Goal: Task Accomplishment & Management: Use online tool/utility

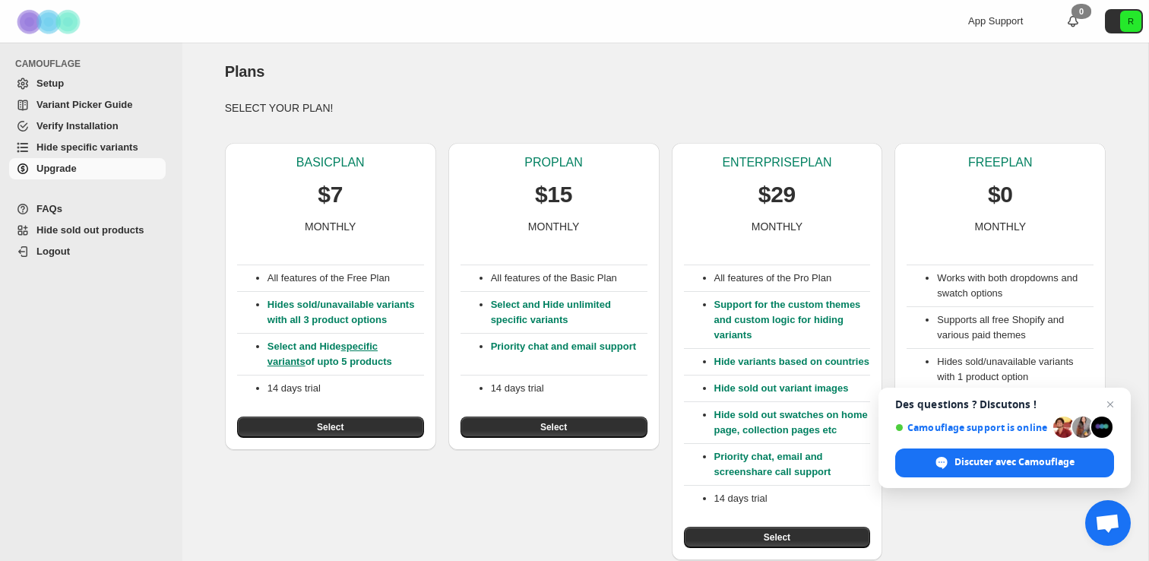
scroll to position [30, 0]
click at [1113, 405] on span "Fermer le chat" at bounding box center [1110, 404] width 19 height 19
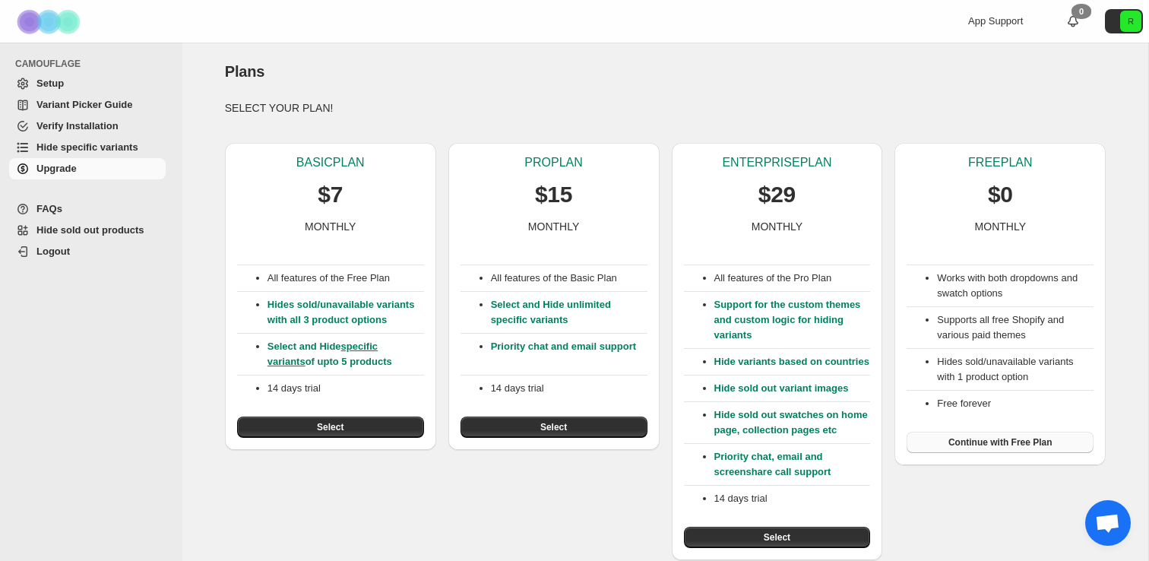
click at [1039, 436] on span "Continue with Free Plan" at bounding box center [1000, 442] width 104 height 12
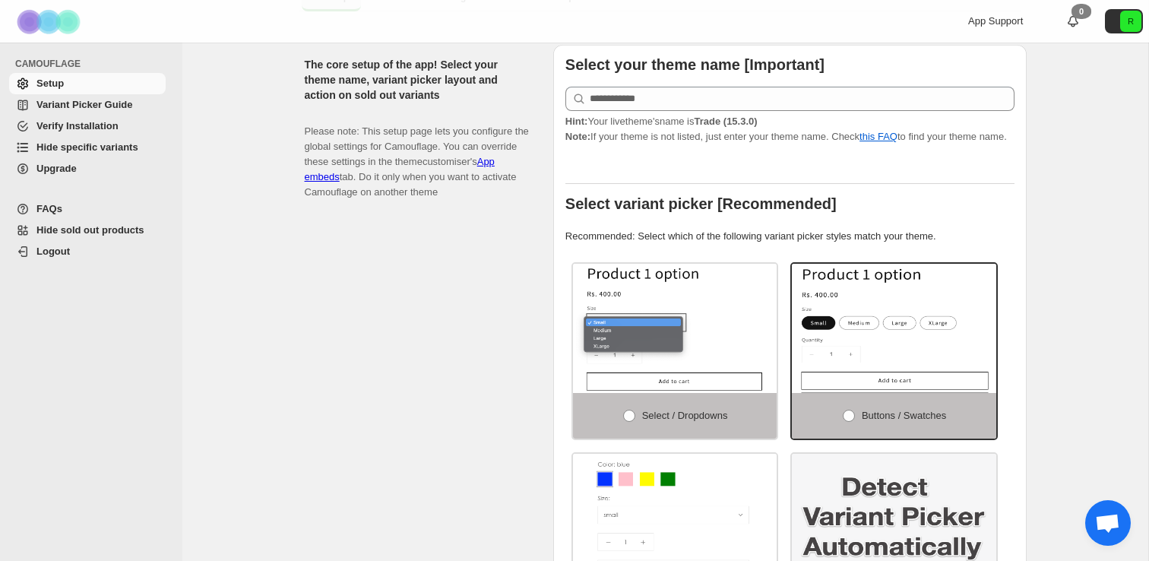
scroll to position [207, 0]
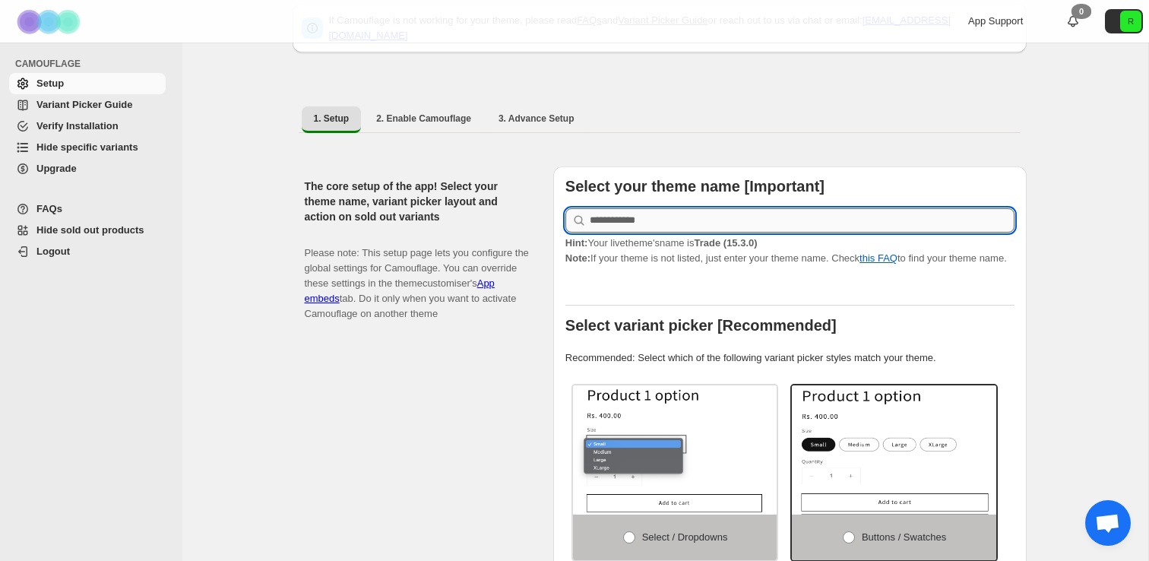
click at [666, 210] on input "text" at bounding box center [802, 220] width 425 height 24
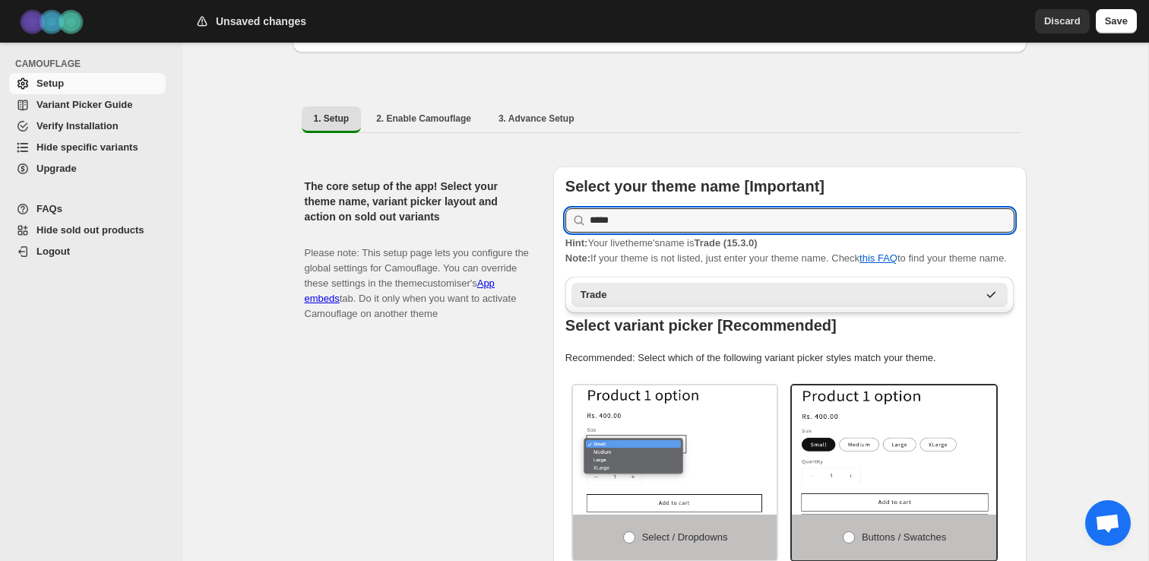
click at [685, 293] on div "Trade" at bounding box center [779, 294] width 397 height 15
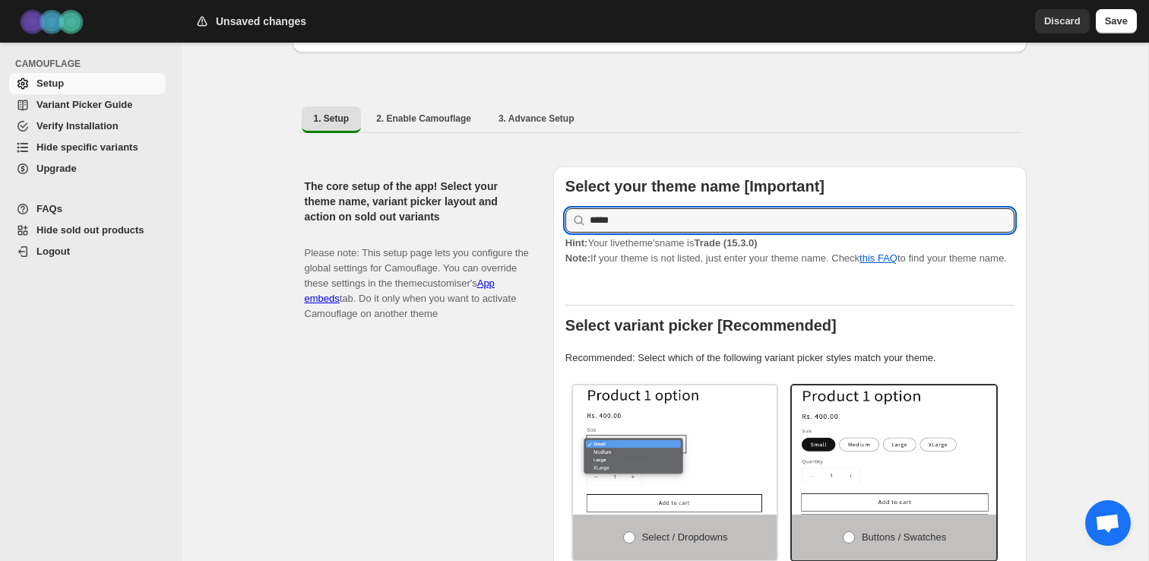
type input "*****"
click at [518, 417] on div "The core setup of the app! Select your theme name, variant picker layout and ac…" at bounding box center [423, 481] width 236 height 631
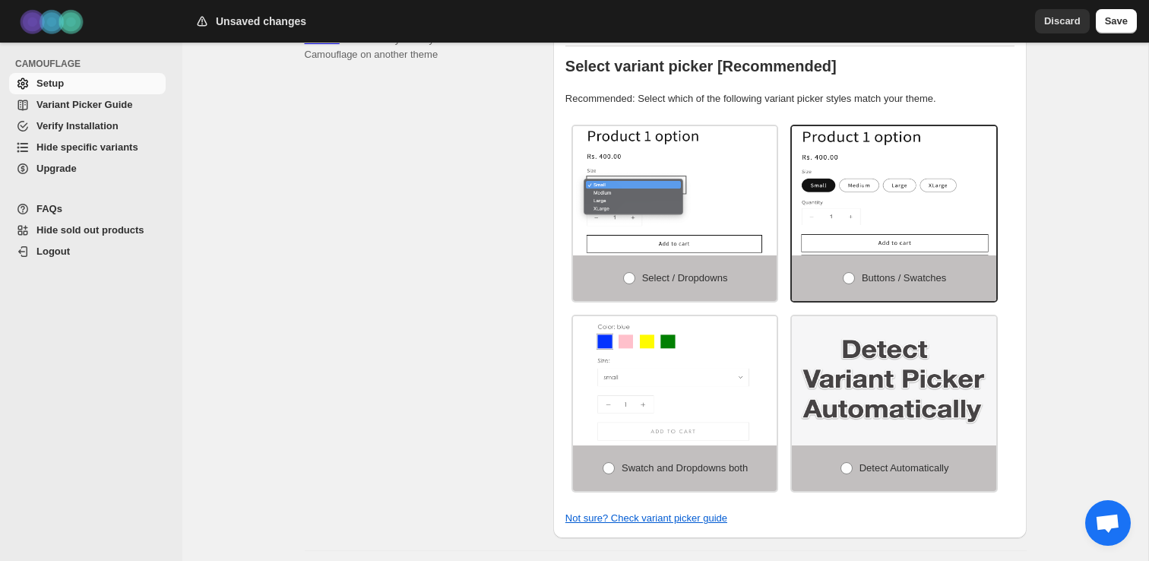
scroll to position [472, 0]
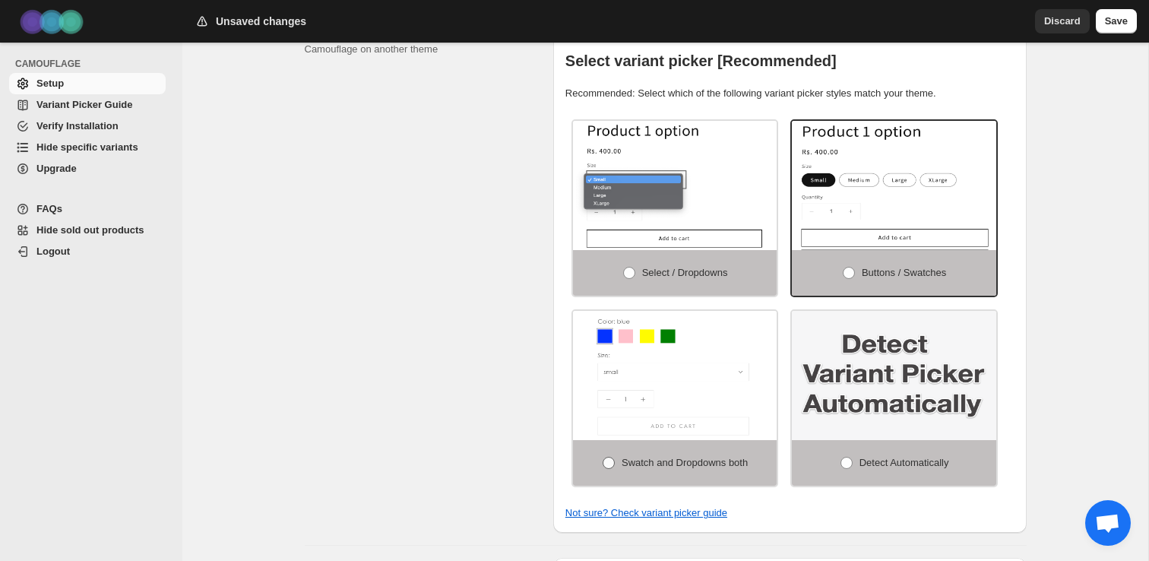
click at [604, 469] on span at bounding box center [609, 463] width 12 height 12
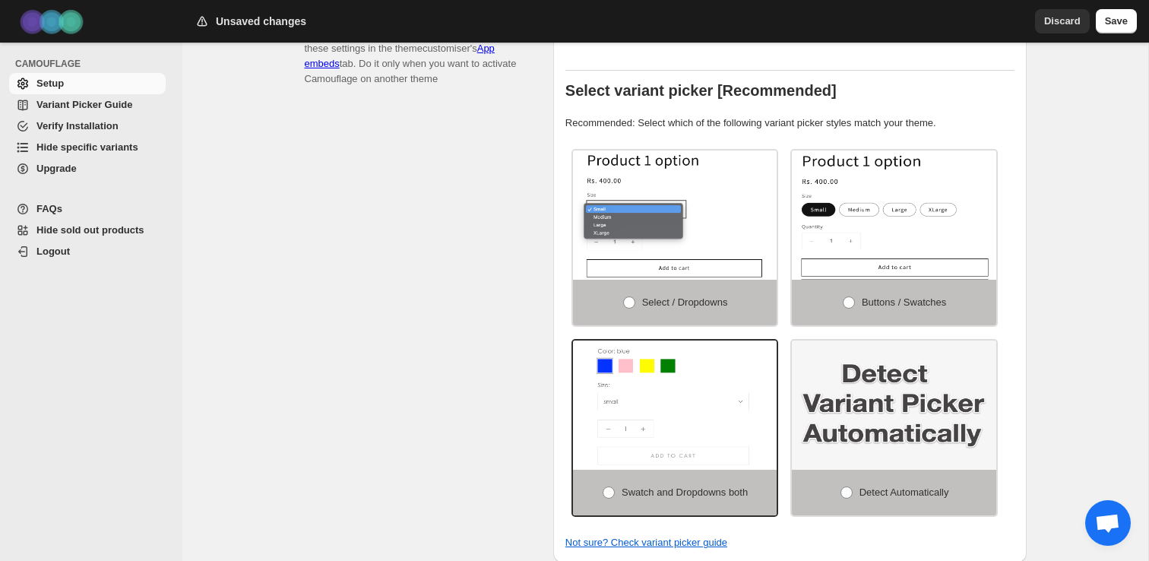
scroll to position [450, 0]
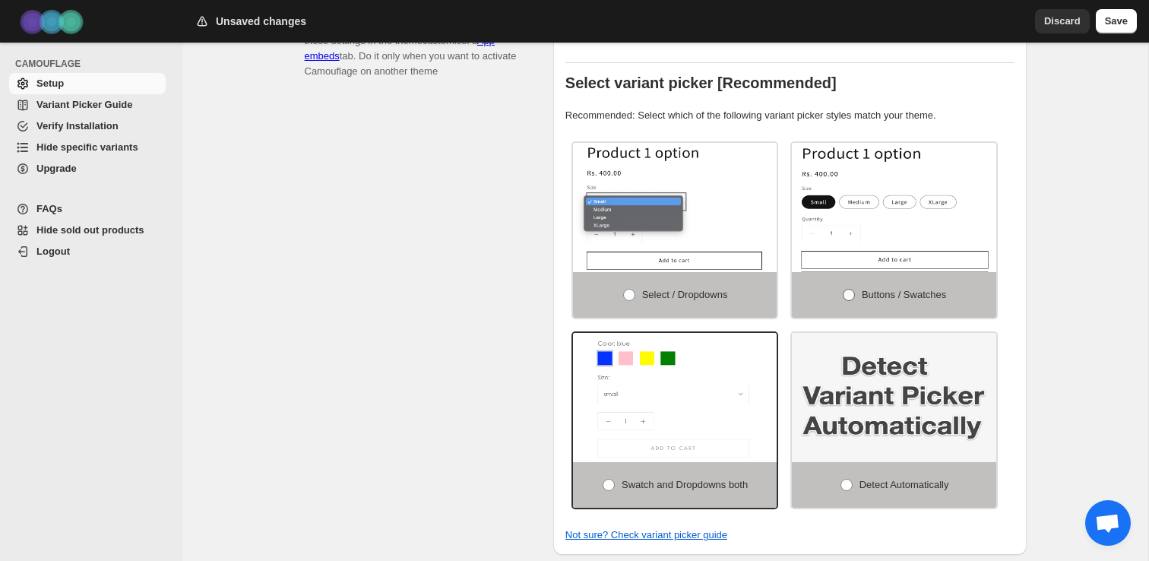
click at [894, 282] on label "Buttons / Swatches" at bounding box center [894, 295] width 204 height 46
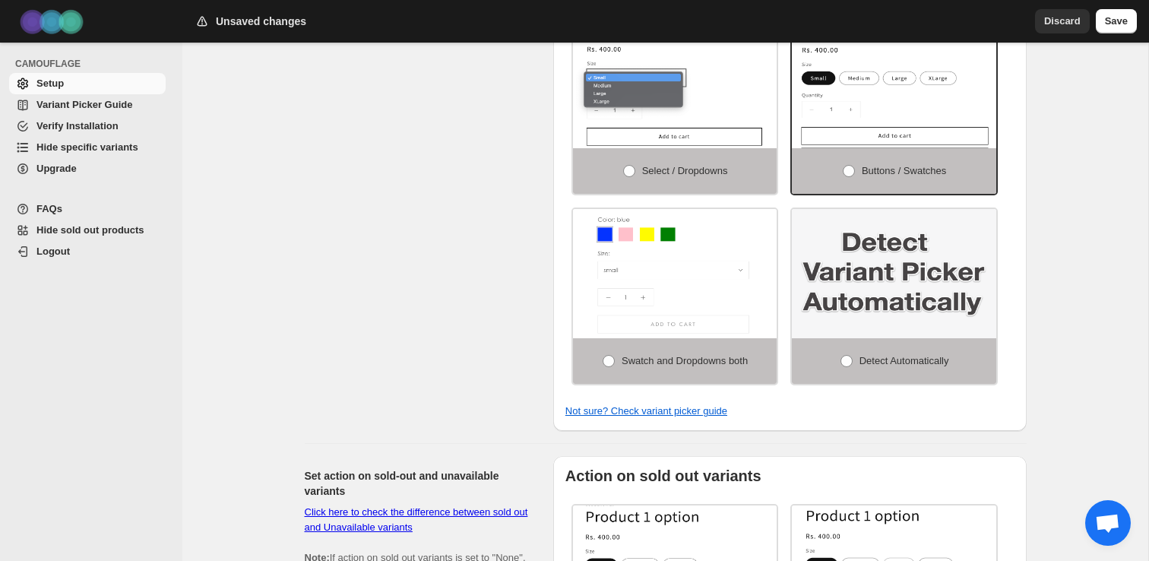
scroll to position [639, 0]
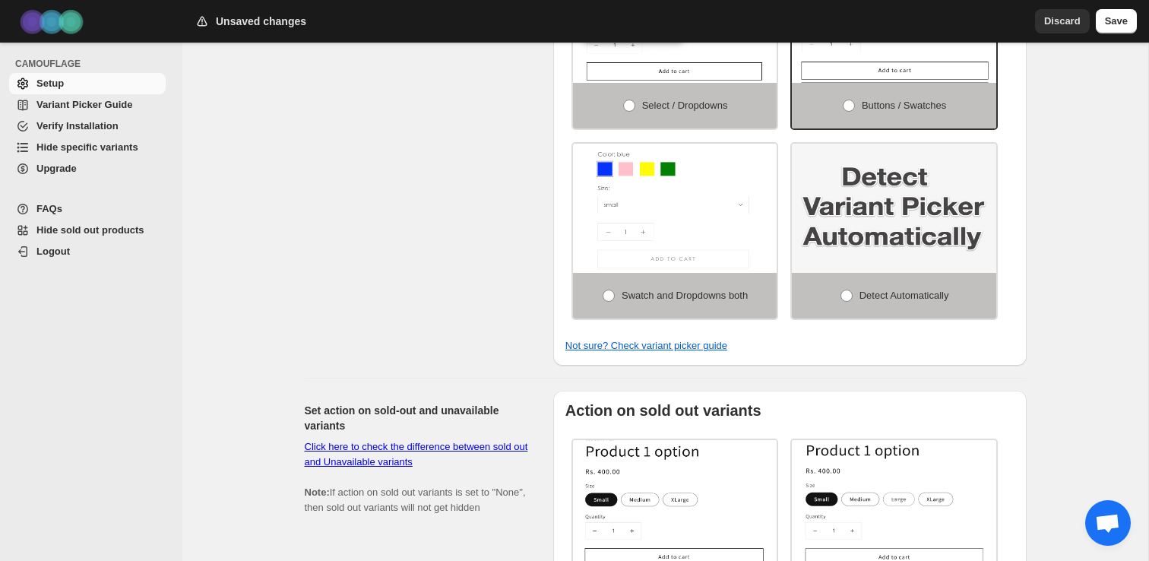
click at [937, 271] on img at bounding box center [894, 208] width 204 height 129
click at [853, 307] on label "Detect Automatically" at bounding box center [894, 296] width 204 height 46
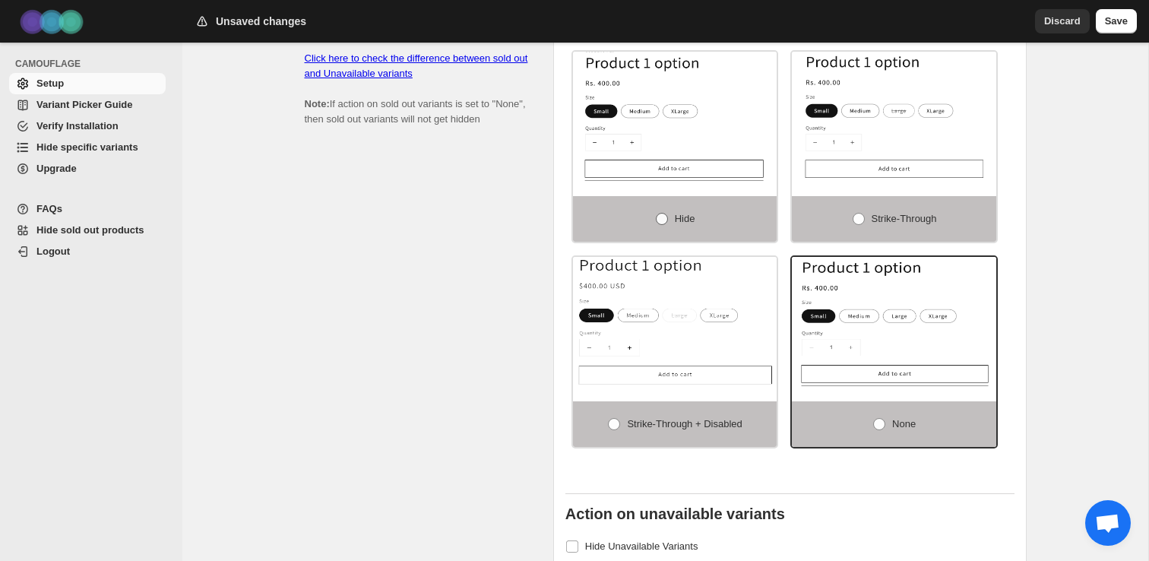
scroll to position [1031, 0]
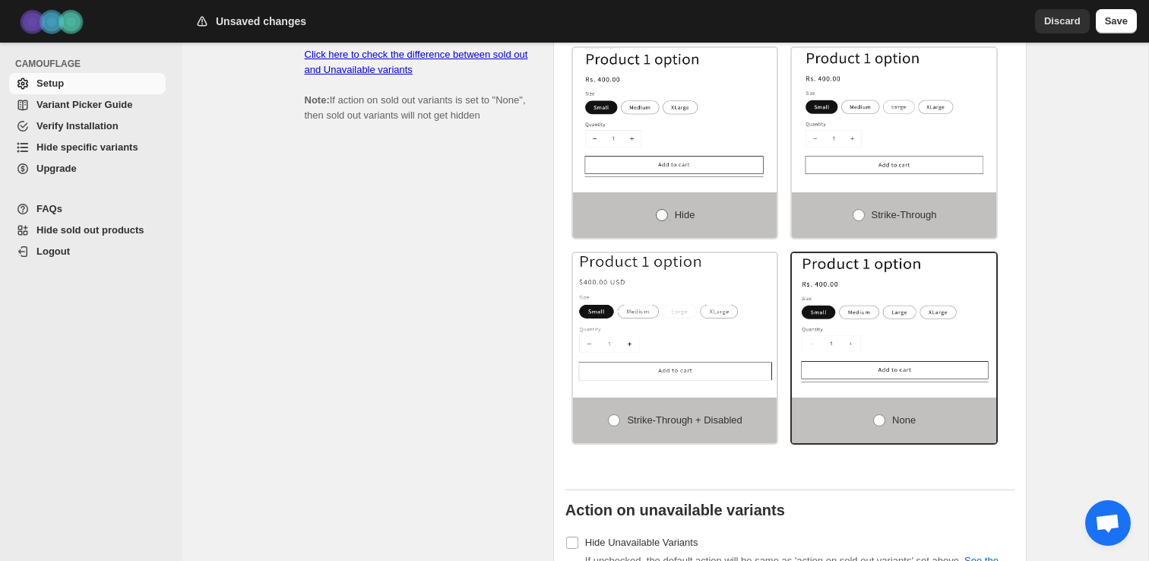
click at [677, 210] on label "Hide" at bounding box center [675, 215] width 204 height 46
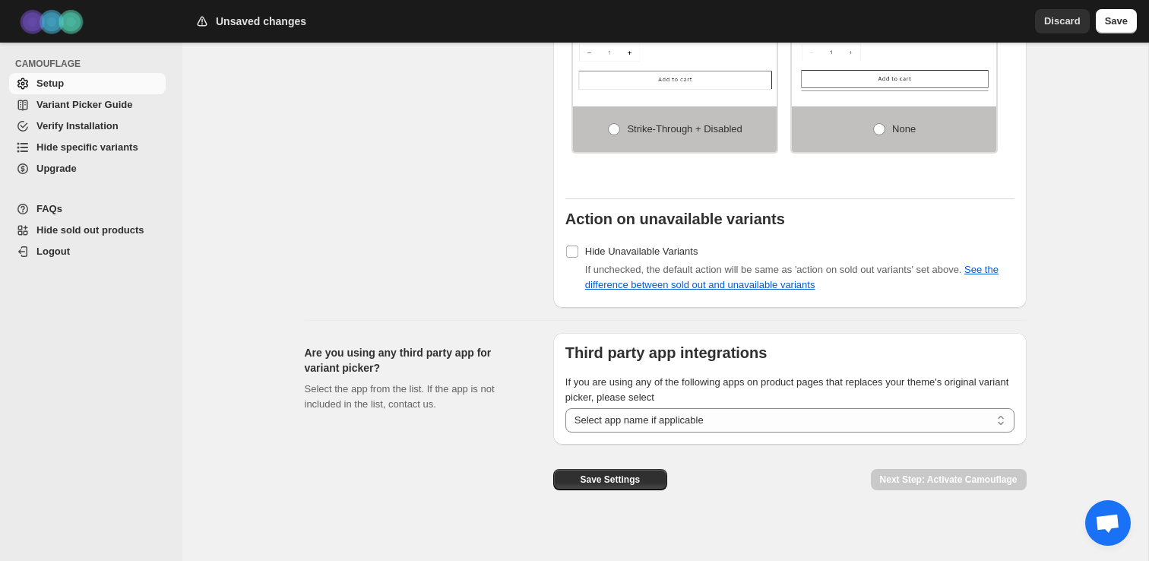
scroll to position [1335, 0]
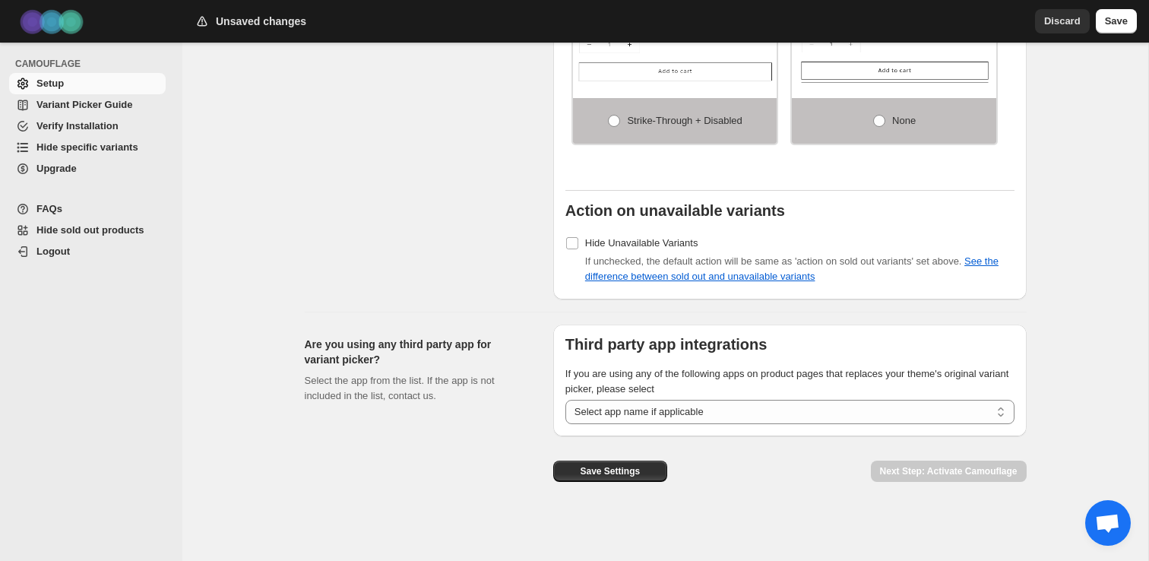
click at [886, 454] on div "Next Step: Activate Camouflage" at bounding box center [949, 465] width 156 height 58
click at [577, 485] on div "Save Settings" at bounding box center [610, 465] width 114 height 58
click at [597, 470] on span "Save Settings" at bounding box center [610, 471] width 60 height 12
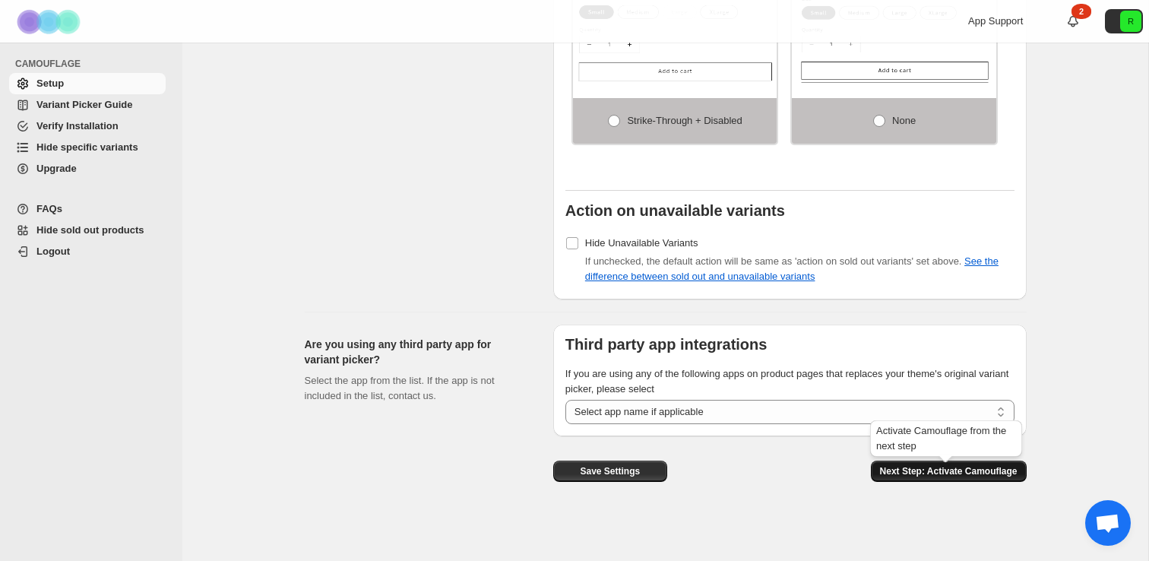
click at [918, 467] on span "Next Step: Activate Camouflage" at bounding box center [949, 471] width 138 height 12
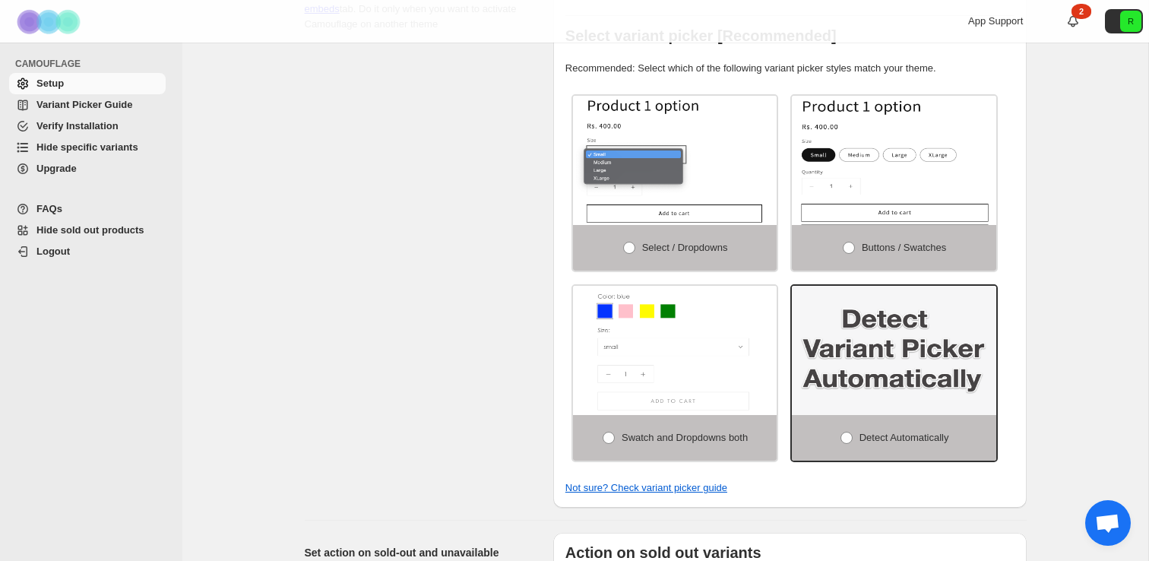
select select "**********"
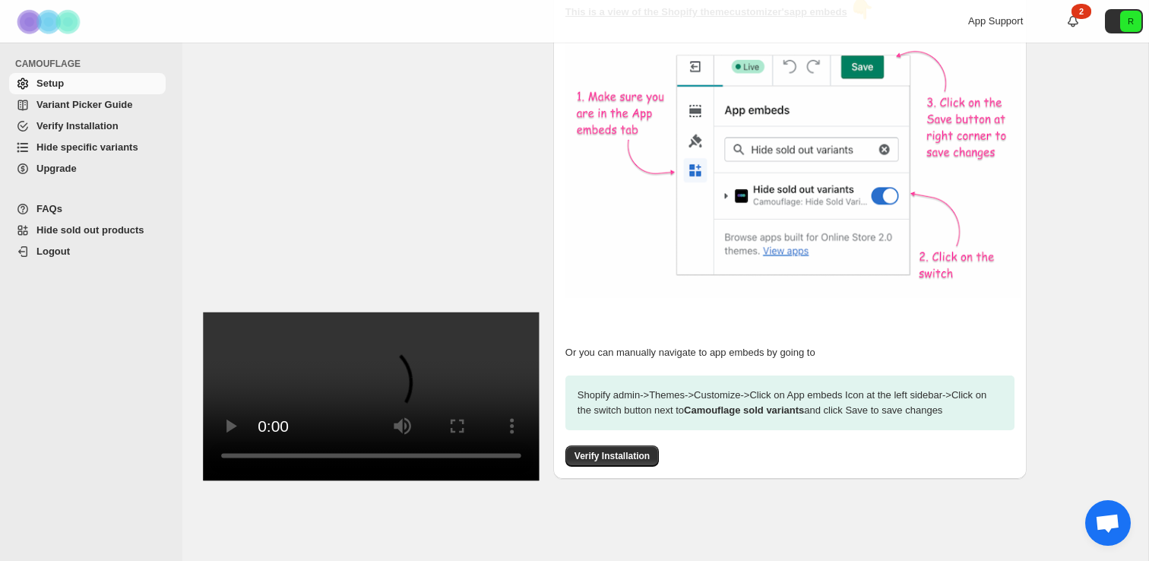
scroll to position [494, 0]
click at [611, 453] on button "Verify Installation" at bounding box center [611, 455] width 93 height 21
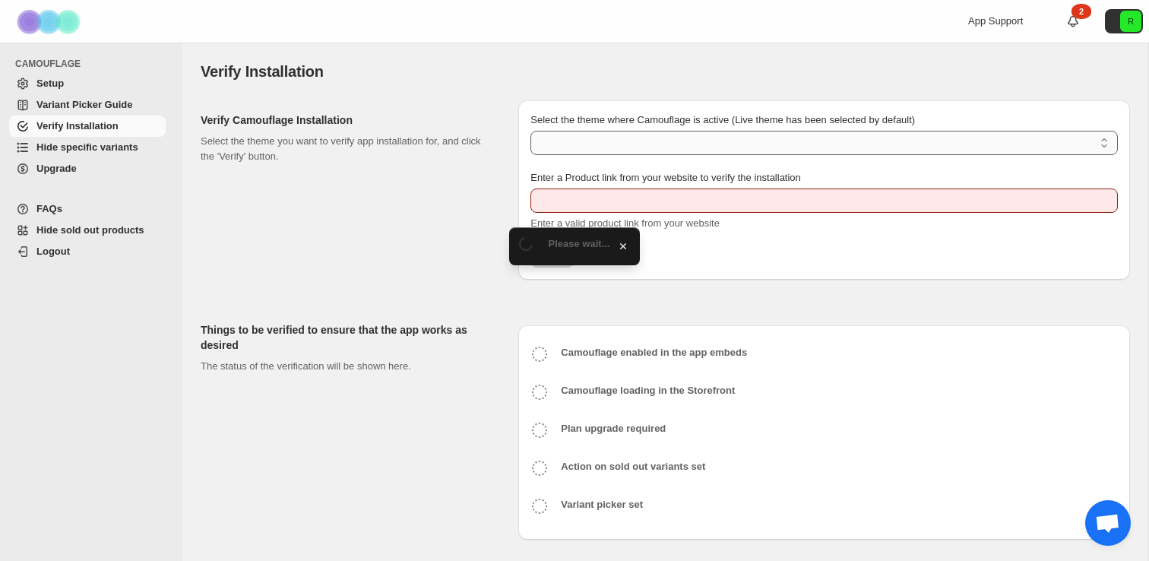
click at [577, 144] on select "Select the theme where Camouflage is active (Live theme has been selected by de…" at bounding box center [823, 143] width 587 height 24
type input "**********"
select select "**********"
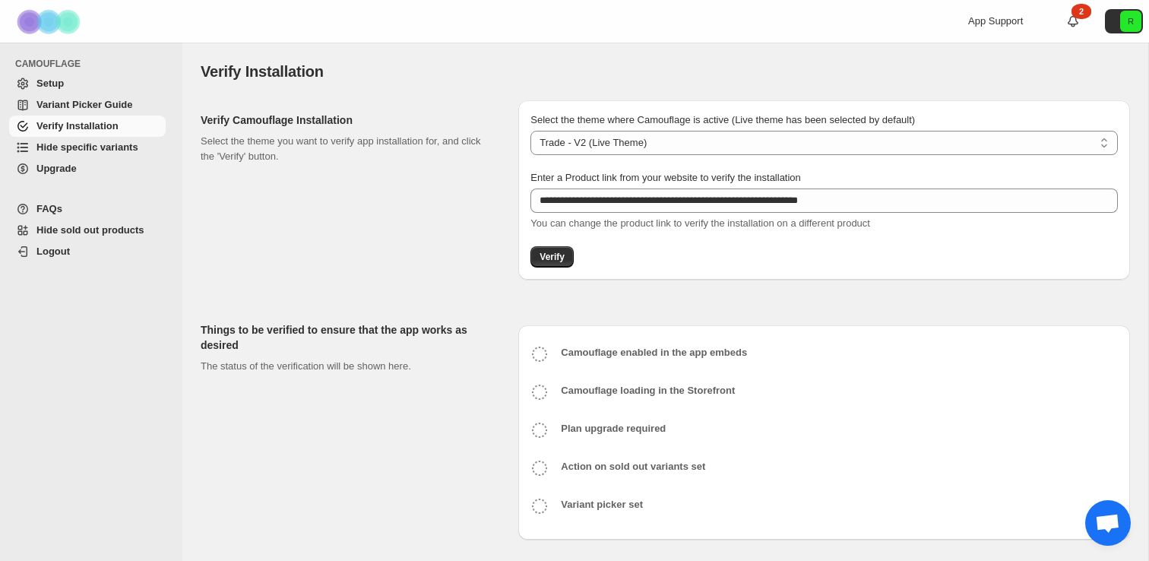
click at [445, 251] on div "Verify Camouflage Installation Select the theme you want to verify app installa…" at bounding box center [353, 189] width 305 height 179
click at [548, 257] on span "Verify" at bounding box center [552, 257] width 25 height 12
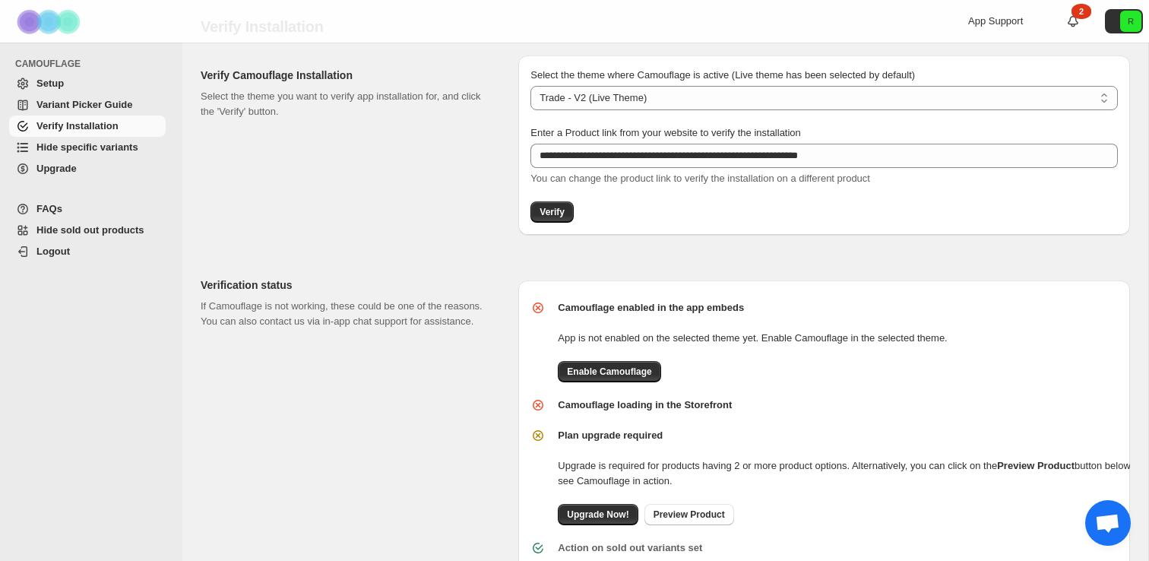
scroll to position [48, 0]
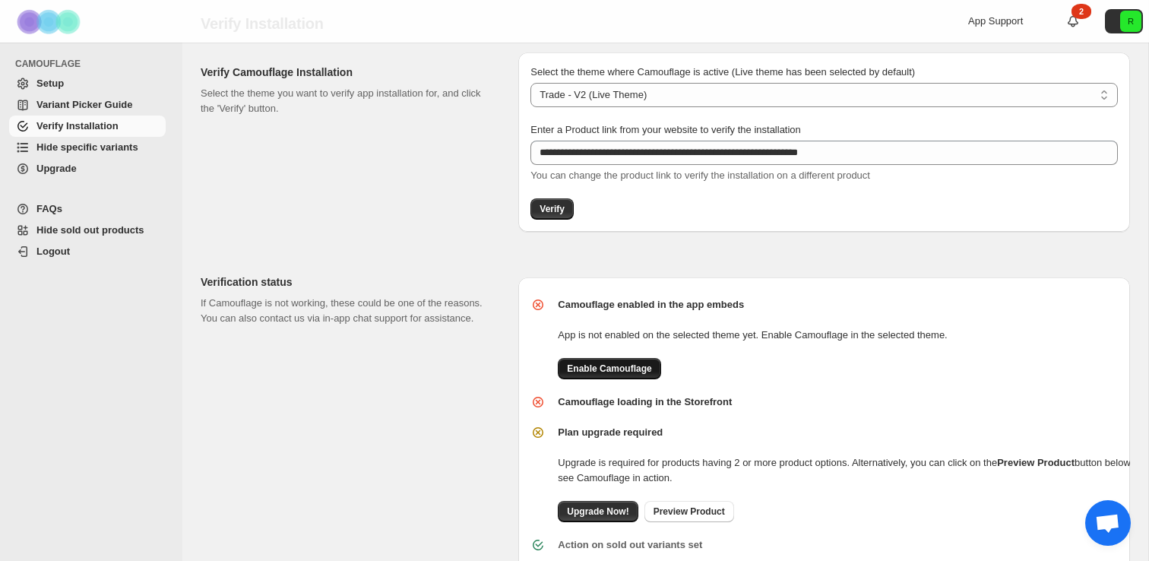
click at [586, 367] on span "Enable Camouflage" at bounding box center [609, 368] width 84 height 12
click at [568, 207] on button "Verify" at bounding box center [551, 208] width 43 height 21
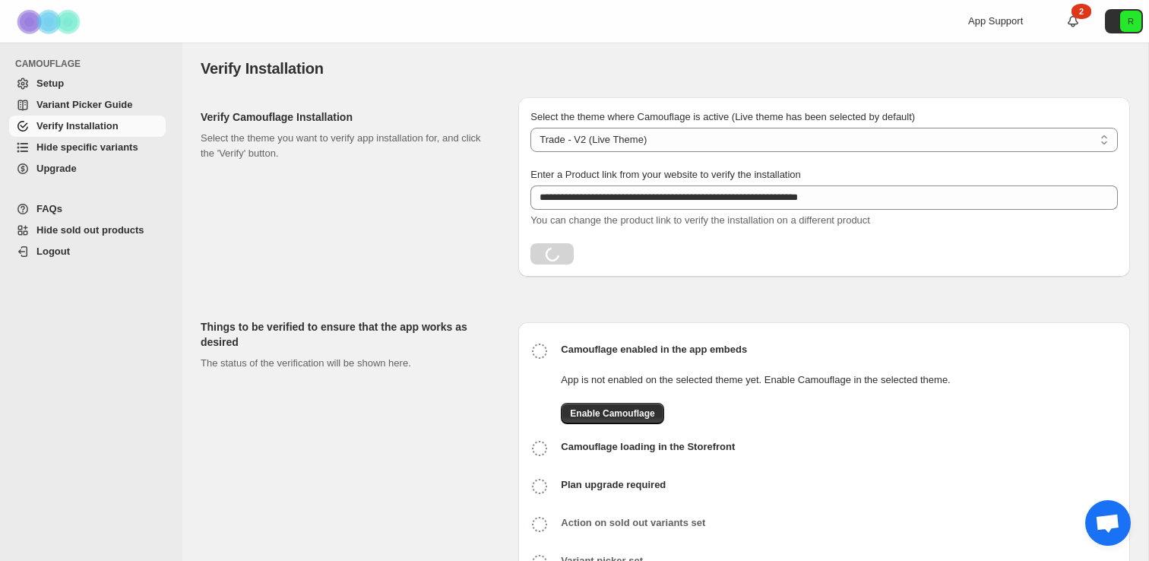
scroll to position [0, 0]
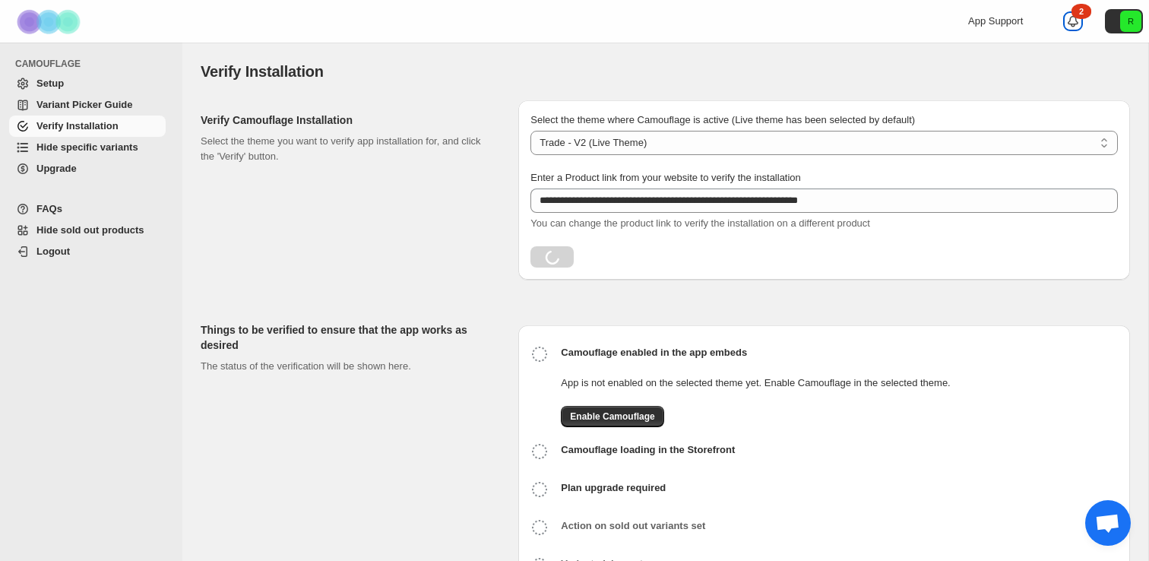
click at [1071, 16] on icon at bounding box center [1072, 21] width 15 height 15
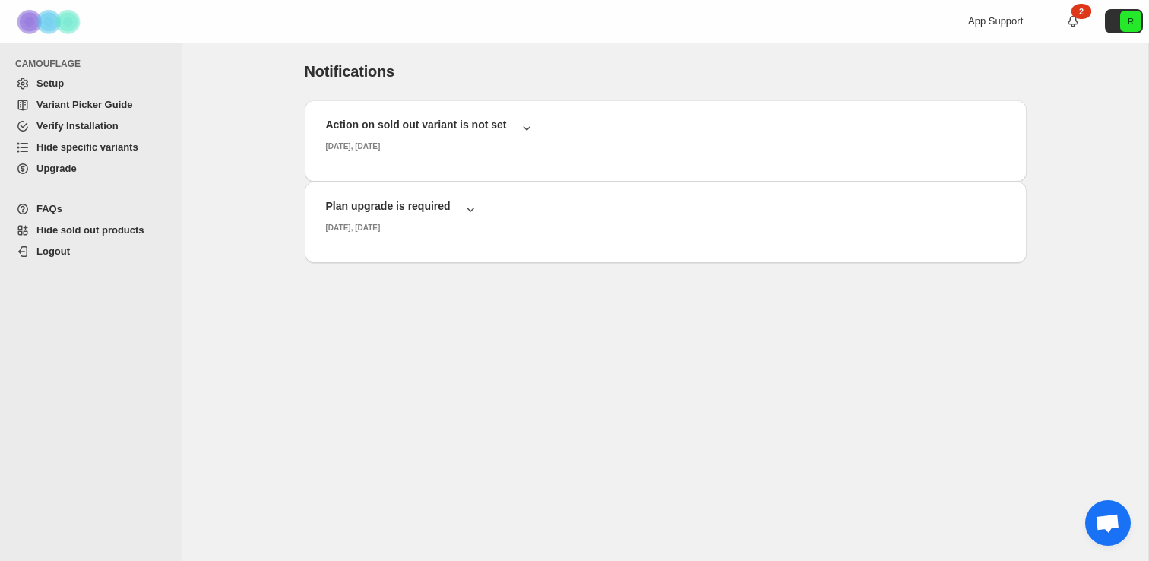
click at [80, 87] on span "Setup" at bounding box center [99, 83] width 126 height 15
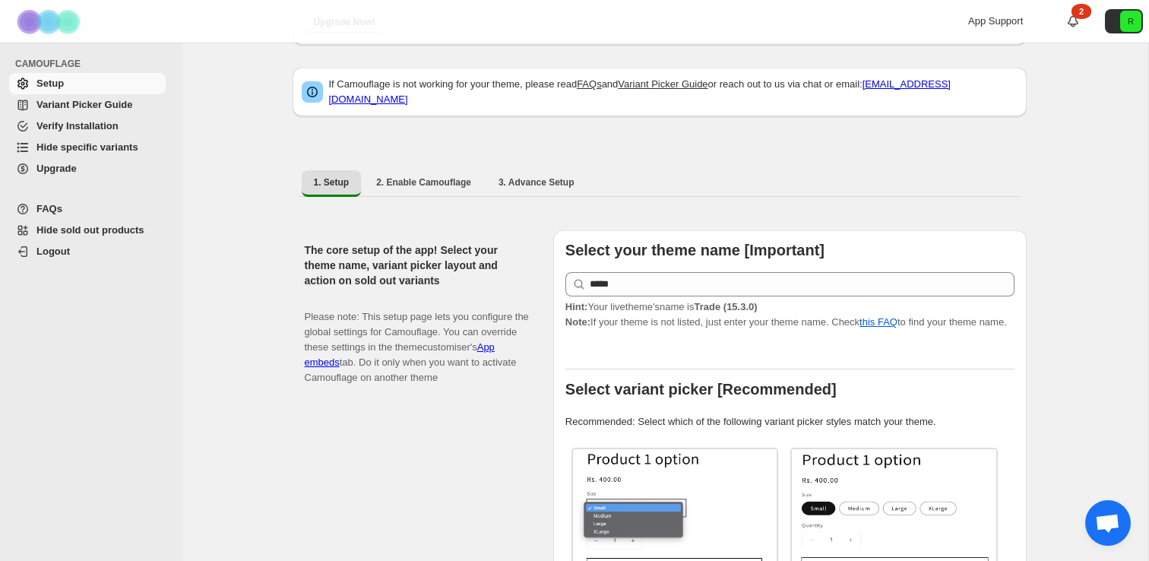
scroll to position [147, 0]
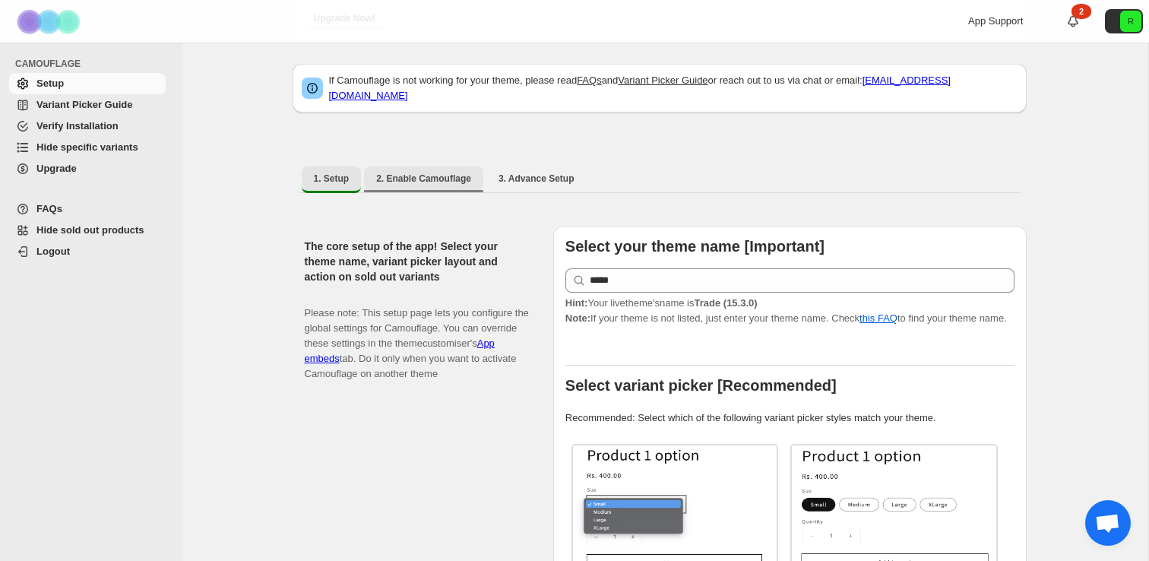
click at [438, 172] on span "2. Enable Camouflage" at bounding box center [423, 178] width 95 height 12
select select "**********"
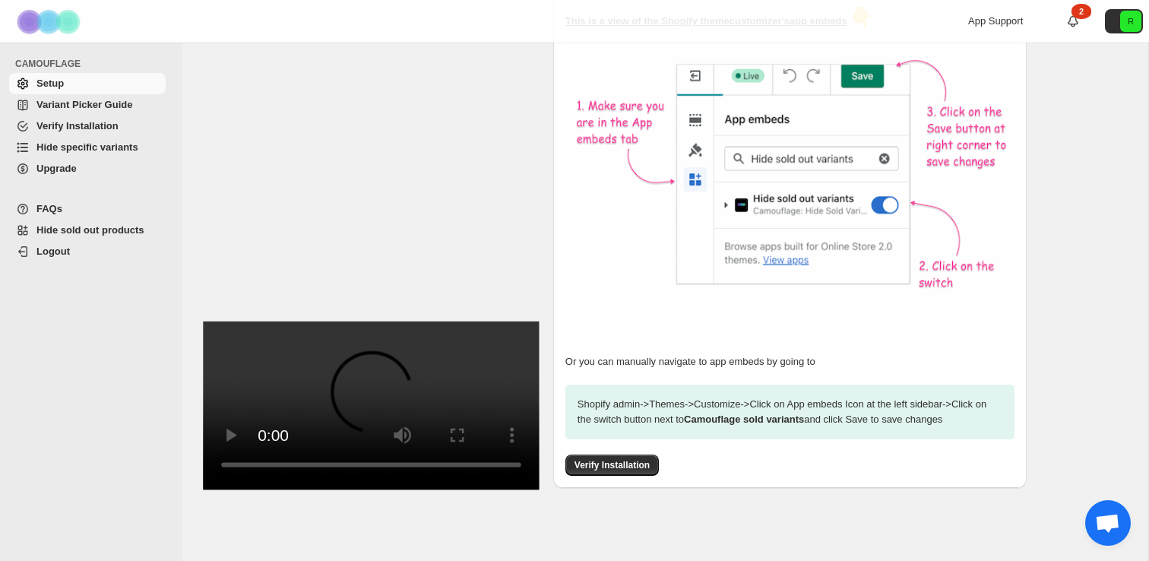
scroll to position [497, 0]
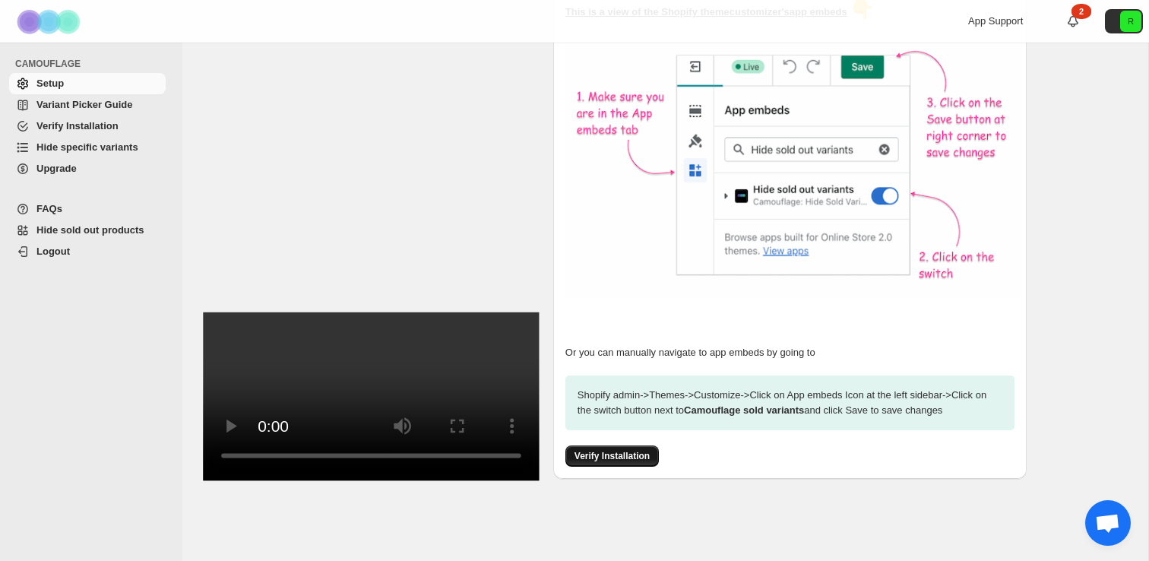
click at [614, 446] on button "Verify Installation" at bounding box center [611, 455] width 93 height 21
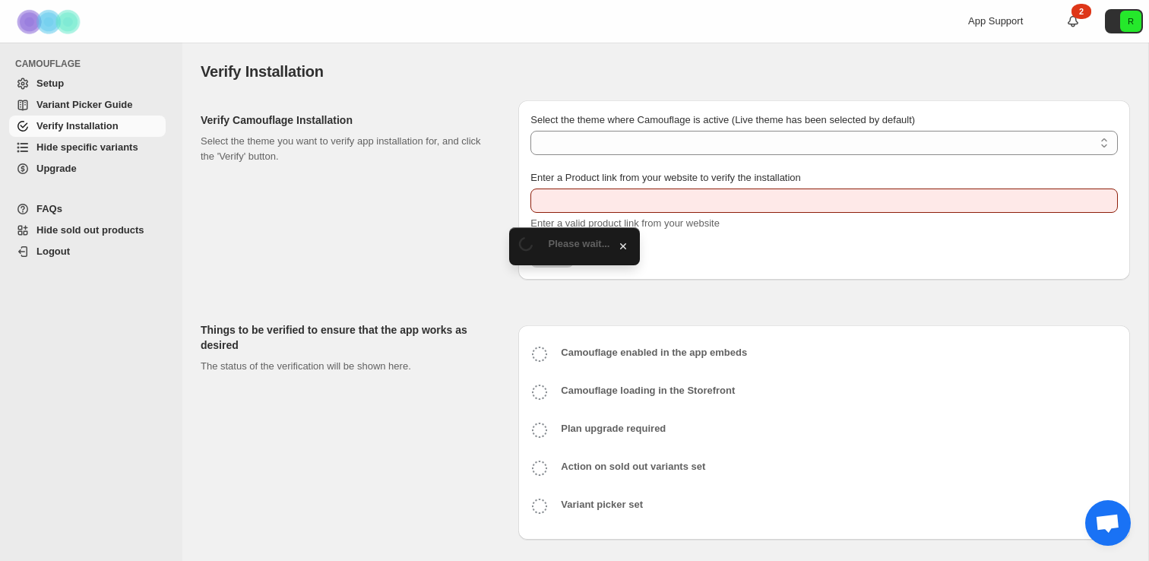
type input "**********"
select select "**********"
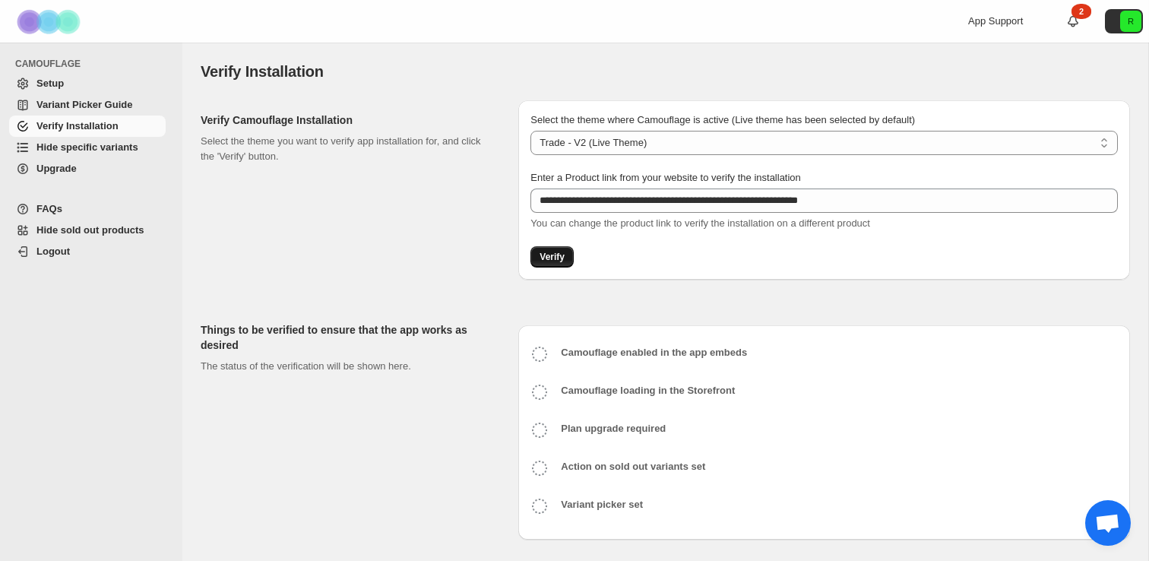
click at [532, 259] on button "Verify" at bounding box center [551, 256] width 43 height 21
click at [650, 283] on div "**********" at bounding box center [665, 329] width 929 height 482
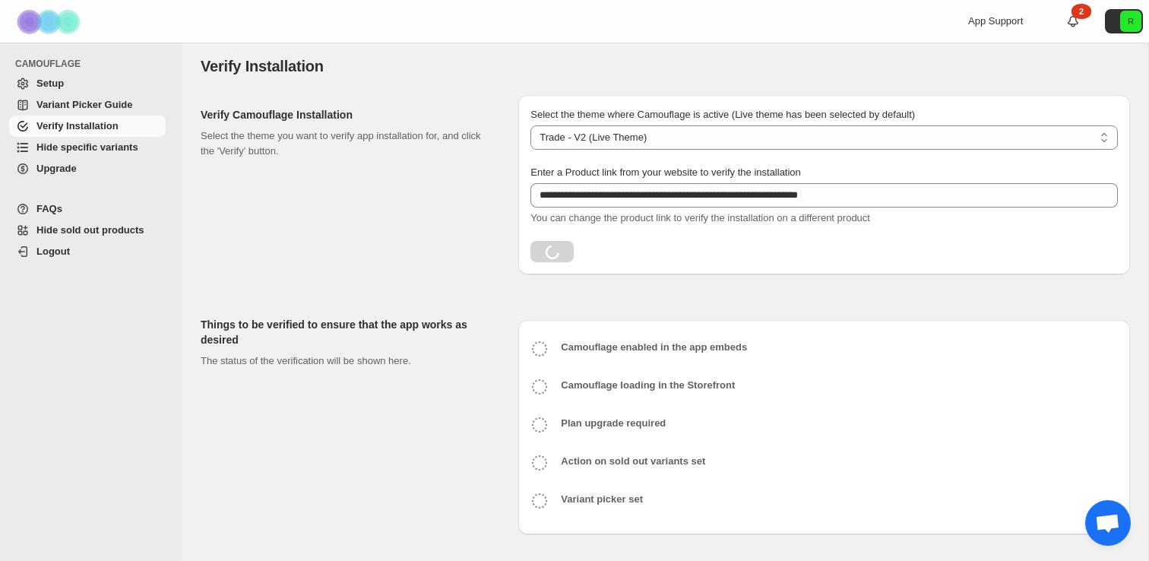
click at [712, 214] on span "You can change the product link to verify the installation on a different produ…" at bounding box center [700, 217] width 340 height 11
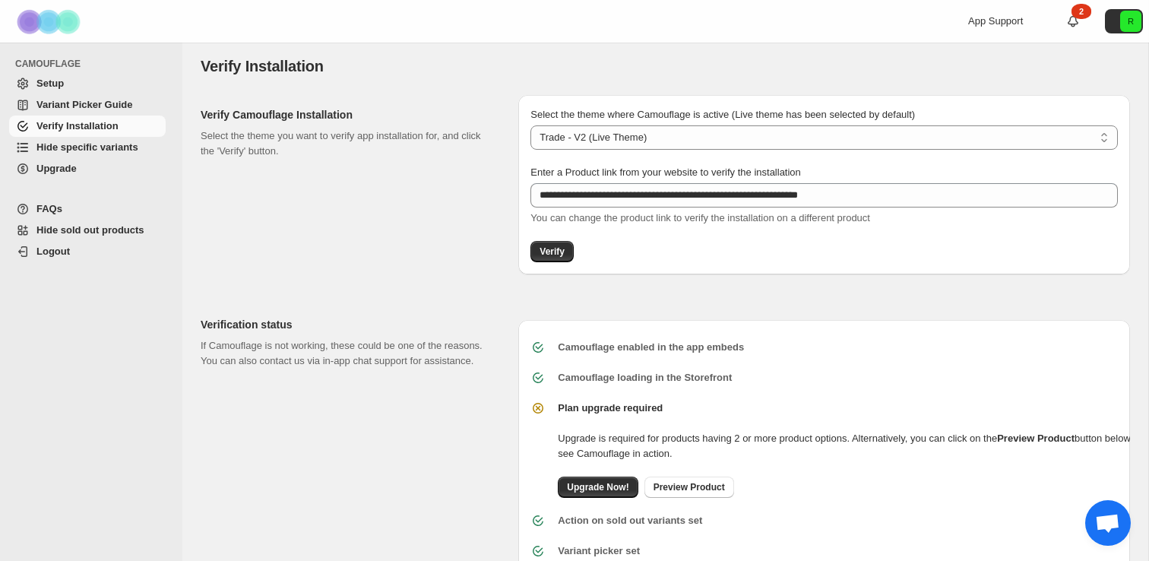
scroll to position [53, 0]
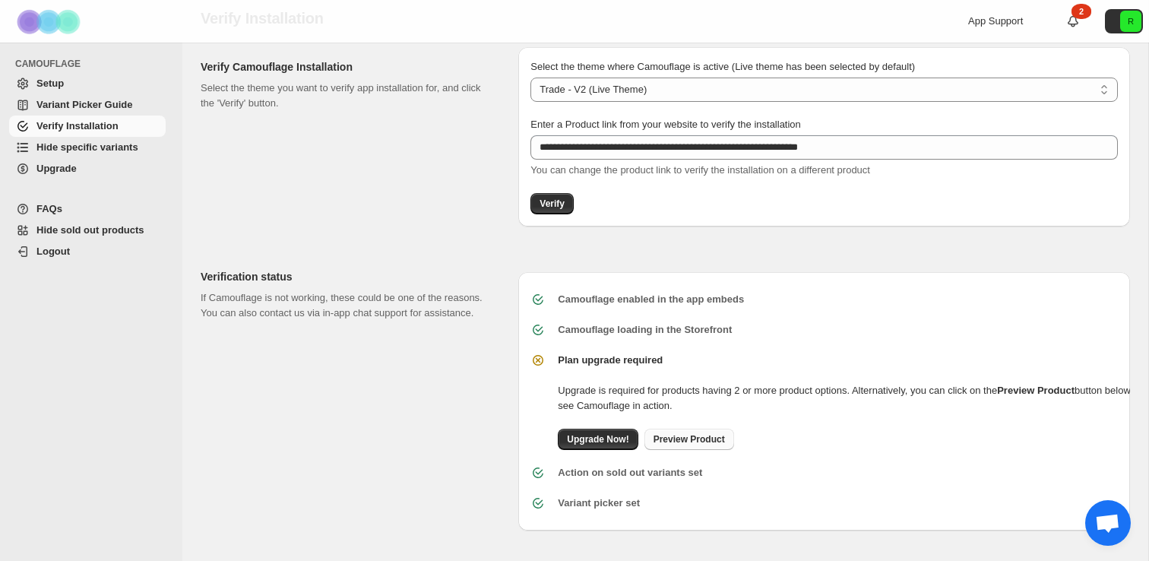
click at [722, 445] on link "Preview Product" at bounding box center [689, 439] width 90 height 21
click at [358, 220] on div "Verify Camouflage Installation Select the theme you want to verify app installa…" at bounding box center [353, 136] width 305 height 179
click at [93, 109] on span "Variant Picker Guide" at bounding box center [84, 104] width 96 height 11
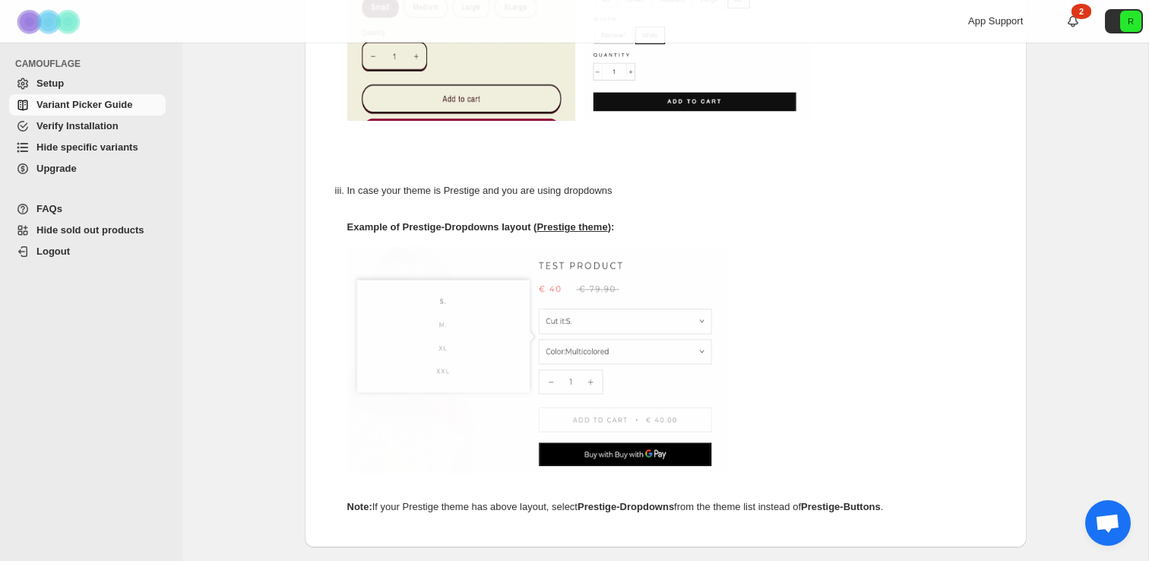
scroll to position [900, 0]
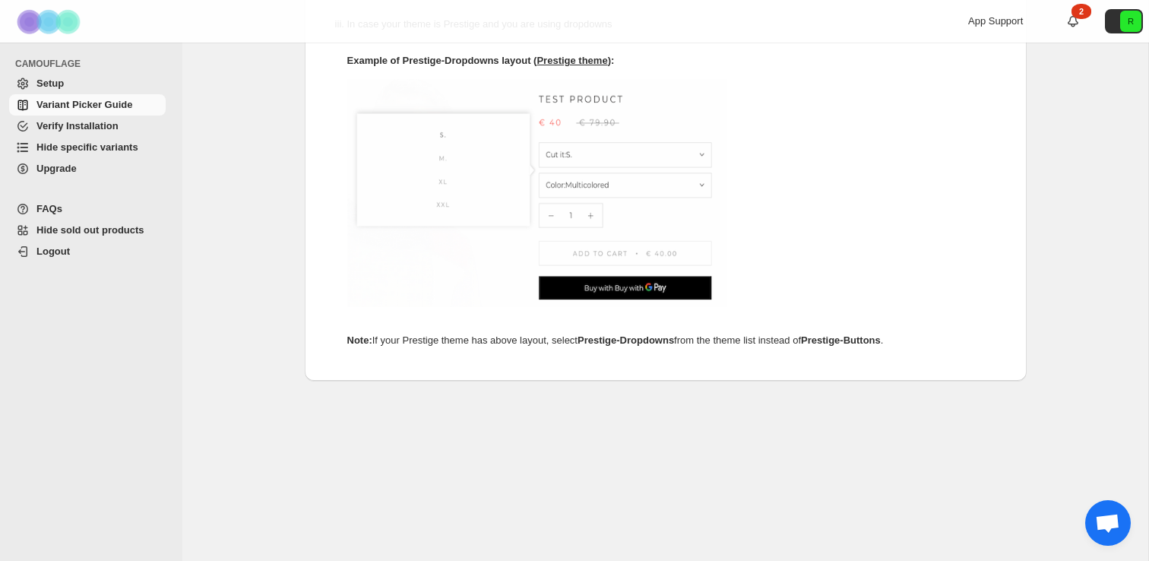
click at [104, 76] on span "Setup" at bounding box center [99, 83] width 126 height 15
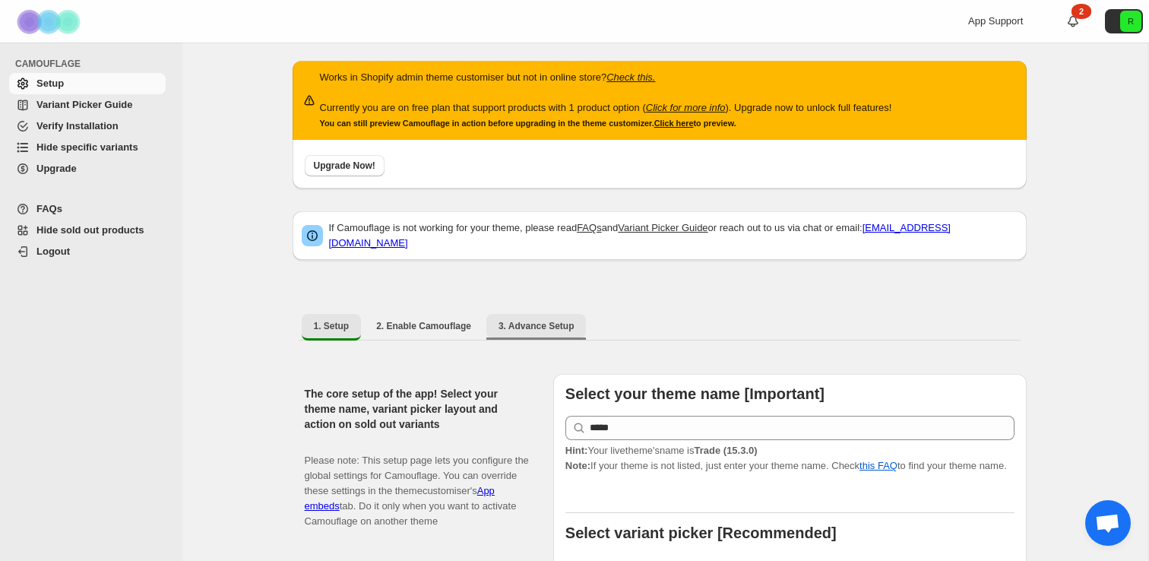
click at [532, 320] on span "3. Advance Setup" at bounding box center [536, 326] width 76 height 12
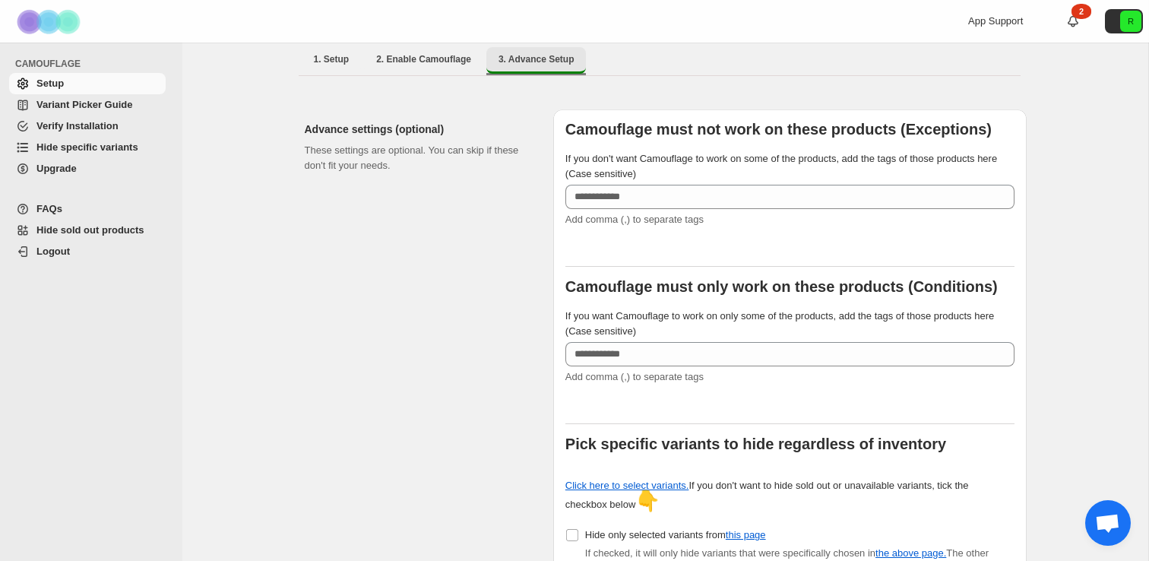
scroll to position [278, 0]
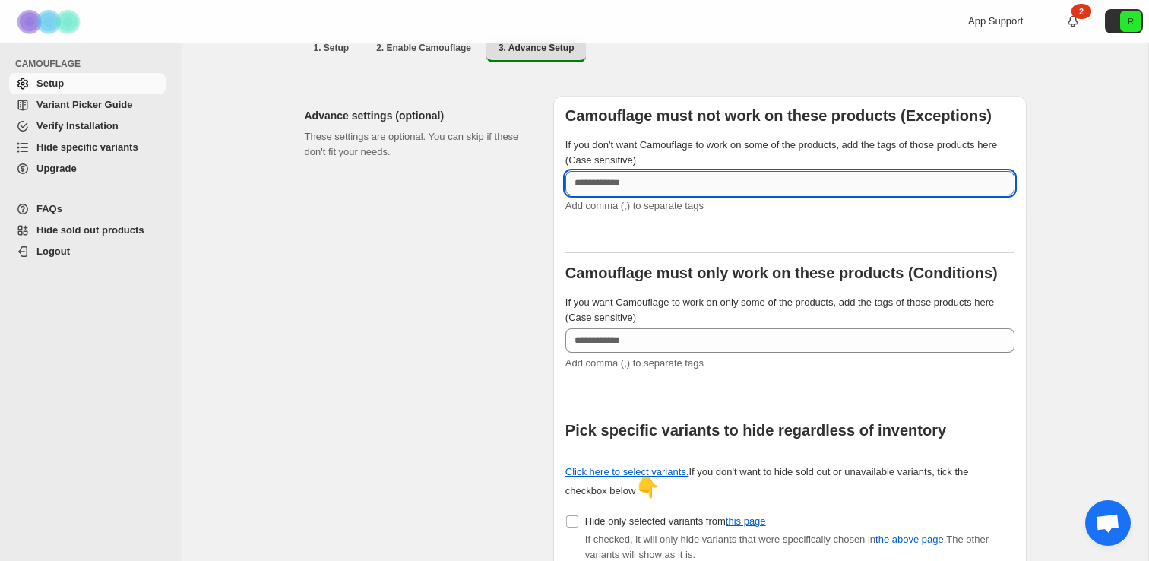
click at [664, 171] on input "If you don't want Camouflage to work on some of the products, add the tags of t…" at bounding box center [789, 183] width 449 height 24
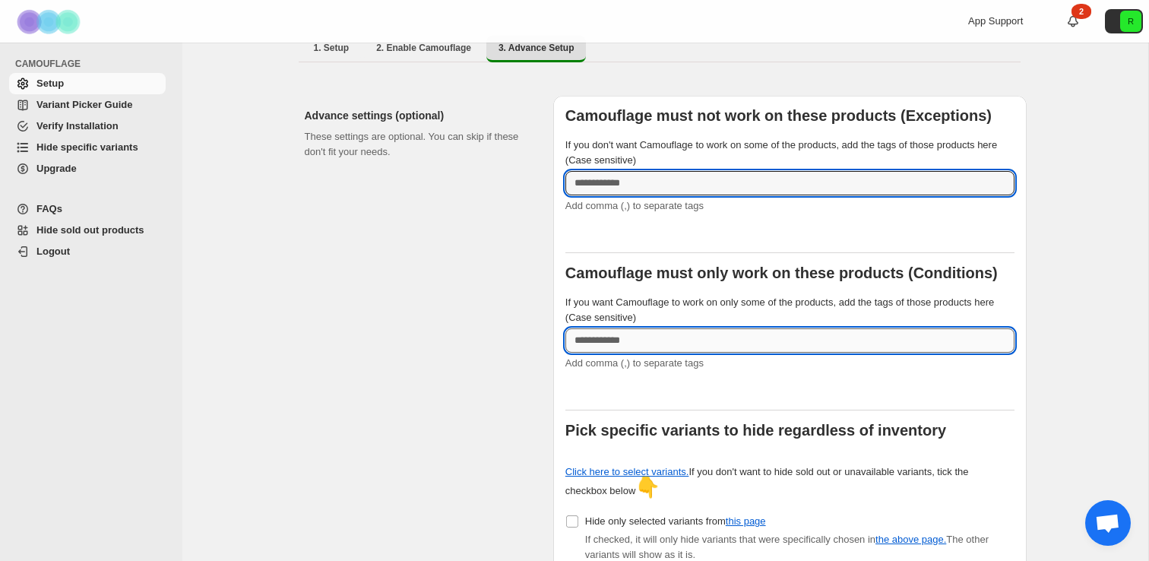
click at [640, 337] on input "If you want Camouflage to work on only some of the products, add the tags of th…" at bounding box center [789, 340] width 449 height 24
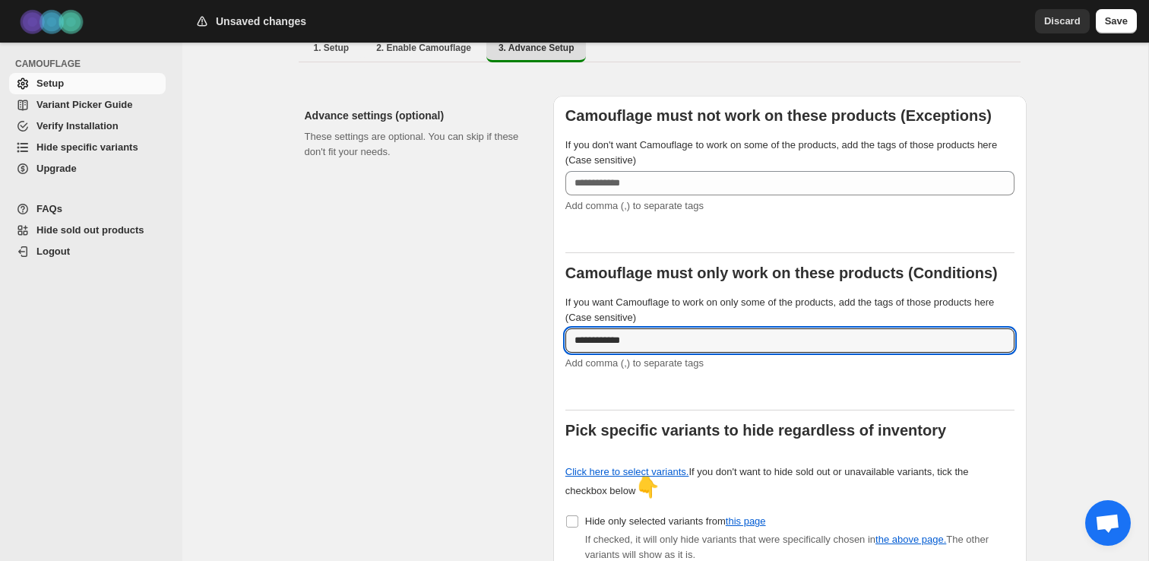
type input "**********"
click at [584, 331] on input "**********" at bounding box center [789, 340] width 449 height 24
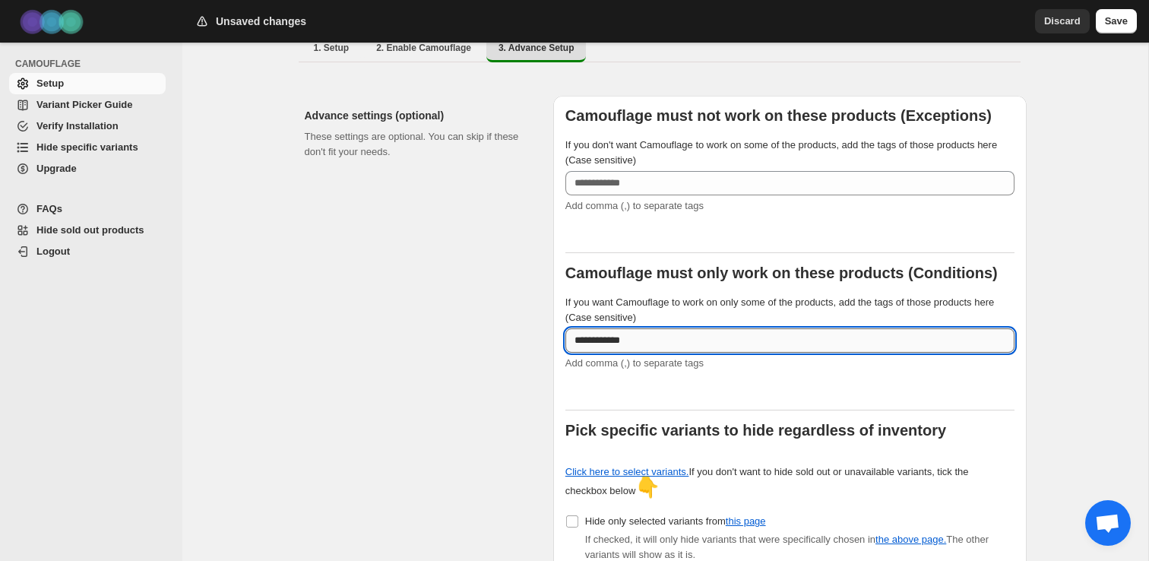
click at [584, 331] on input "**********" at bounding box center [789, 340] width 449 height 24
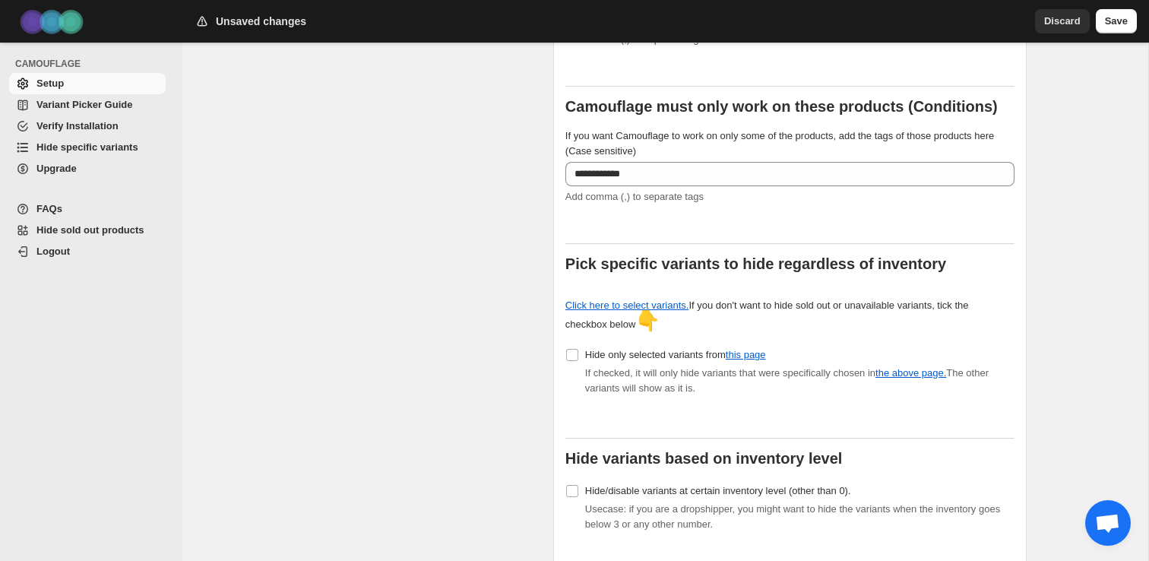
scroll to position [447, 0]
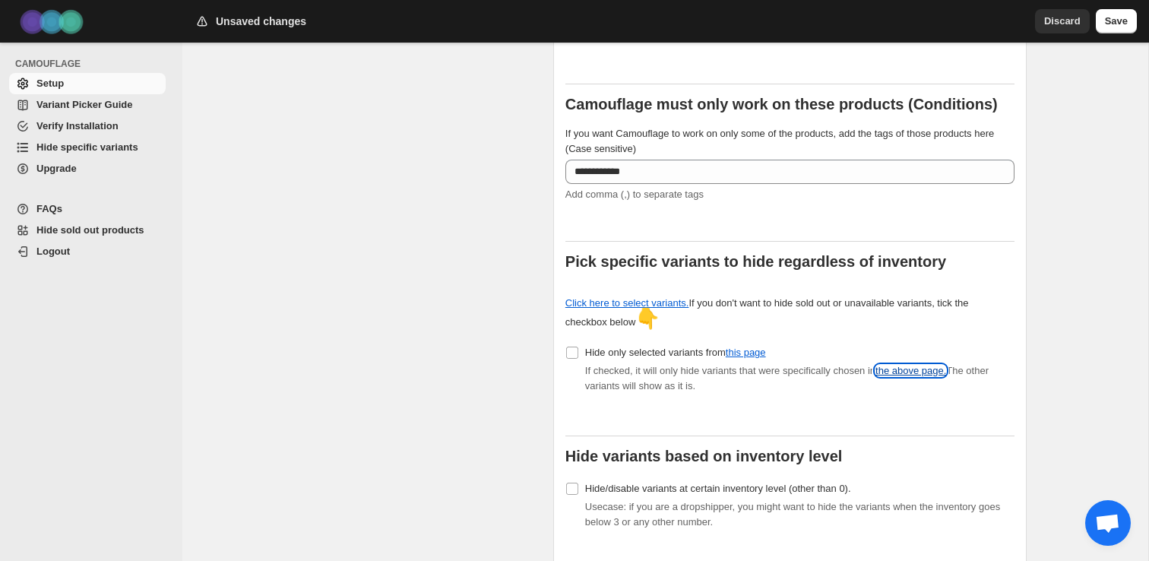
click at [905, 365] on link "the above page." at bounding box center [910, 370] width 71 height 11
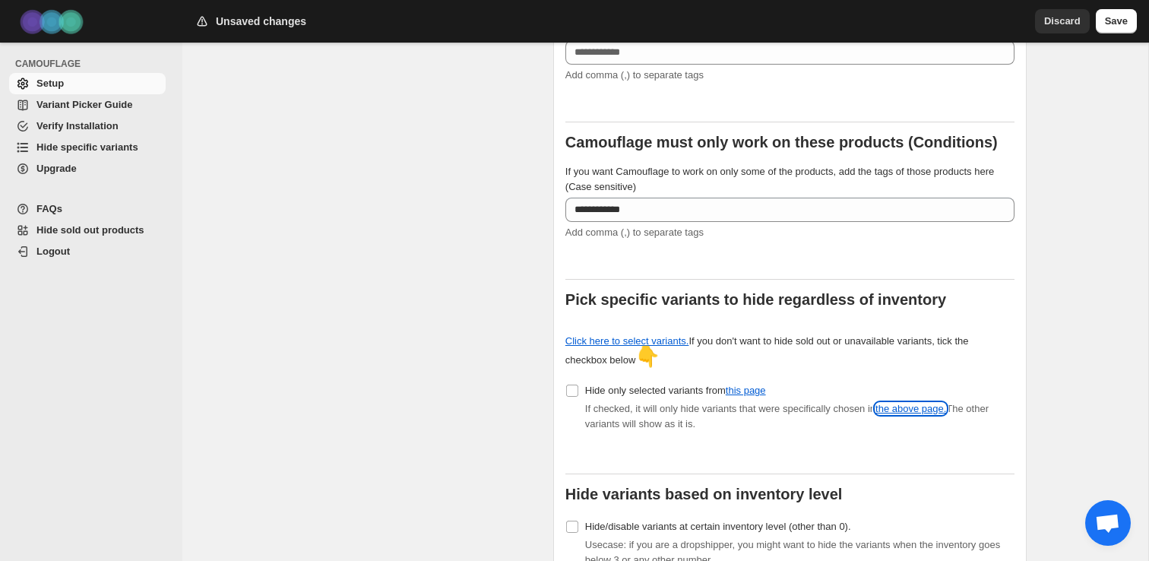
scroll to position [412, 0]
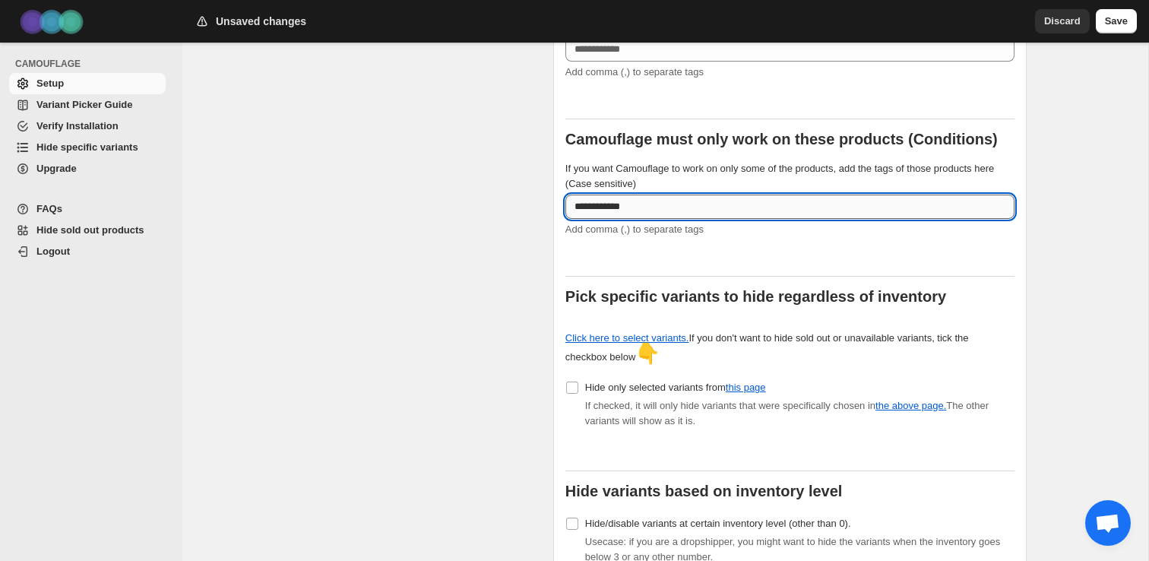
click at [679, 196] on input "**********" at bounding box center [789, 207] width 449 height 24
click at [1126, 29] on button "Save" at bounding box center [1116, 21] width 41 height 24
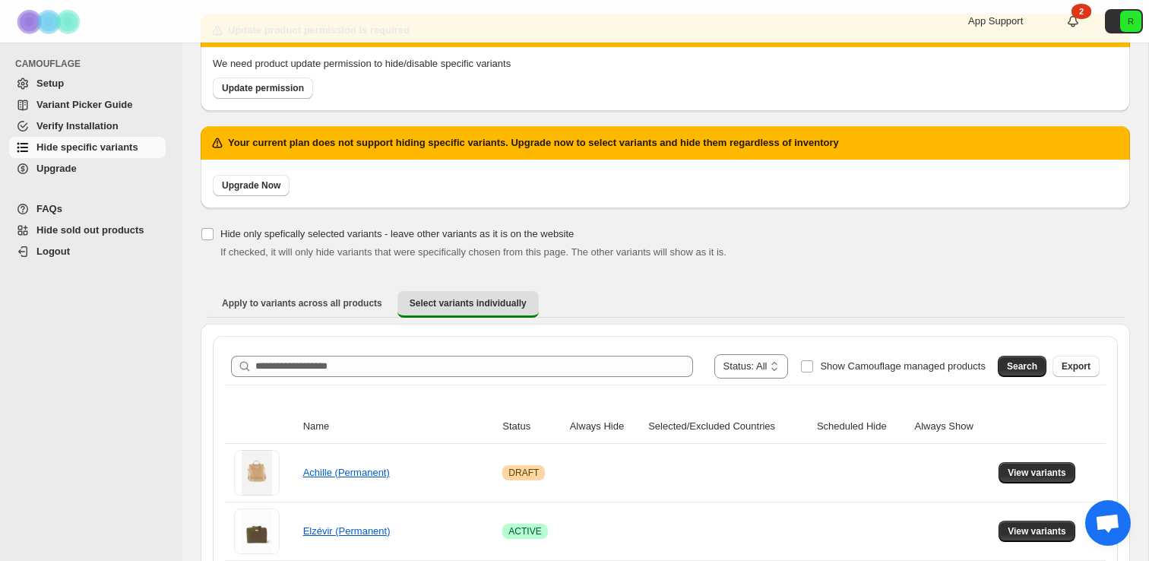
scroll to position [87, 0]
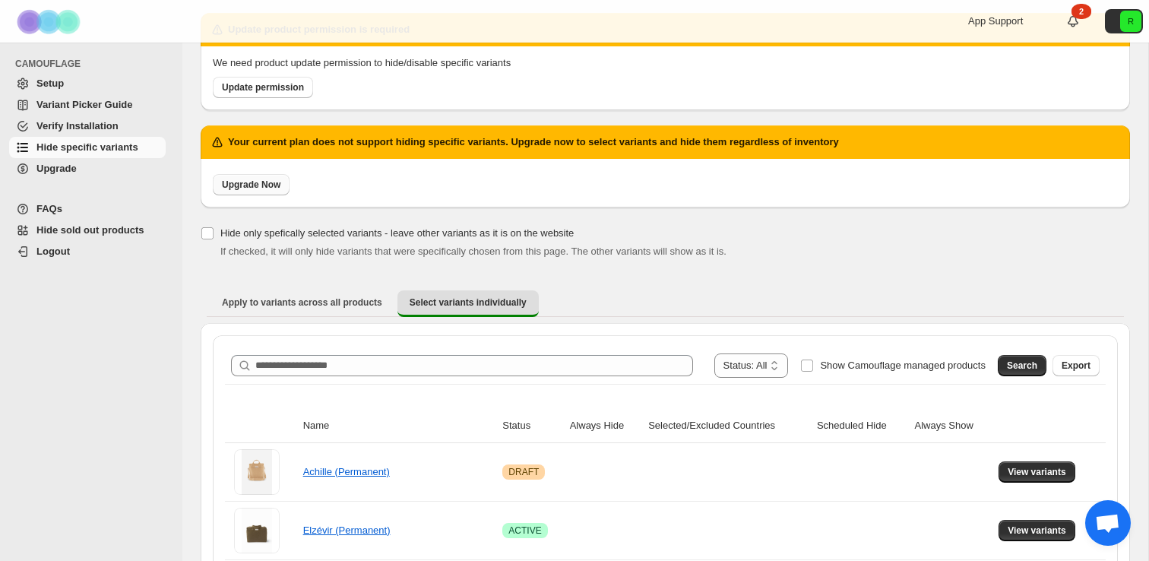
click at [267, 182] on span "Upgrade Now" at bounding box center [251, 185] width 59 height 12
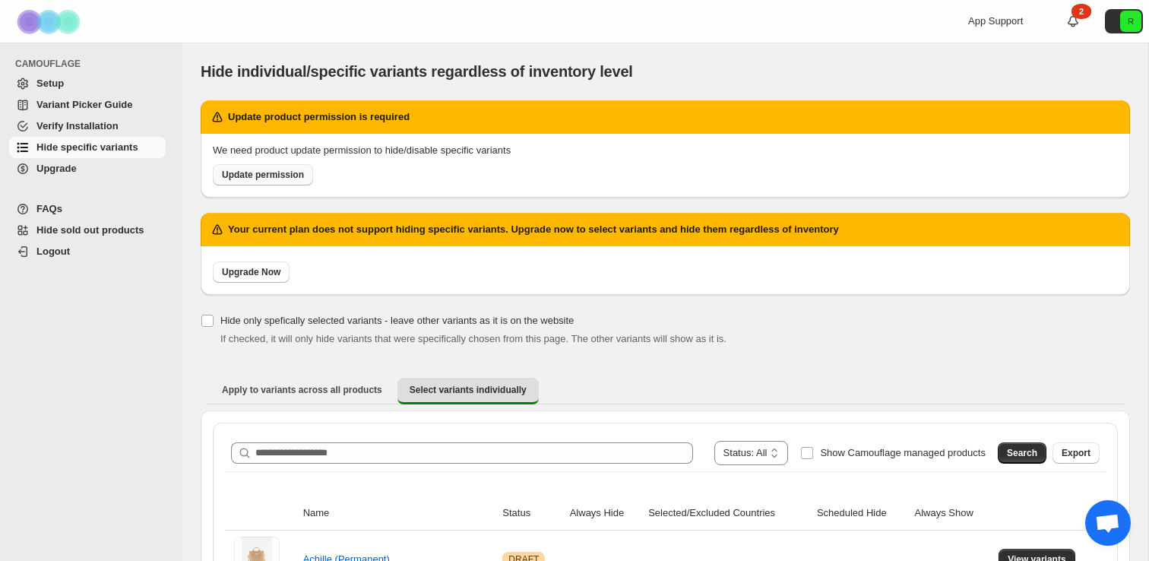
click at [299, 176] on span "Update permission" at bounding box center [263, 175] width 82 height 12
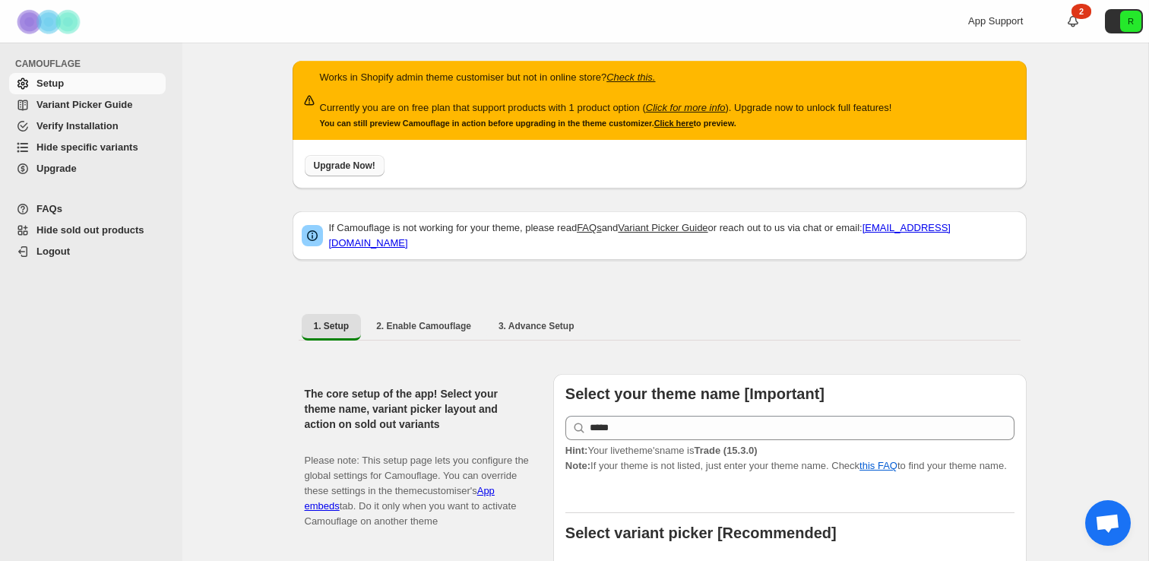
click at [348, 160] on button "Upgrade Now!" at bounding box center [345, 165] width 80 height 21
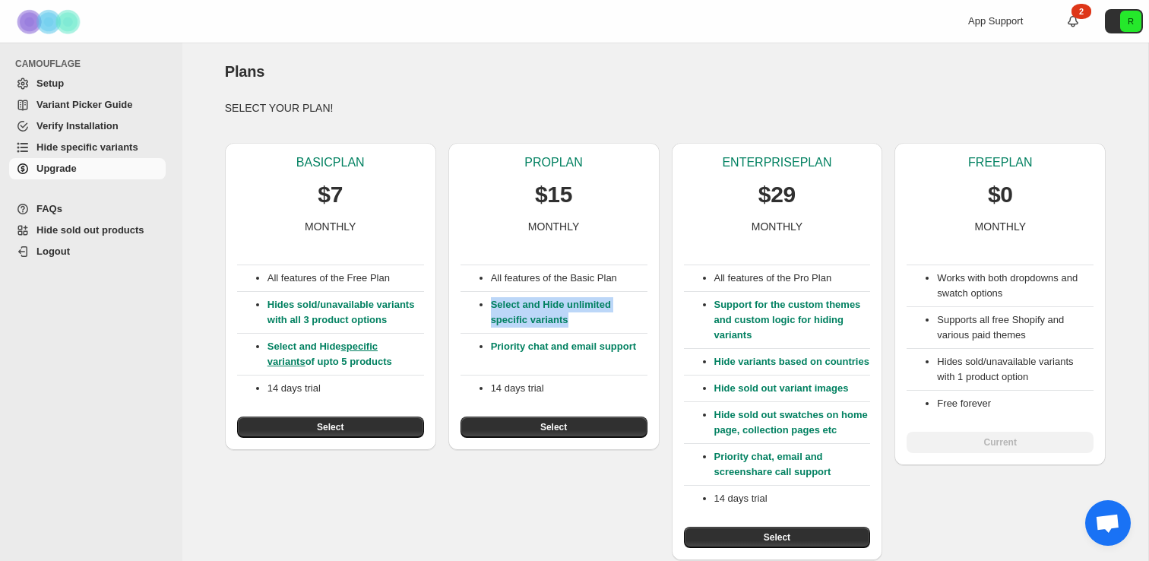
drag, startPoint x: 578, startPoint y: 320, endPoint x: 498, endPoint y: 287, distance: 86.9
click at [498, 287] on div "All features of the Basic Plan Select and Hide unlimited specific variants Prio…" at bounding box center [553, 336] width 187 height 204
click at [451, 301] on div "PRO PLAN $15 MONTHLY All features of the Basic Plan Select and Hide unlimited s…" at bounding box center [553, 296] width 211 height 307
drag, startPoint x: 581, startPoint y: 324, endPoint x: 557, endPoint y: 240, distance: 87.8
click at [557, 240] on div "All features of the Basic Plan Select and Hide unlimited specific variants Prio…" at bounding box center [553, 336] width 187 height 204
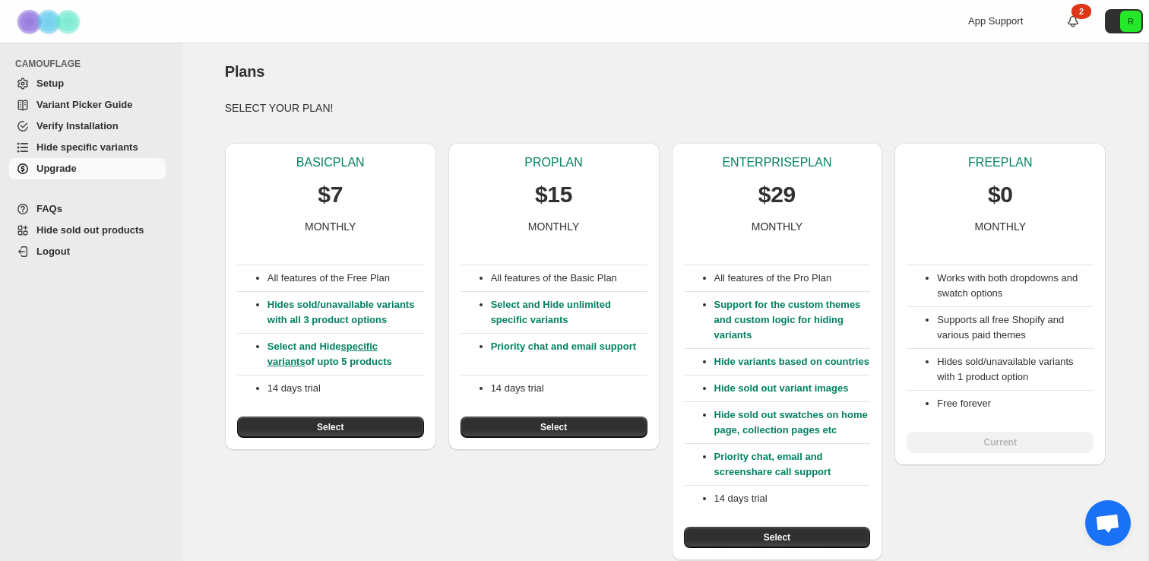
click at [557, 241] on div "All features of the Basic Plan Select and Hide unlimited specific variants Prio…" at bounding box center [553, 336] width 187 height 204
drag, startPoint x: 579, startPoint y: 314, endPoint x: 570, endPoint y: 256, distance: 58.5
click at [570, 256] on div "All features of the Basic Plan Select and Hide unlimited specific variants Prio…" at bounding box center [553, 336] width 187 height 204
click at [570, 257] on div "All features of the Basic Plan Select and Hide unlimited specific variants Prio…" at bounding box center [553, 336] width 187 height 204
click at [549, 309] on p "Select and Hide unlimited specific variants" at bounding box center [569, 312] width 157 height 30
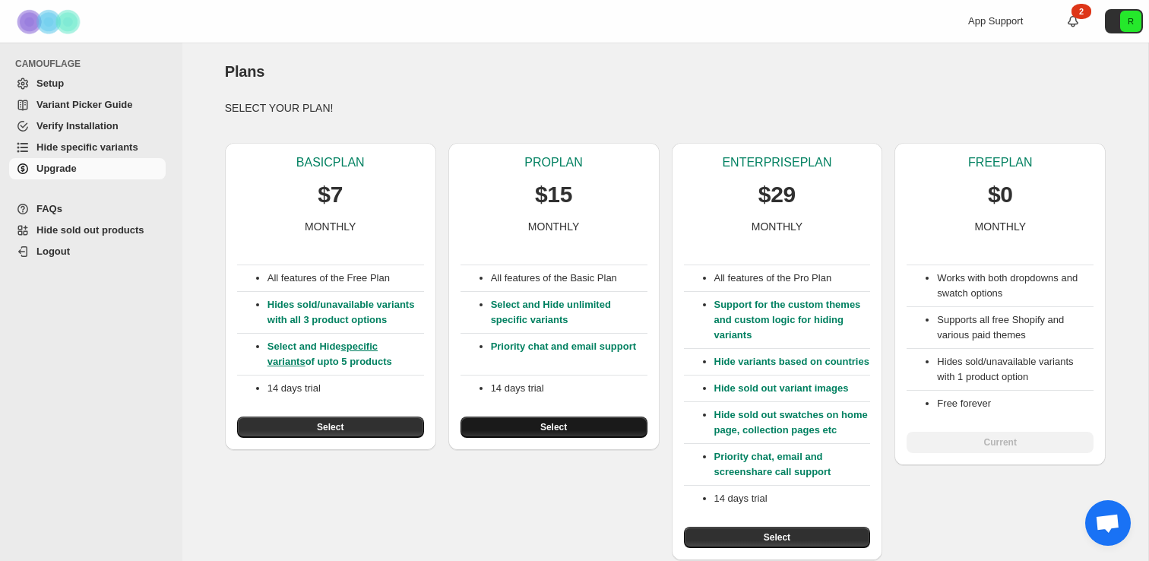
click at [546, 422] on span "Select" at bounding box center [553, 427] width 27 height 12
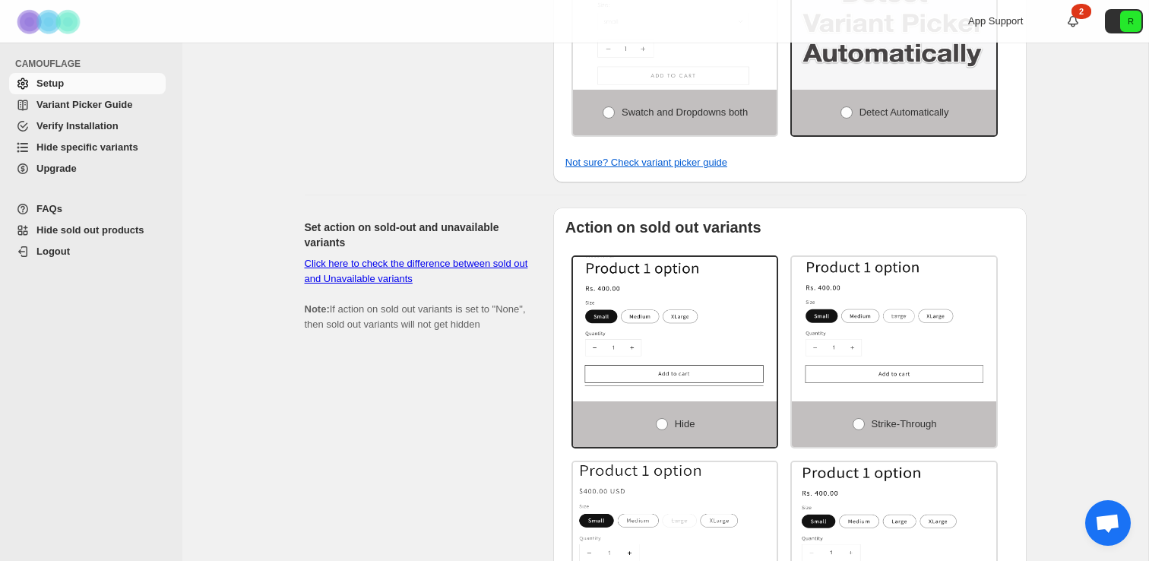
scroll to position [382, 0]
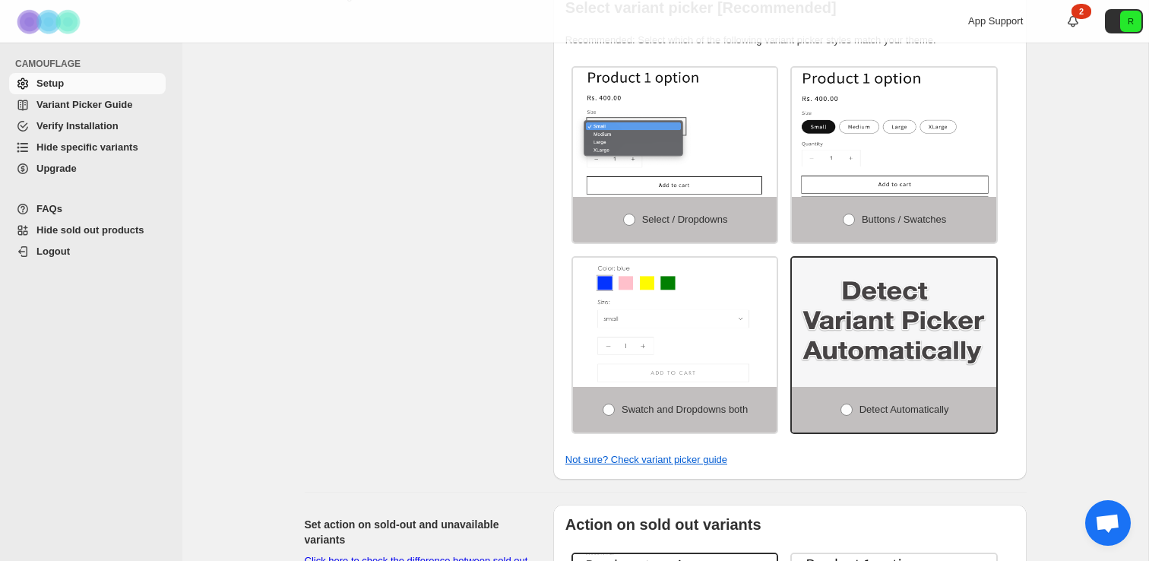
click at [90, 107] on span "Variant Picker Guide" at bounding box center [84, 104] width 96 height 11
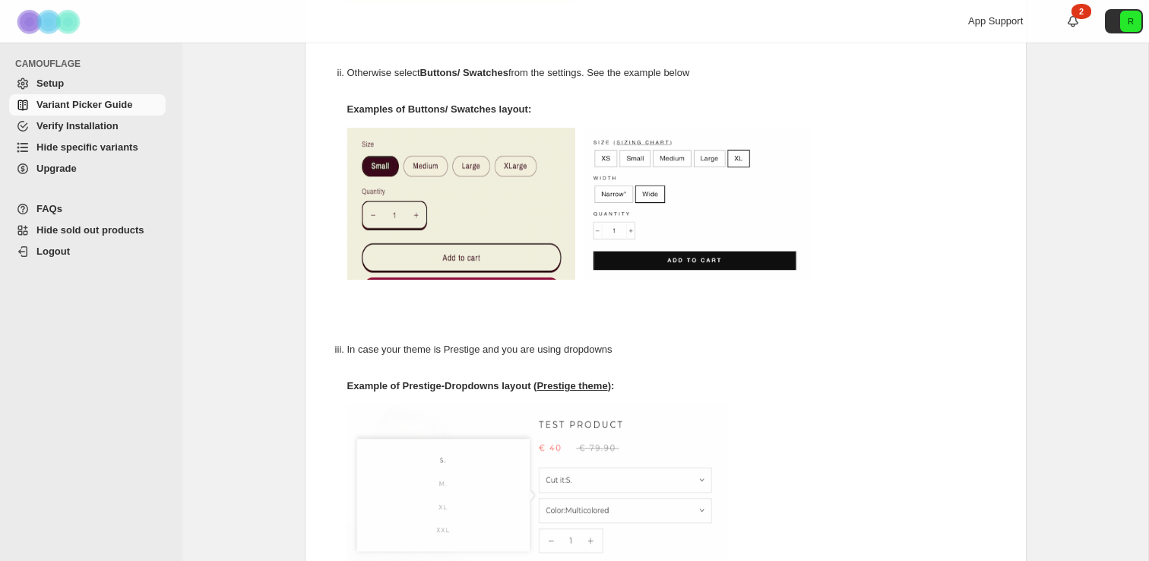
scroll to position [900, 0]
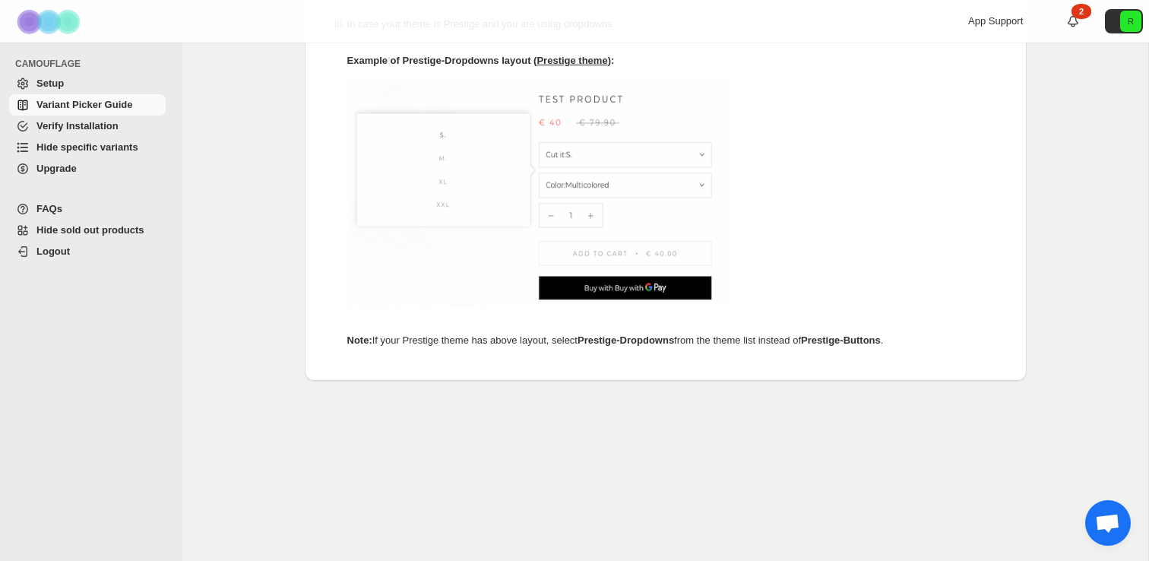
click at [84, 123] on span "Verify Installation" at bounding box center [77, 125] width 82 height 11
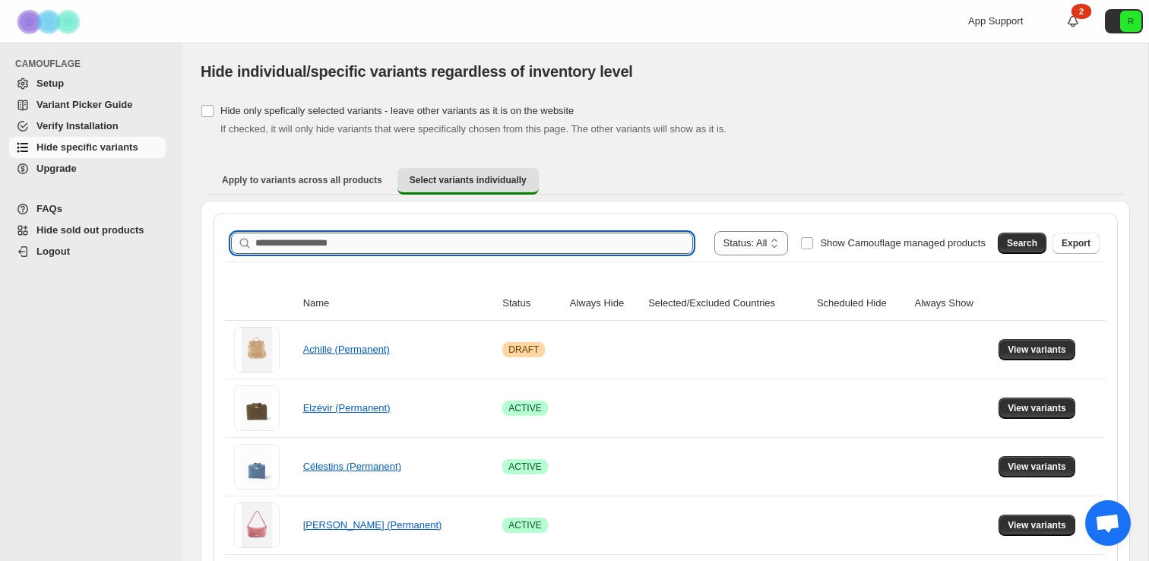
click at [509, 245] on input "Search product name" at bounding box center [474, 243] width 438 height 21
type input "*"
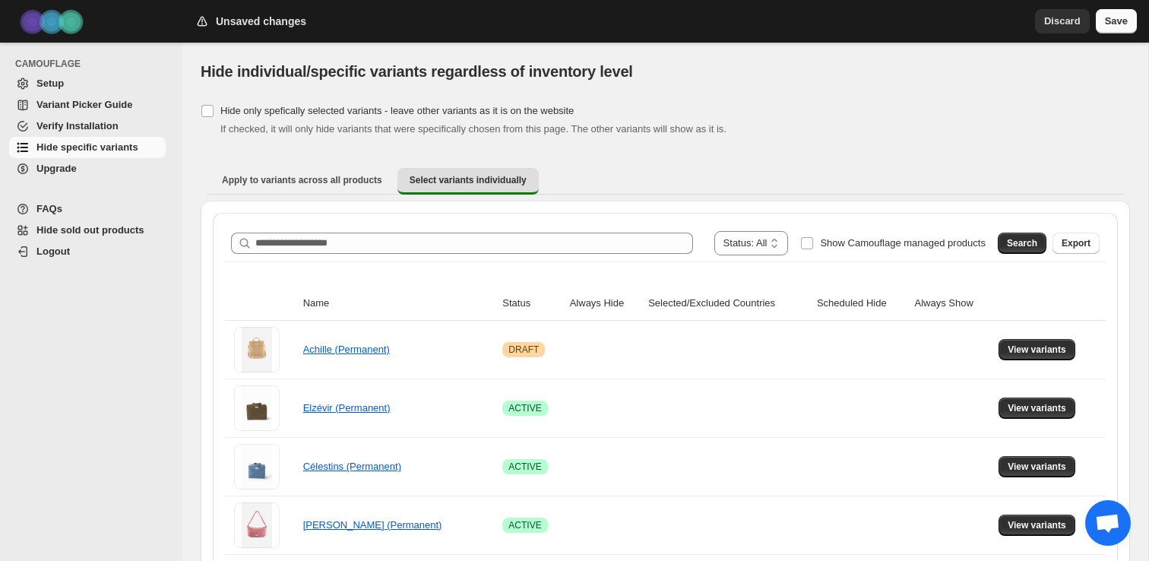
click at [1127, 24] on span "Save" at bounding box center [1116, 21] width 23 height 15
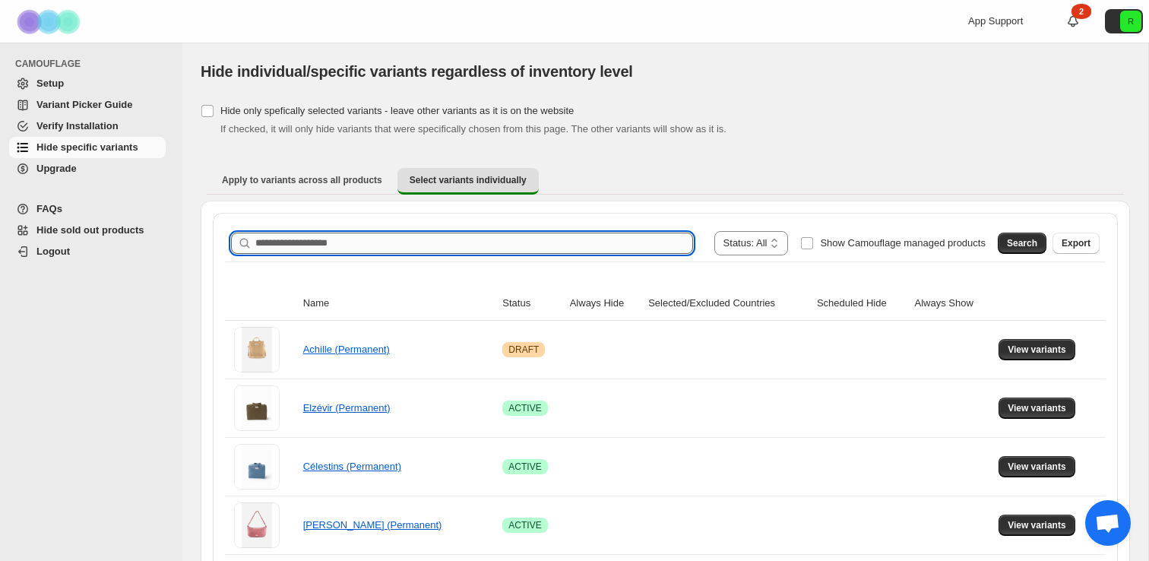
click at [309, 252] on input "Search product name" at bounding box center [474, 243] width 438 height 21
type input "*******"
click at [1014, 242] on span "Search" at bounding box center [1022, 243] width 30 height 12
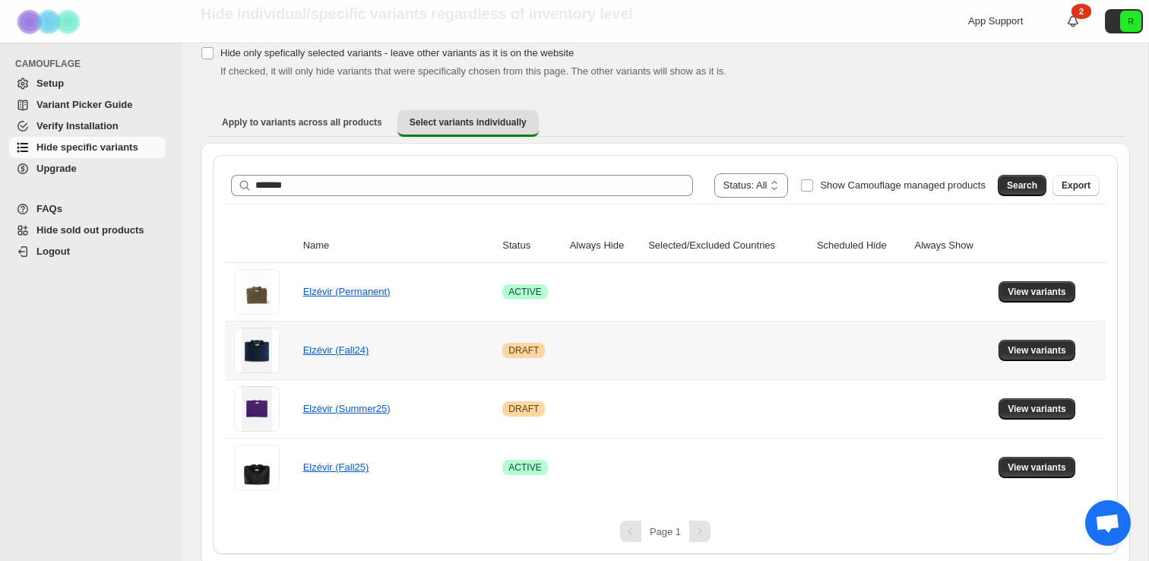
scroll to position [59, 0]
click at [1042, 283] on button "View variants" at bounding box center [1036, 290] width 77 height 21
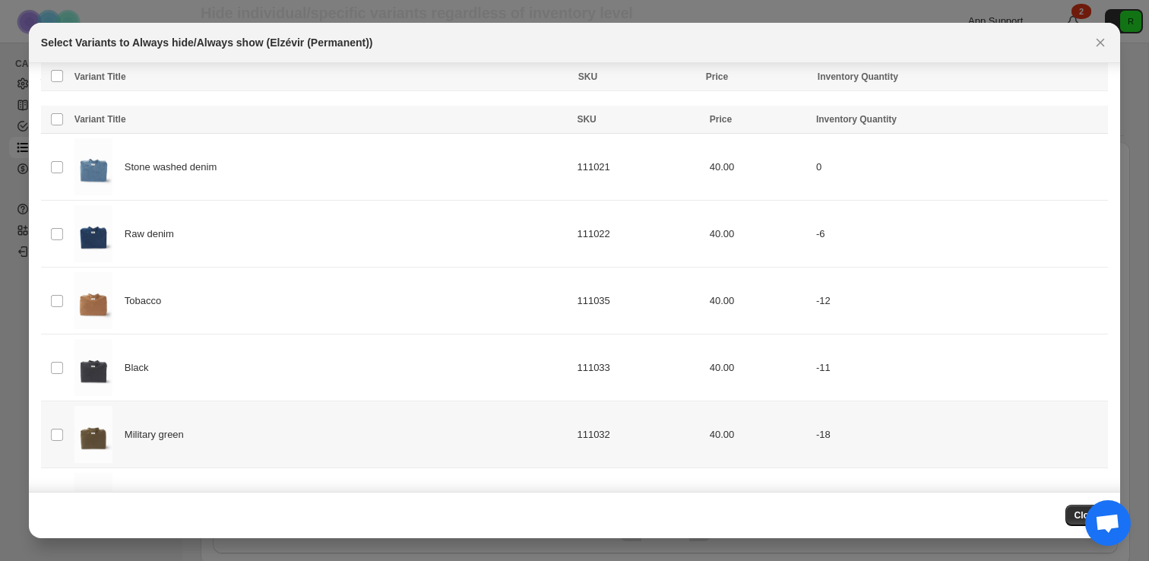
scroll to position [192, 0]
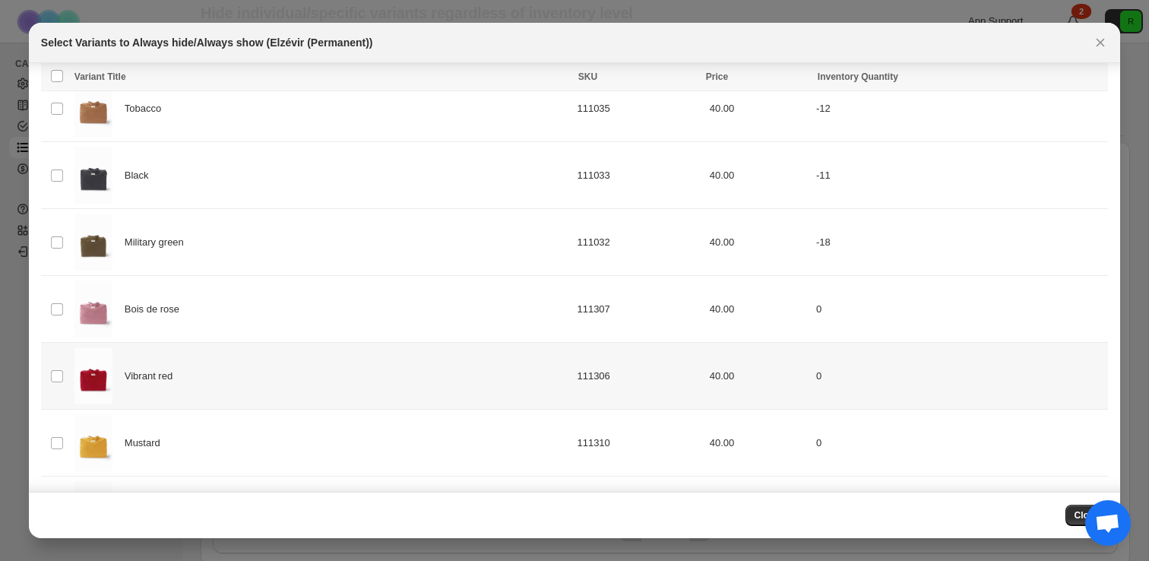
click at [290, 368] on div "Vibrant red" at bounding box center [321, 375] width 494 height 57
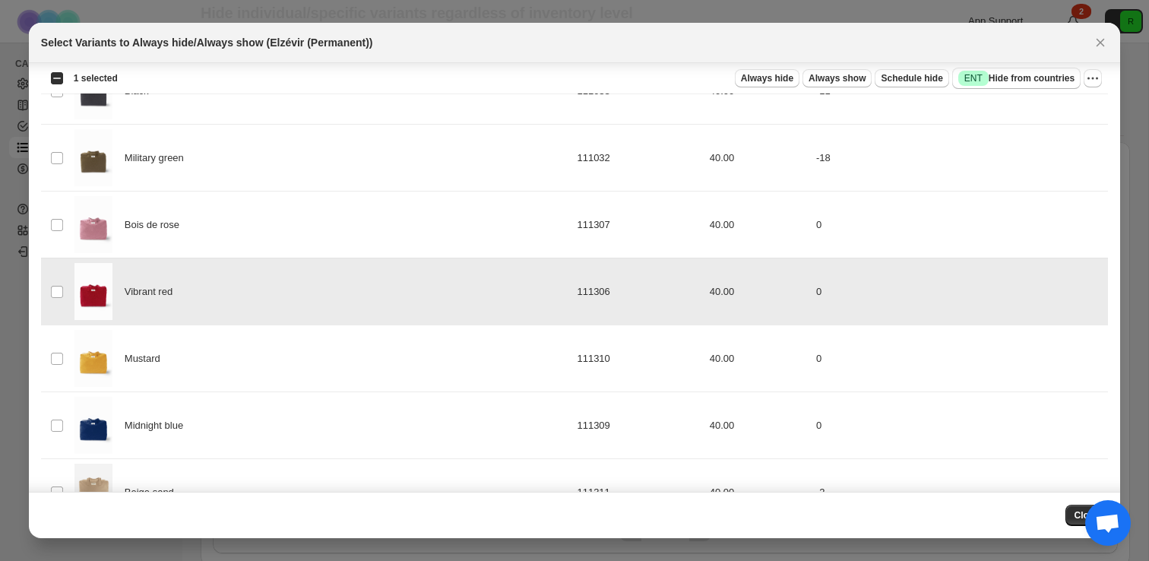
scroll to position [290, 0]
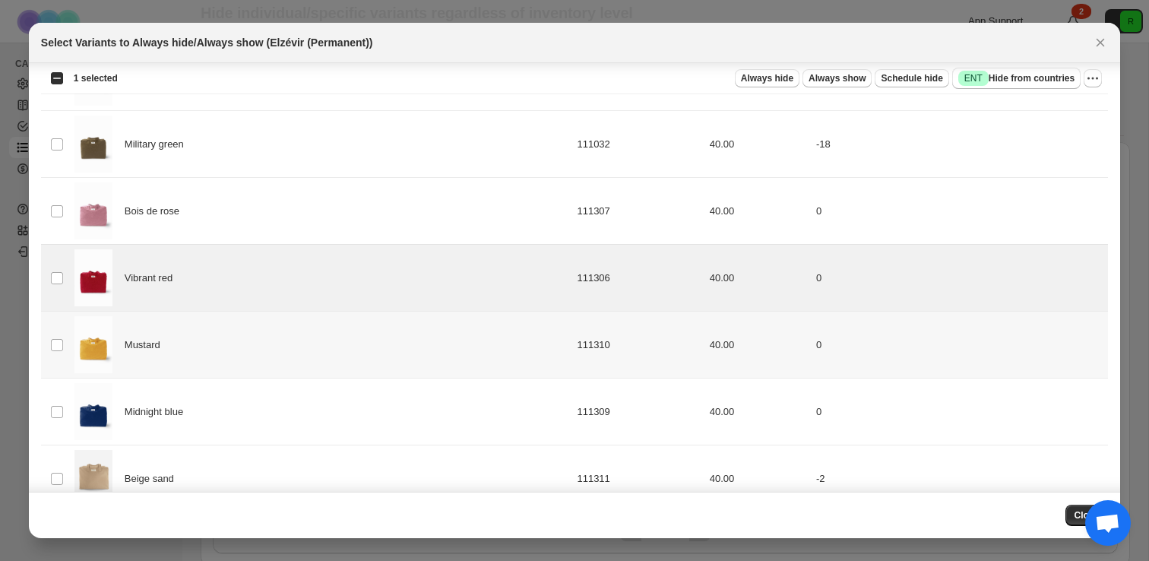
click at [66, 343] on td "Select product variant" at bounding box center [55, 345] width 29 height 67
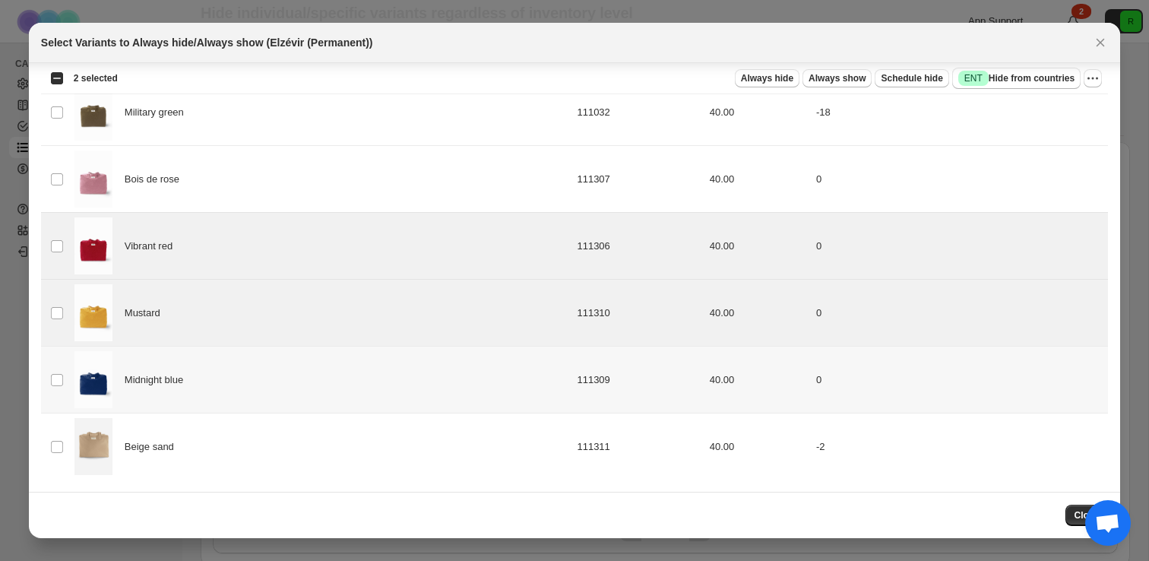
click at [281, 396] on div "Midnight blue" at bounding box center [321, 379] width 494 height 57
click at [774, 80] on span "Always hide" at bounding box center [767, 78] width 52 height 12
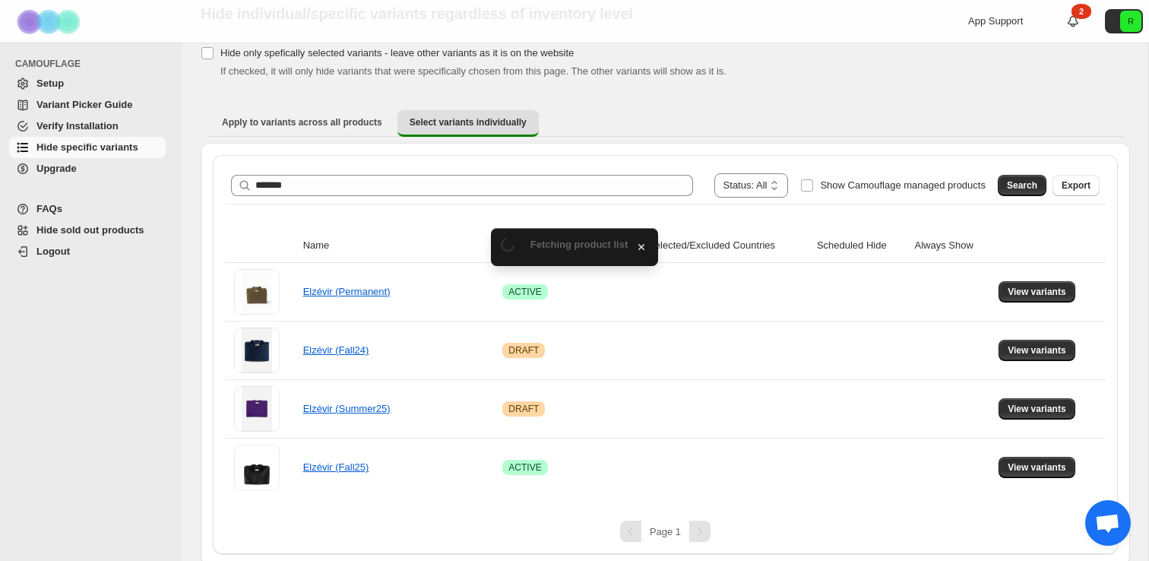
scroll to position [59, 0]
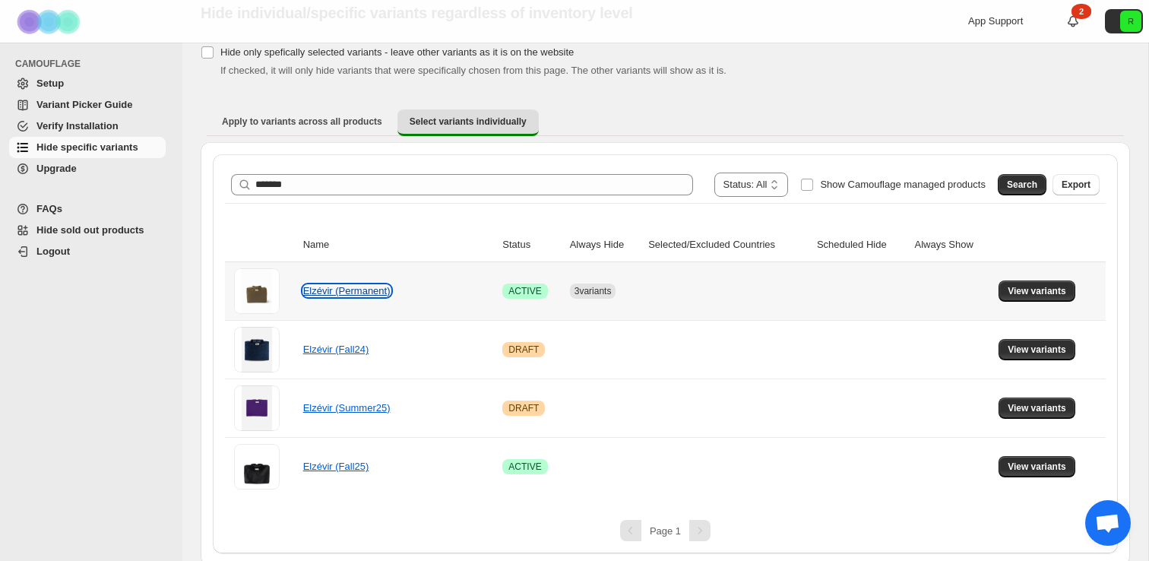
click at [359, 295] on link "Elzévir (Permanent)" at bounding box center [346, 290] width 87 height 11
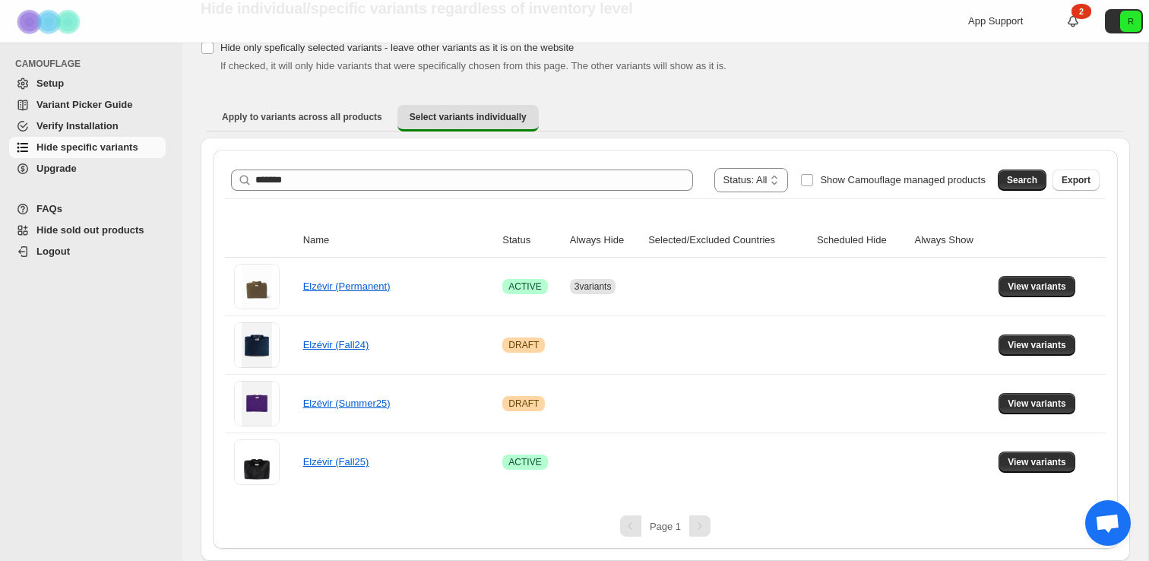
click at [104, 165] on span "Upgrade" at bounding box center [99, 168] width 126 height 15
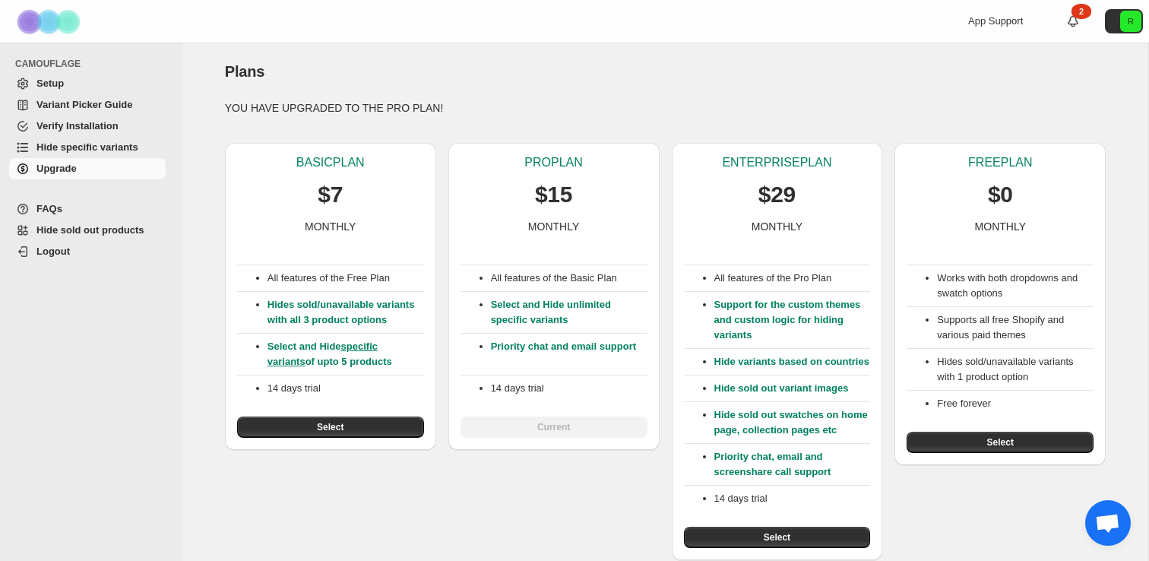
click at [119, 132] on span "Verify Installation" at bounding box center [99, 126] width 126 height 15
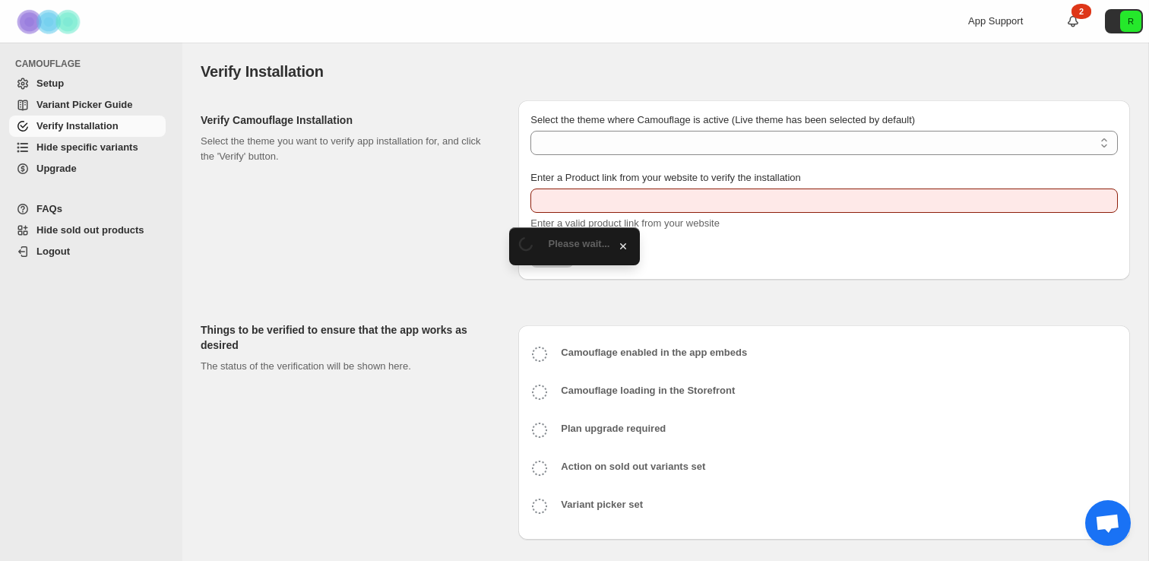
type input "**********"
select select "**********"
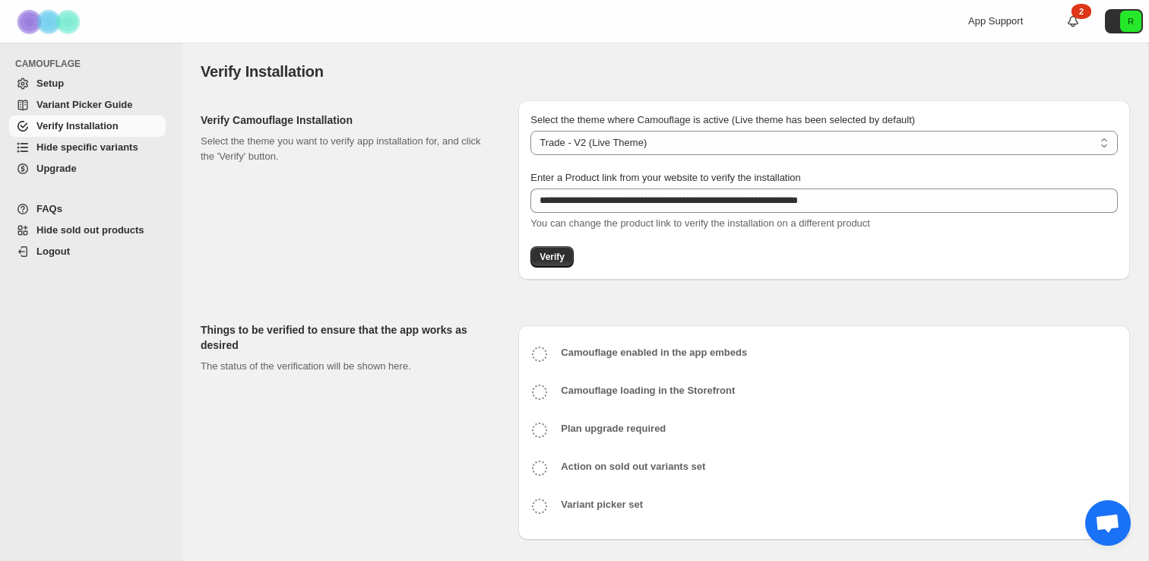
click at [97, 97] on link "Variant Picker Guide" at bounding box center [87, 104] width 157 height 21
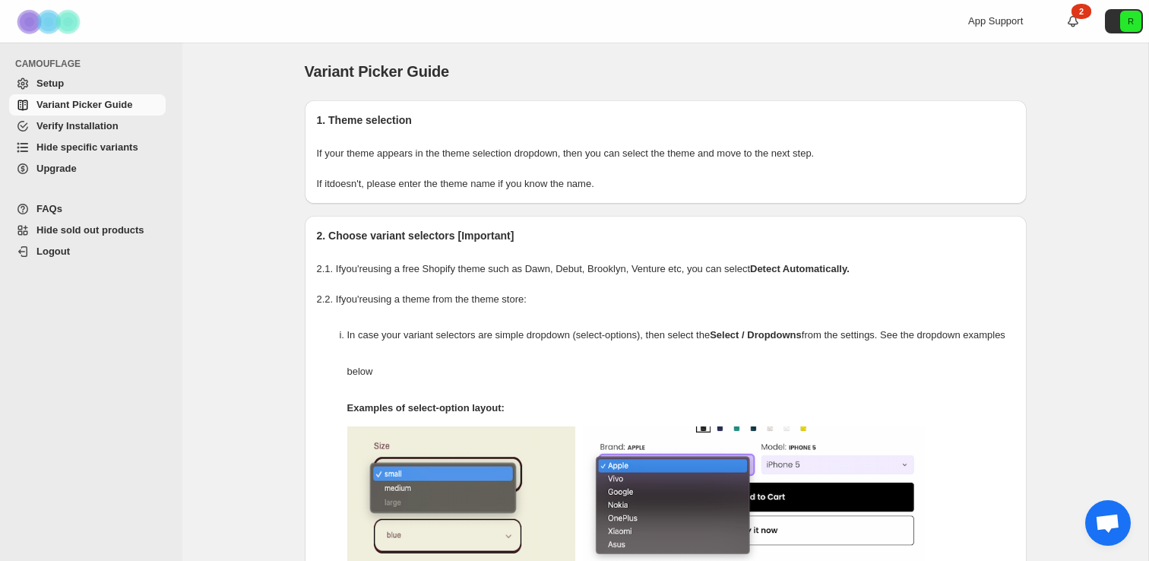
click at [89, 120] on span "Verify Installation" at bounding box center [99, 126] width 126 height 15
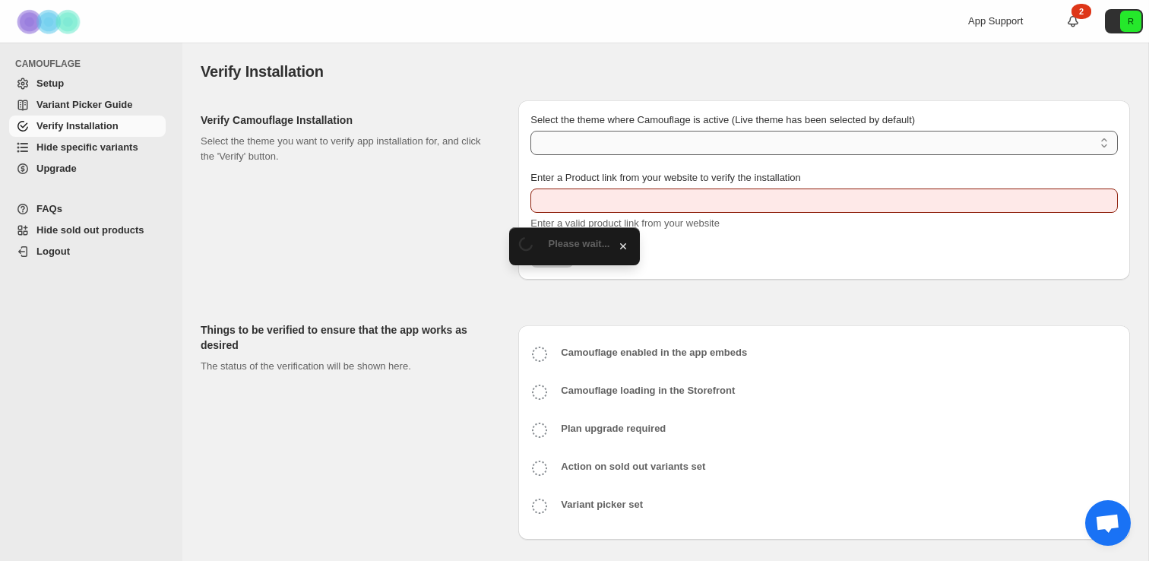
click at [596, 136] on select "Select the theme where Camouflage is active (Live theme has been selected by de…" at bounding box center [823, 143] width 587 height 24
type input "**********"
select select "**********"
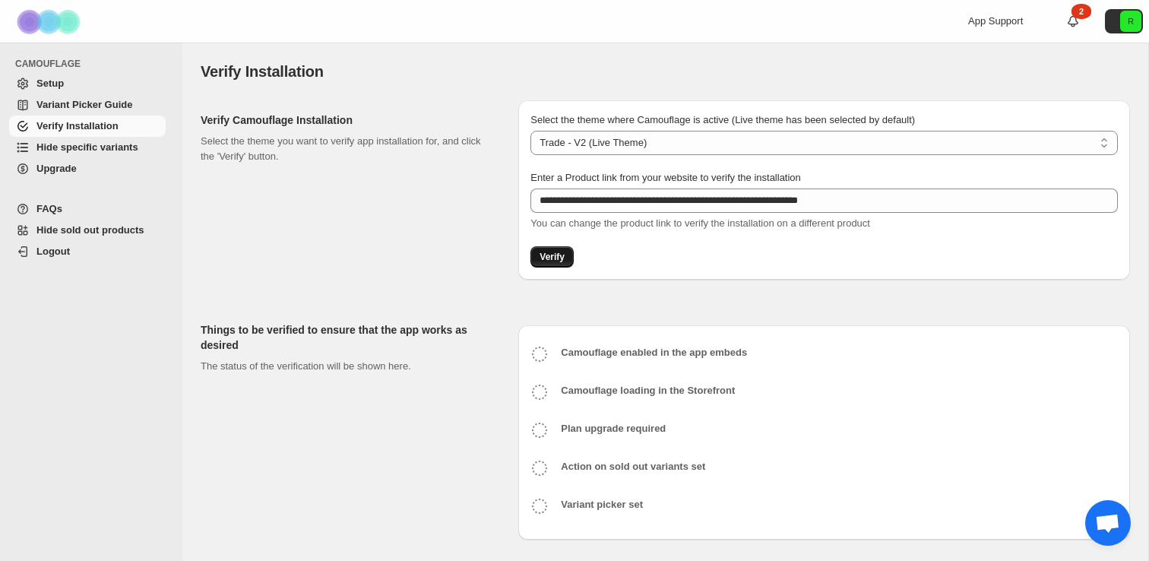
click at [559, 259] on span "Verify" at bounding box center [552, 257] width 25 height 12
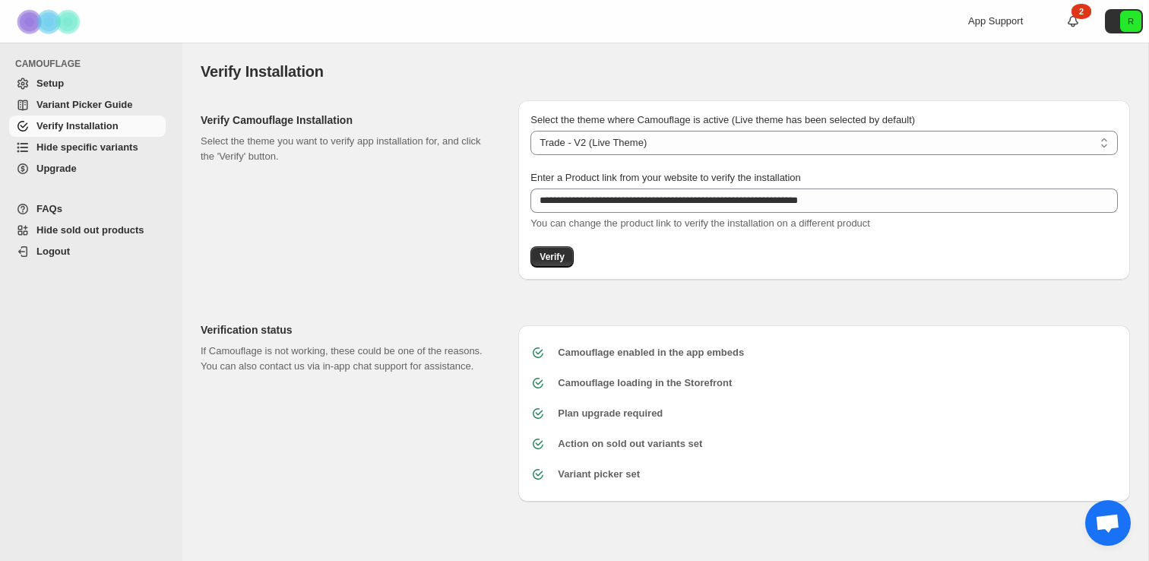
click at [68, 147] on span "Hide specific variants" at bounding box center [87, 146] width 102 height 11
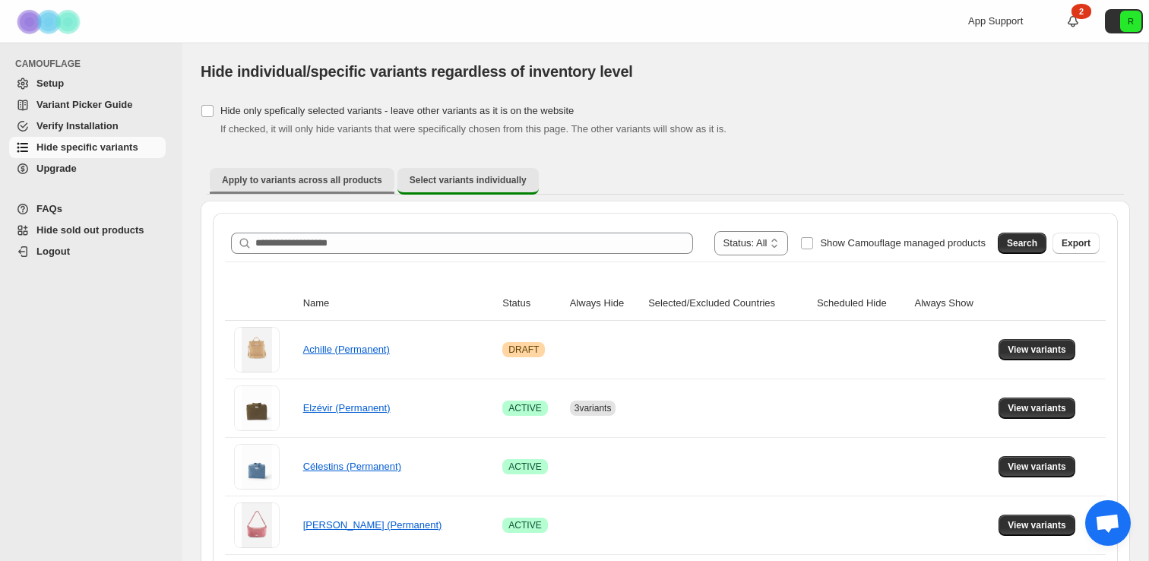
click at [351, 181] on span "Apply to variants across all products" at bounding box center [302, 180] width 160 height 12
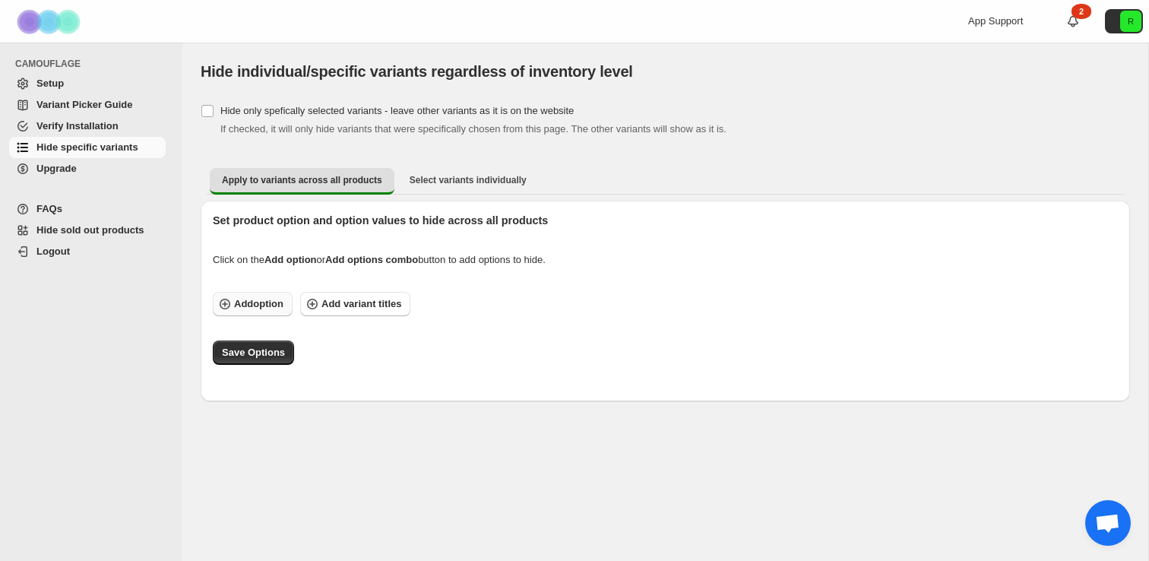
click at [271, 305] on span "Add option" at bounding box center [258, 303] width 49 height 15
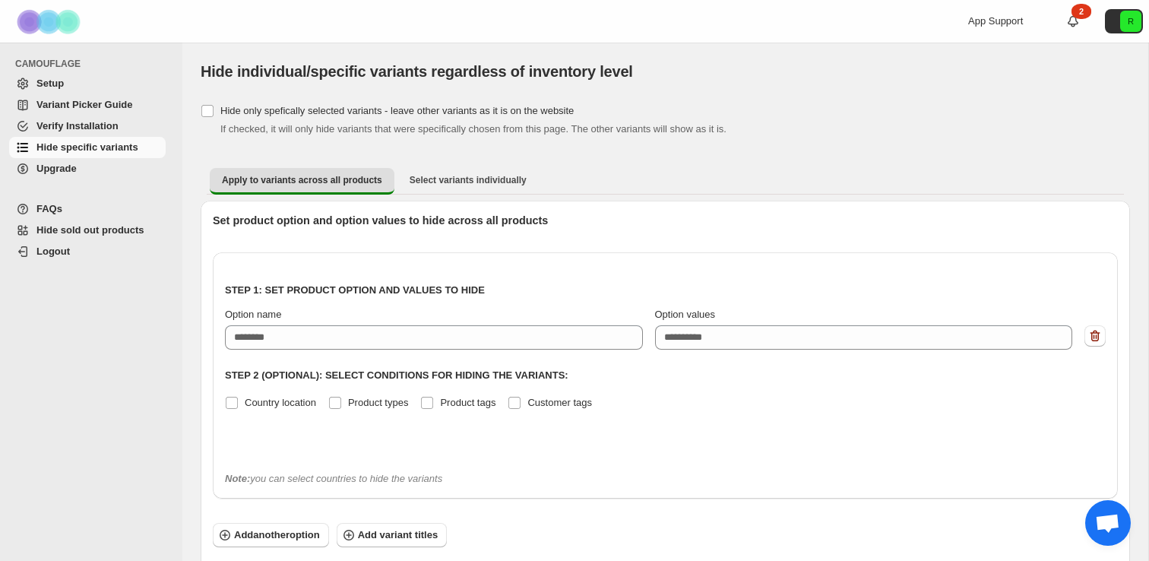
scroll to position [71, 0]
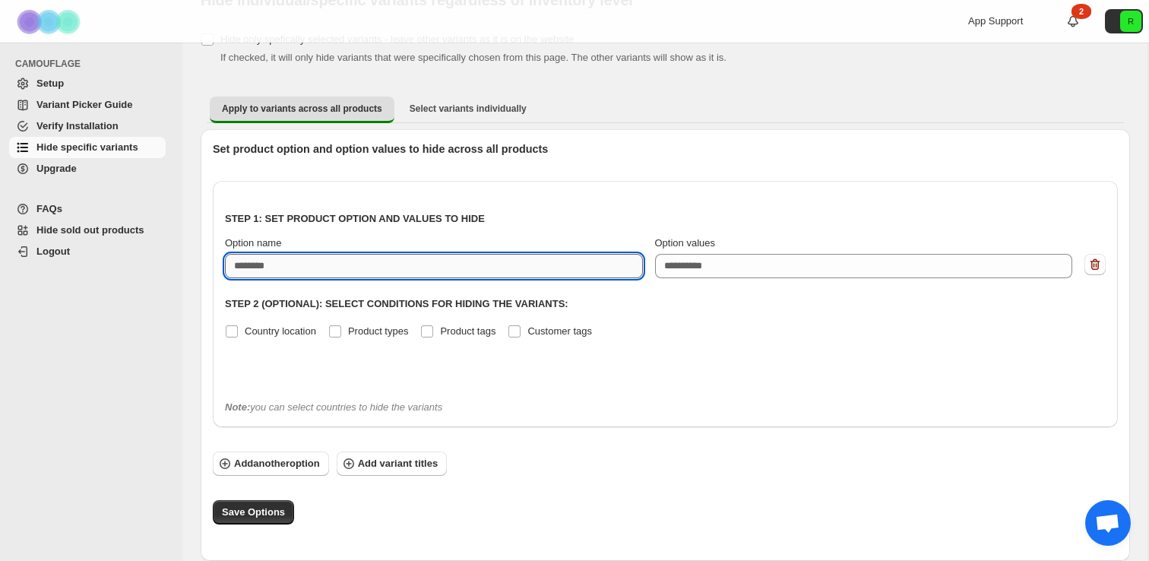
click at [370, 274] on input "Option name" at bounding box center [434, 266] width 418 height 24
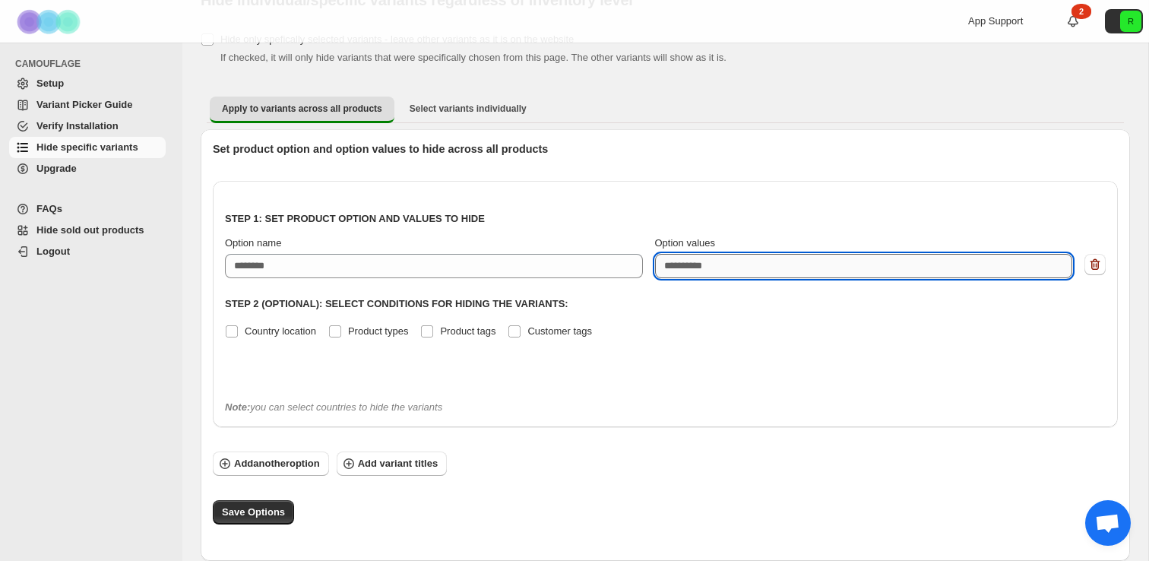
click at [702, 261] on textarea "Option values" at bounding box center [864, 266] width 418 height 24
type textarea "*"
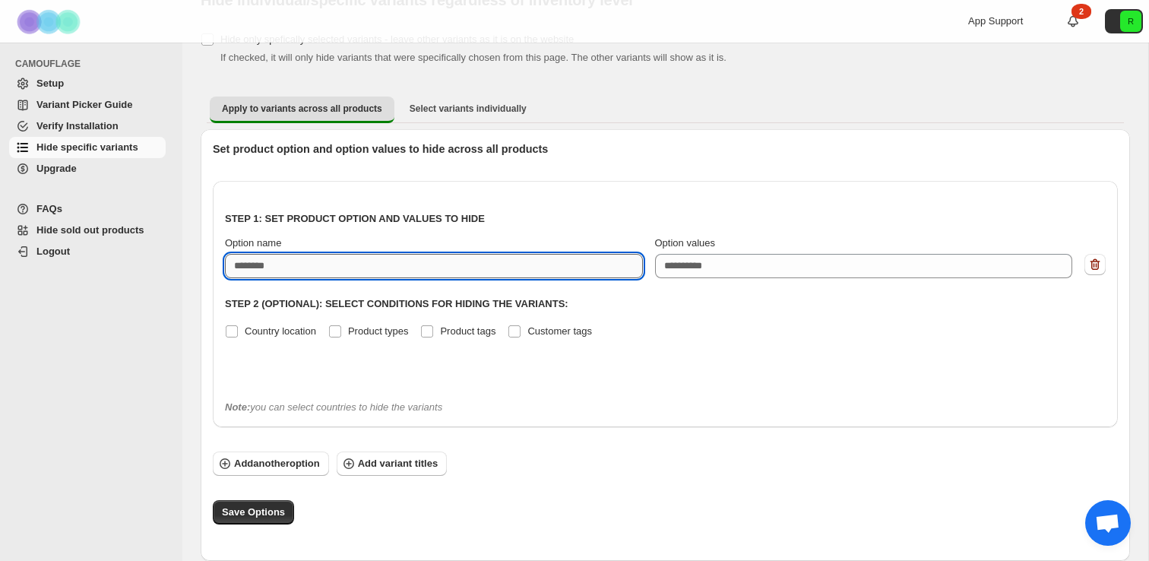
click at [533, 268] on input "Option name" at bounding box center [434, 266] width 418 height 24
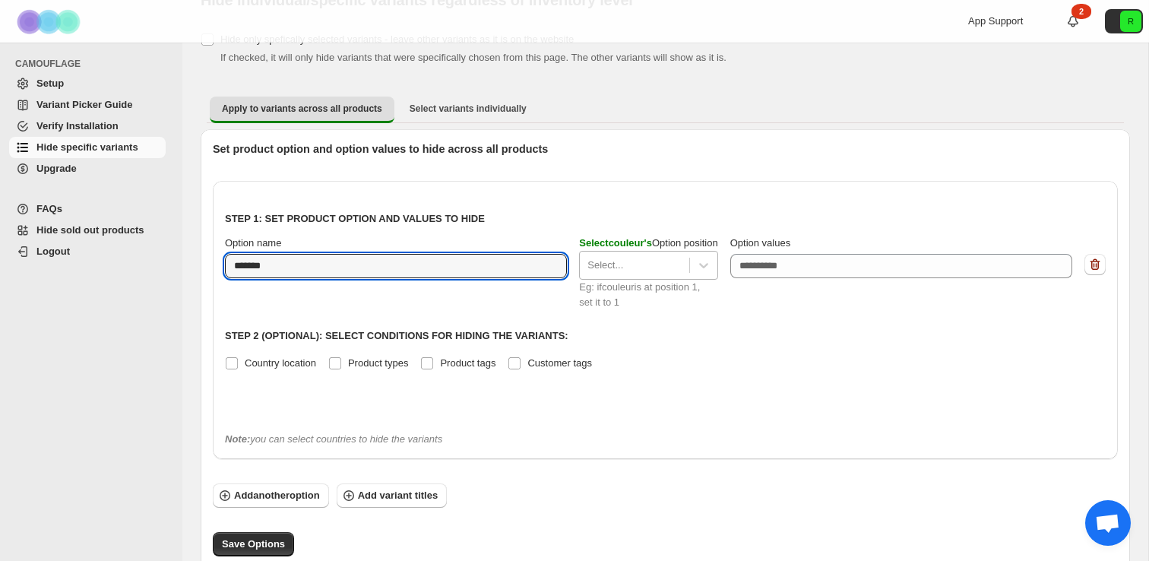
type input "*******"
click at [644, 258] on div at bounding box center [633, 265] width 93 height 18
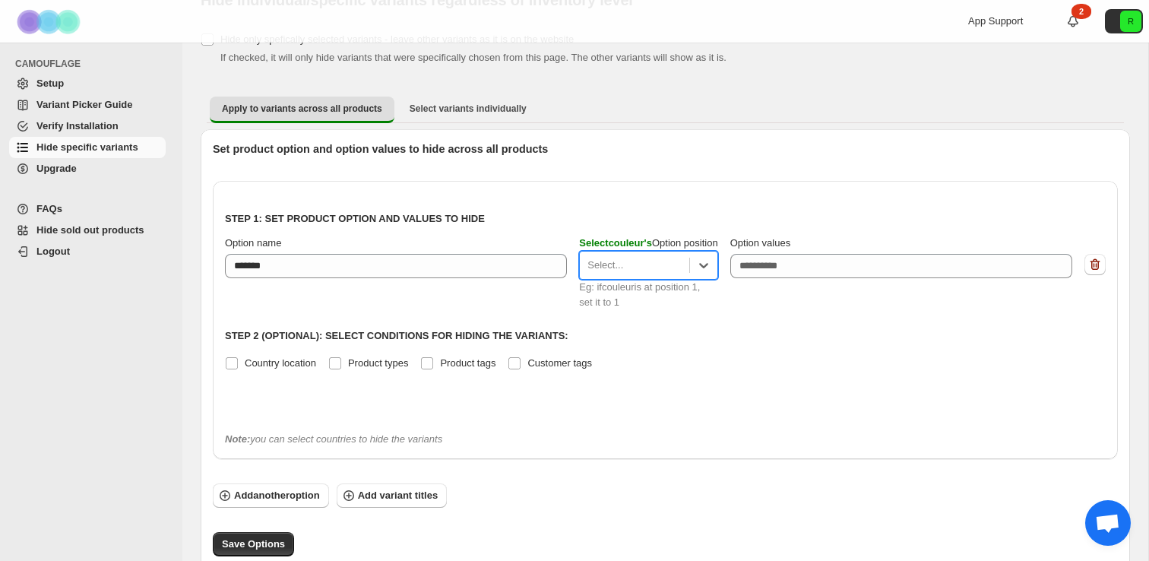
click at [625, 259] on div at bounding box center [633, 265] width 93 height 18
click at [631, 263] on div at bounding box center [633, 265] width 93 height 18
click at [614, 306] on div "1" at bounding box center [648, 302] width 138 height 27
click at [649, 238] on span "Select couleur 's" at bounding box center [615, 242] width 73 height 11
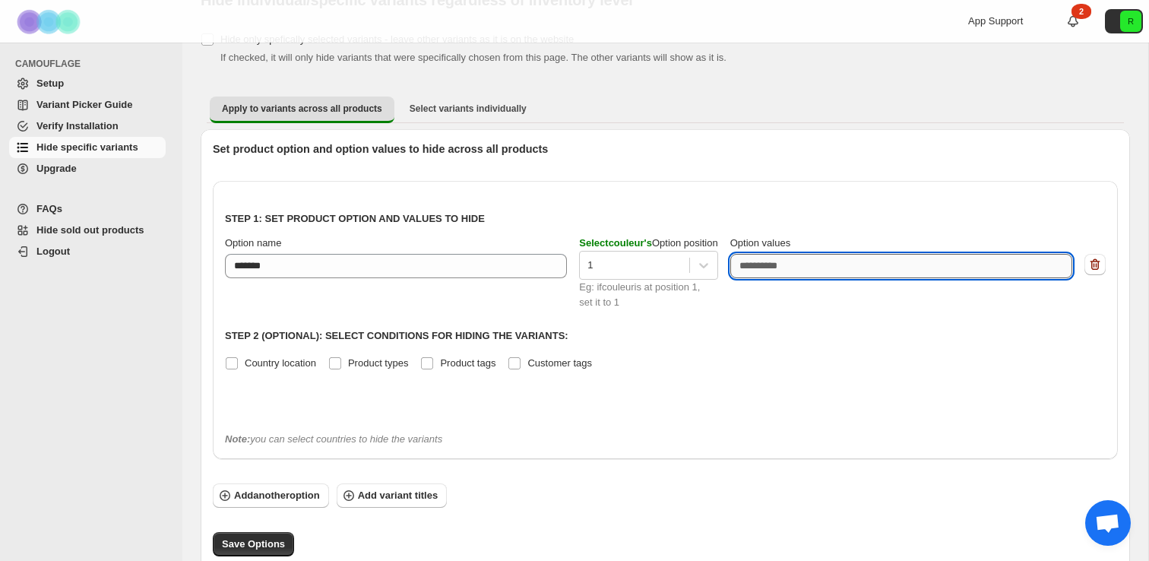
click at [795, 258] on textarea "Option values" at bounding box center [897, 266] width 335 height 24
click at [796, 264] on textarea "Option values" at bounding box center [897, 266] width 335 height 24
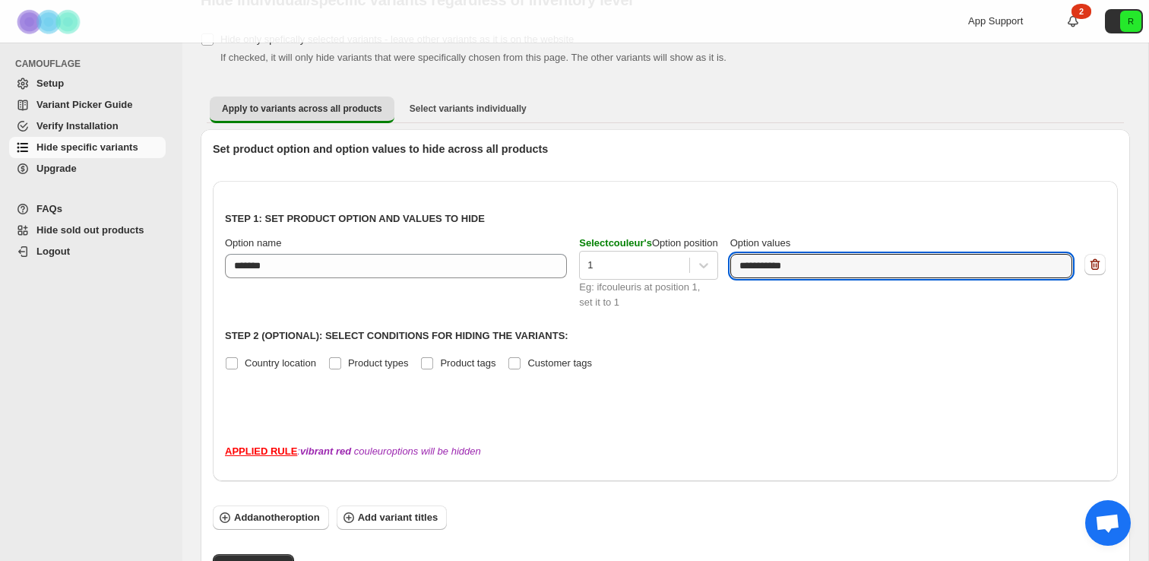
scroll to position [125, 0]
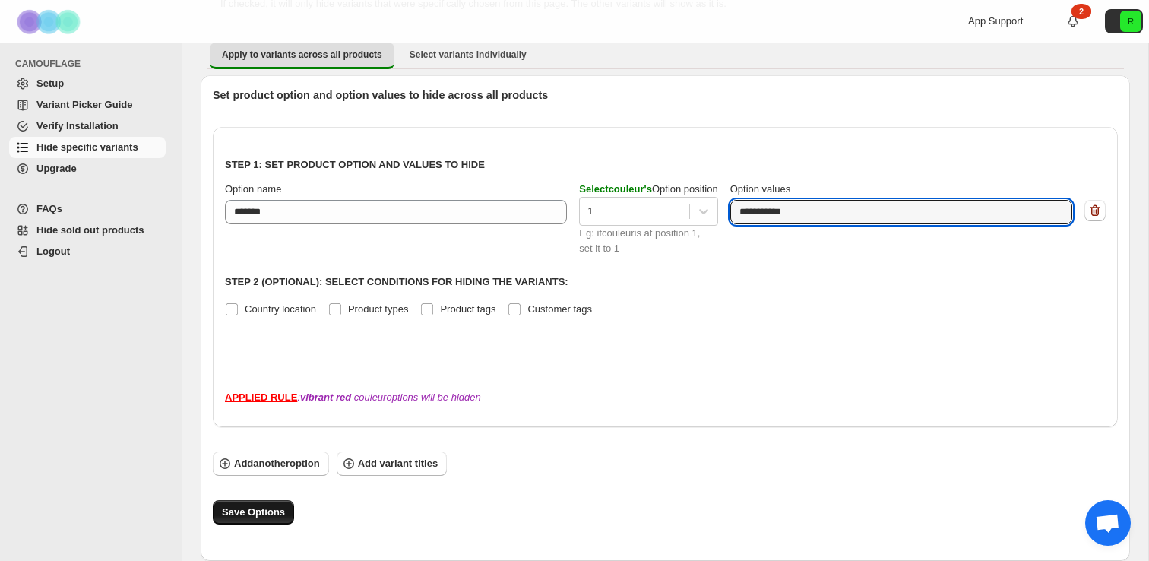
click at [260, 516] on span "Save Options" at bounding box center [253, 512] width 63 height 15
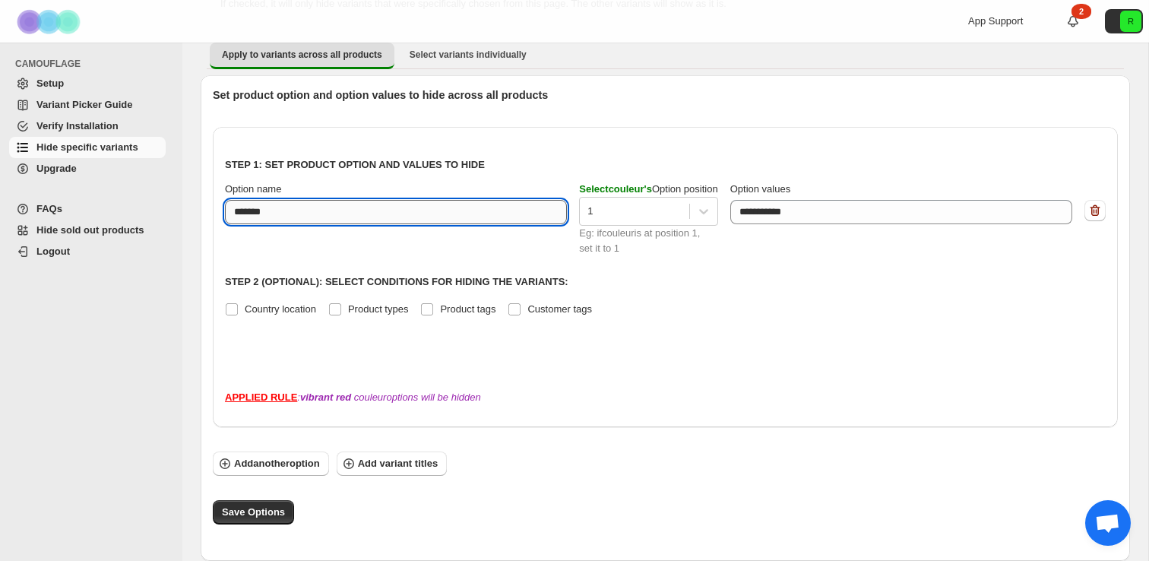
click at [382, 211] on input "*******" at bounding box center [396, 212] width 342 height 24
click at [615, 214] on div at bounding box center [633, 211] width 93 height 18
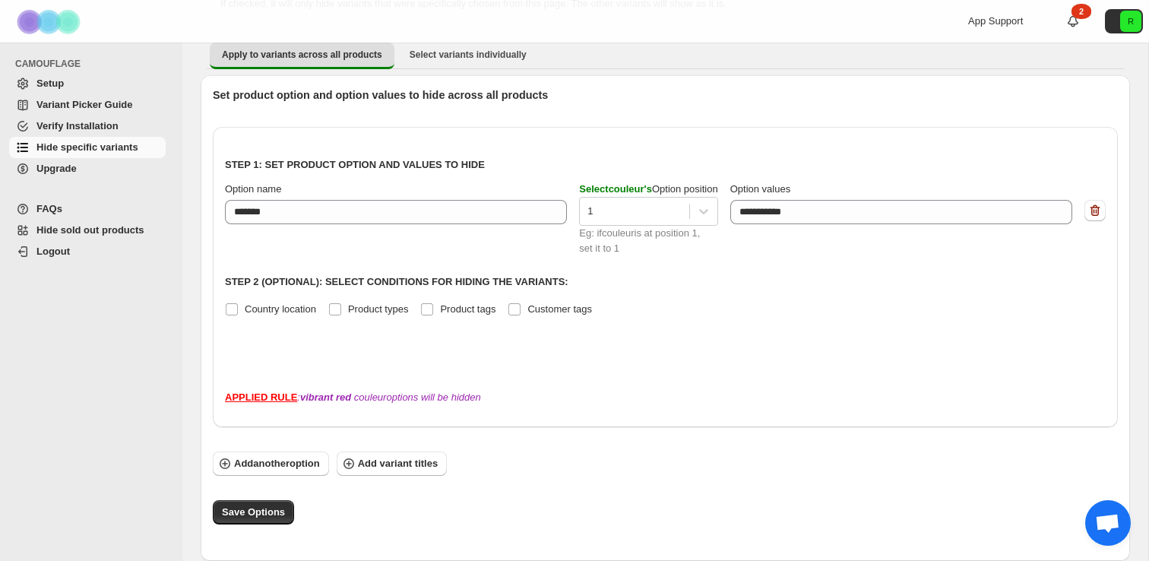
click at [628, 189] on span "Select couleur 's" at bounding box center [615, 188] width 73 height 11
click at [599, 249] on div "Eg: if couleur is at position 1, set it to 1" at bounding box center [648, 241] width 138 height 30
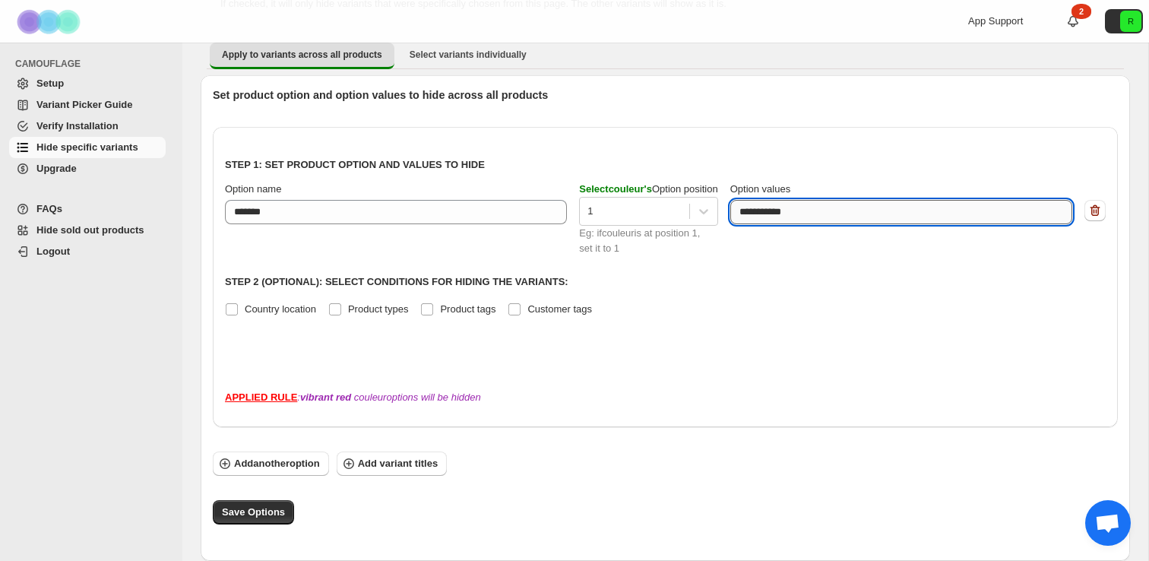
click at [748, 210] on textarea "**********" at bounding box center [897, 212] width 335 height 24
paste textarea
type textarea "**********"
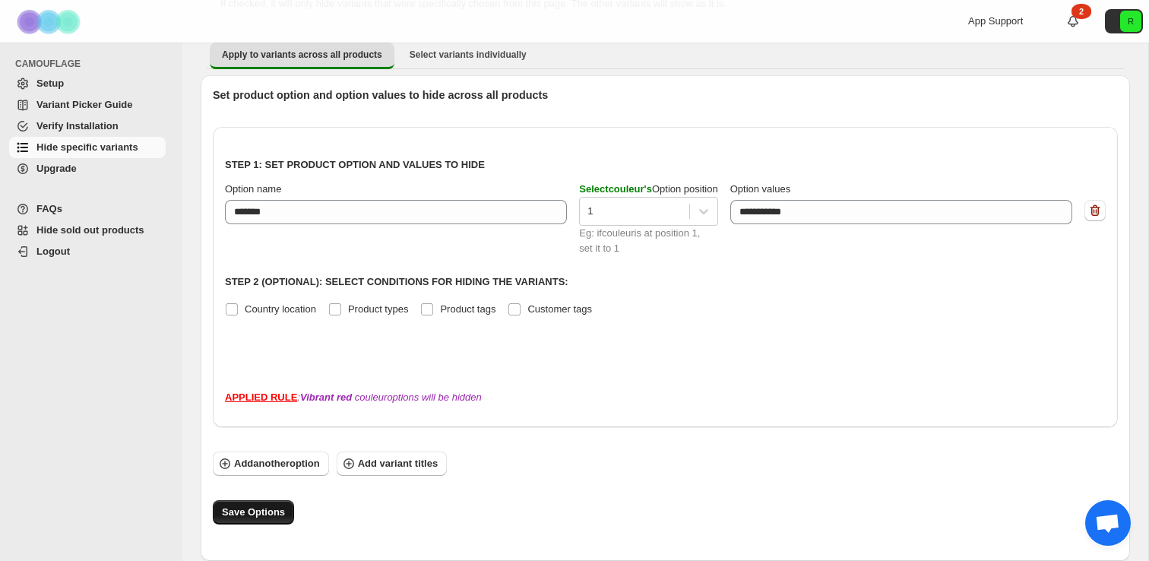
click at [255, 517] on span "Save Options" at bounding box center [253, 512] width 63 height 15
click at [442, 57] on span "Select variants individually" at bounding box center [468, 55] width 117 height 12
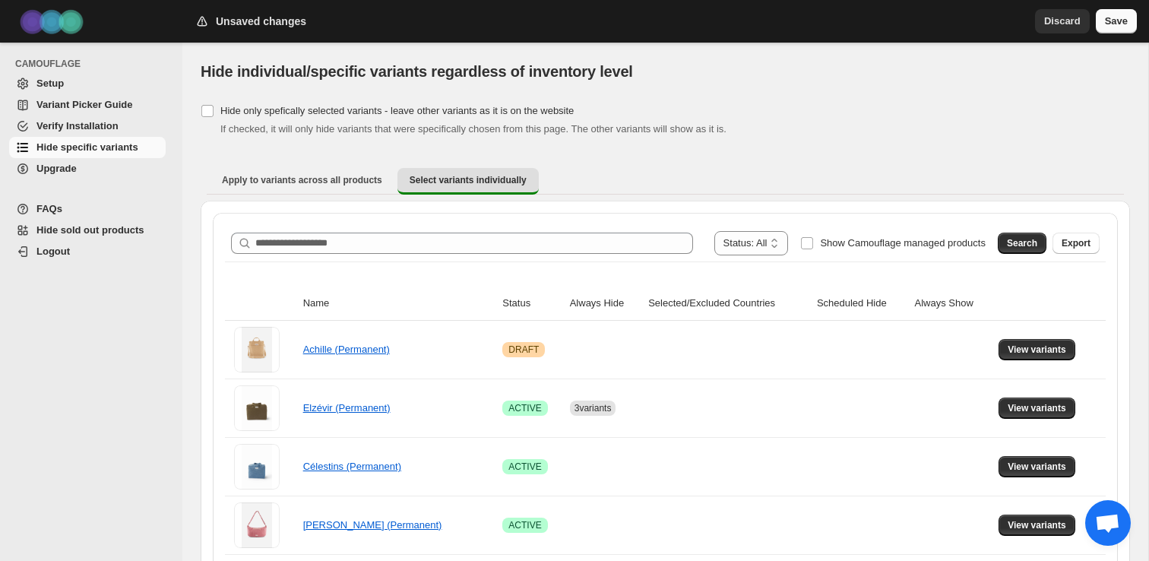
click at [1113, 27] on span "Save" at bounding box center [1116, 21] width 23 height 15
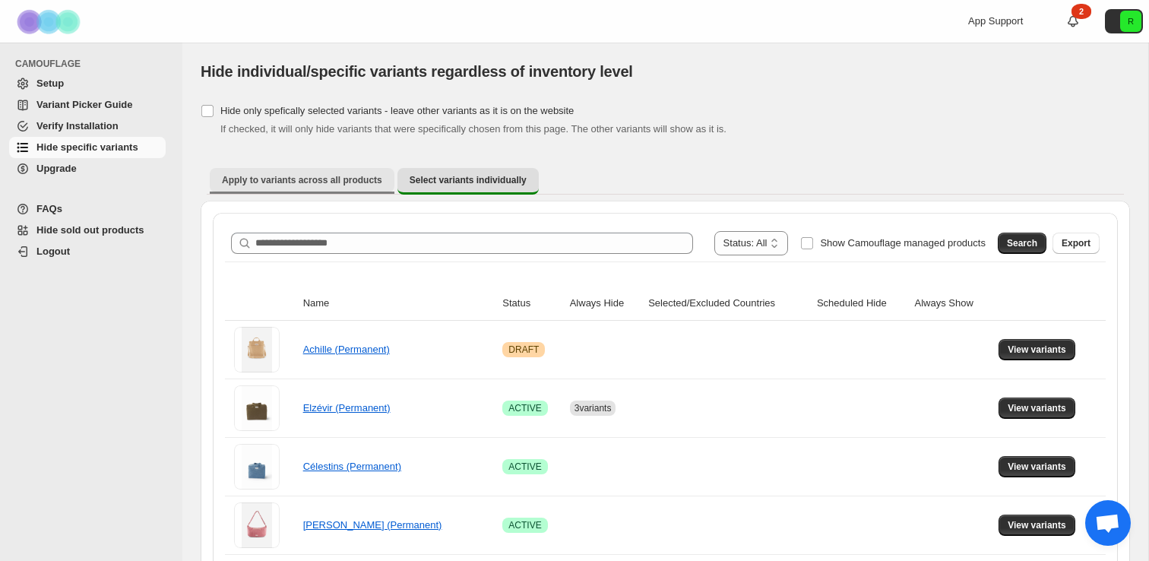
click at [297, 182] on span "Apply to variants across all products" at bounding box center [302, 180] width 160 height 12
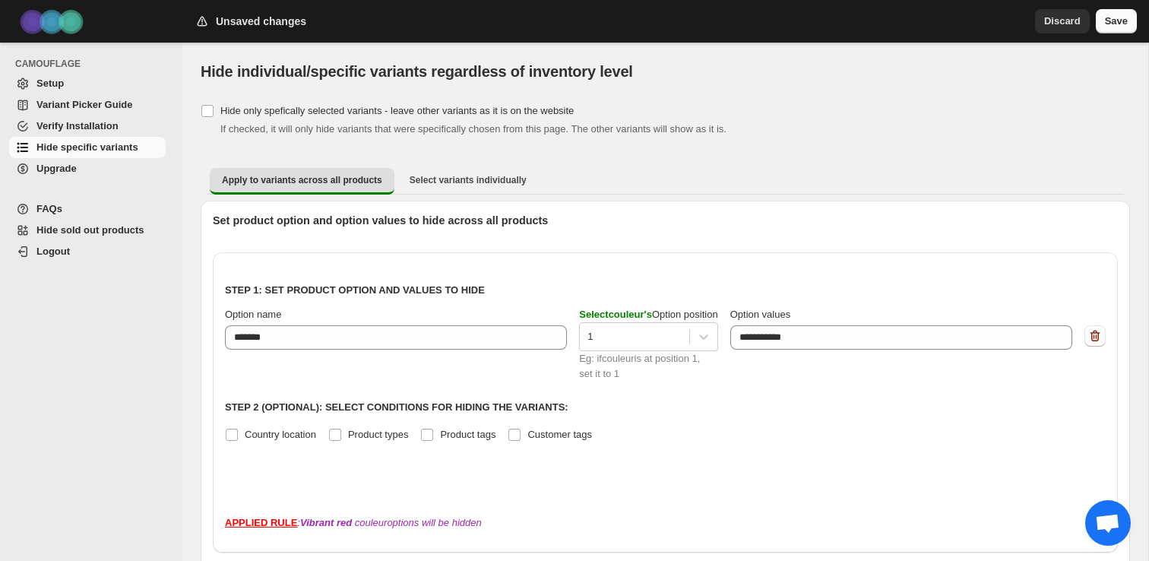
click at [1108, 21] on span "Save" at bounding box center [1116, 21] width 23 height 15
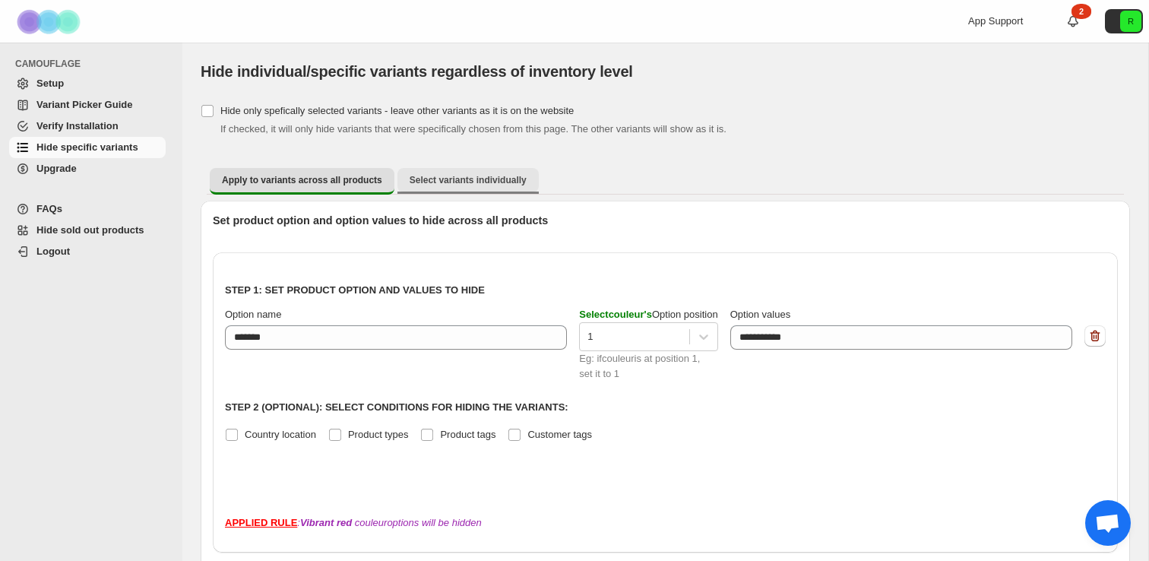
click at [459, 179] on span "Select variants individually" at bounding box center [468, 180] width 117 height 12
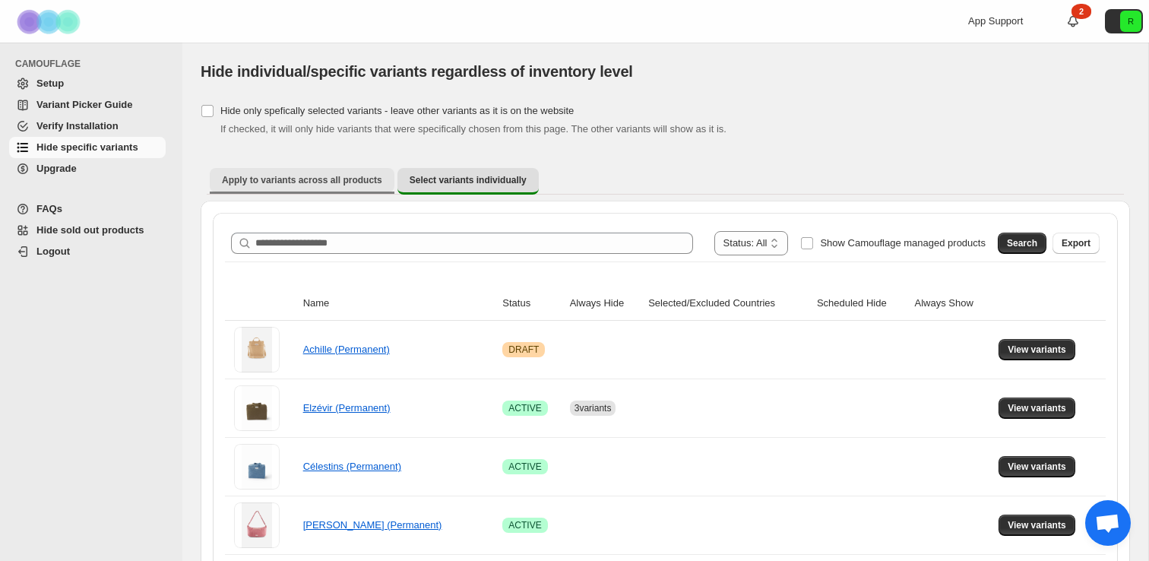
click at [342, 185] on span "Apply to variants across all products" at bounding box center [302, 180] width 160 height 12
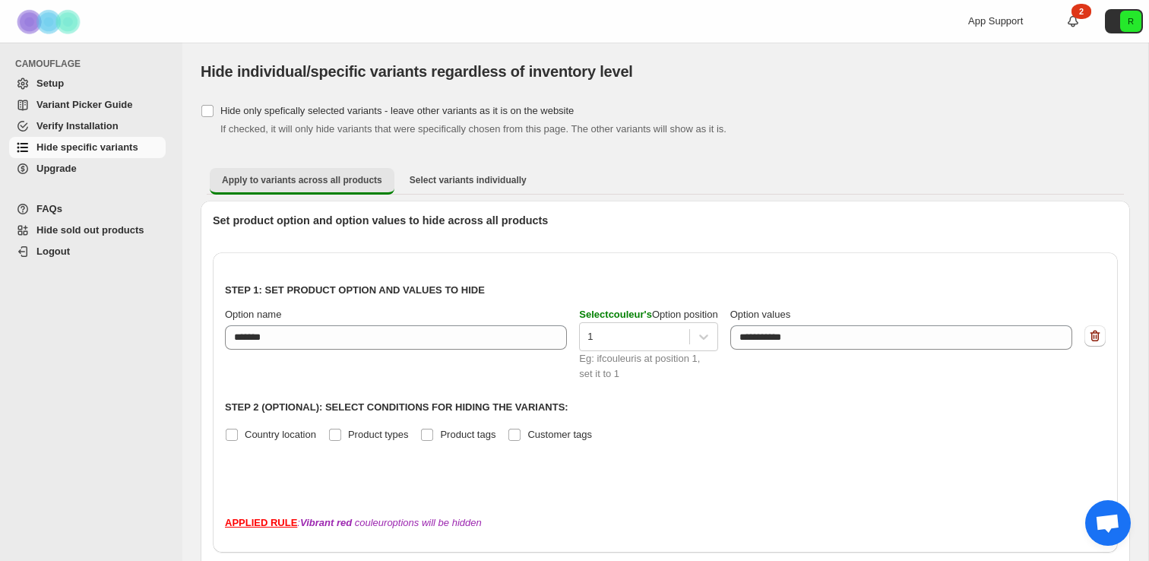
scroll to position [125, 0]
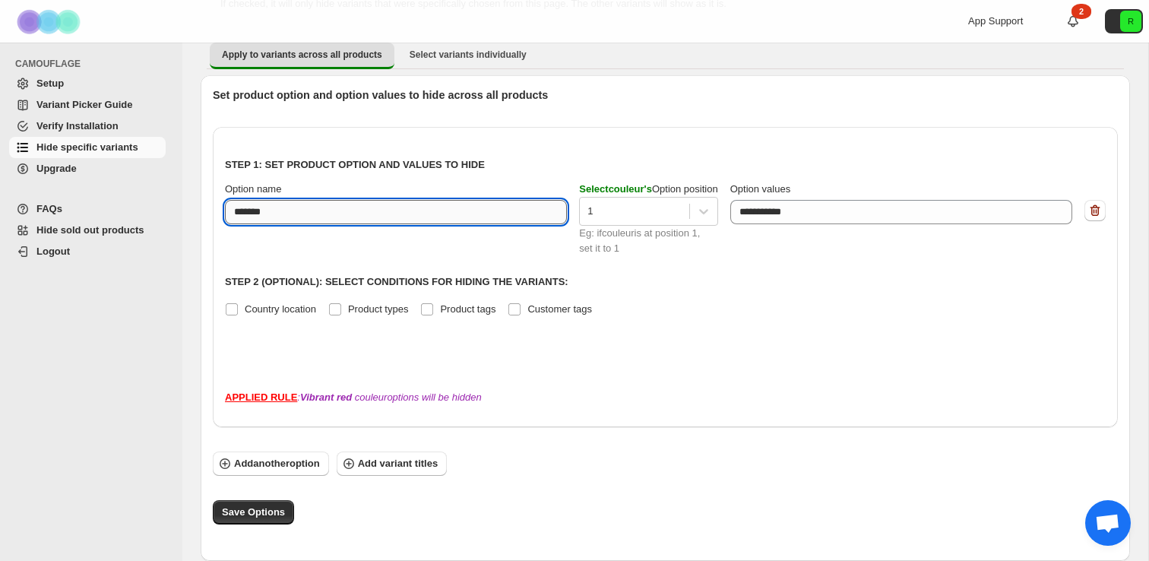
click at [286, 222] on input "*******" at bounding box center [396, 212] width 342 height 24
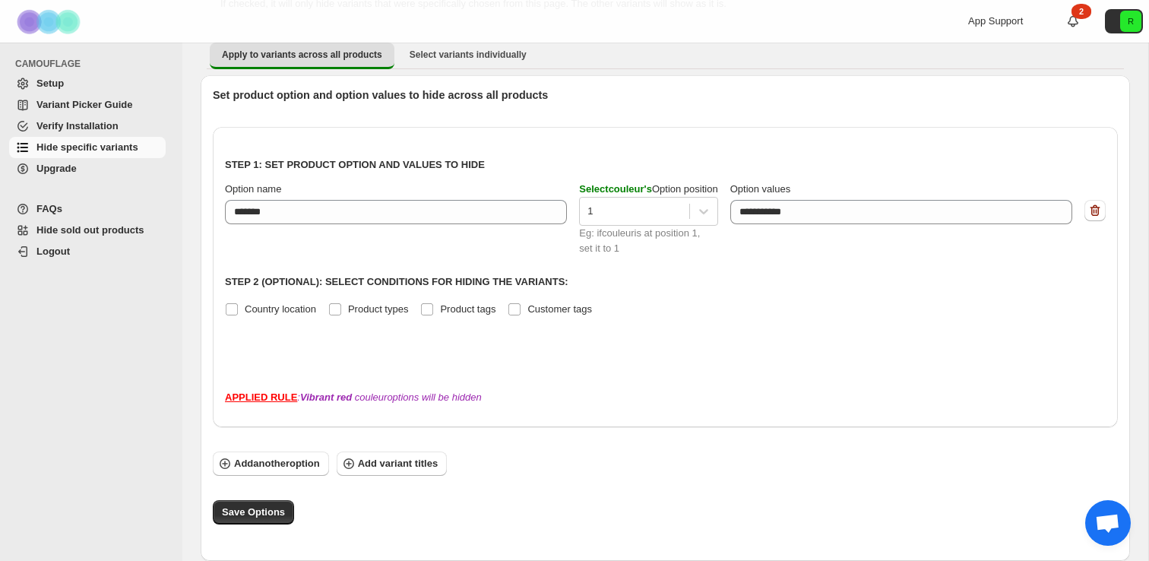
click at [625, 195] on label "Select couleur 's Option position" at bounding box center [648, 189] width 138 height 15
click at [634, 182] on label "Select couleur 's Option position" at bounding box center [648, 189] width 138 height 15
click at [729, 201] on div "**********" at bounding box center [665, 219] width 881 height 74
click at [707, 201] on div at bounding box center [703, 211] width 27 height 27
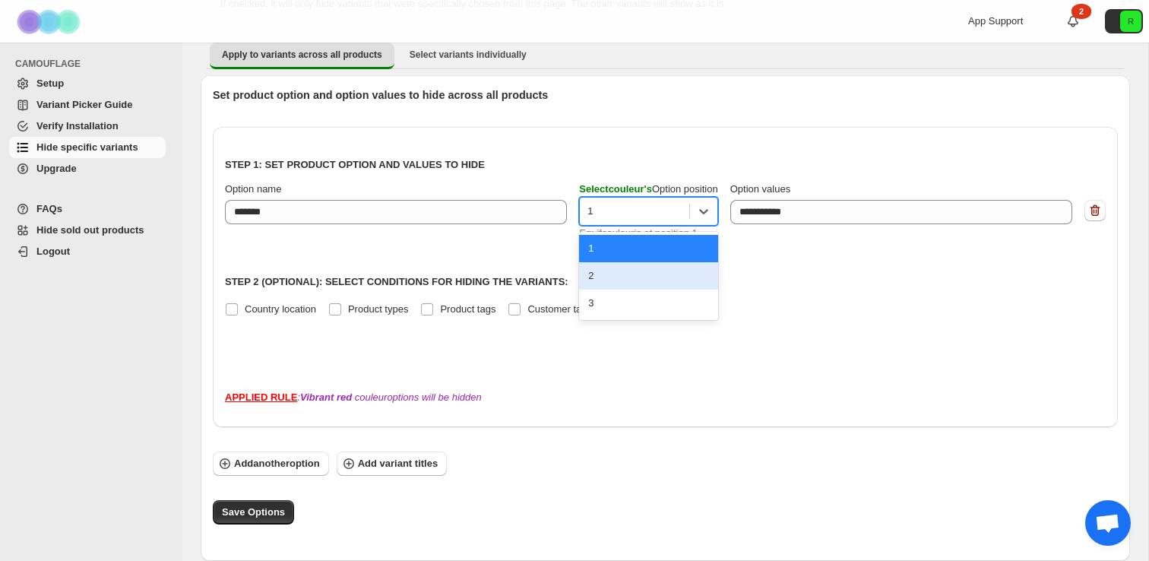
click at [668, 263] on div "2" at bounding box center [648, 275] width 138 height 27
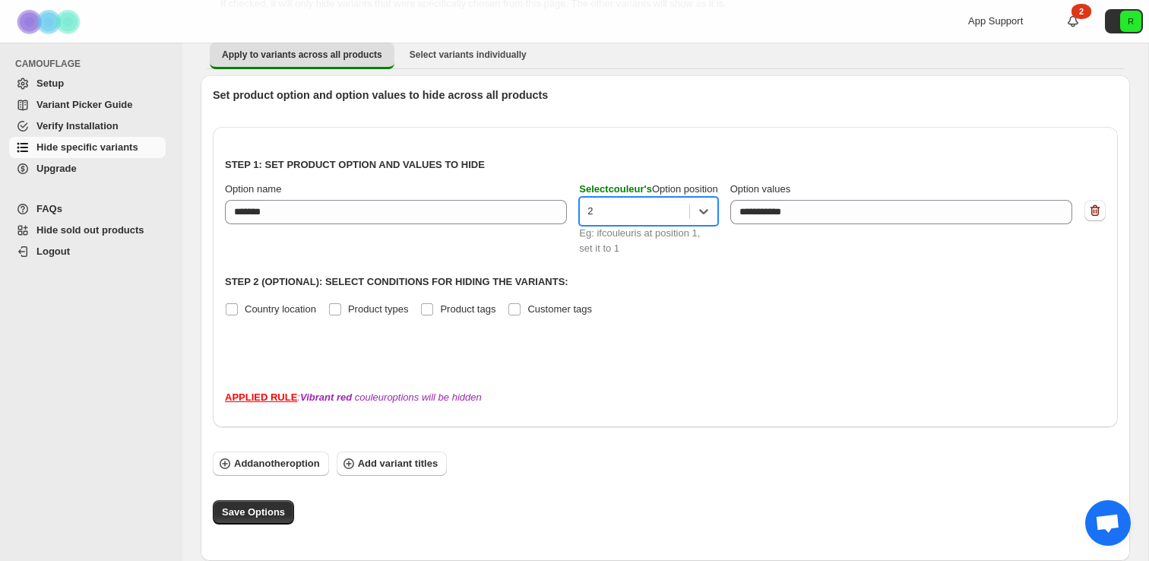
click at [818, 252] on div "**********" at bounding box center [665, 219] width 881 height 74
click at [248, 512] on span "Save Options" at bounding box center [253, 512] width 63 height 15
click at [649, 208] on div at bounding box center [633, 211] width 93 height 18
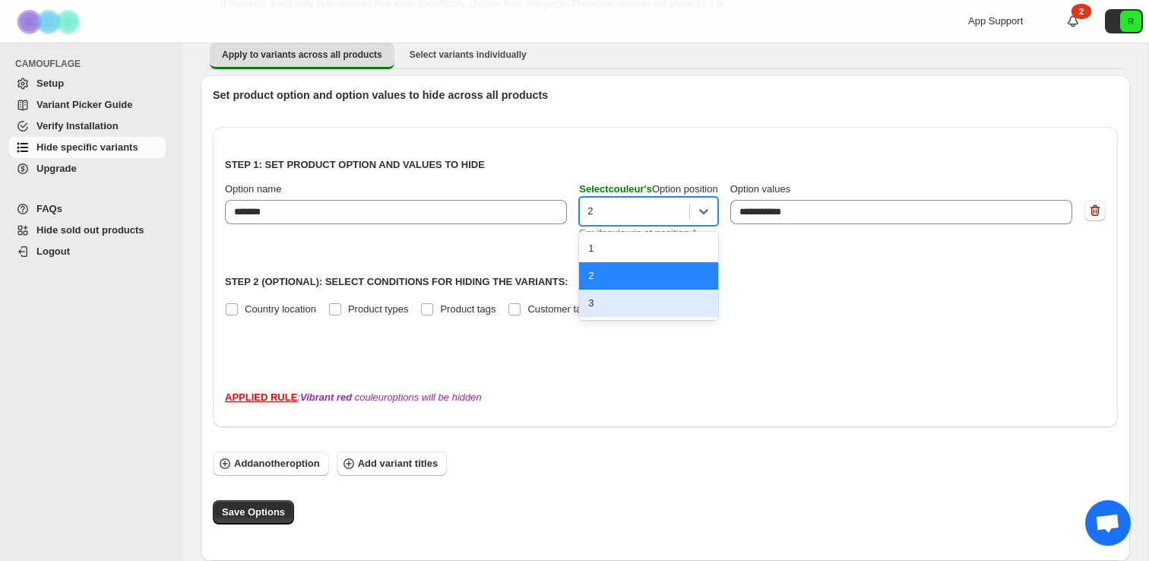
click at [584, 299] on div "3" at bounding box center [648, 303] width 138 height 27
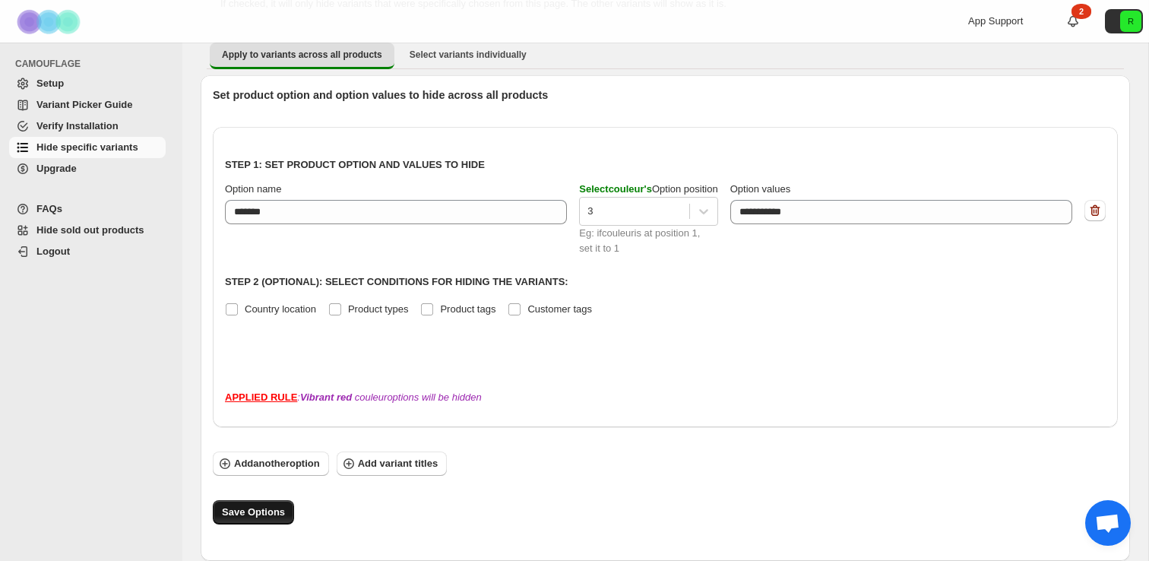
click at [233, 516] on span "Save Options" at bounding box center [253, 512] width 63 height 15
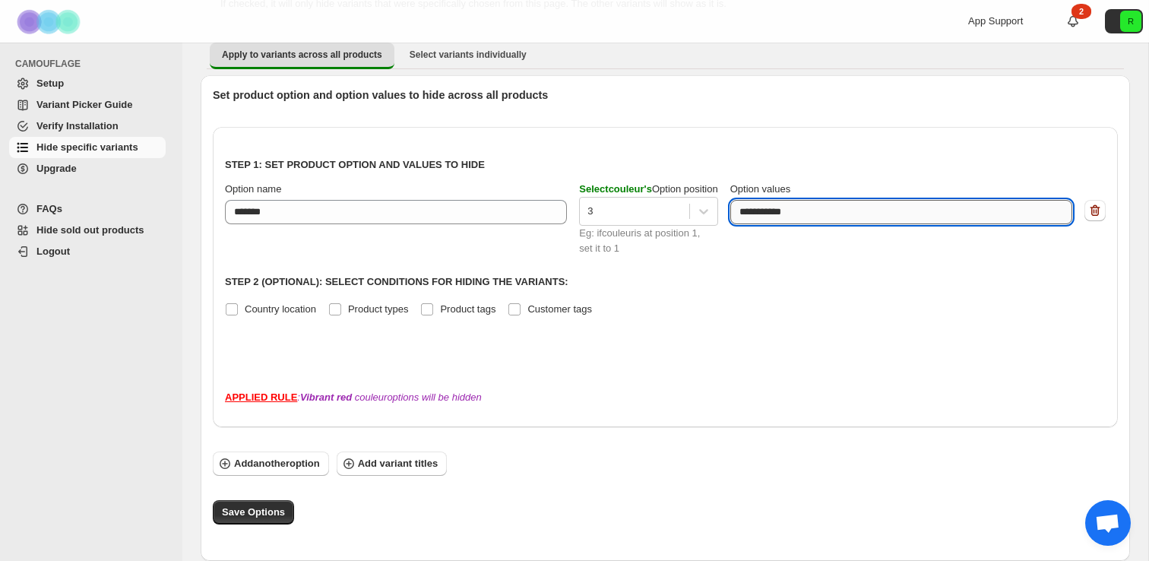
click at [827, 207] on textarea "**********" at bounding box center [897, 212] width 335 height 24
click at [827, 206] on textarea "**********" at bounding box center [897, 212] width 335 height 24
click at [781, 179] on div "**********" at bounding box center [665, 252] width 881 height 226
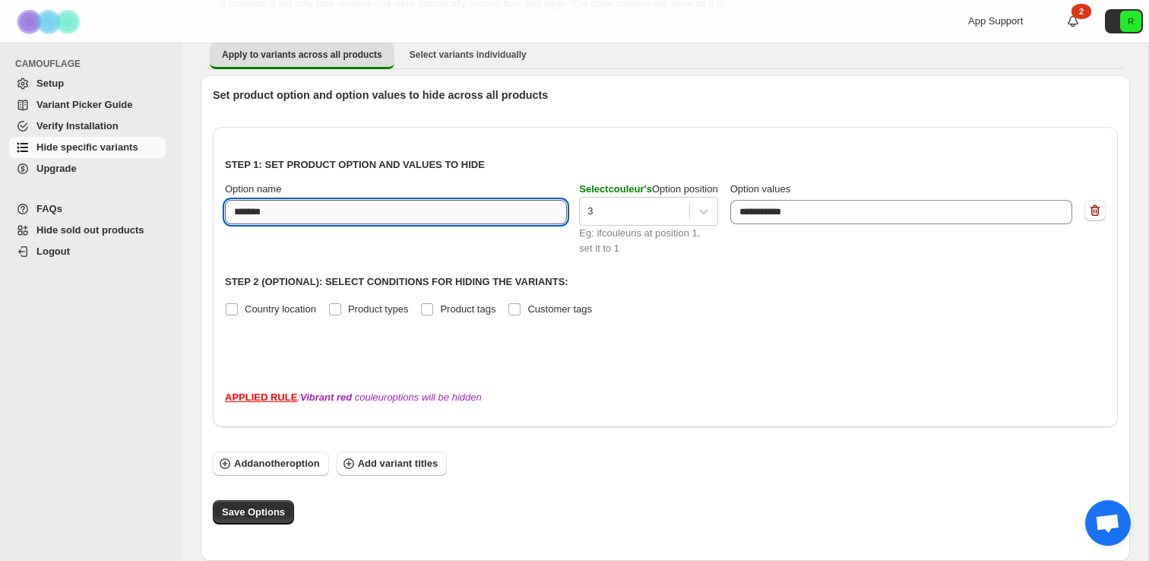
click at [399, 219] on input "*******" at bounding box center [396, 212] width 342 height 24
click at [244, 208] on input "*******" at bounding box center [396, 212] width 342 height 24
type input "*******"
click at [245, 503] on button "Save Options" at bounding box center [253, 512] width 81 height 24
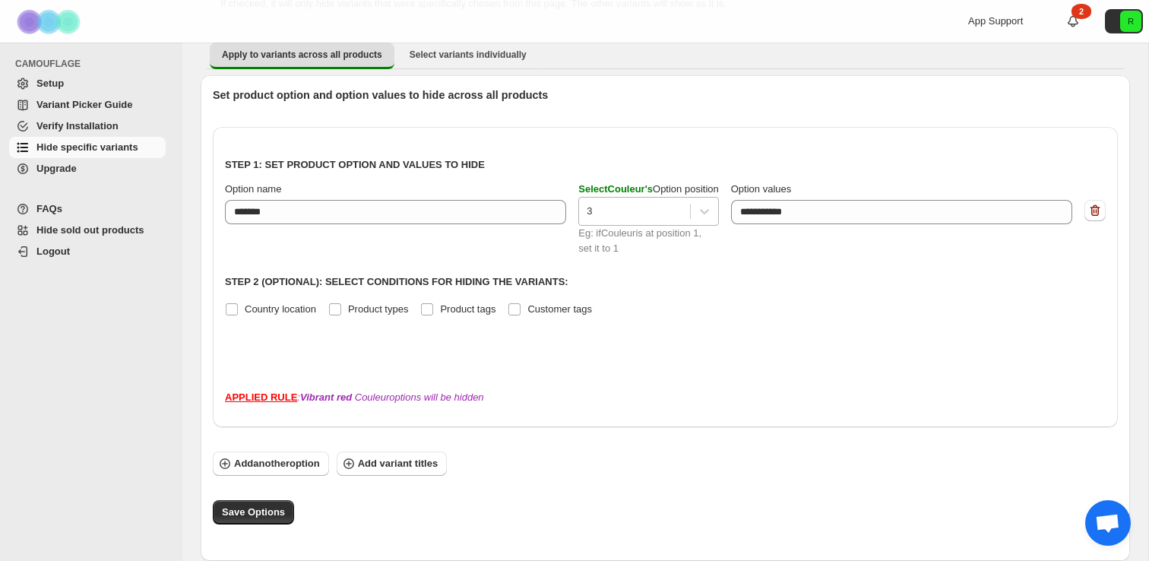
click at [624, 214] on div at bounding box center [635, 211] width 96 height 18
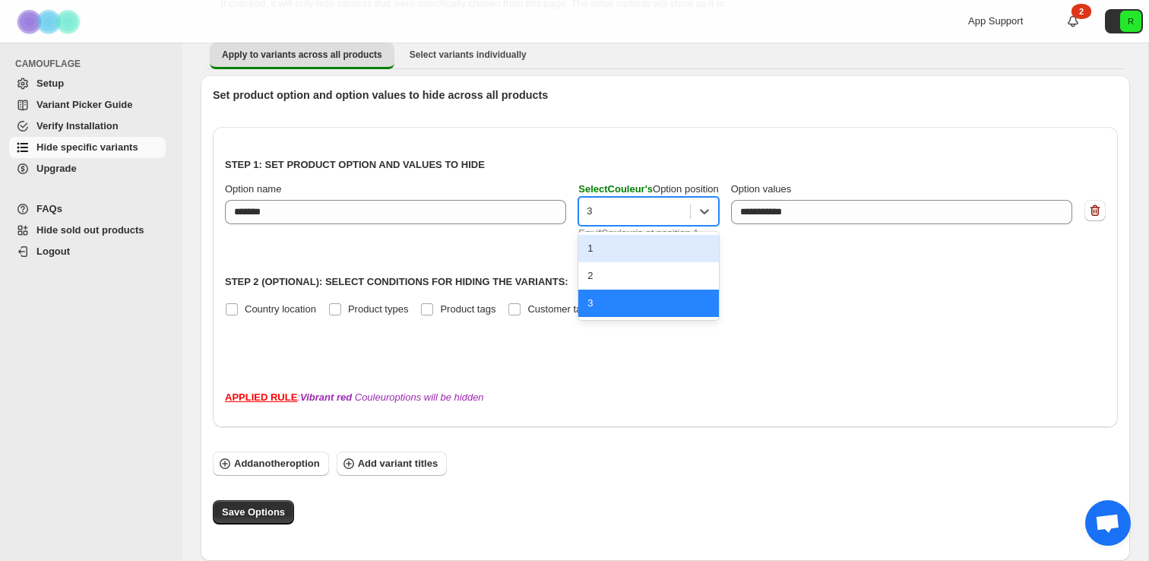
click at [614, 251] on div "1" at bounding box center [648, 248] width 141 height 27
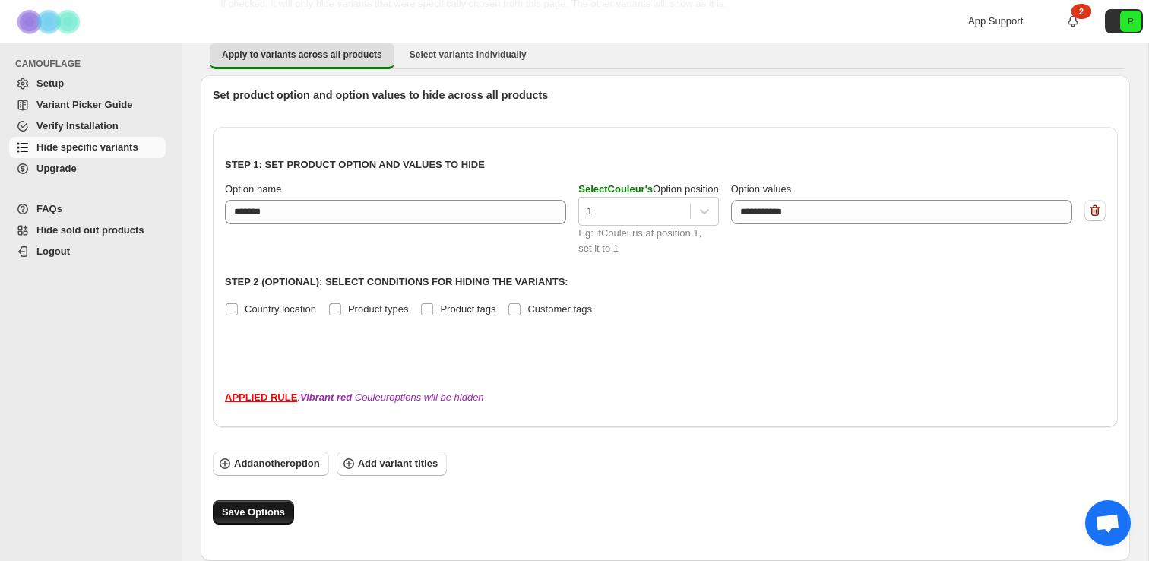
click at [261, 509] on span "Save Options" at bounding box center [253, 512] width 63 height 15
click at [346, 198] on div "Option name *******" at bounding box center [395, 203] width 341 height 43
click at [290, 195] on div "Option name" at bounding box center [395, 189] width 341 height 15
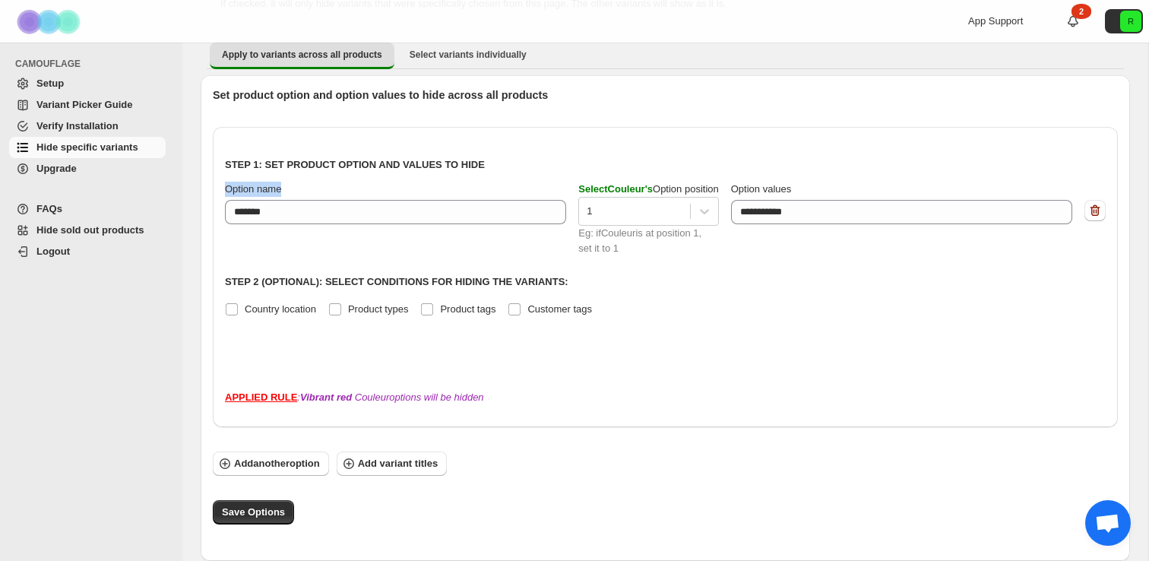
copy span "Option name"
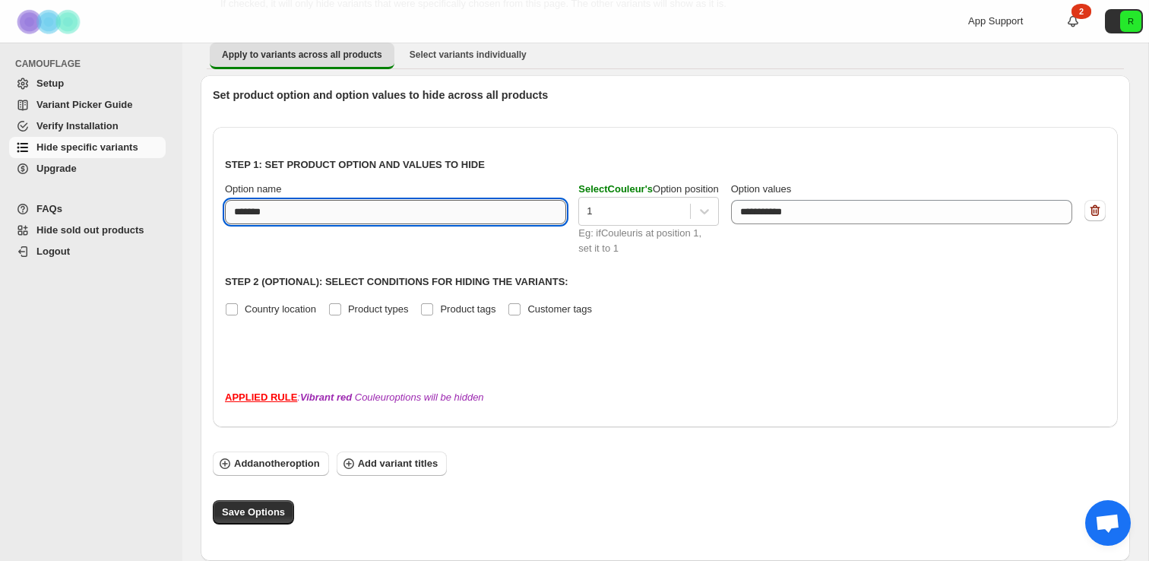
click at [387, 205] on input "*******" at bounding box center [395, 212] width 341 height 24
click at [659, 318] on div "Country location Product types Product tags Customer tags" at bounding box center [665, 309] width 881 height 21
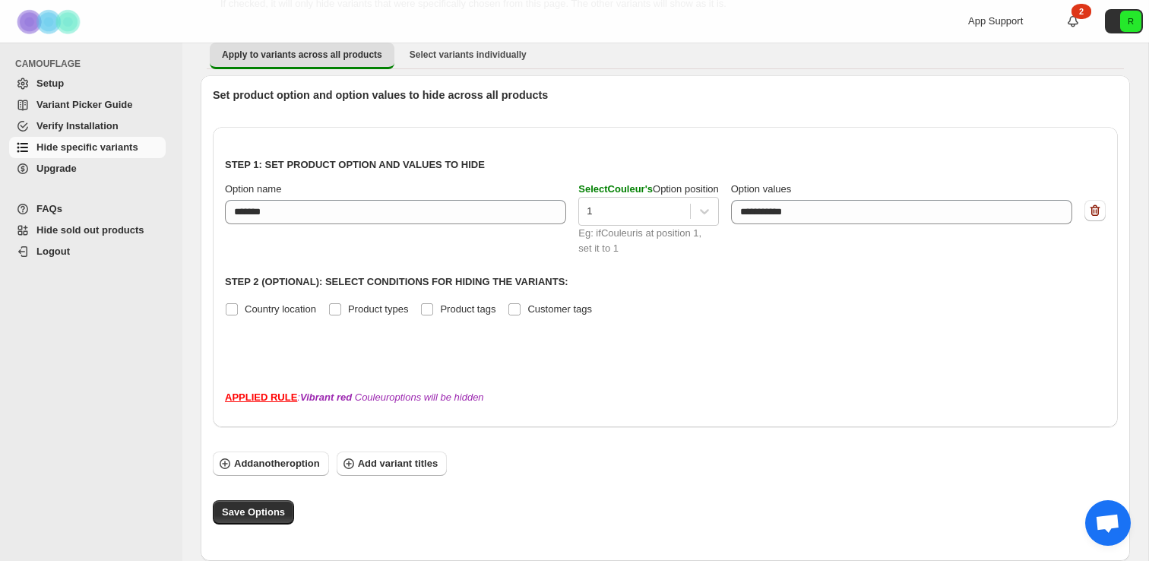
click at [301, 357] on div at bounding box center [665, 356] width 881 height 18
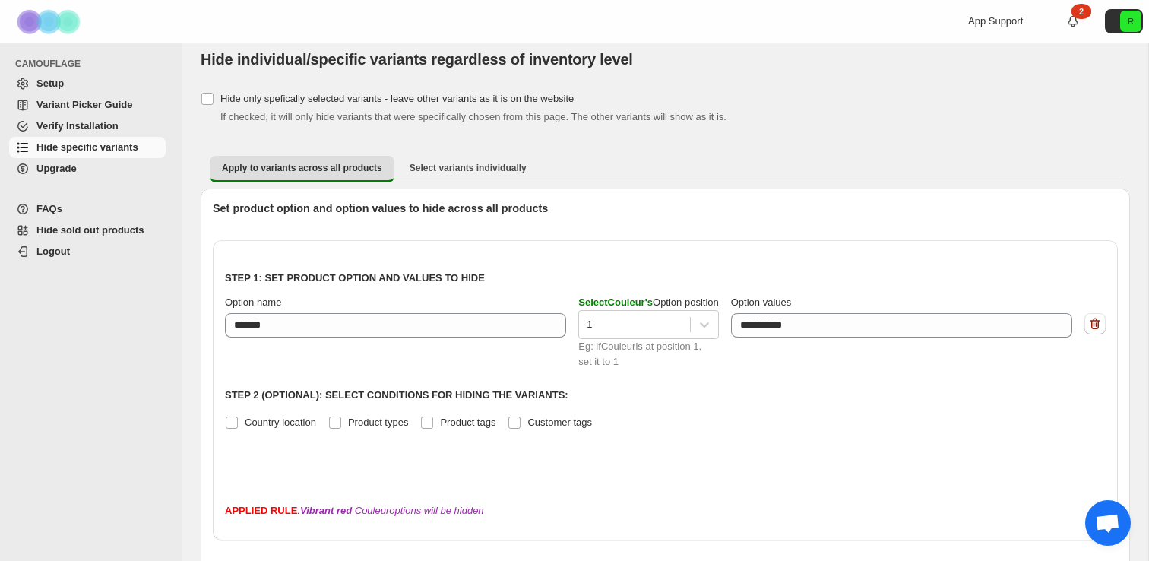
scroll to position [0, 0]
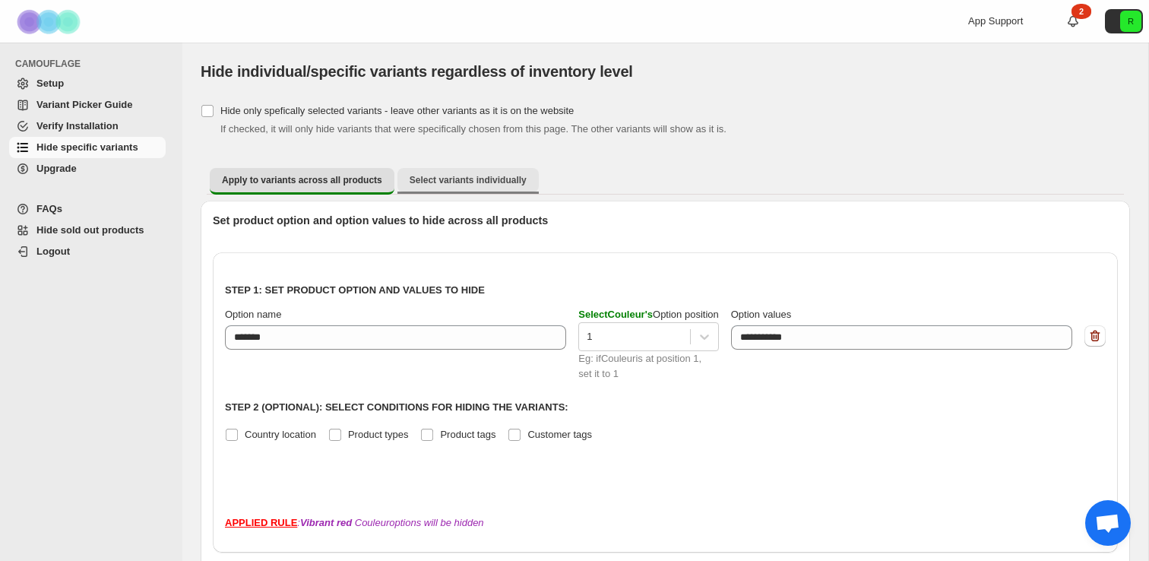
click at [469, 172] on button "Select variants individually" at bounding box center [467, 180] width 141 height 24
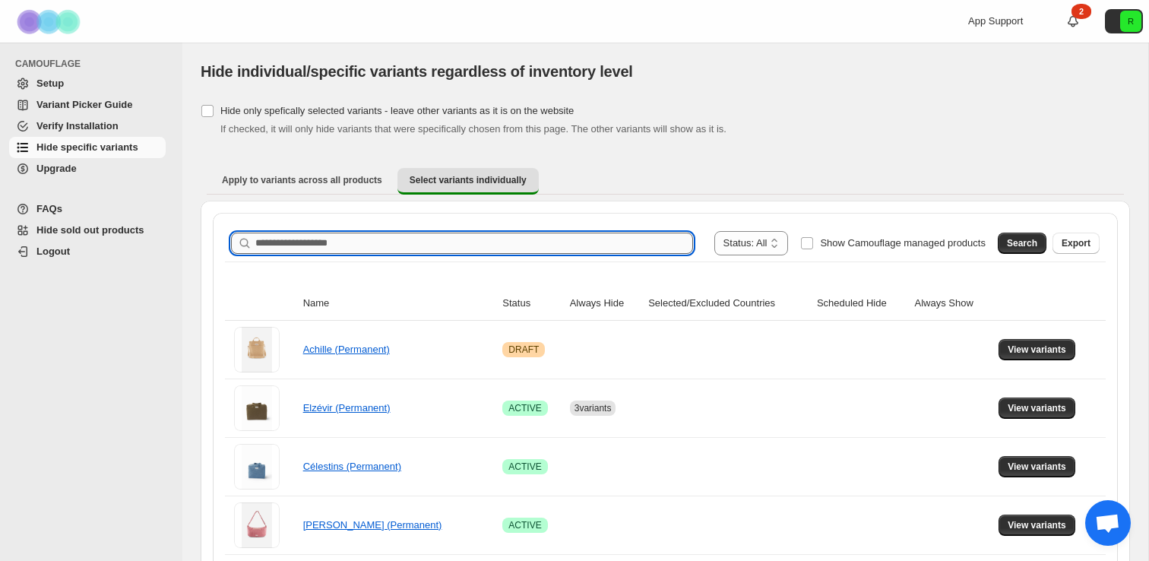
click at [367, 239] on input "Search product name" at bounding box center [474, 243] width 438 height 21
type input "*******"
click at [669, 240] on icon "button" at bounding box center [676, 243] width 15 height 15
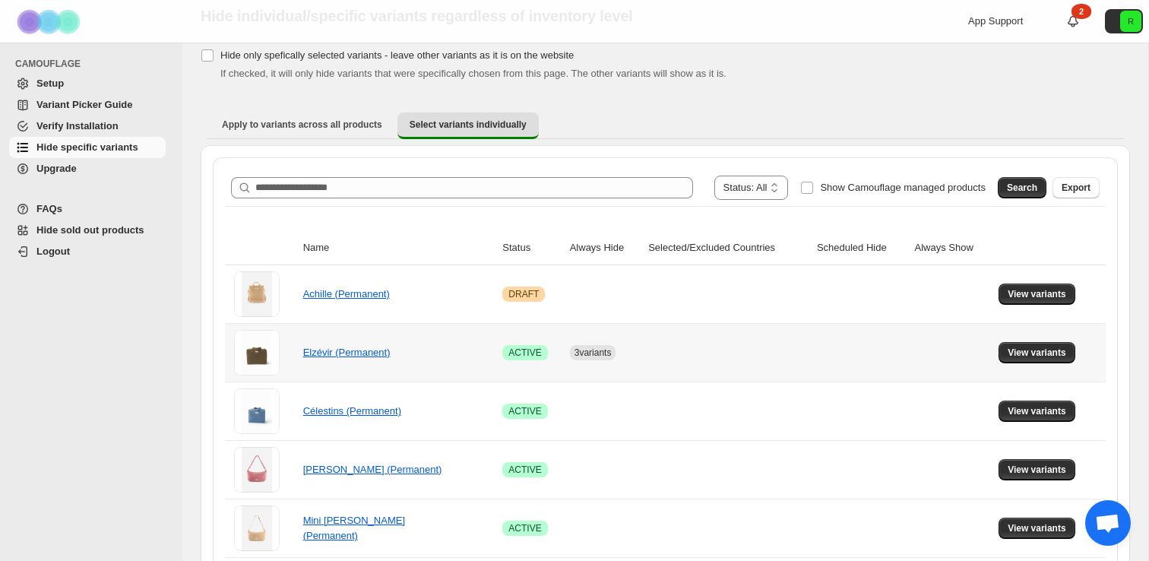
click at [626, 356] on div "3 variants" at bounding box center [598, 346] width 81 height 27
click at [1028, 418] on button "View variants" at bounding box center [1036, 410] width 77 height 21
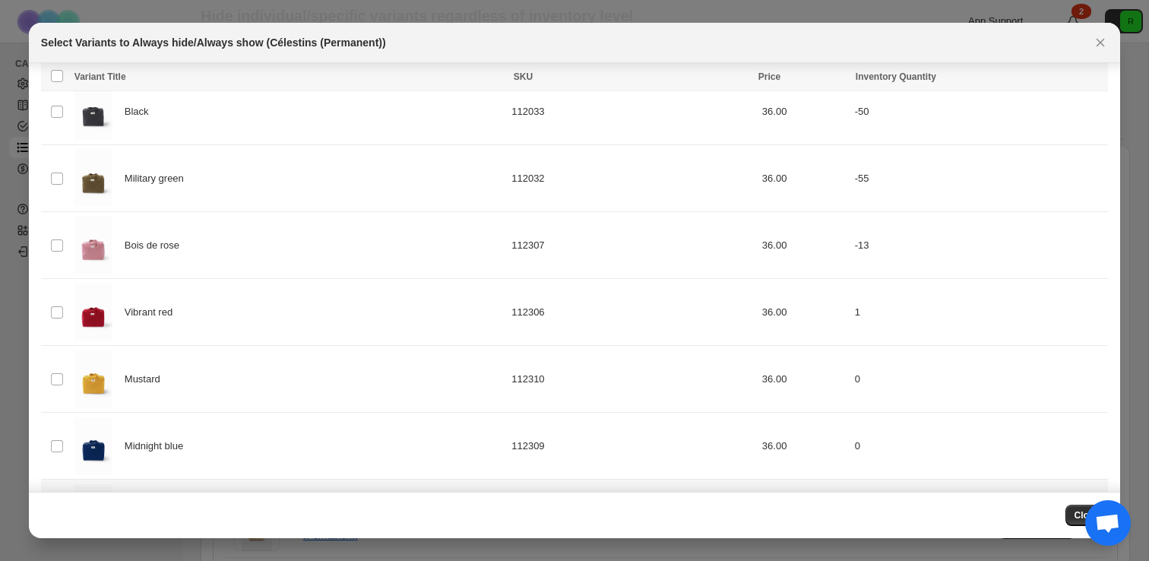
scroll to position [252, 0]
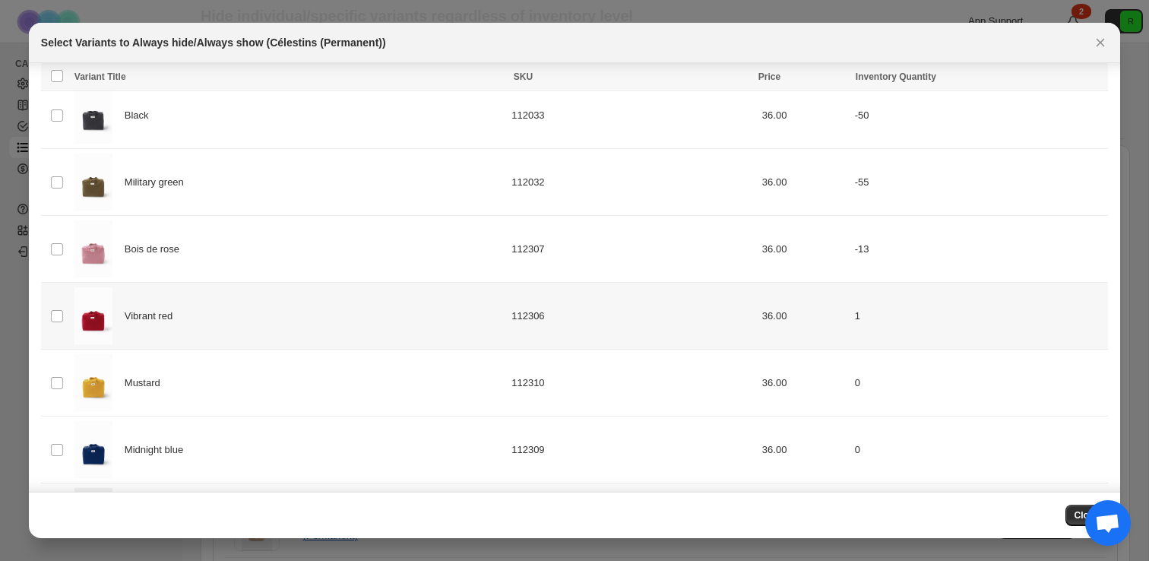
click at [167, 315] on span "Vibrant red" at bounding box center [153, 316] width 56 height 15
click at [158, 376] on span "Mustard" at bounding box center [147, 382] width 44 height 15
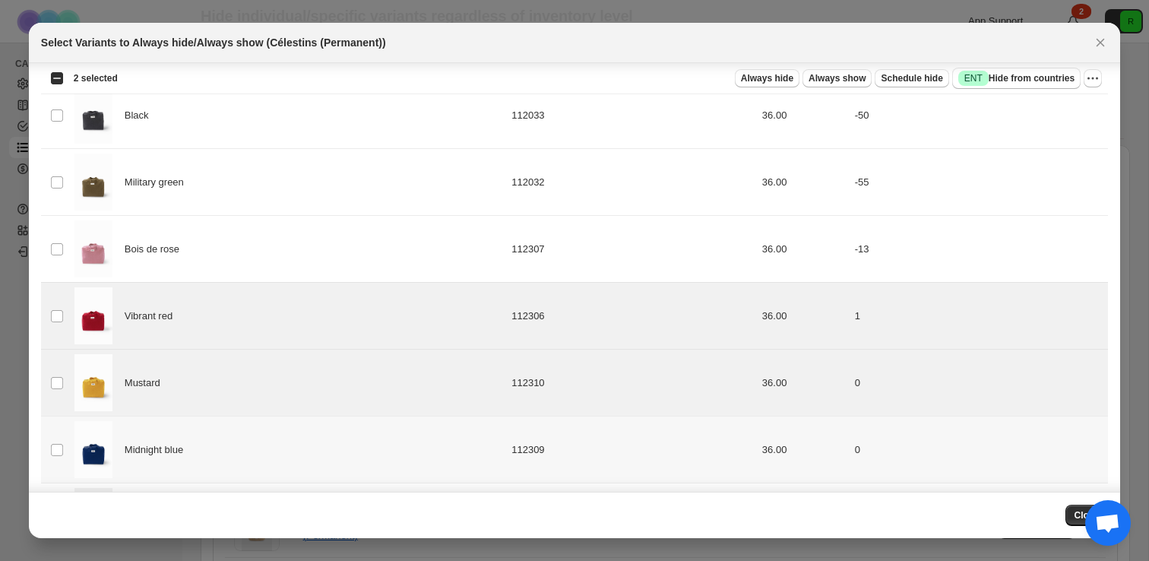
click at [160, 481] on td "Midnight blue" at bounding box center [288, 449] width 437 height 67
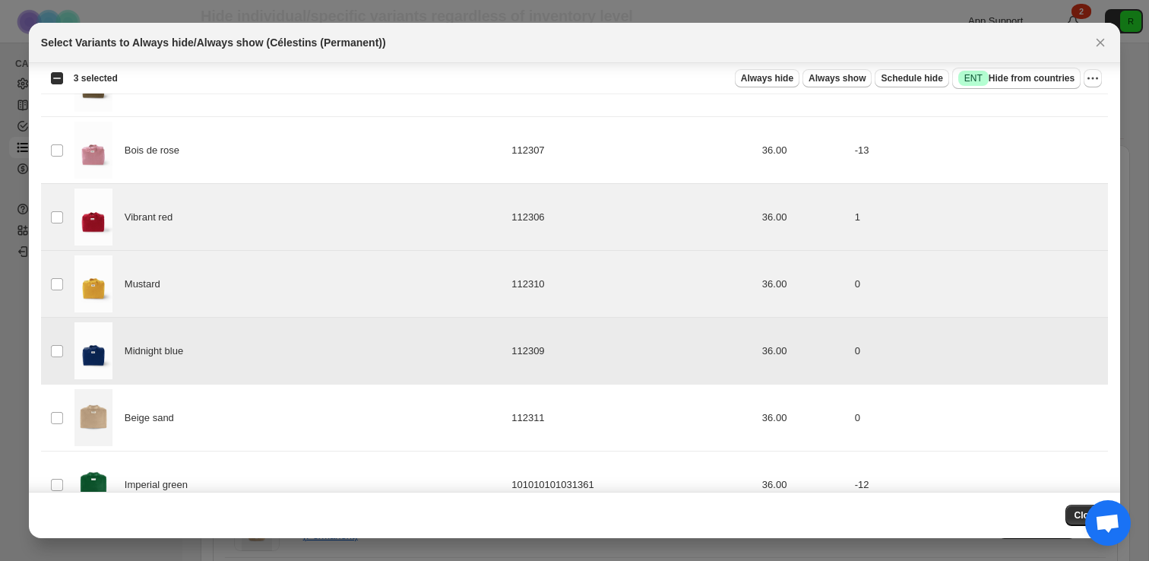
scroll to position [353, 0]
click at [1070, 514] on button "Close" at bounding box center [1086, 515] width 43 height 21
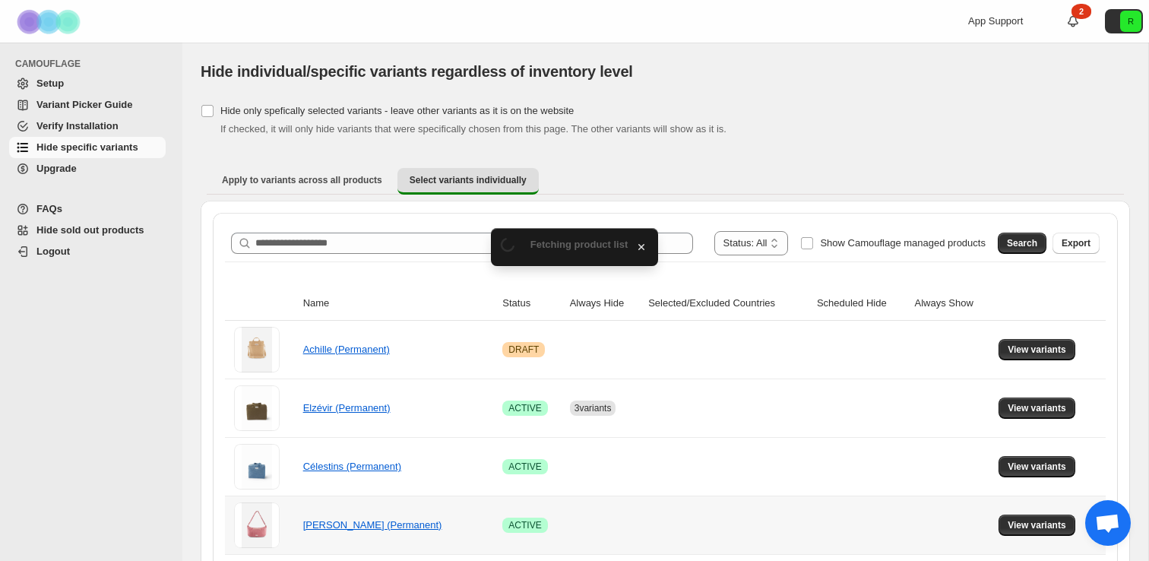
scroll to position [55, 0]
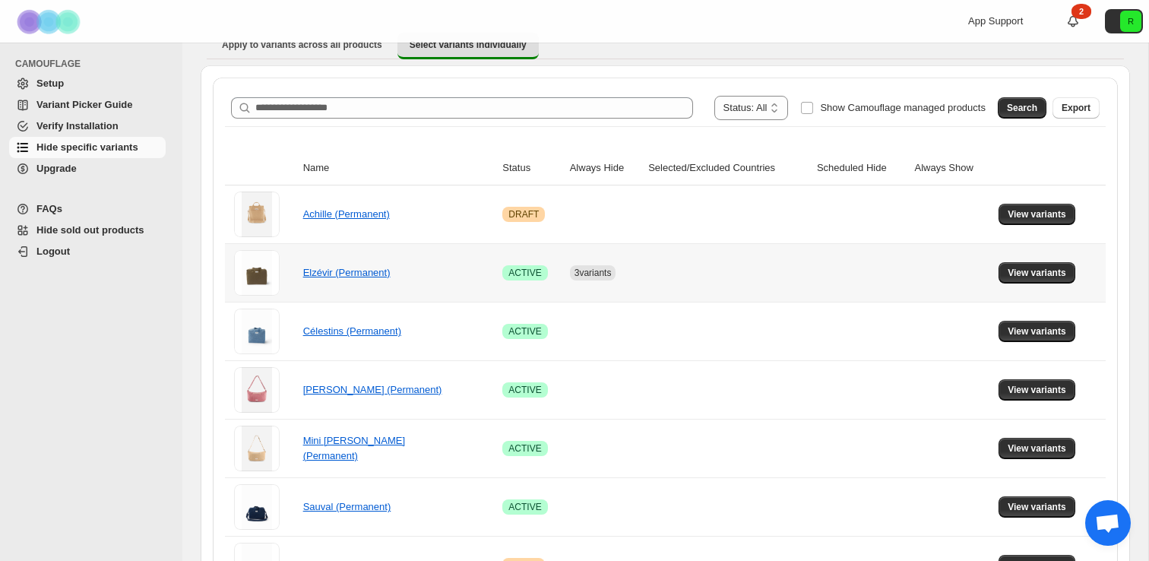
scroll to position [151, 0]
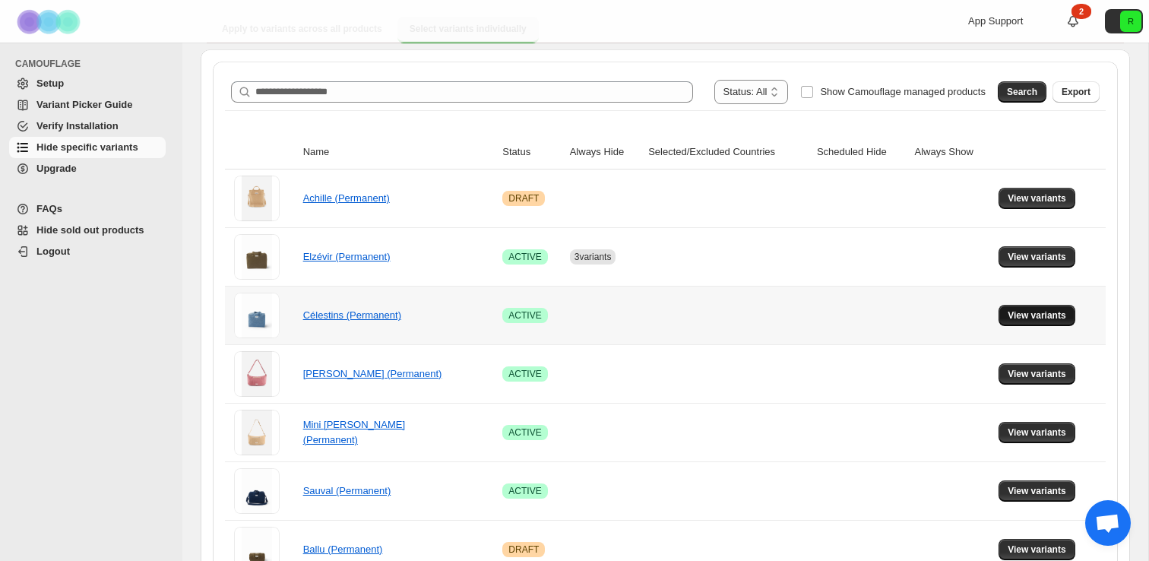
click at [1030, 318] on span "View variants" at bounding box center [1037, 315] width 59 height 12
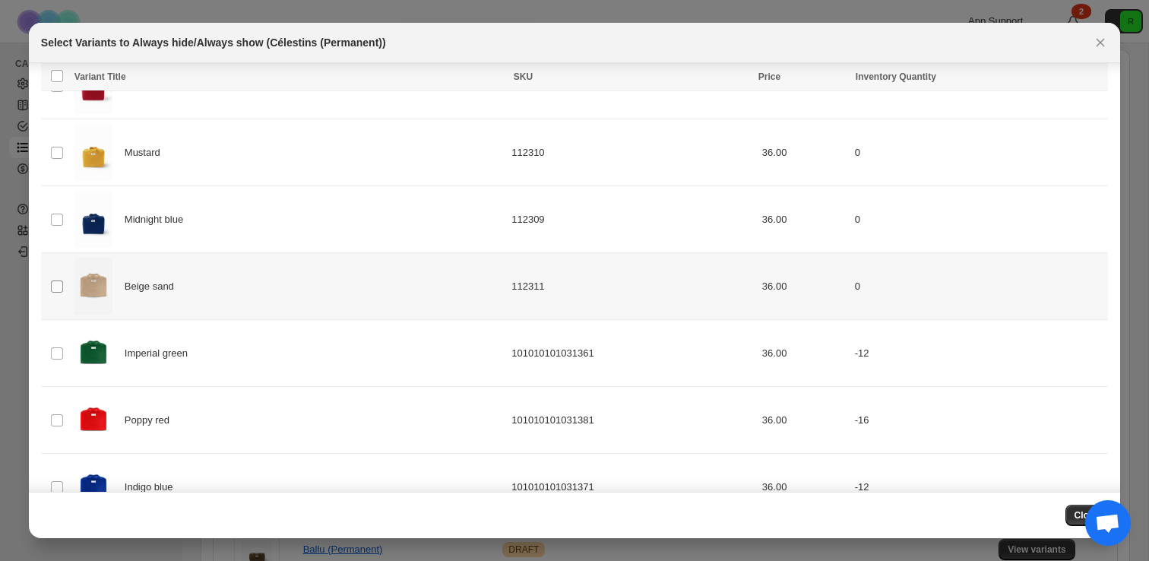
scroll to position [475, 0]
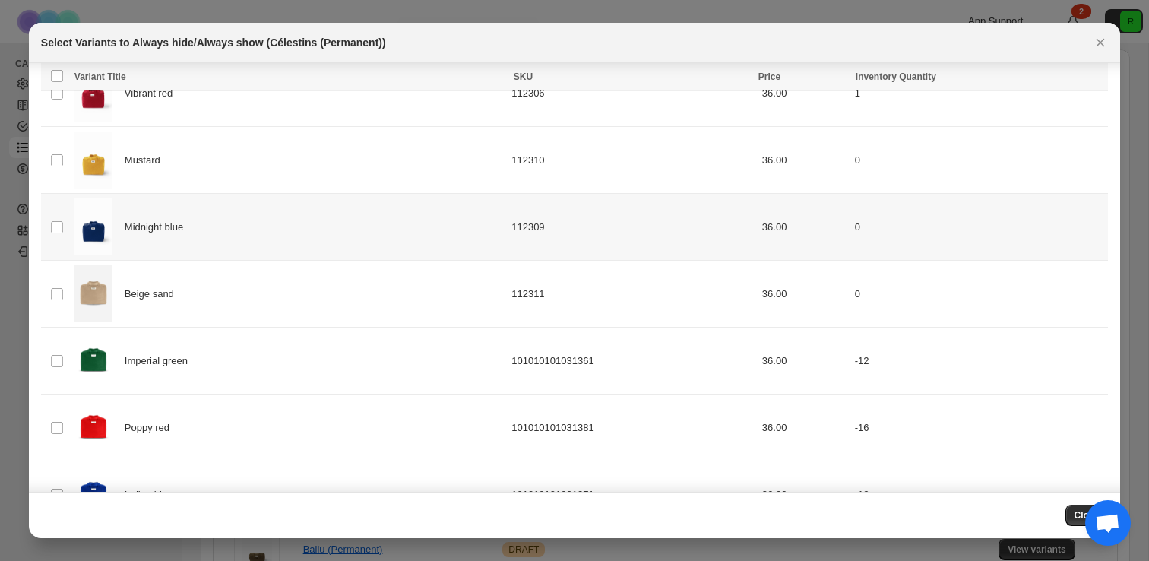
click at [56, 219] on td "Select product variant" at bounding box center [55, 227] width 29 height 67
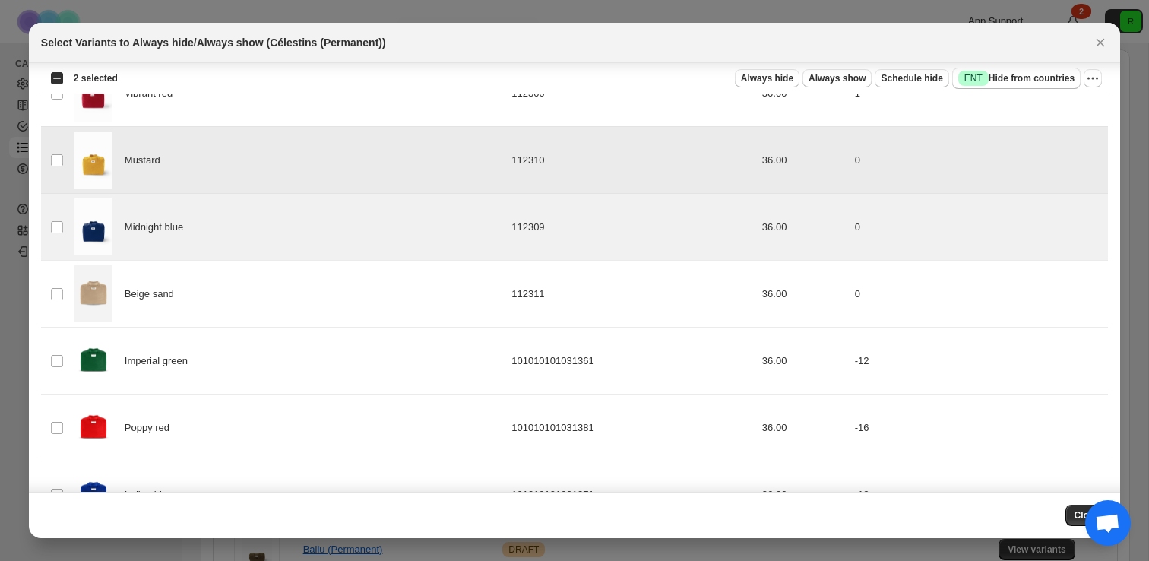
scroll to position [443, 0]
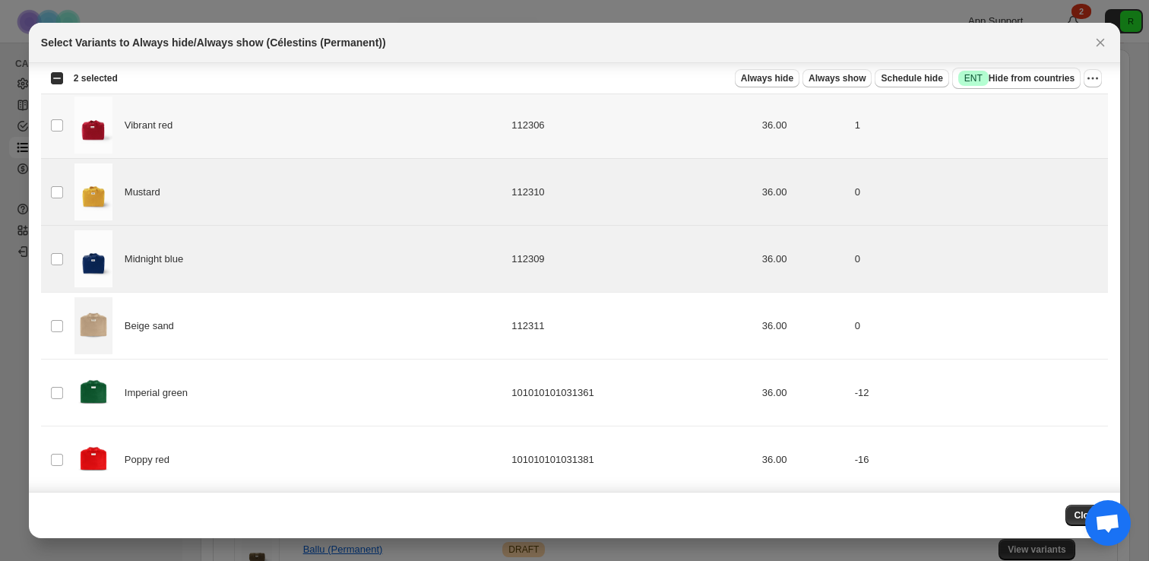
click at [61, 136] on td "Select product variant" at bounding box center [55, 125] width 29 height 67
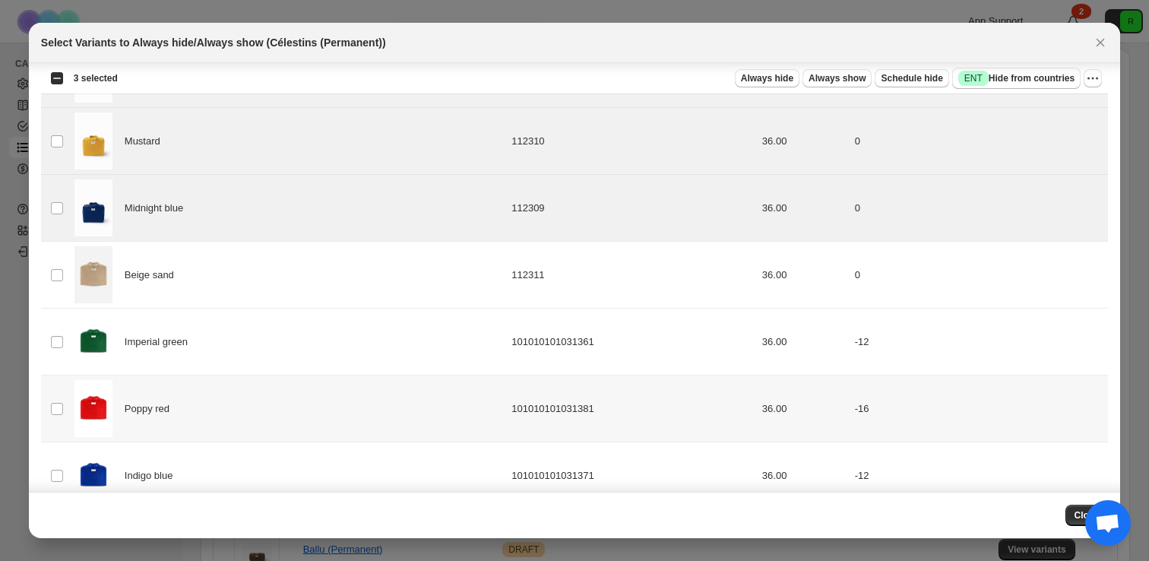
scroll to position [523, 0]
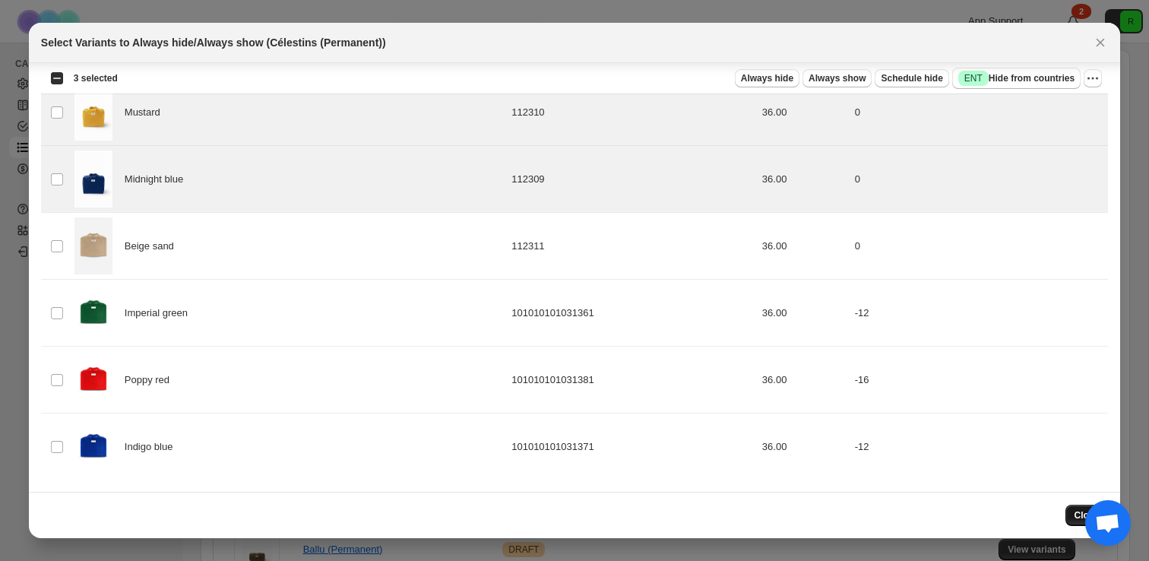
click at [1071, 513] on button "Close" at bounding box center [1086, 515] width 43 height 21
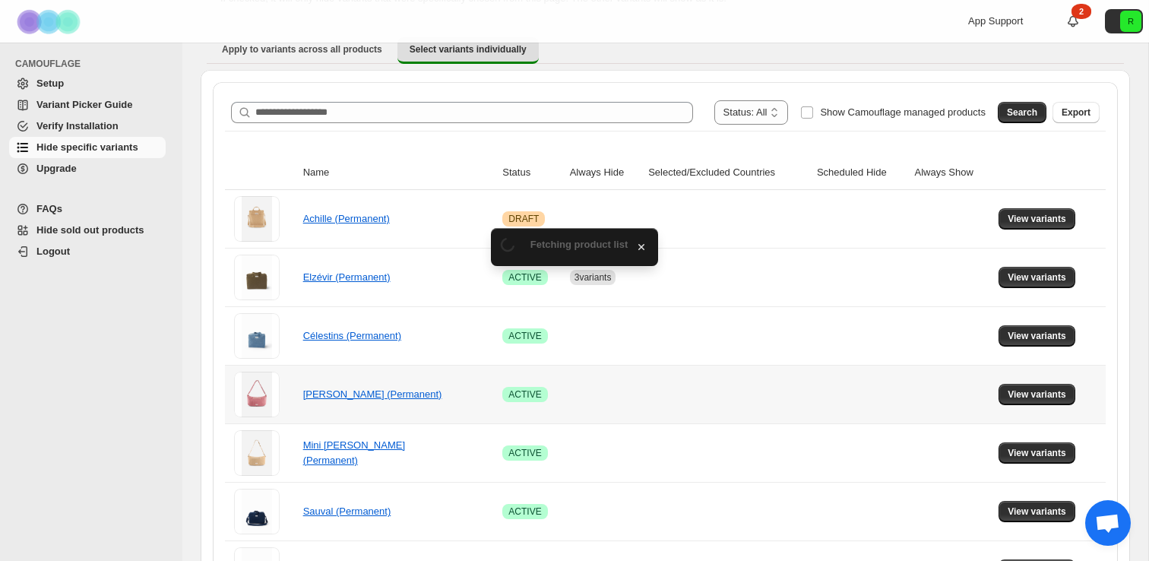
scroll to position [151, 0]
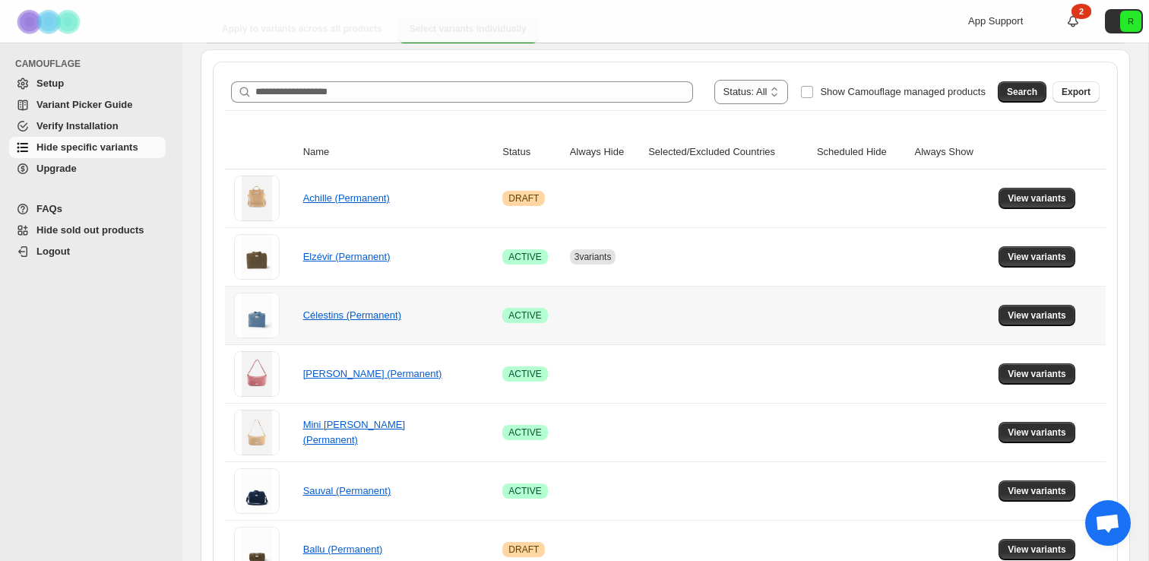
click at [593, 312] on td at bounding box center [604, 315] width 78 height 59
click at [1028, 313] on span "View variants" at bounding box center [1037, 315] width 59 height 12
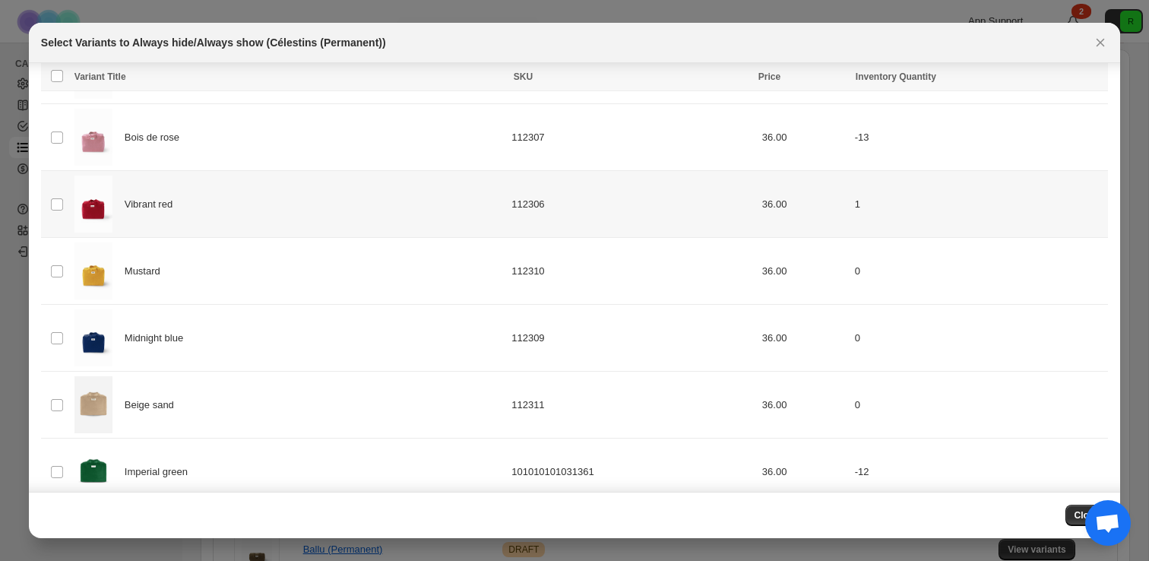
scroll to position [331, 0]
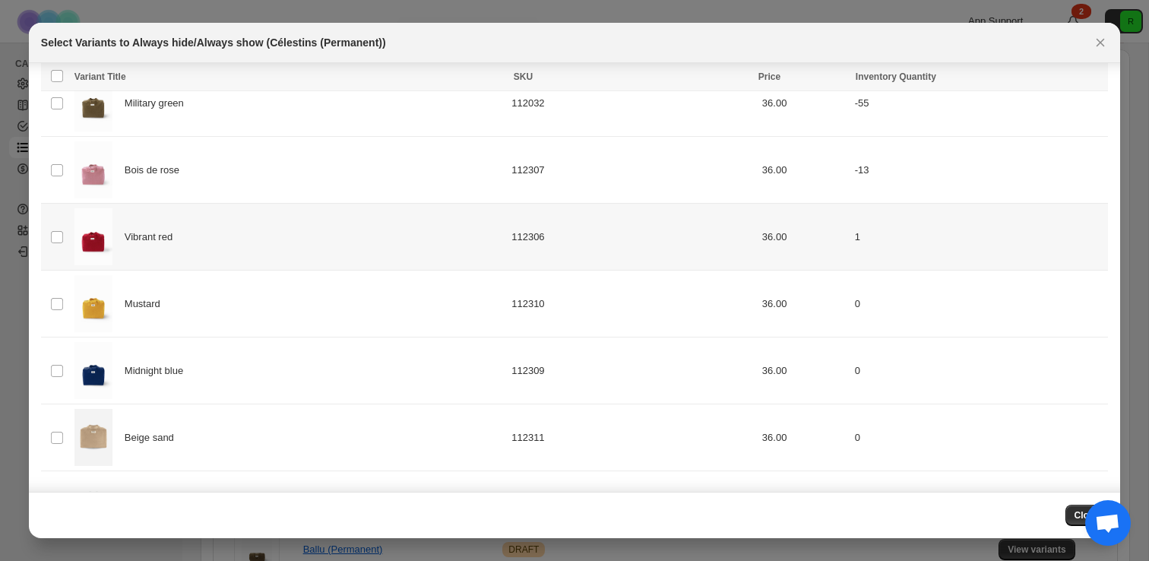
click at [44, 227] on td "Select product variant" at bounding box center [55, 237] width 29 height 67
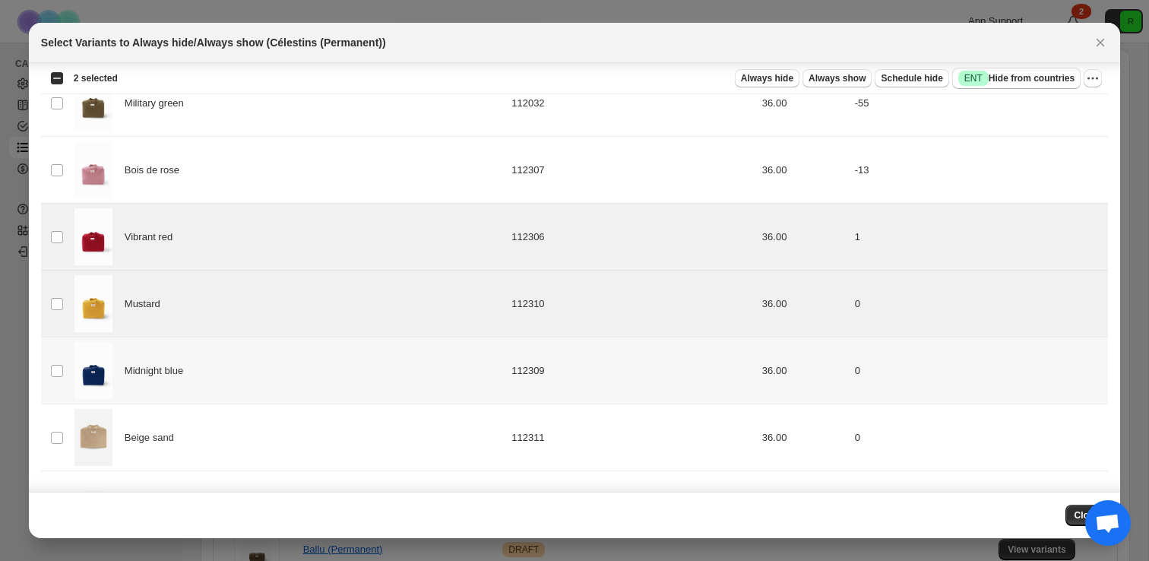
click at [58, 379] on td "Select product variant" at bounding box center [55, 370] width 29 height 67
click at [764, 77] on span "Always hide" at bounding box center [767, 78] width 52 height 12
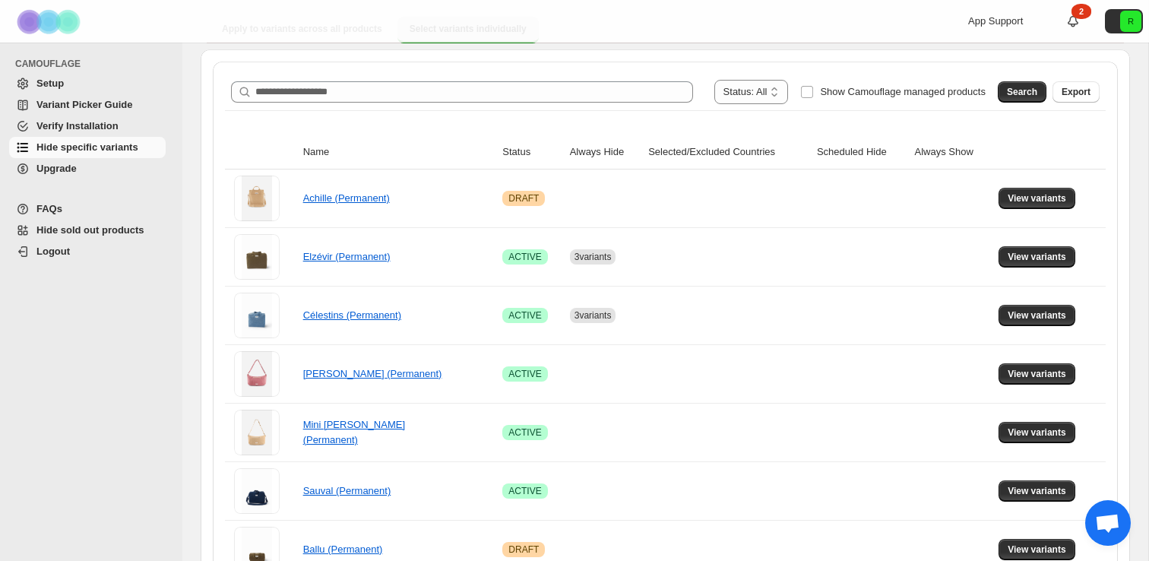
scroll to position [0, 0]
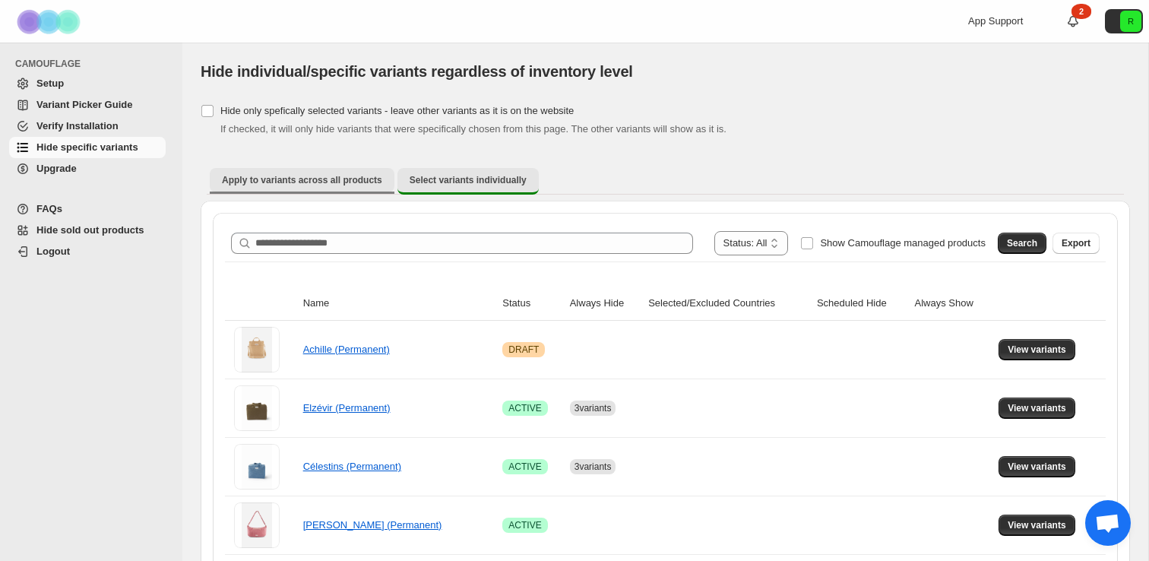
click at [289, 181] on span "Apply to variants across all products" at bounding box center [302, 180] width 160 height 12
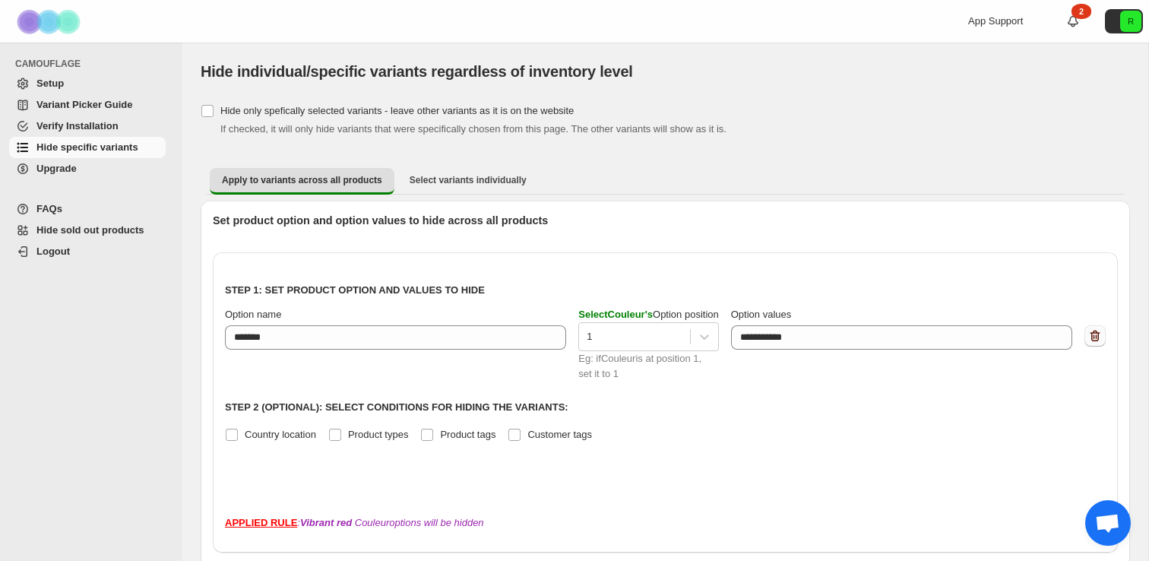
click at [1098, 346] on button "button" at bounding box center [1094, 335] width 21 height 21
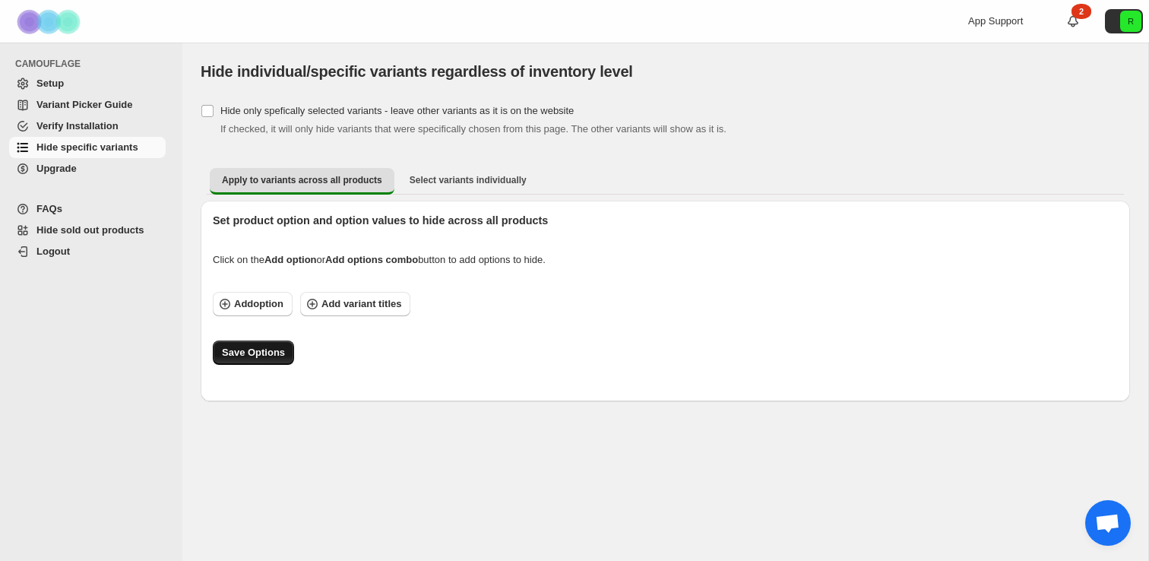
click at [228, 357] on span "Save Options" at bounding box center [253, 352] width 63 height 15
click at [1106, 521] on span "Ouvrir le chat" at bounding box center [1107, 524] width 25 height 21
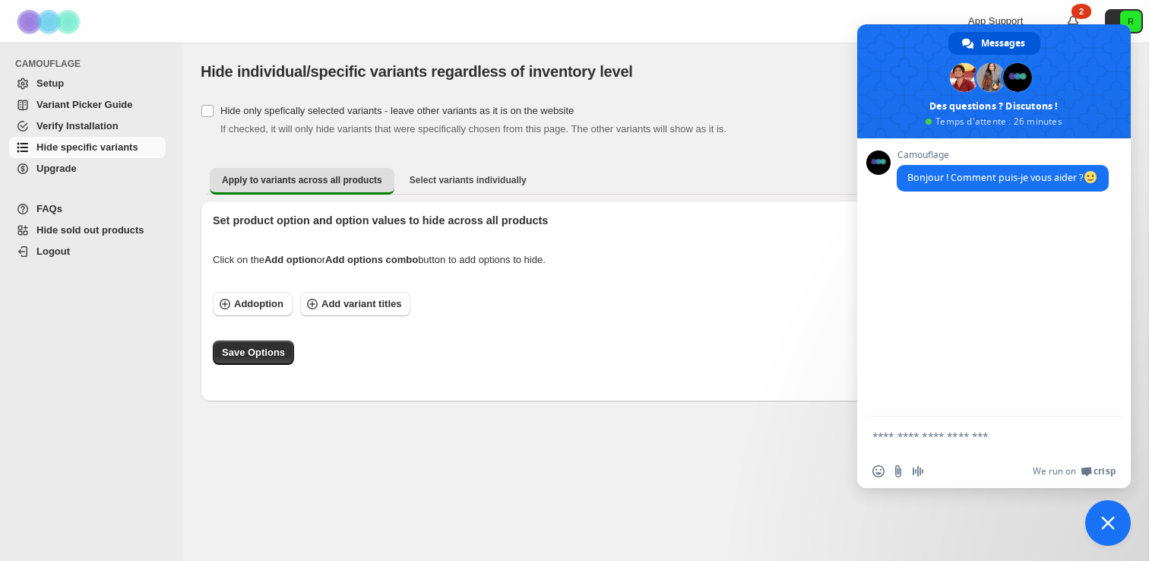
click at [939, 457] on div "Insérer un emoji Envoyer un fichier Message audio We run on Crisp" at bounding box center [994, 470] width 274 height 33
click at [939, 434] on textarea "Entrez votre message..." at bounding box center [977, 436] width 210 height 14
type textarea "*"
type textarea "**"
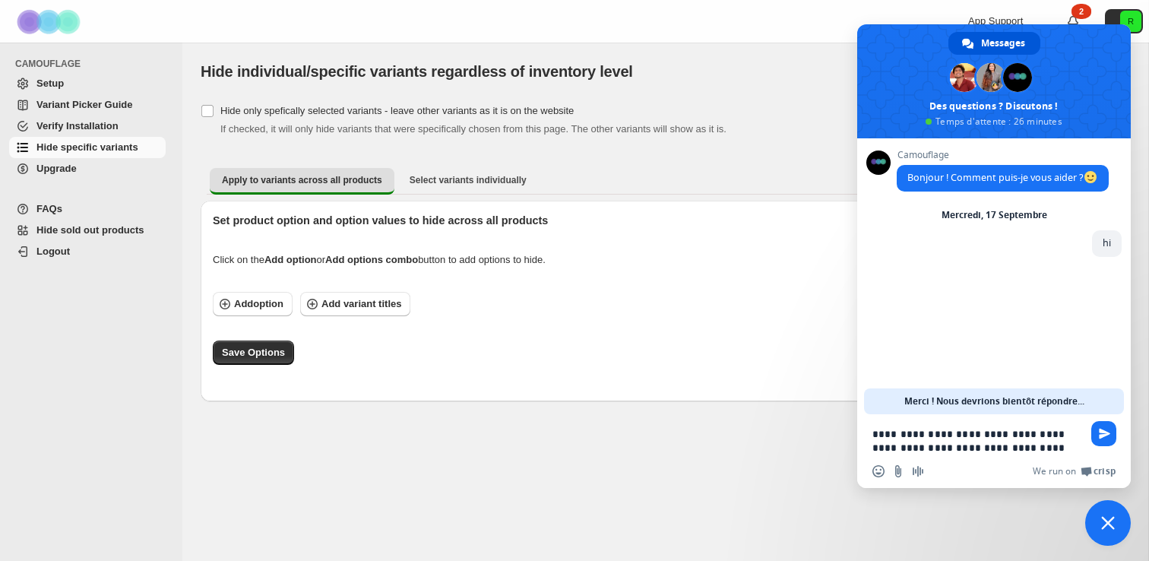
type textarea "**********"
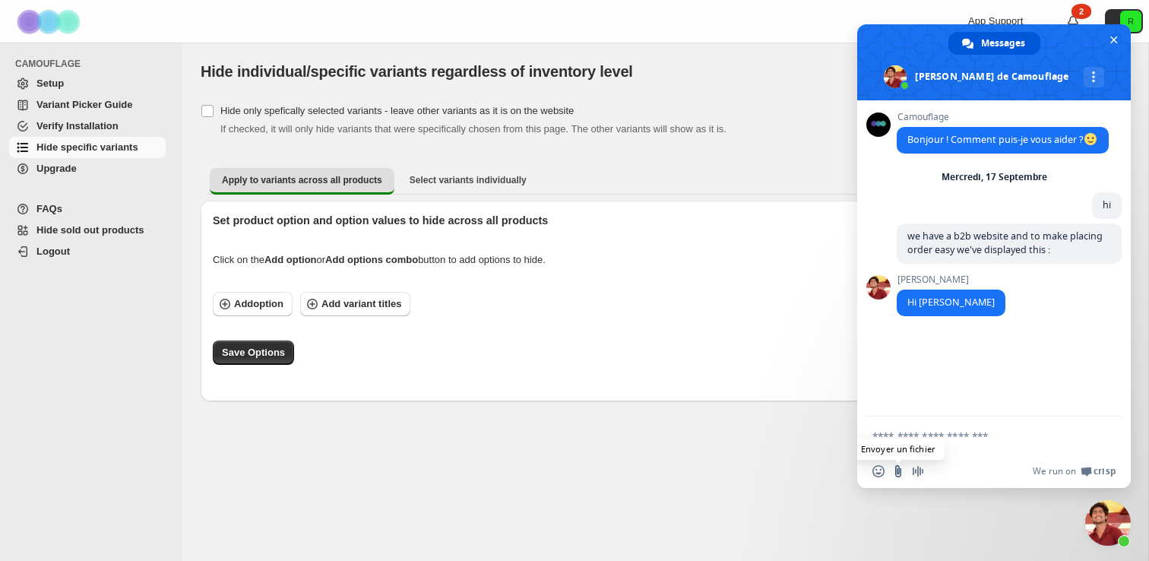
click at [897, 471] on input "Envoyer un fichier" at bounding box center [898, 471] width 12 height 12
type input "**********"
click at [904, 439] on textarea "Entrez votre message..." at bounding box center [977, 436] width 210 height 14
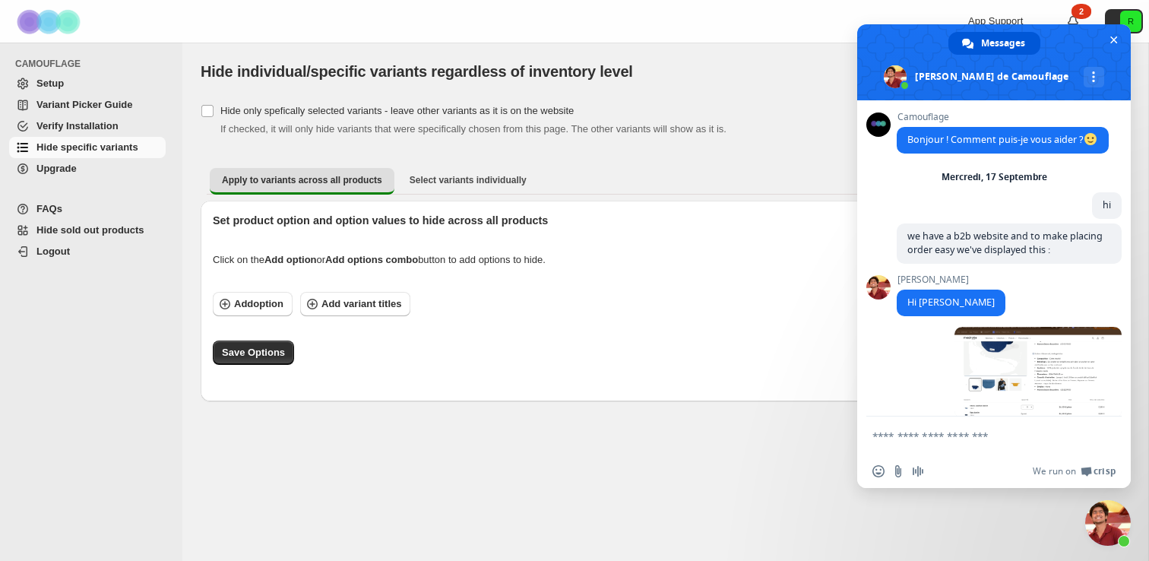
scroll to position [21, 0]
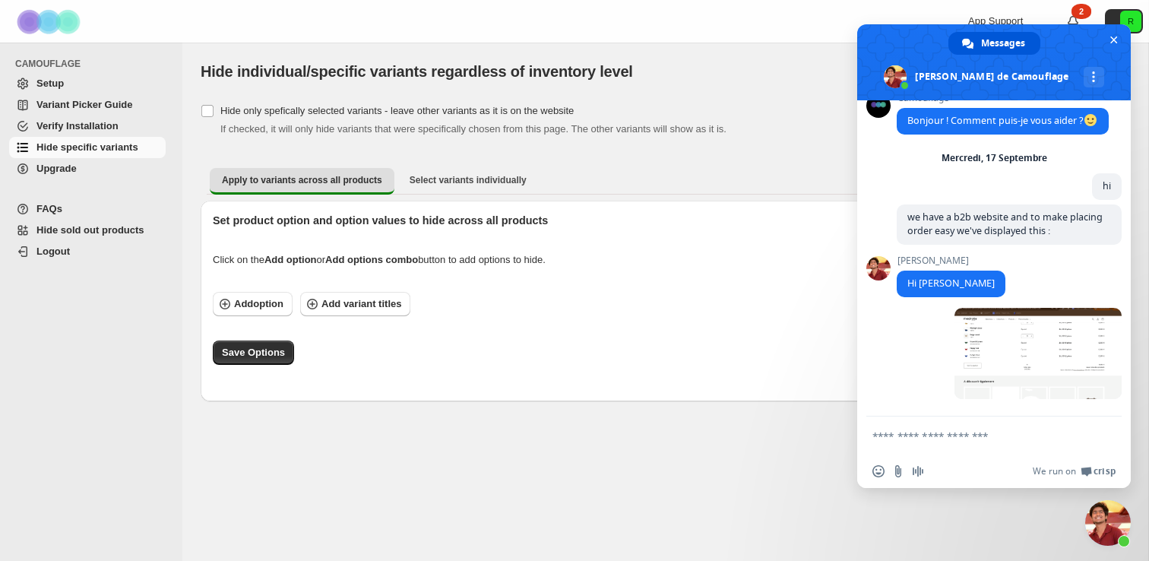
click at [936, 441] on textarea "Entrez votre message..." at bounding box center [977, 436] width 210 height 14
type textarea "**********"
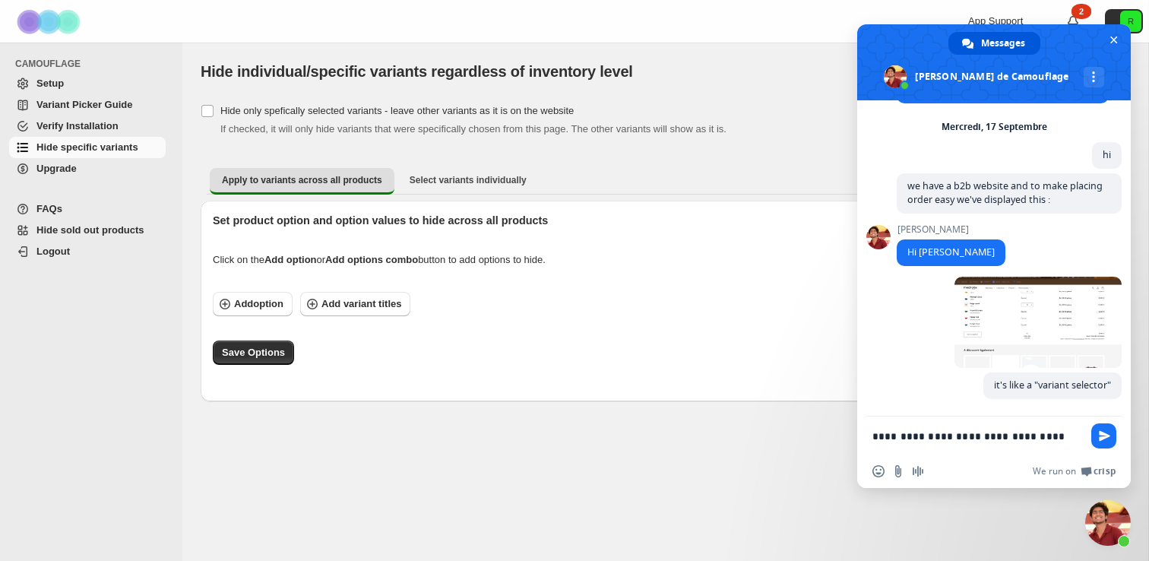
scroll to position [55, 0]
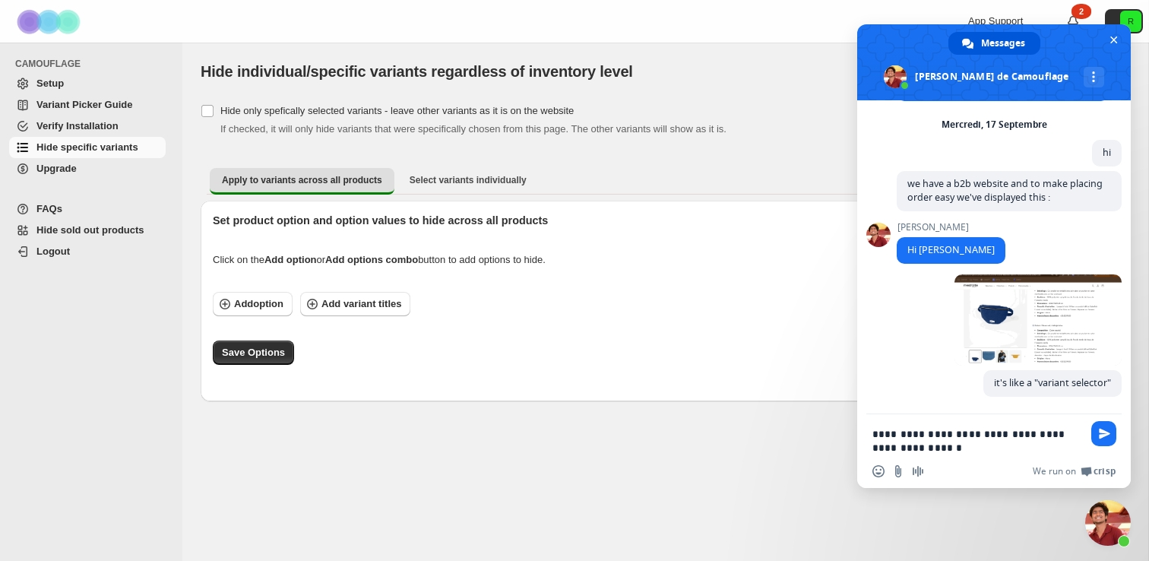
type textarea "**********"
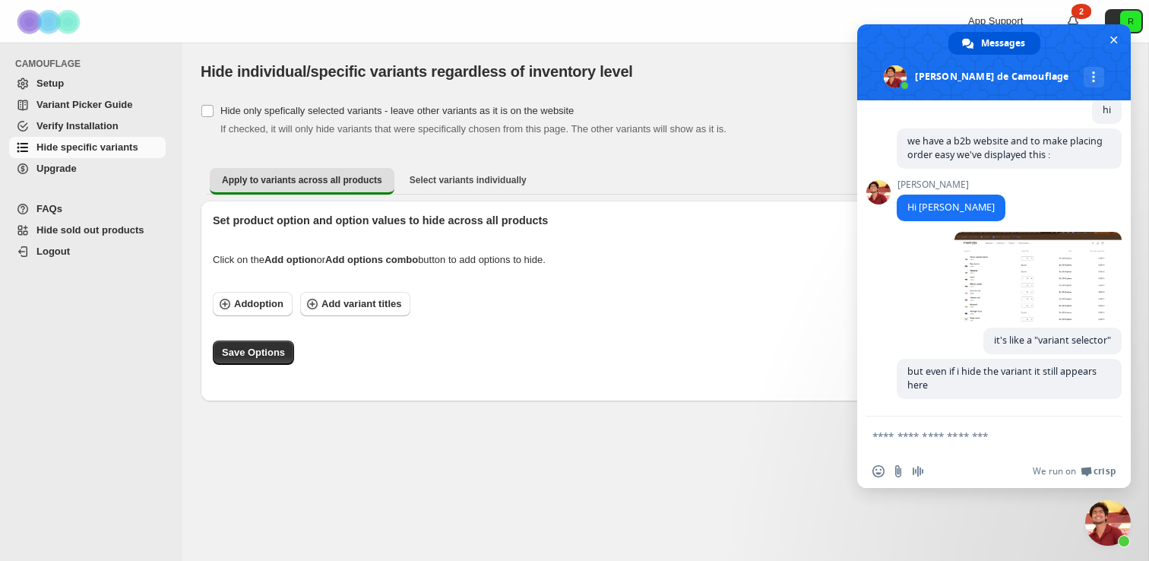
scroll to position [98, 0]
type textarea "****"
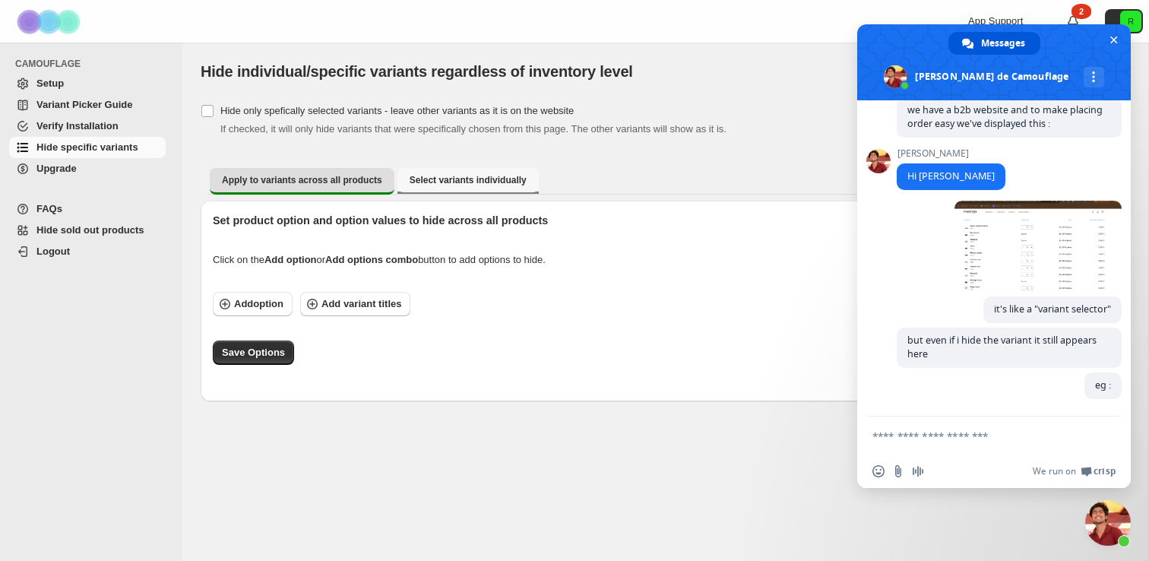
click at [502, 192] on li "Select variants individually" at bounding box center [467, 180] width 141 height 27
click at [502, 181] on span "Select variants individually" at bounding box center [468, 180] width 117 height 12
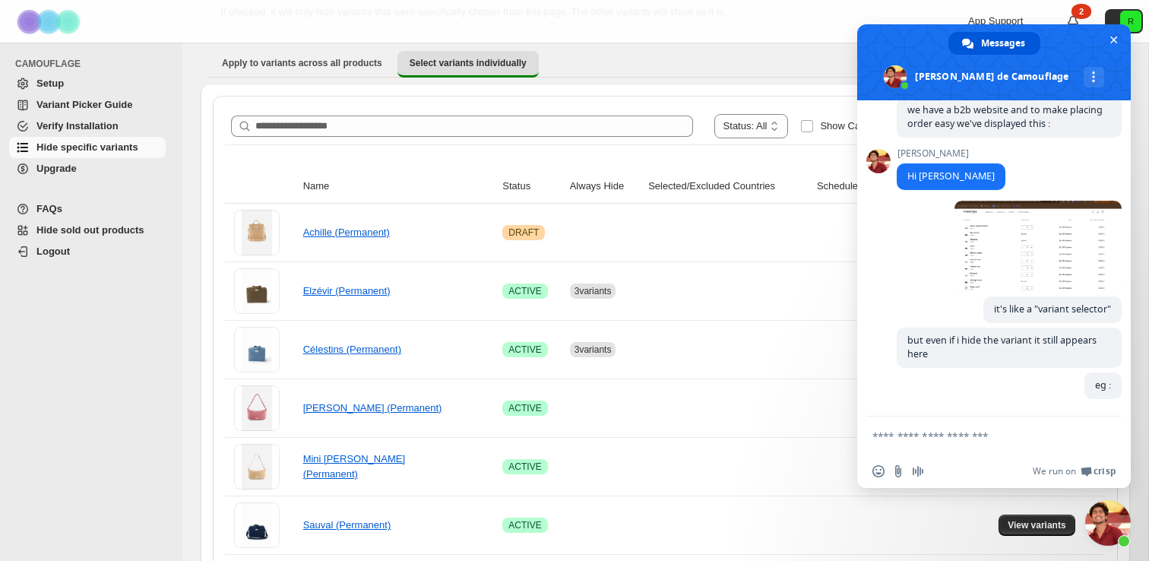
scroll to position [128, 0]
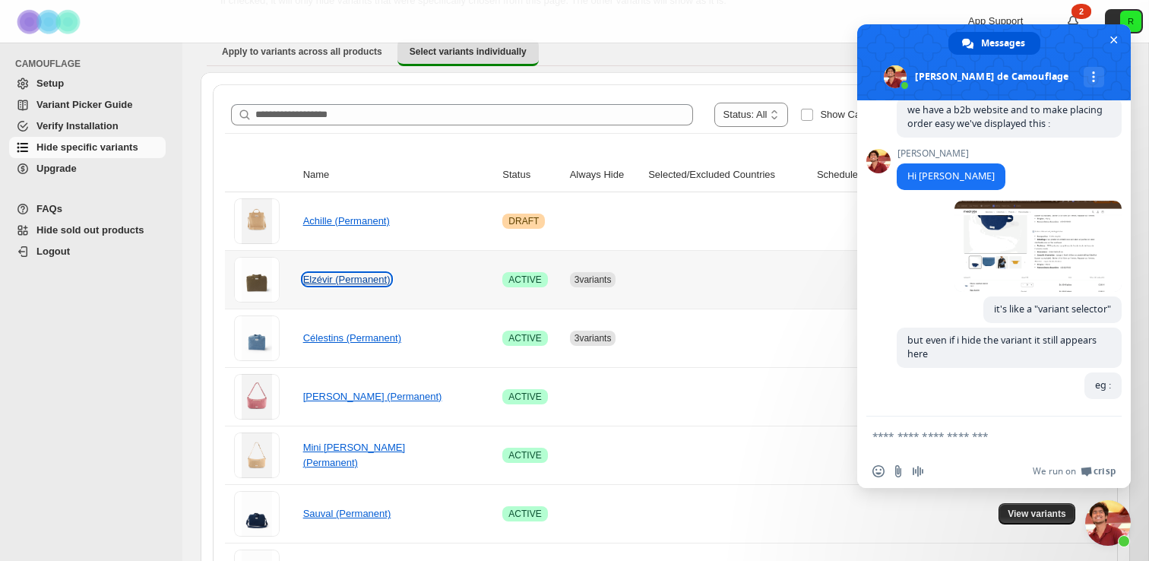
click at [362, 283] on link "Elzévir (Permanent)" at bounding box center [346, 279] width 87 height 11
click at [486, 283] on td "Elzévir (Permanent)" at bounding box center [399, 279] width 200 height 59
click at [636, 290] on tr "Elzévir (Permanent) Success ACTIVE 3 variants View variants" at bounding box center [665, 279] width 881 height 59
click at [1112, 37] on span "Fermer le chat" at bounding box center [1114, 40] width 8 height 8
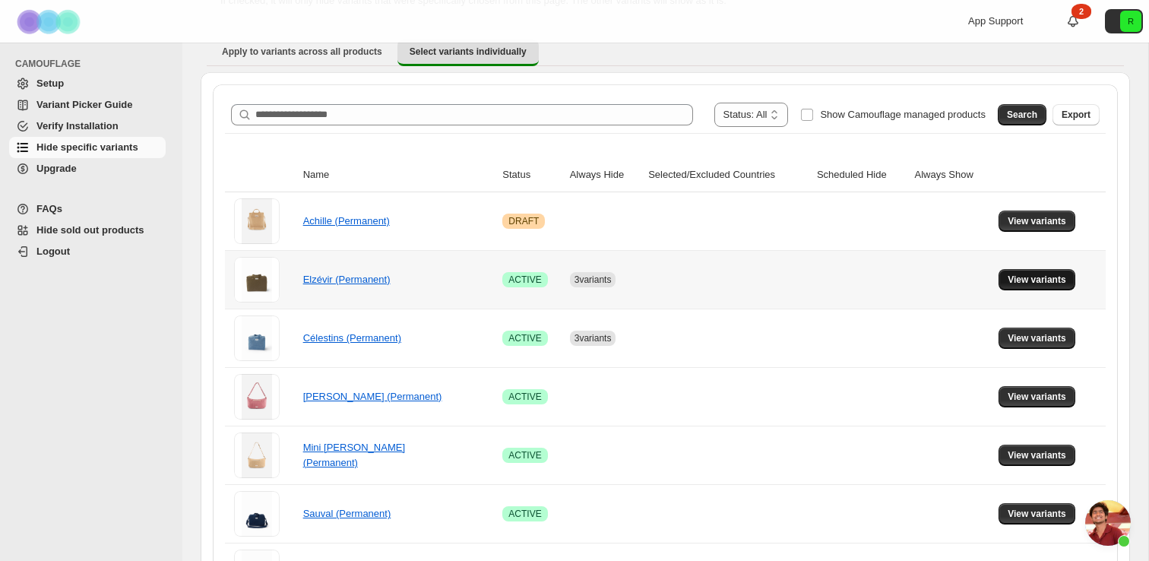
click at [1032, 275] on span "View variants" at bounding box center [1037, 280] width 59 height 12
click at [1106, 522] on span "Ouvrir le chat" at bounding box center [1108, 523] width 46 height 46
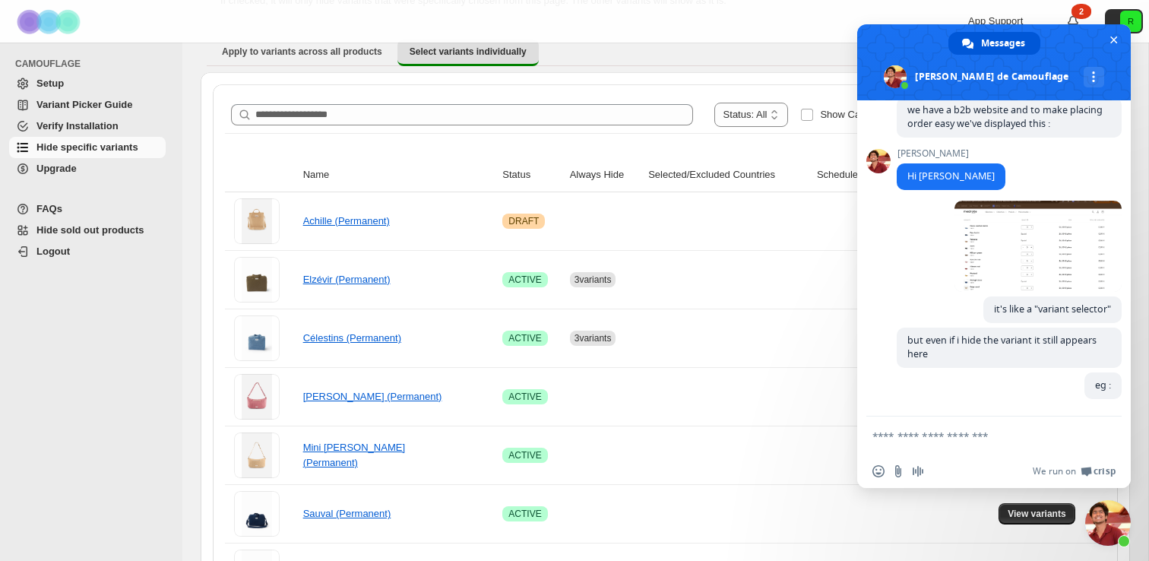
click at [894, 464] on div "Insérer un emoji Envoyer un fichier Message audio We run on Crisp" at bounding box center [994, 470] width 274 height 33
click at [897, 473] on input "Envoyer un fichier" at bounding box center [898, 471] width 12 height 12
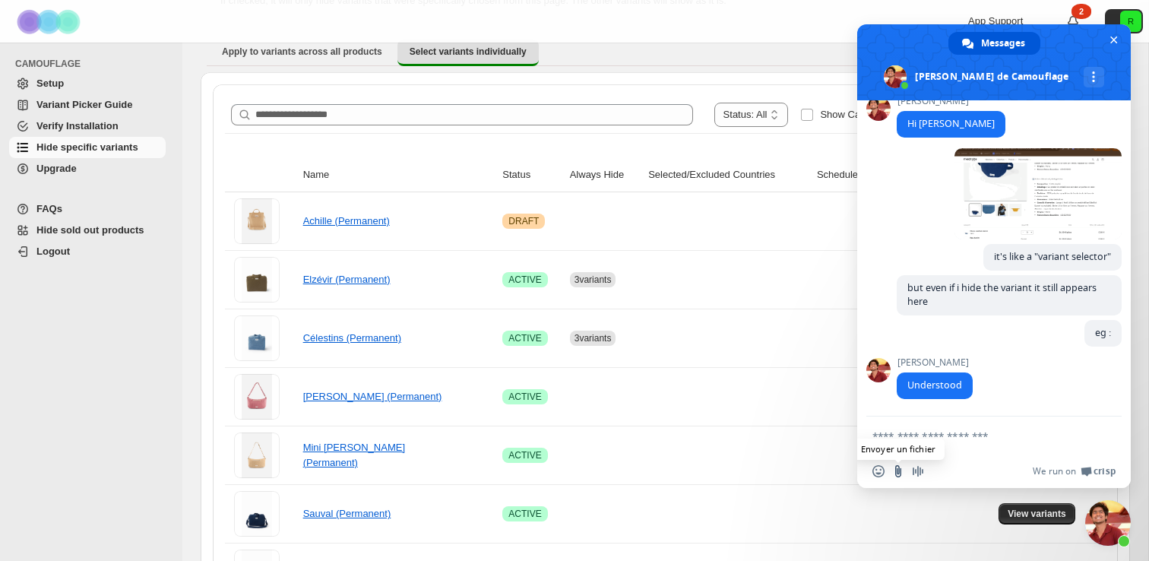
type input "**********"
click at [919, 435] on textarea "Entrez votre message..." at bounding box center [977, 436] width 210 height 14
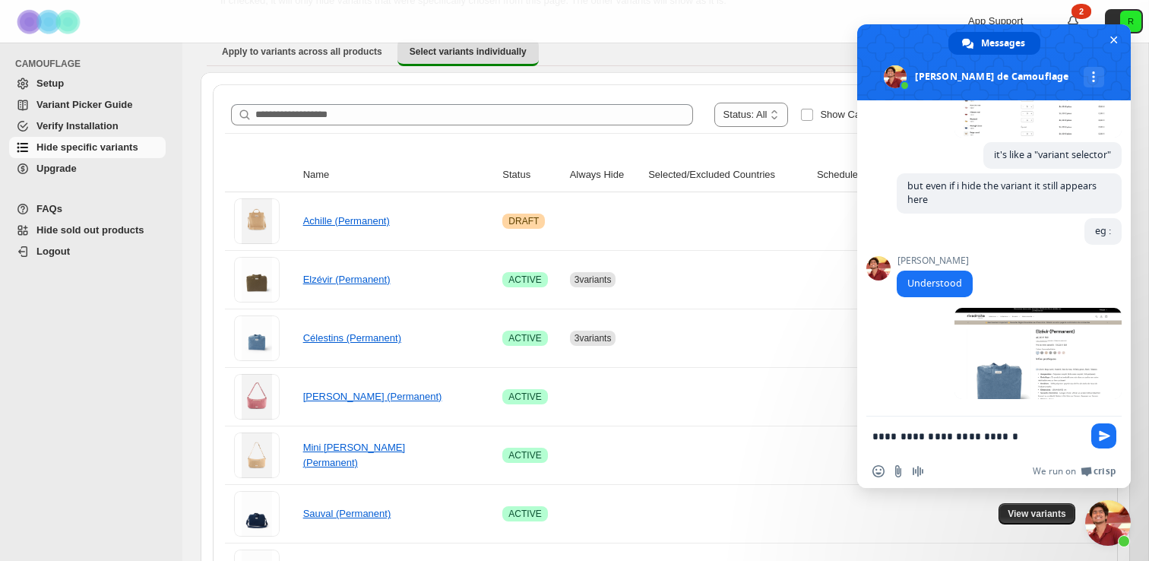
scroll to position [337, 0]
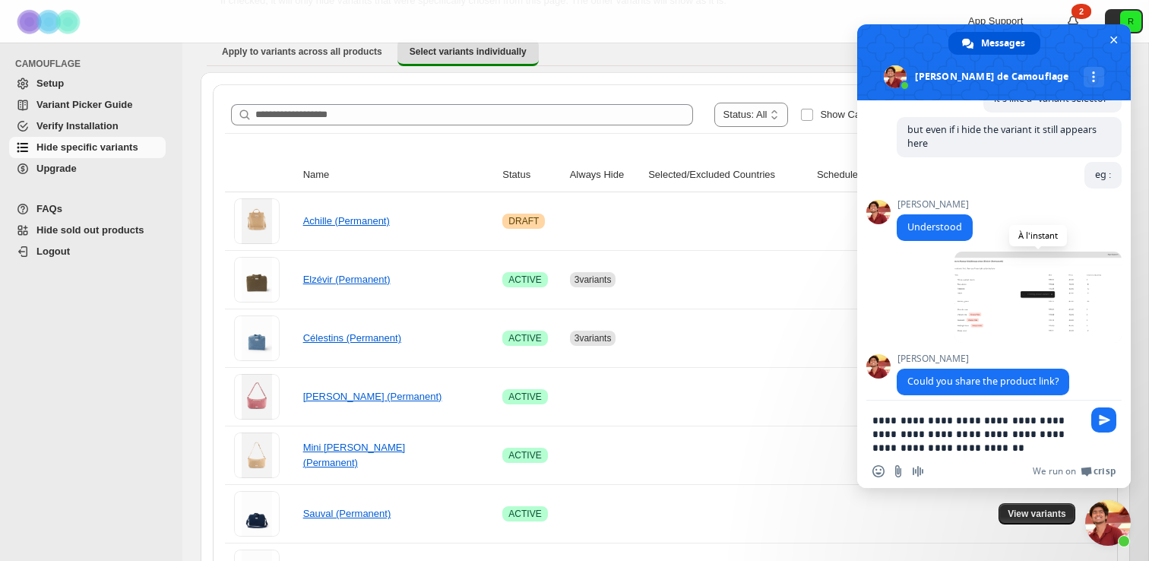
type textarea "**********"
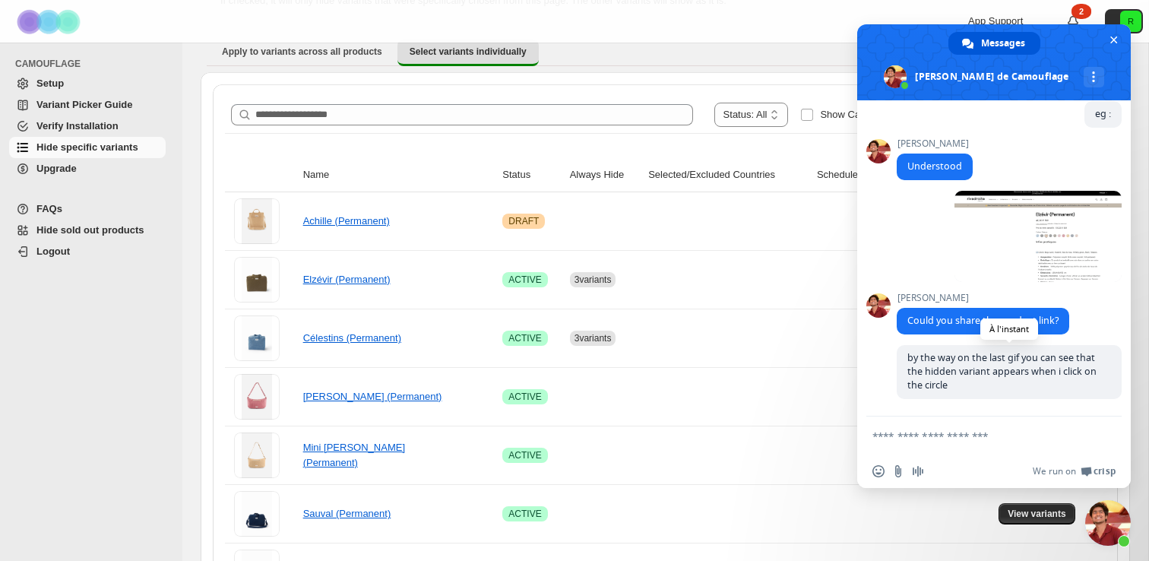
paste textarea "**********"
type textarea "**********"
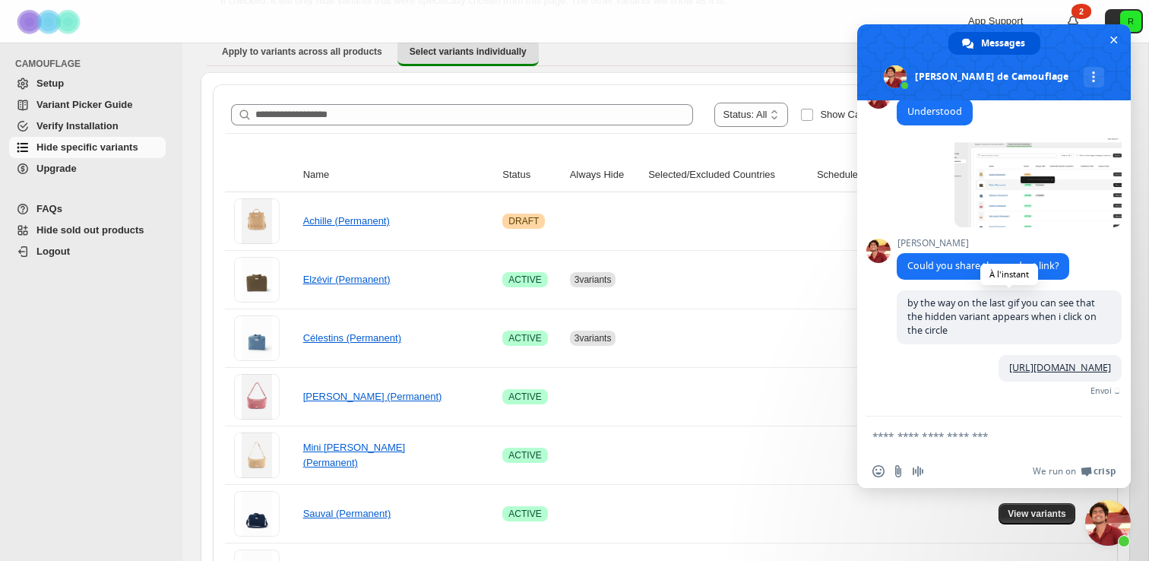
scroll to position [462, 0]
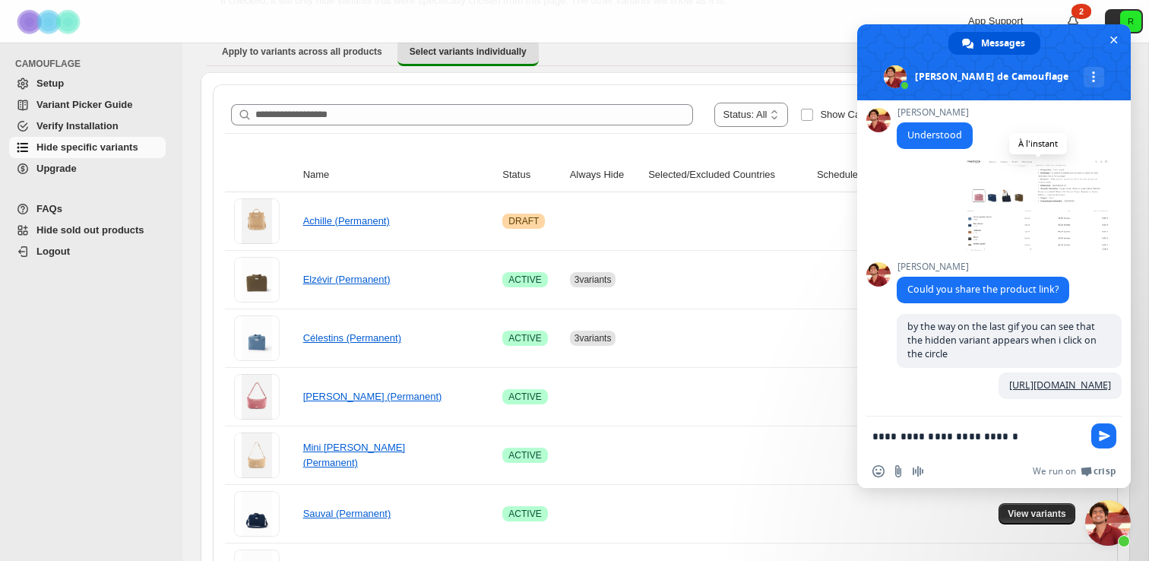
type textarea "**********"
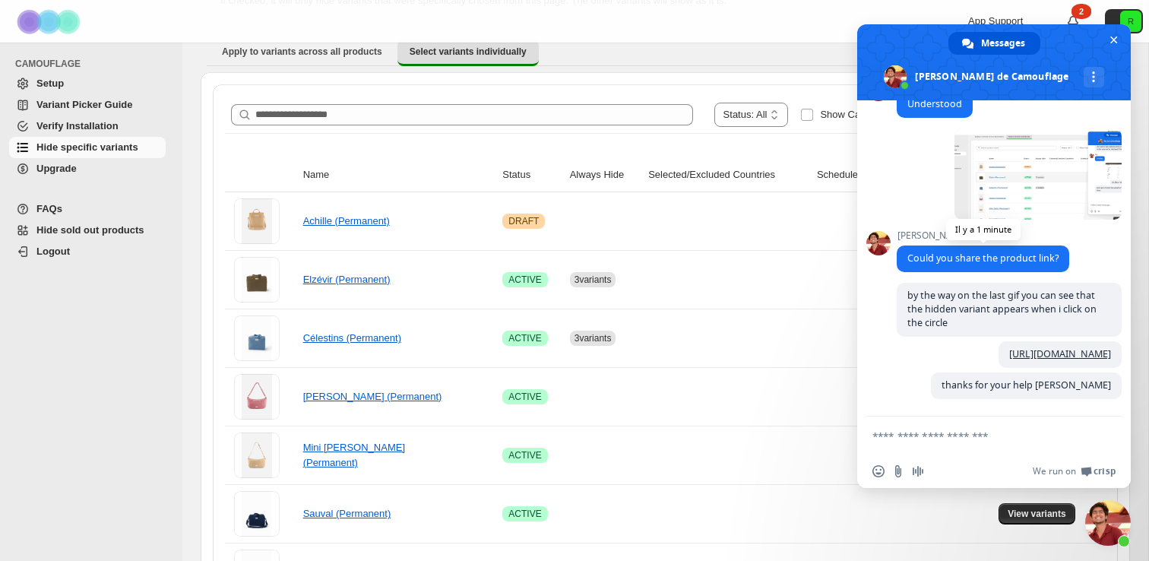
scroll to position [508, 0]
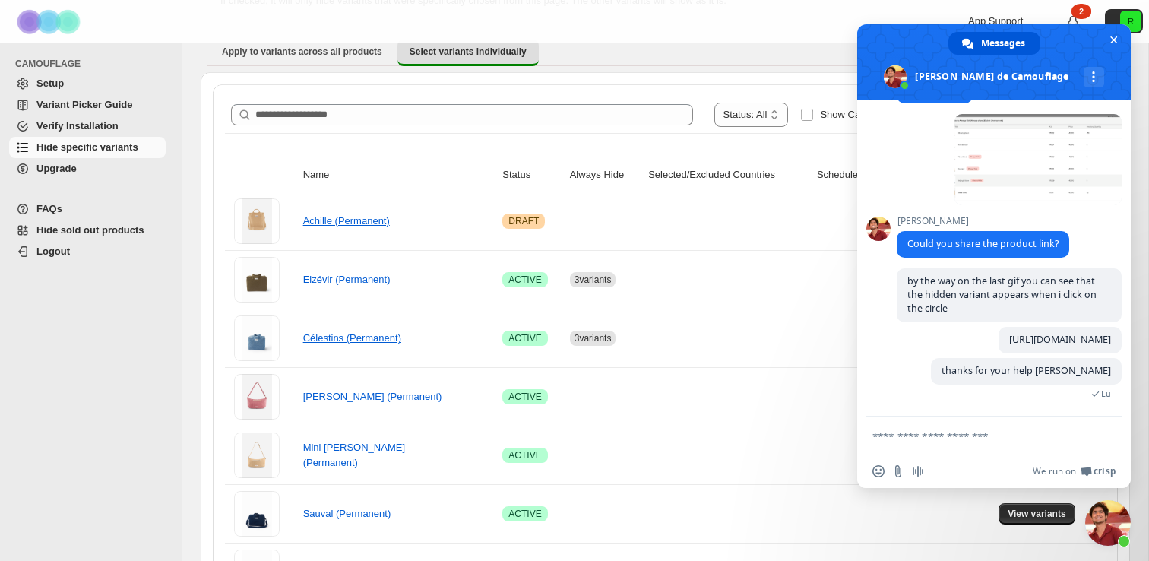
click at [1014, 442] on textarea "Entrez votre message..." at bounding box center [977, 436] width 210 height 14
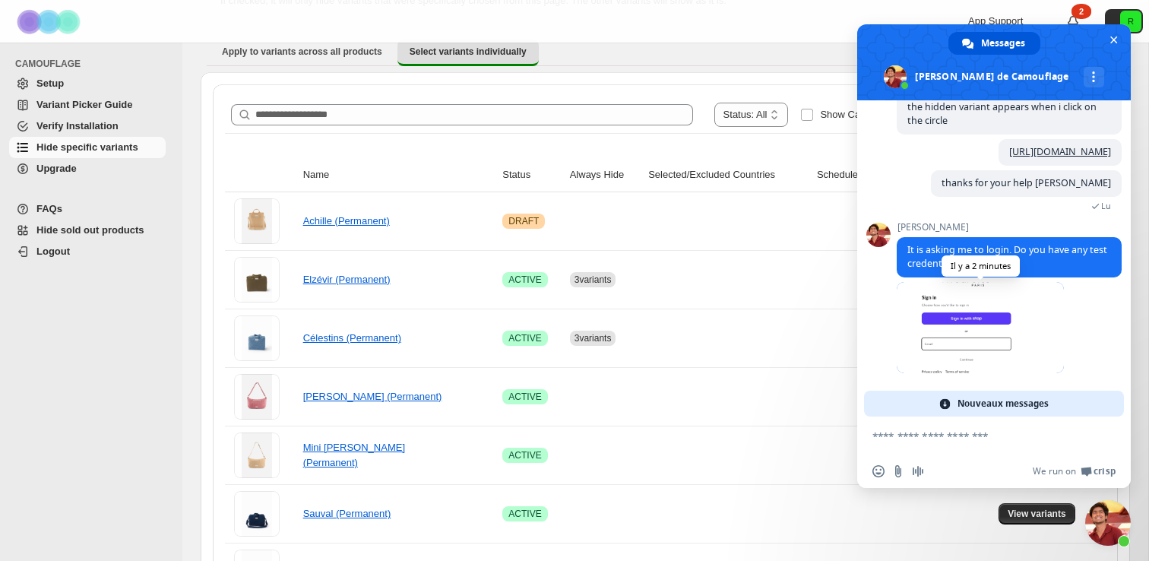
scroll to position [671, 0]
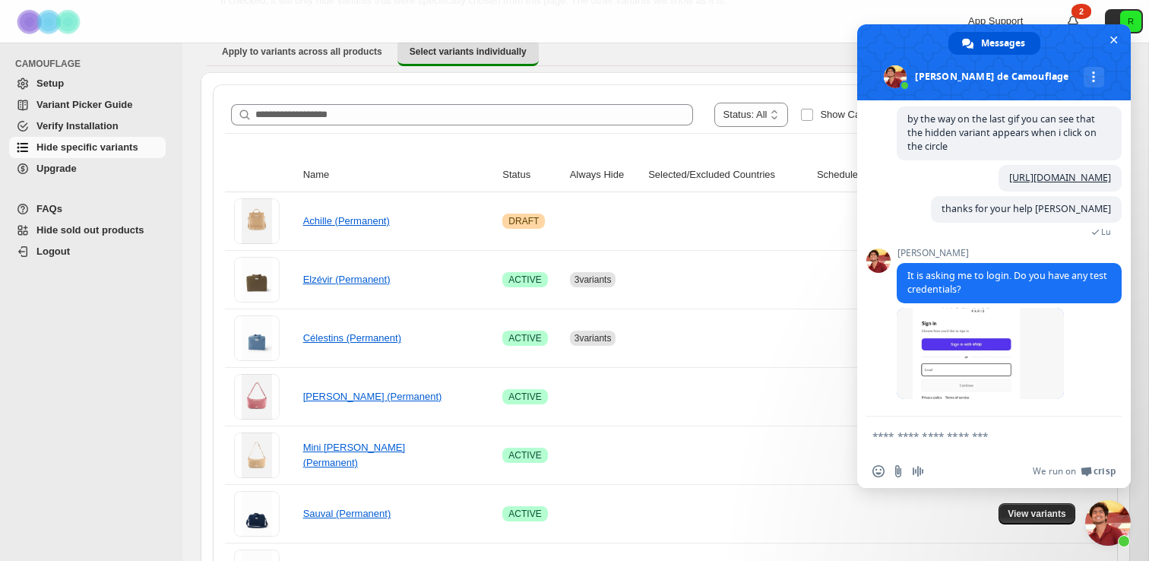
click at [940, 432] on textarea "Entrez votre message..." at bounding box center [977, 436] width 210 height 14
type textarea "**********"
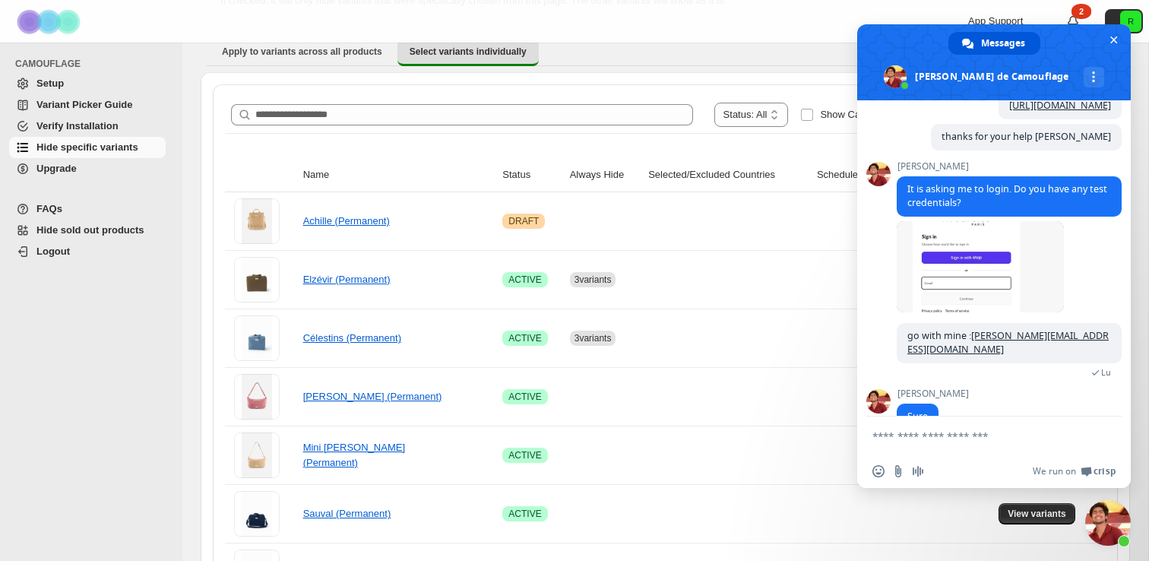
scroll to position [761, 0]
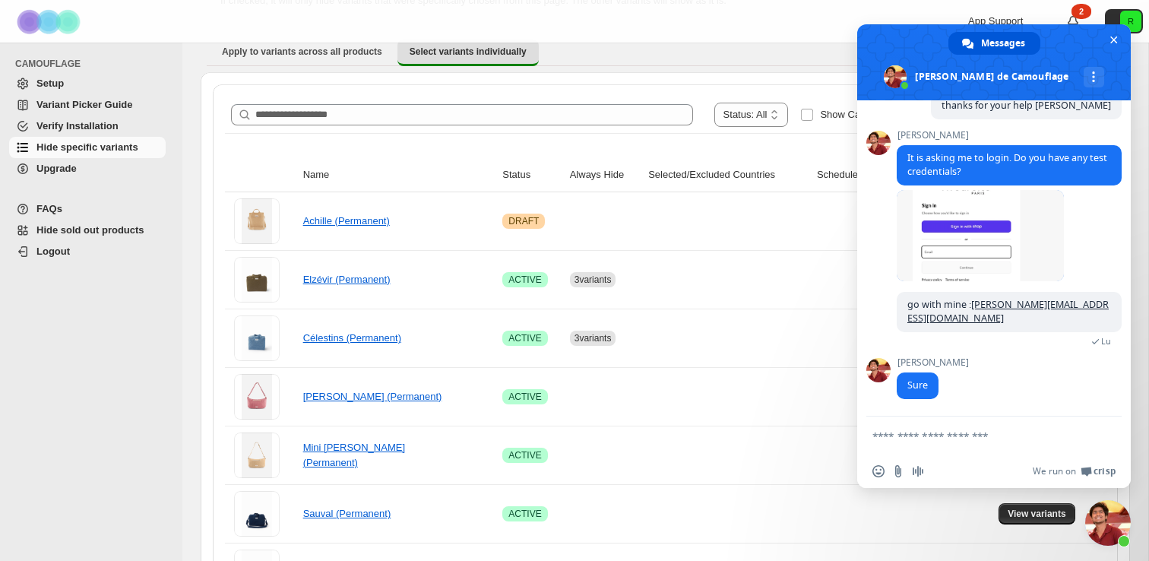
paste textarea "******"
type textarea "******"
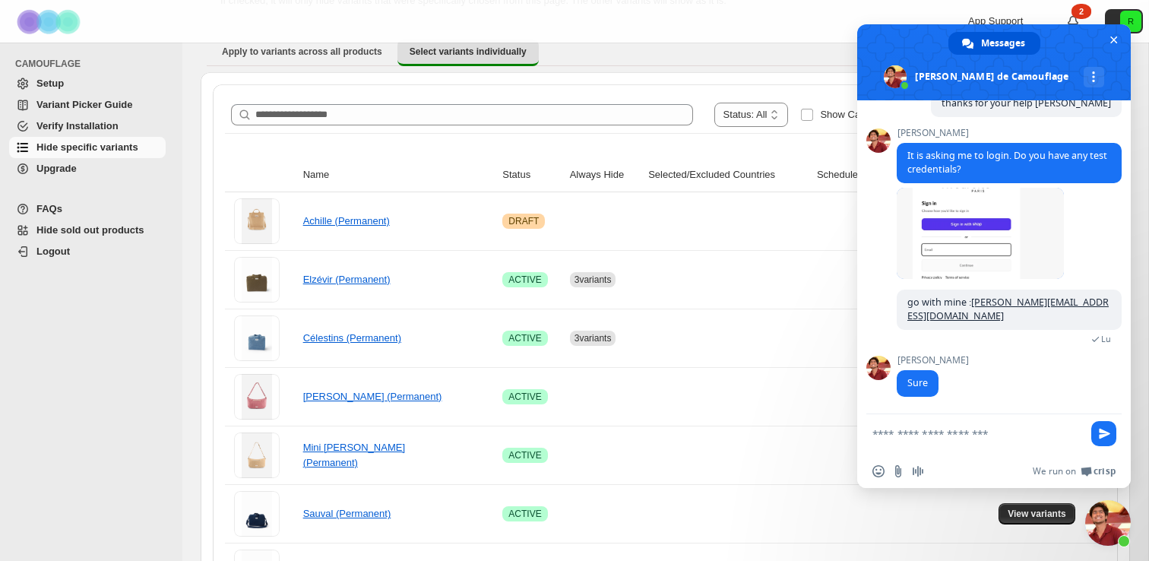
scroll to position [799, 0]
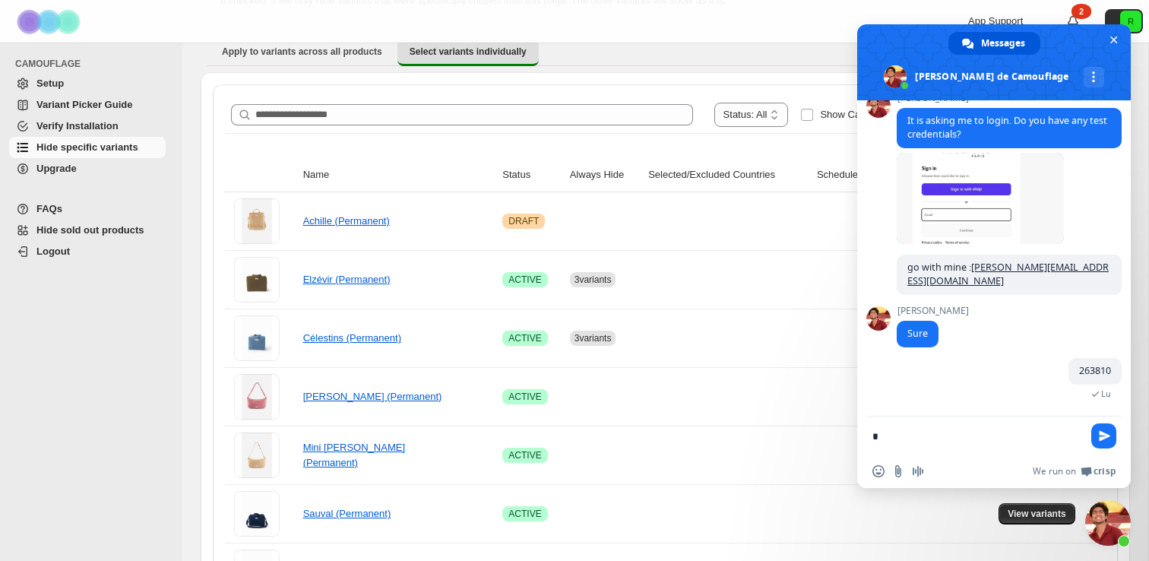
type textarea "**"
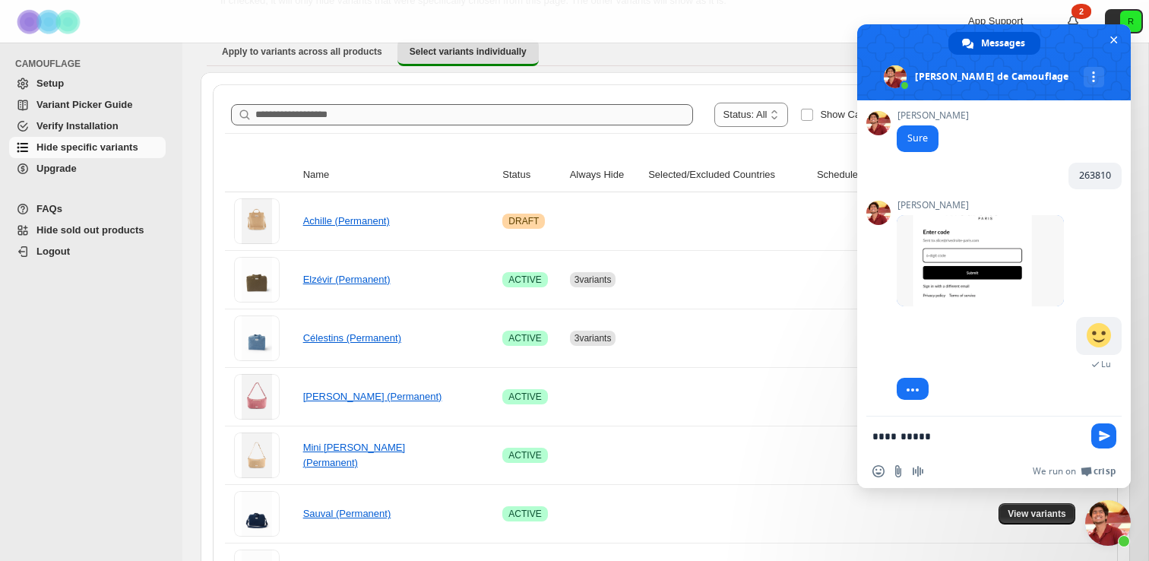
scroll to position [994, 0]
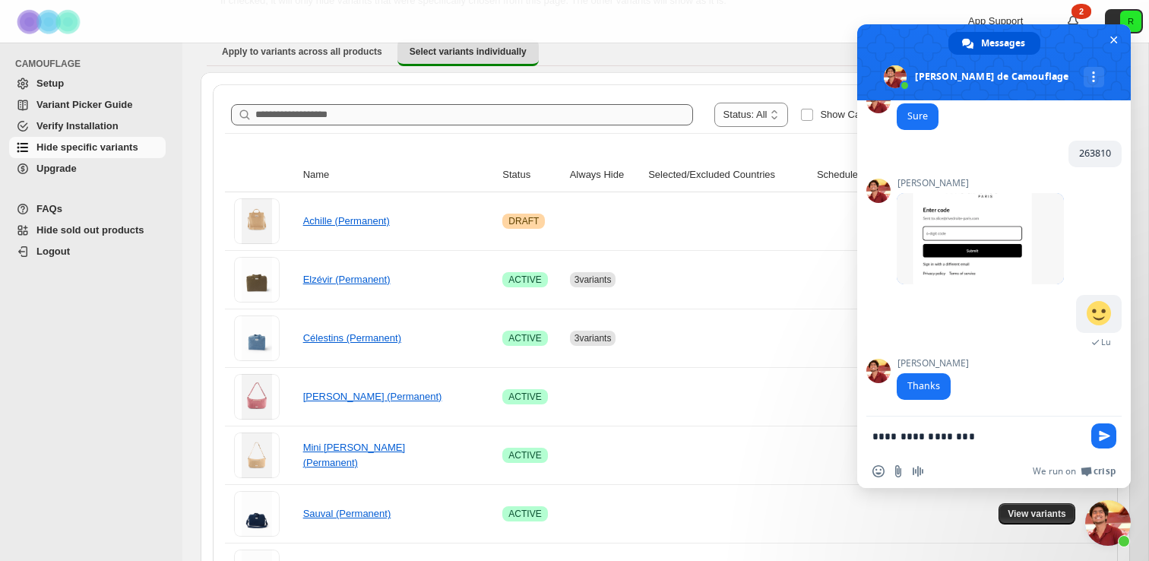
type textarea "**********"
click at [893, 436] on textarea "**********" at bounding box center [977, 436] width 210 height 14
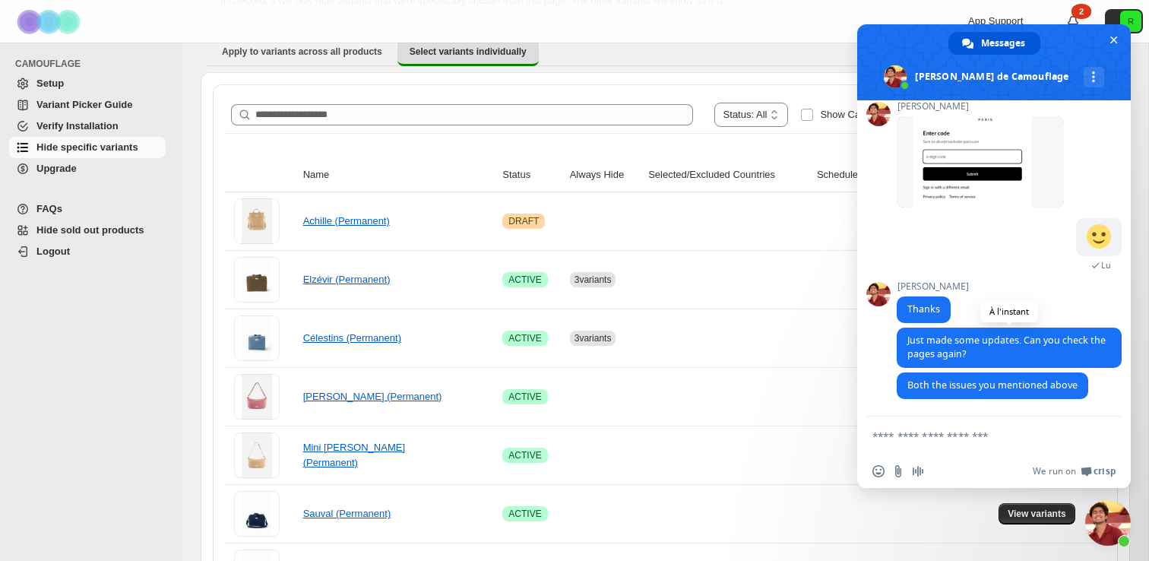
scroll to position [1094, 0]
click at [954, 431] on textarea "Entrez votre message..." at bounding box center [977, 436] width 210 height 14
click at [899, 442] on textarea "**********" at bounding box center [977, 436] width 210 height 14
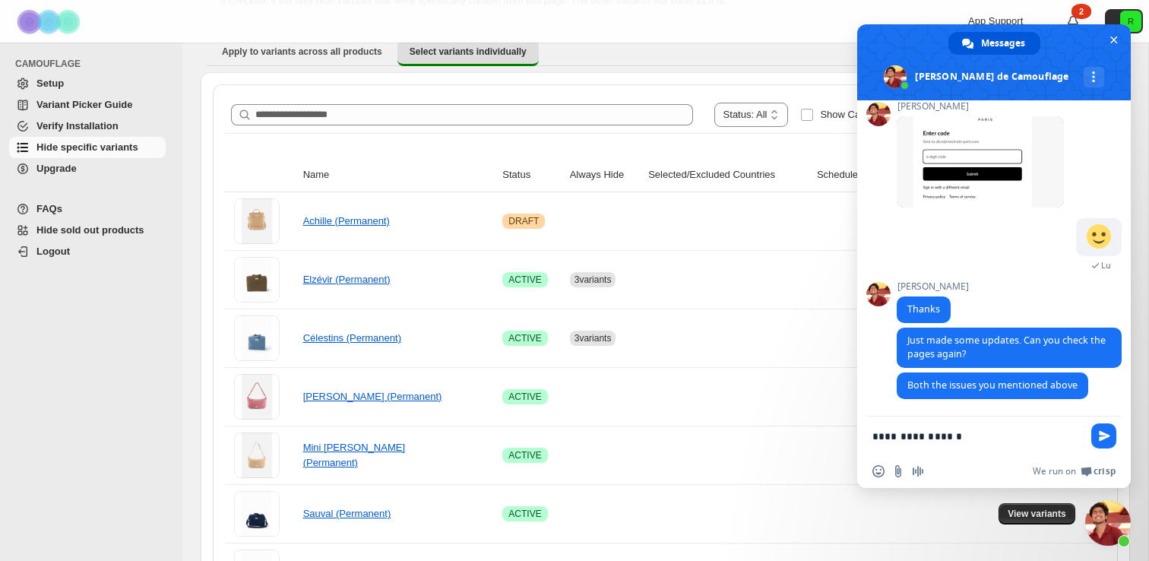
type textarea "**********"
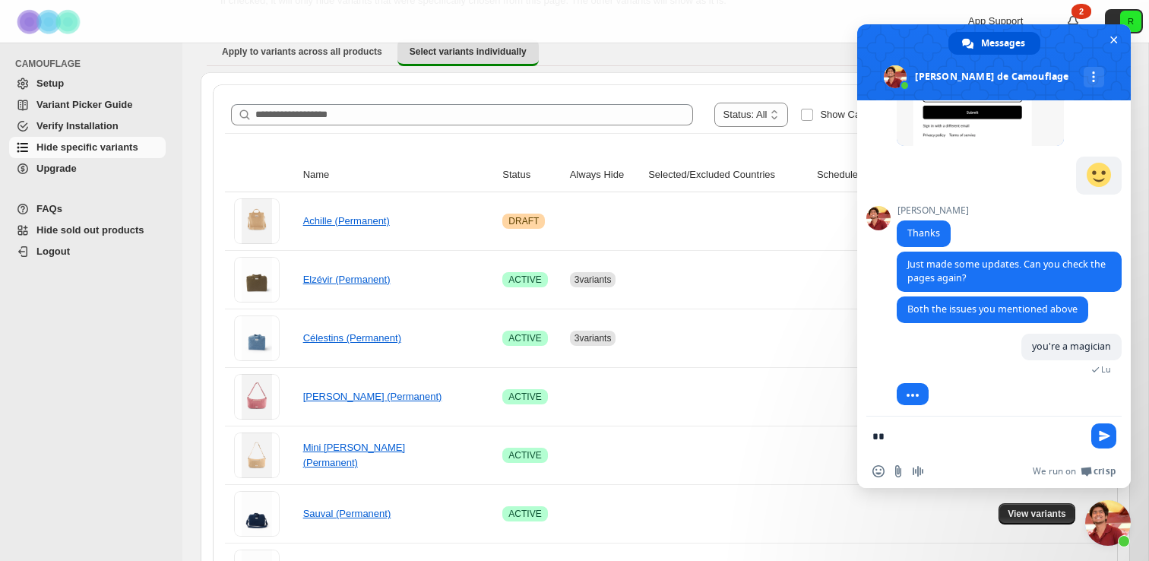
scroll to position [1150, 0]
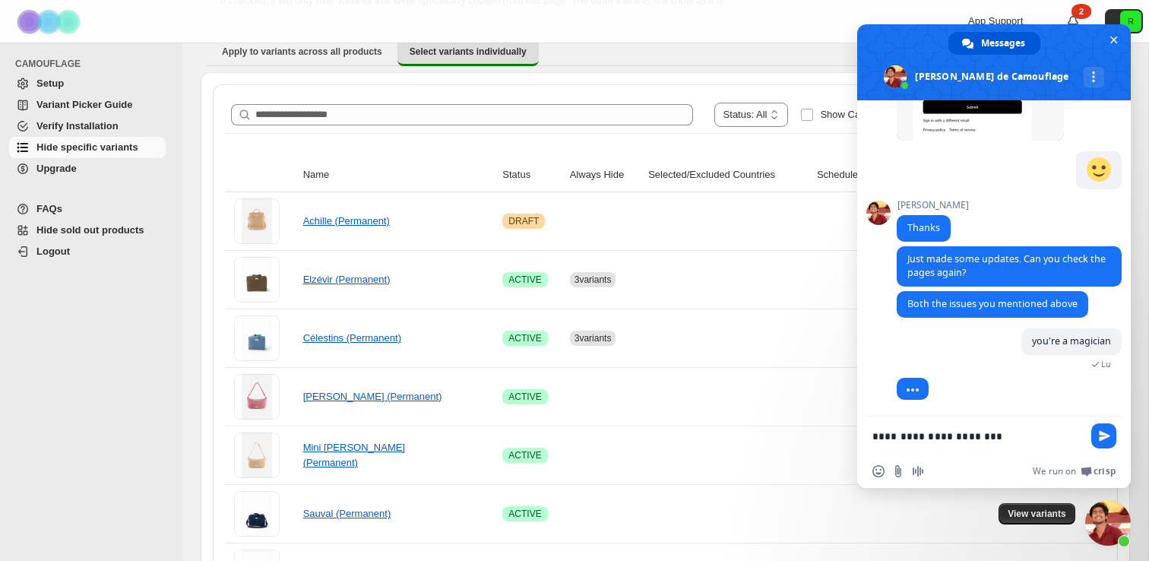
type textarea "**********"
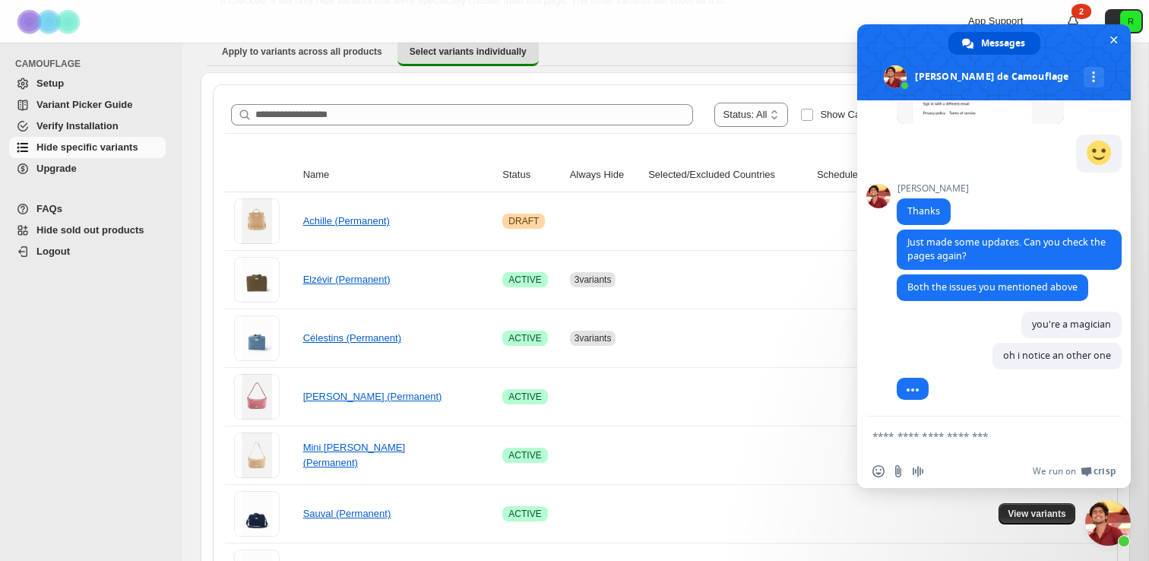
scroll to position [1179, 0]
paste textarea "**********"
type textarea "**********"
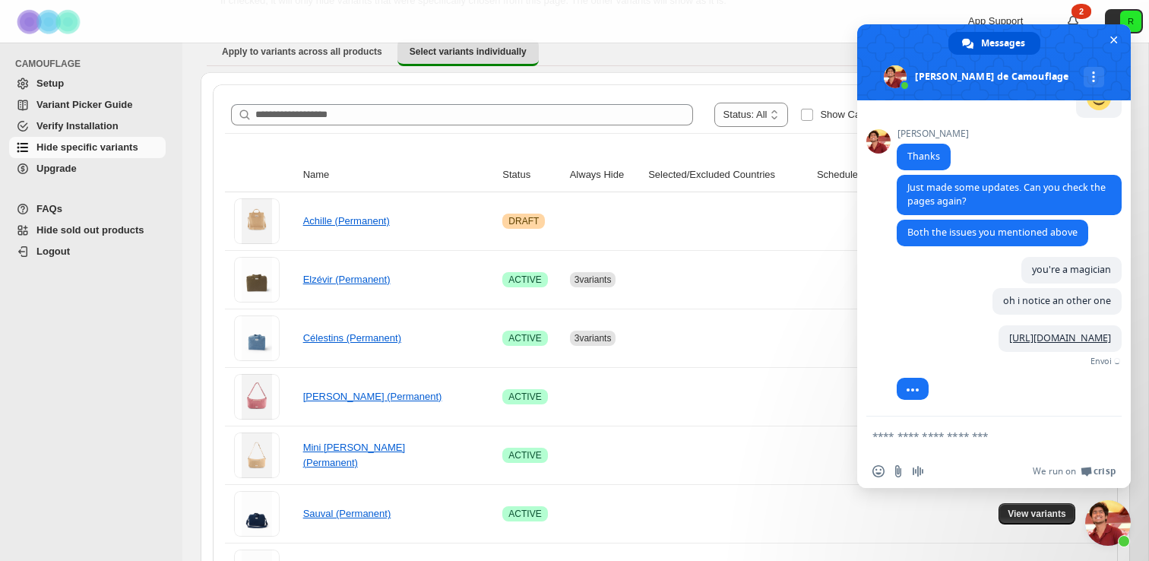
scroll to position [1224, 0]
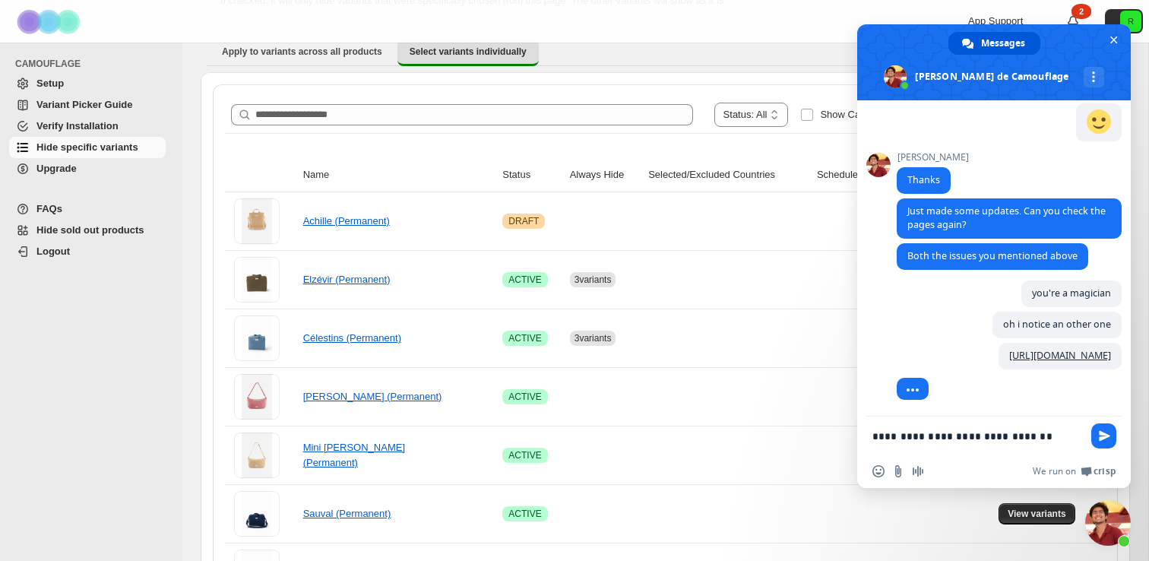
type textarea "**********"
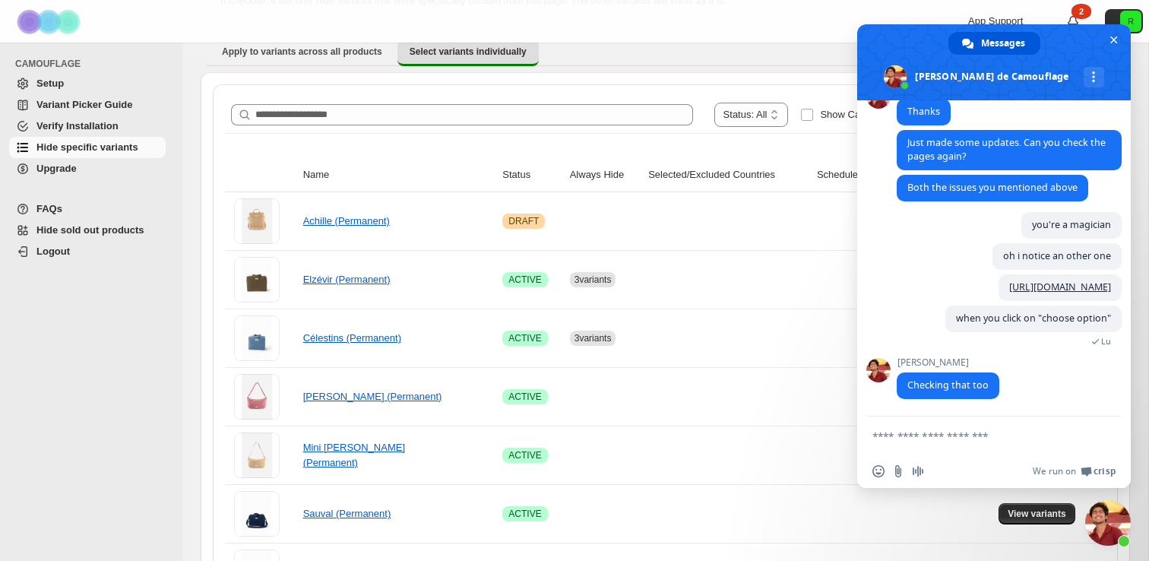
scroll to position [1293, 0]
click at [898, 470] on input "Envoyer un fichier" at bounding box center [898, 471] width 12 height 12
type input "**********"
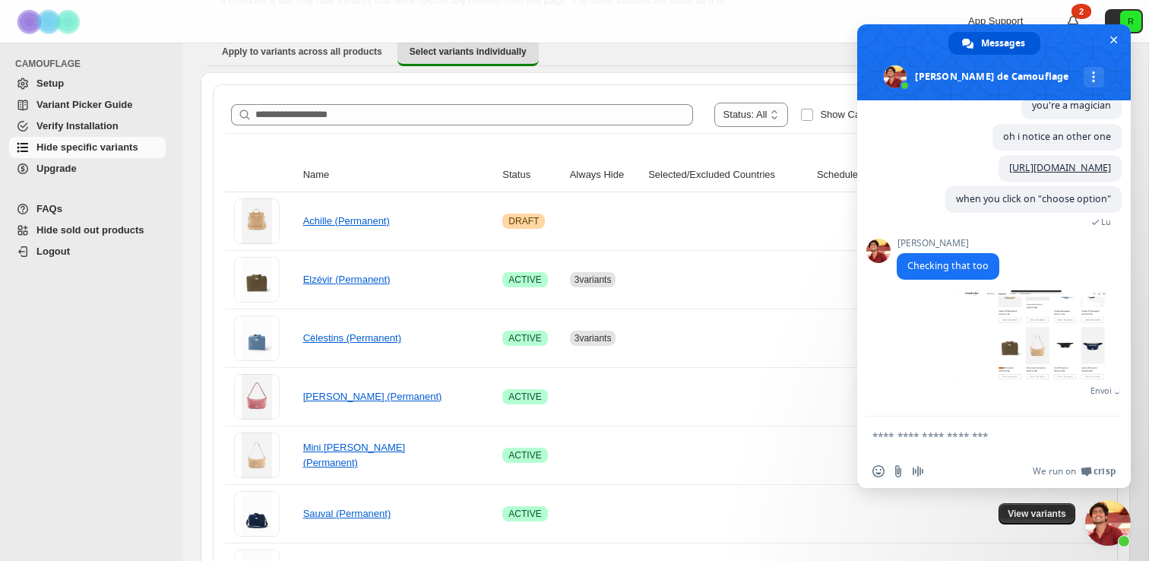
scroll to position [1395, 0]
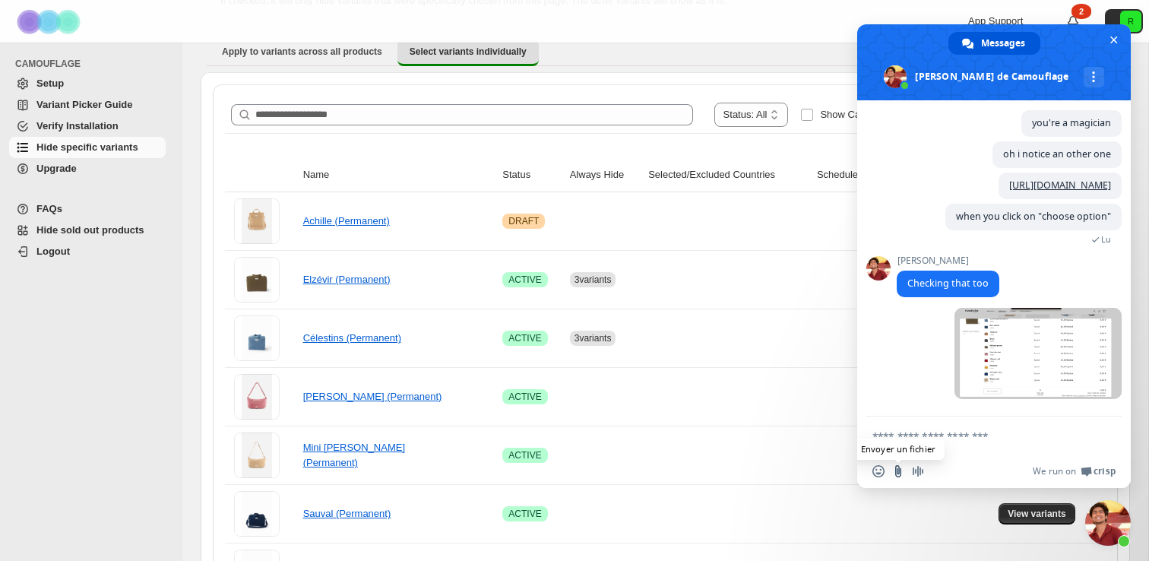
click at [898, 471] on input "Envoyer un fichier" at bounding box center [898, 471] width 12 height 12
click at [910, 432] on textarea "Entrez votre message..." at bounding box center [977, 436] width 210 height 14
type textarea "****"
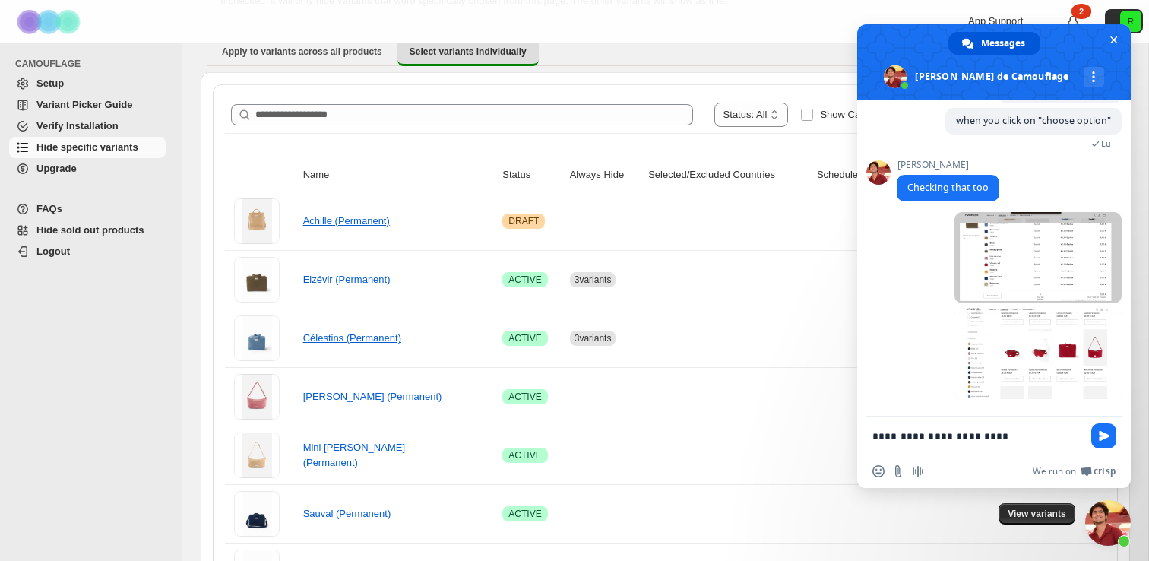
type textarea "**********"
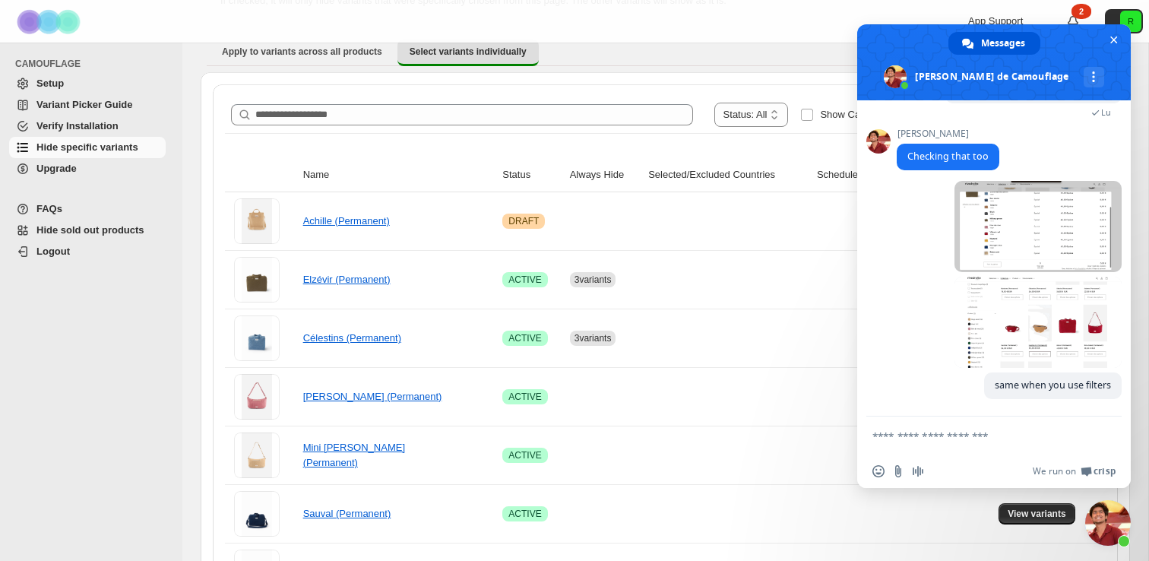
scroll to position [1523, 0]
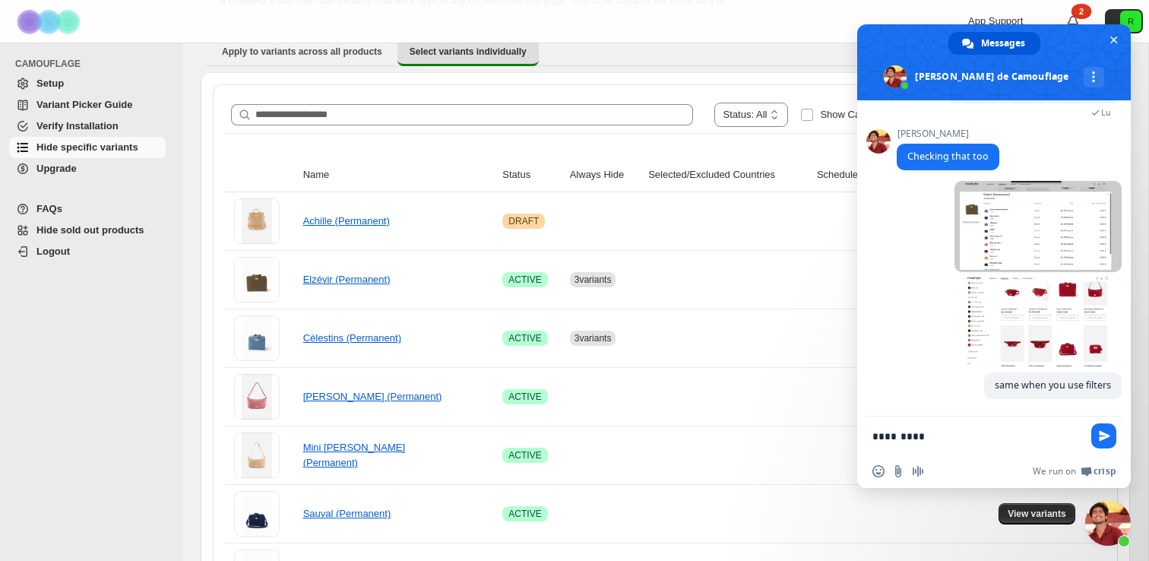
type textarea "*********"
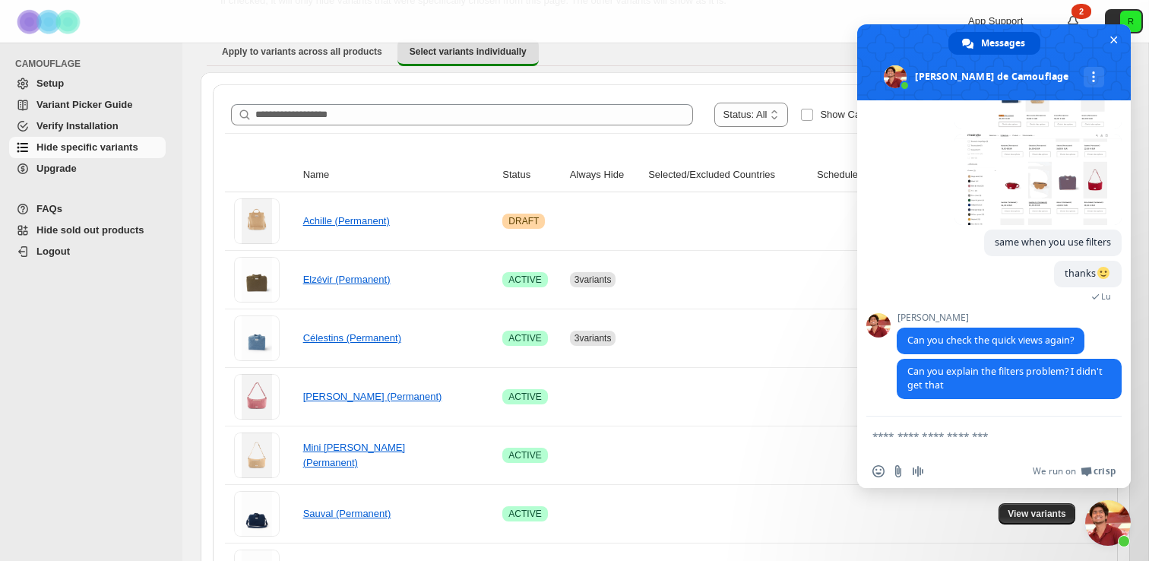
scroll to position [1653, 0]
click at [932, 438] on textarea "Entrez votre message..." at bounding box center [977, 436] width 210 height 14
type textarea "*"
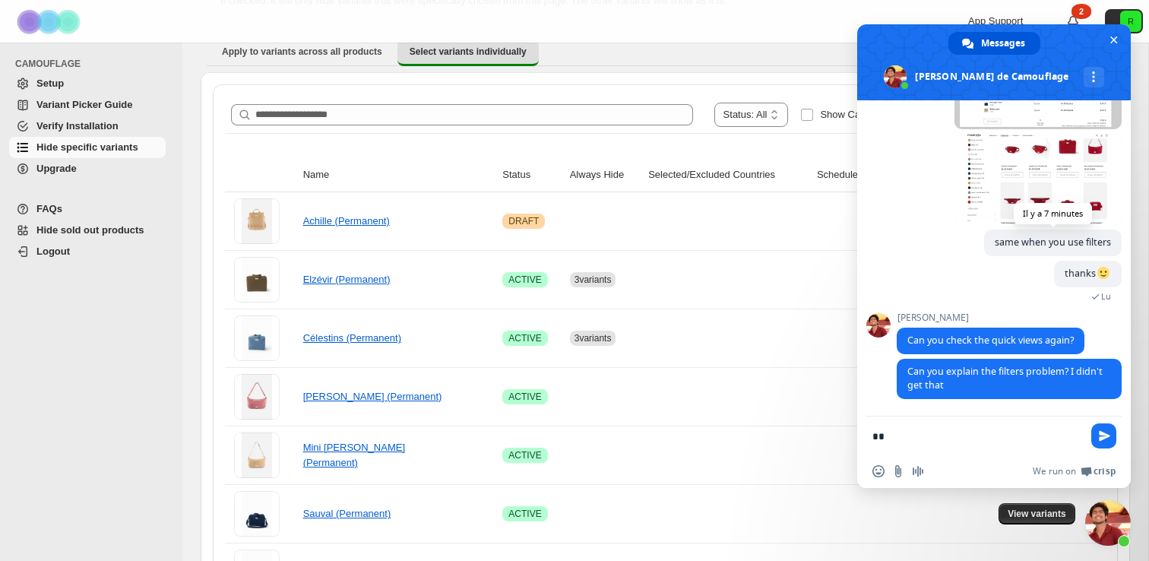
type textarea "*"
type textarea "**********"
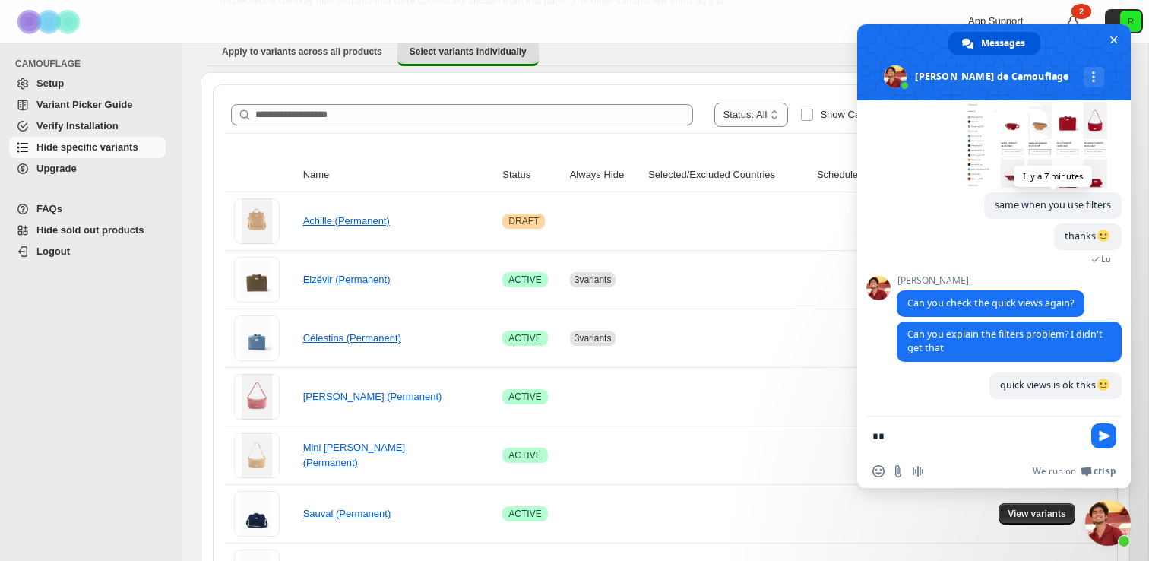
scroll to position [1690, 0]
click at [897, 435] on textarea "**********" at bounding box center [977, 436] width 210 height 14
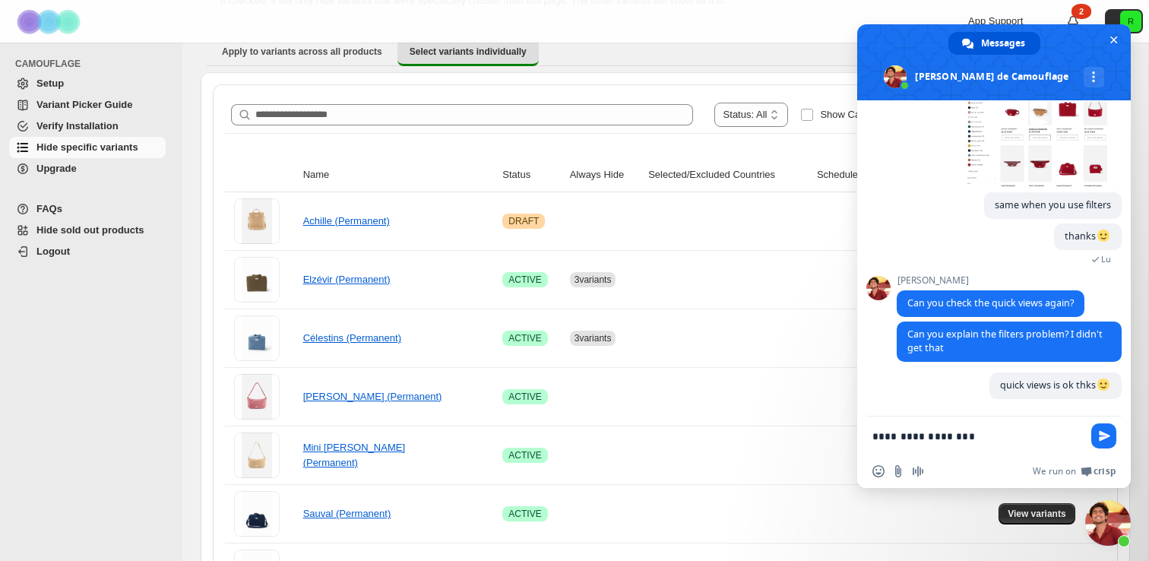
type textarea "**********"
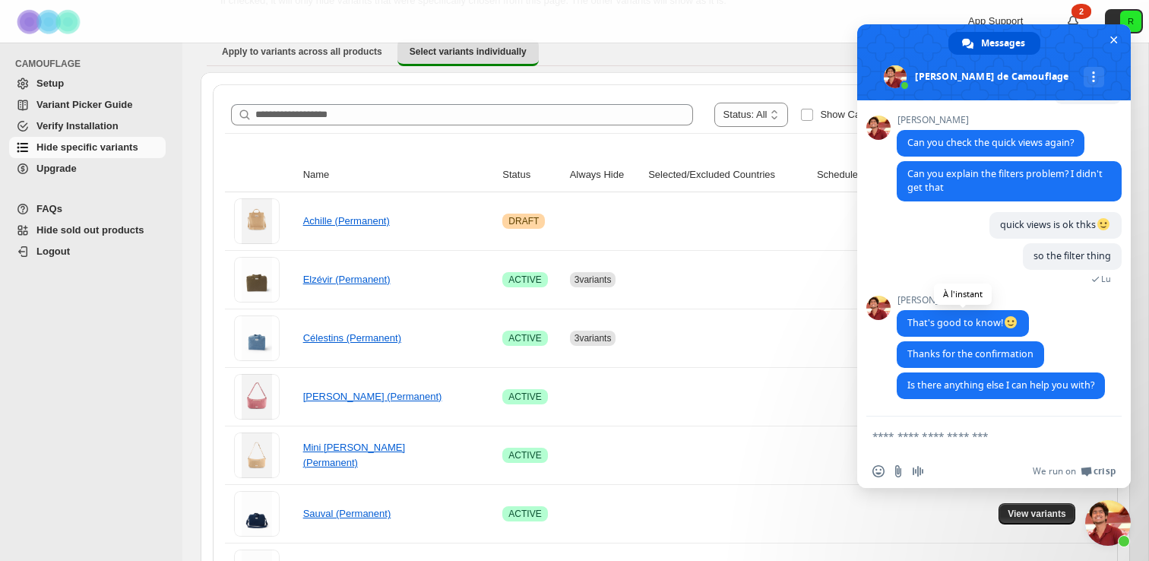
scroll to position [1837, 0]
click at [900, 473] on input "Envoyer un fichier" at bounding box center [898, 471] width 12 height 12
type input "**********"
click at [958, 442] on textarea "Entrez votre message..." at bounding box center [977, 436] width 210 height 14
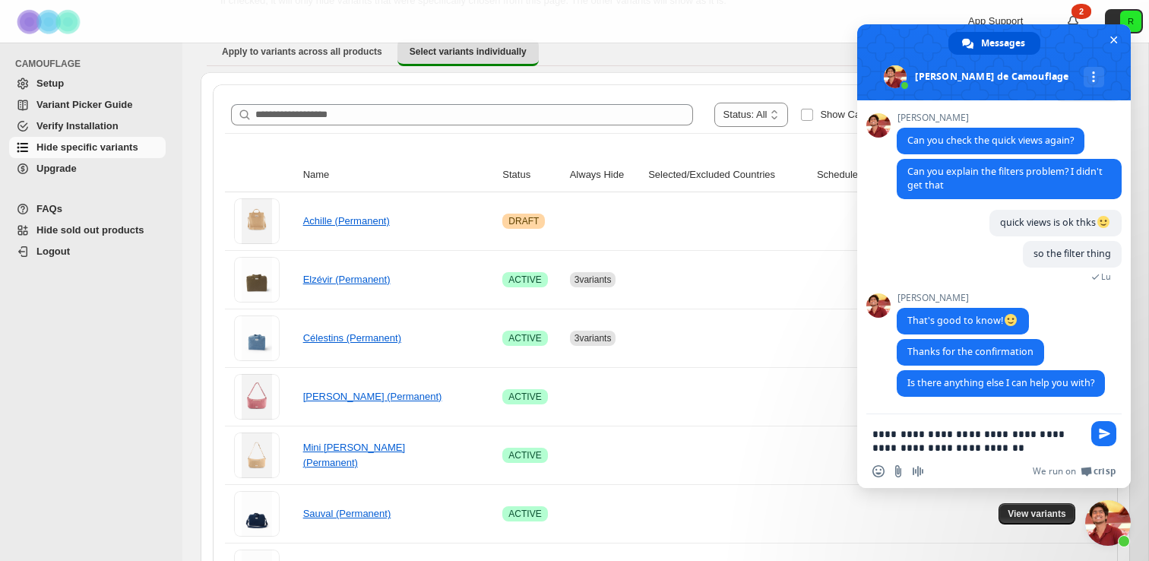
type textarea "**********"
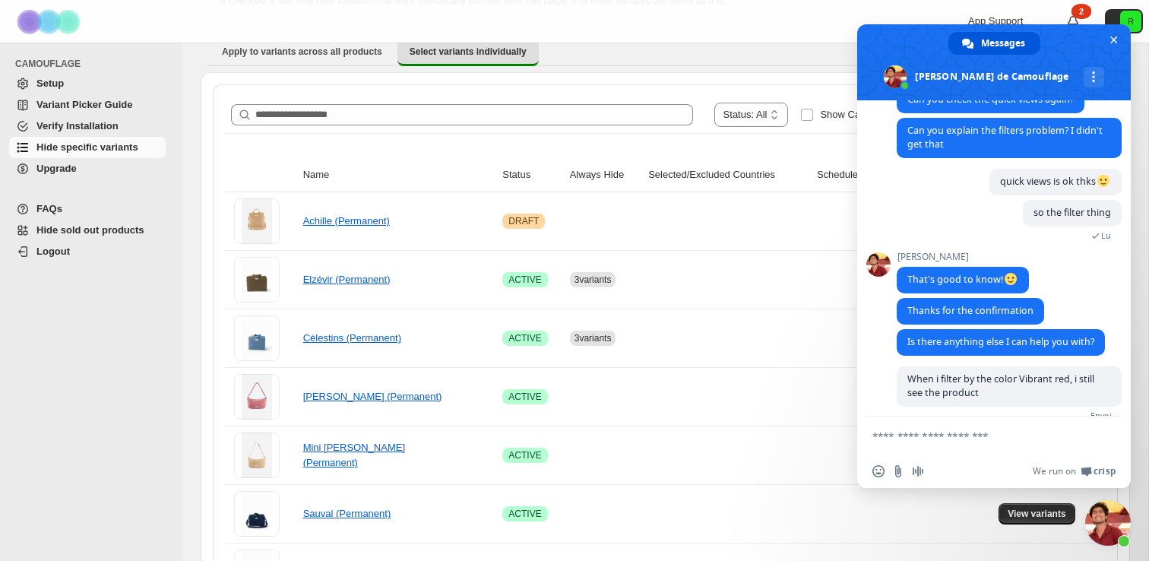
scroll to position [1889, 0]
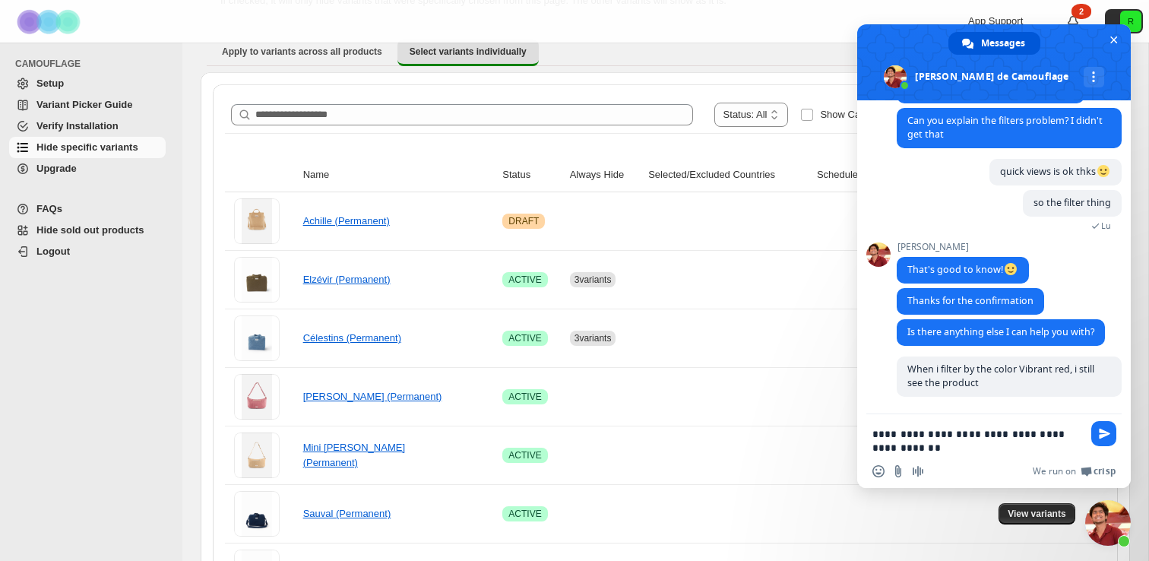
type textarea "**********"
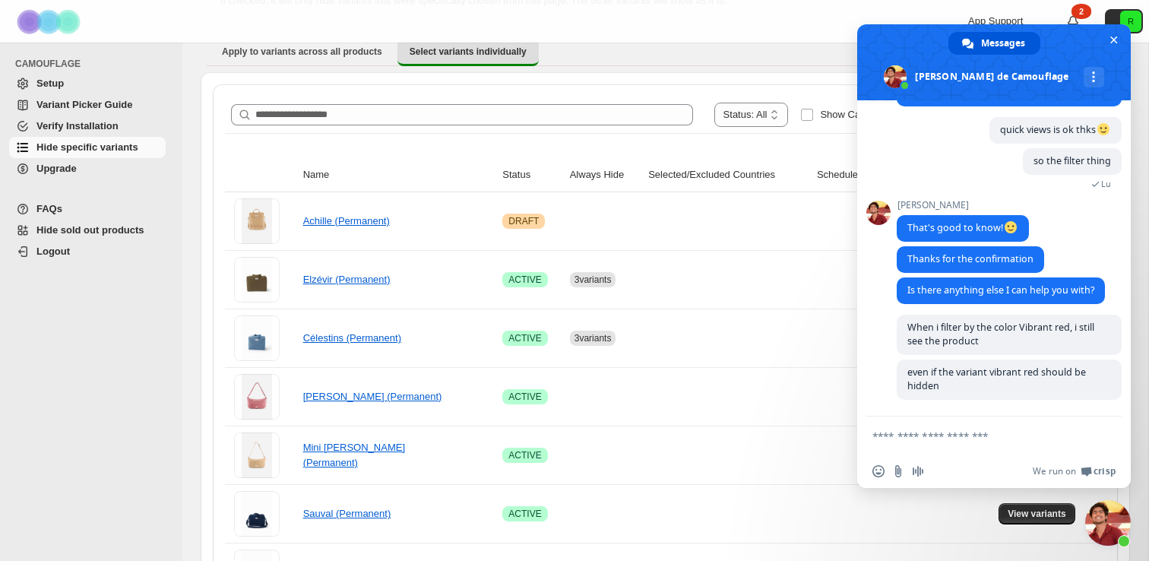
scroll to position [1935, 0]
click at [1053, 426] on form at bounding box center [977, 436] width 210 height 41
click at [955, 430] on textarea "Entrez votre message..." at bounding box center [977, 436] width 210 height 14
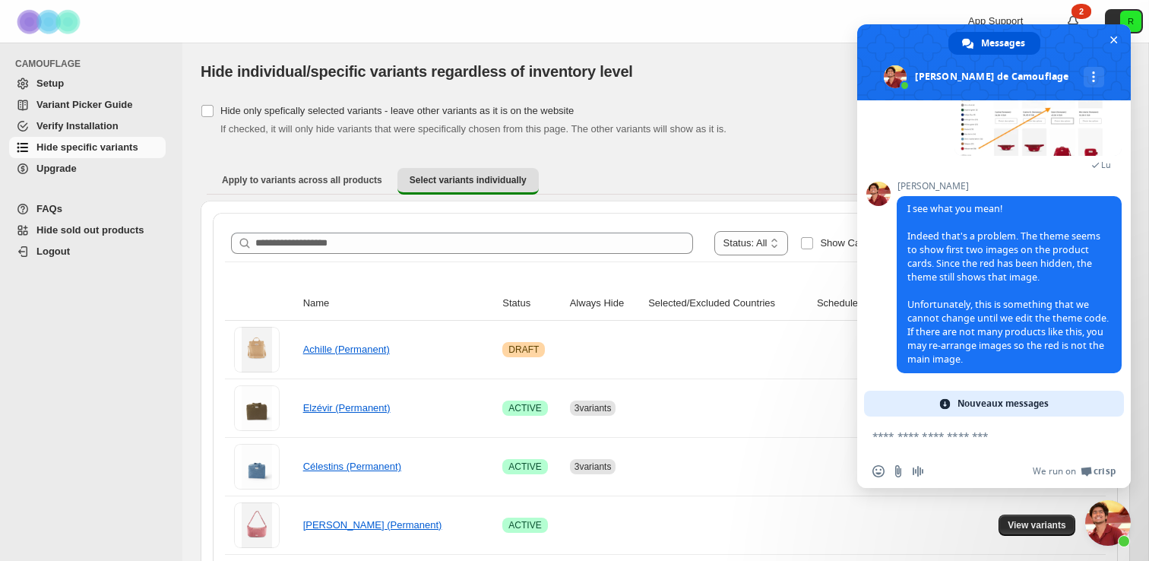
scroll to position [2238, 0]
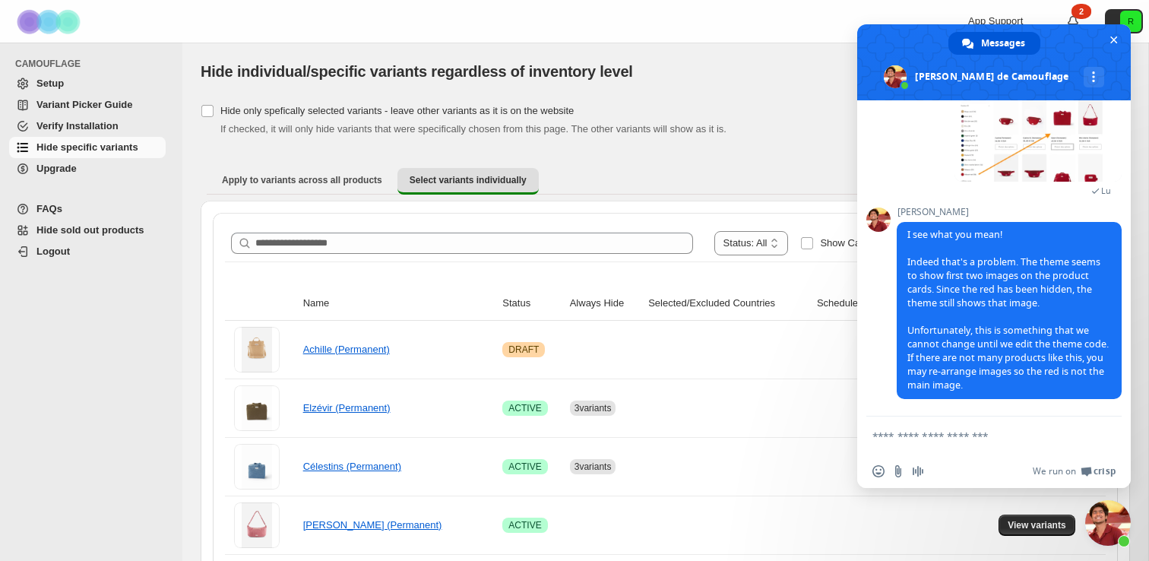
click at [954, 435] on textarea "Entrez votre message..." at bounding box center [977, 436] width 210 height 14
click at [957, 430] on textarea "Entrez votre message..." at bounding box center [977, 436] width 210 height 14
type textarea "**********"
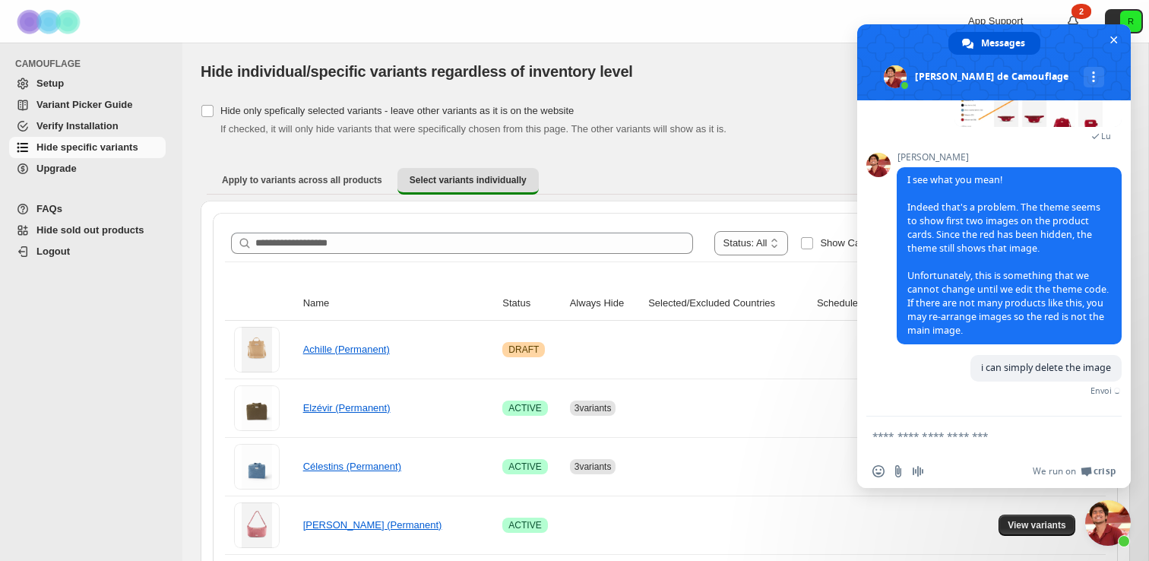
scroll to position [2276, 0]
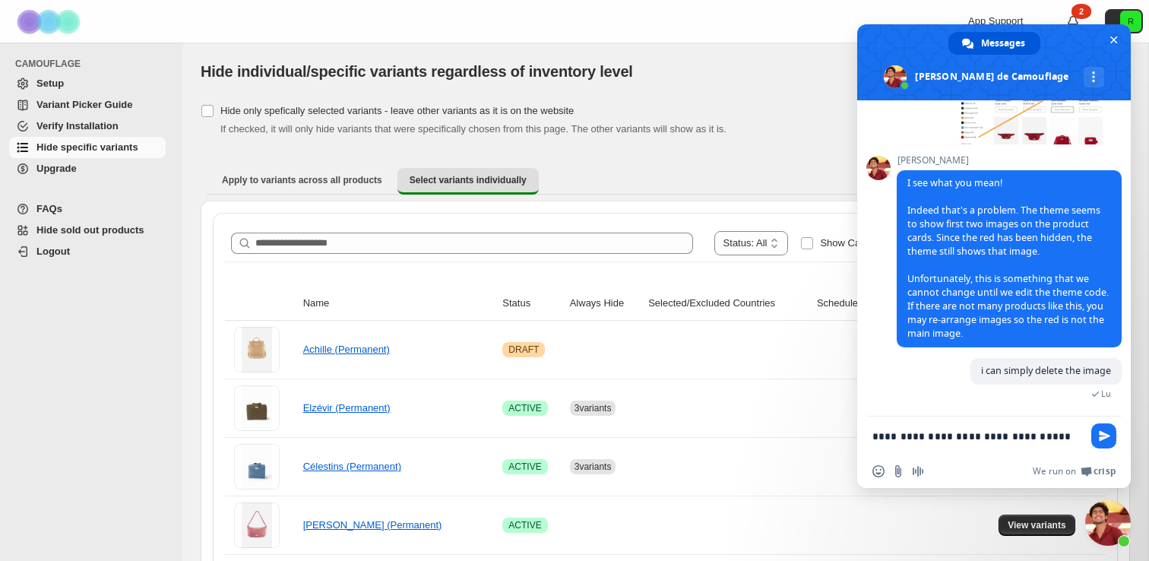
type textarea "**********"
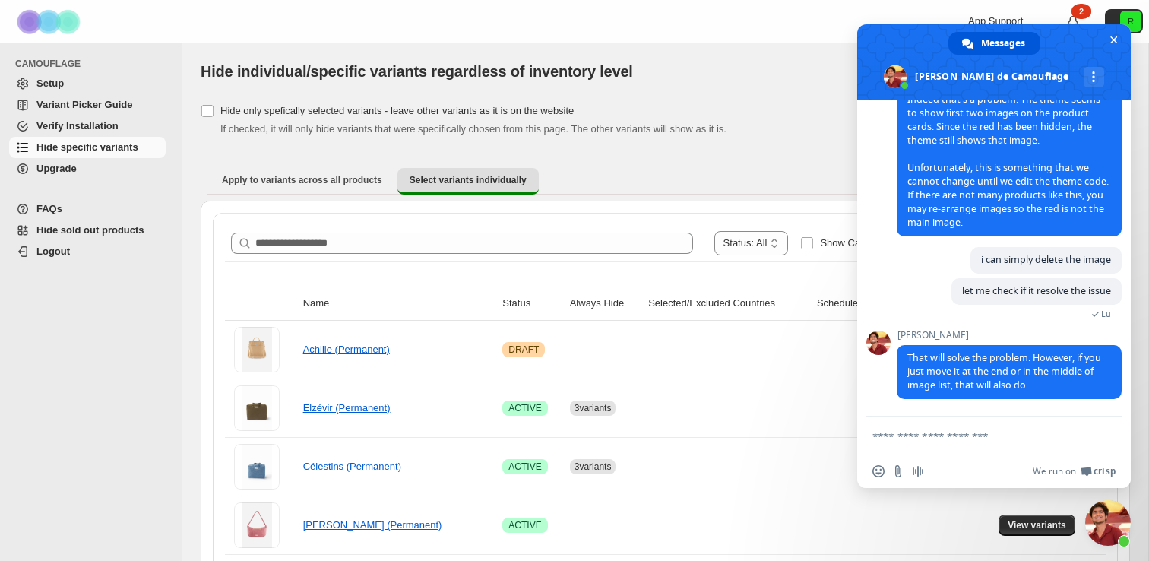
scroll to position [2388, 0]
type textarea "*******"
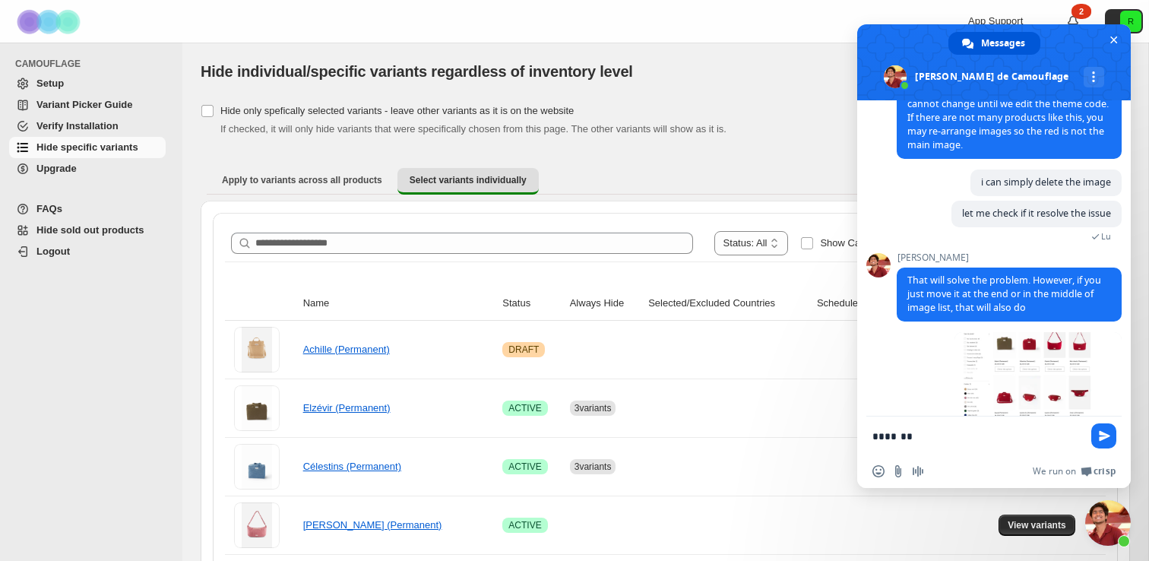
scroll to position [2490, 0]
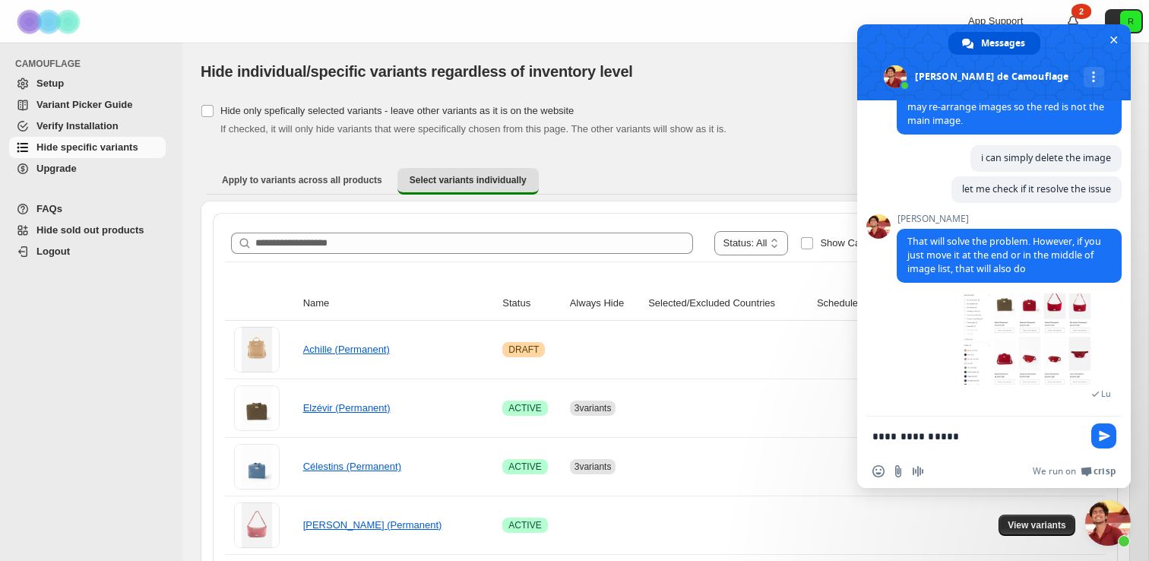
type textarea "**********"
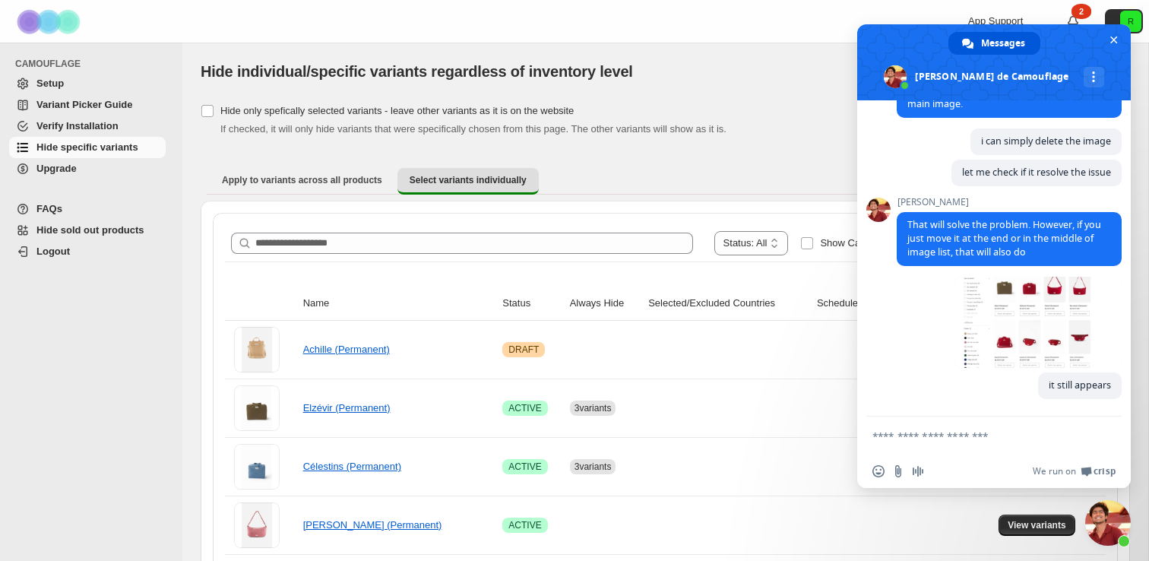
scroll to position [2507, 0]
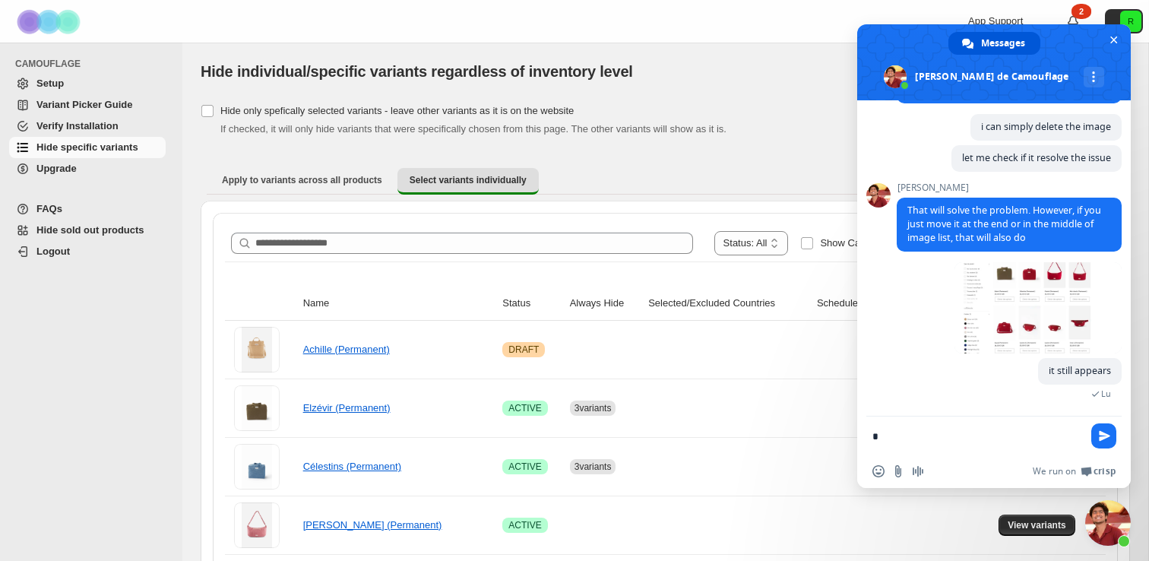
type textarea "**"
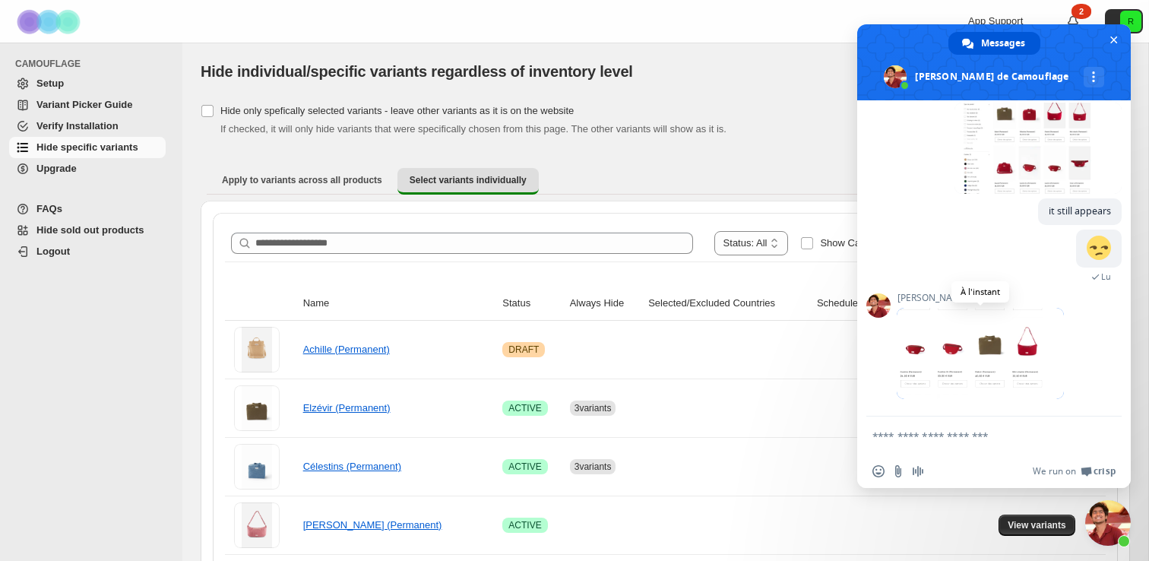
scroll to position [2681, 0]
click at [916, 441] on textarea "Entrez votre message..." at bounding box center [977, 436] width 210 height 14
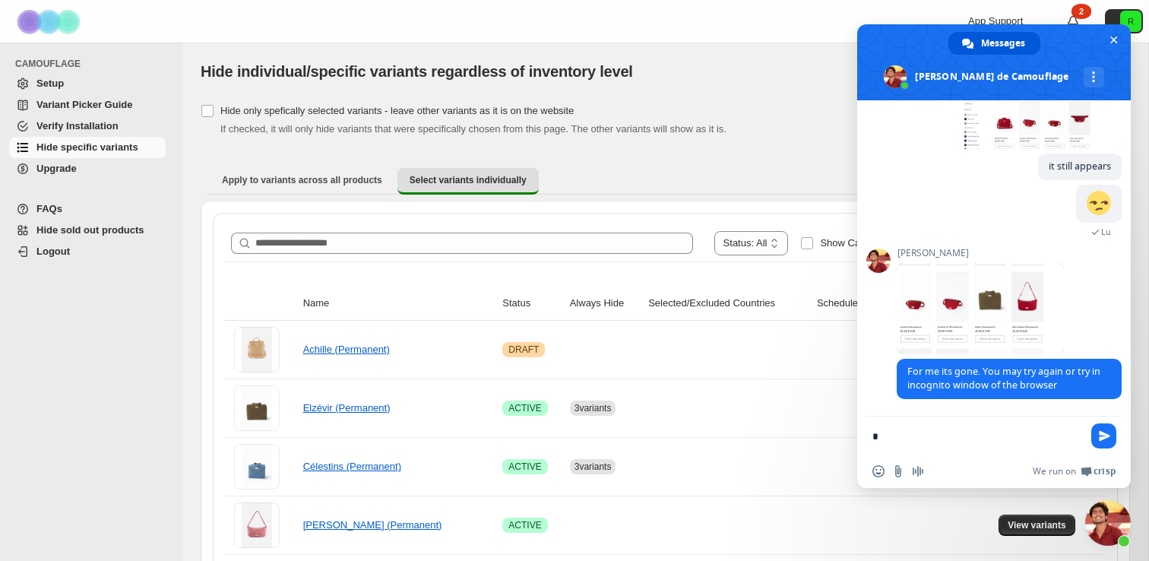
type textarea "*"
click at [1001, 308] on span at bounding box center [980, 308] width 167 height 91
click at [889, 435] on textarea "Entrez votre message..." at bounding box center [977, 436] width 210 height 14
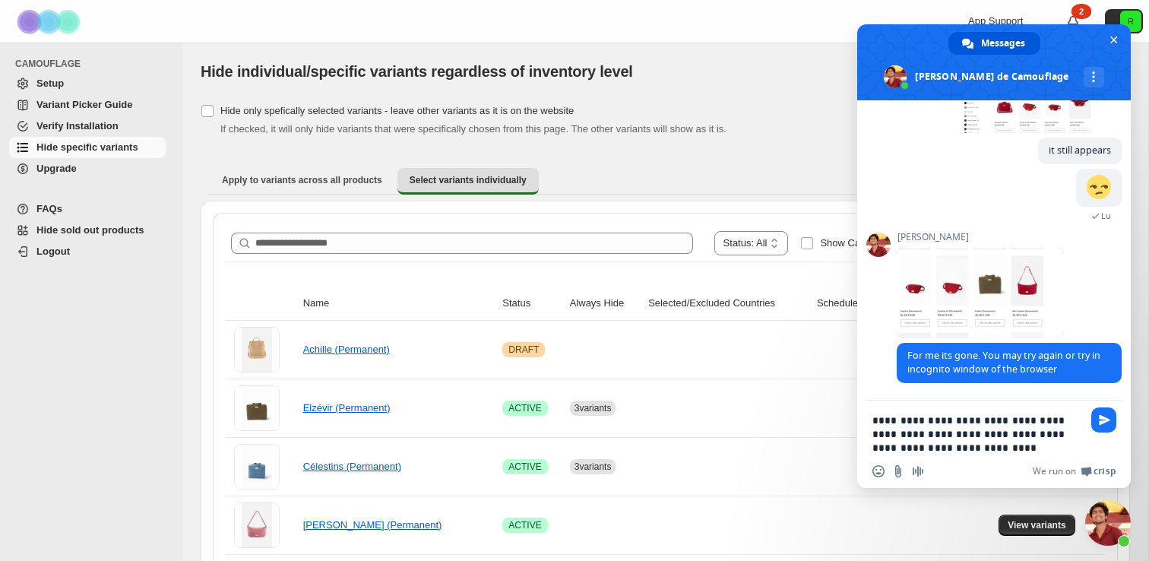
type textarea "**********"
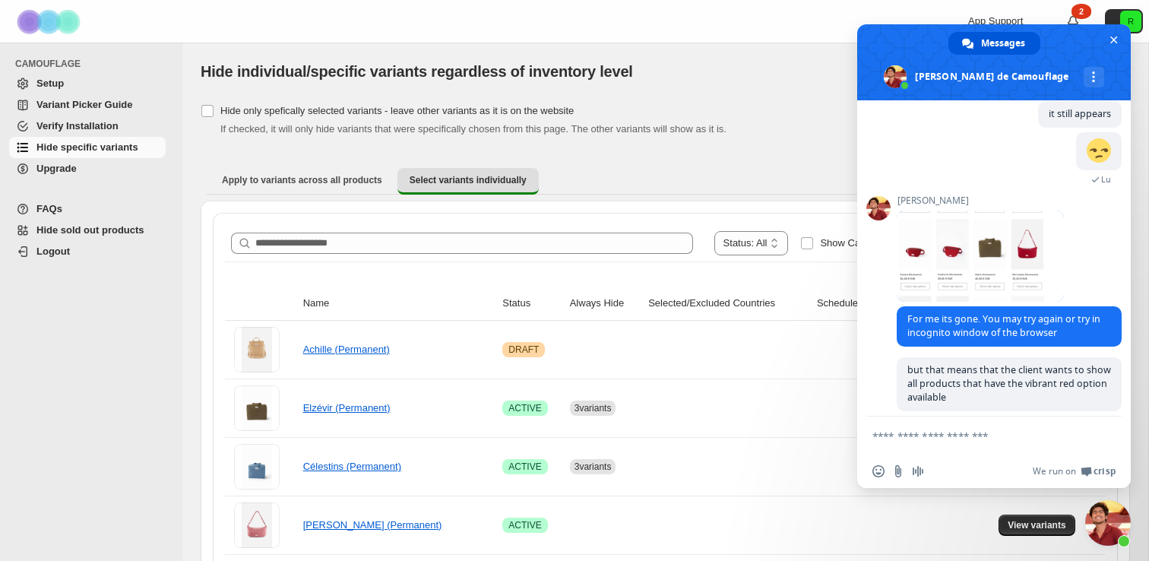
scroll to position [2792, 0]
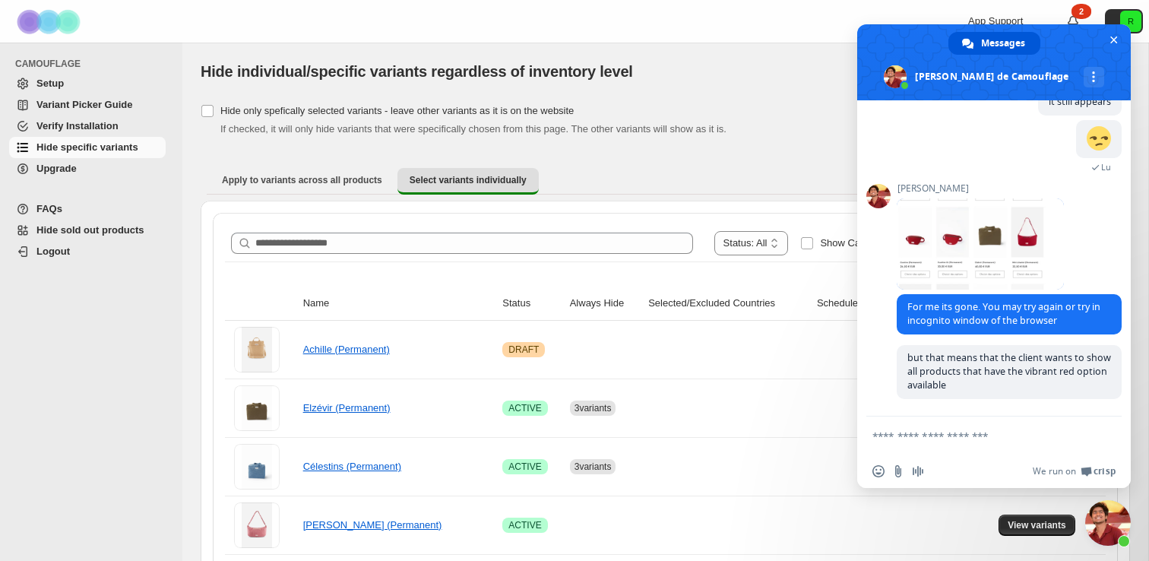
click at [948, 441] on textarea "Entrez votre message..." at bounding box center [977, 436] width 210 height 14
click at [970, 442] on textarea "Entrez votre message..." at bounding box center [977, 436] width 210 height 14
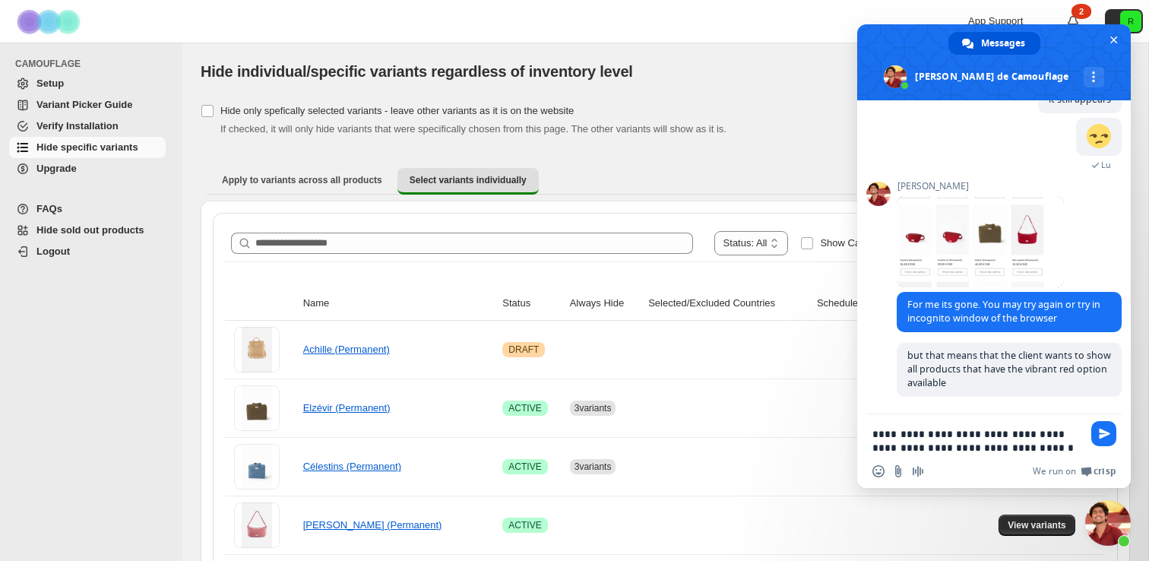
type textarea "**********"
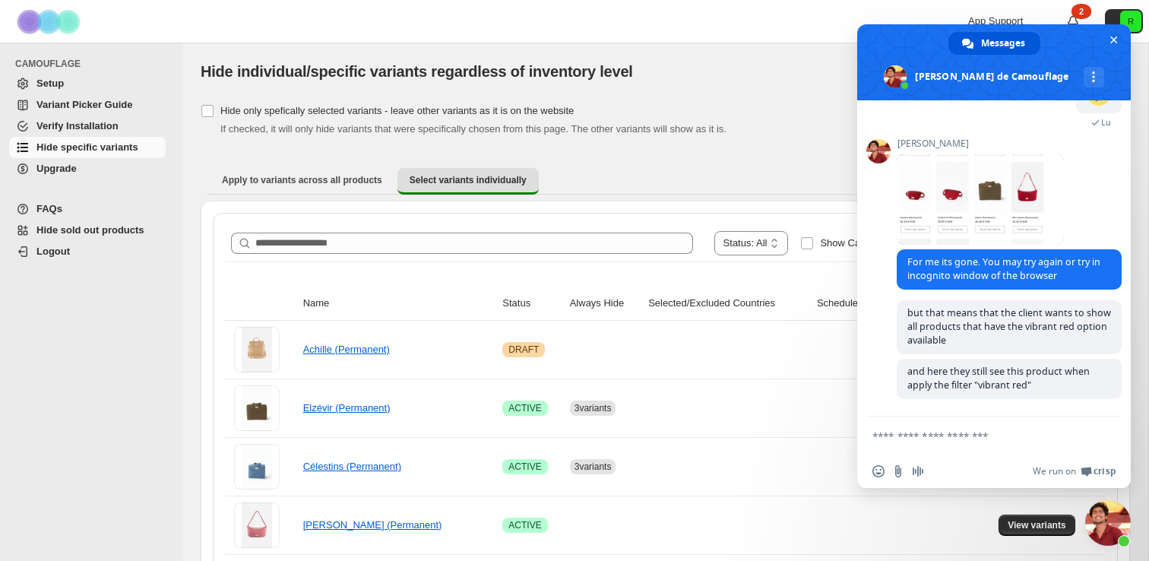
scroll to position [2838, 0]
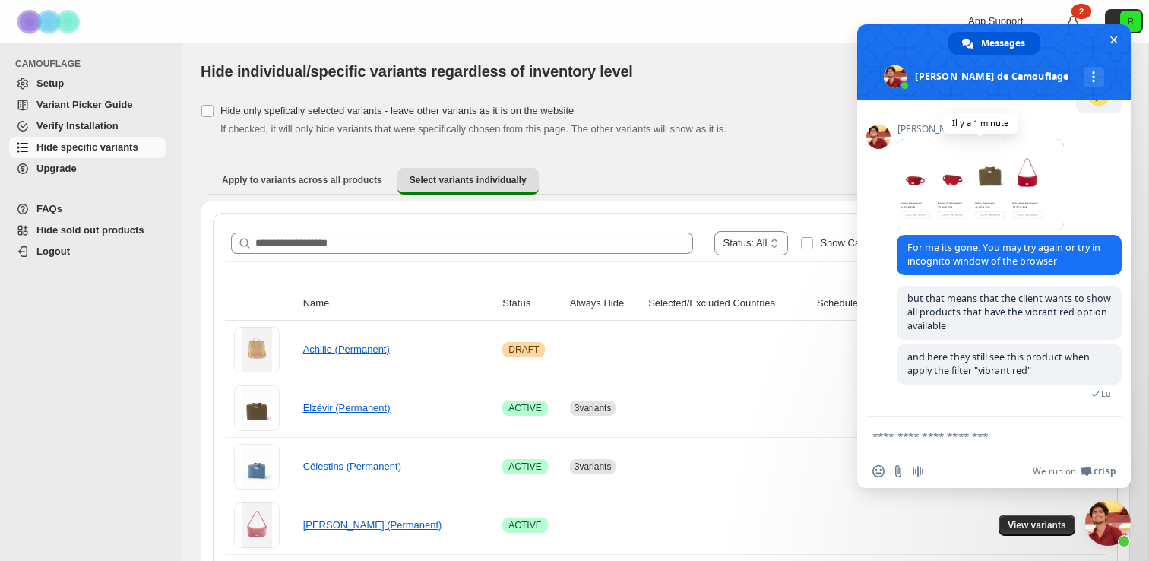
click at [1002, 196] on span at bounding box center [980, 184] width 167 height 91
click at [931, 445] on form at bounding box center [977, 436] width 210 height 41
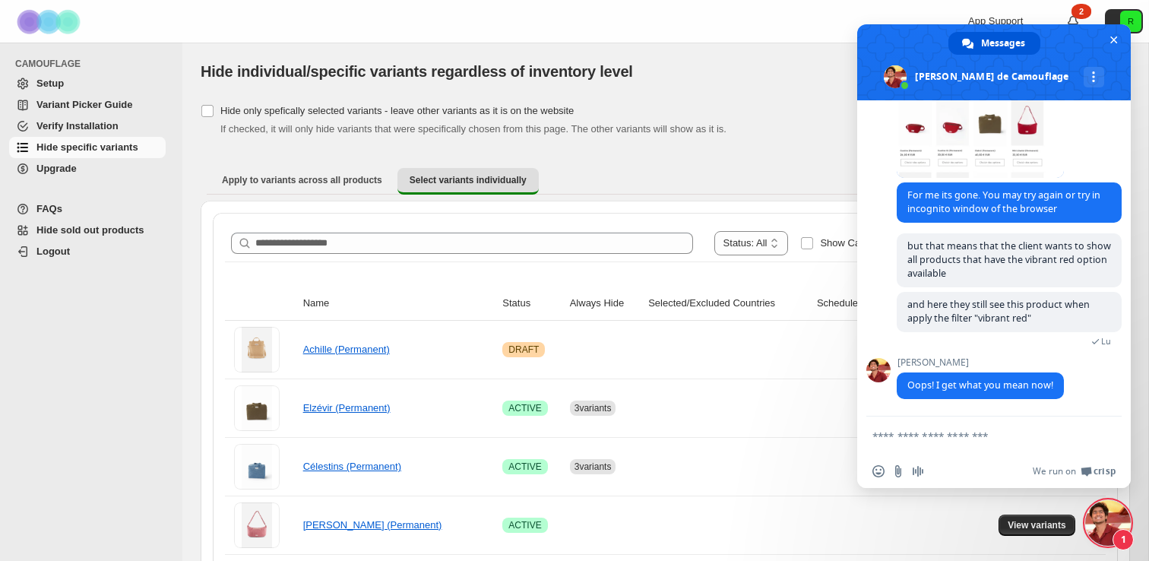
scroll to position [2891, 0]
click at [983, 435] on textarea "Entrez votre message..." at bounding box center [977, 436] width 210 height 14
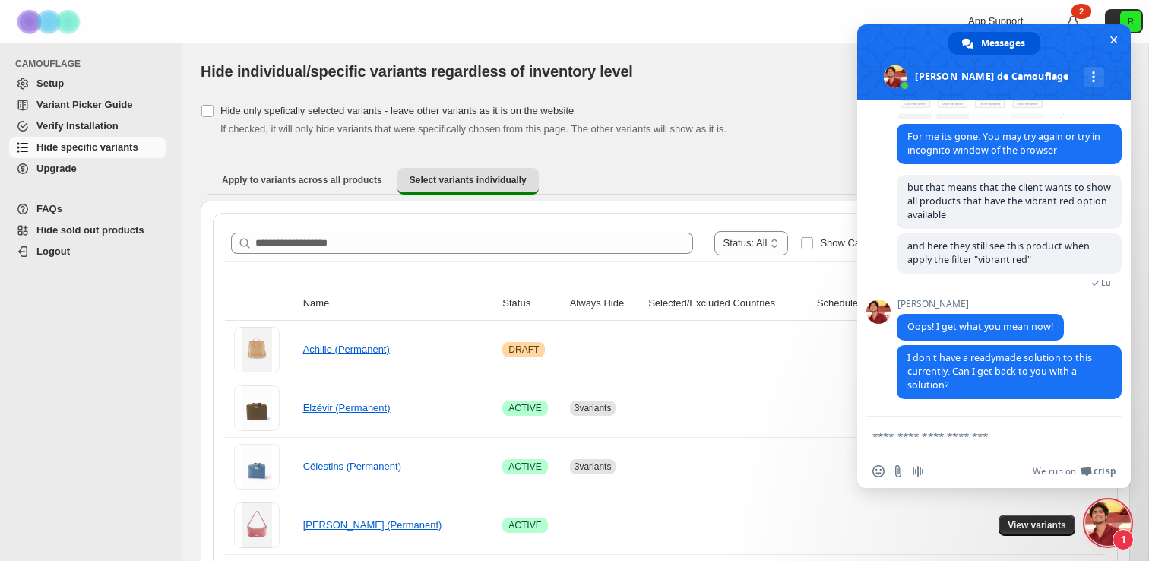
scroll to position [2951, 0]
click at [964, 425] on form at bounding box center [977, 436] width 210 height 41
click at [964, 431] on textarea "Entrez votre message..." at bounding box center [977, 436] width 210 height 14
type textarea "**********"
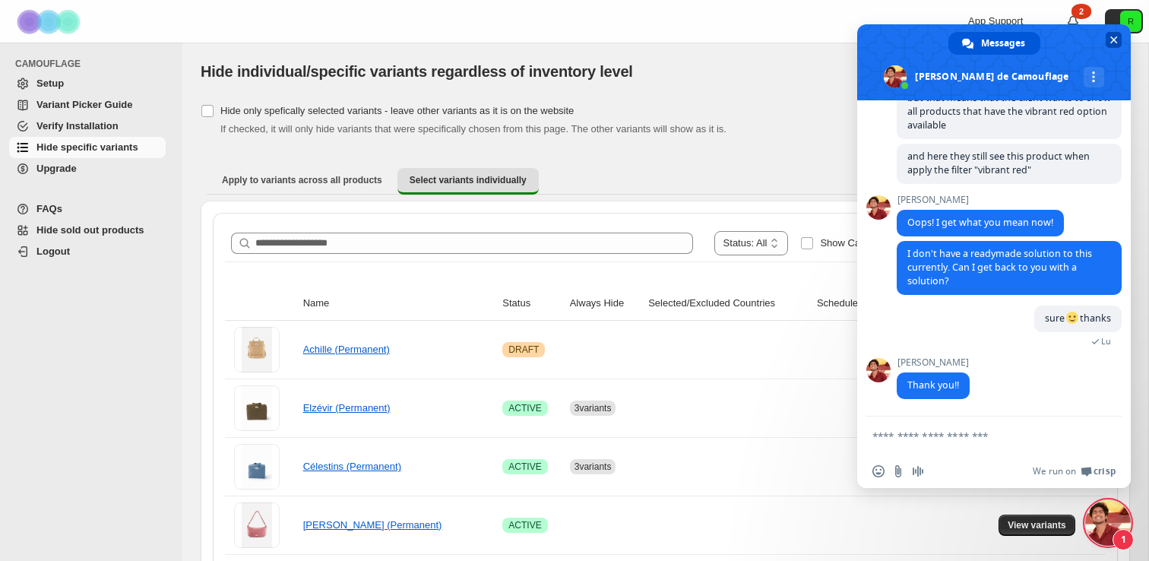
scroll to position [3041, 0]
click at [900, 470] on input "Envoyer un fichier" at bounding box center [898, 471] width 12 height 12
type input "**********"
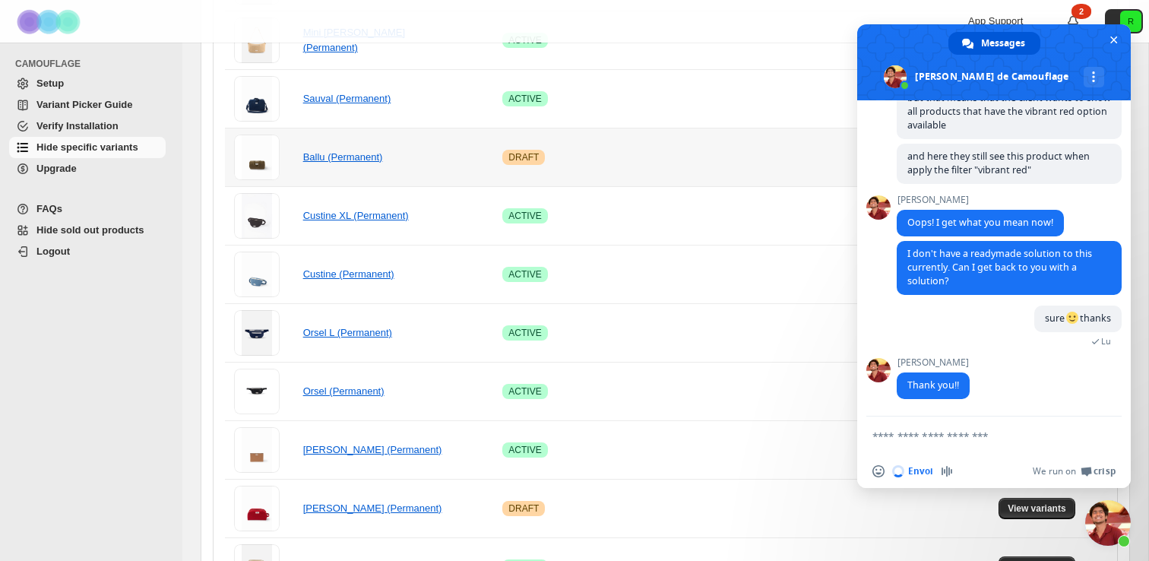
scroll to position [543, 0]
click at [869, 435] on div at bounding box center [994, 436] width 274 height 41
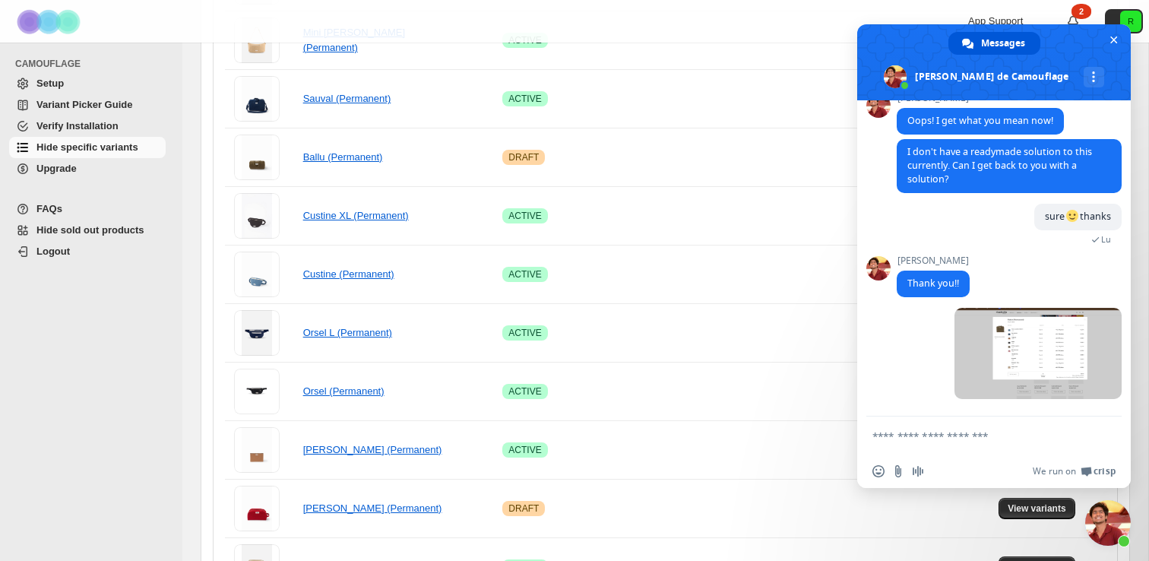
click at [887, 436] on textarea "Entrez votre message..." at bounding box center [977, 436] width 210 height 14
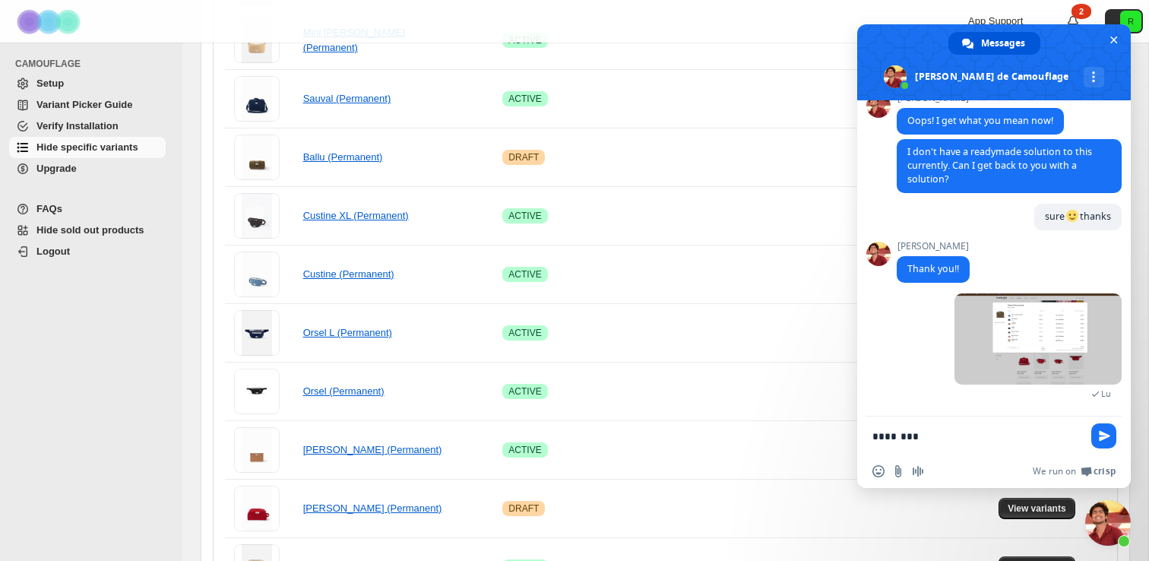
scroll to position [3160, 0]
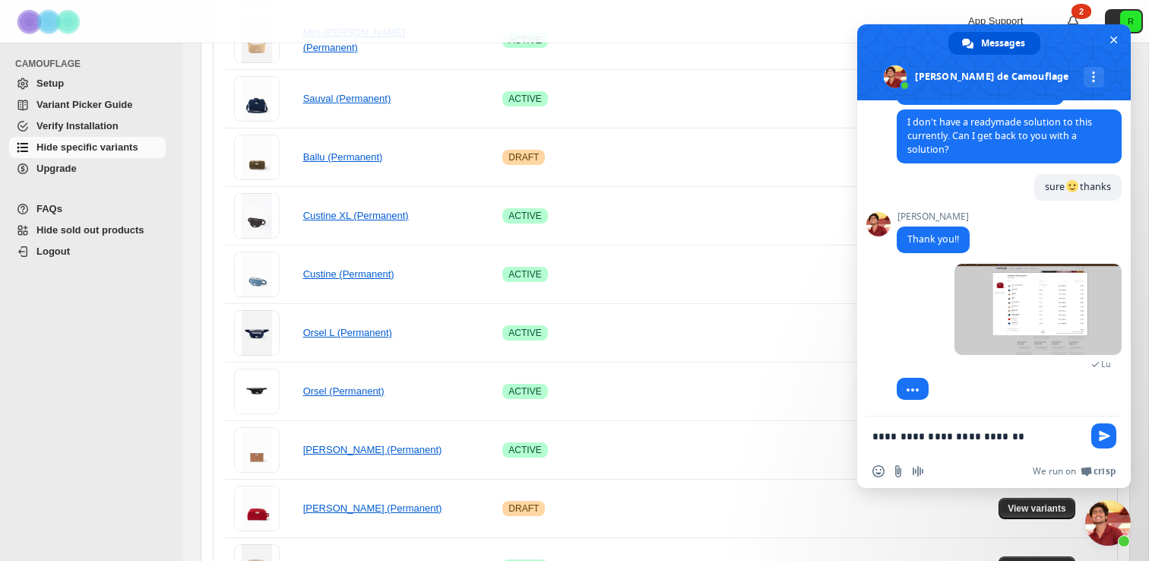
type textarea "**********"
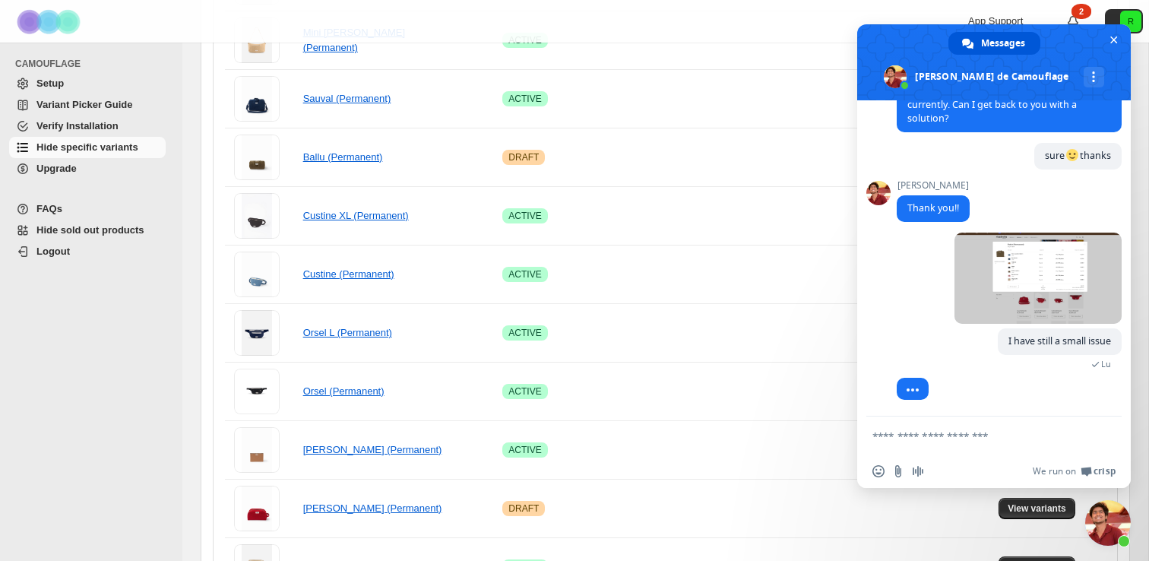
scroll to position [3204, 0]
type textarea "**********"
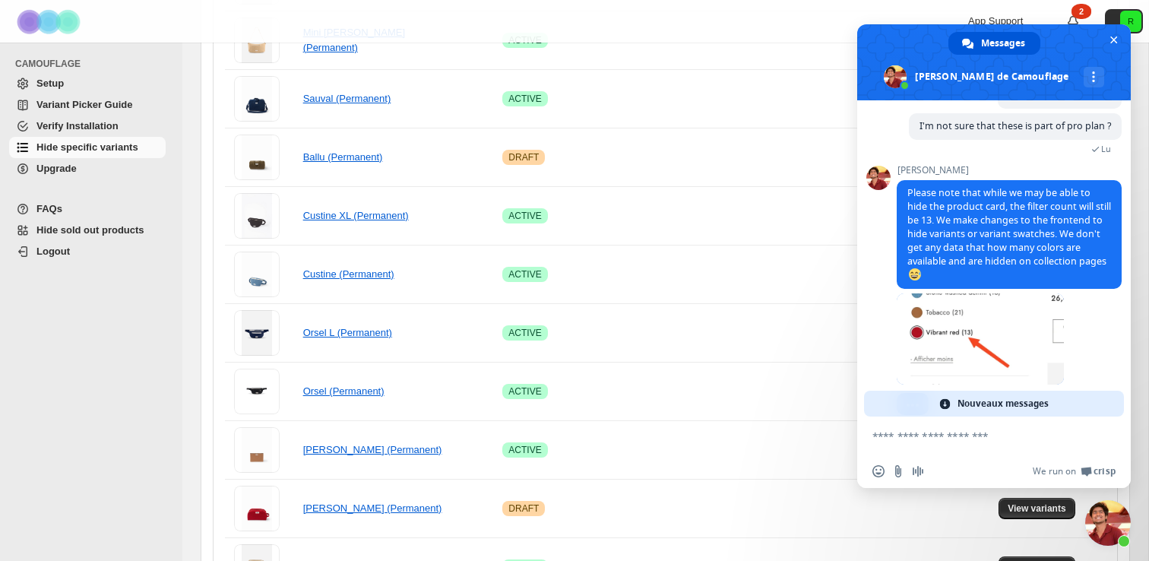
scroll to position [3403, 0]
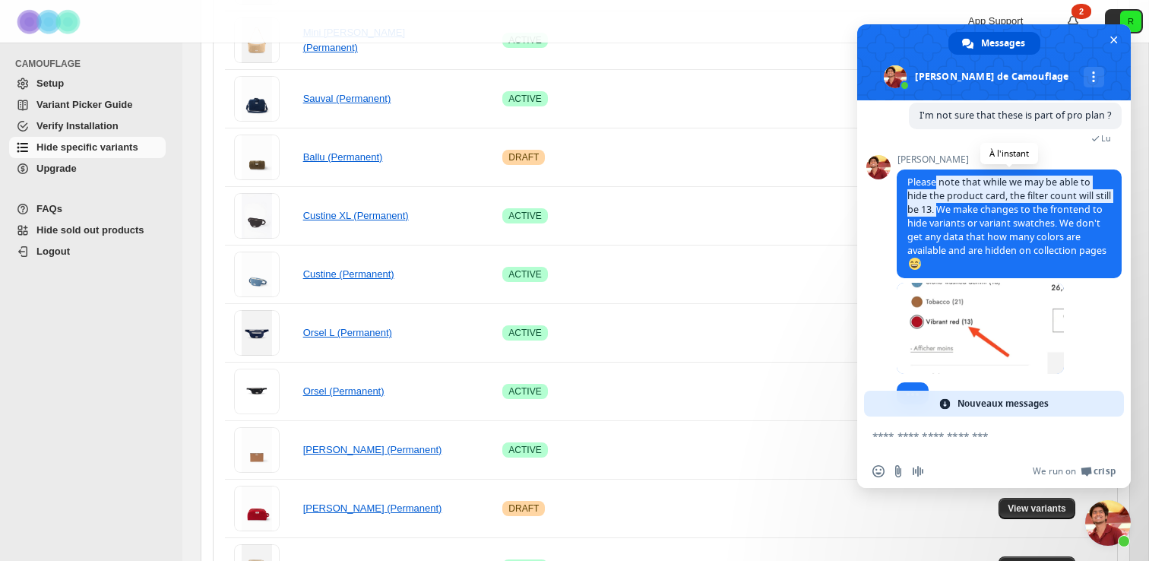
drag, startPoint x: 955, startPoint y: 269, endPoint x: 936, endPoint y: 245, distance: 30.3
click at [936, 245] on span "Please note that while we may be able to hide the product card, the filter coun…" at bounding box center [1009, 223] width 204 height 95
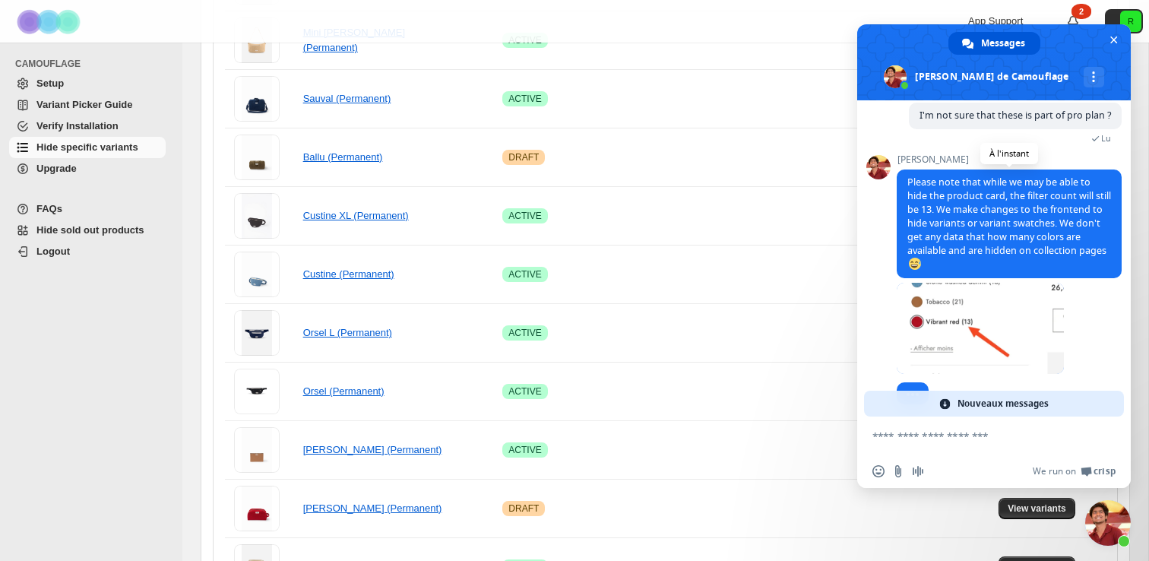
click at [945, 274] on span "Please note that while we may be able to hide the product card, the filter coun…" at bounding box center [1009, 223] width 225 height 109
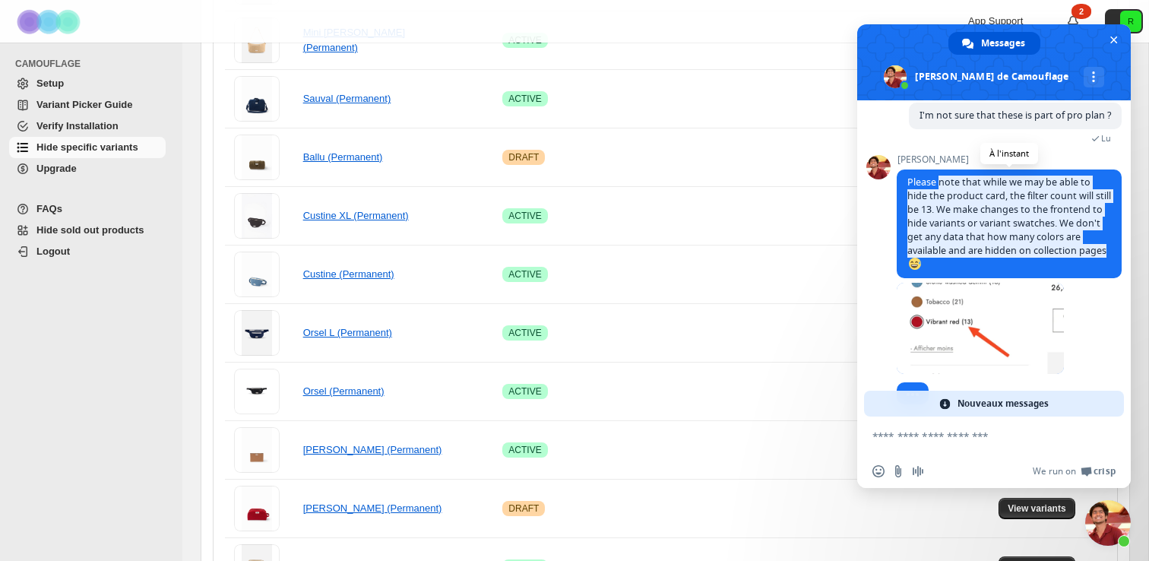
drag, startPoint x: 957, startPoint y: 319, endPoint x: 938, endPoint y: 243, distance: 78.3
click at [938, 243] on span "Please note that while we may be able to hide the product card, the filter coun…" at bounding box center [1009, 223] width 225 height 109
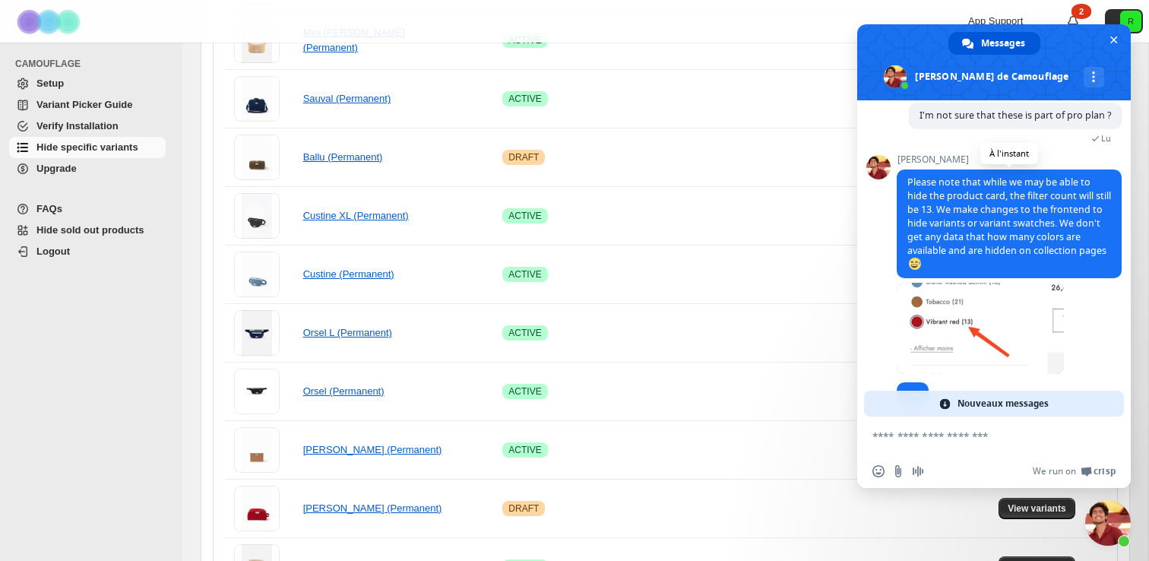
click at [939, 266] on span "Please note that while we may be able to hide the product card, the filter coun…" at bounding box center [1009, 223] width 204 height 95
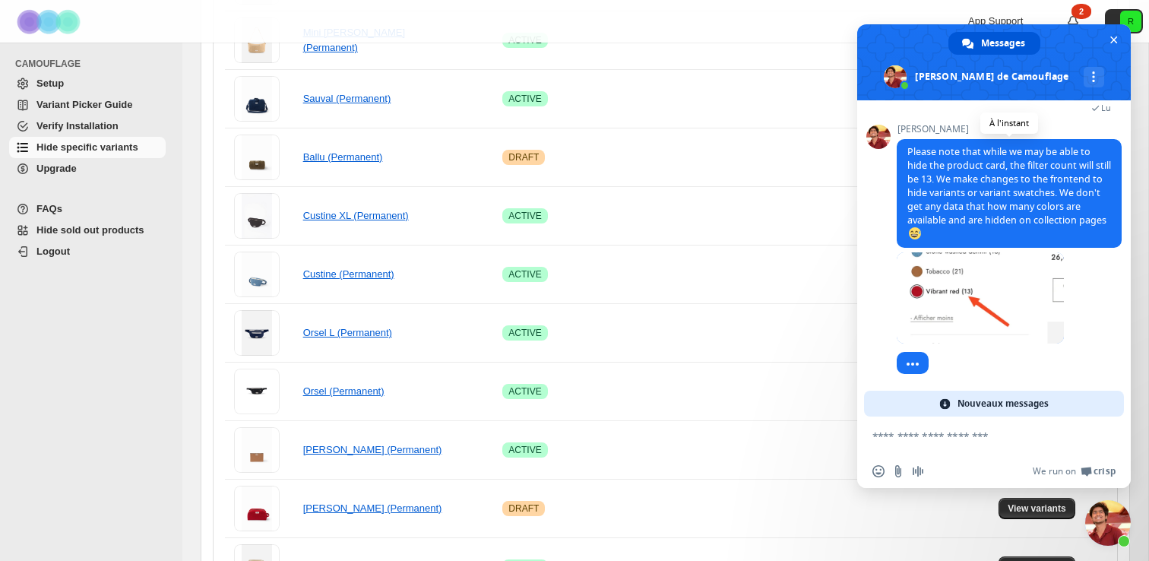
scroll to position [3468, 0]
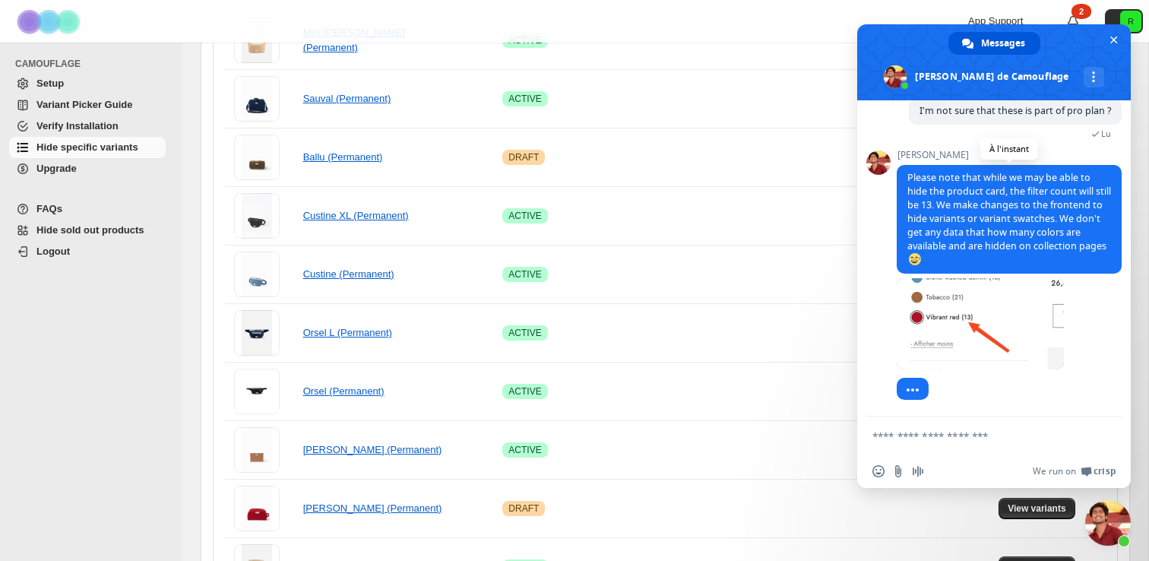
click at [914, 261] on span at bounding box center [915, 259] width 12 height 12
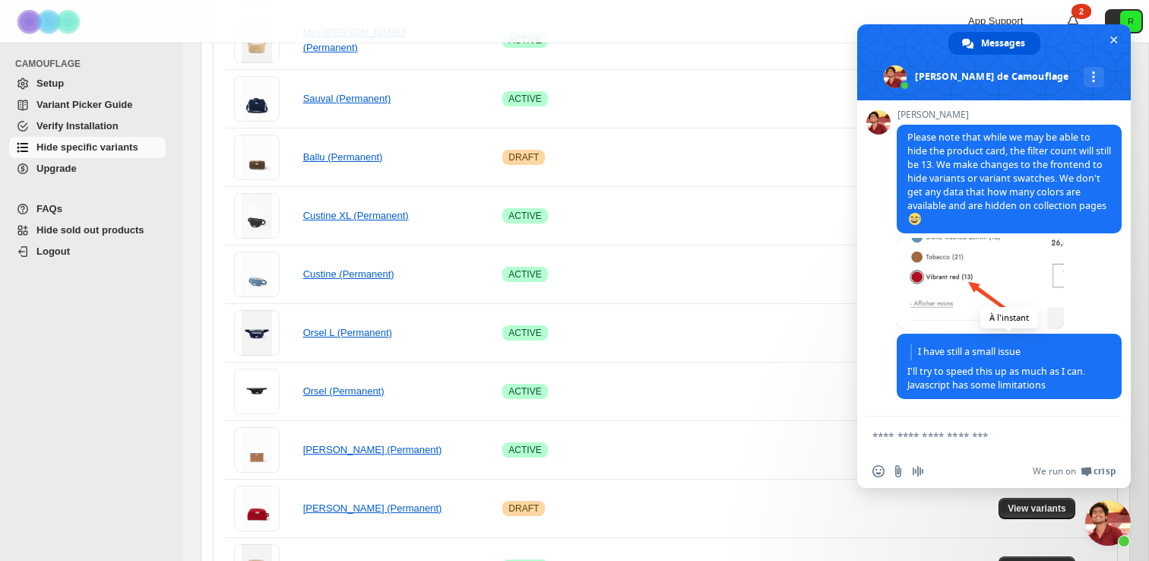
scroll to position [3509, 0]
click at [945, 439] on textarea "Entrez votre message..." at bounding box center [977, 436] width 210 height 14
click at [946, 437] on textarea "Entrez votre message..." at bounding box center [977, 436] width 210 height 14
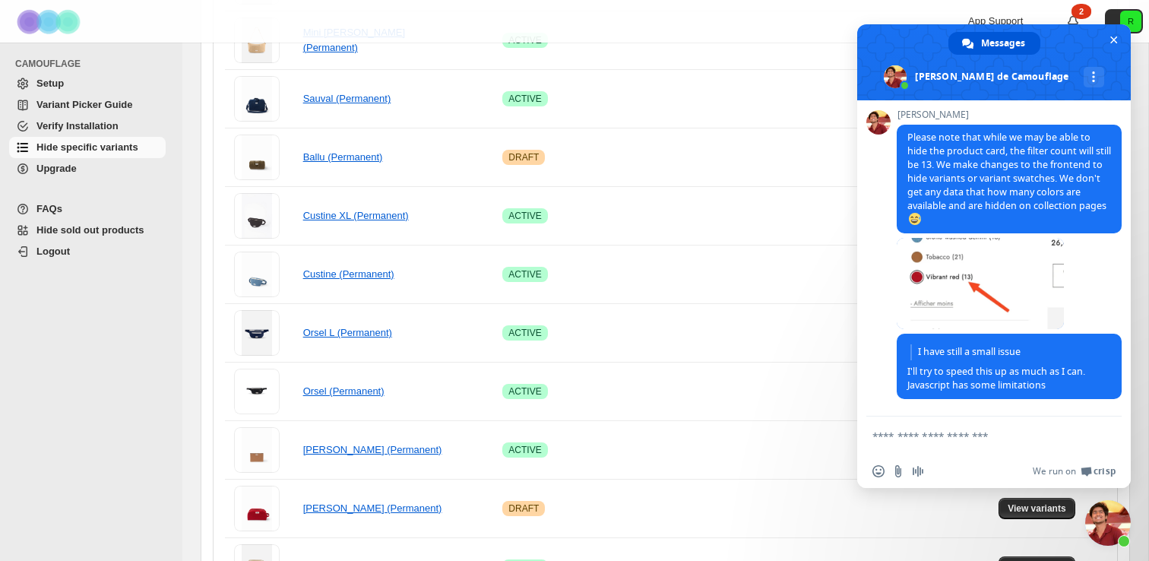
click at [946, 437] on textarea "Entrez votre message..." at bounding box center [977, 436] width 210 height 14
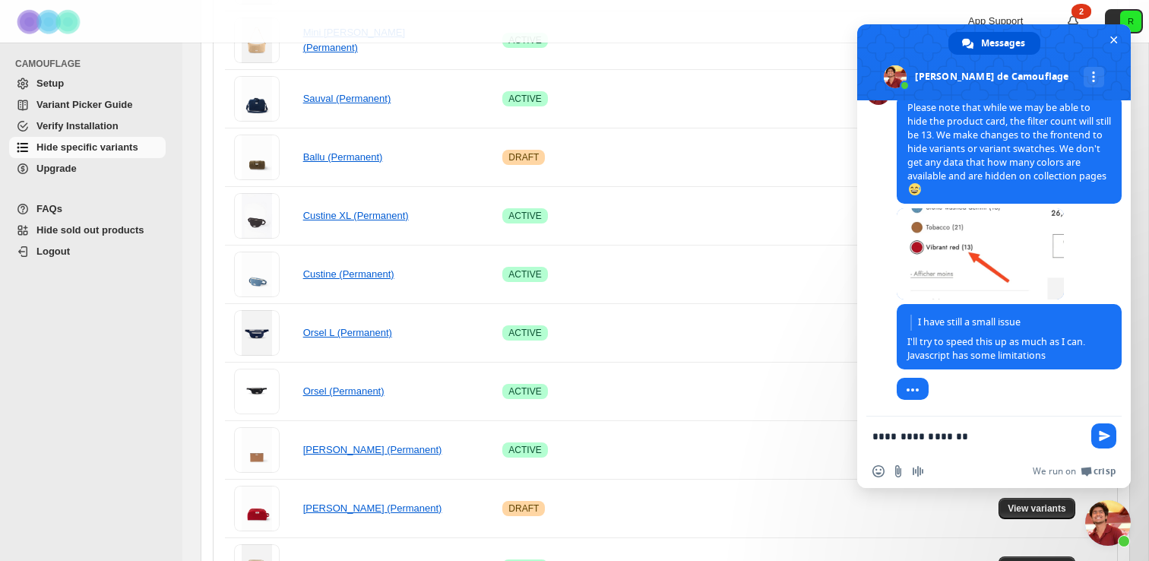
scroll to position [3539, 0]
type textarea "**********"
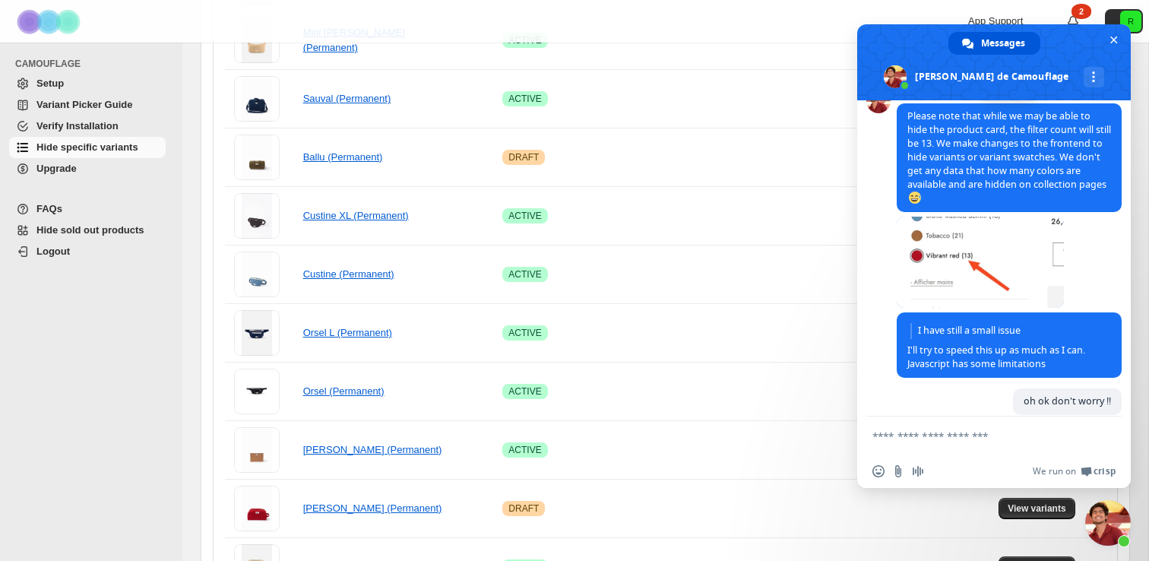
scroll to position [3440, 0]
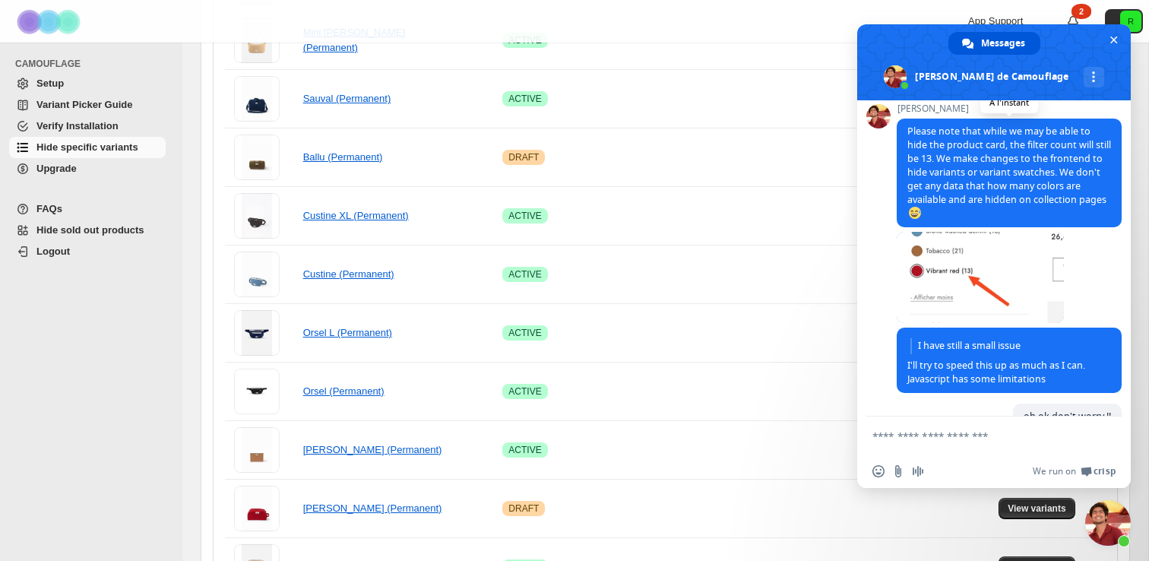
click at [1061, 192] on span "Please note that while we may be able to hide the product card, the filter coun…" at bounding box center [1009, 172] width 204 height 95
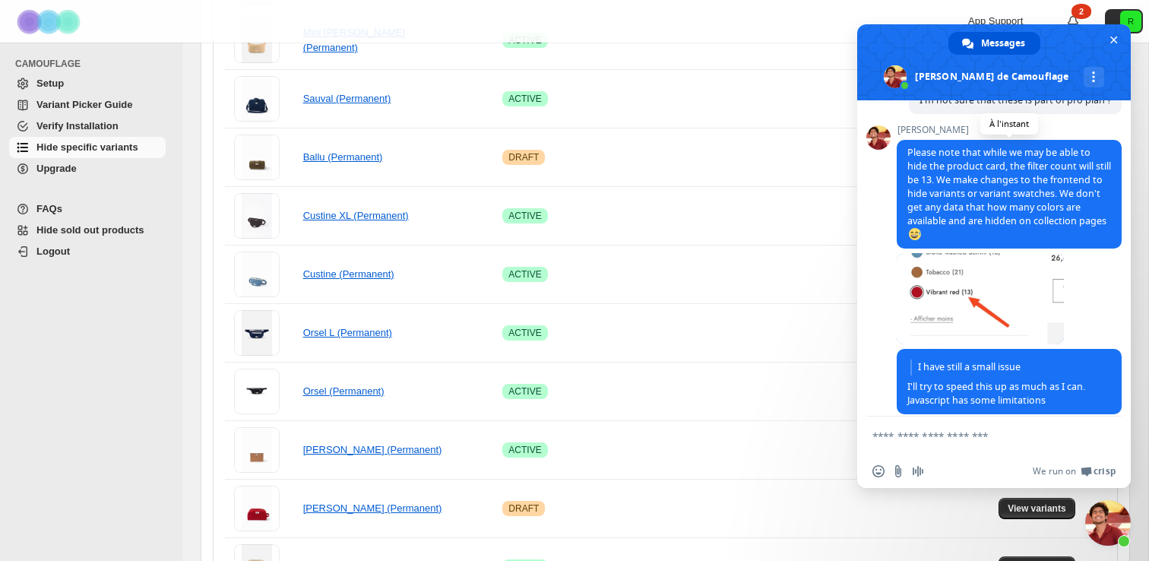
click at [1099, 208] on span "Please note that while we may be able to hide the product card, the filter coun…" at bounding box center [1009, 194] width 225 height 109
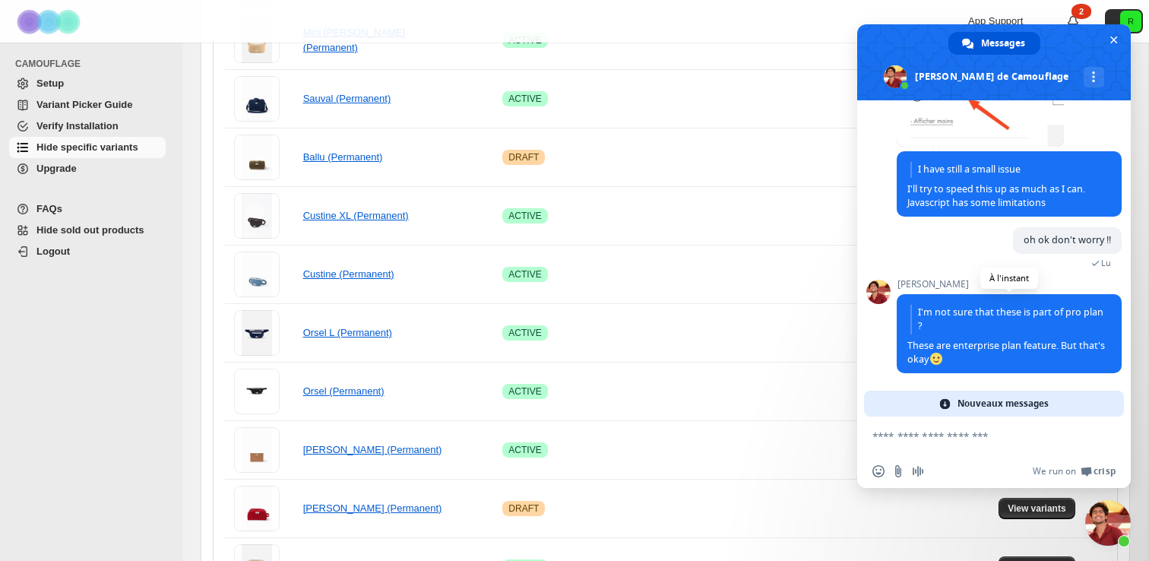
scroll to position [3653, 0]
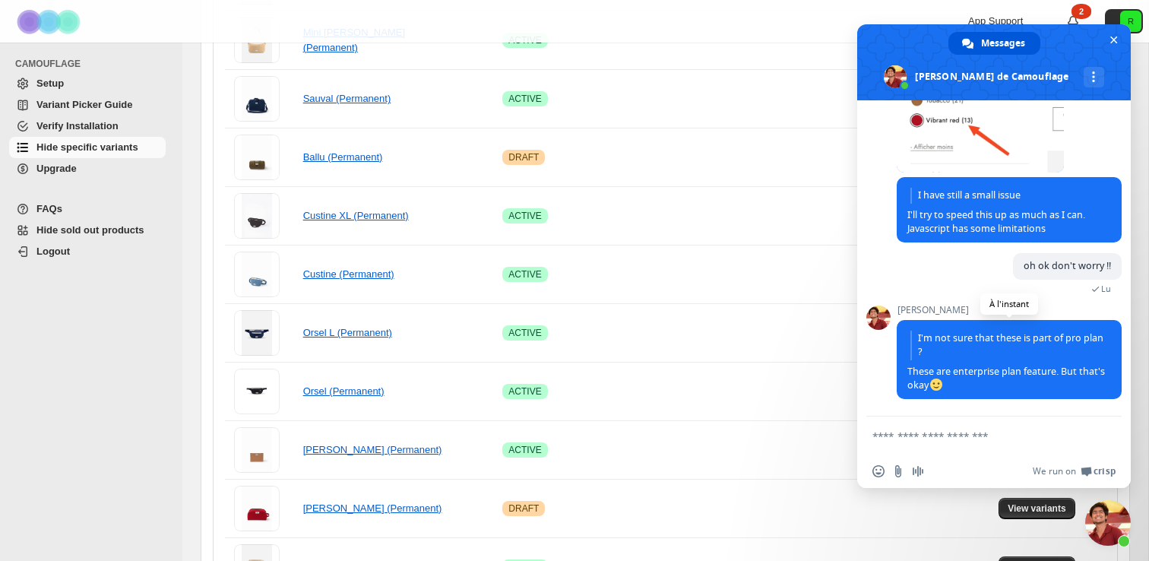
click at [1014, 391] on span "I'm not sure that these is part of pro plan ? These are enterprise plan feature…" at bounding box center [1009, 359] width 225 height 79
click at [997, 431] on textarea "Entrez votre message..." at bounding box center [977, 436] width 210 height 14
type textarea "*"
type textarea "**********"
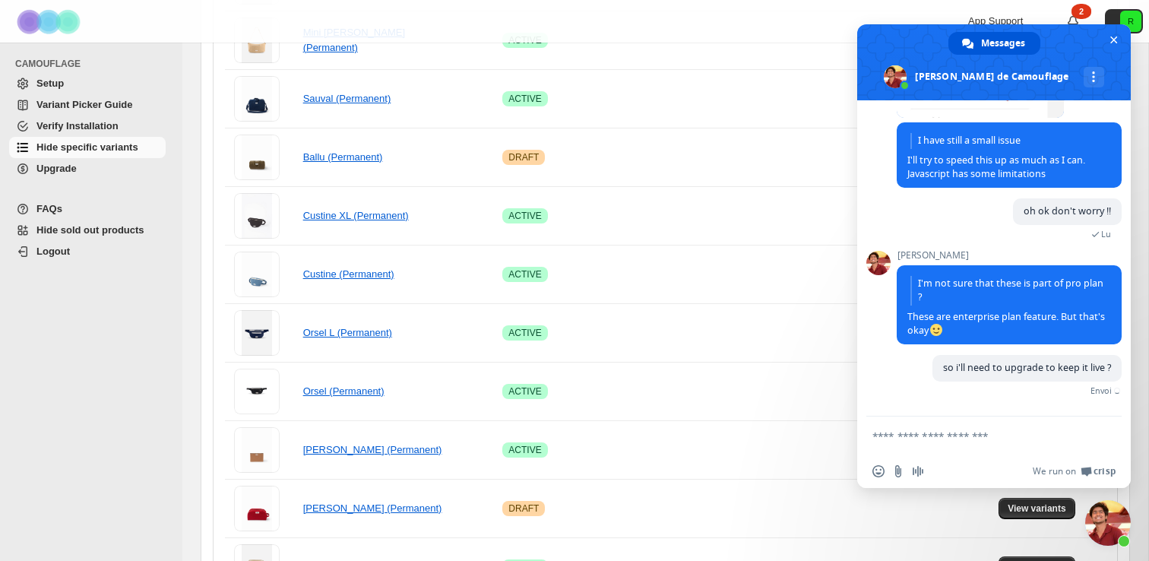
scroll to position [3690, 0]
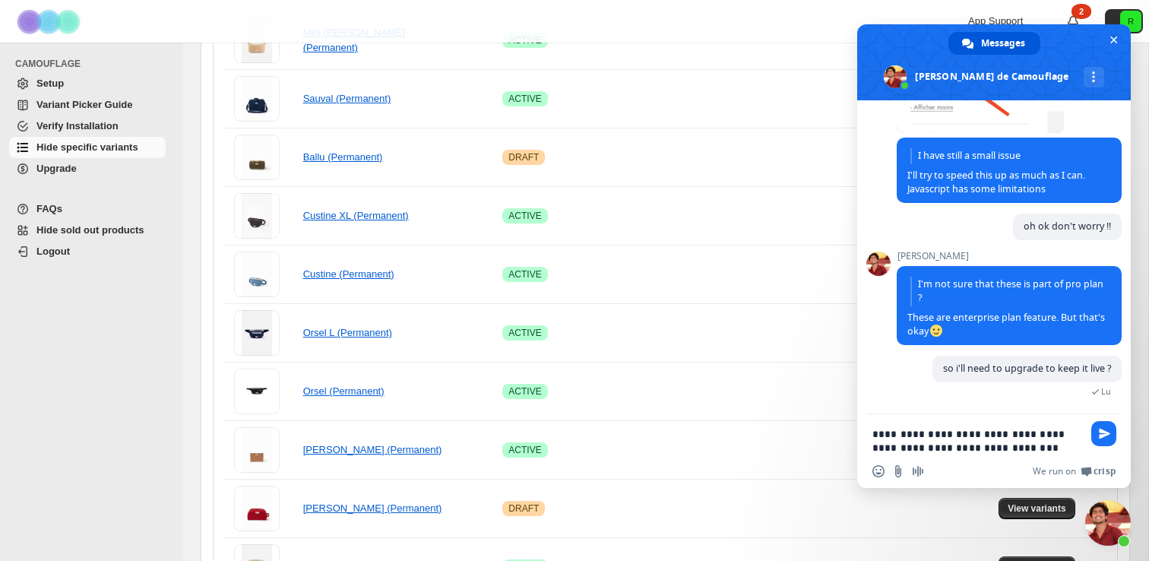
click at [881, 445] on textarea "**********" at bounding box center [977, 440] width 210 height 27
click at [1033, 445] on textarea "**********" at bounding box center [977, 440] width 210 height 27
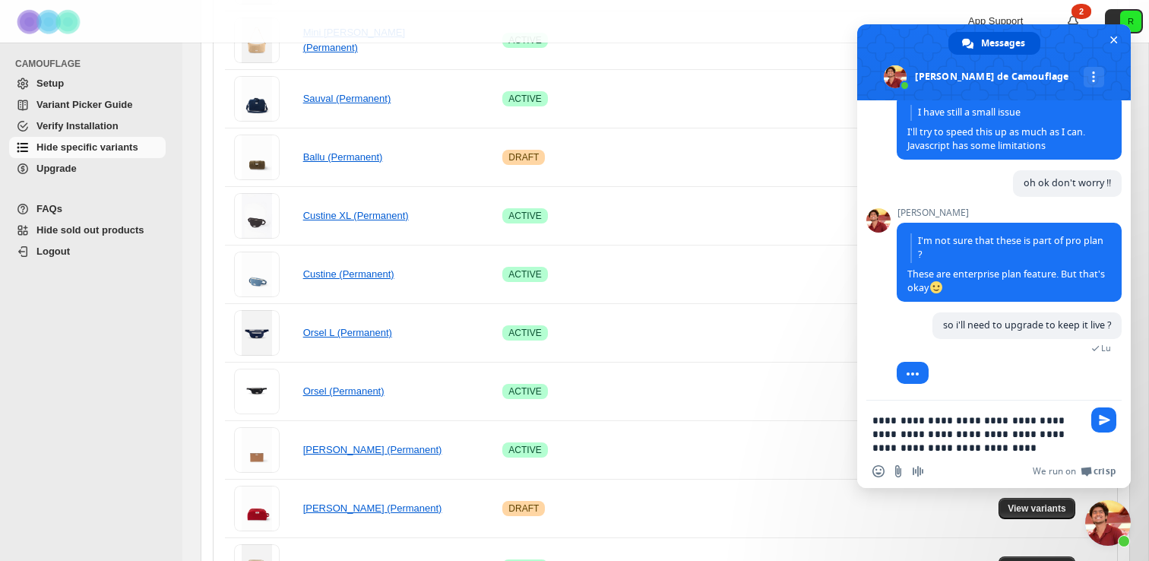
scroll to position [3735, 0]
type textarea "**********"
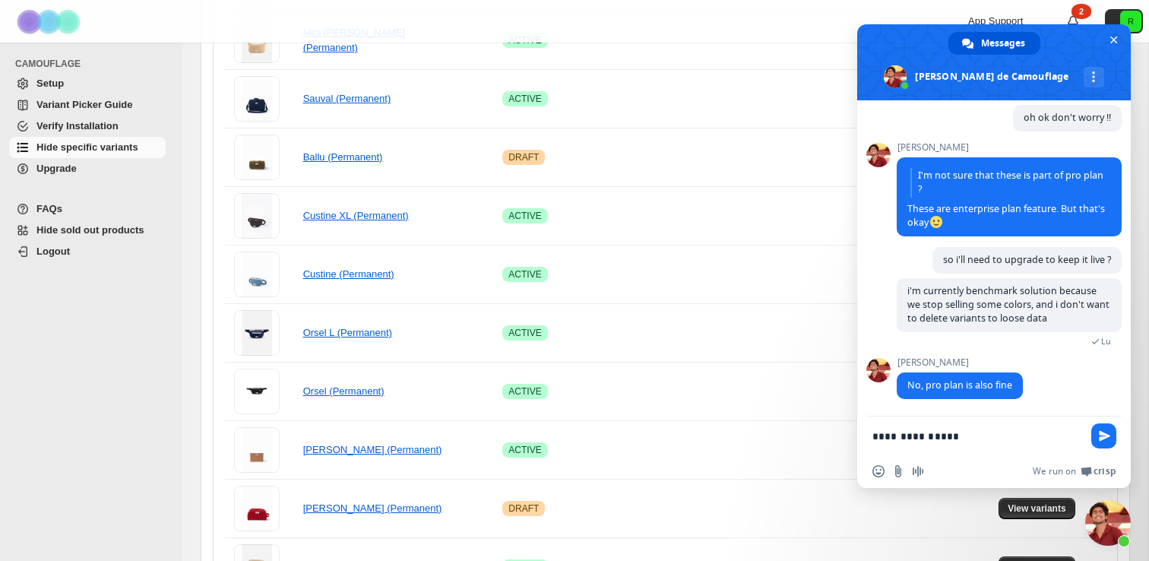
scroll to position [3802, 0]
type textarea "**********"
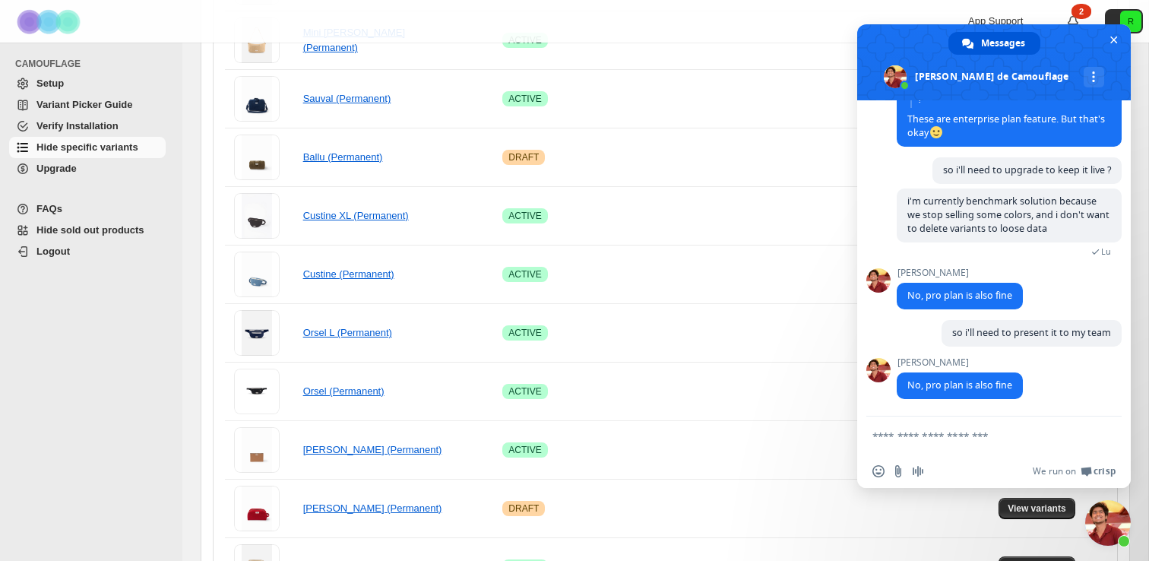
scroll to position [3858, 0]
type textarea "*******"
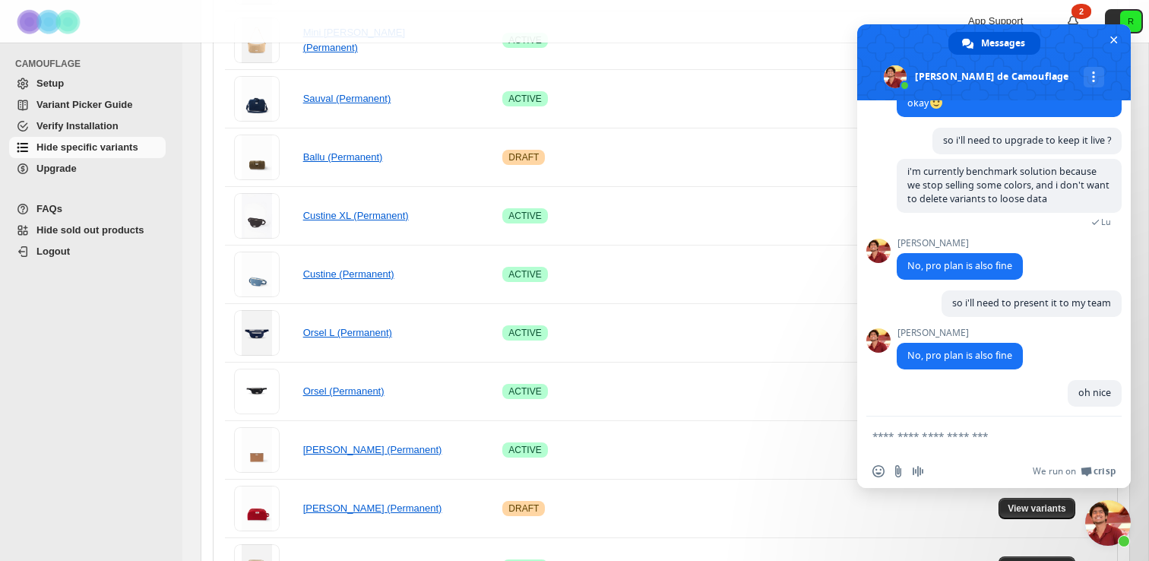
scroll to position [3931, 0]
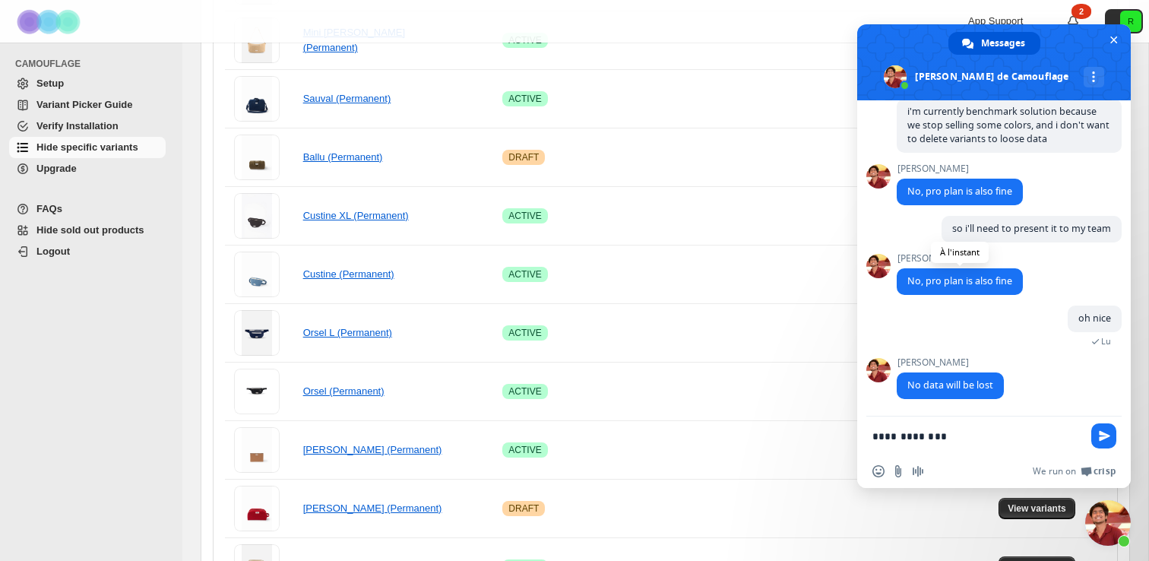
type textarea "**********"
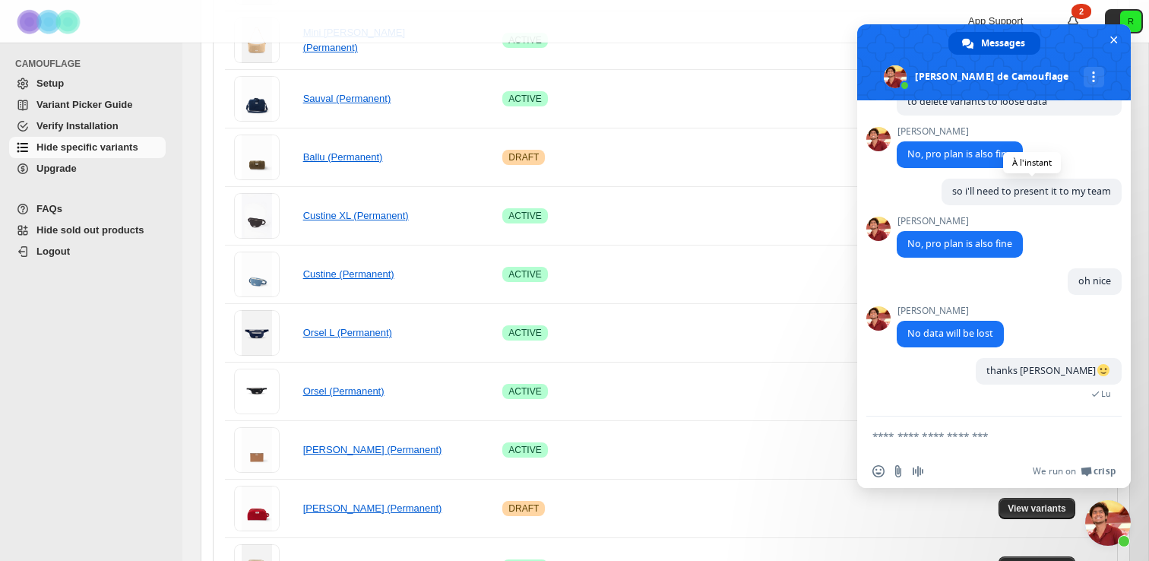
scroll to position [4019, 0]
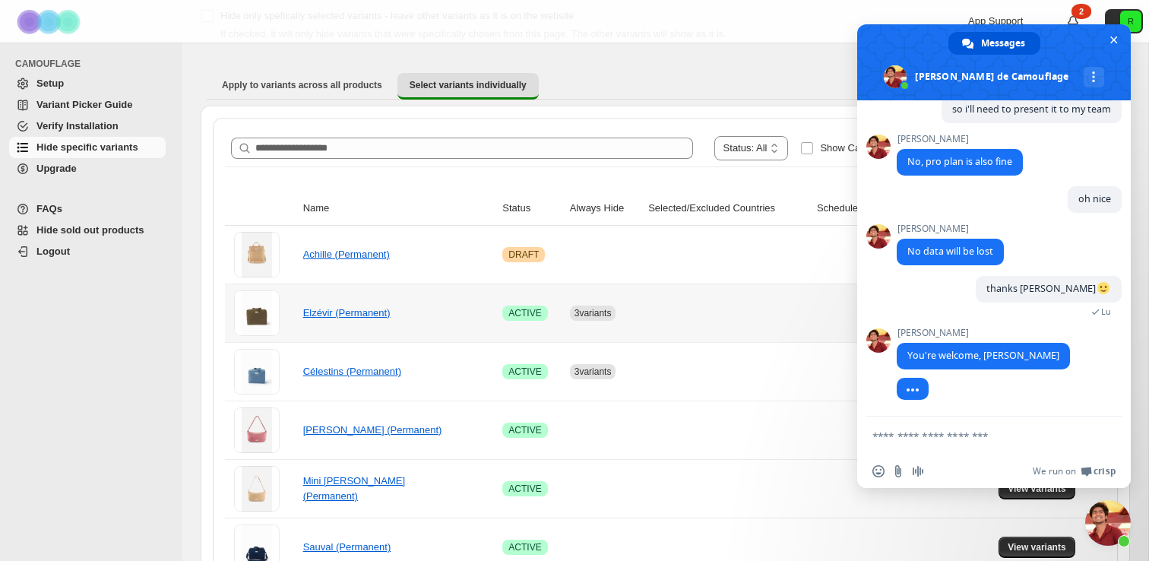
scroll to position [105, 0]
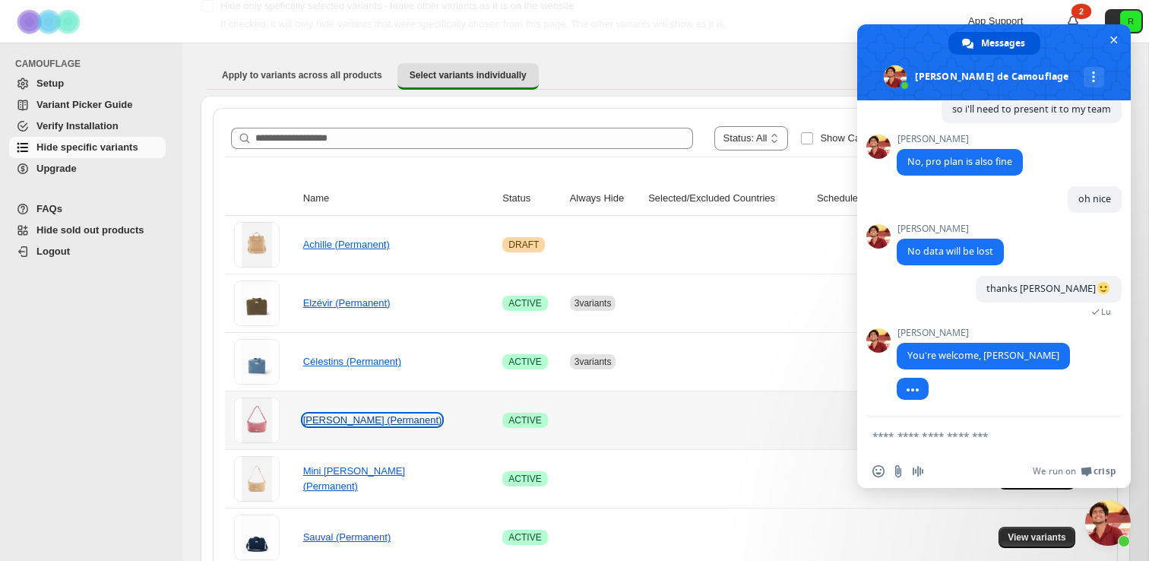
click at [379, 415] on link "[PERSON_NAME] (Permanent)" at bounding box center [372, 419] width 139 height 11
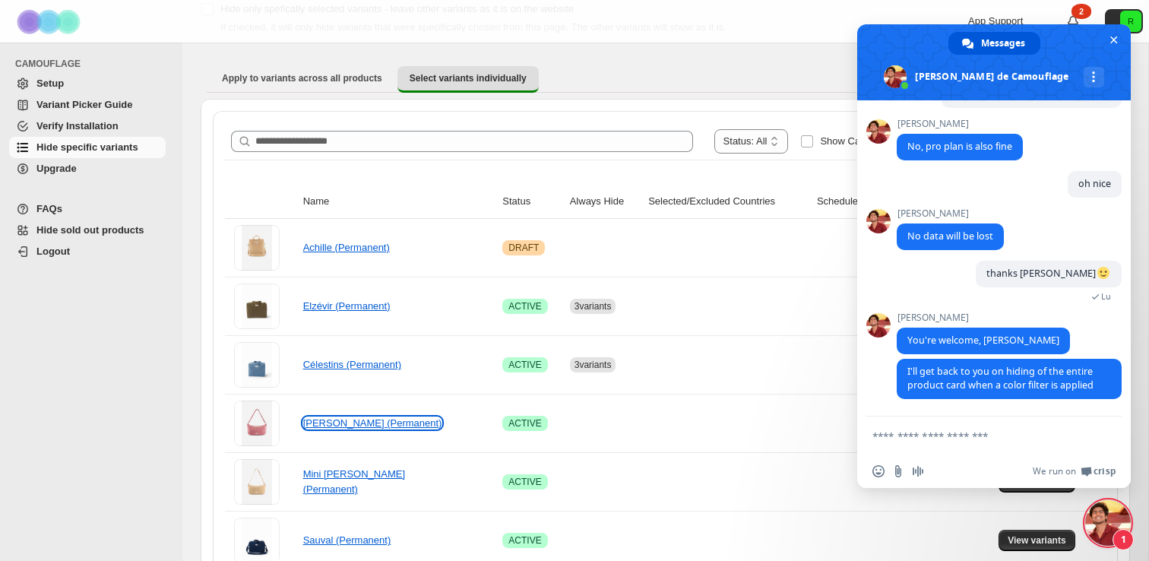
scroll to position [4119, 0]
click at [946, 432] on textarea "Entrez votre message..." at bounding box center [977, 436] width 210 height 14
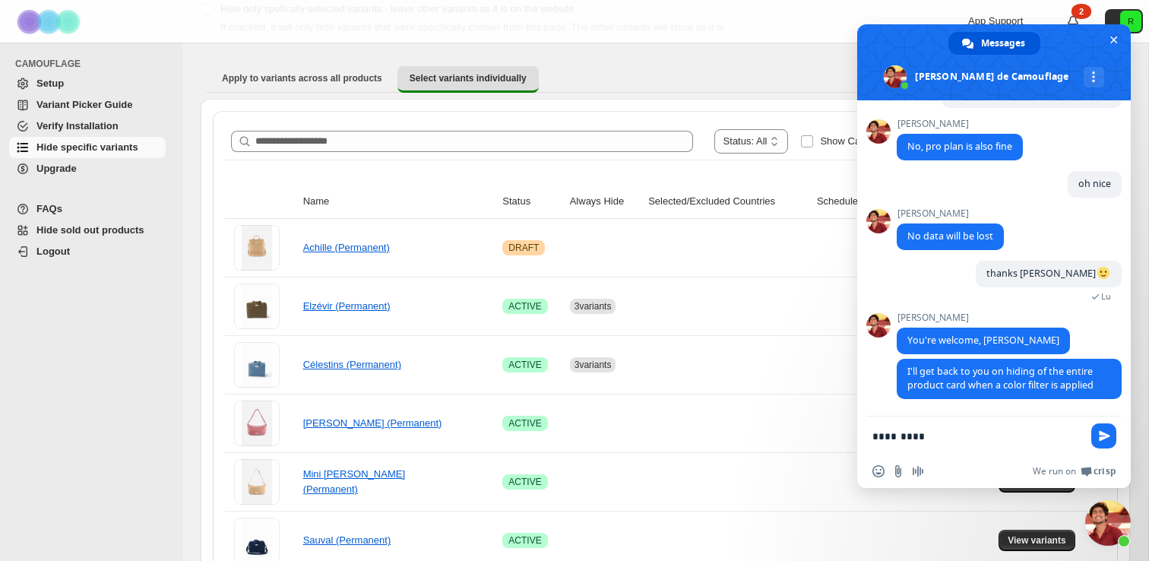
type textarea "**********"
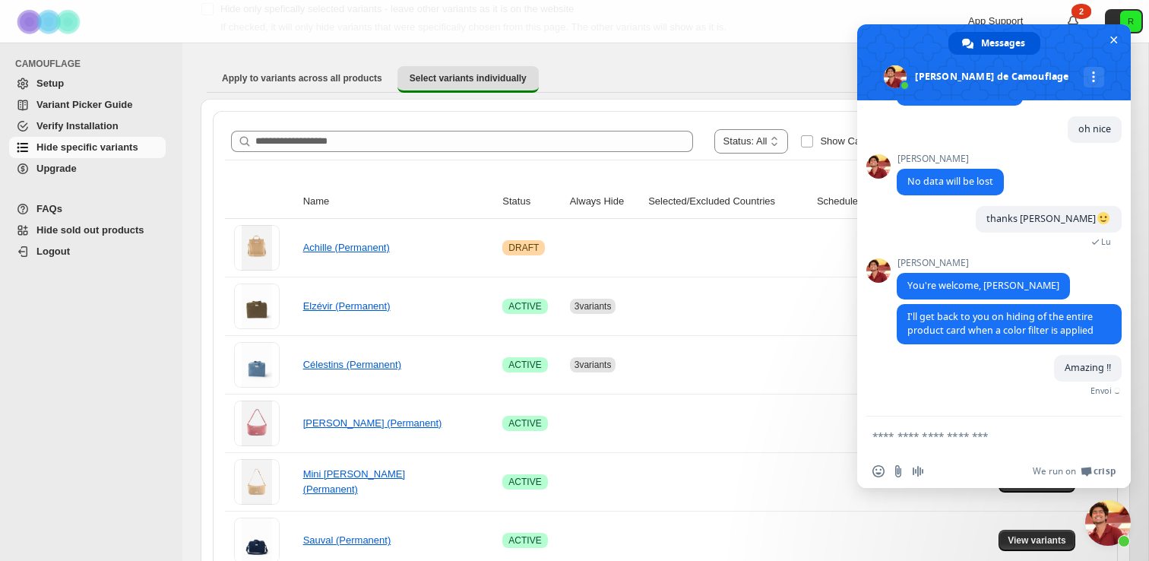
scroll to position [4157, 0]
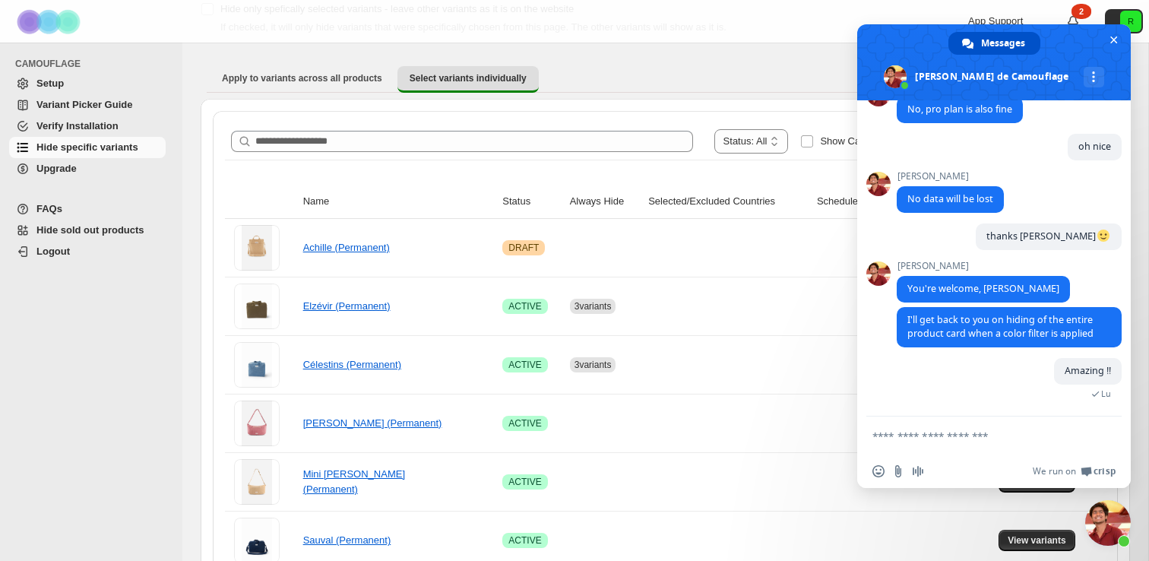
click at [1017, 46] on span "Messages" at bounding box center [1003, 43] width 44 height 23
click at [1111, 35] on span "Fermer le chat" at bounding box center [1114, 40] width 16 height 16
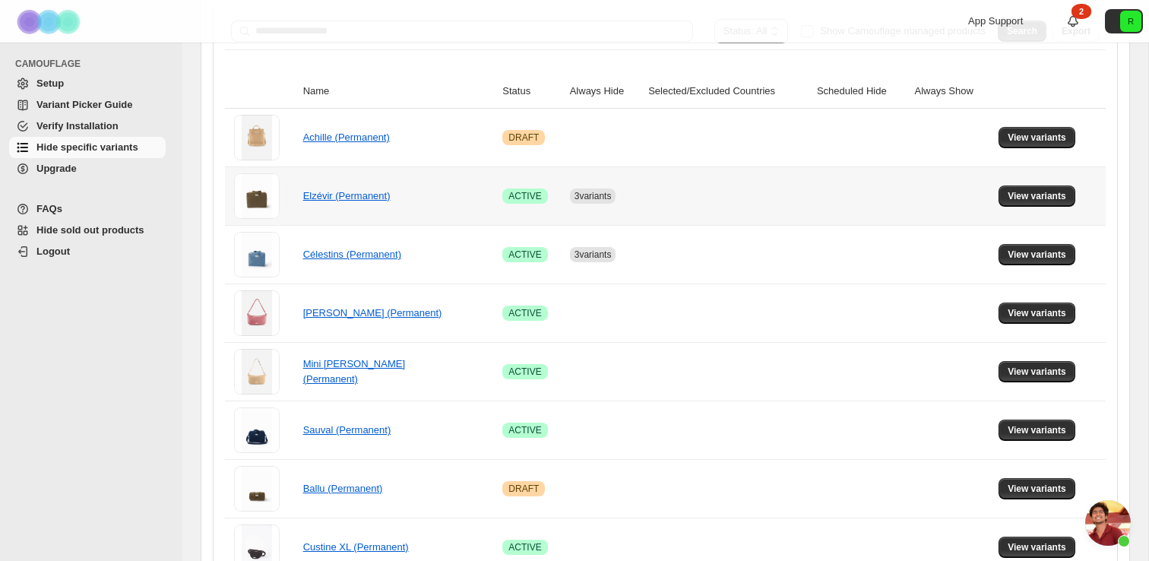
scroll to position [216, 0]
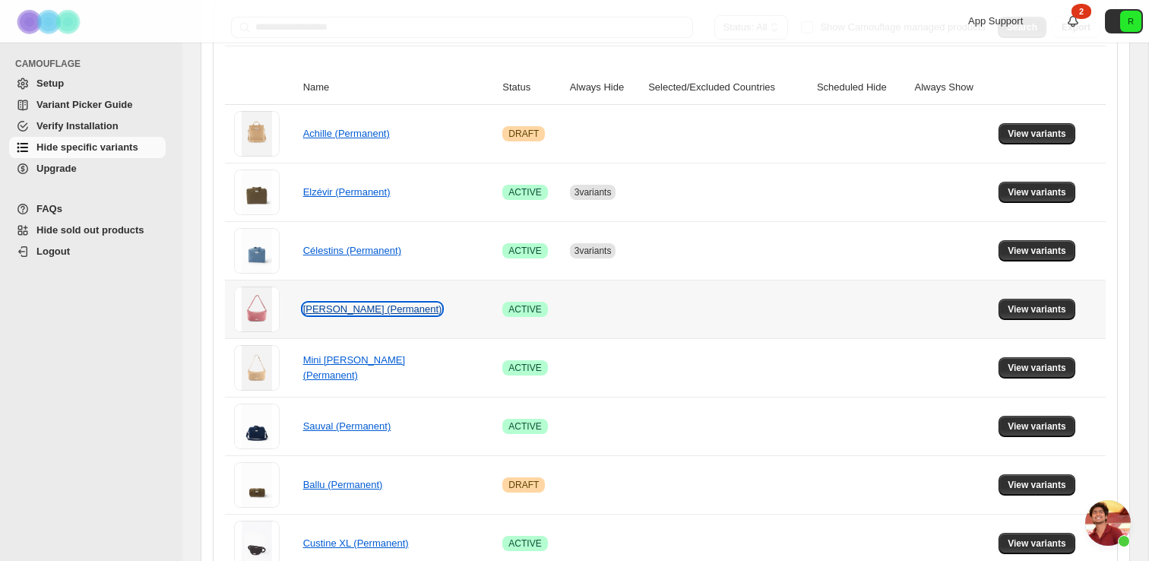
click at [372, 312] on link "[PERSON_NAME] (Permanent)" at bounding box center [372, 308] width 139 height 11
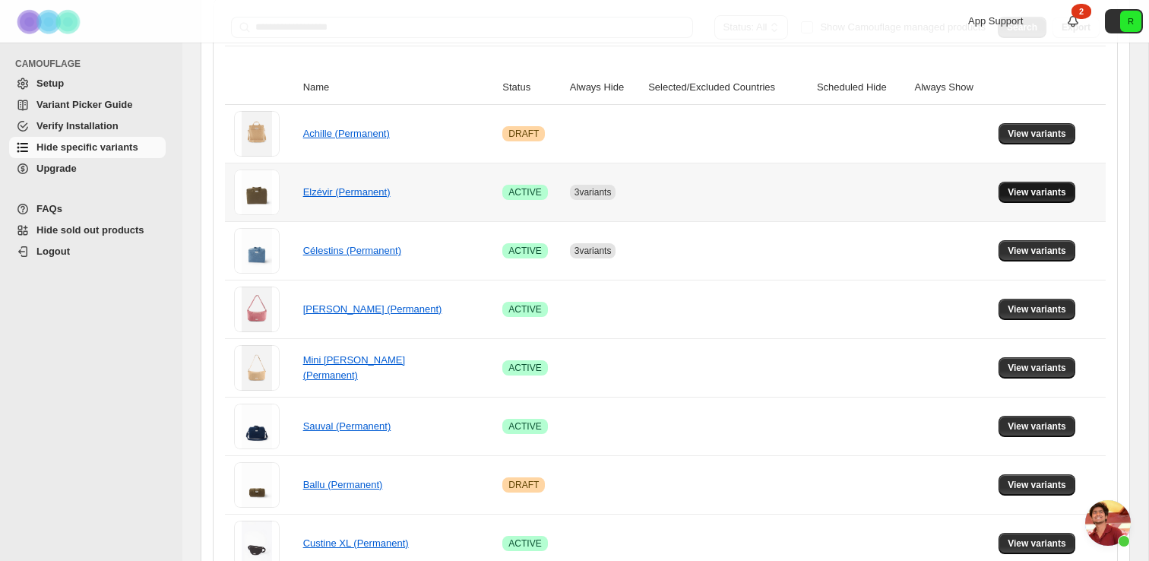
click at [1005, 189] on button "View variants" at bounding box center [1036, 192] width 77 height 21
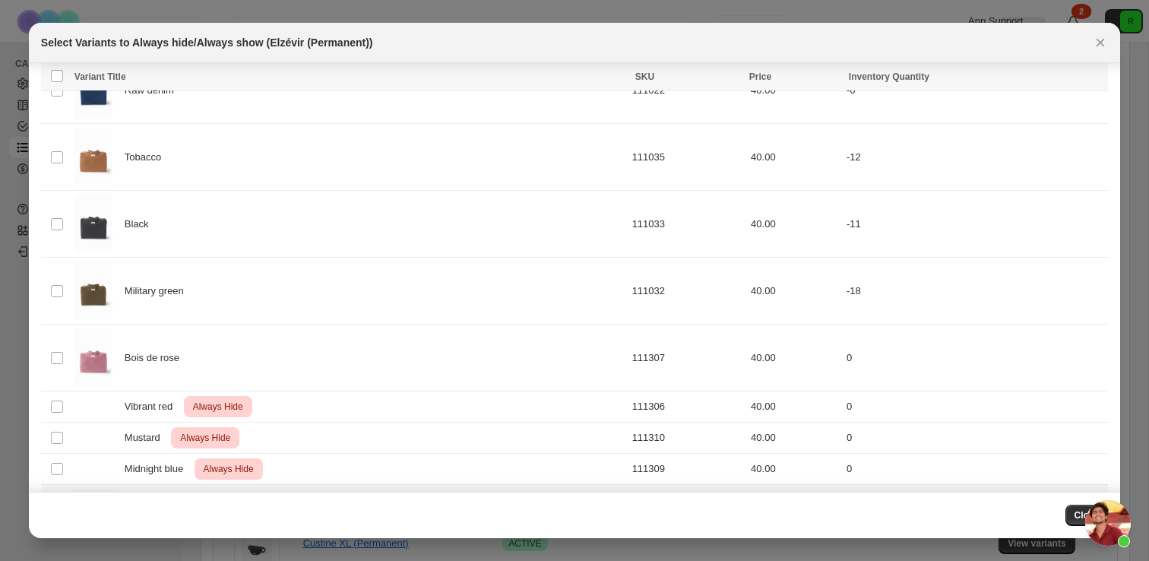
scroll to position [113, 0]
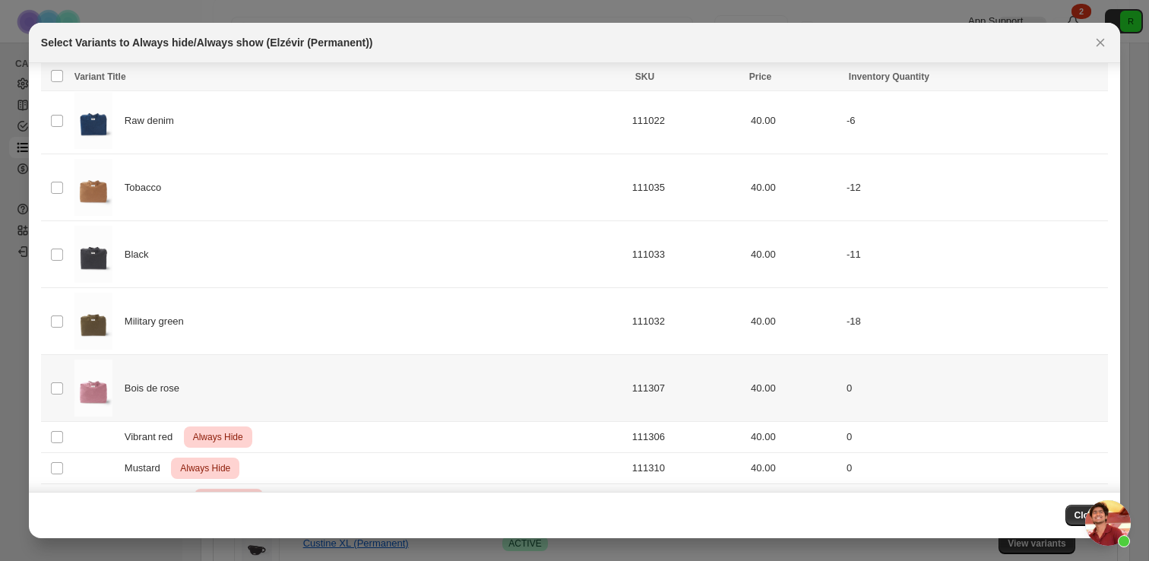
click at [47, 391] on td "Select product variant" at bounding box center [55, 388] width 29 height 67
click at [749, 77] on span "Always hide" at bounding box center [767, 78] width 52 height 12
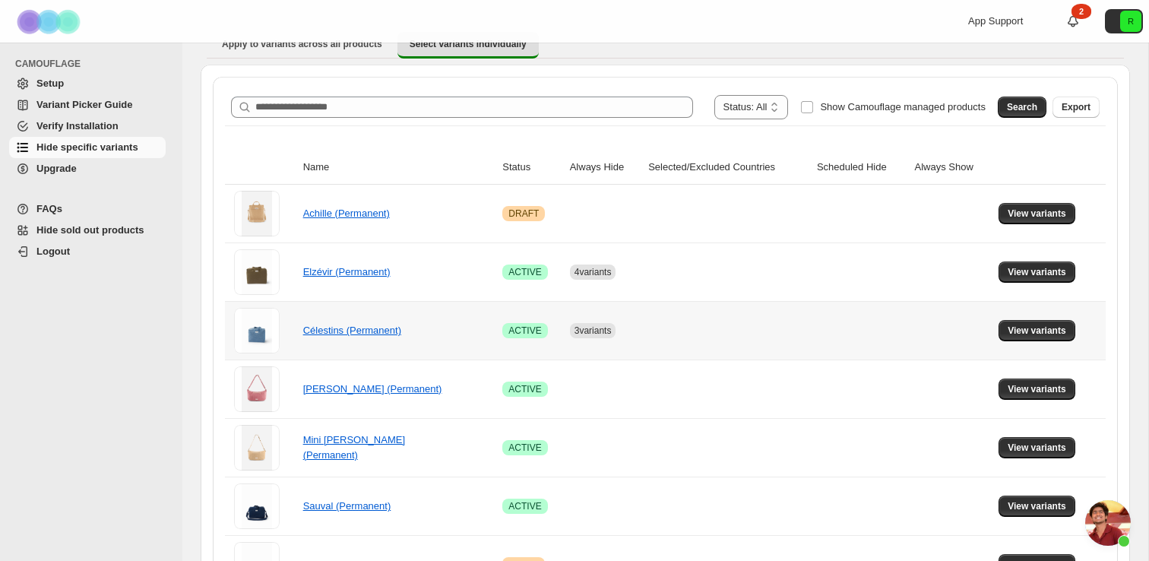
scroll to position [137, 0]
click at [1051, 329] on span "View variants" at bounding box center [1037, 330] width 59 height 12
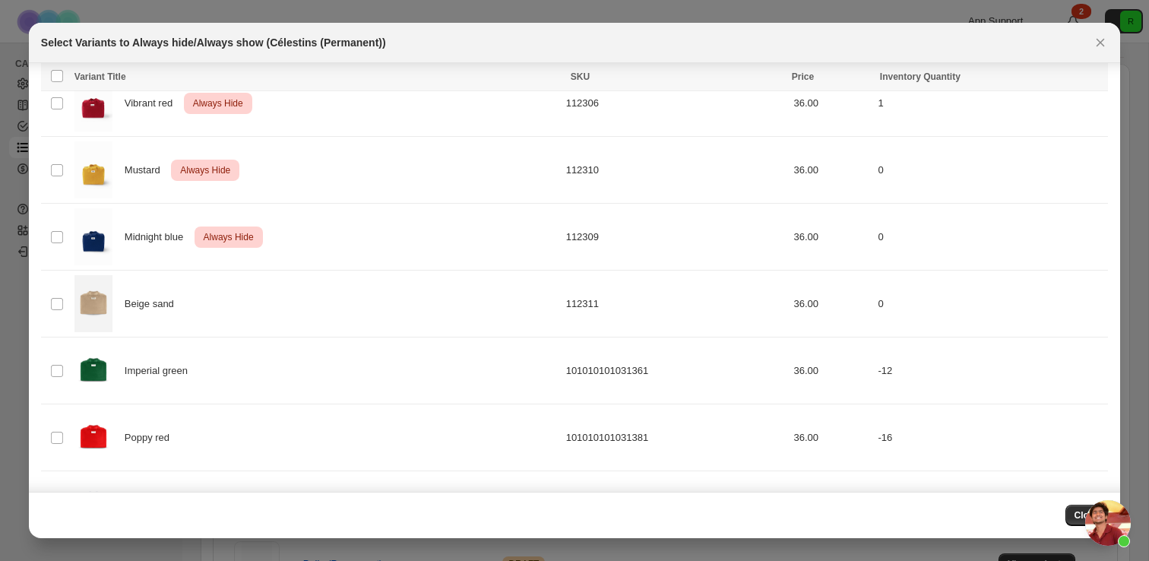
scroll to position [523, 0]
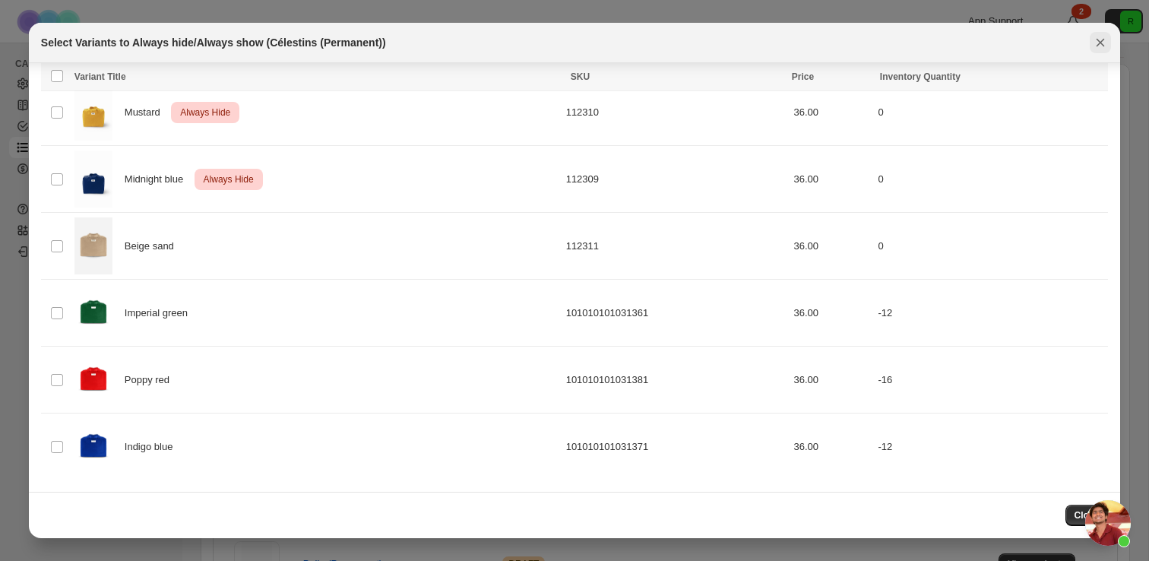
click at [1103, 40] on icon "Close" at bounding box center [1100, 42] width 15 height 15
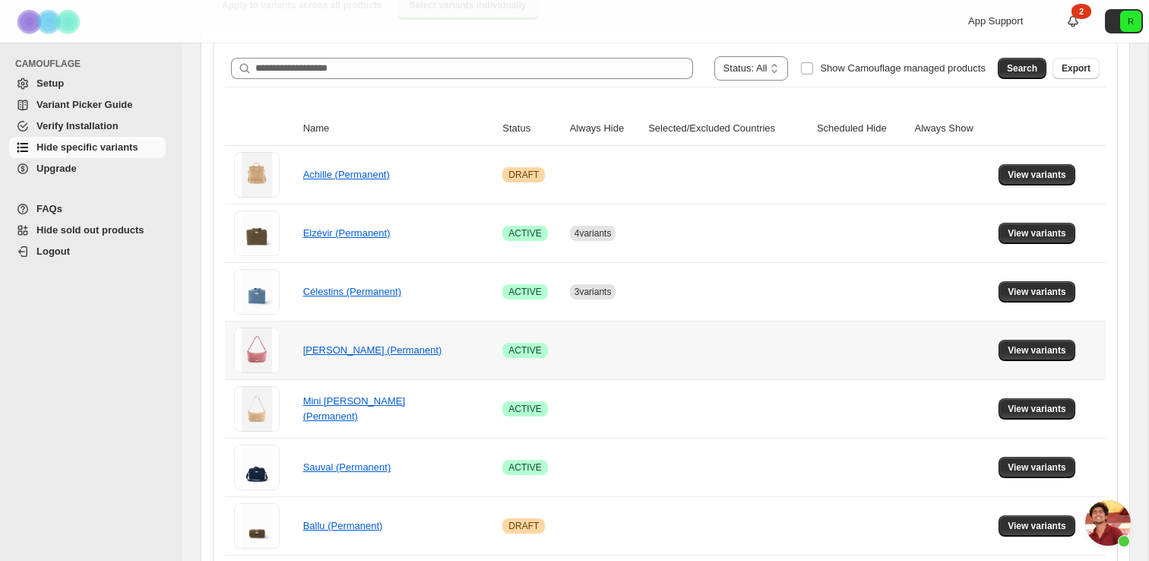
scroll to position [219, 0]
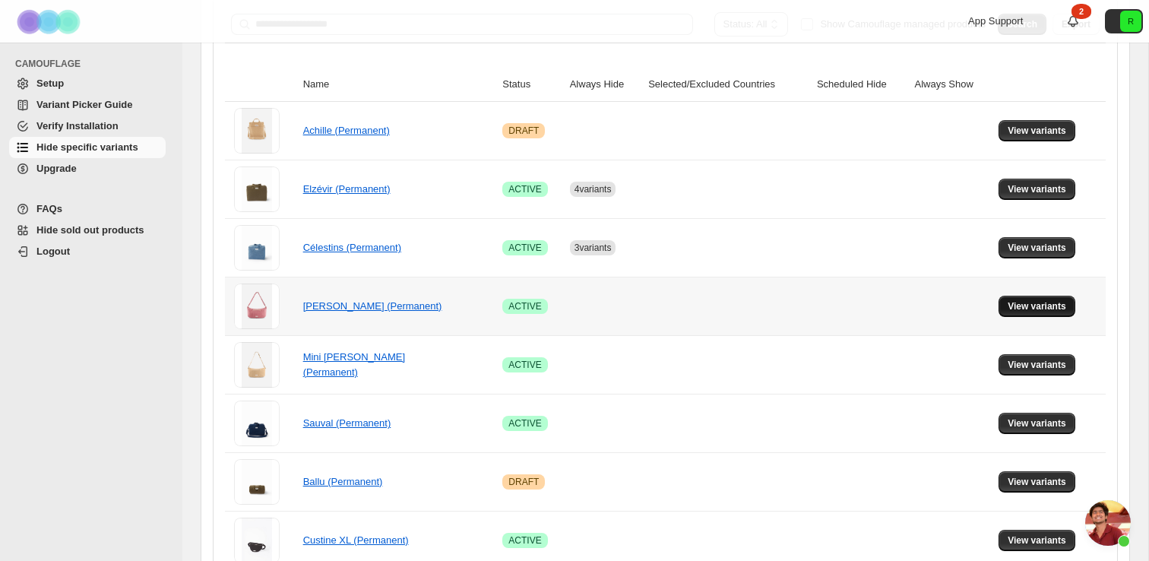
click at [1042, 309] on span "View variants" at bounding box center [1037, 306] width 59 height 12
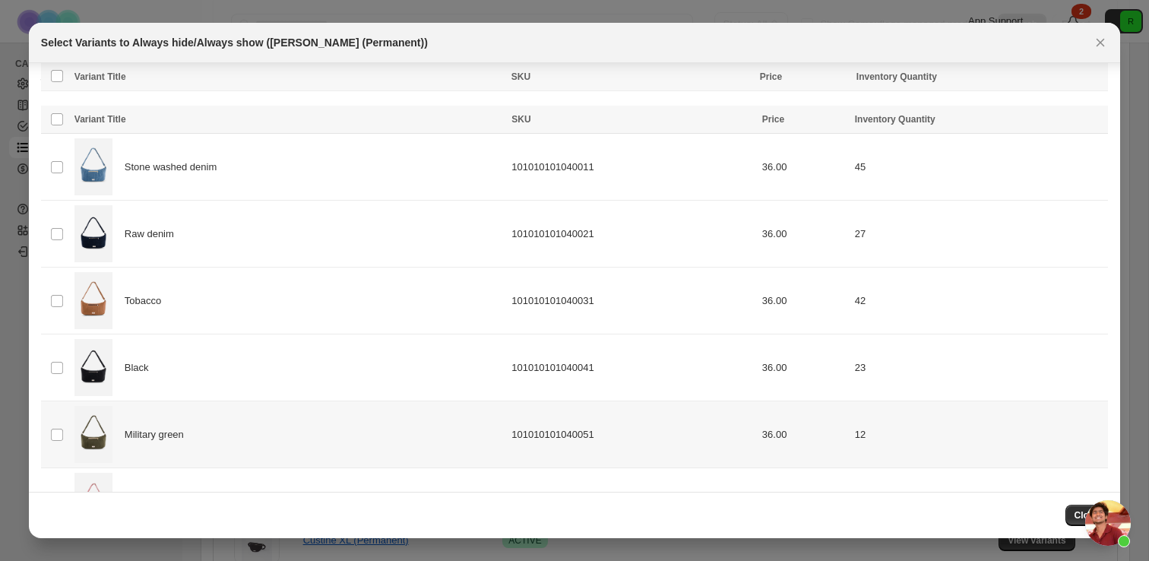
scroll to position [322, 0]
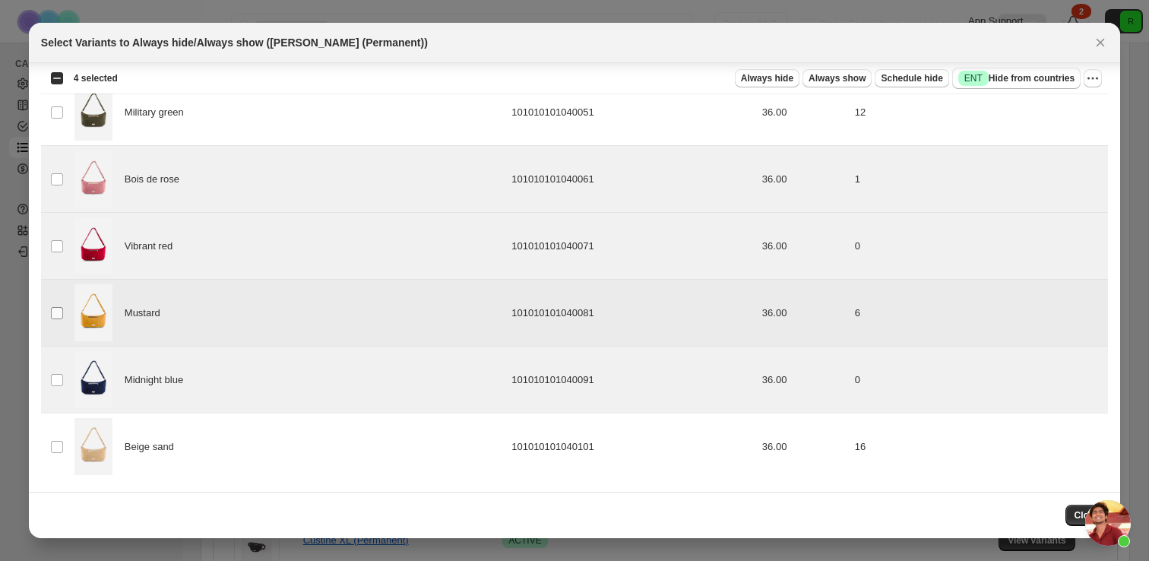
click at [55, 318] on span ":r4j:" at bounding box center [57, 313] width 14 height 14
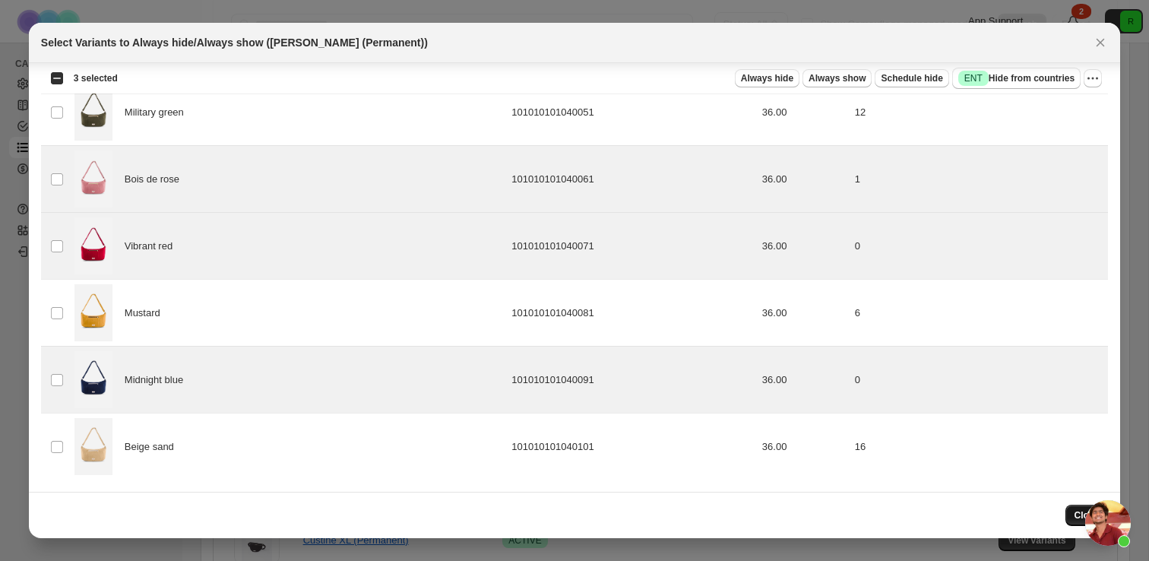
click at [1074, 511] on span "Close" at bounding box center [1086, 515] width 25 height 12
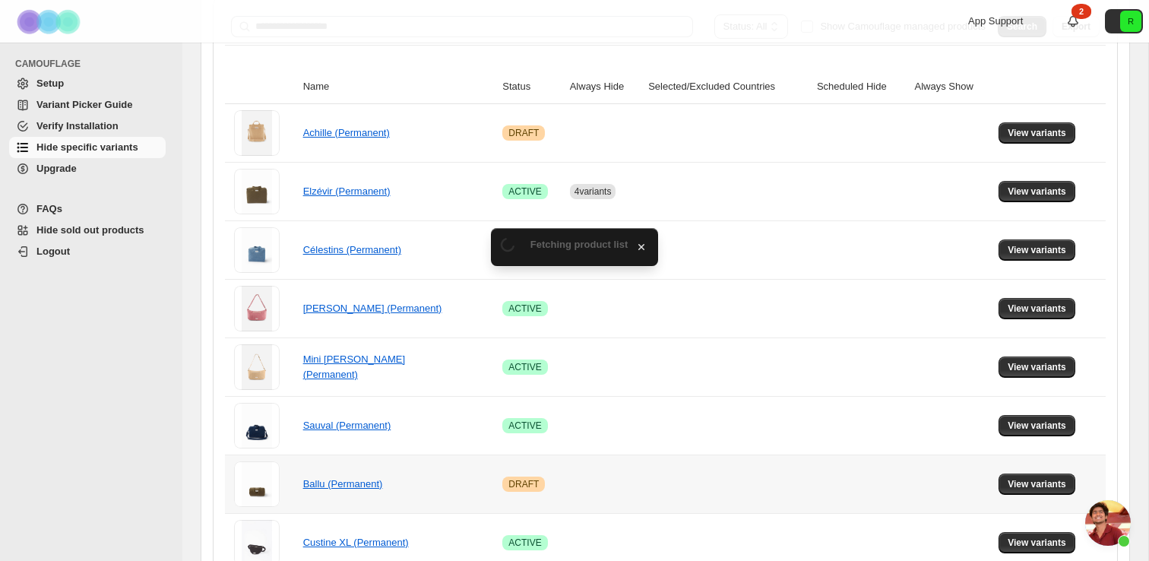
scroll to position [219, 0]
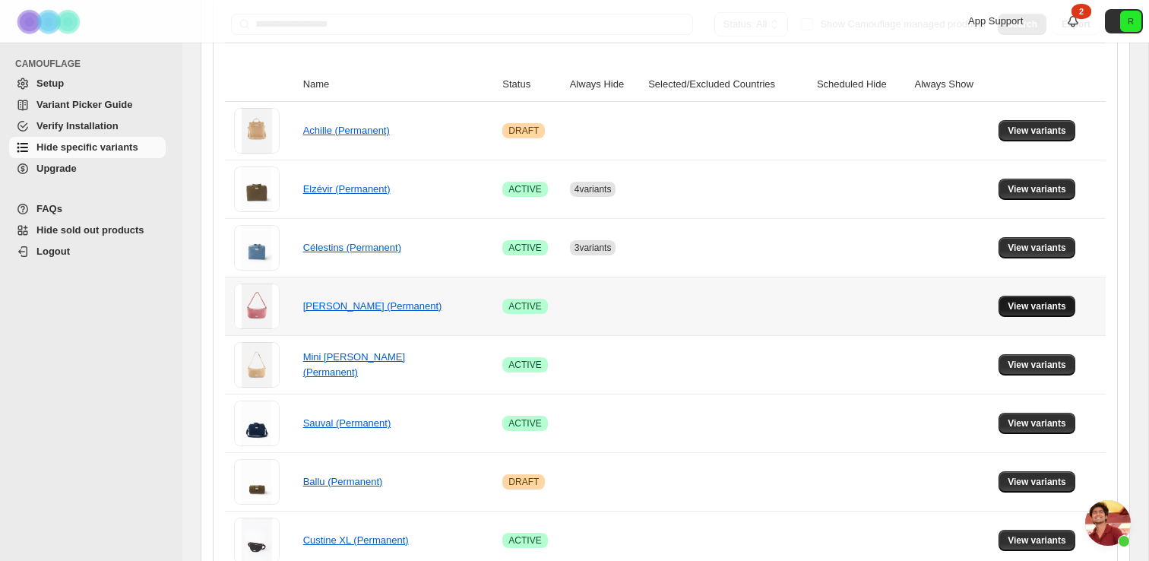
click at [1018, 309] on span "View variants" at bounding box center [1037, 306] width 59 height 12
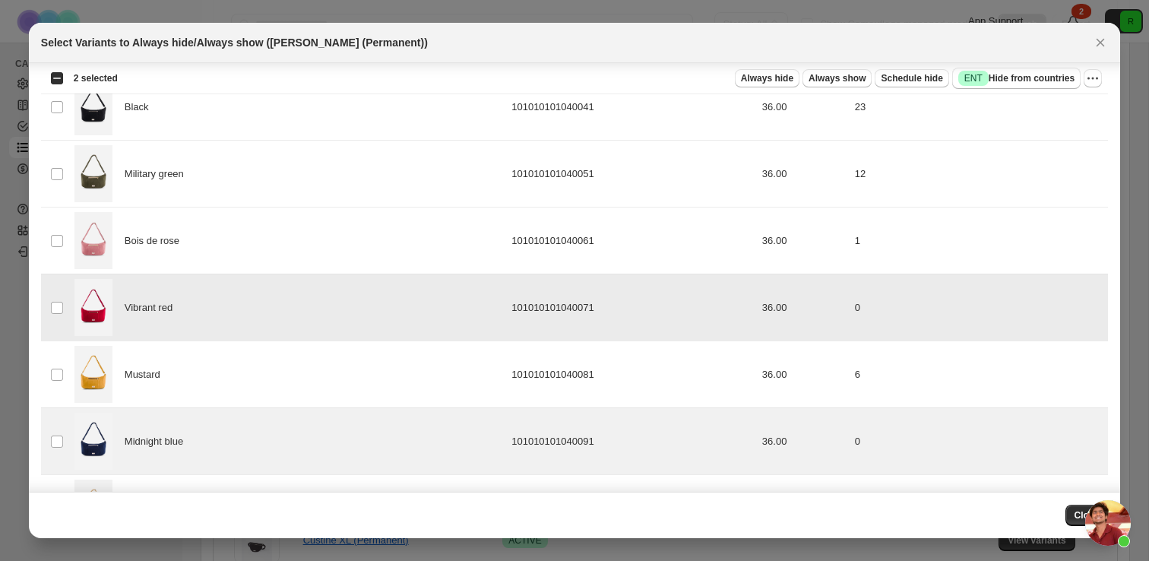
scroll to position [236, 0]
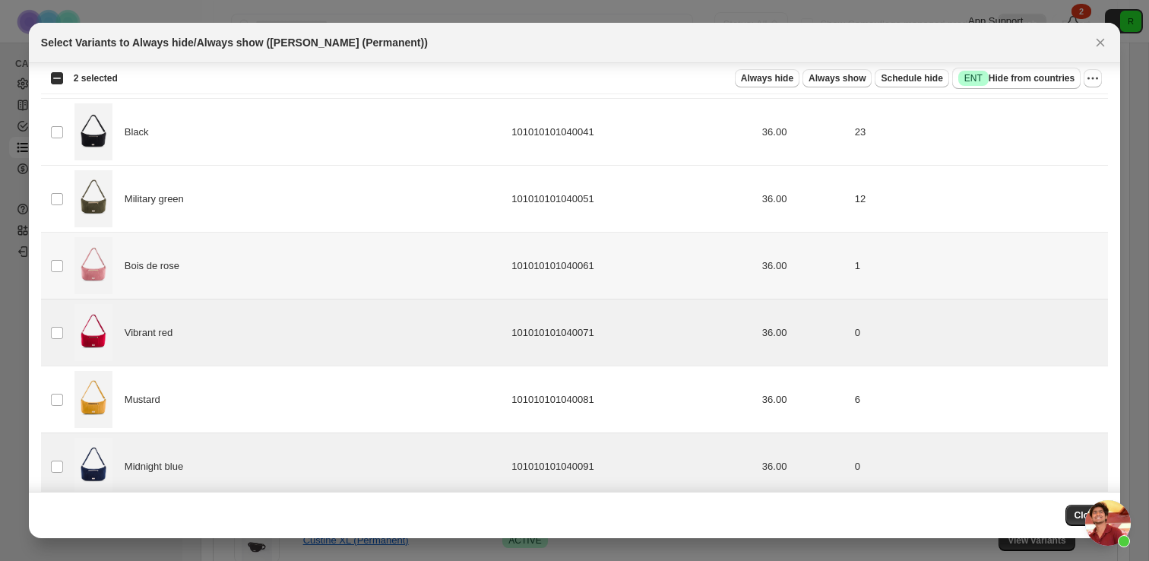
click at [60, 258] on td "Select product variant" at bounding box center [55, 266] width 29 height 67
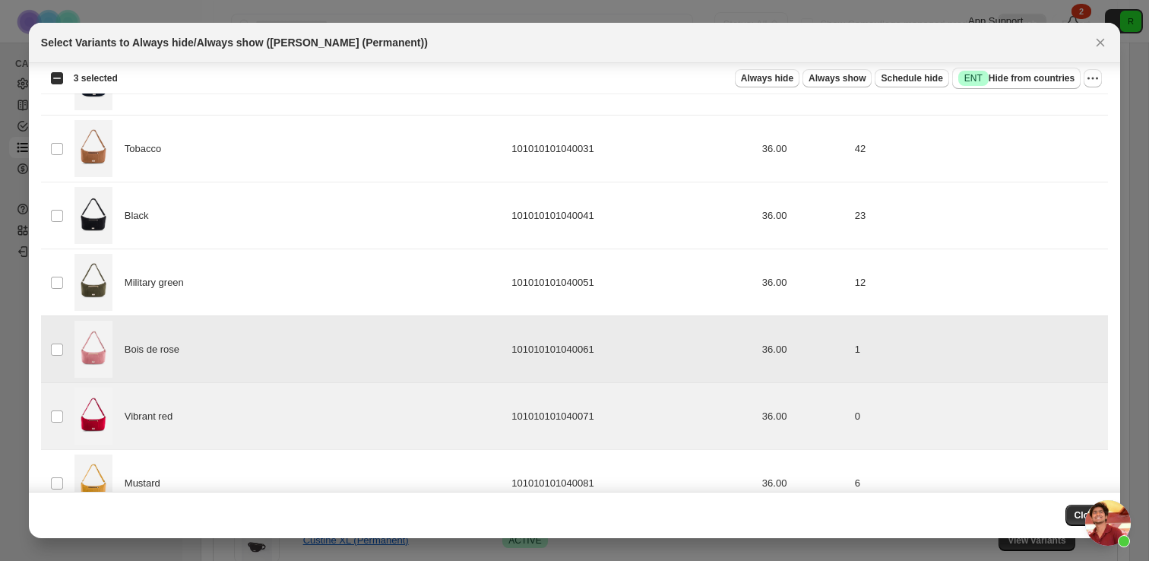
scroll to position [0, 0]
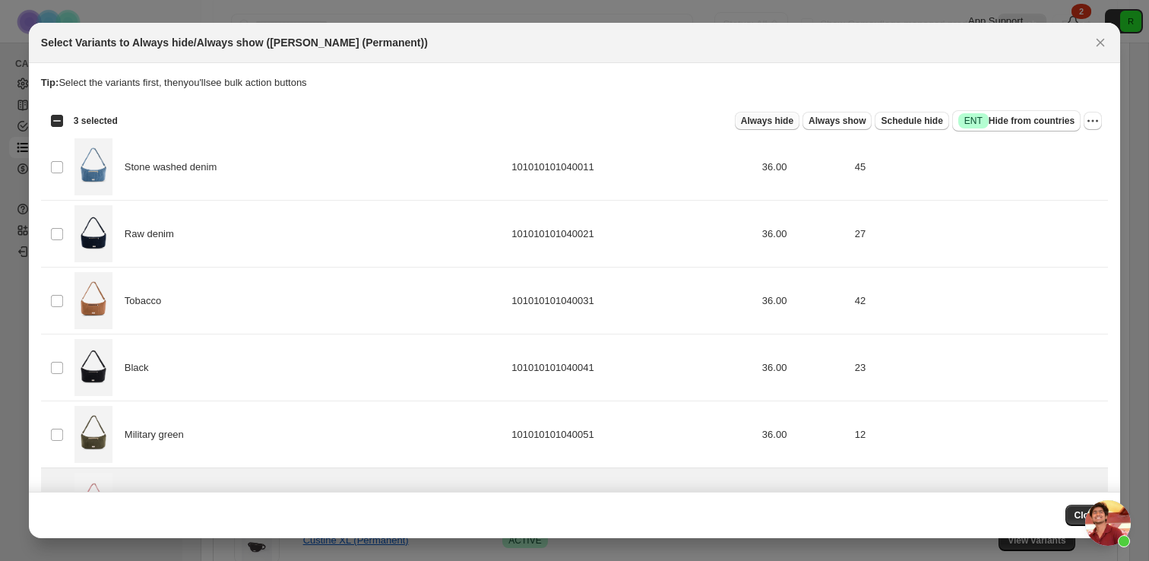
click at [777, 119] on span "Always hide" at bounding box center [767, 121] width 52 height 12
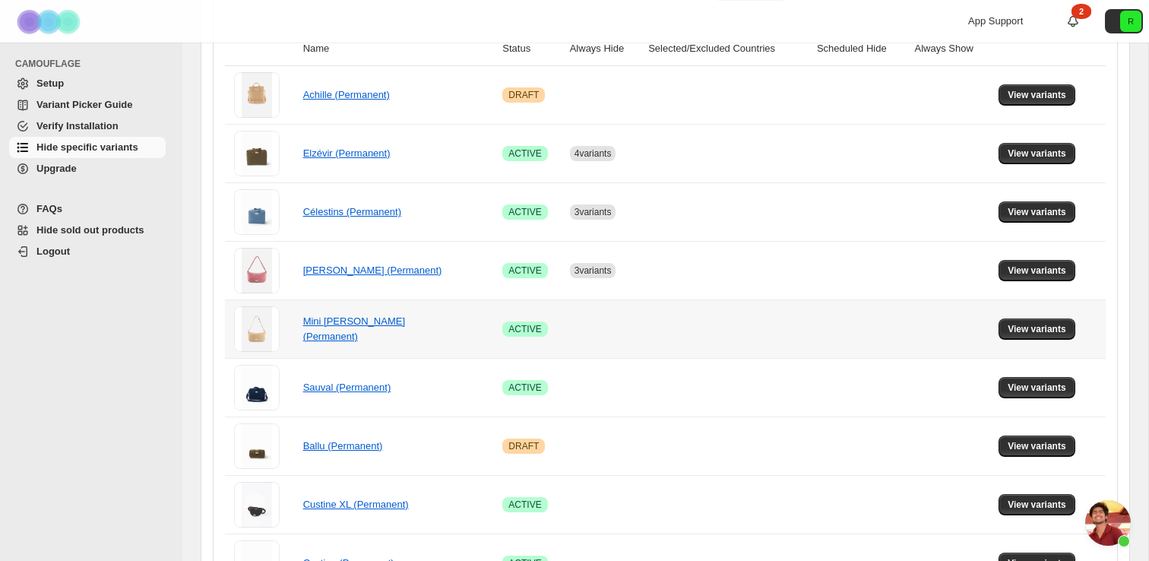
scroll to position [267, 0]
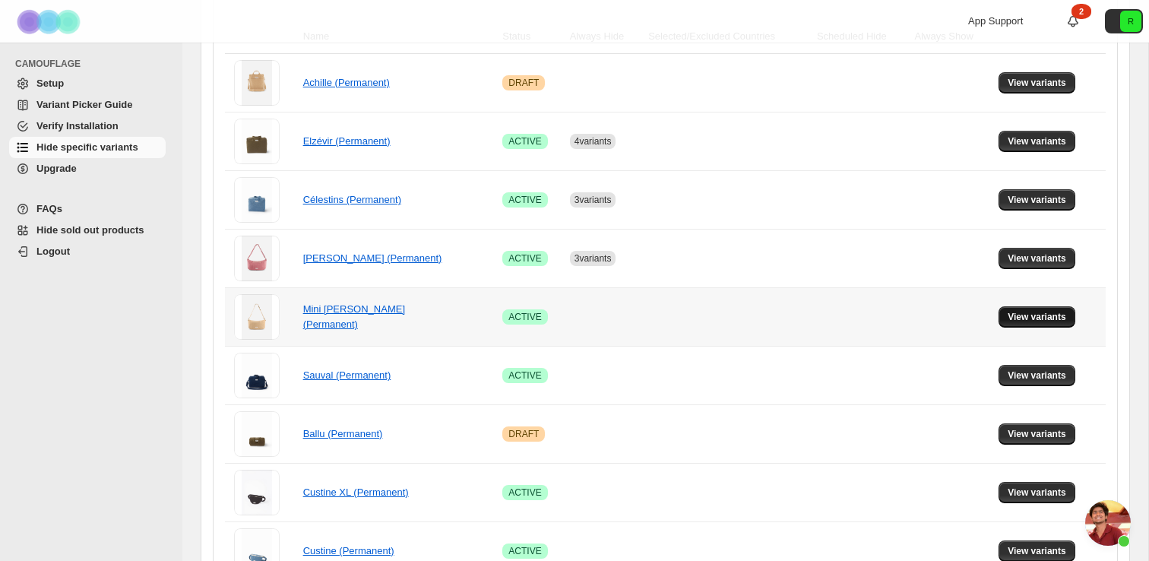
click at [1020, 314] on span "View variants" at bounding box center [1037, 317] width 59 height 12
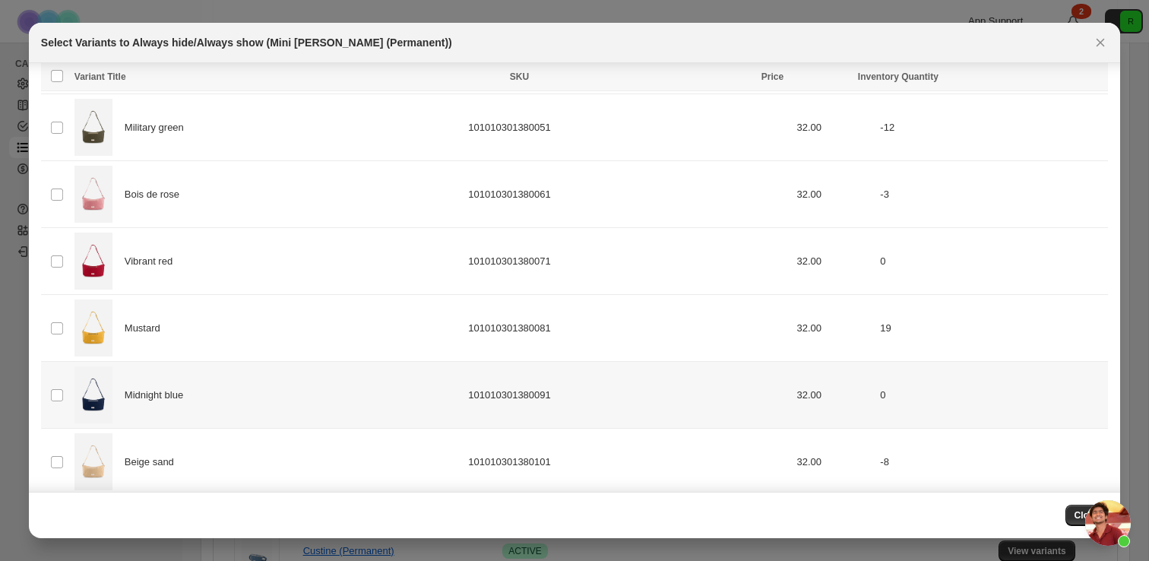
scroll to position [283, 0]
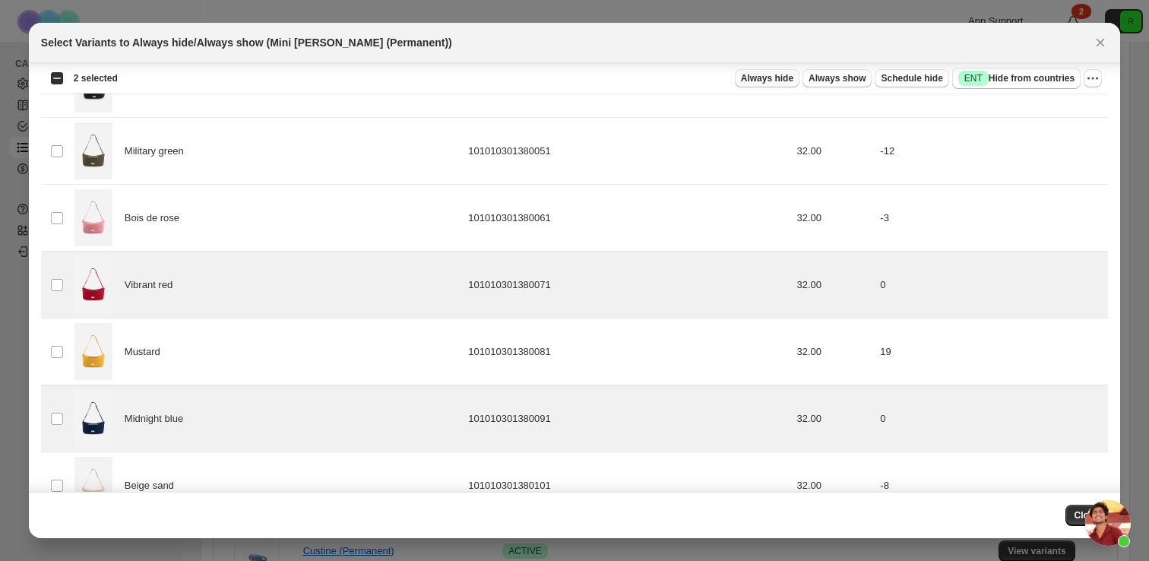
click at [764, 78] on span "Always hide" at bounding box center [767, 78] width 52 height 12
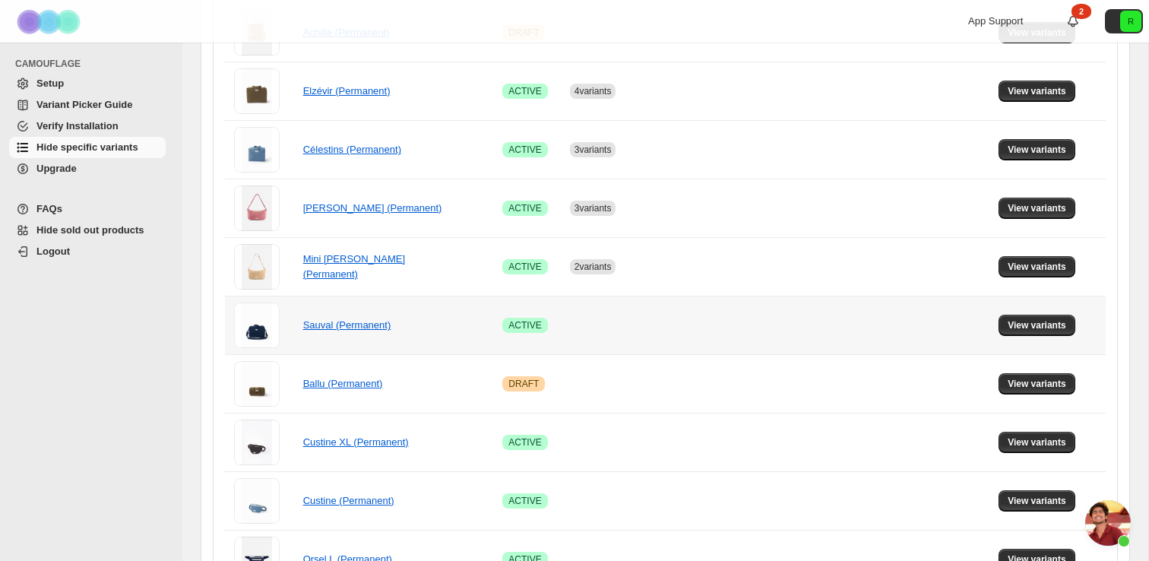
scroll to position [318, 0]
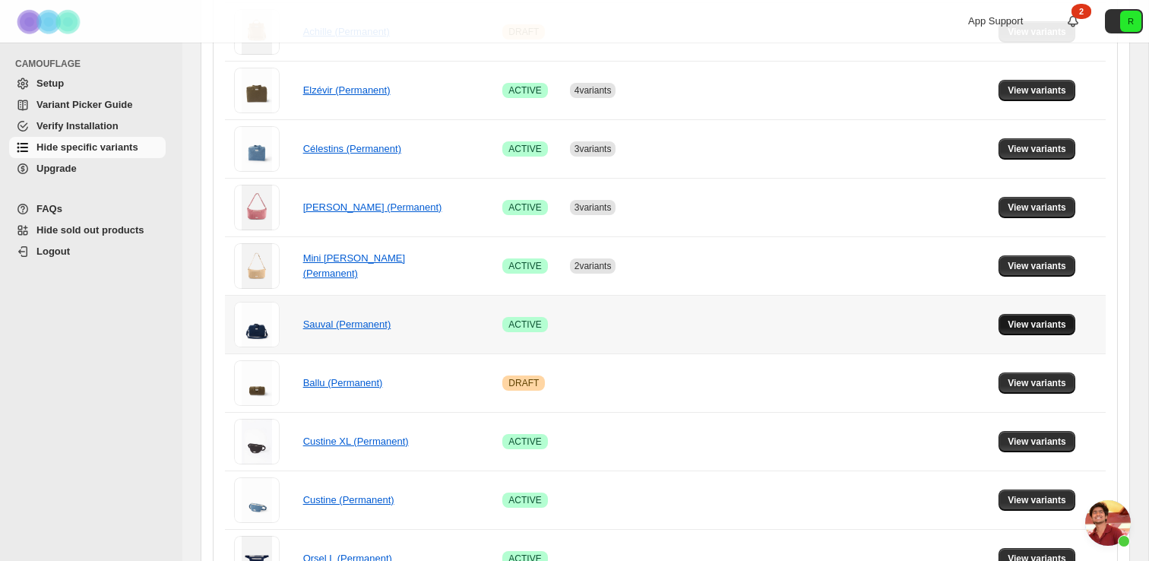
click at [1006, 316] on button "View variants" at bounding box center [1036, 324] width 77 height 21
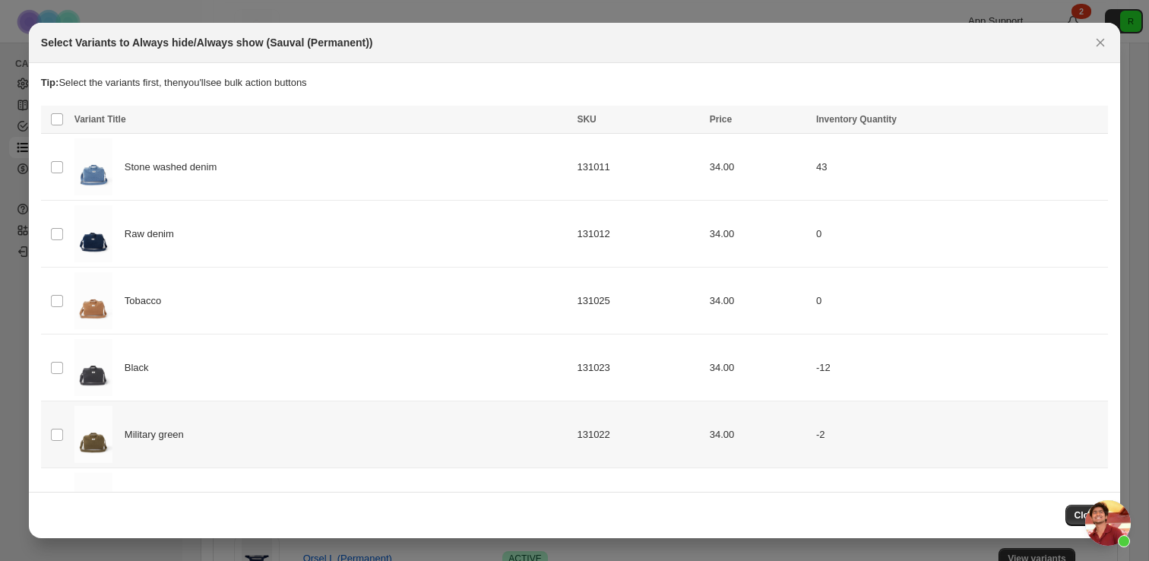
scroll to position [322, 0]
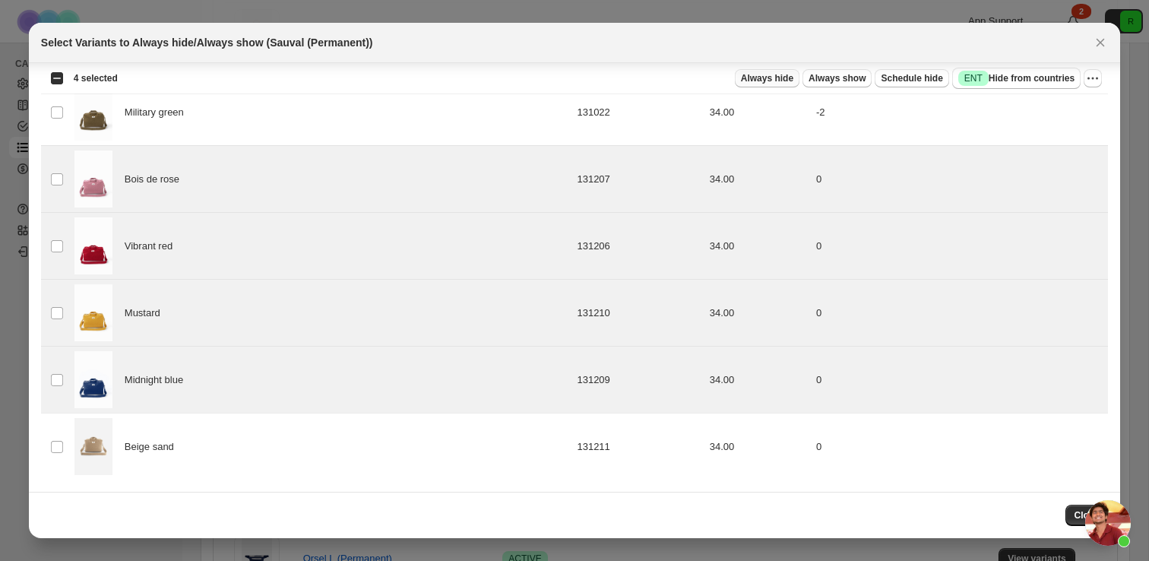
click at [762, 81] on span "Always hide" at bounding box center [767, 78] width 52 height 12
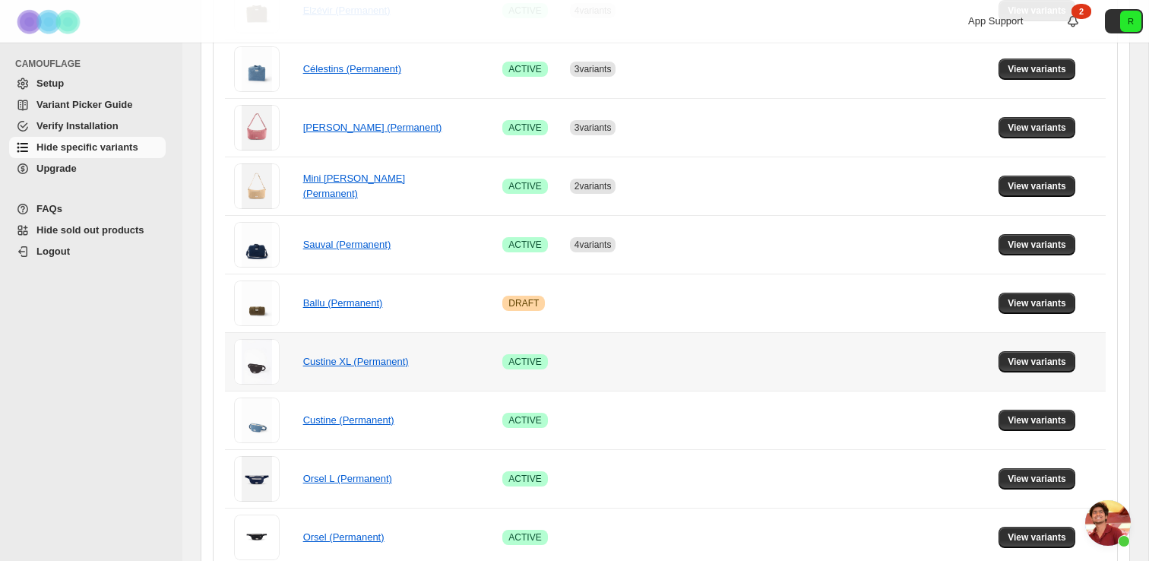
scroll to position [413, 0]
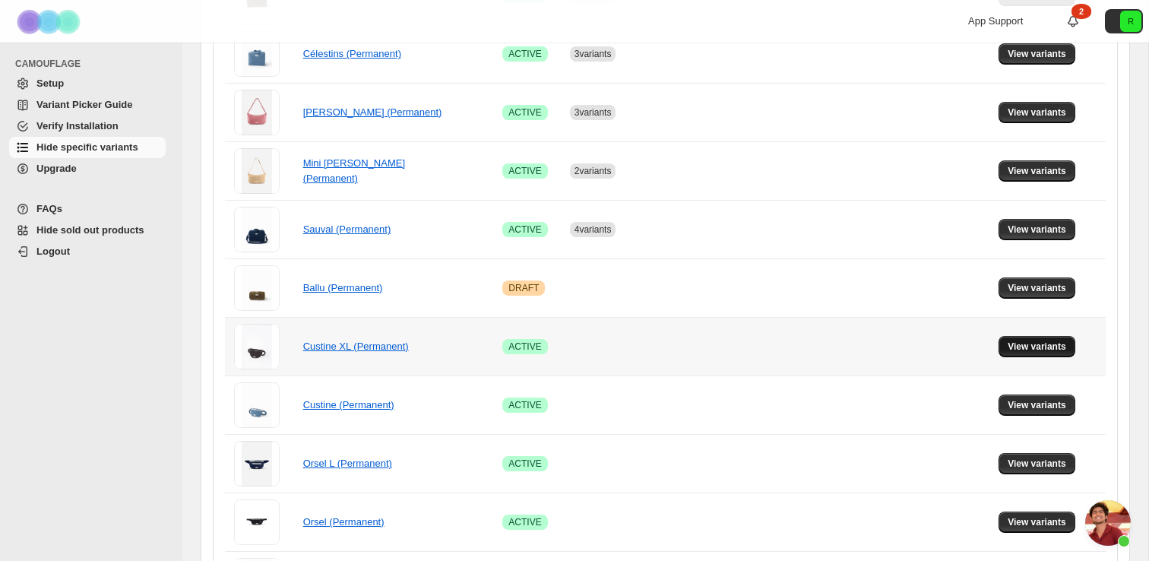
click at [1015, 338] on button "View variants" at bounding box center [1036, 346] width 77 height 21
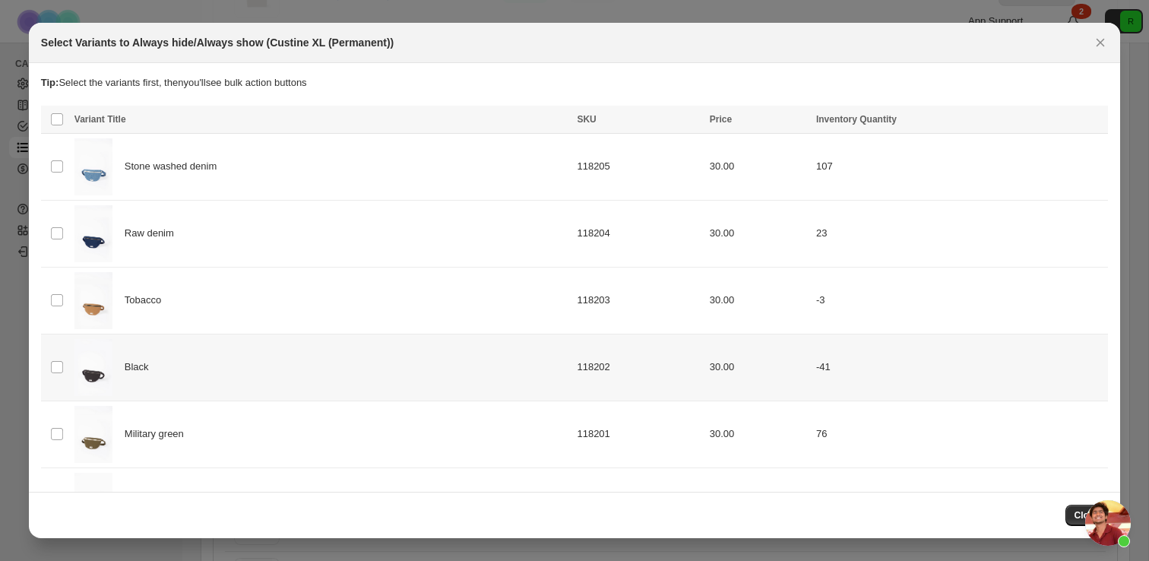
scroll to position [321, 0]
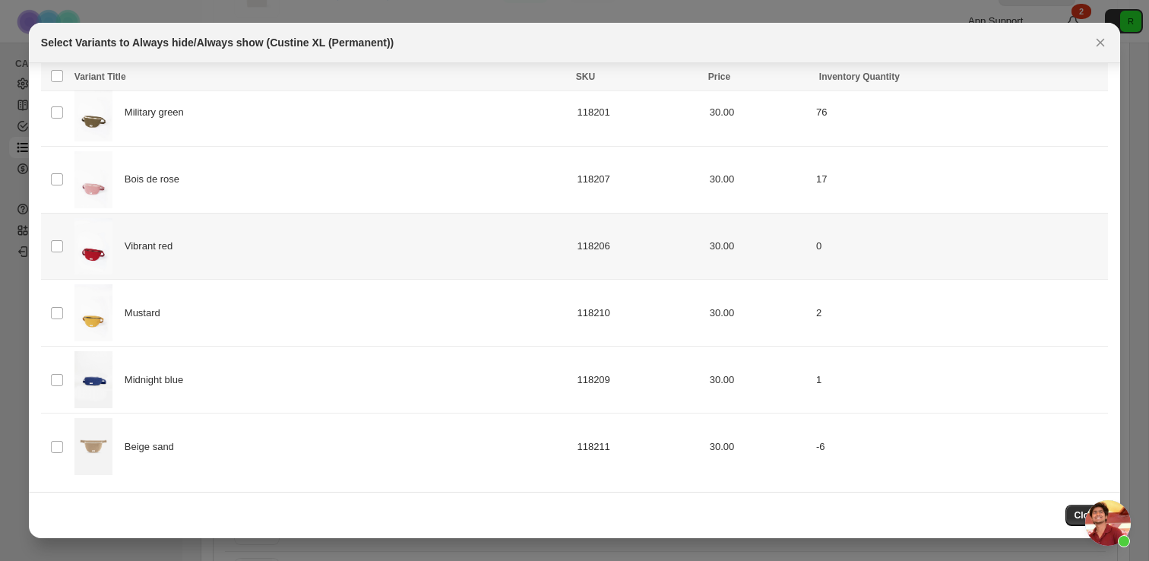
click at [65, 237] on td "Select product variant" at bounding box center [55, 246] width 29 height 67
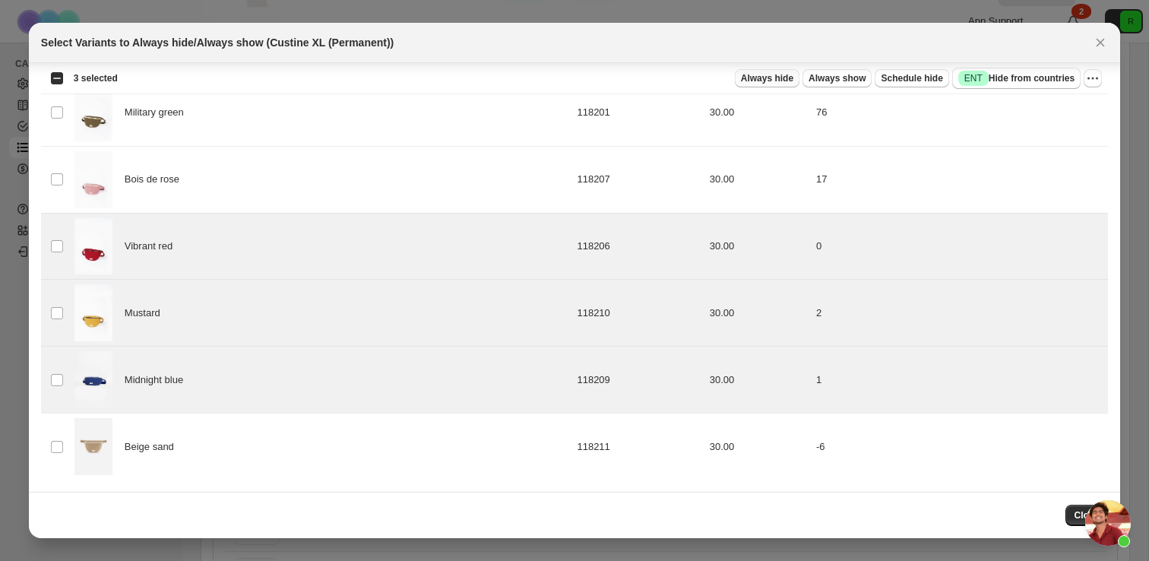
click at [769, 78] on span "Always hide" at bounding box center [767, 78] width 52 height 12
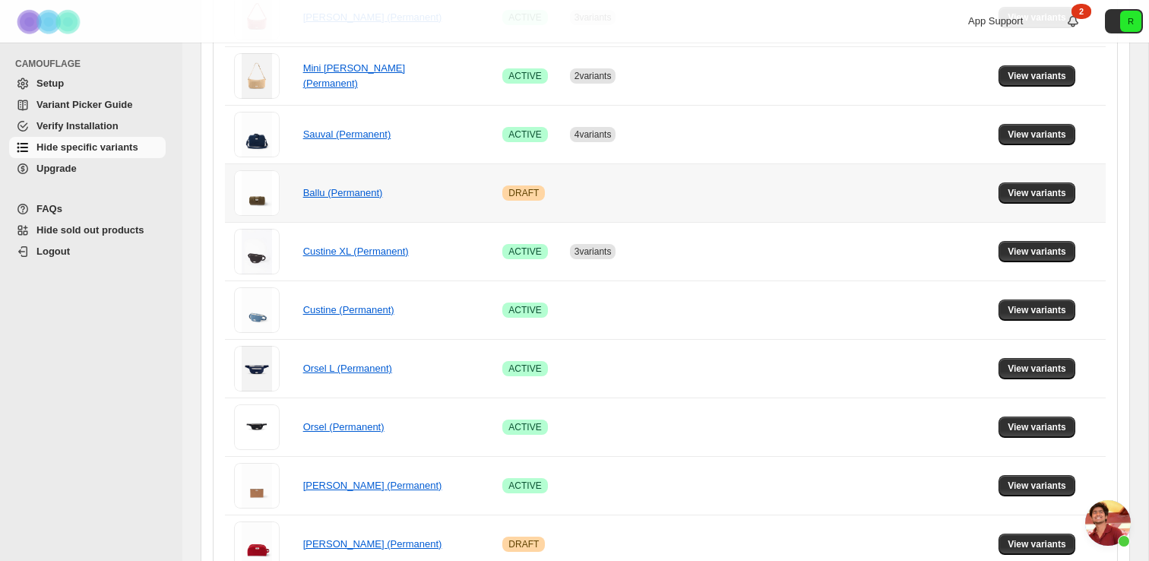
scroll to position [518, 0]
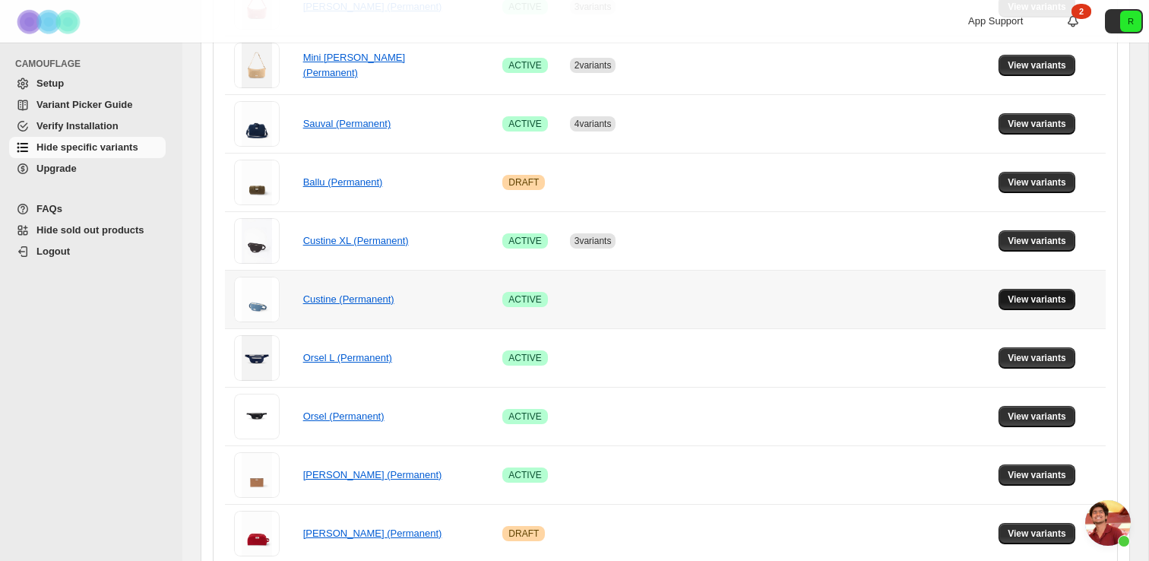
click at [1025, 296] on span "View variants" at bounding box center [1037, 299] width 59 height 12
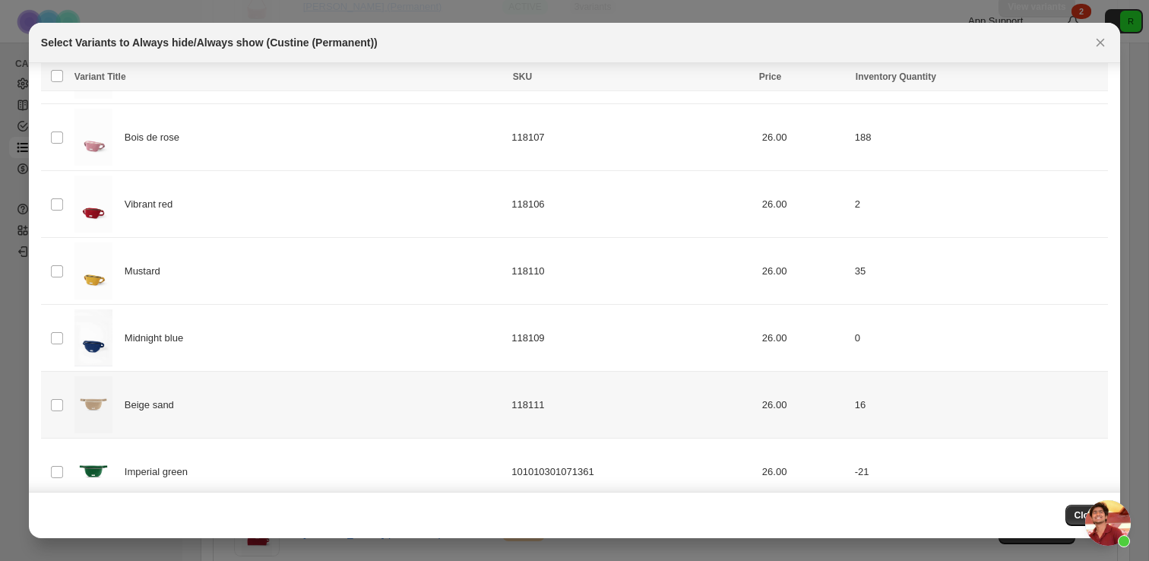
scroll to position [362, 0]
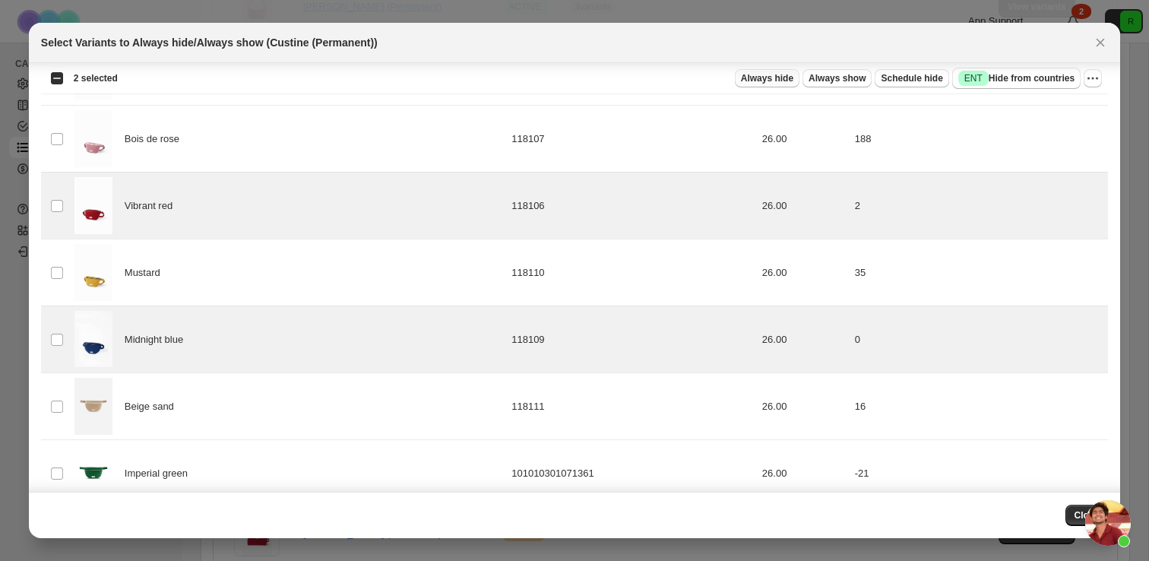
click at [780, 71] on button "Always hide" at bounding box center [767, 78] width 65 height 18
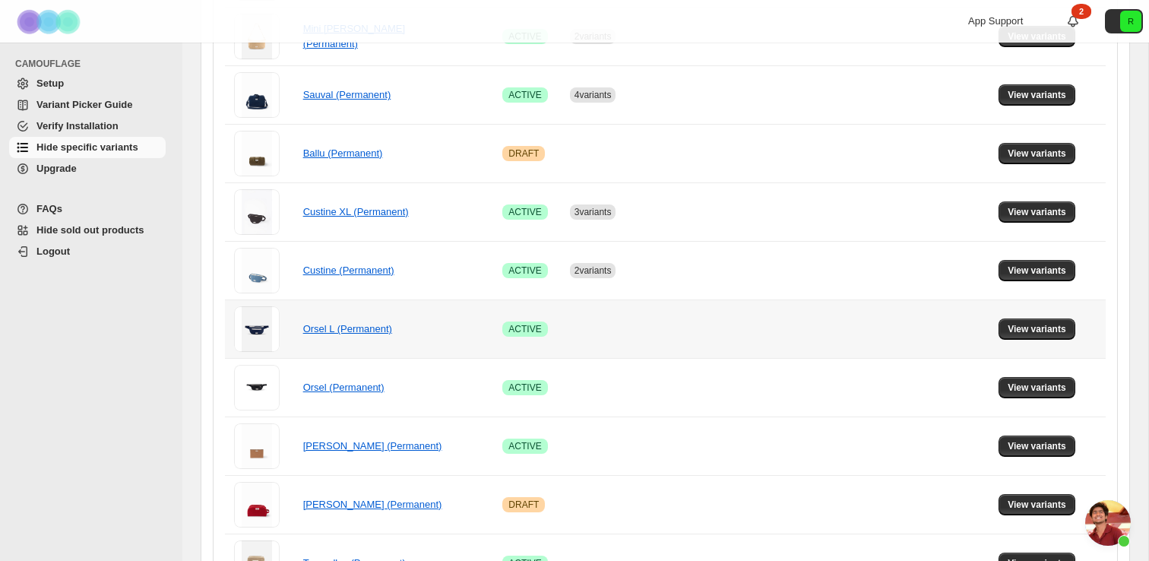
scroll to position [581, 0]
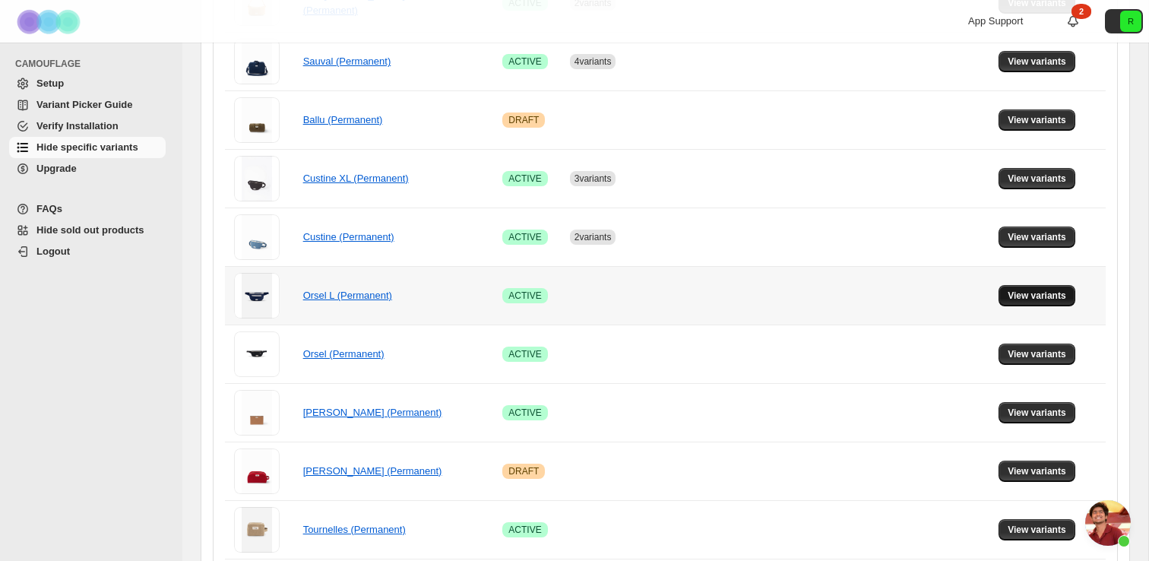
click at [1042, 296] on span "View variants" at bounding box center [1037, 296] width 59 height 12
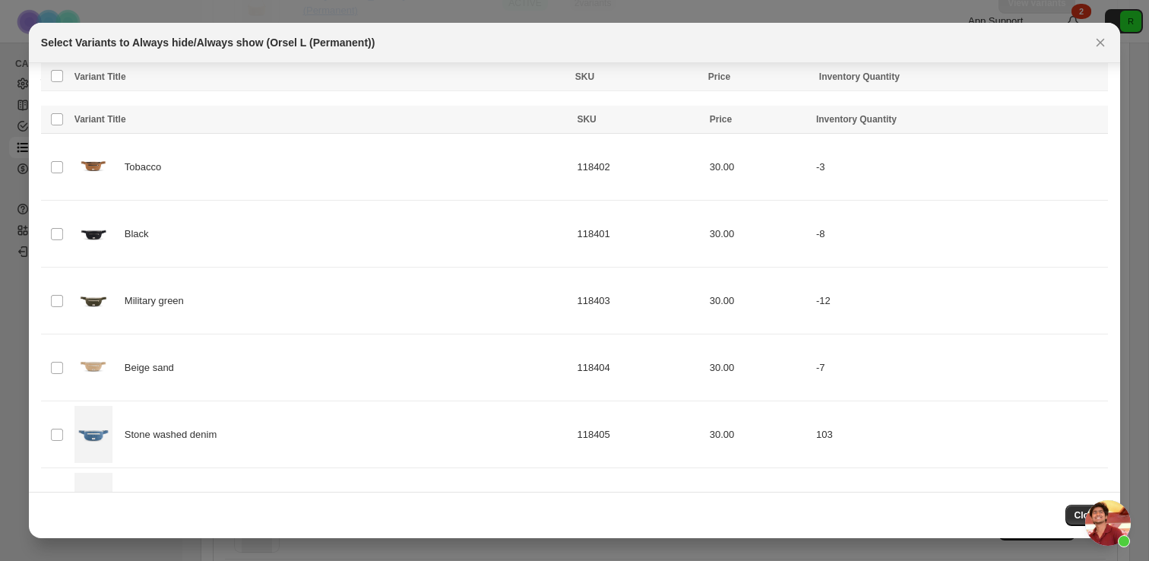
scroll to position [322, 0]
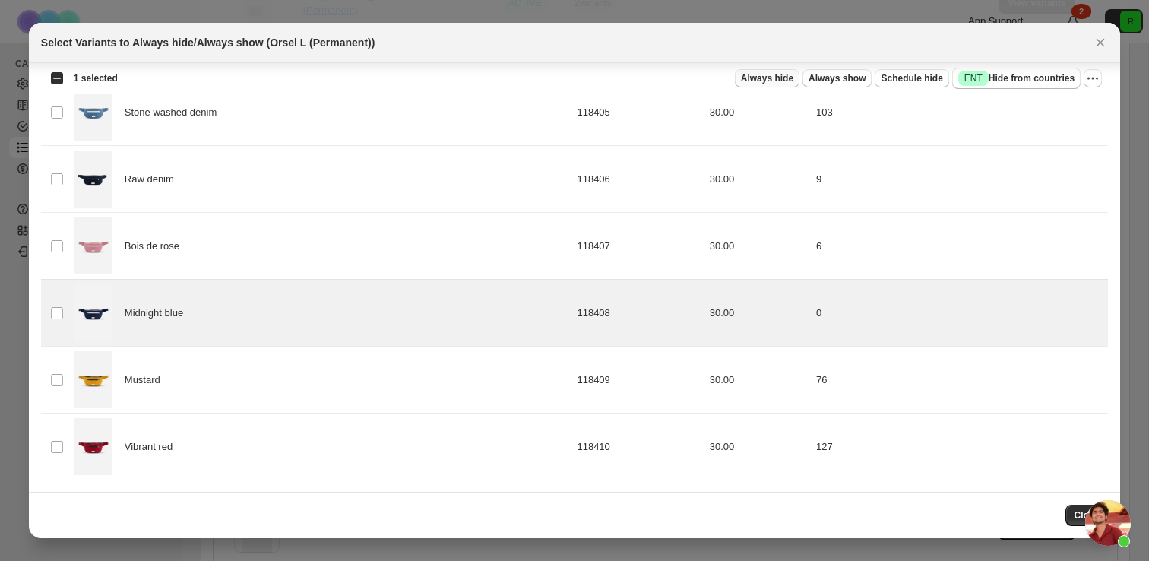
click at [764, 81] on span "Always hide" at bounding box center [767, 78] width 52 height 12
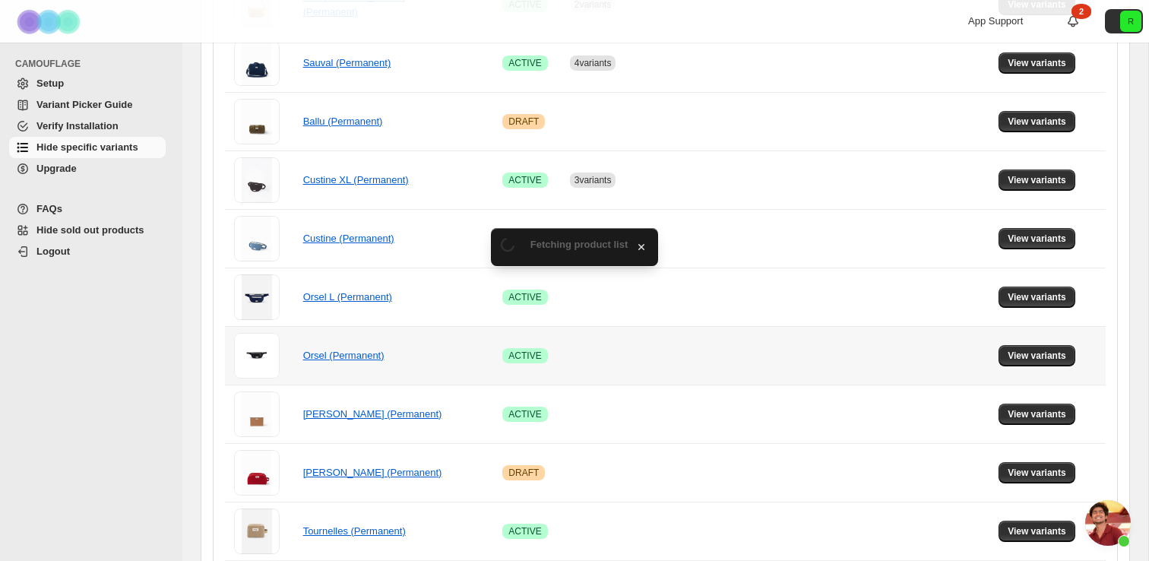
scroll to position [581, 0]
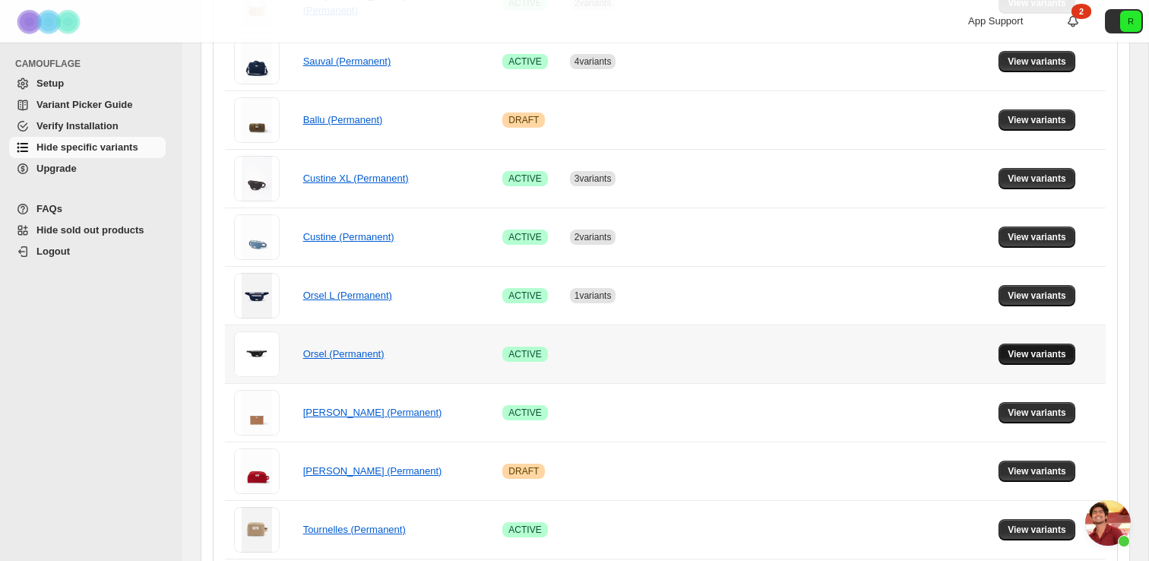
click at [1032, 356] on span "View variants" at bounding box center [1037, 354] width 59 height 12
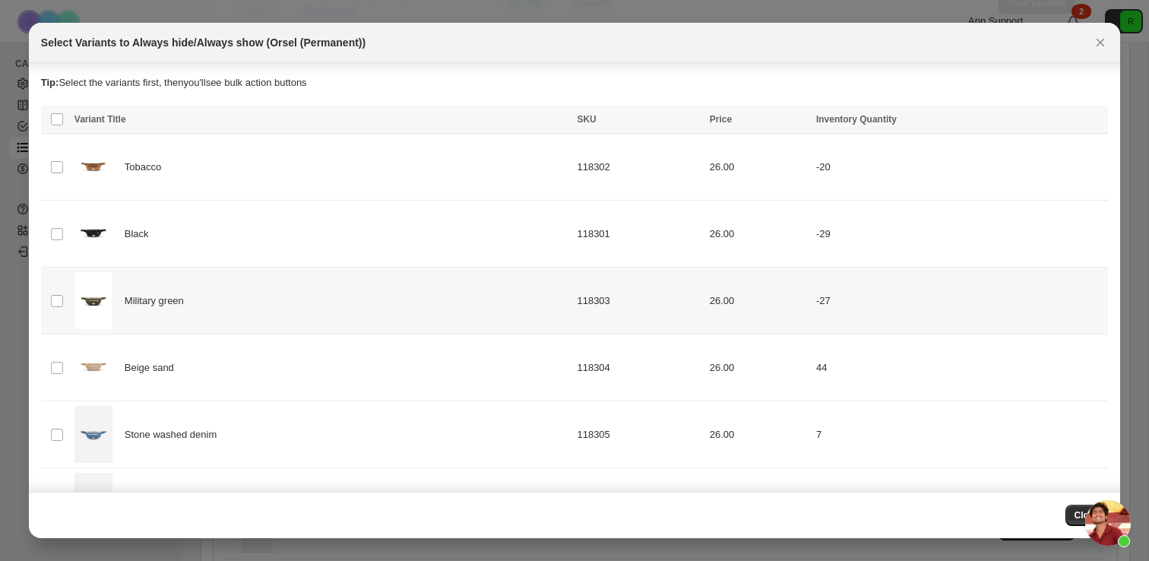
scroll to position [322, 0]
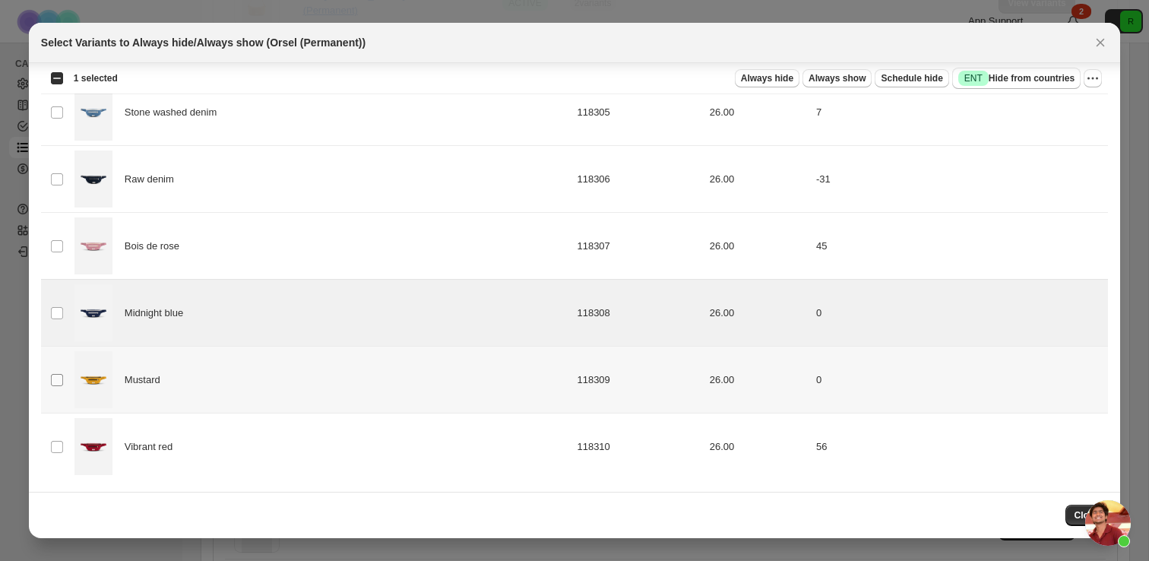
click at [59, 373] on span ":ral:" at bounding box center [57, 380] width 14 height 14
click at [784, 73] on span "Always hide" at bounding box center [767, 78] width 52 height 12
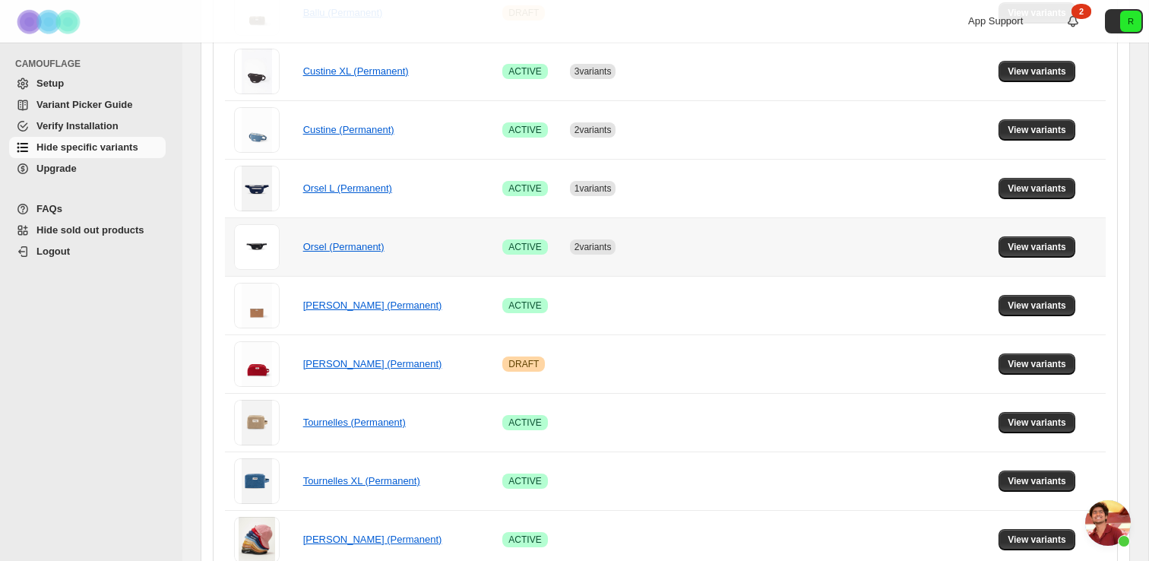
scroll to position [693, 0]
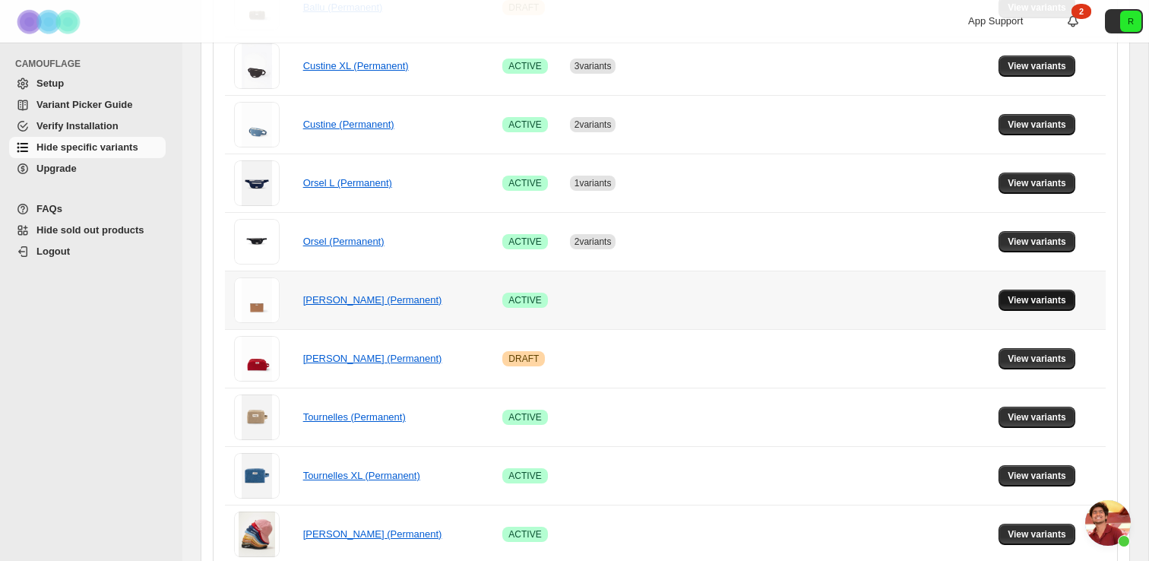
click at [1035, 293] on button "View variants" at bounding box center [1036, 300] width 77 height 21
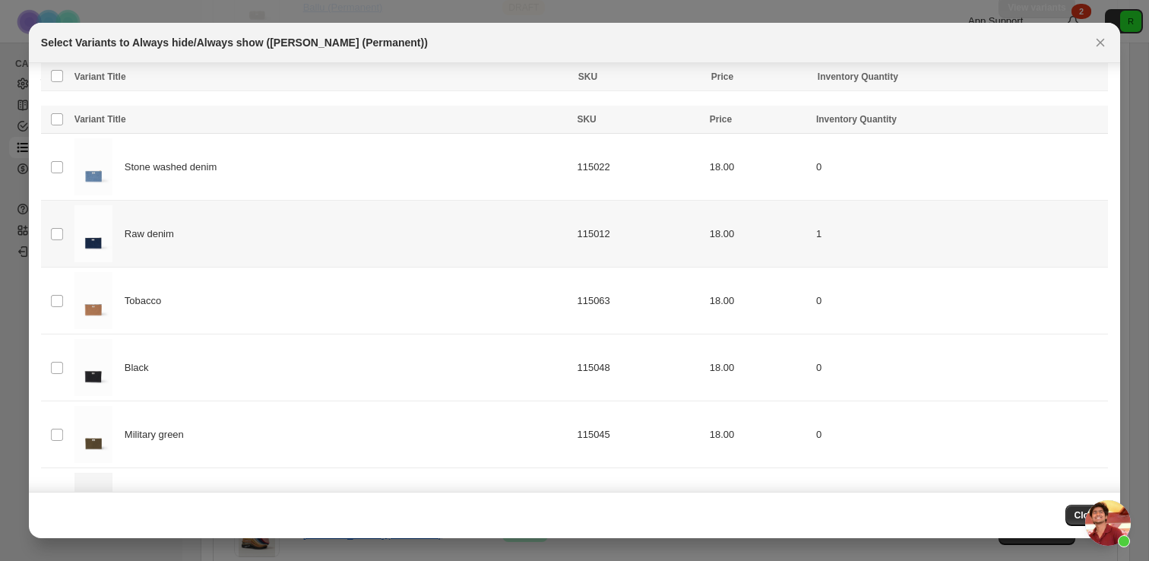
scroll to position [322, 0]
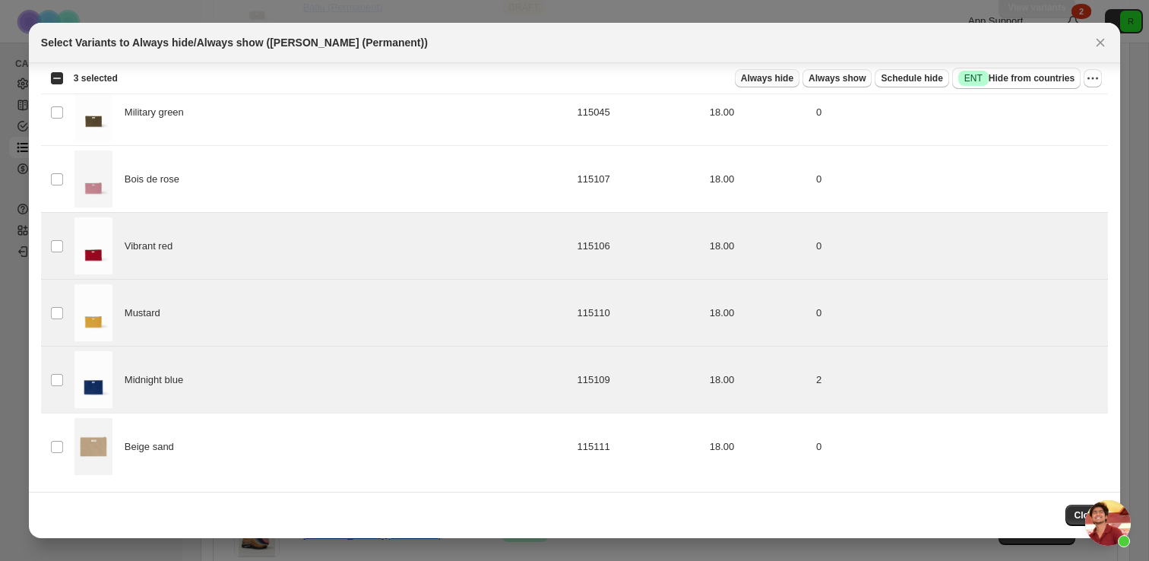
click at [769, 73] on span "Always hide" at bounding box center [767, 78] width 52 height 12
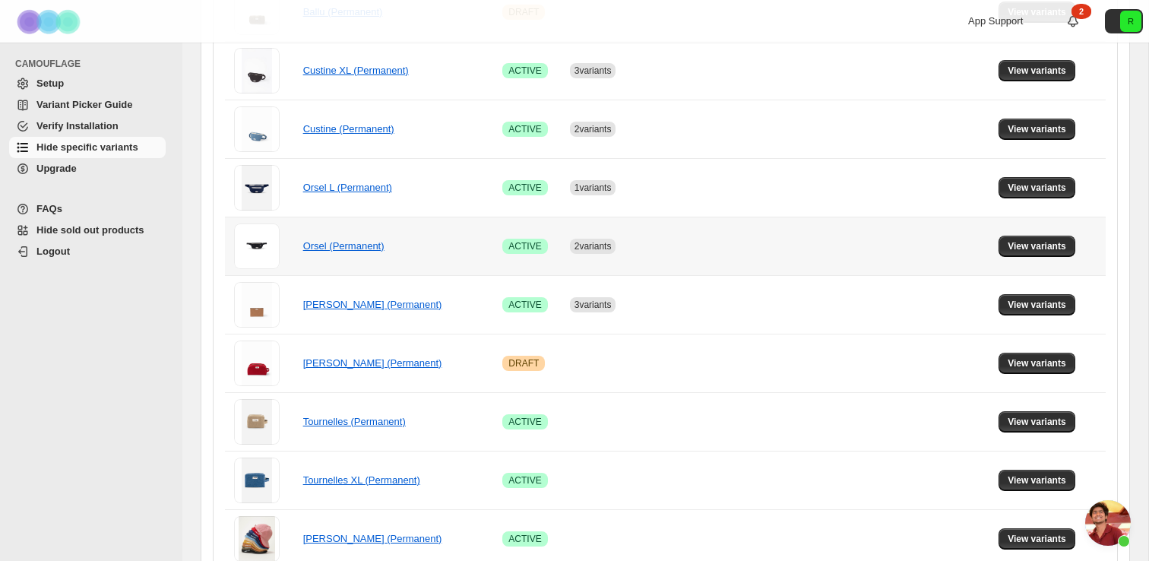
scroll to position [693, 0]
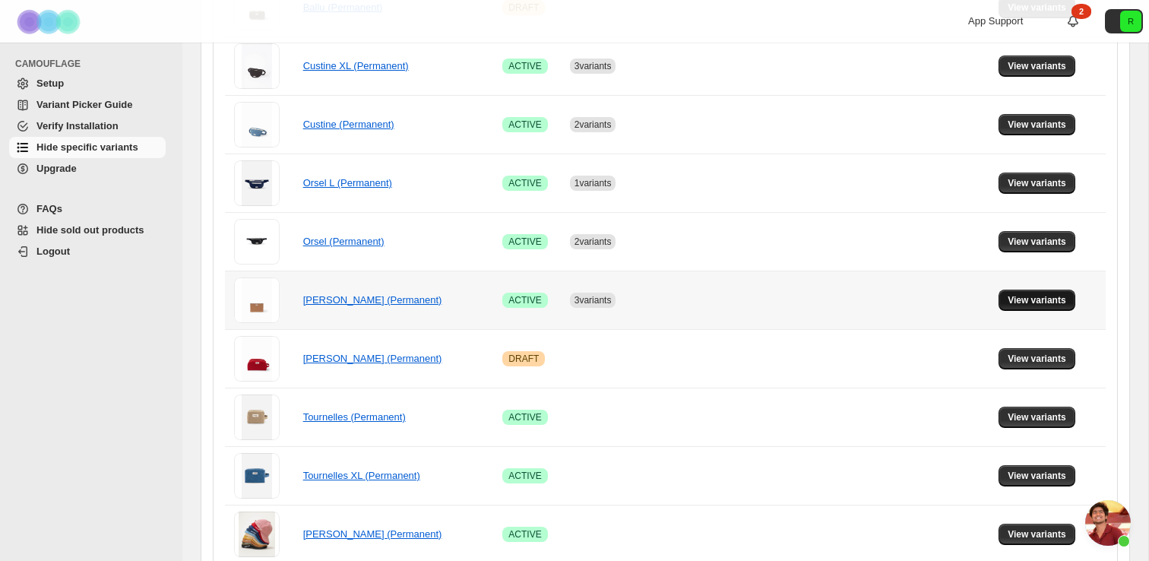
click at [1042, 301] on span "View variants" at bounding box center [1037, 300] width 59 height 12
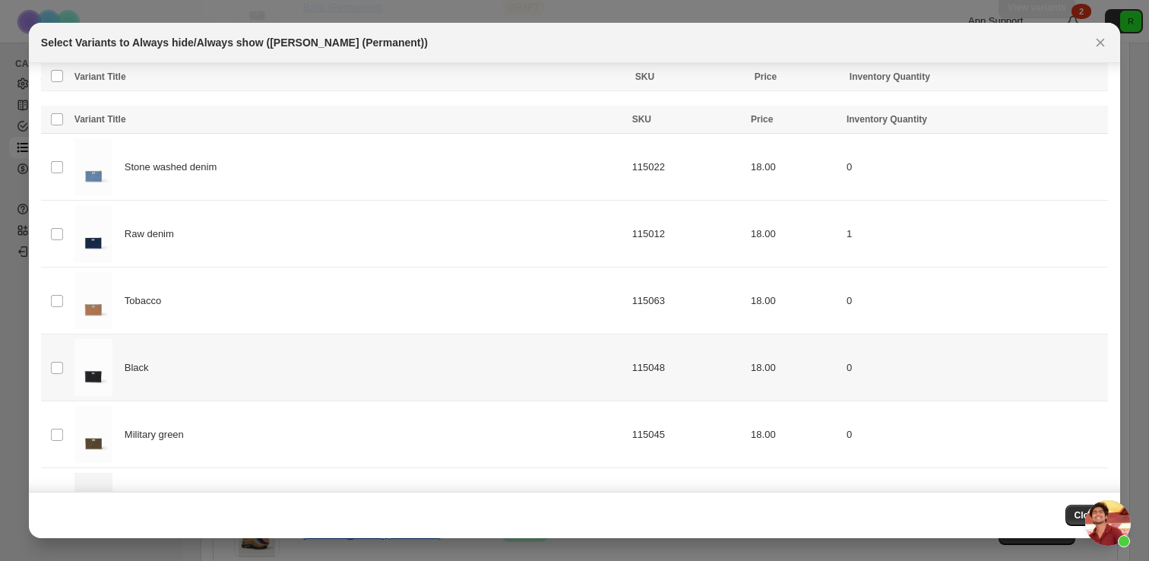
scroll to position [322, 0]
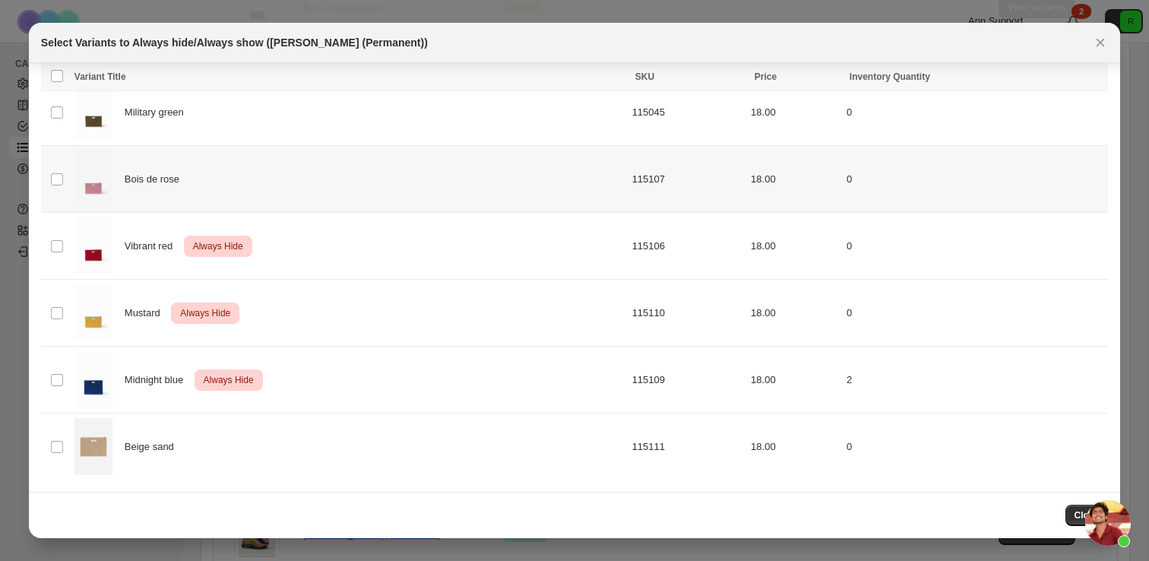
click at [200, 172] on div "Bois de rose" at bounding box center [348, 178] width 549 height 57
click at [751, 74] on span "Always hide" at bounding box center [767, 78] width 52 height 12
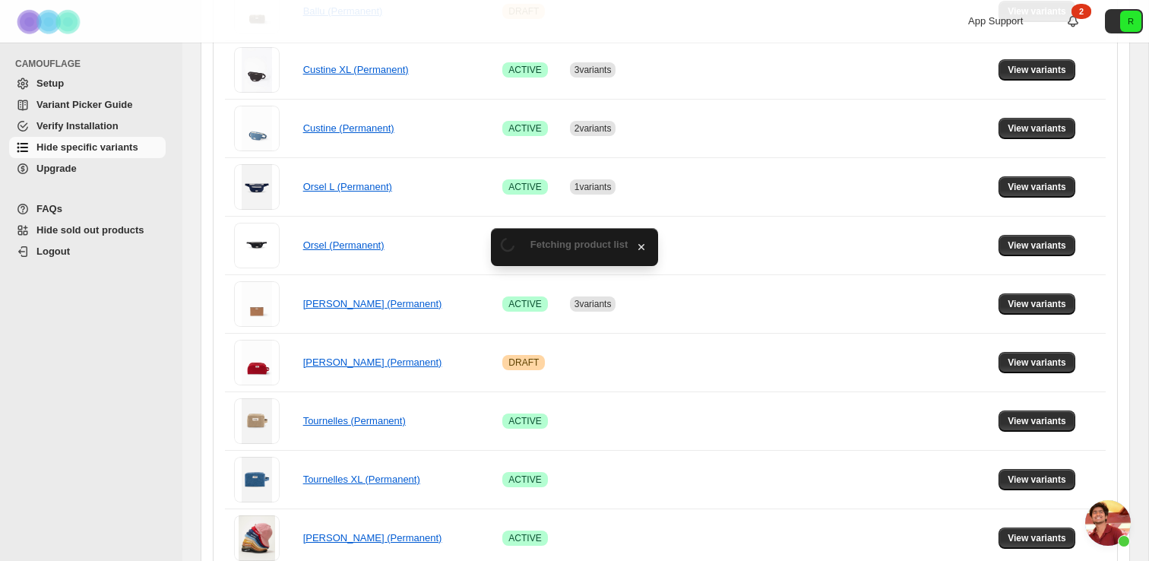
scroll to position [693, 0]
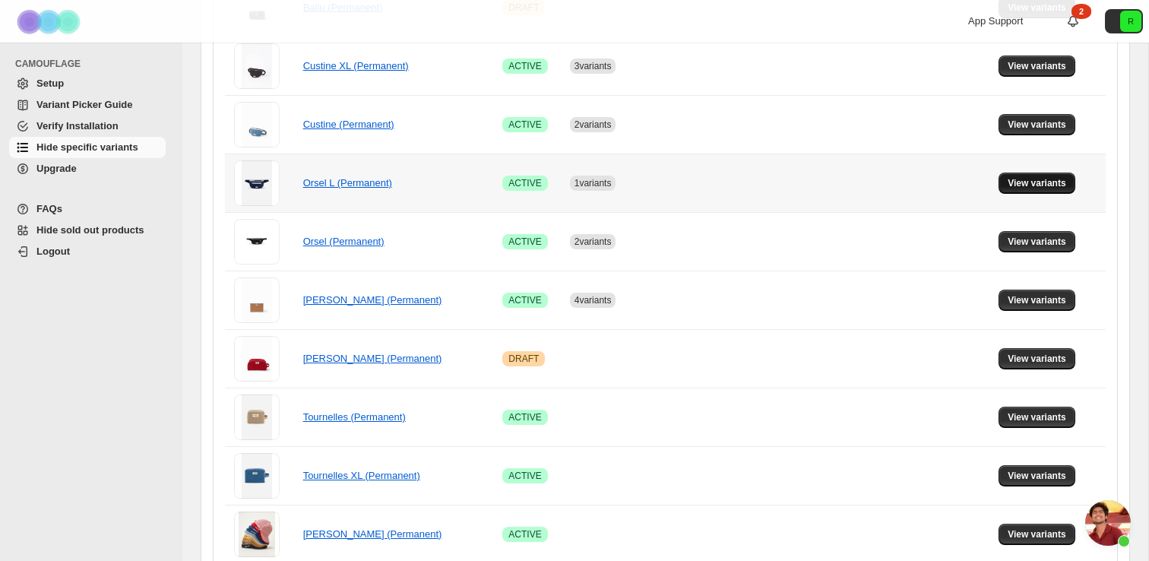
click at [1052, 185] on span "View variants" at bounding box center [1037, 183] width 59 height 12
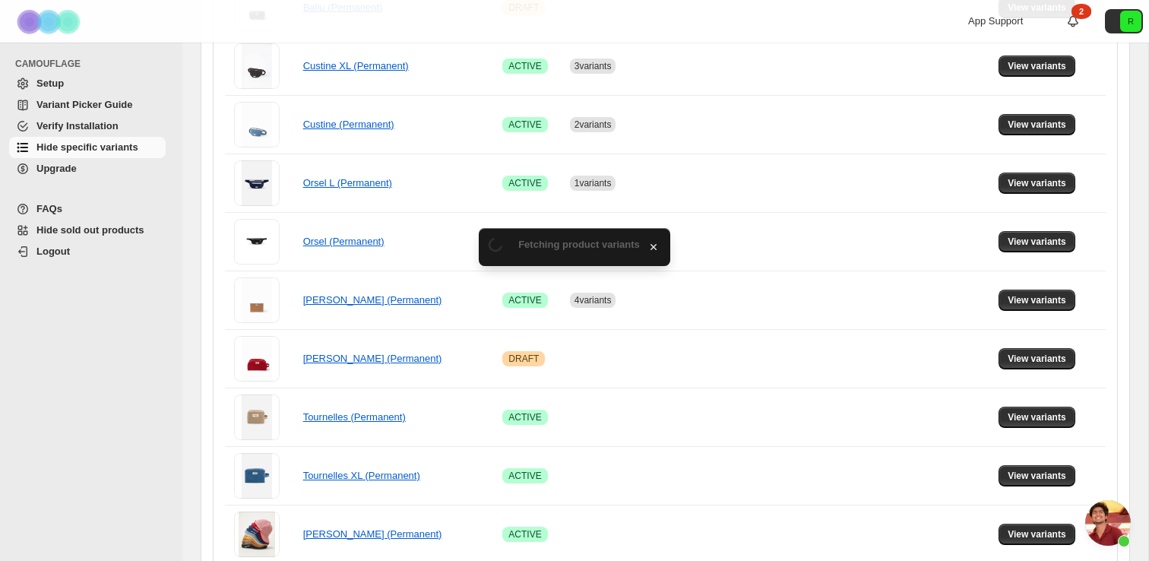
scroll to position [0, 0]
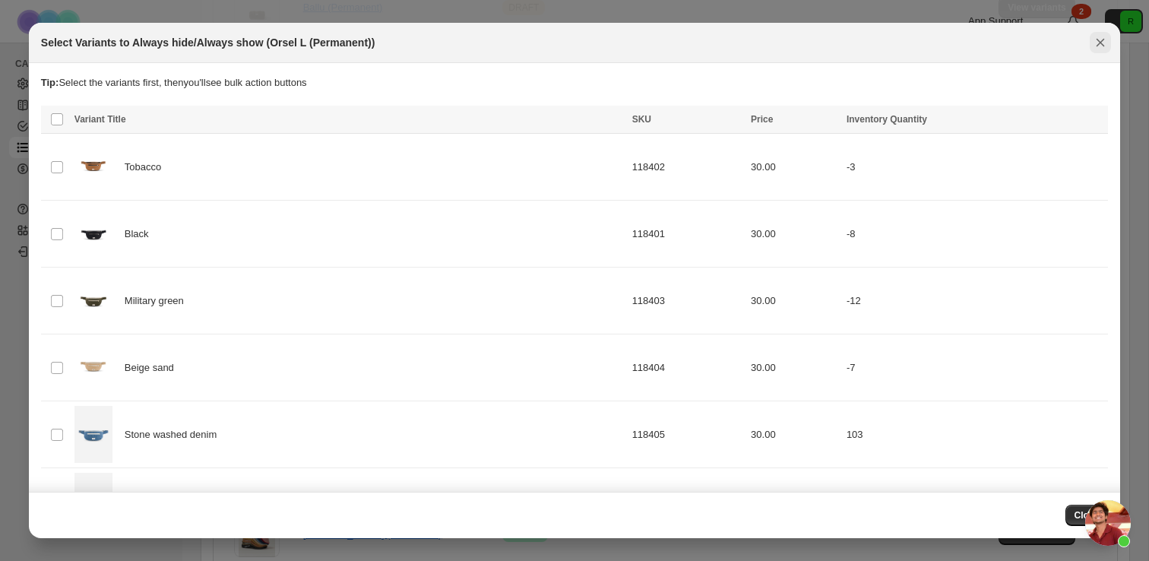
click at [1095, 45] on icon "Close" at bounding box center [1100, 42] width 15 height 15
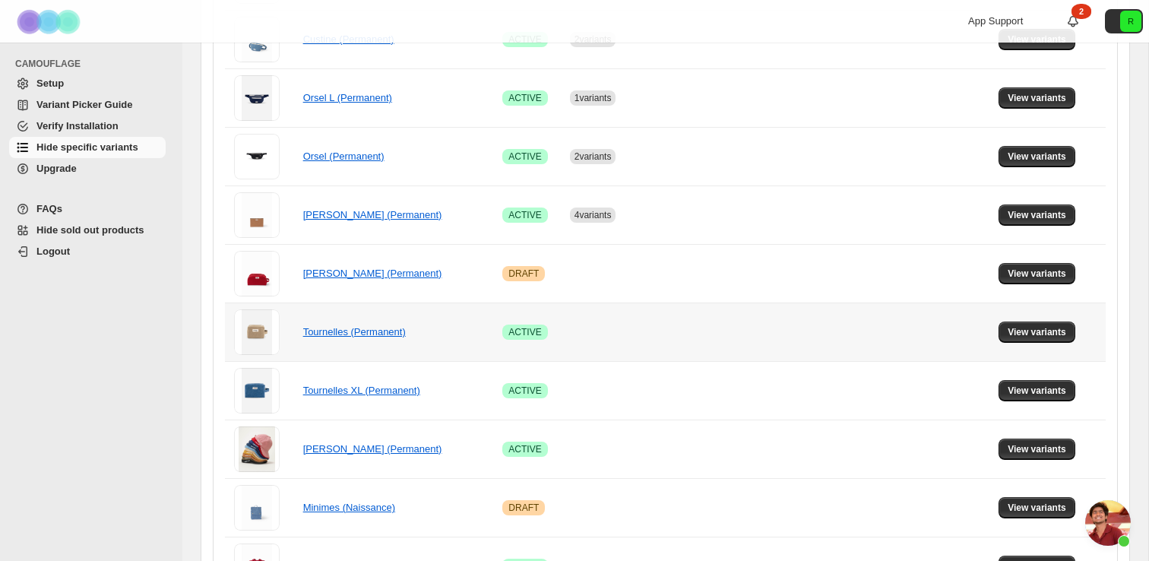
scroll to position [784, 0]
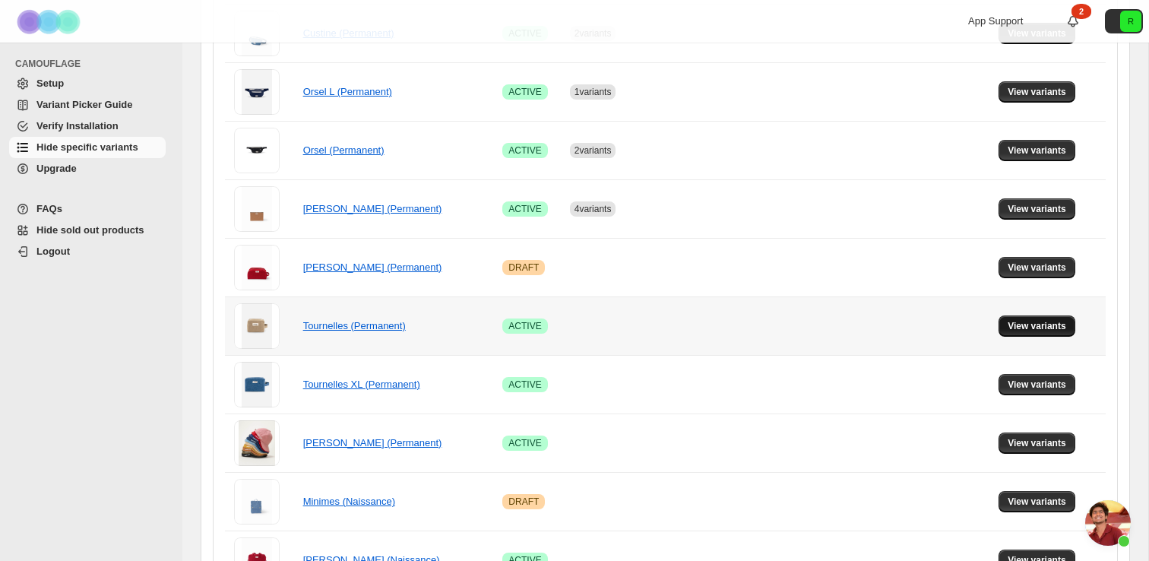
click at [1018, 328] on span "View variants" at bounding box center [1037, 326] width 59 height 12
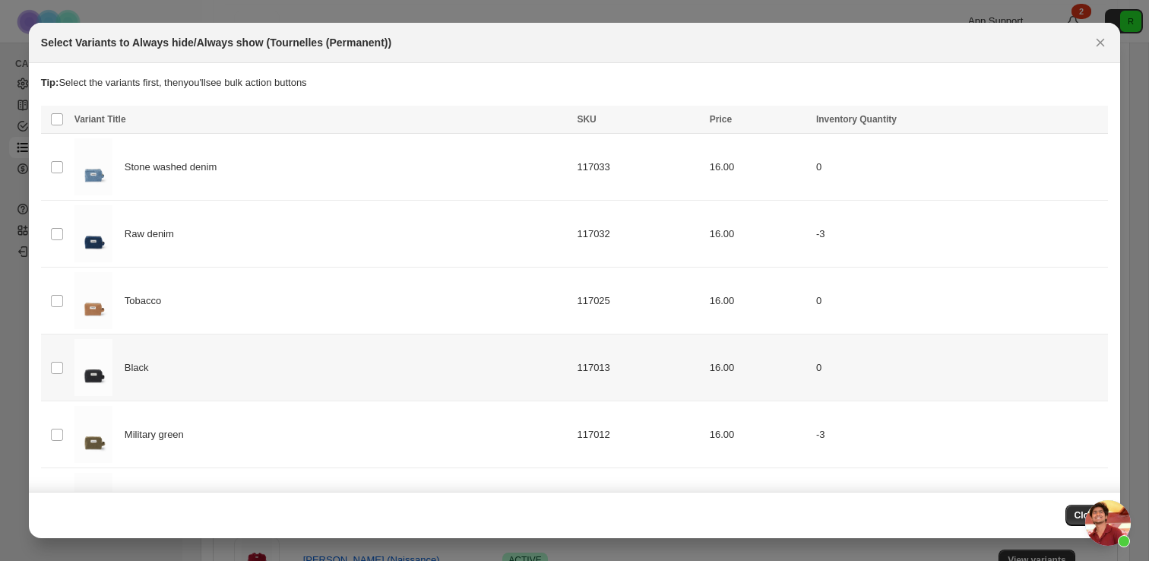
scroll to position [322, 0]
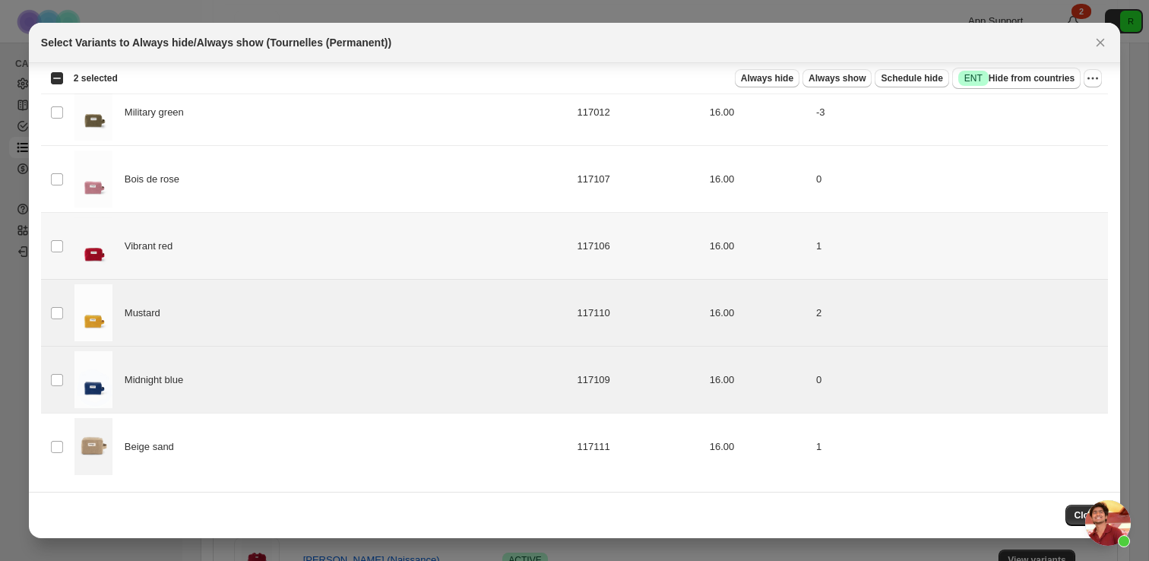
click at [59, 236] on td "Select product variant" at bounding box center [55, 246] width 29 height 67
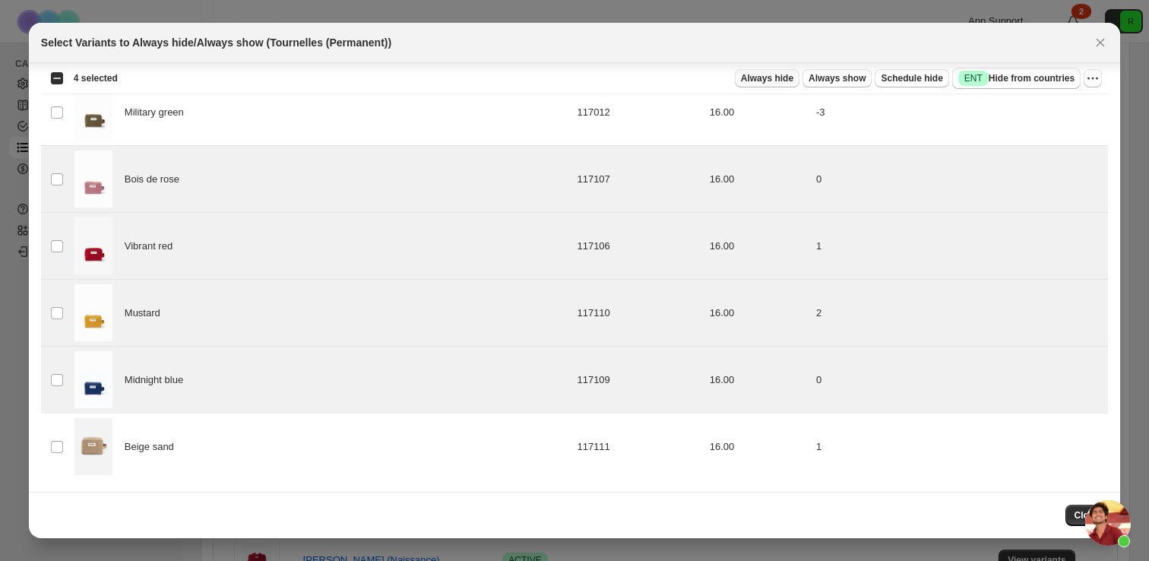
click at [761, 85] on button "Always hide" at bounding box center [767, 78] width 65 height 18
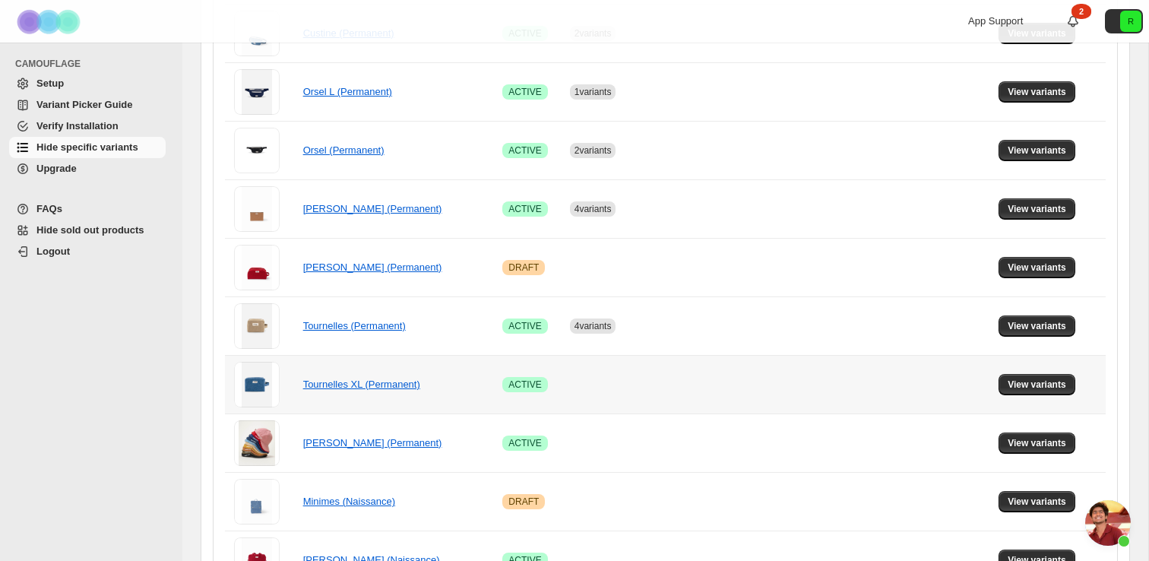
scroll to position [850, 0]
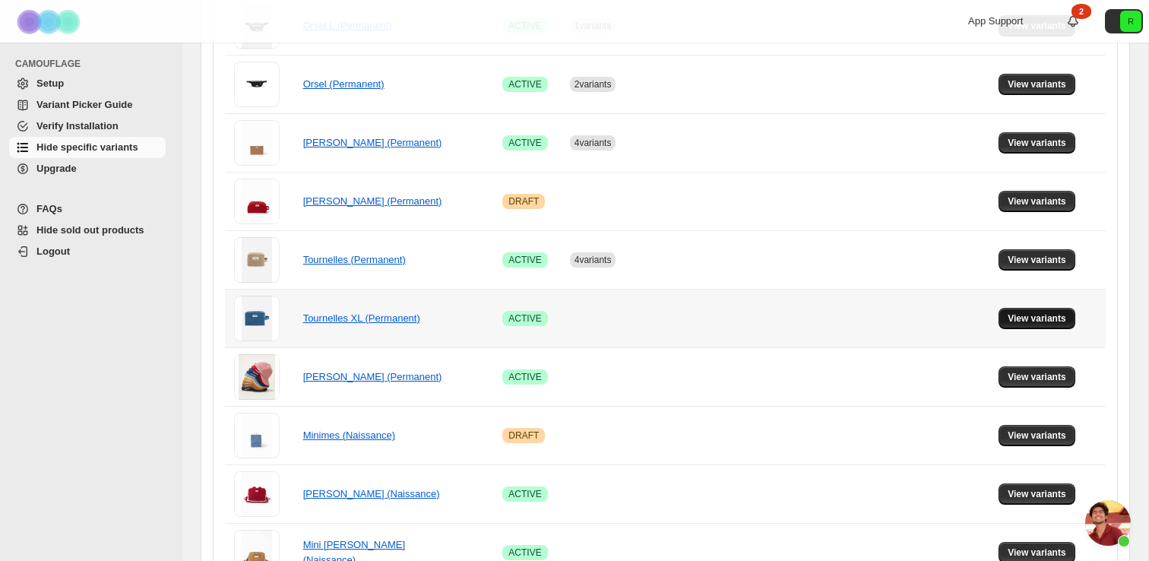
click at [1028, 322] on span "View variants" at bounding box center [1037, 318] width 59 height 12
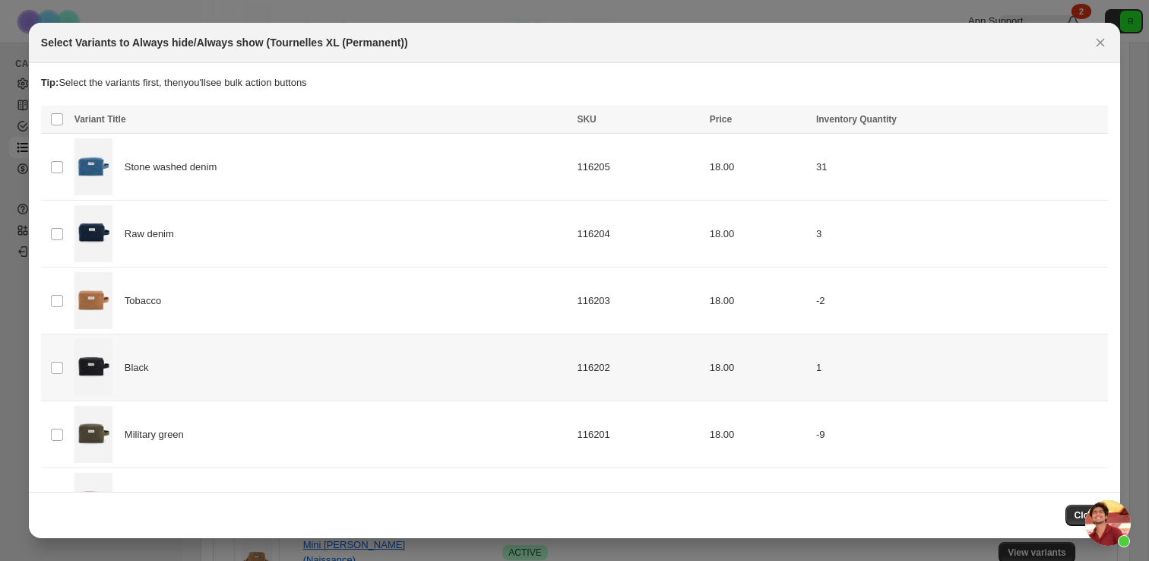
scroll to position [322, 0]
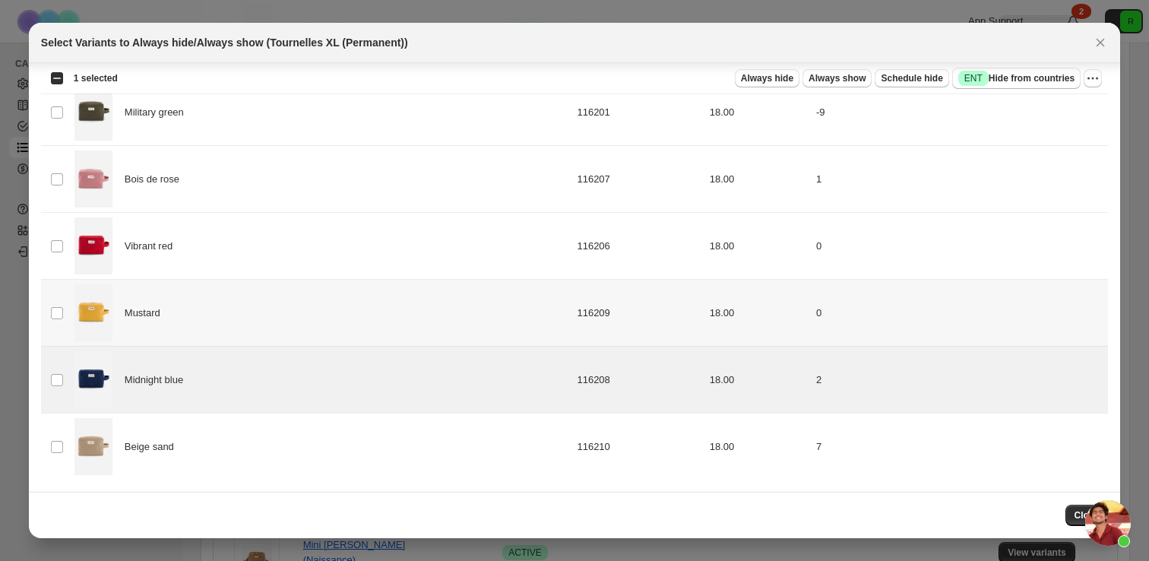
click at [60, 319] on td "Select product variant" at bounding box center [55, 313] width 29 height 67
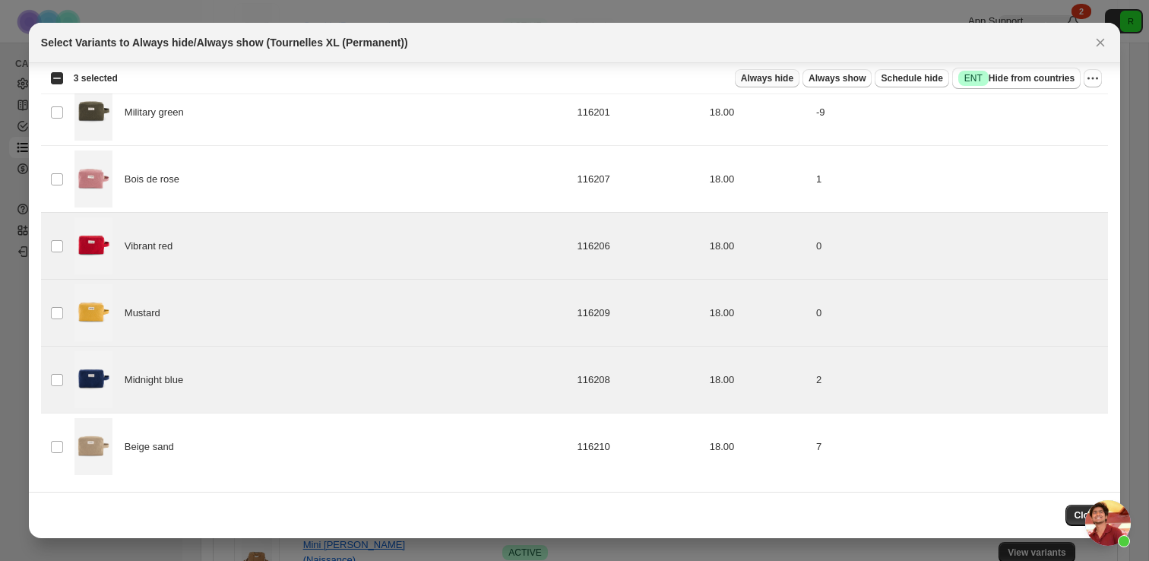
click at [754, 80] on span "Always hide" at bounding box center [767, 78] width 52 height 12
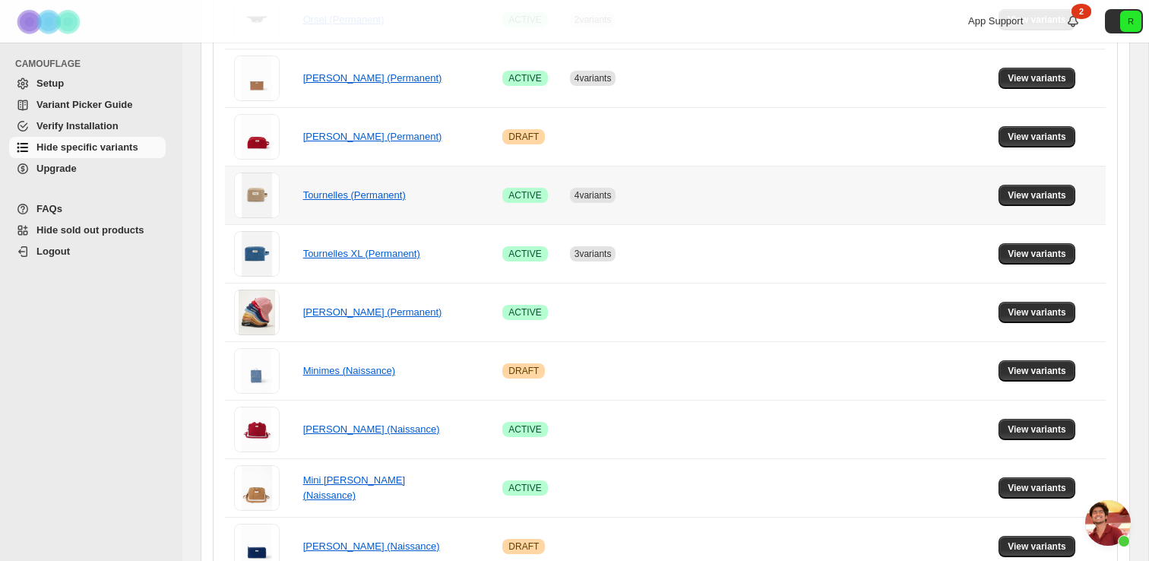
scroll to position [930, 0]
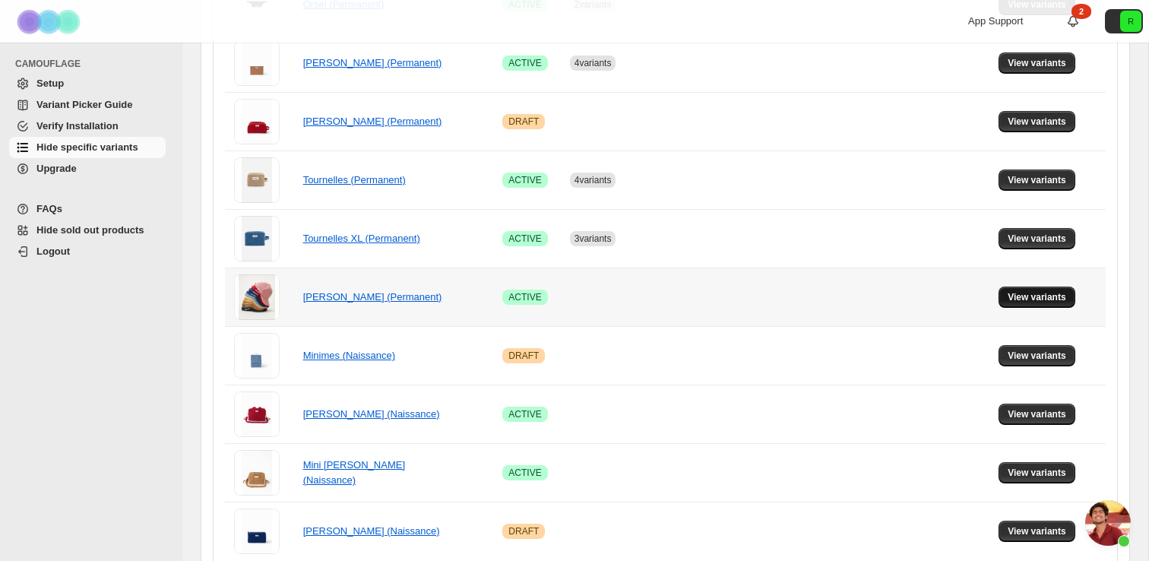
click at [1019, 301] on span "View variants" at bounding box center [1037, 297] width 59 height 12
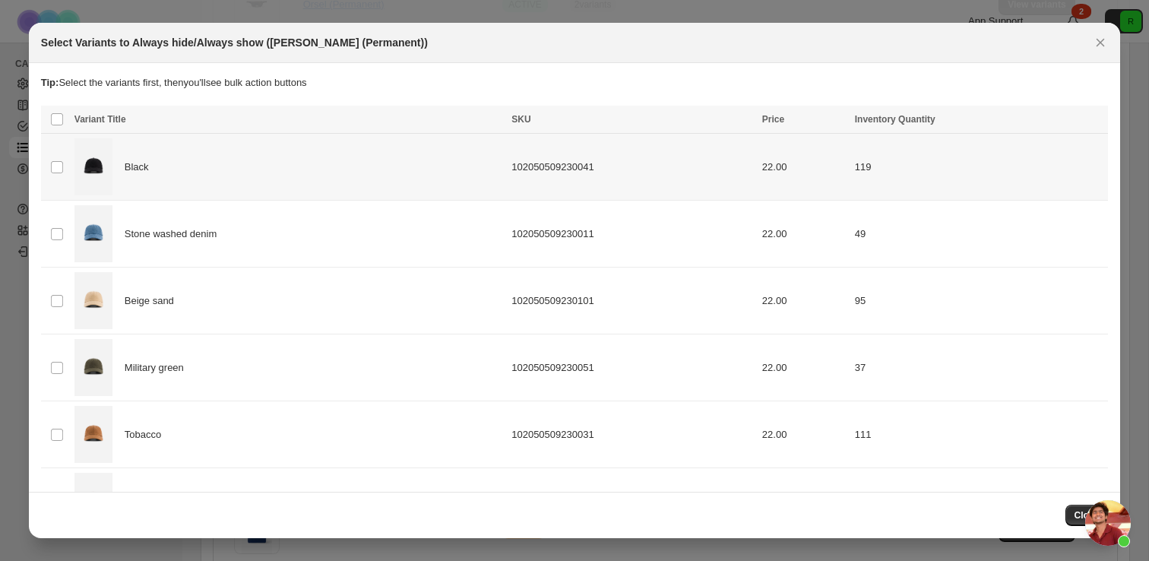
scroll to position [322, 0]
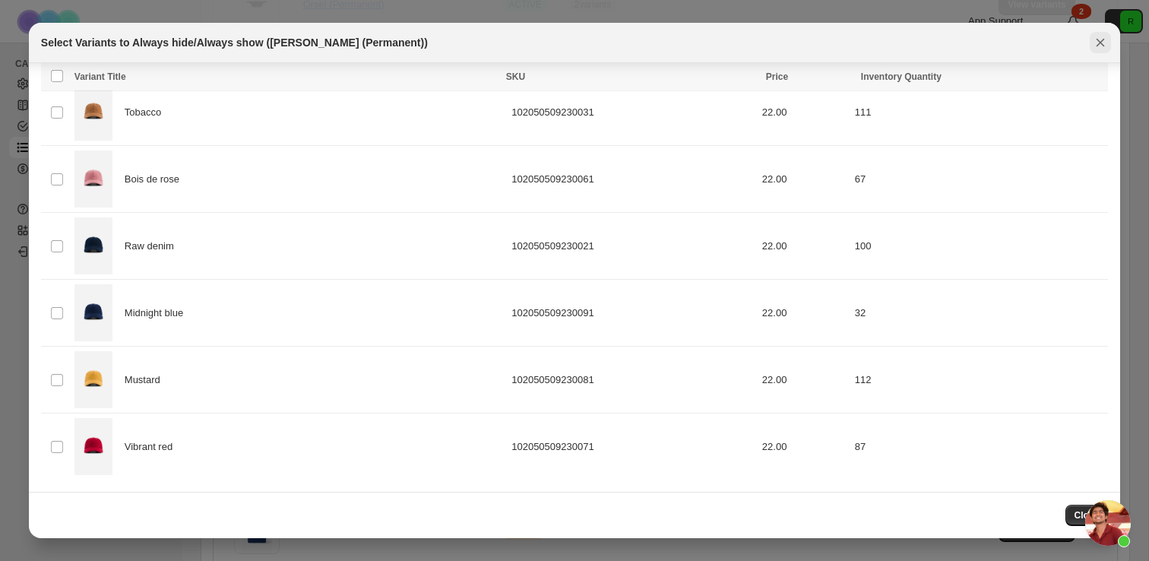
click at [1096, 43] on icon "Close" at bounding box center [1100, 42] width 15 height 15
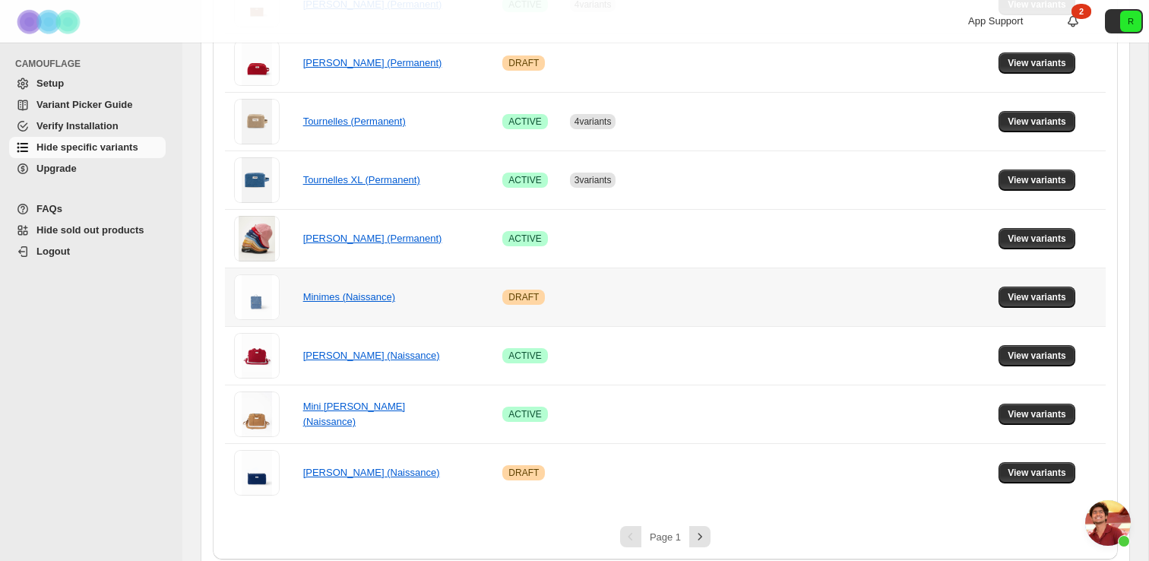
scroll to position [999, 0]
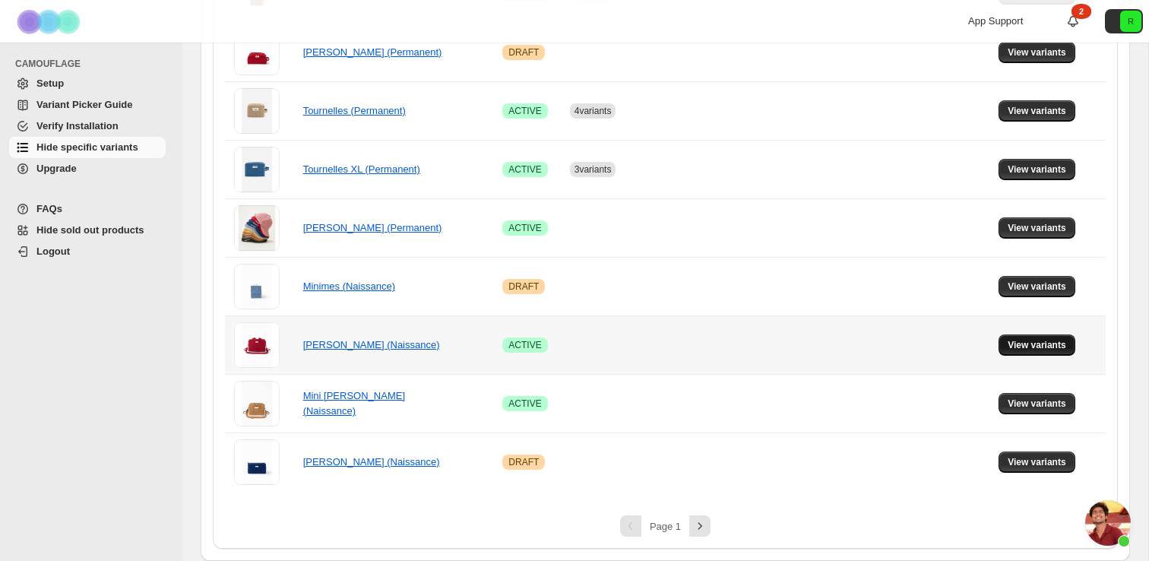
click at [1029, 339] on span "View variants" at bounding box center [1037, 345] width 59 height 12
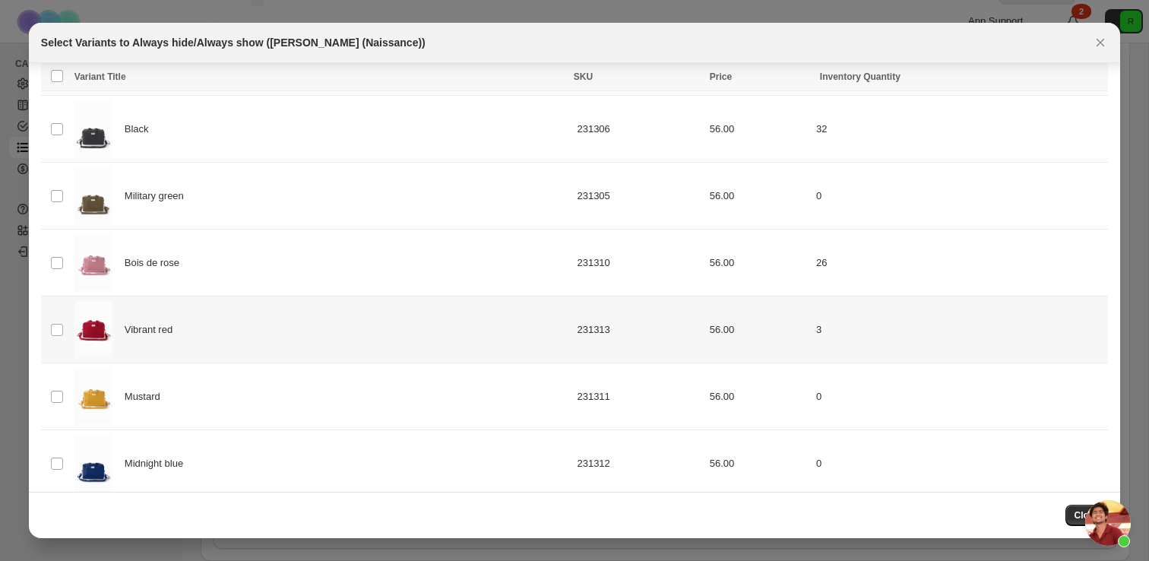
scroll to position [322, 0]
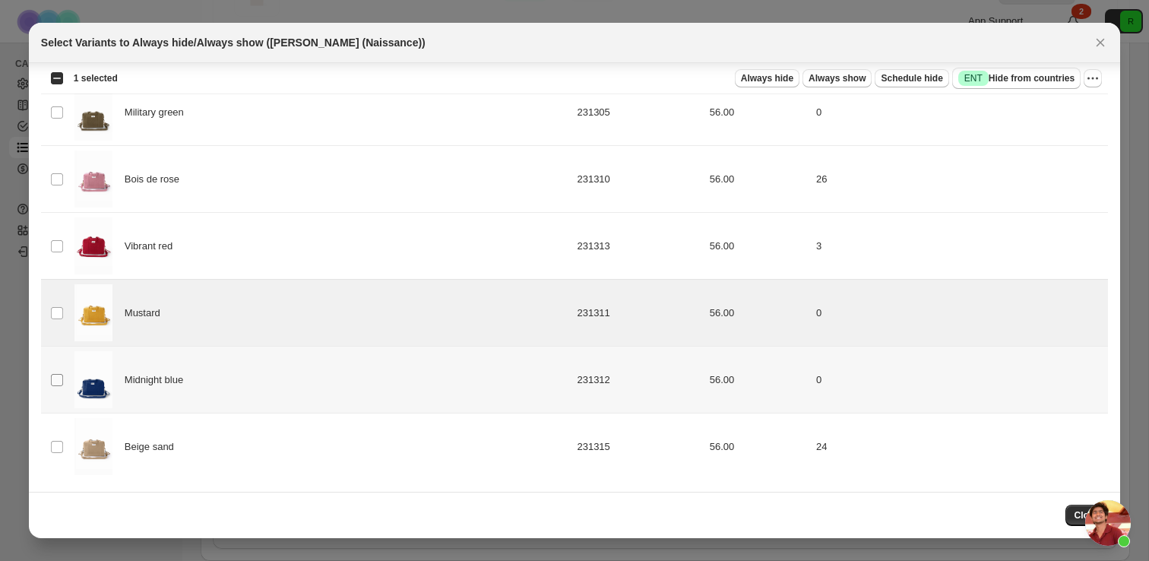
click at [63, 380] on span ":rg4:" at bounding box center [57, 380] width 14 height 14
click at [770, 78] on span "Always hide" at bounding box center [767, 78] width 52 height 12
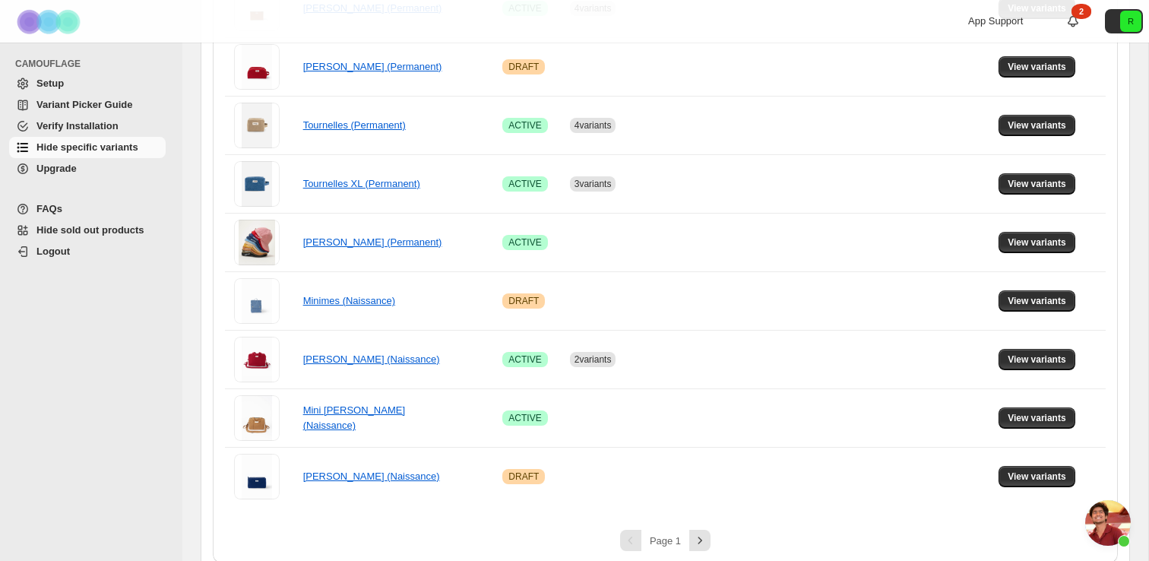
scroll to position [999, 0]
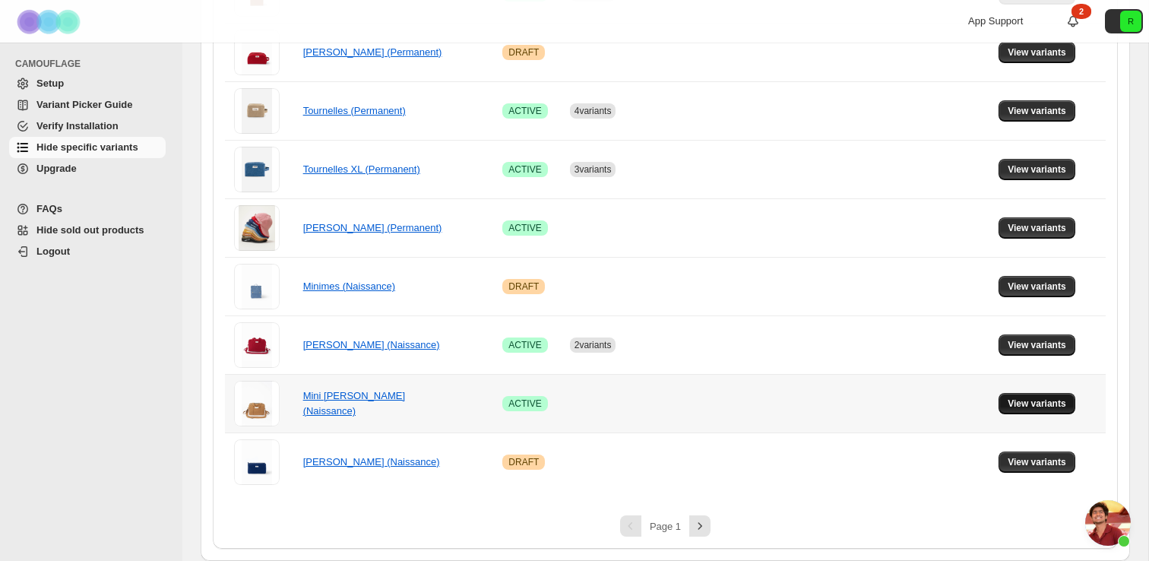
click at [1015, 403] on span "View variants" at bounding box center [1037, 403] width 59 height 12
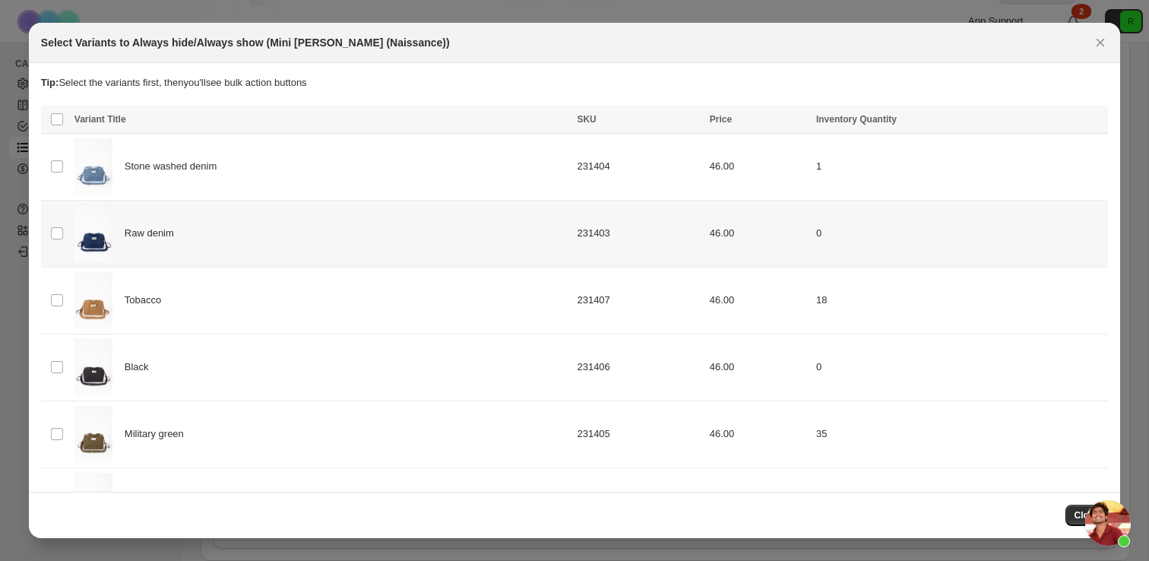
scroll to position [321, 0]
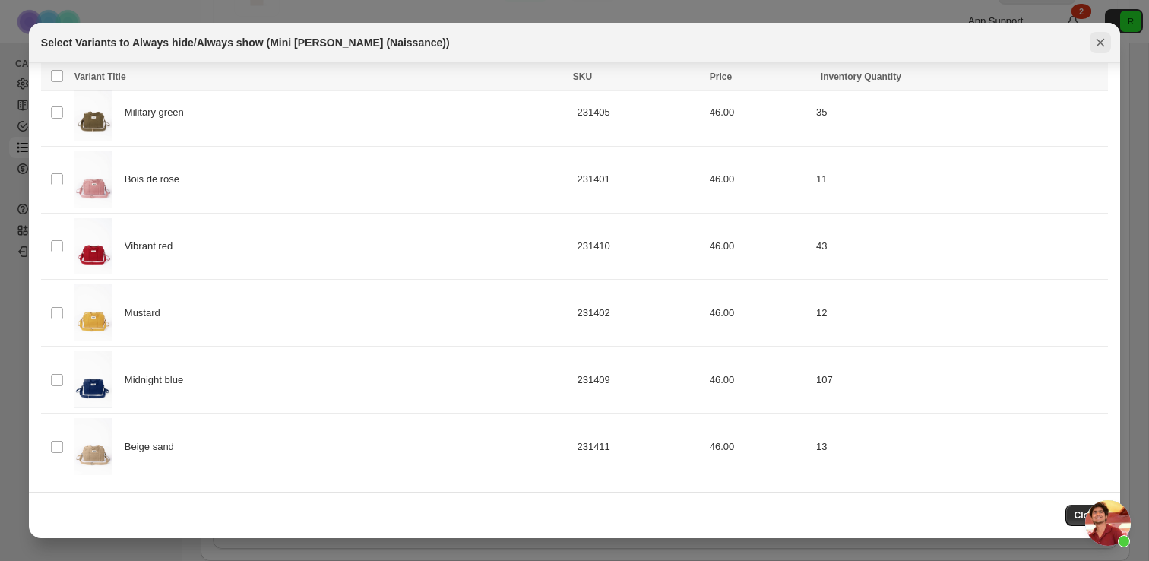
click at [1101, 43] on icon "Close" at bounding box center [1100, 43] width 8 height 8
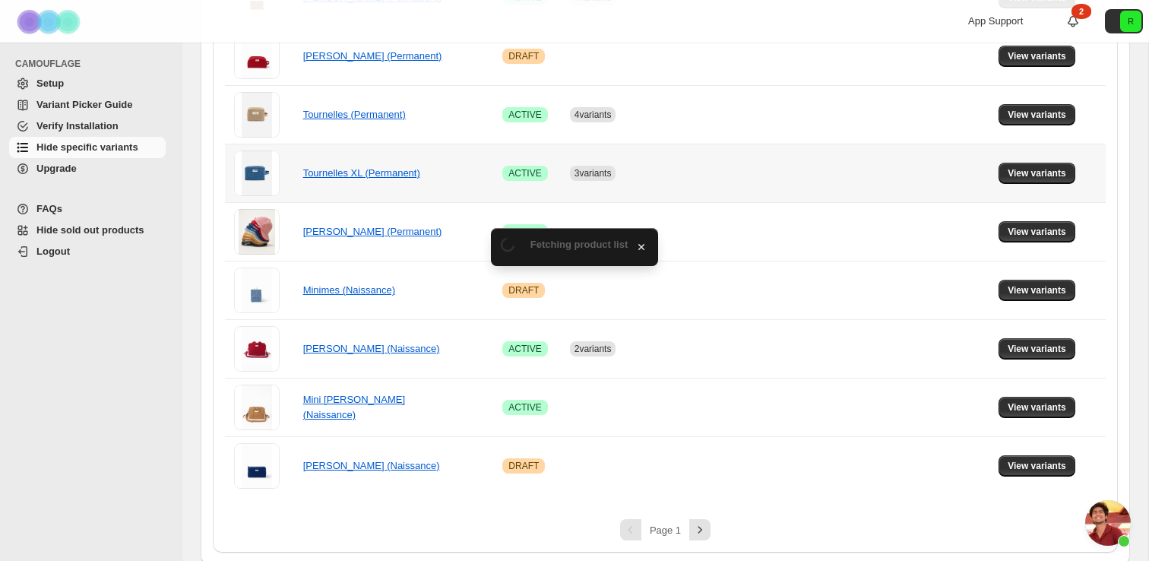
scroll to position [999, 0]
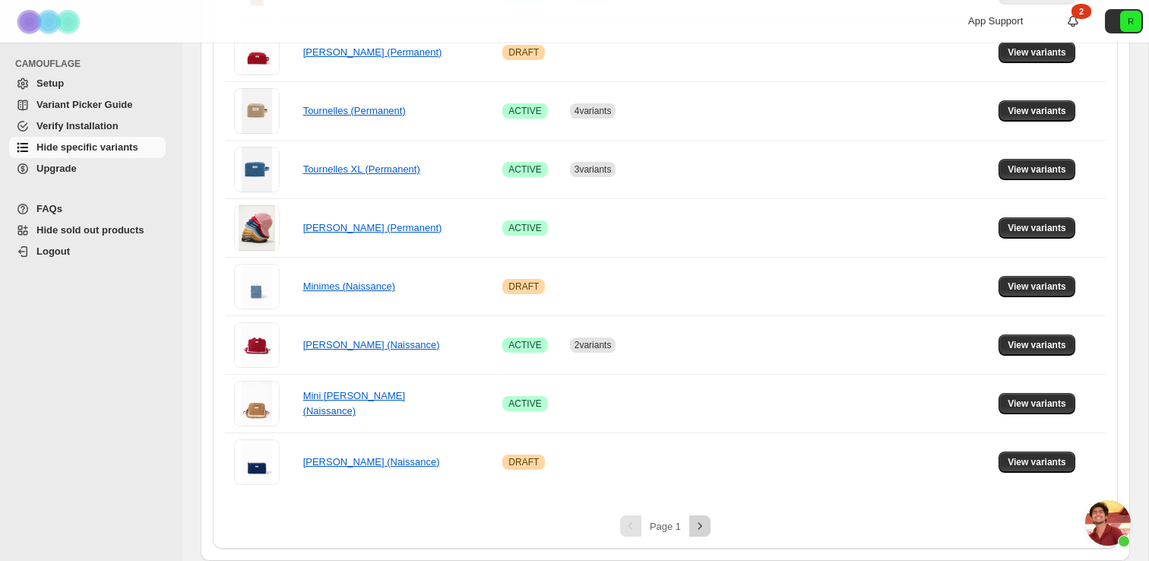
click at [696, 529] on icon "Next" at bounding box center [699, 525] width 15 height 15
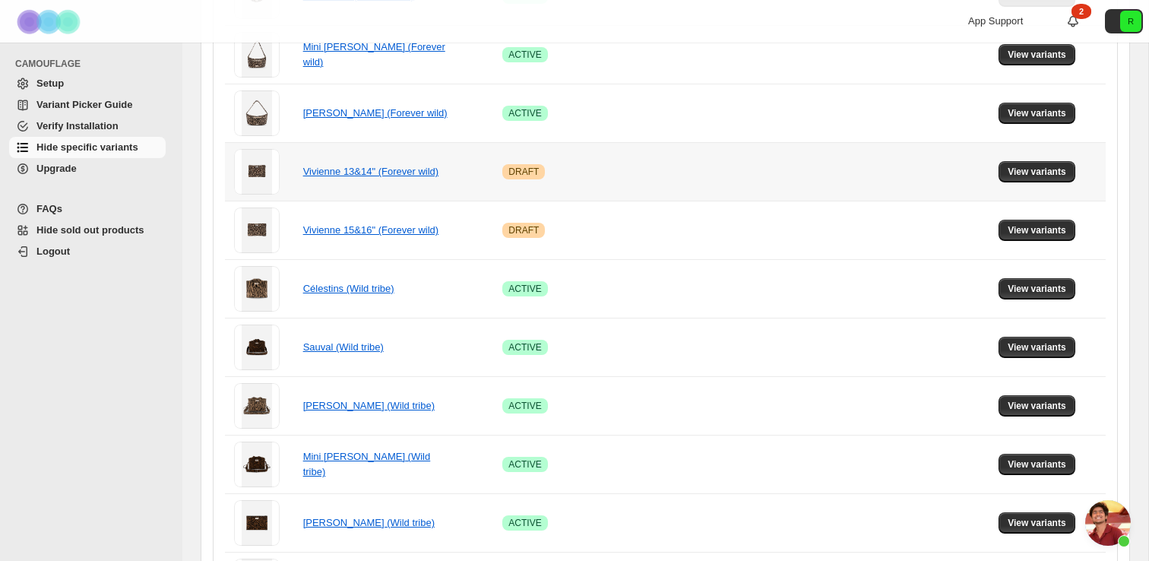
scroll to position [894, 0]
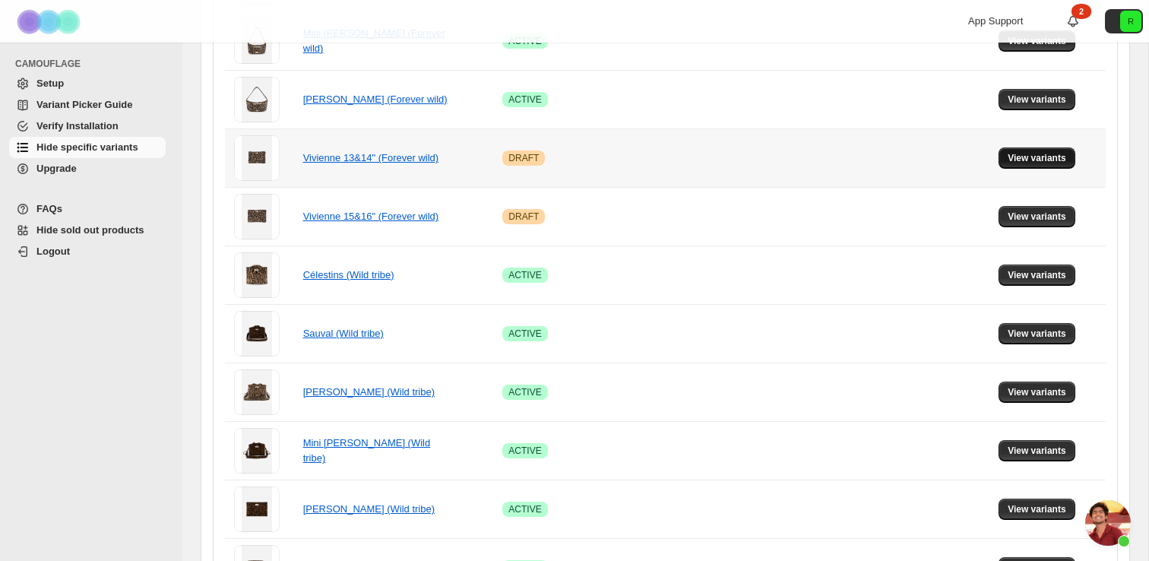
click at [1036, 163] on span "View variants" at bounding box center [1037, 158] width 59 height 12
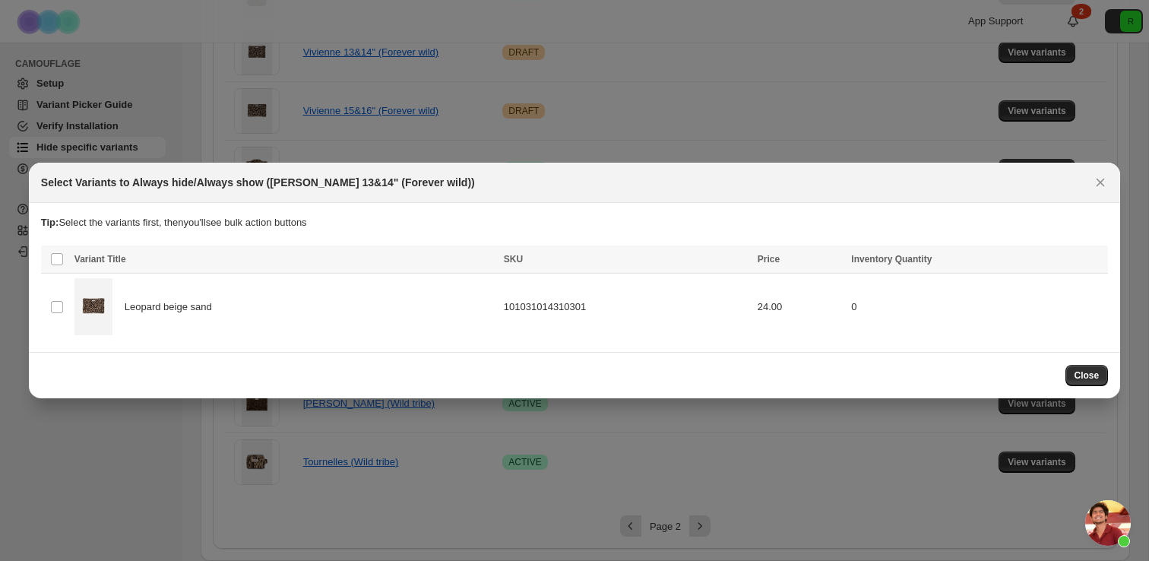
scroll to position [0, 0]
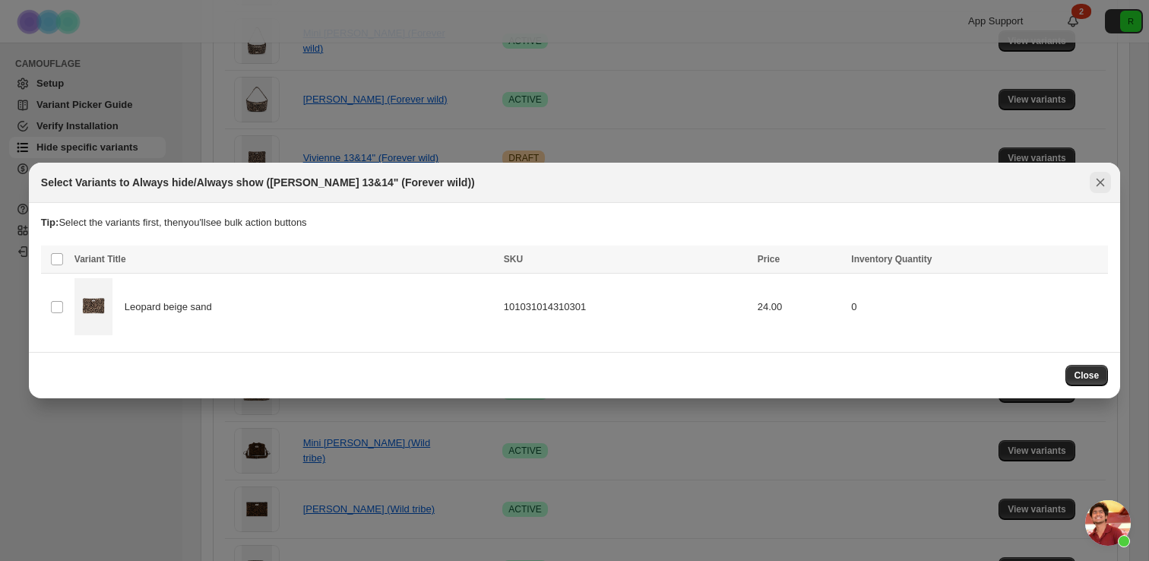
click at [1103, 183] on icon "Close" at bounding box center [1100, 182] width 15 height 15
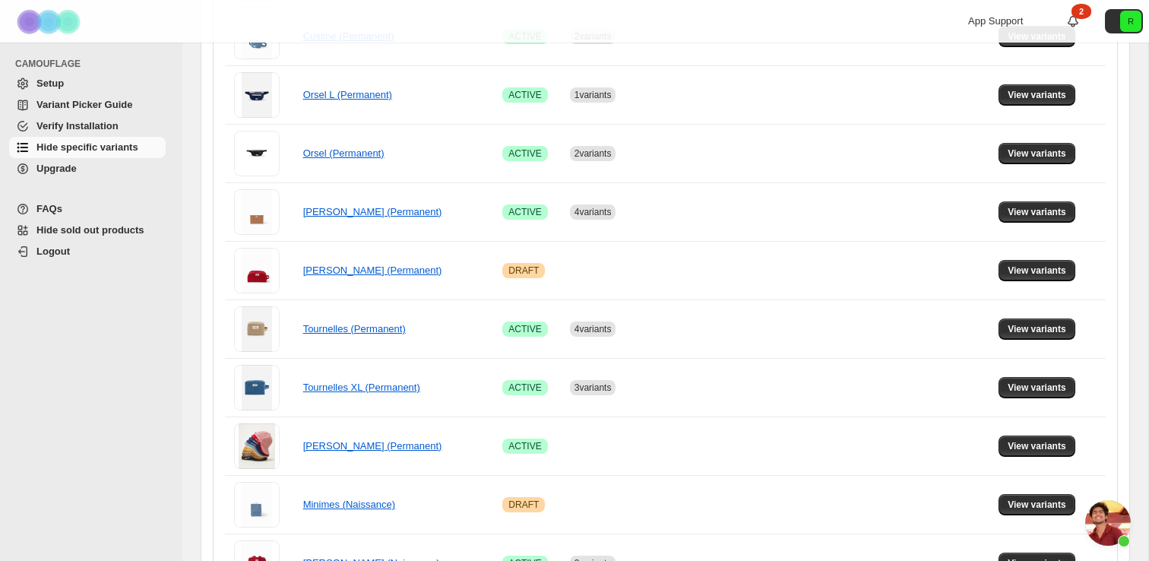
scroll to position [999, 0]
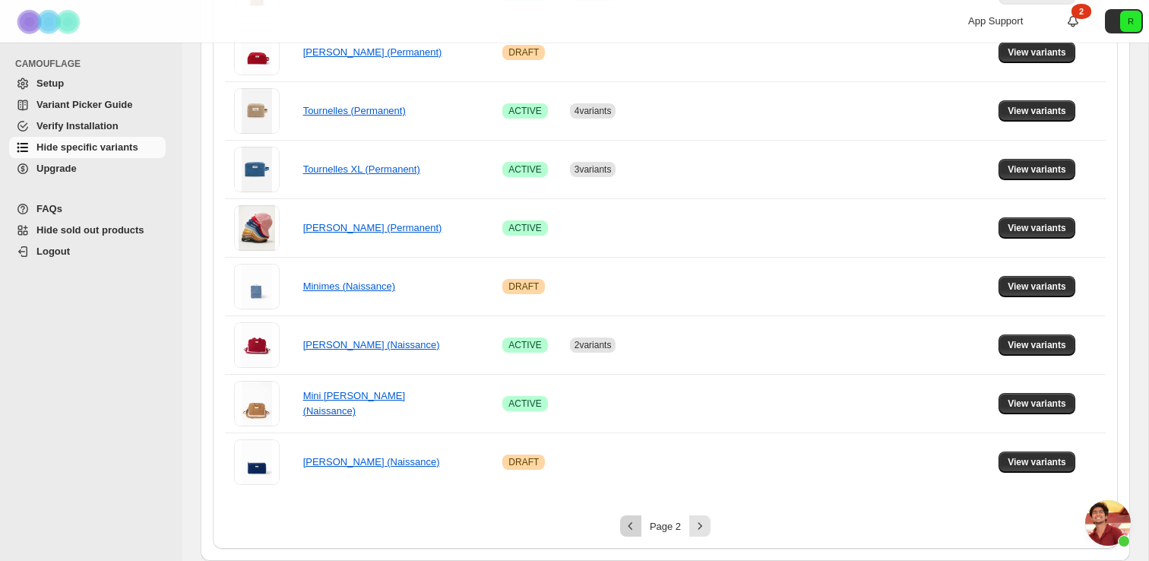
click at [632, 523] on icon "Previous" at bounding box center [630, 525] width 15 height 15
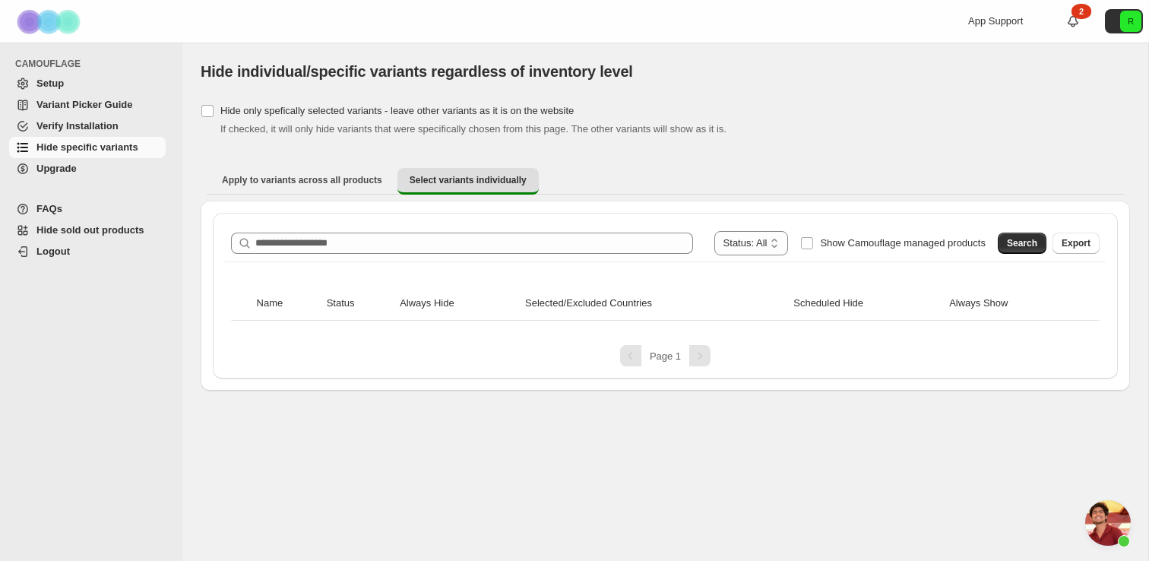
scroll to position [0, 0]
click at [697, 354] on div "Pagination" at bounding box center [699, 355] width 21 height 21
click at [700, 356] on div "Pagination" at bounding box center [699, 355] width 21 height 21
click at [631, 287] on th "Selected/Excluded Countries" at bounding box center [655, 303] width 268 height 34
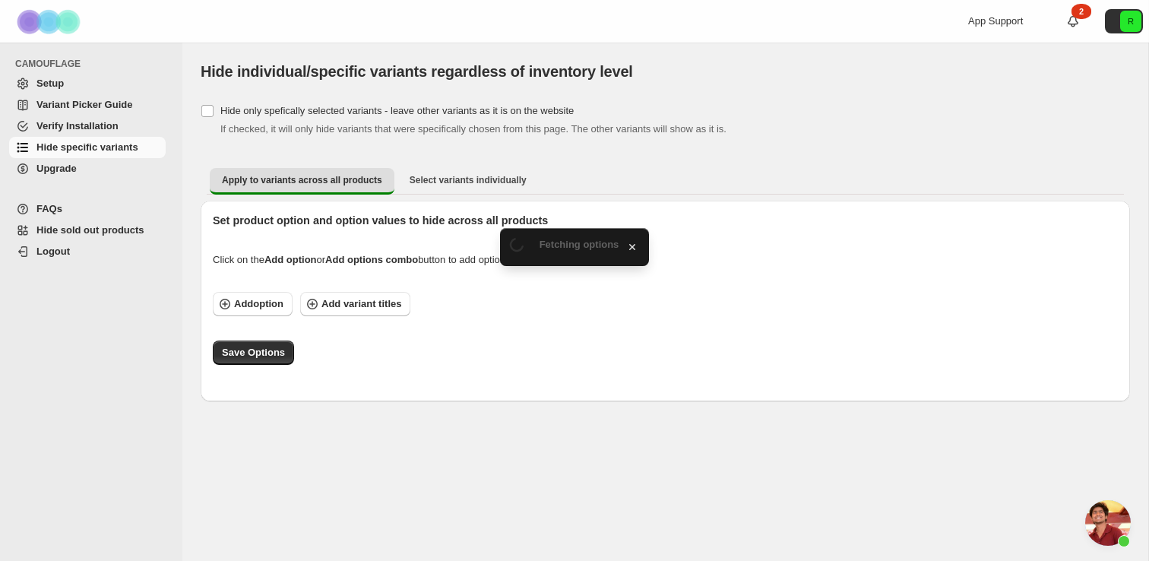
scroll to position [4157, 0]
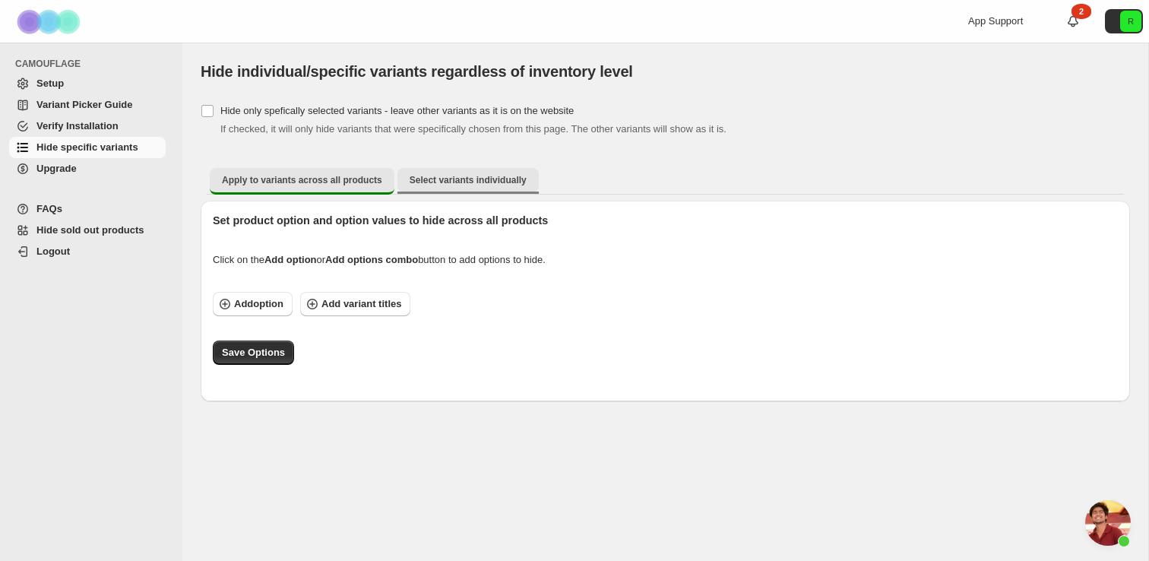
click at [450, 181] on span "Select variants individually" at bounding box center [468, 180] width 117 height 12
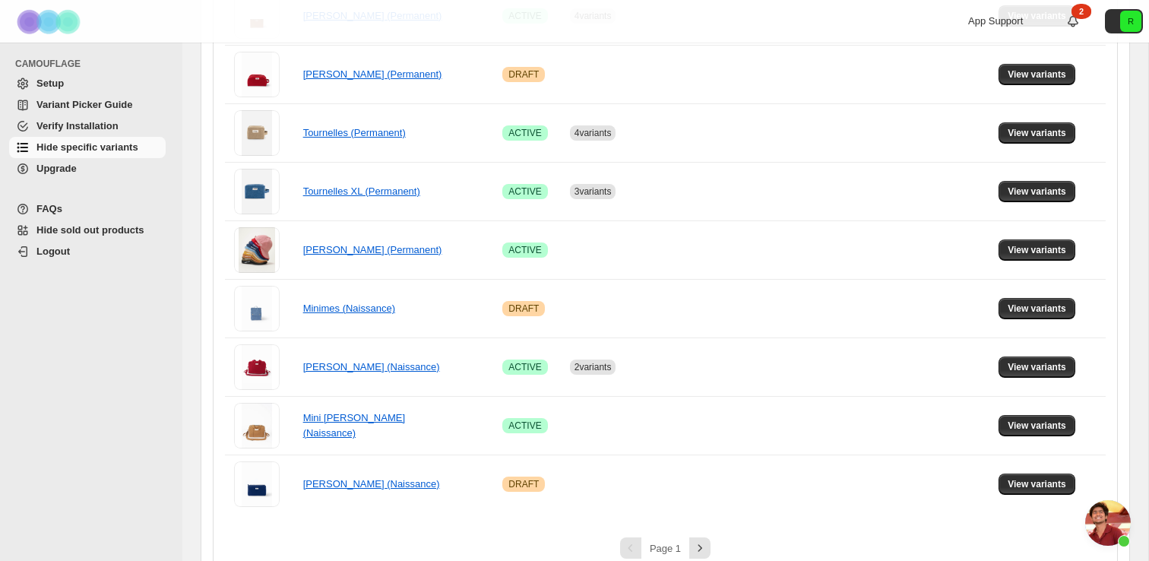
scroll to position [999, 0]
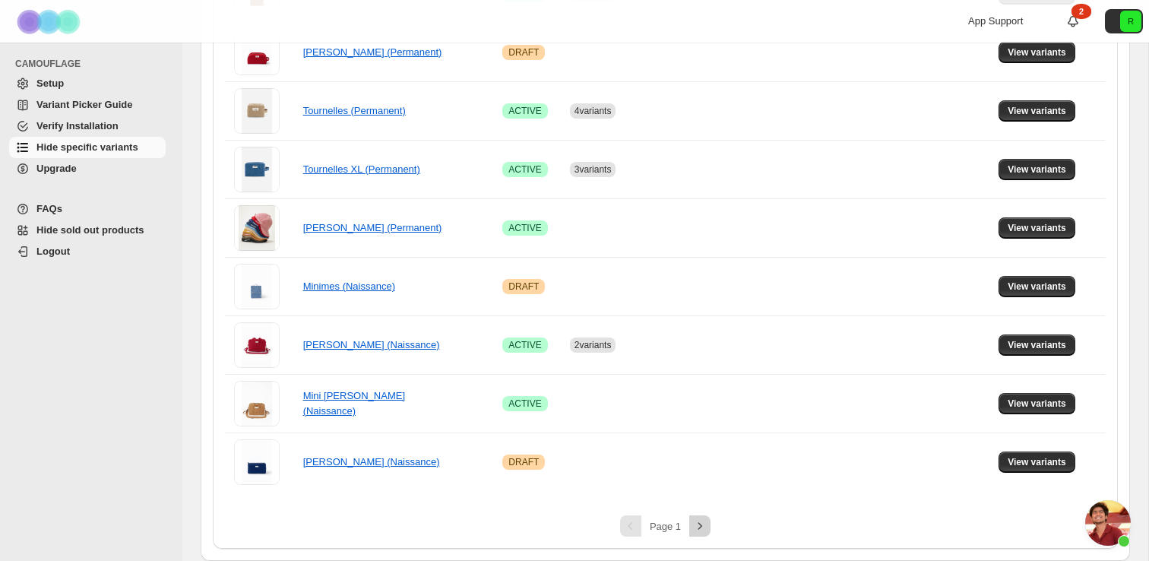
click at [698, 527] on icon "Next" at bounding box center [699, 525] width 15 height 15
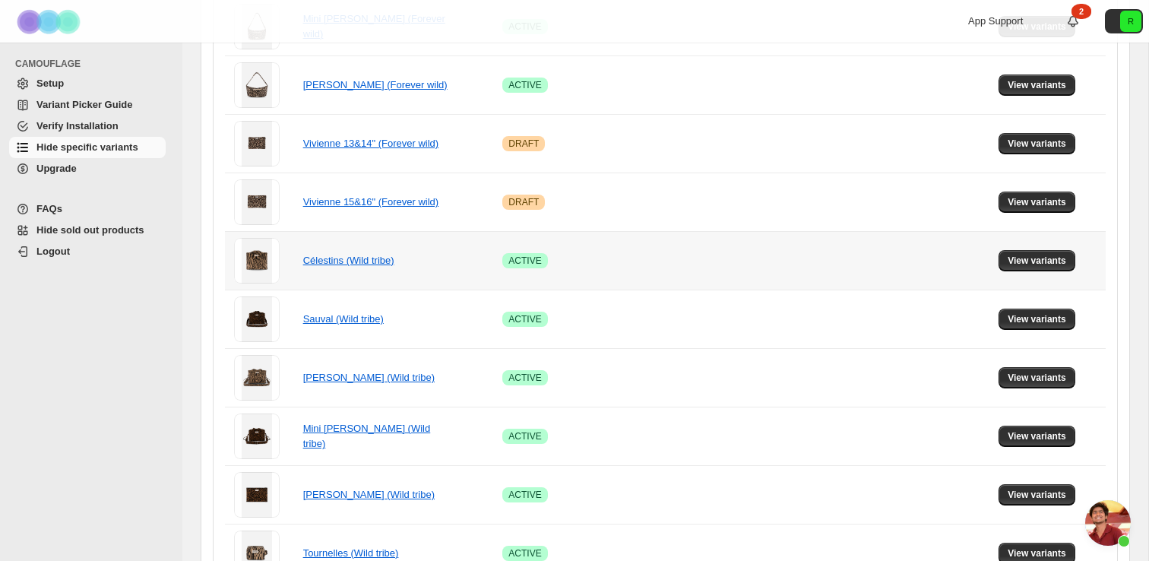
scroll to position [909, 0]
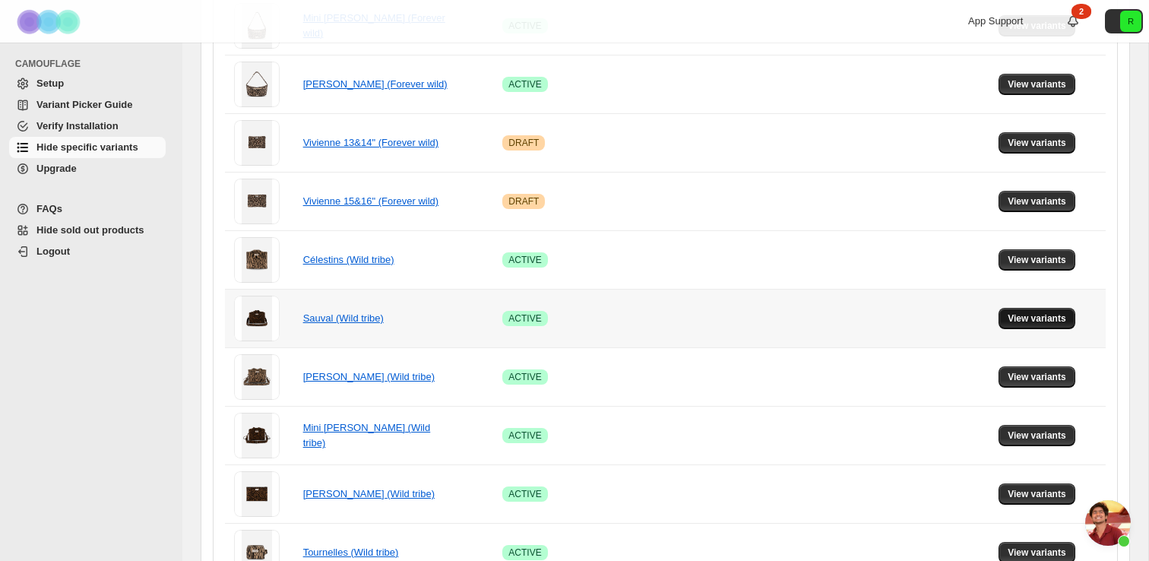
click at [1035, 321] on span "View variants" at bounding box center [1037, 318] width 59 height 12
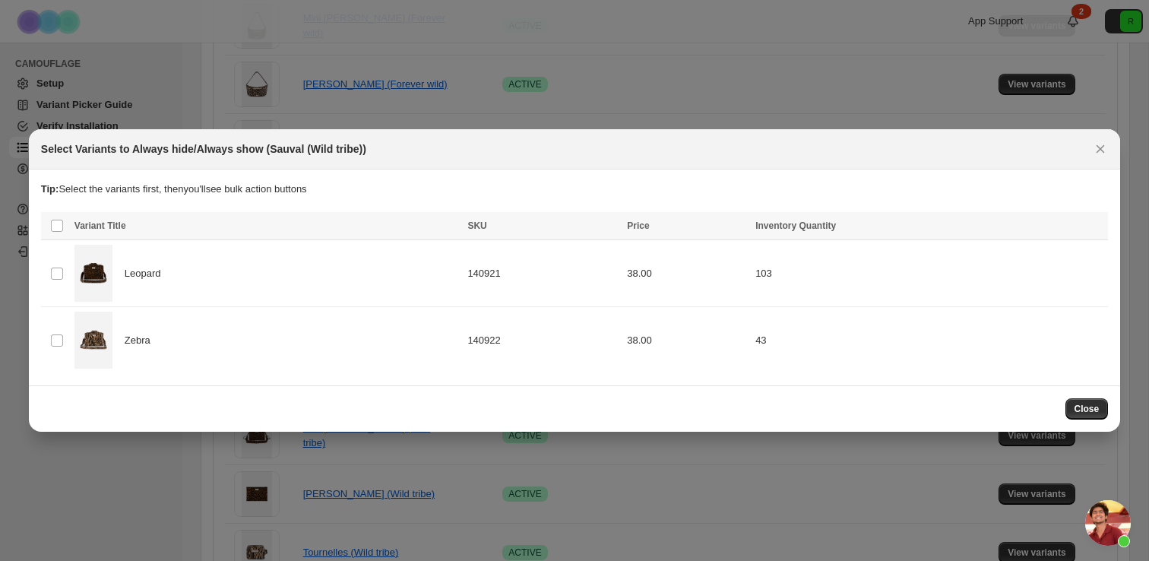
click at [836, 119] on div at bounding box center [574, 280] width 1149 height 561
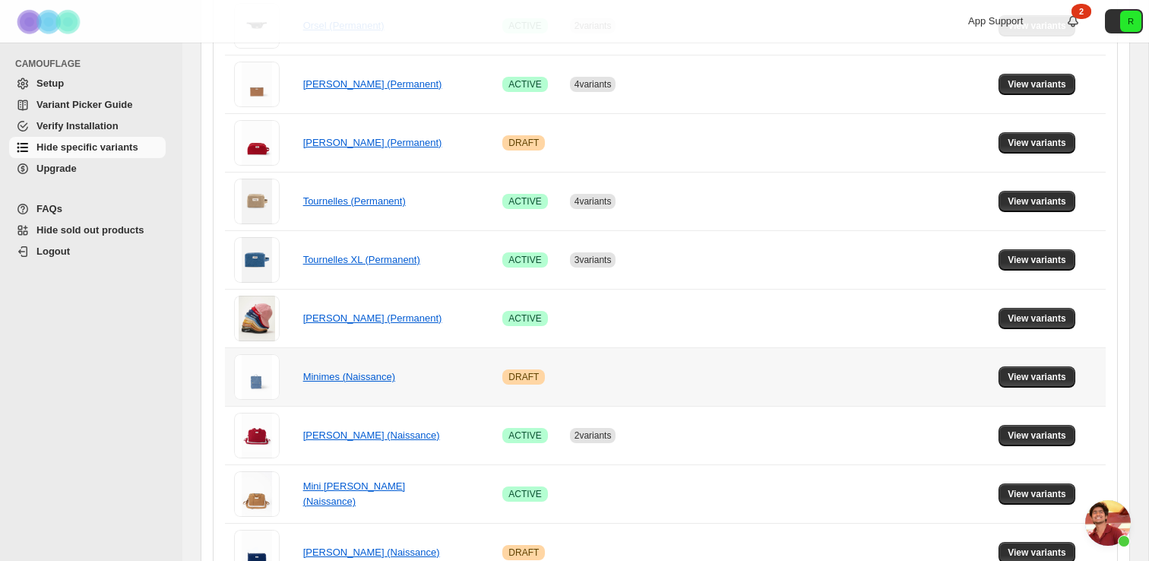
scroll to position [999, 0]
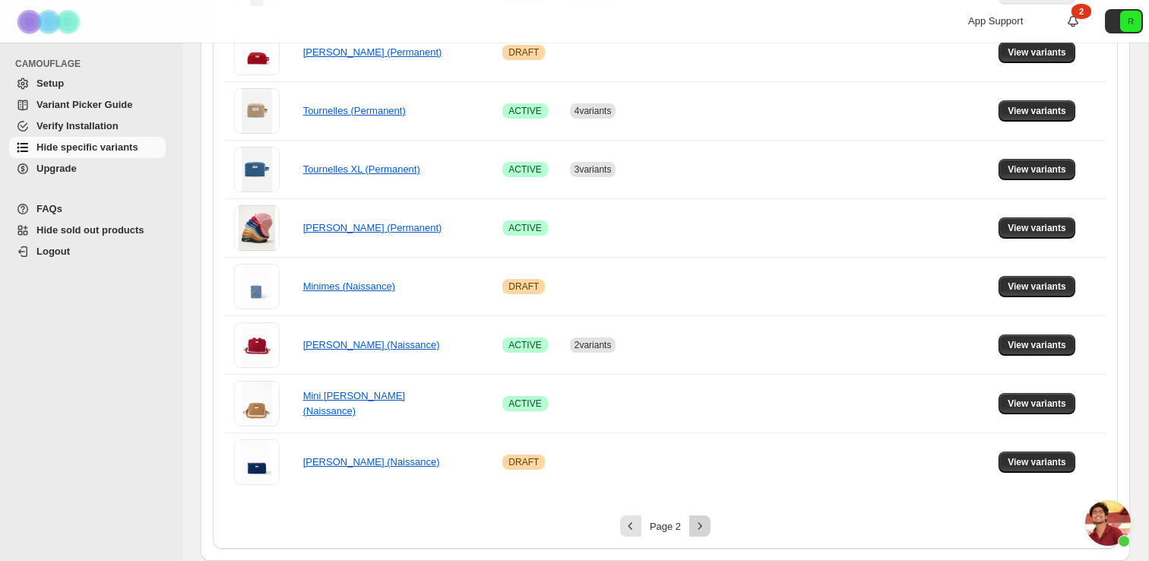
click at [698, 528] on icon "Next" at bounding box center [699, 525] width 15 height 15
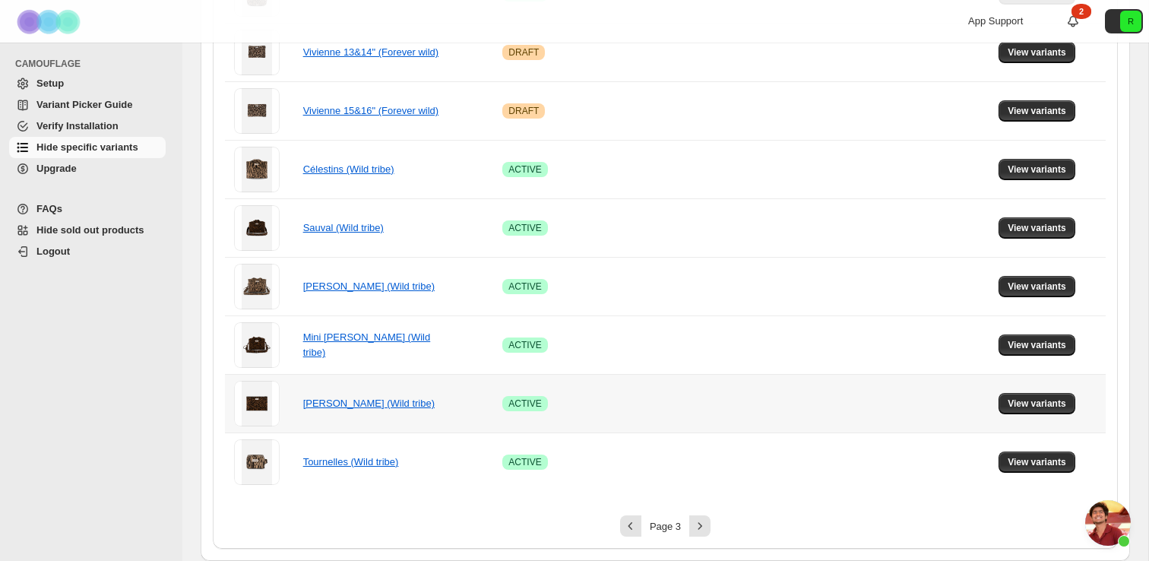
scroll to position [988, 0]
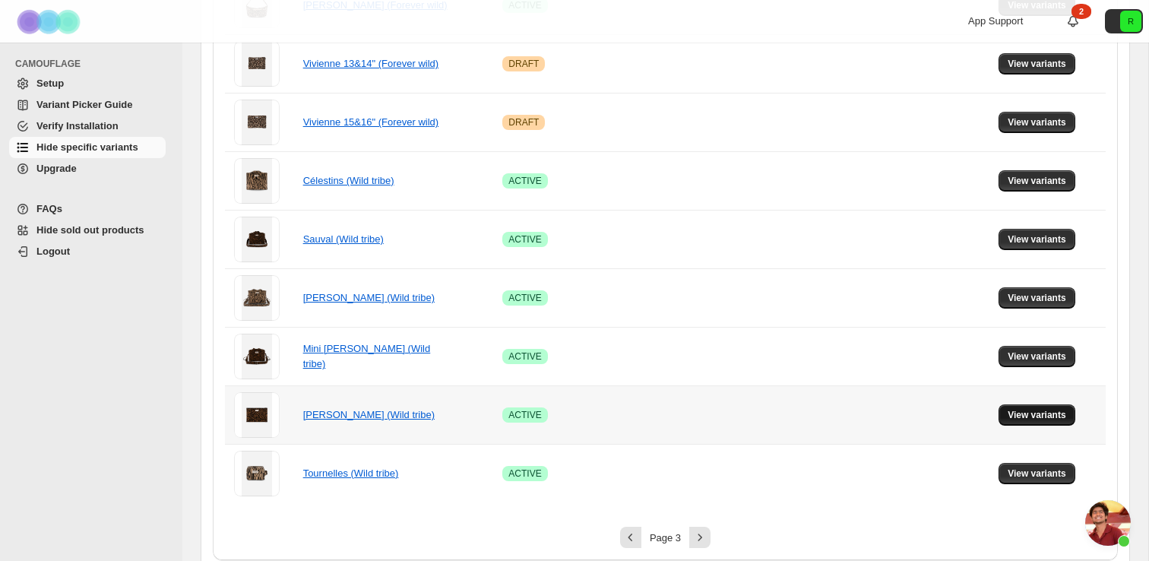
click at [1046, 416] on span "View variants" at bounding box center [1037, 415] width 59 height 12
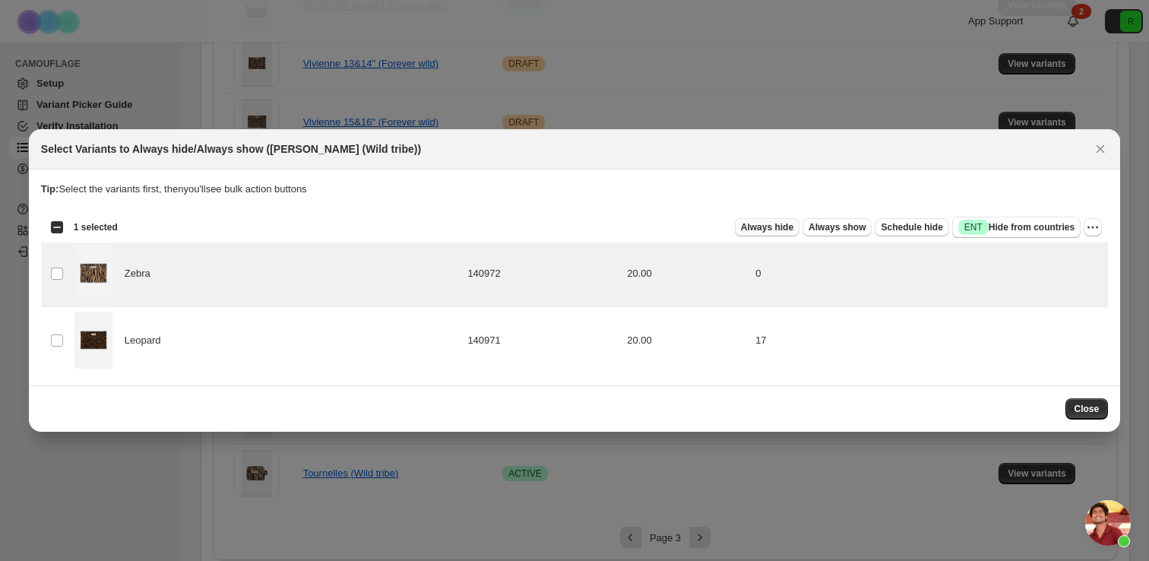
click at [780, 223] on span "Always hide" at bounding box center [767, 227] width 52 height 12
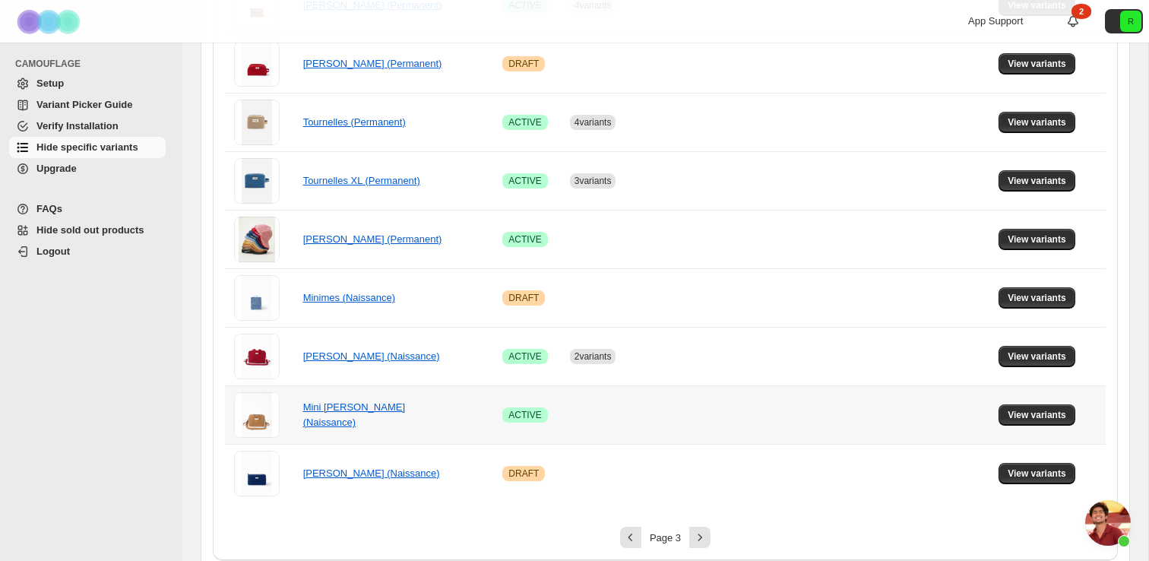
scroll to position [999, 0]
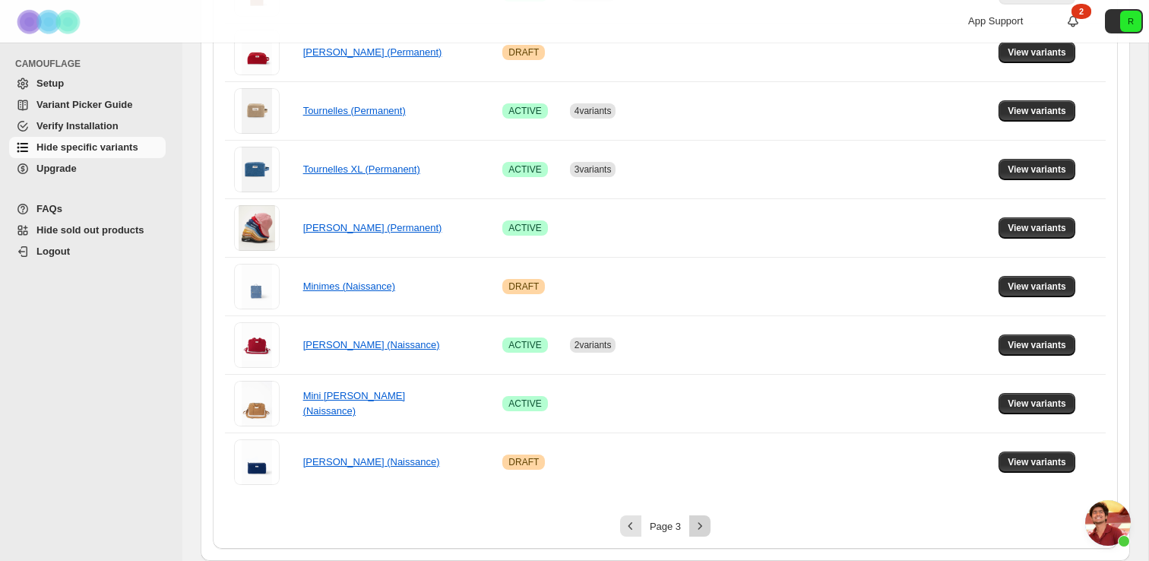
click at [691, 533] on button "Next" at bounding box center [699, 525] width 21 height 21
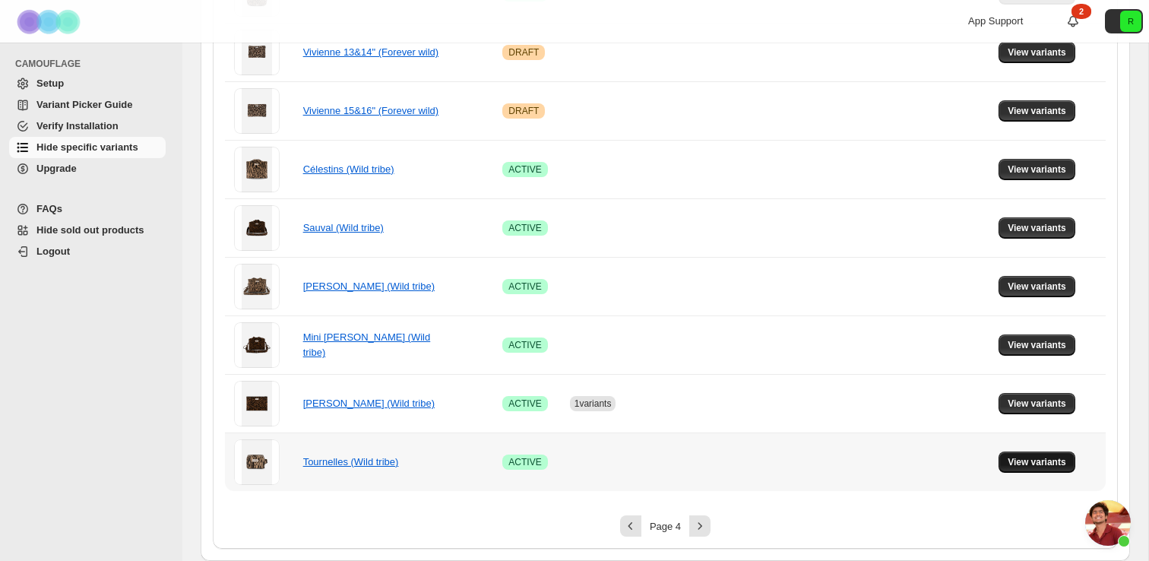
click at [1014, 462] on span "View variants" at bounding box center [1037, 462] width 59 height 12
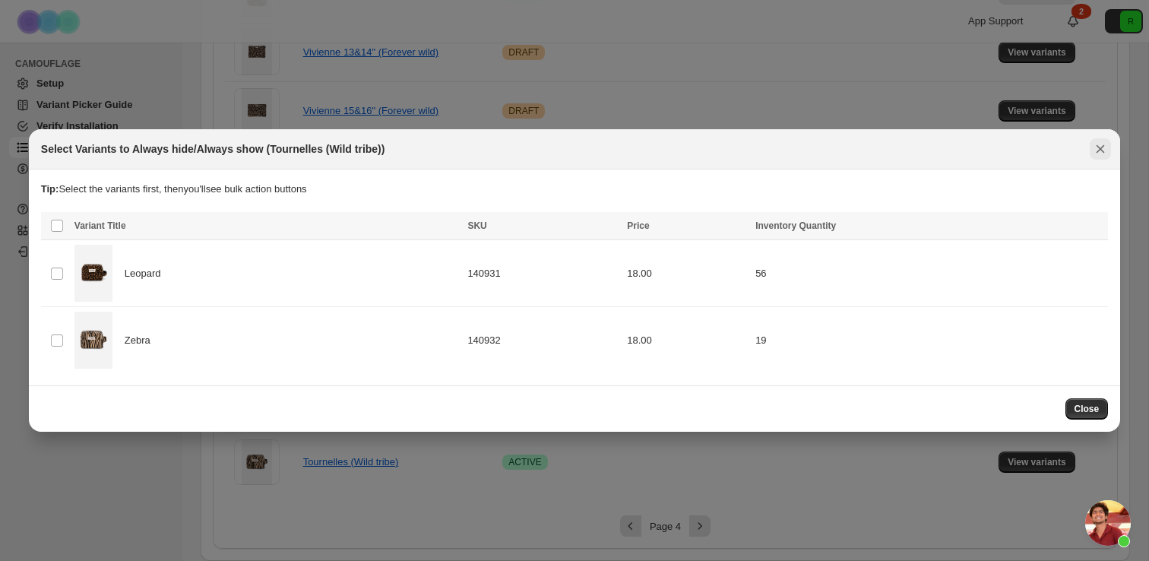
click at [1103, 155] on icon "Close" at bounding box center [1100, 148] width 15 height 15
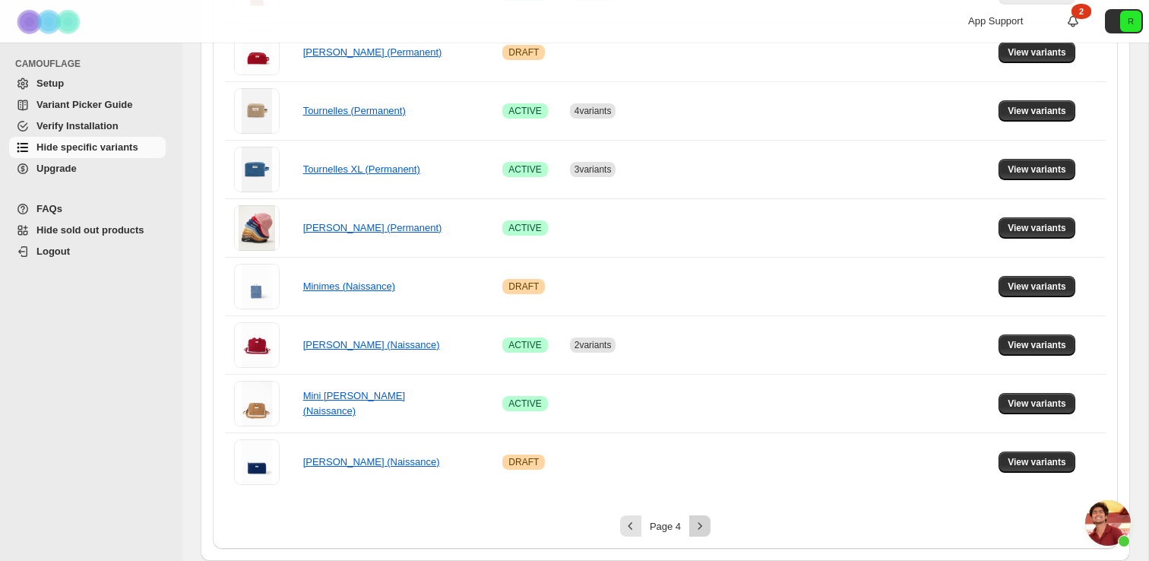
click at [704, 516] on button "Next" at bounding box center [699, 525] width 21 height 21
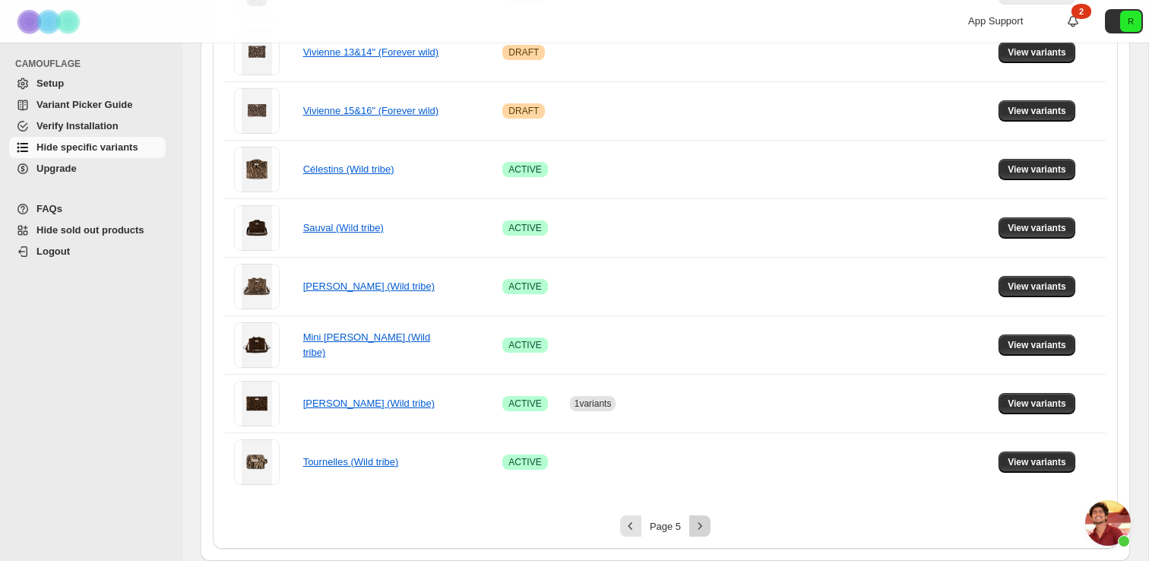
click at [704, 515] on button "Next" at bounding box center [699, 525] width 21 height 21
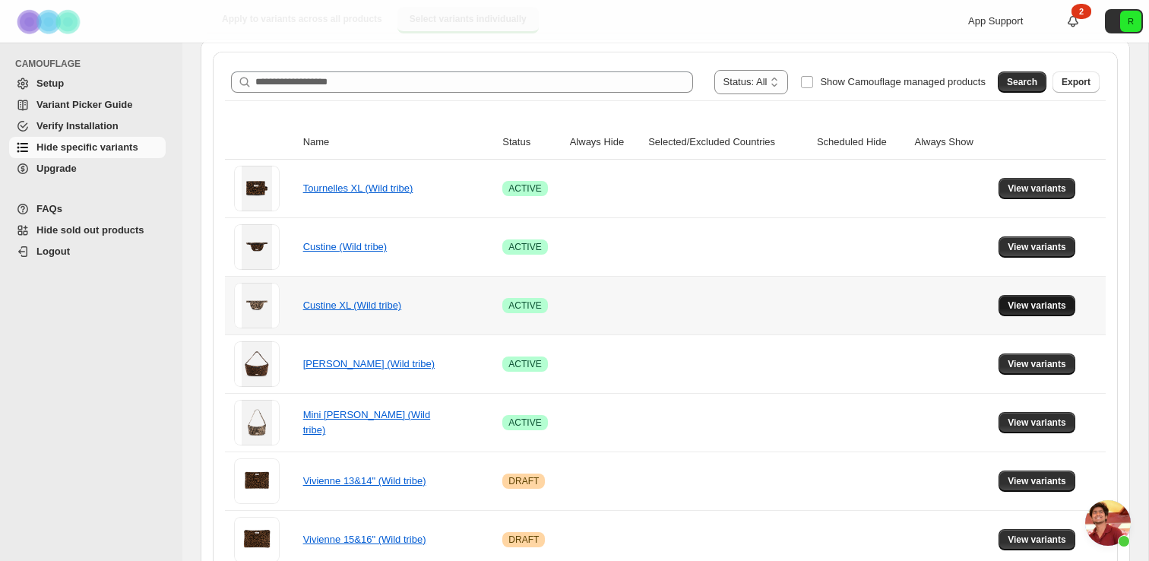
scroll to position [223, 0]
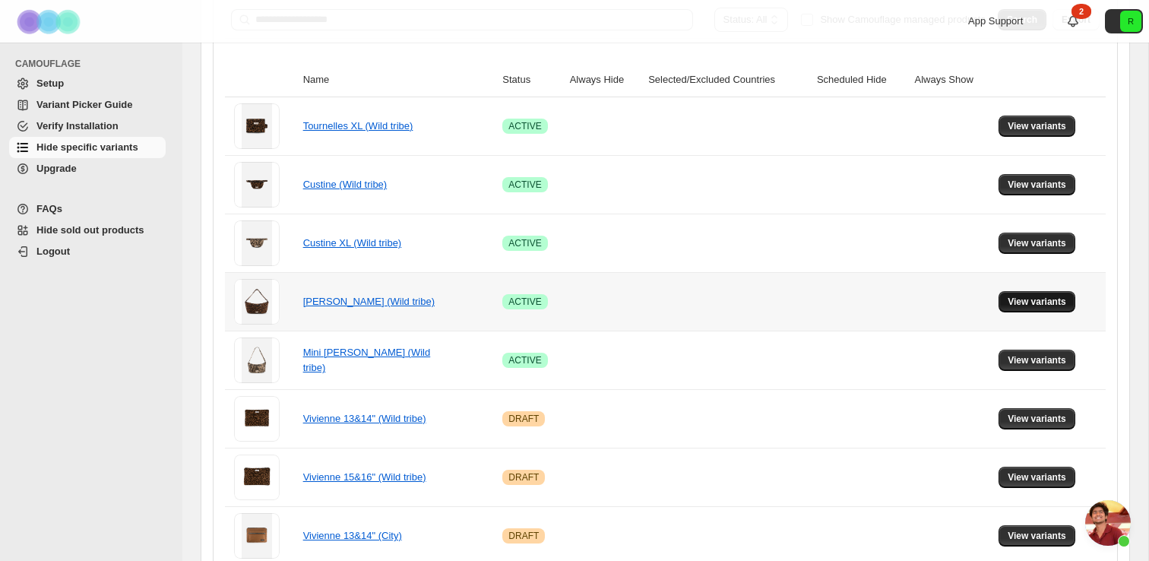
click at [1026, 300] on span "View variants" at bounding box center [1037, 302] width 59 height 12
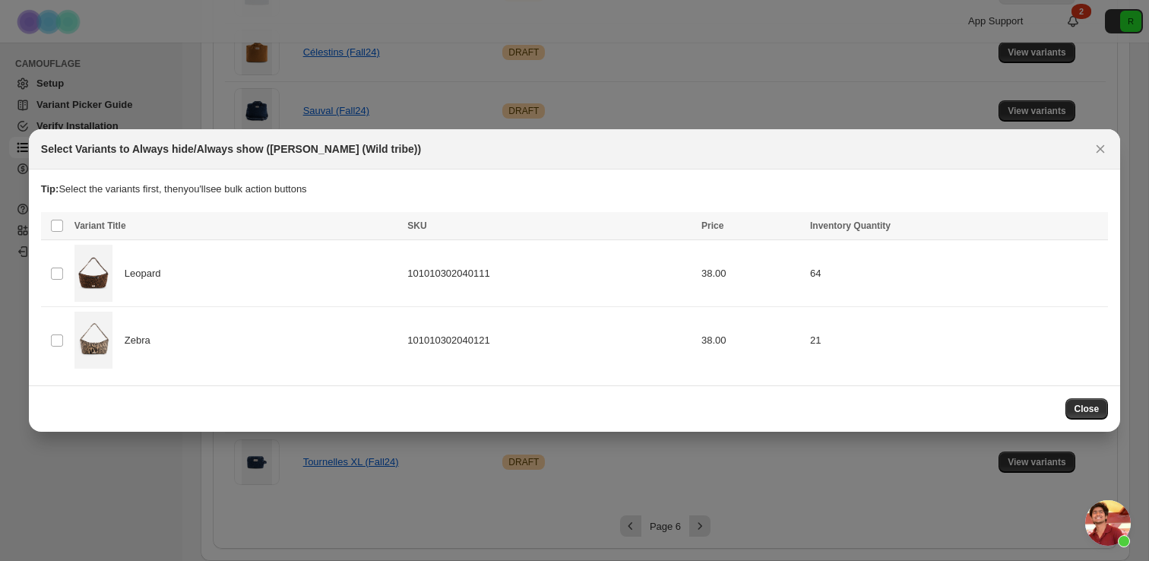
scroll to position [0, 0]
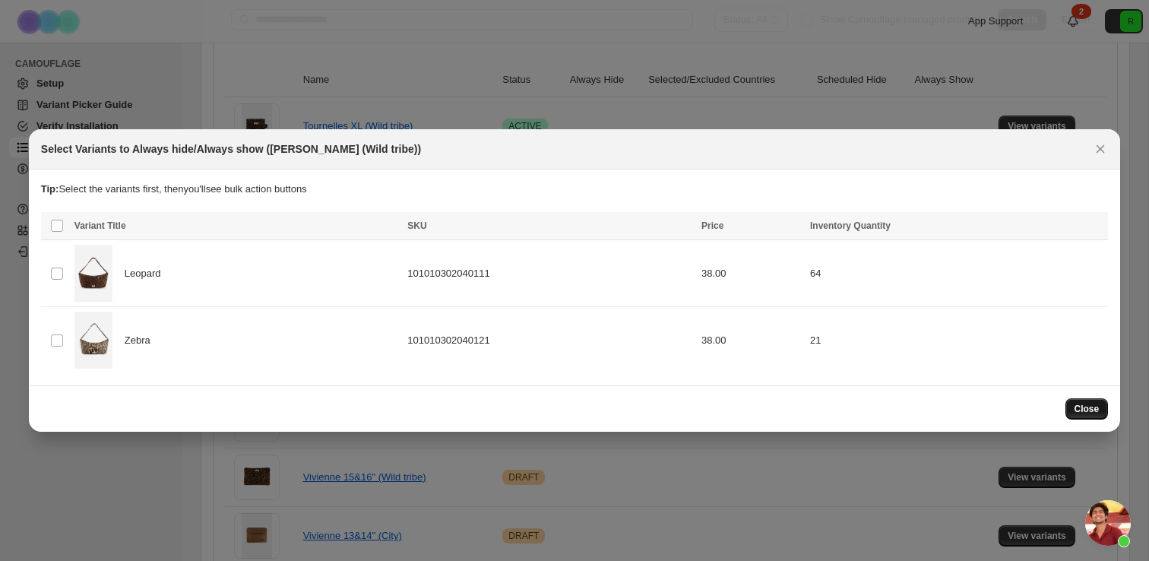
click at [1095, 407] on span "Close" at bounding box center [1086, 409] width 25 height 12
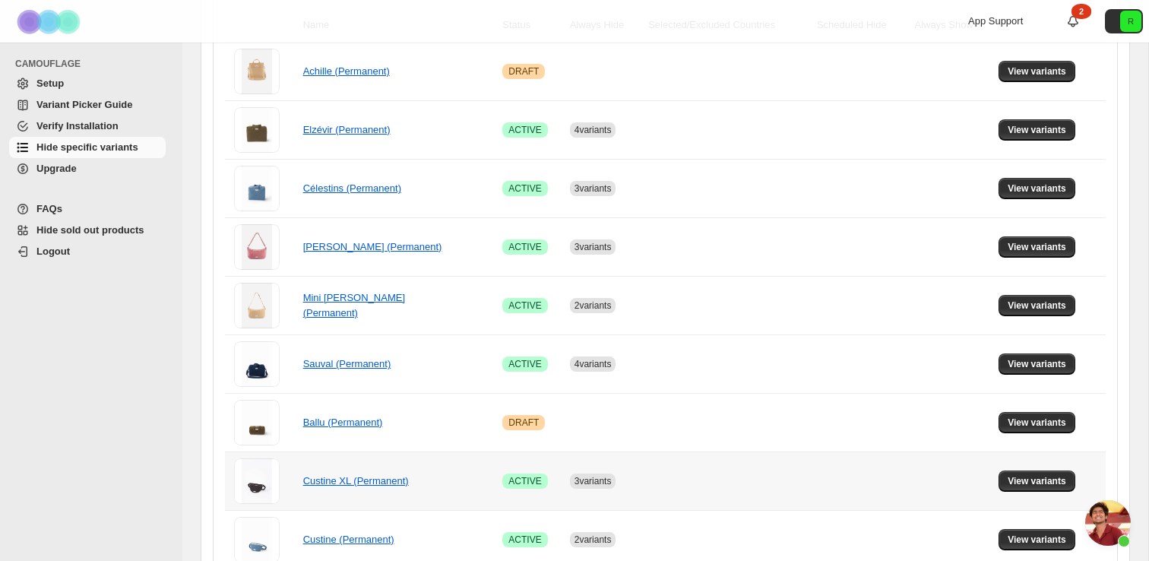
scroll to position [999, 0]
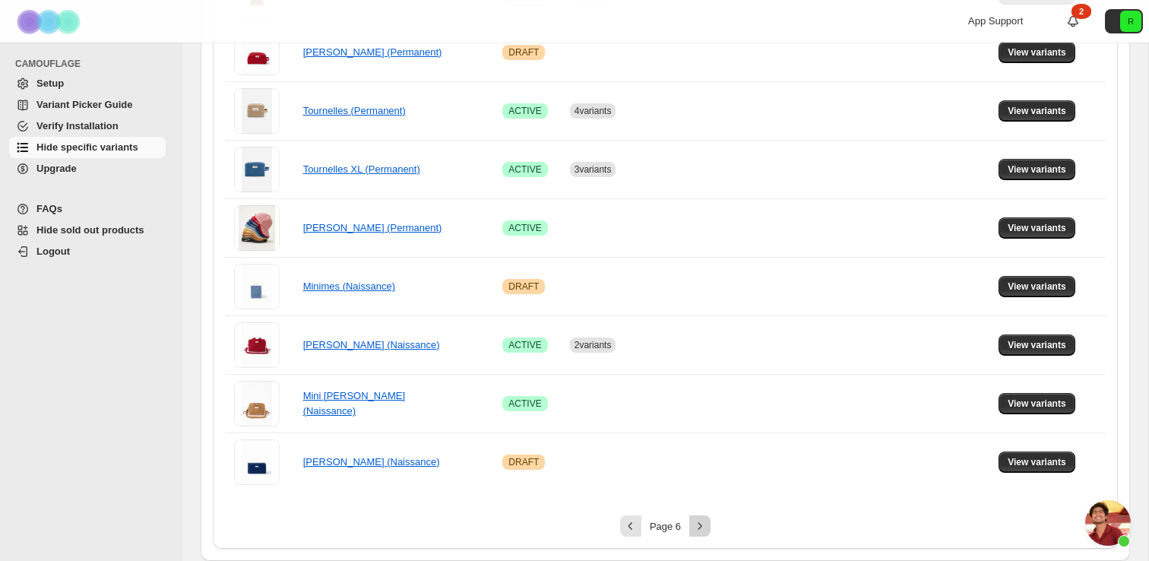
click at [705, 525] on icon "Next" at bounding box center [699, 525] width 15 height 15
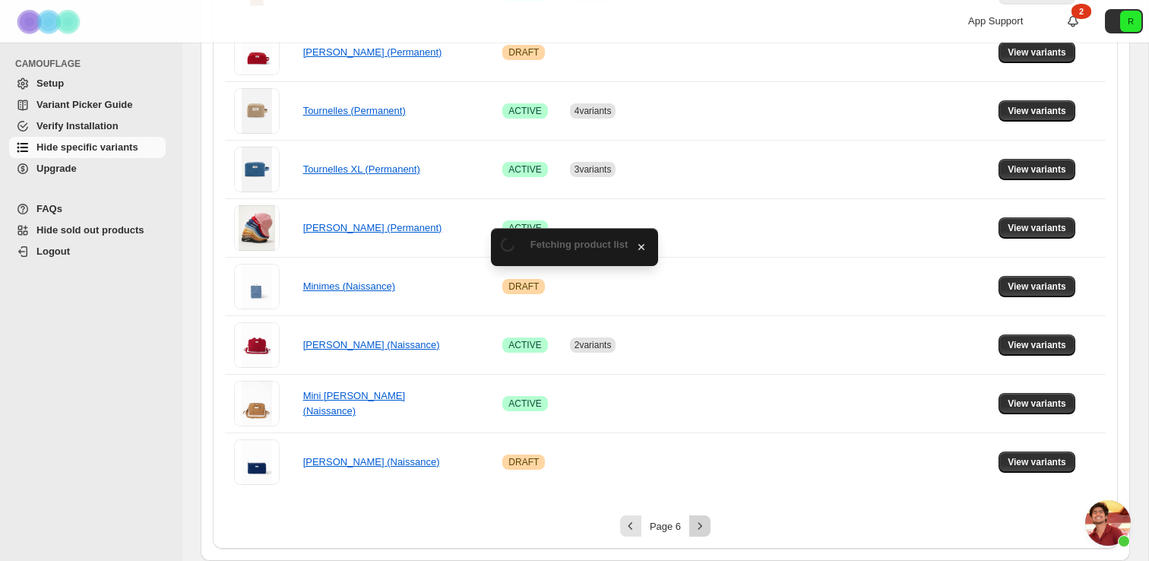
click at [705, 525] on icon "Next" at bounding box center [699, 525] width 15 height 15
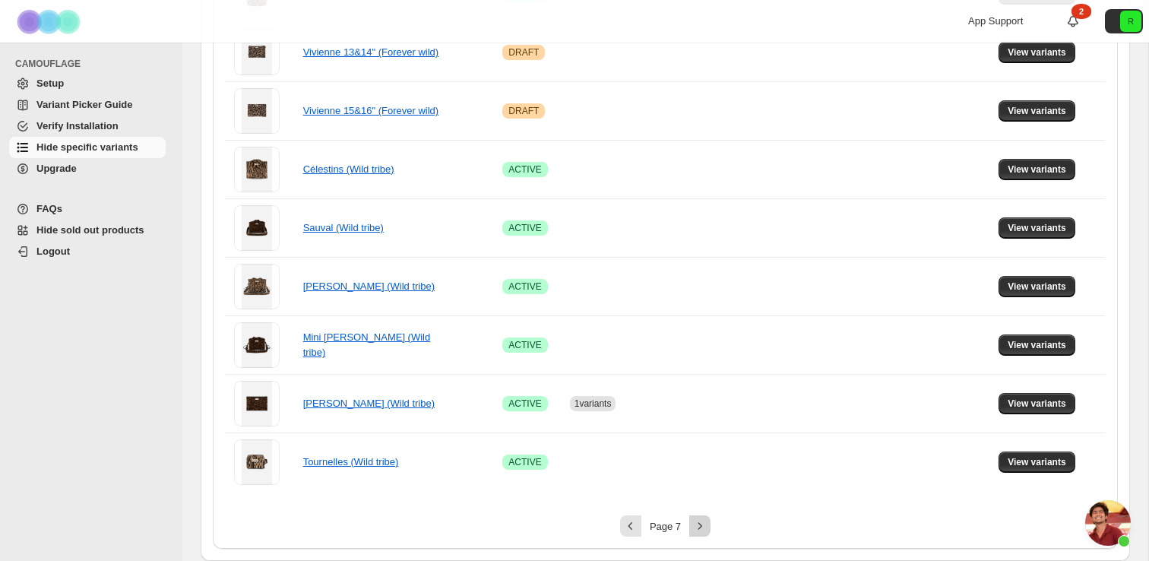
click at [705, 526] on icon "Next" at bounding box center [699, 525] width 15 height 15
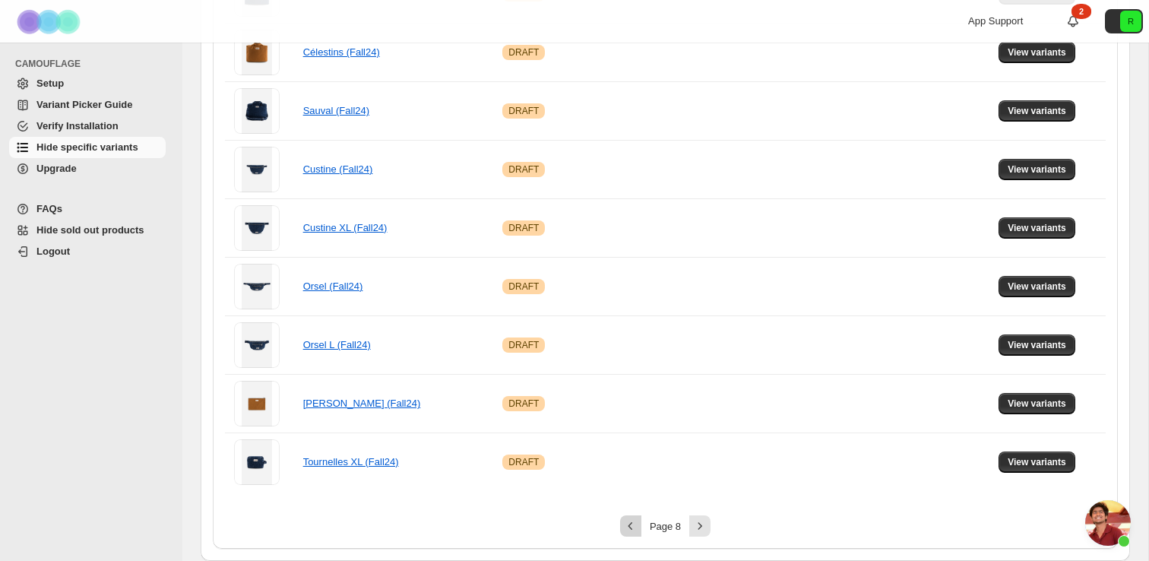
click at [634, 521] on icon "Previous" at bounding box center [630, 525] width 15 height 15
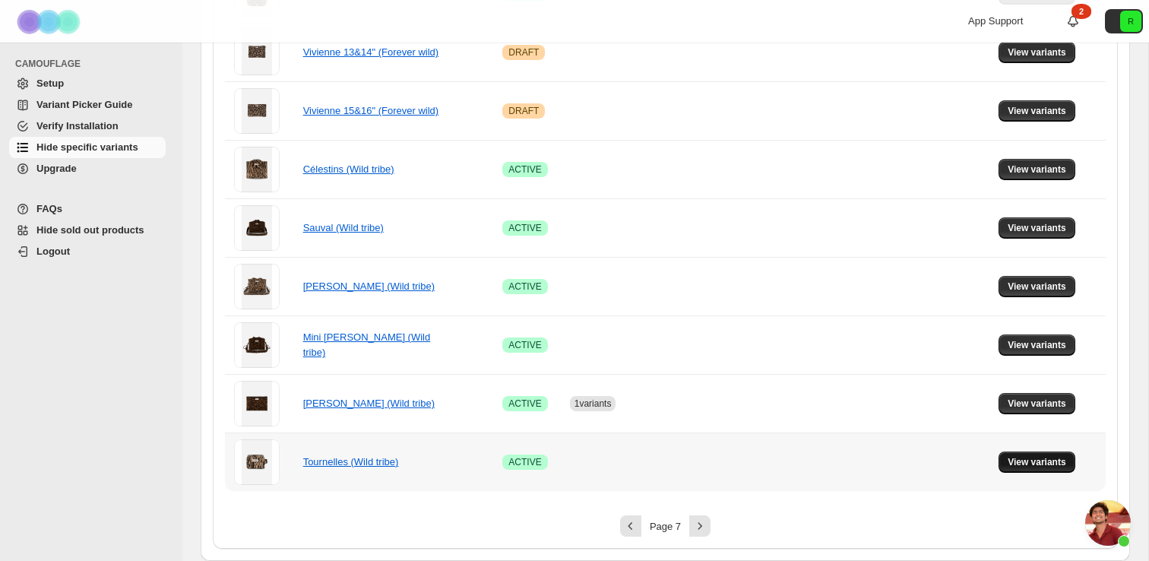
click at [1019, 460] on span "View variants" at bounding box center [1037, 462] width 59 height 12
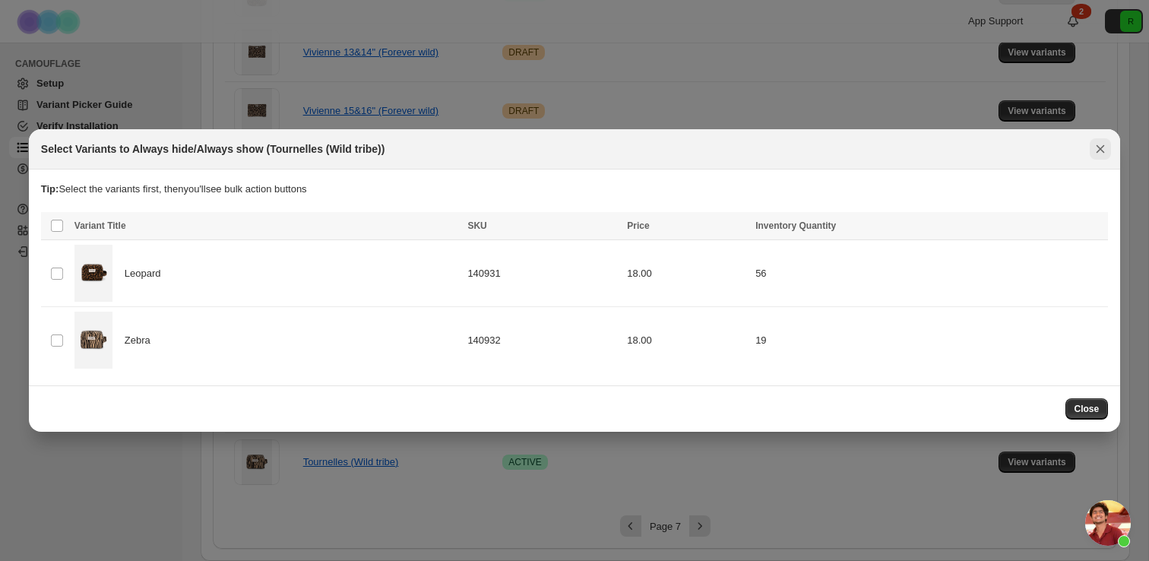
click at [1102, 159] on button "Close" at bounding box center [1100, 148] width 21 height 21
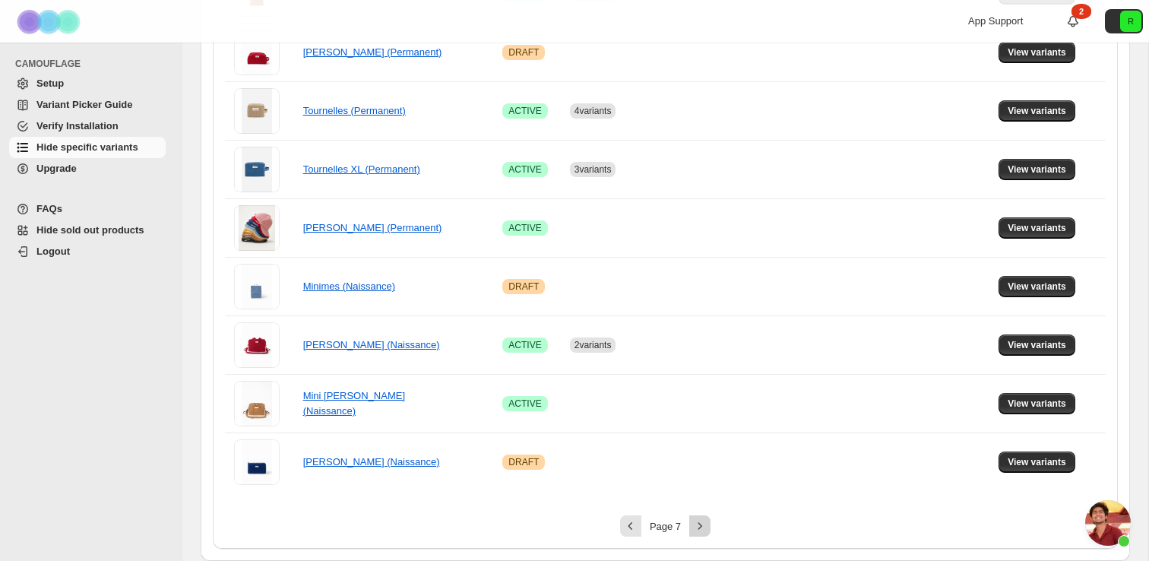
click at [699, 521] on icon "Next" at bounding box center [699, 525] width 15 height 15
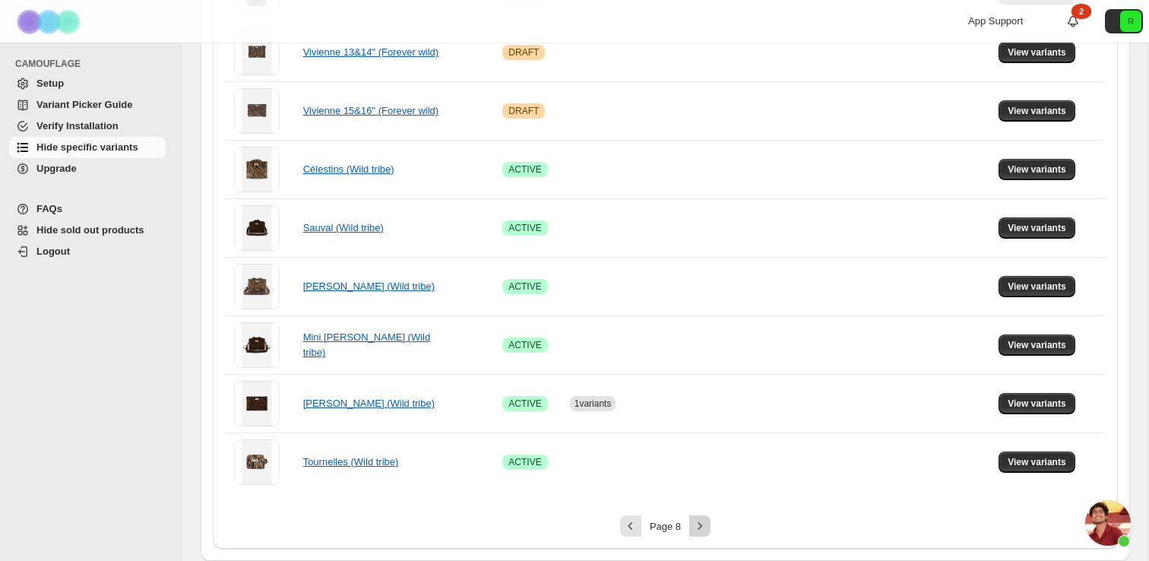
click at [700, 520] on icon "Next" at bounding box center [699, 525] width 15 height 15
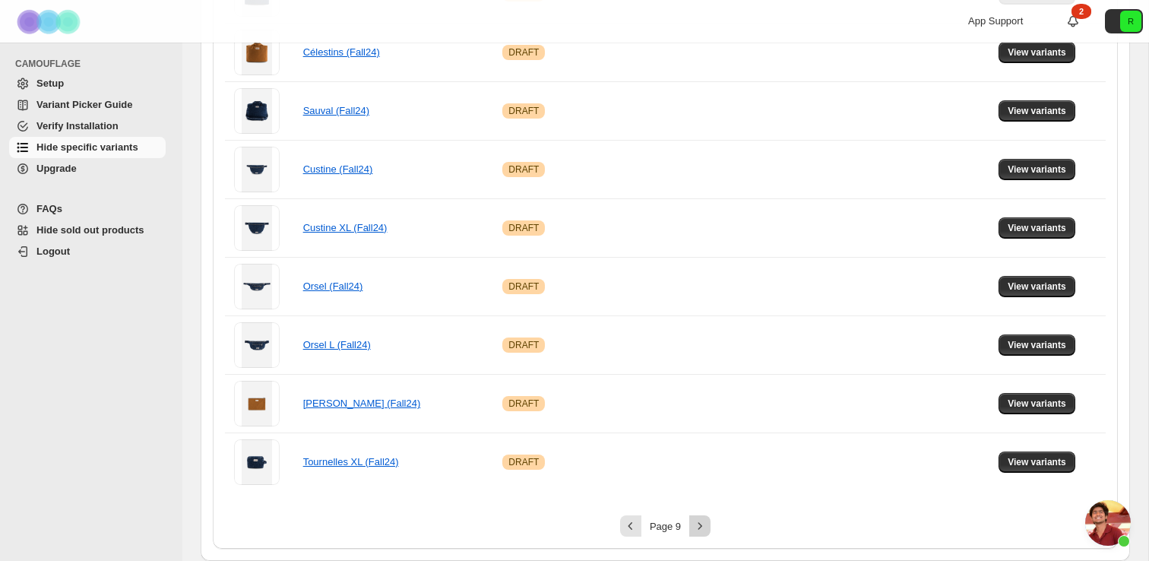
click at [700, 520] on icon "Next" at bounding box center [699, 525] width 15 height 15
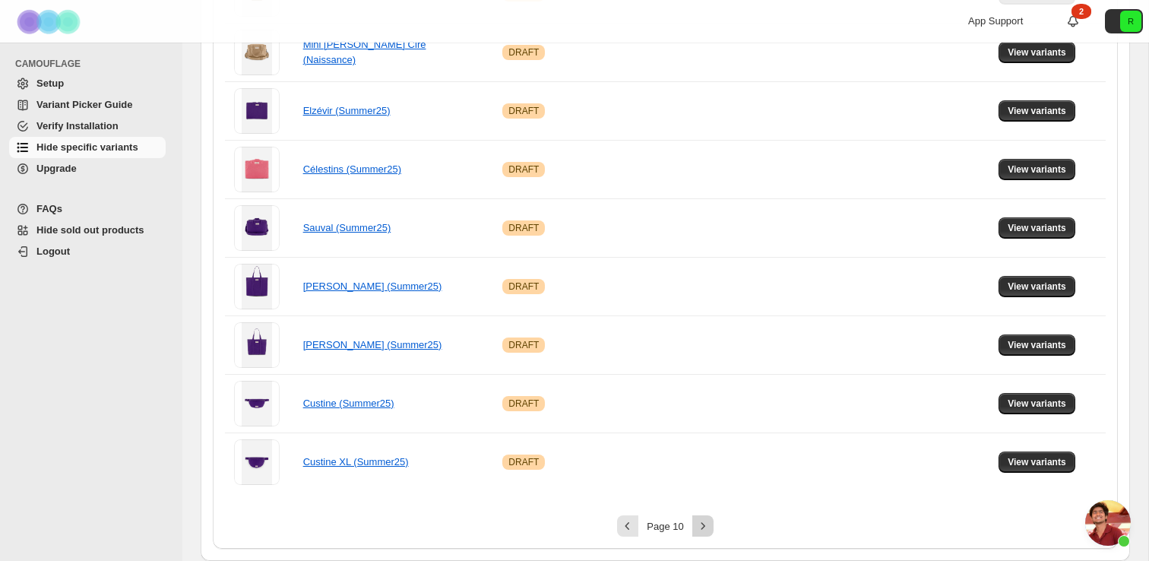
click at [703, 525] on icon "Next" at bounding box center [703, 525] width 4 height 7
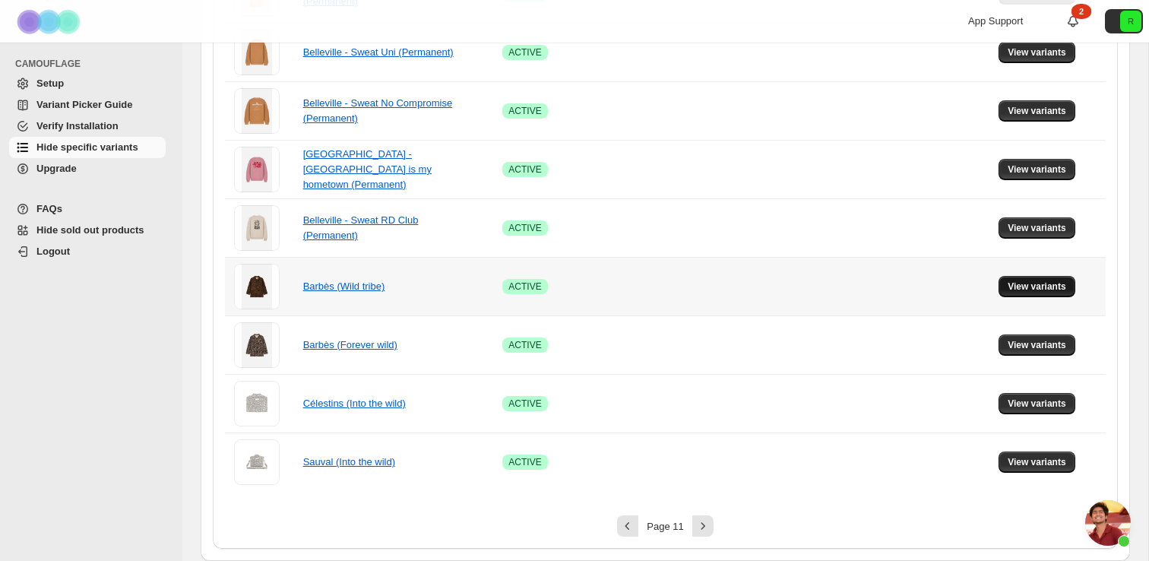
click at [1047, 282] on span "View variants" at bounding box center [1037, 286] width 59 height 12
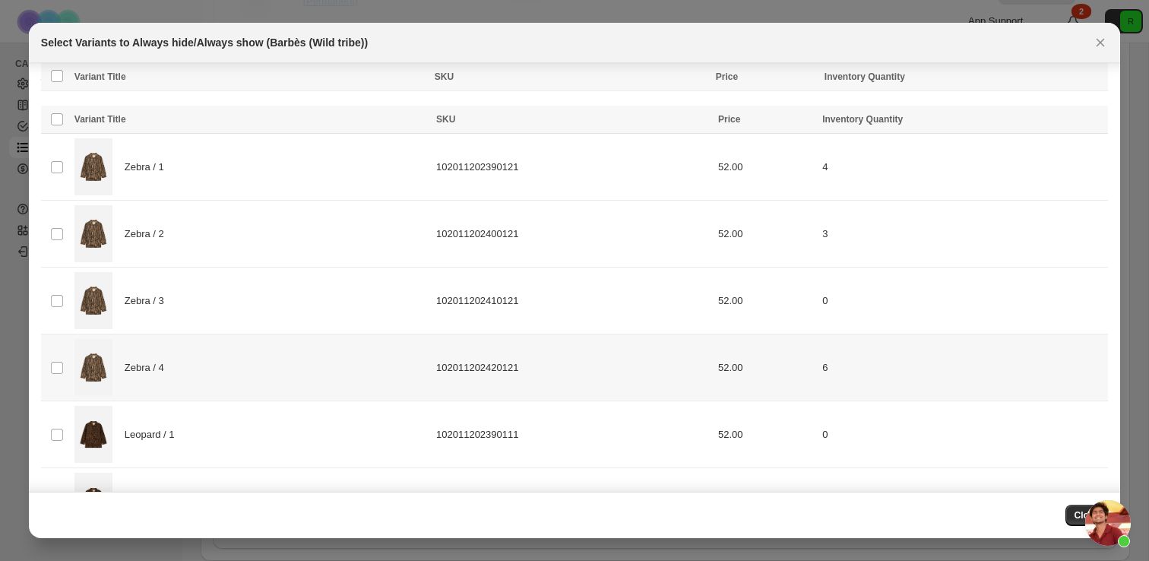
scroll to position [188, 0]
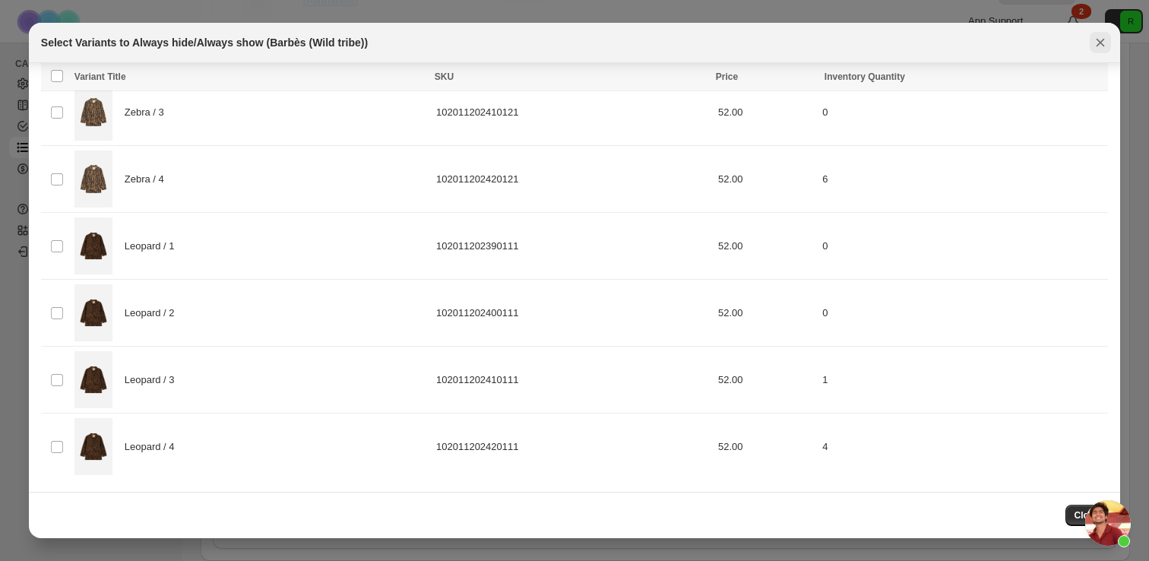
click at [1102, 52] on button "Close" at bounding box center [1100, 42] width 21 height 21
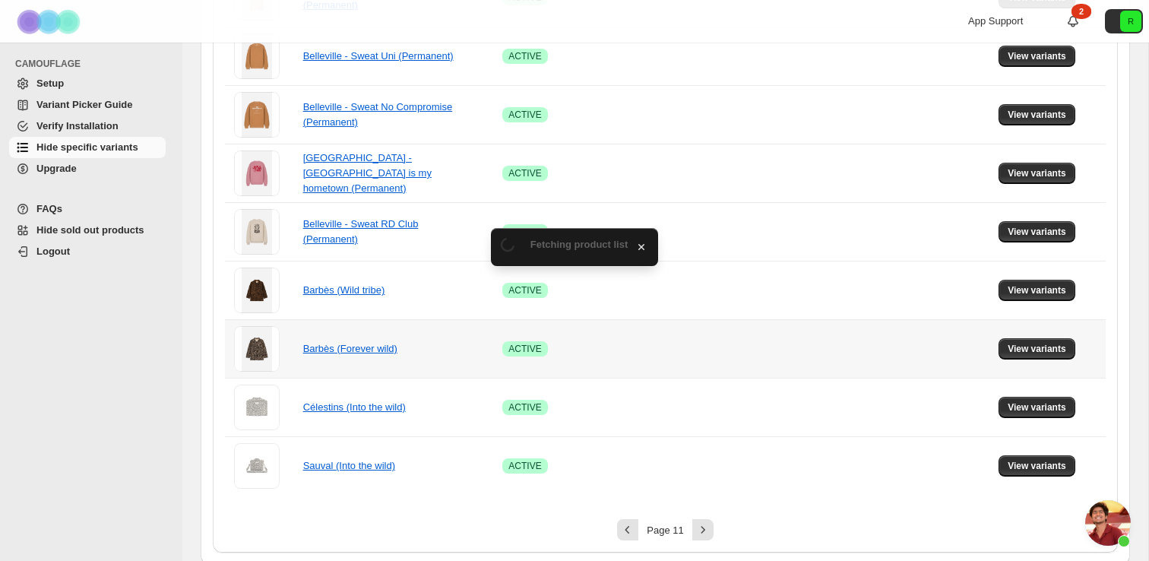
scroll to position [999, 0]
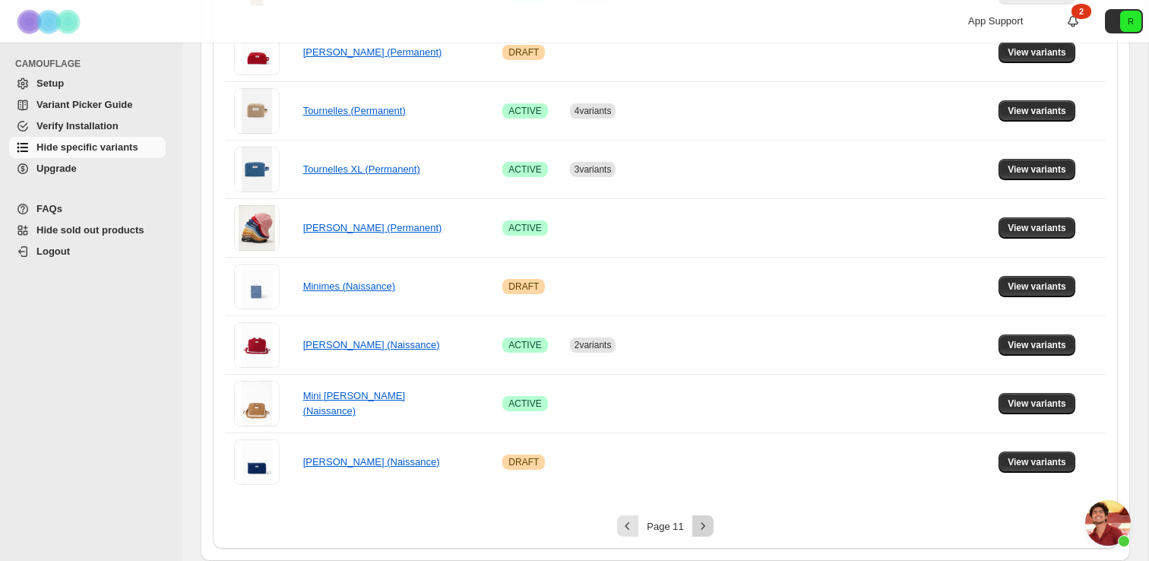
click at [699, 527] on icon "Next" at bounding box center [702, 525] width 15 height 15
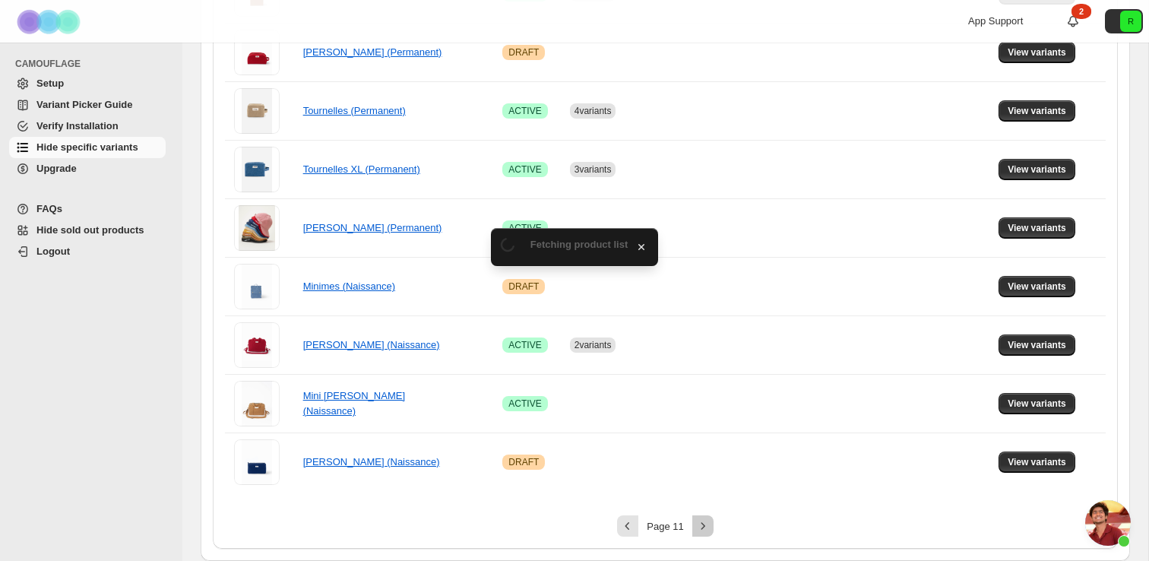
click at [699, 527] on icon "Next" at bounding box center [702, 525] width 15 height 15
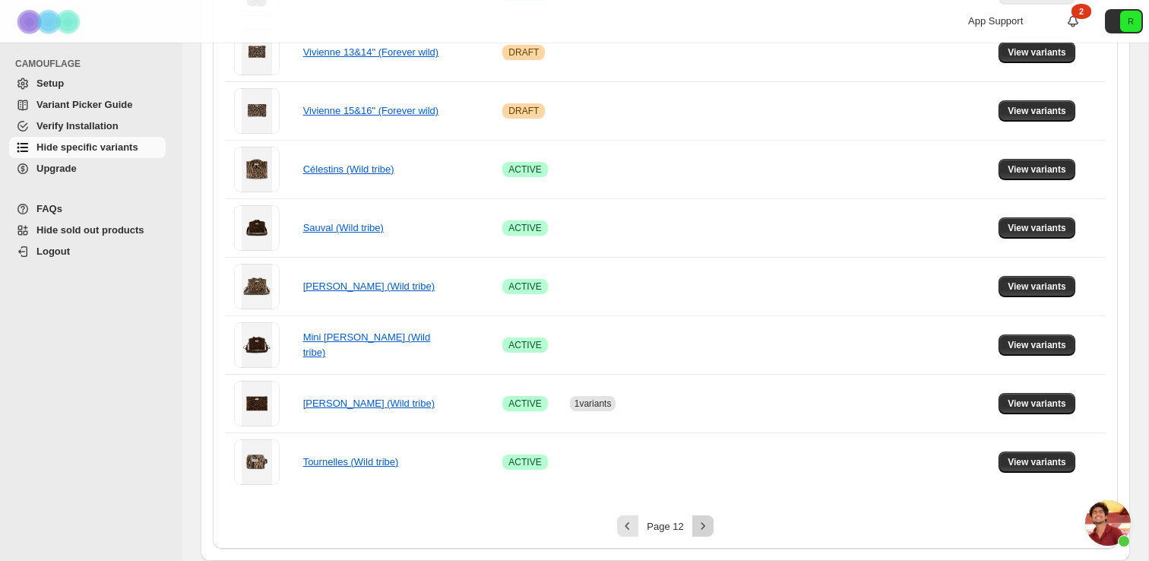
click at [699, 527] on icon "Next" at bounding box center [702, 525] width 15 height 15
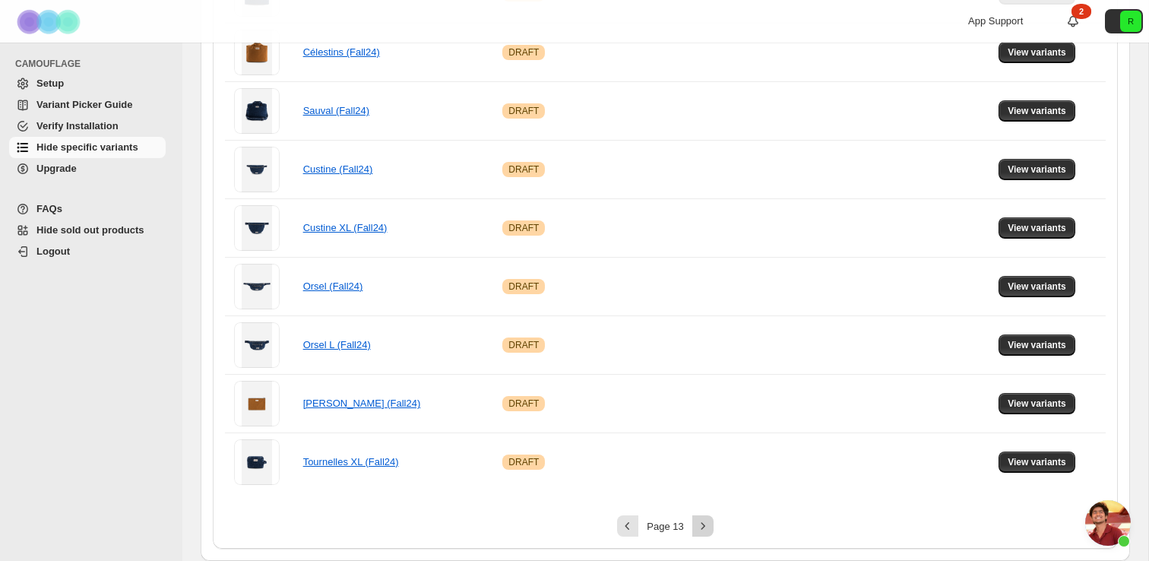
click at [699, 527] on icon "Next" at bounding box center [702, 525] width 15 height 15
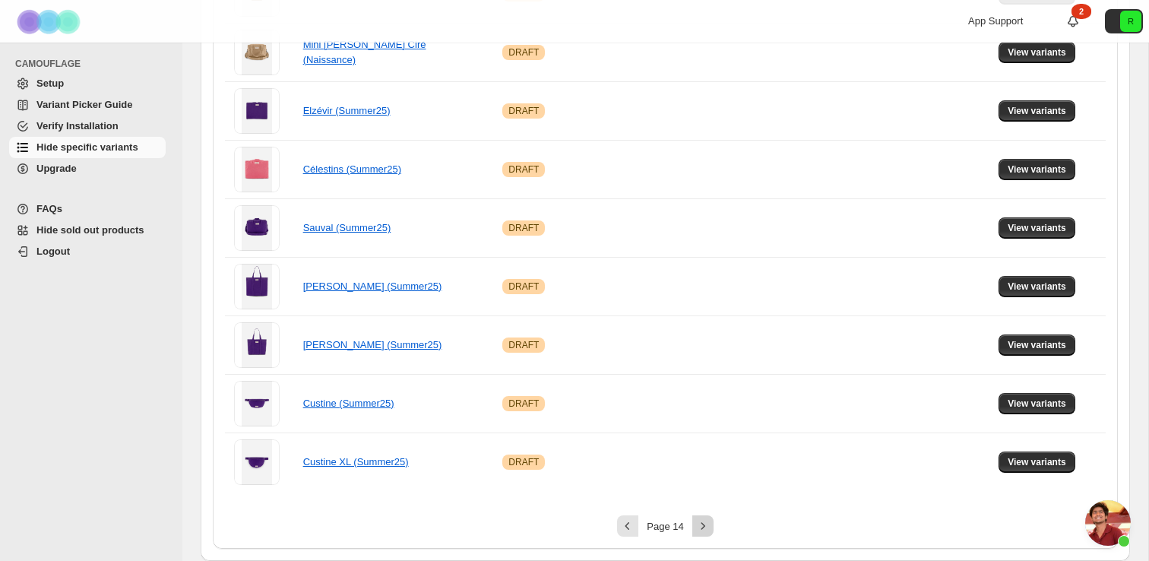
click at [699, 527] on icon "Next" at bounding box center [702, 525] width 15 height 15
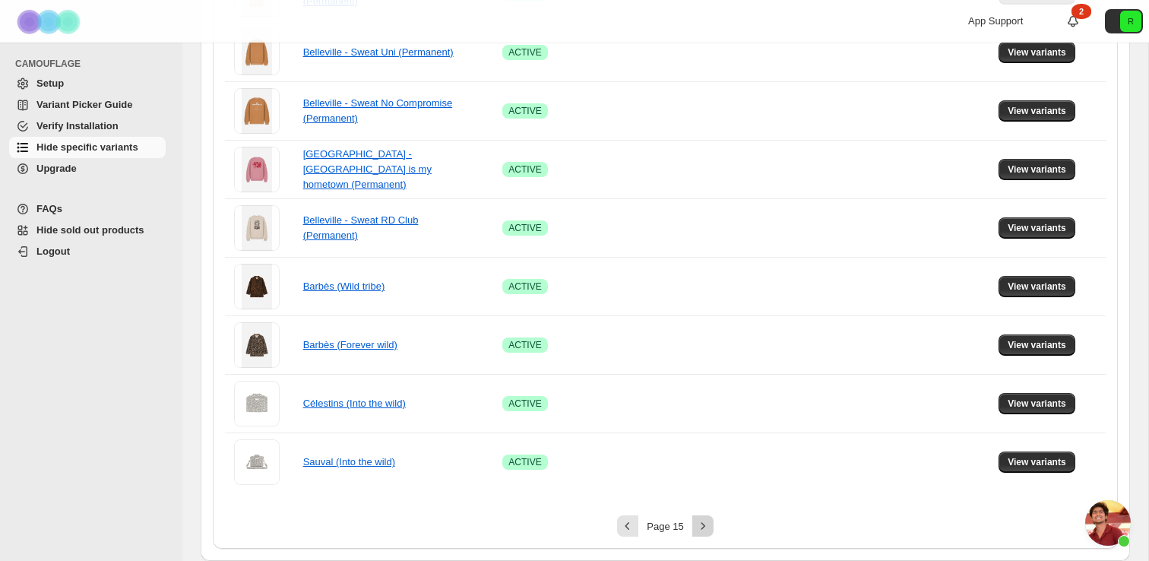
click at [701, 524] on icon "Next" at bounding box center [703, 525] width 4 height 7
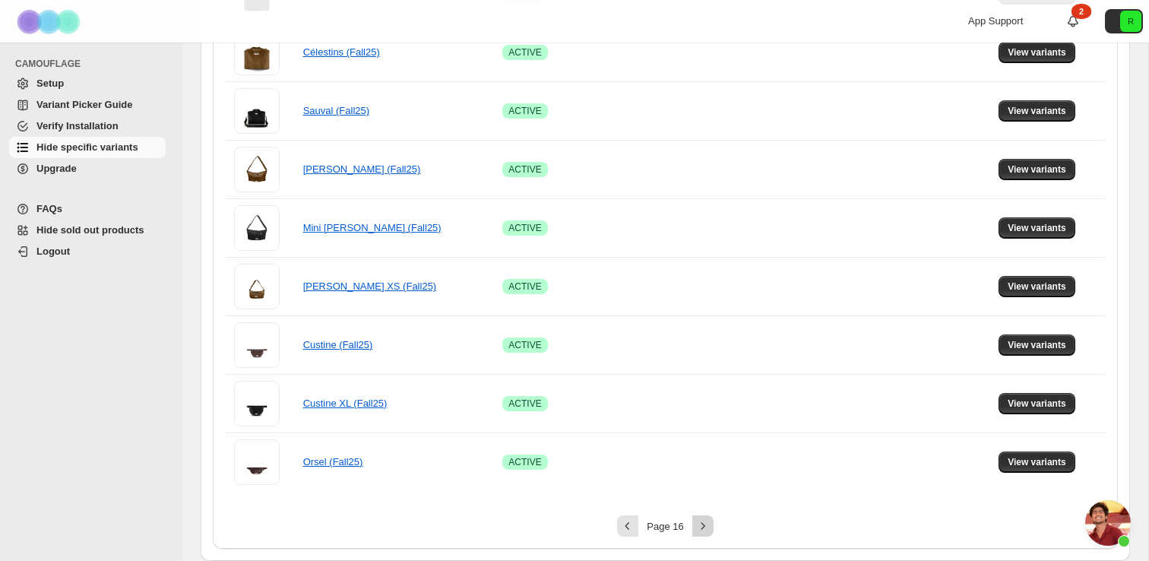
click at [701, 528] on icon "Next" at bounding box center [703, 525] width 4 height 7
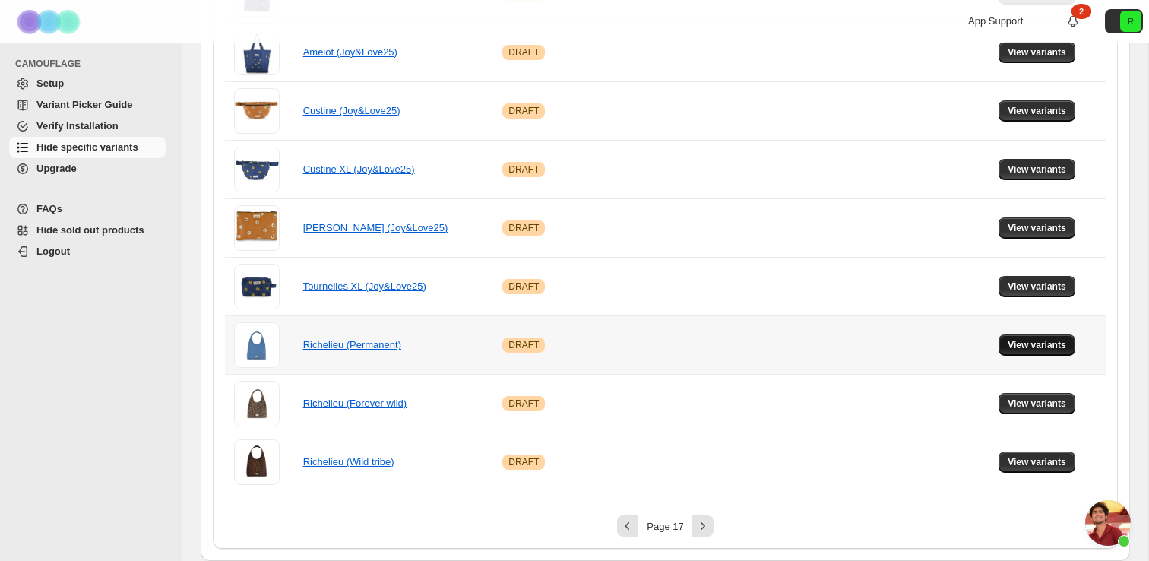
click at [1017, 350] on span "View variants" at bounding box center [1037, 345] width 59 height 12
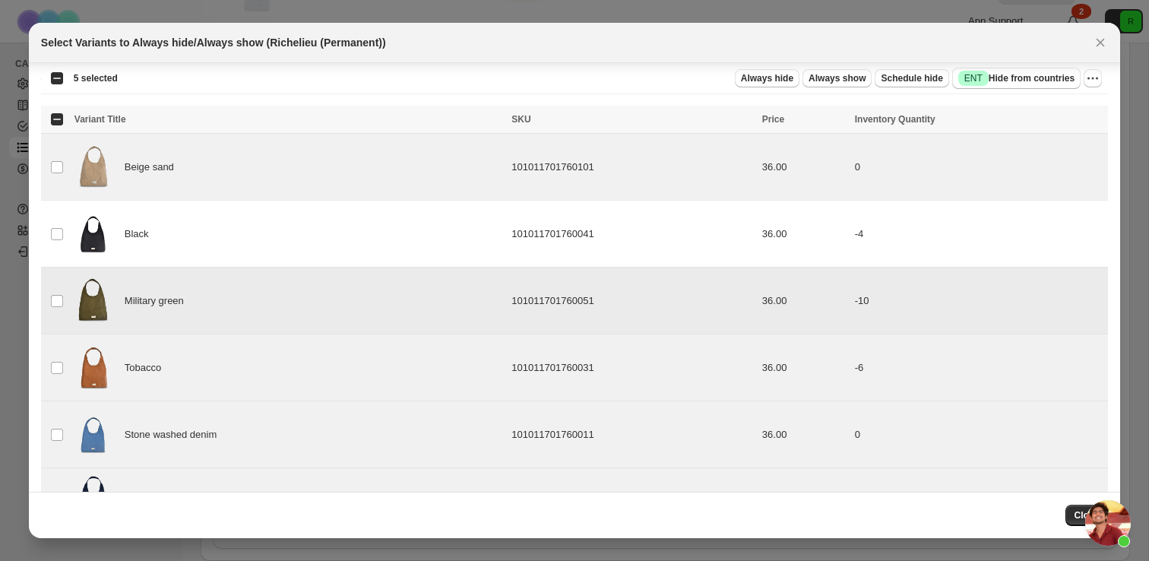
scroll to position [55, 0]
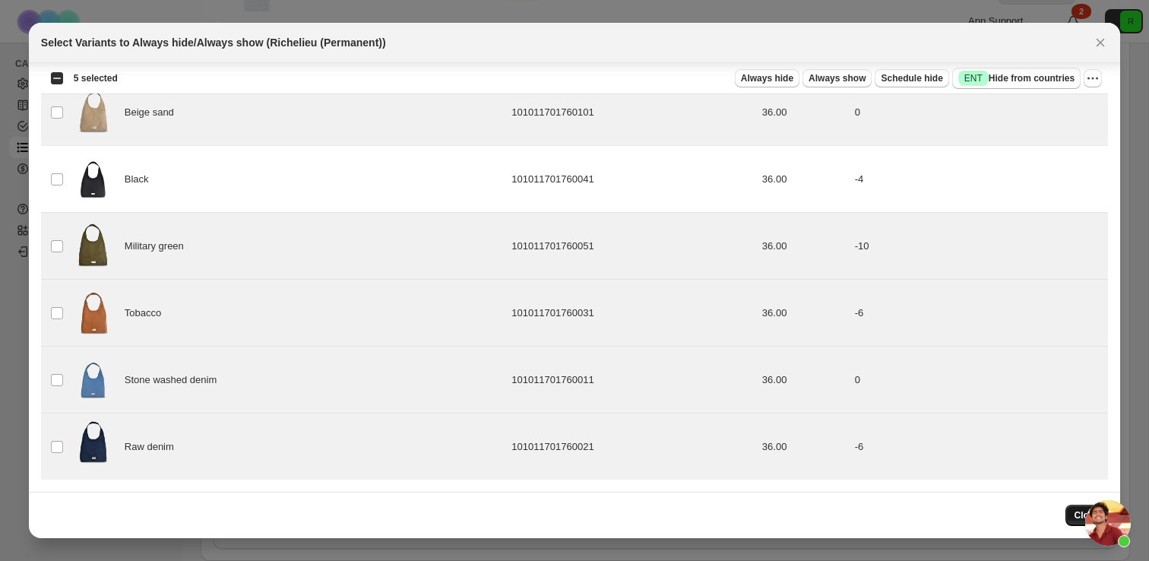
click at [1065, 517] on button "Close" at bounding box center [1086, 515] width 43 height 21
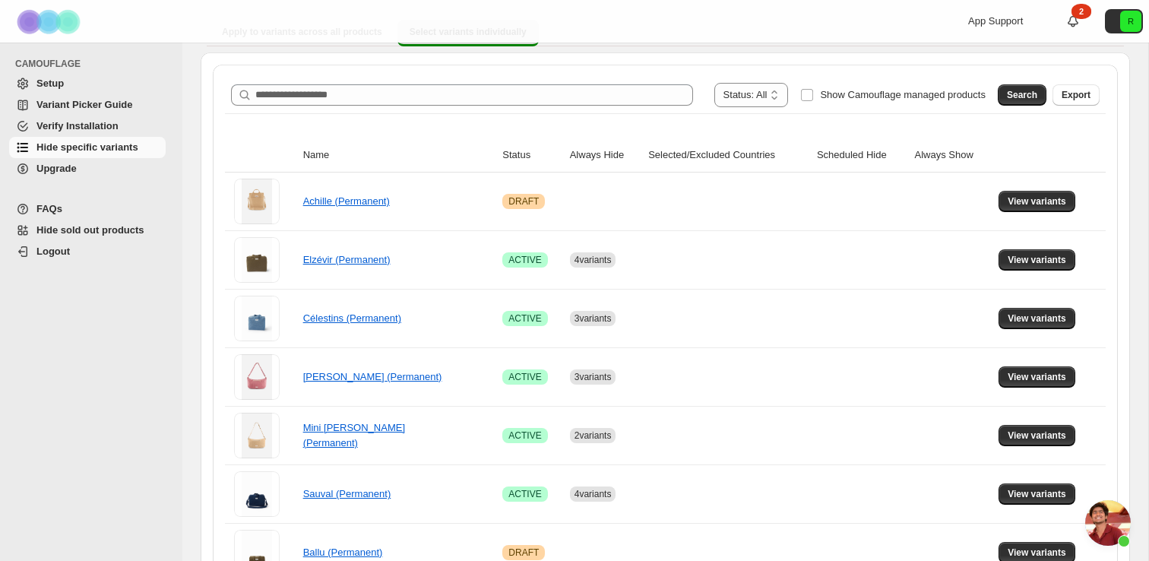
scroll to position [0, 0]
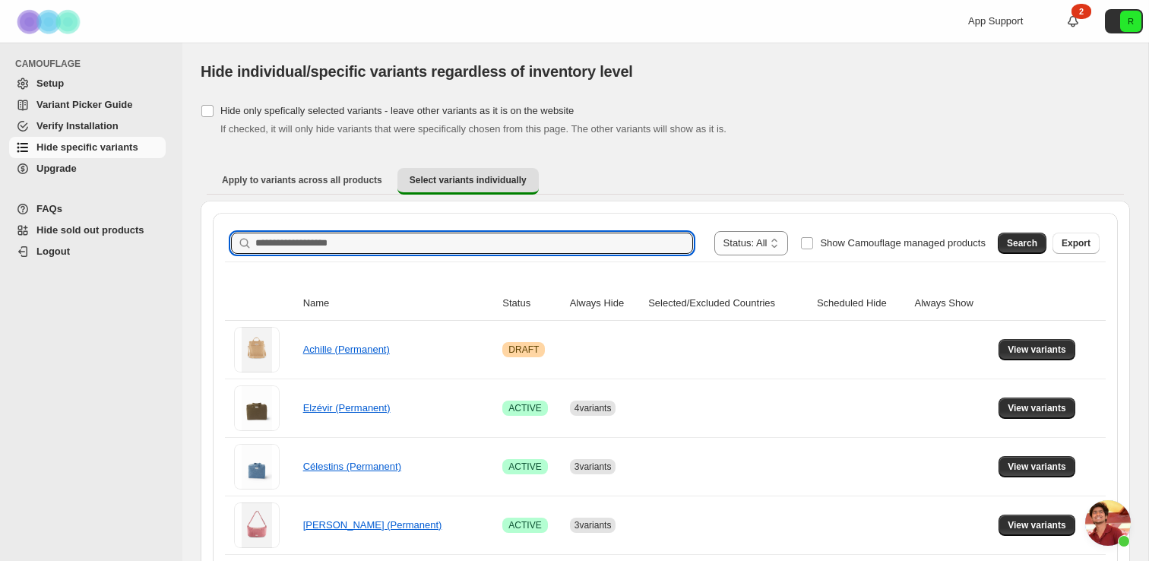
click at [584, 234] on input "Search product name" at bounding box center [474, 243] width 438 height 21
type input "*********"
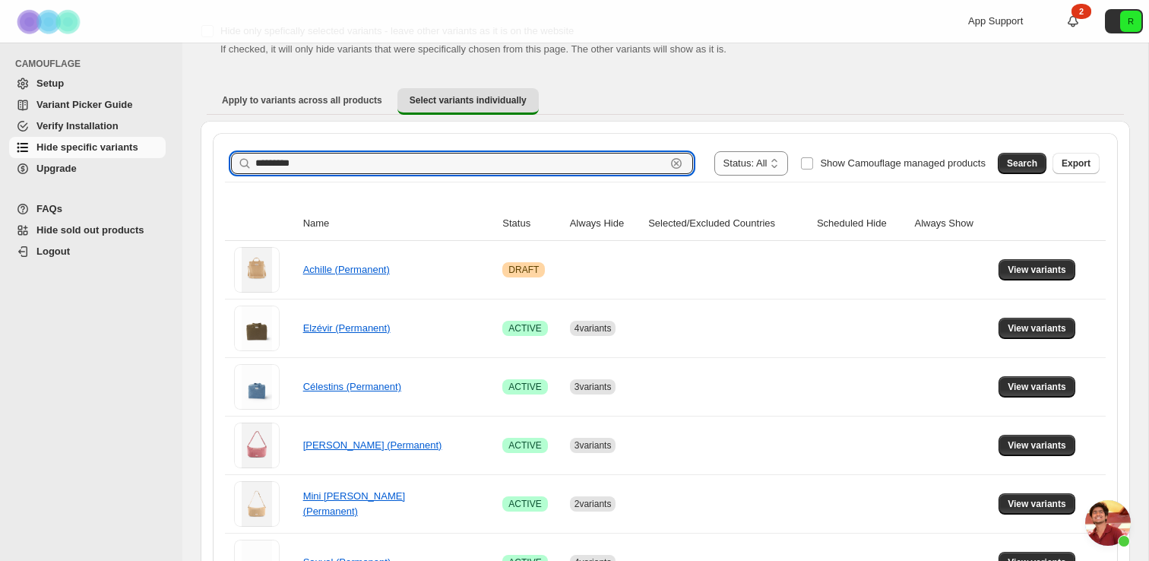
scroll to position [82, 0]
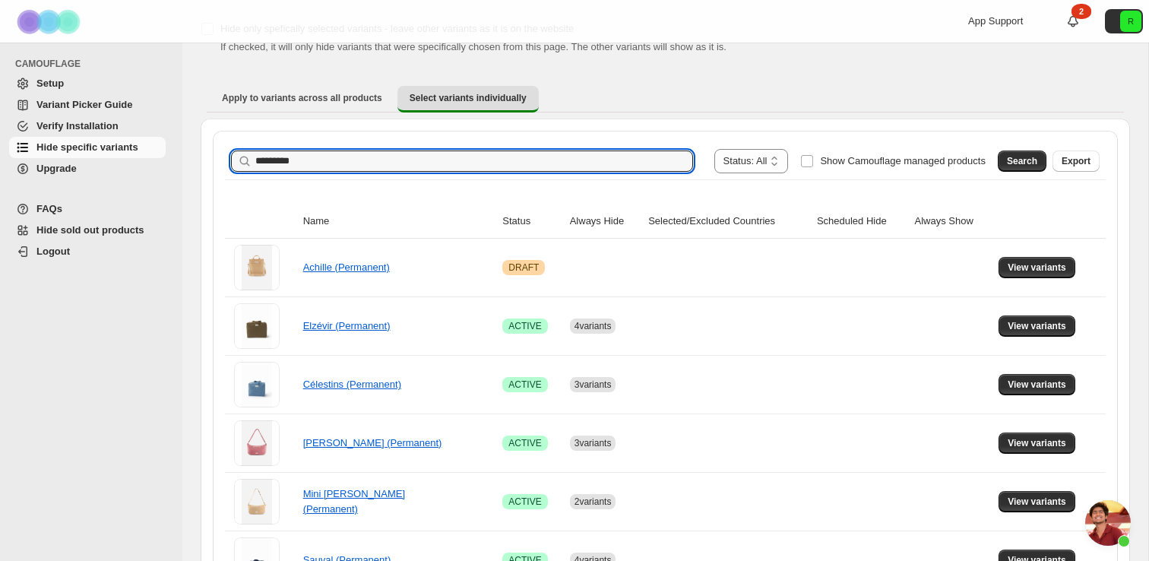
click at [612, 165] on input "*********" at bounding box center [460, 160] width 410 height 21
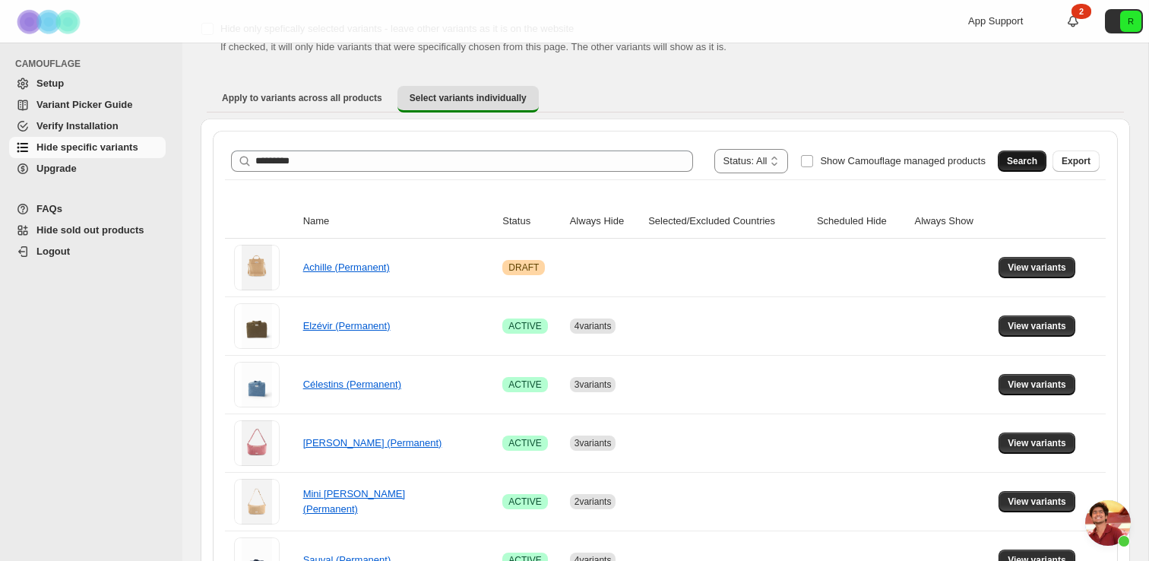
click at [1012, 157] on span "Search" at bounding box center [1022, 161] width 30 height 12
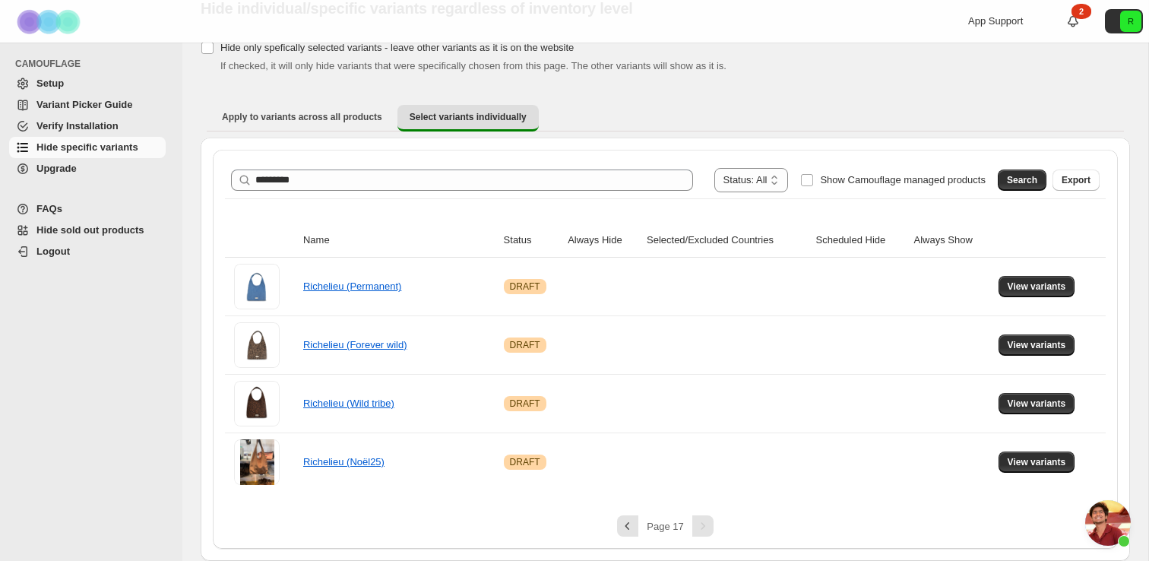
scroll to position [63, 0]
click at [1046, 284] on span "View variants" at bounding box center [1037, 286] width 59 height 12
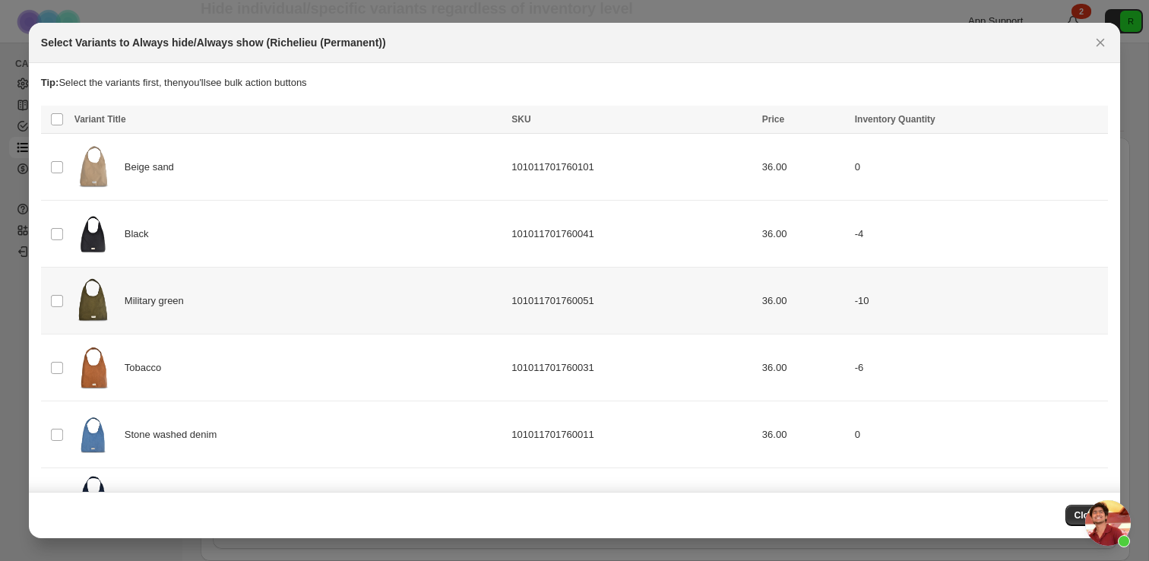
scroll to position [0, 0]
click at [49, 165] on td "Select product variant" at bounding box center [55, 167] width 29 height 67
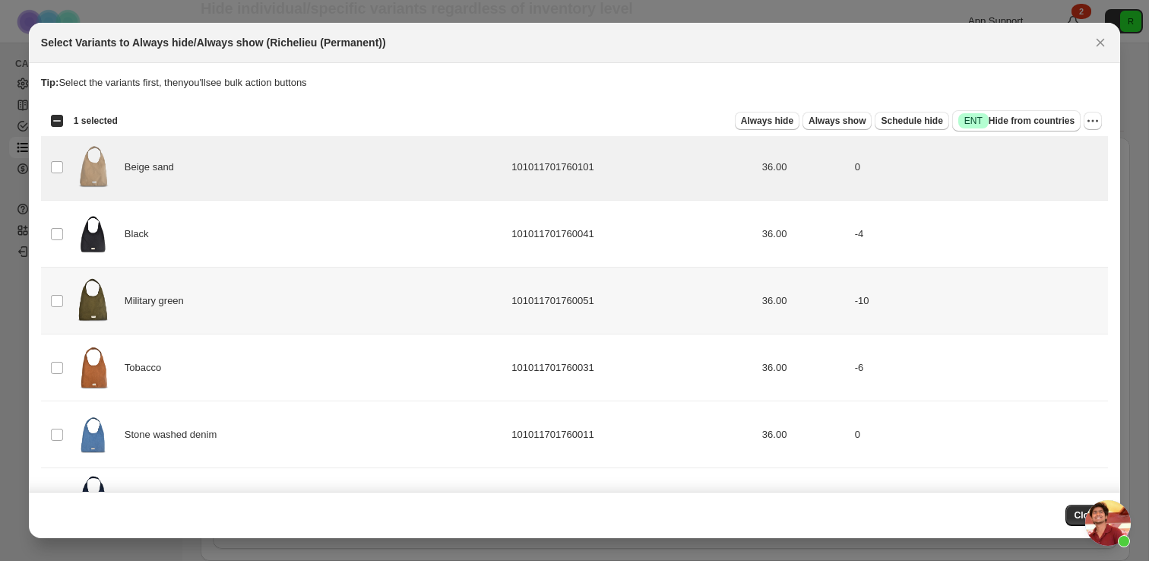
click at [57, 292] on td "Select product variant" at bounding box center [55, 300] width 29 height 67
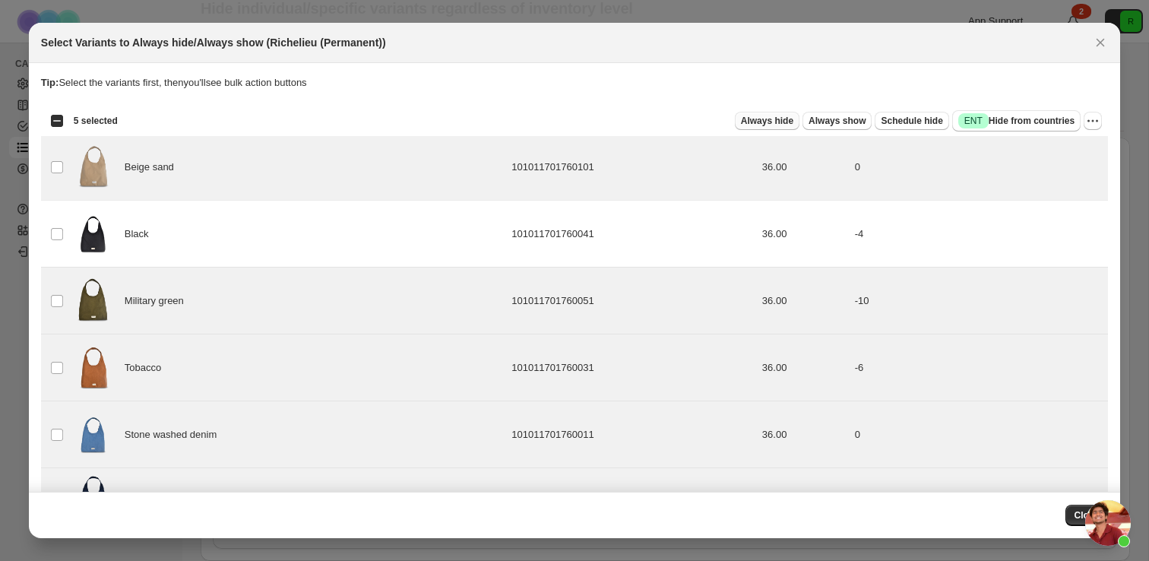
click at [751, 125] on span "Always hide" at bounding box center [767, 121] width 52 height 12
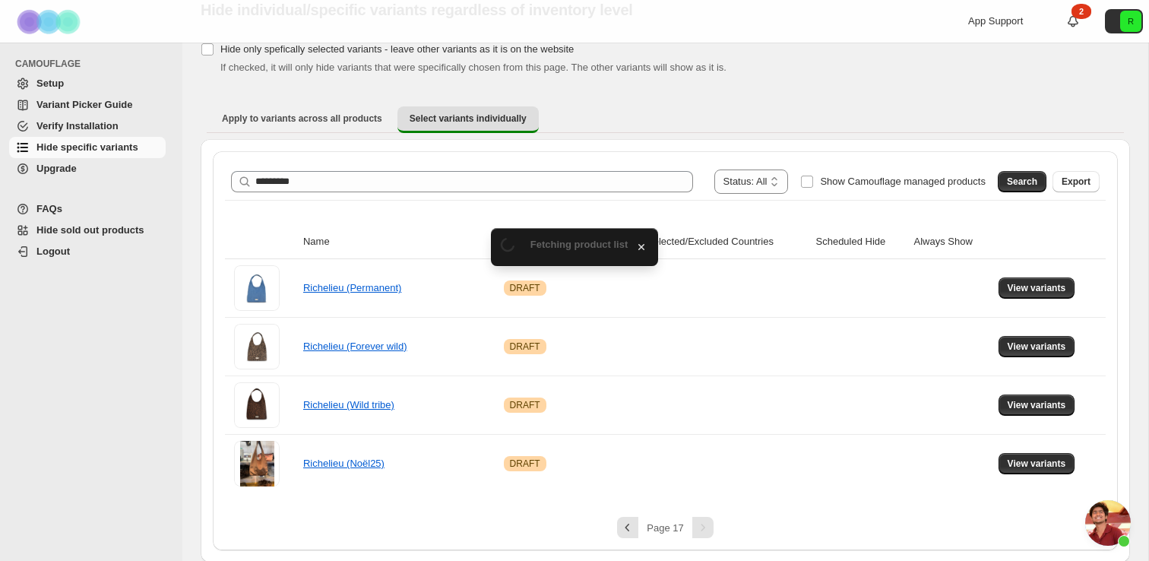
scroll to position [63, 0]
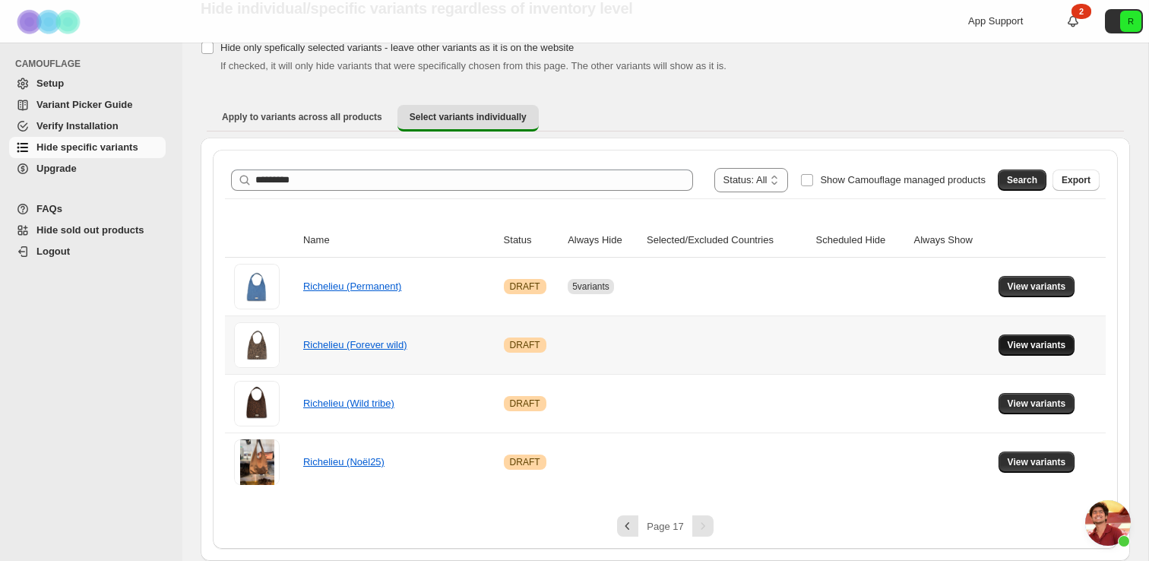
click at [1027, 347] on span "View variants" at bounding box center [1037, 345] width 59 height 12
click at [1033, 397] on button "View variants" at bounding box center [1036, 403] width 77 height 21
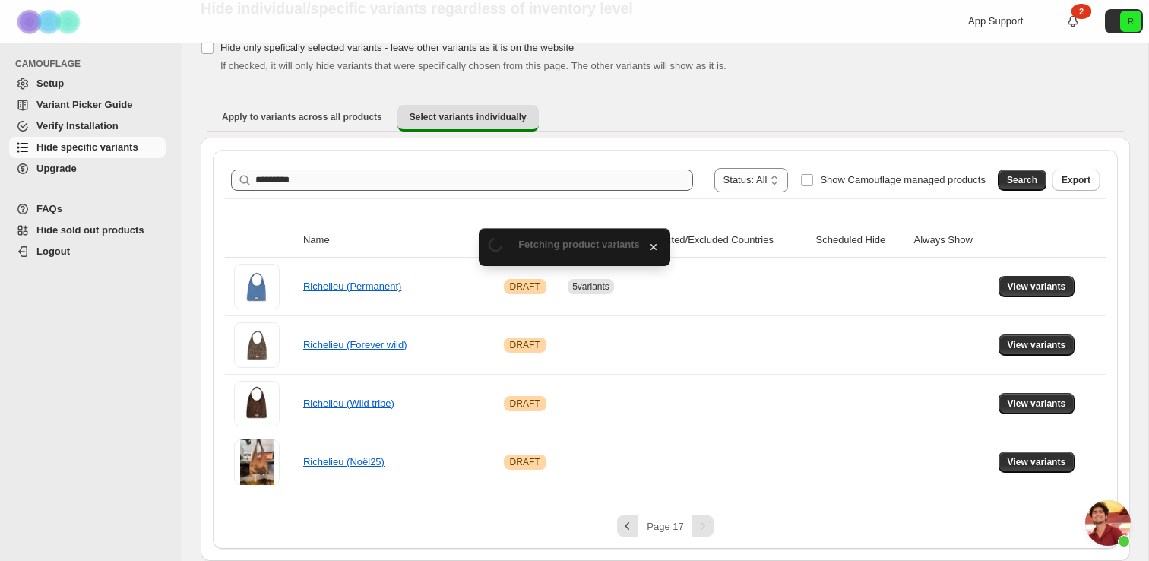
scroll to position [0, 0]
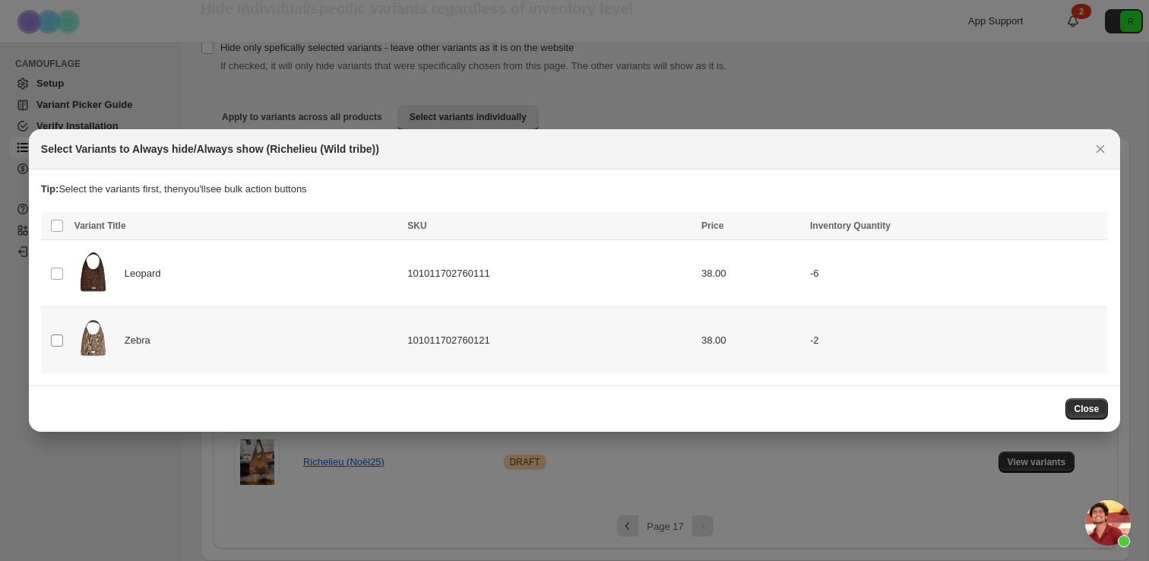
click at [59, 334] on span ":r5b:" at bounding box center [57, 341] width 14 height 14
click at [742, 229] on span "Always hide" at bounding box center [767, 227] width 52 height 12
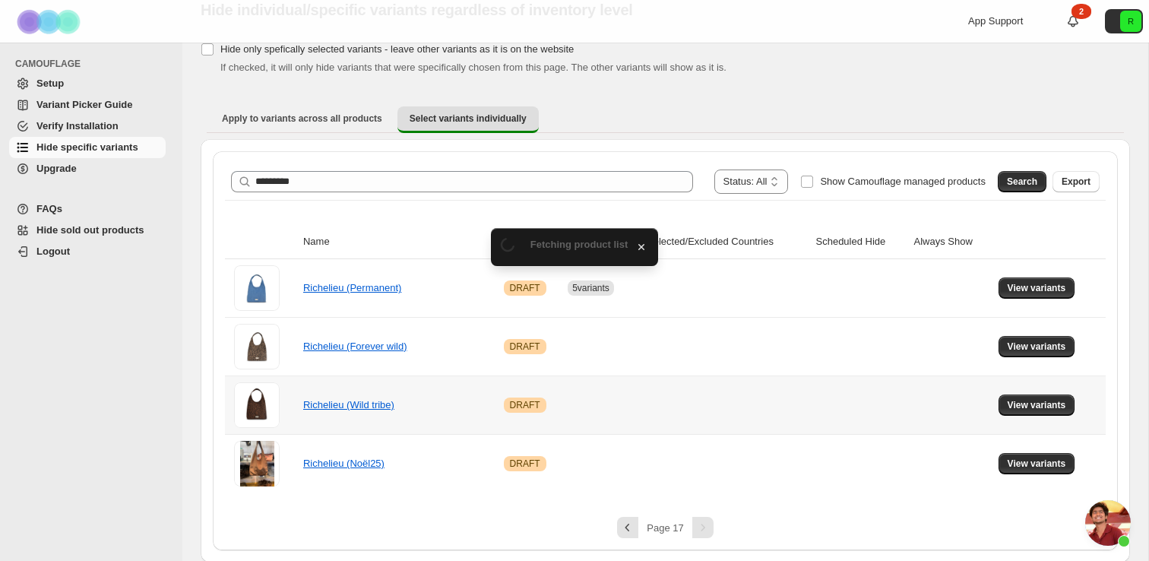
scroll to position [63, 0]
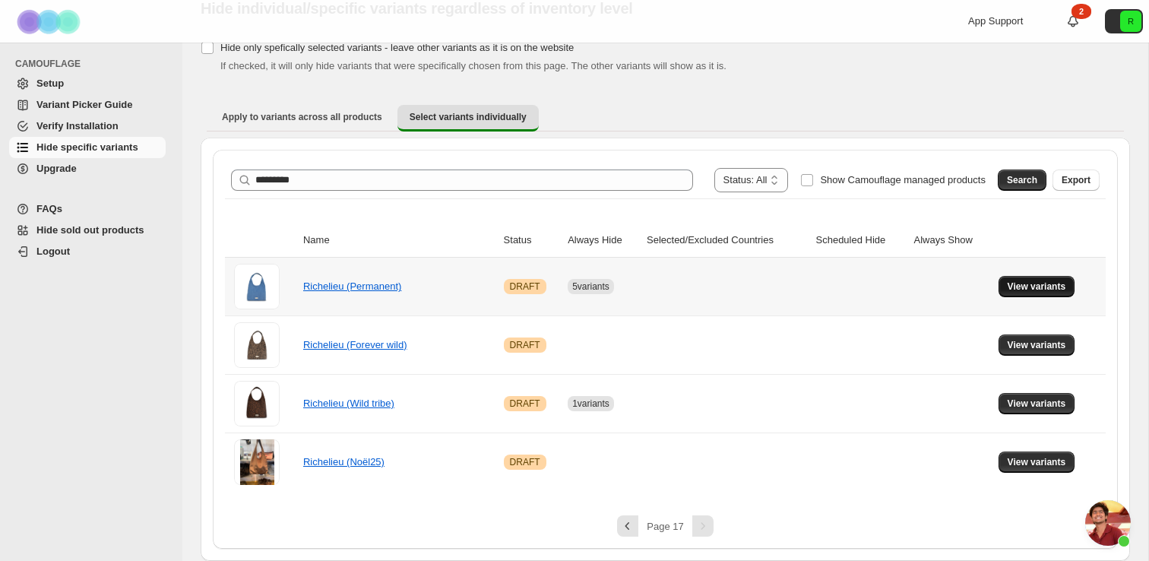
click at [1053, 291] on span "View variants" at bounding box center [1037, 286] width 59 height 12
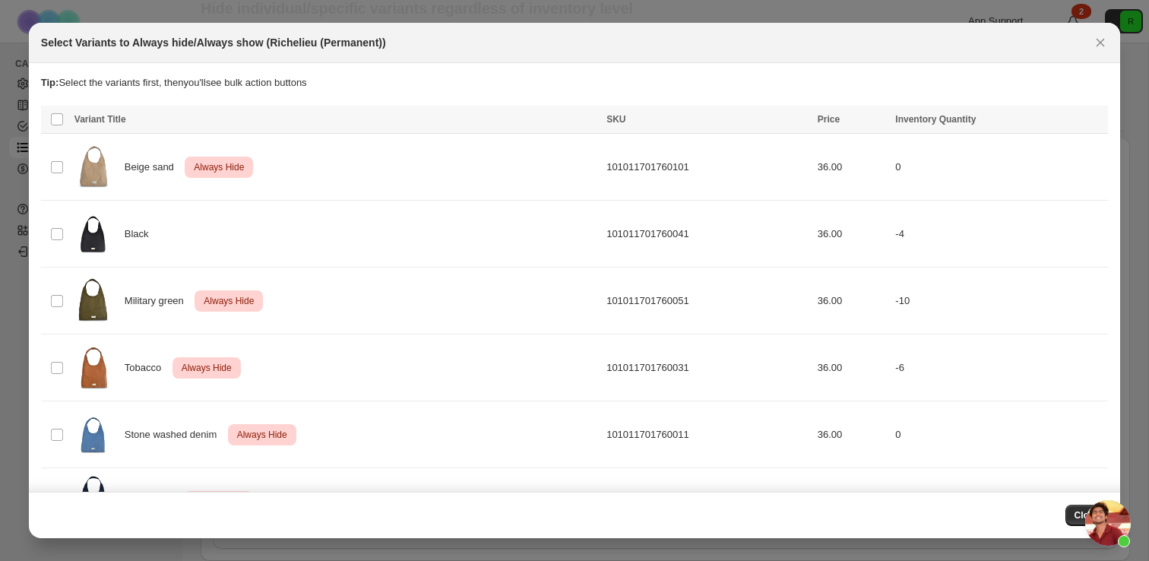
scroll to position [0, 0]
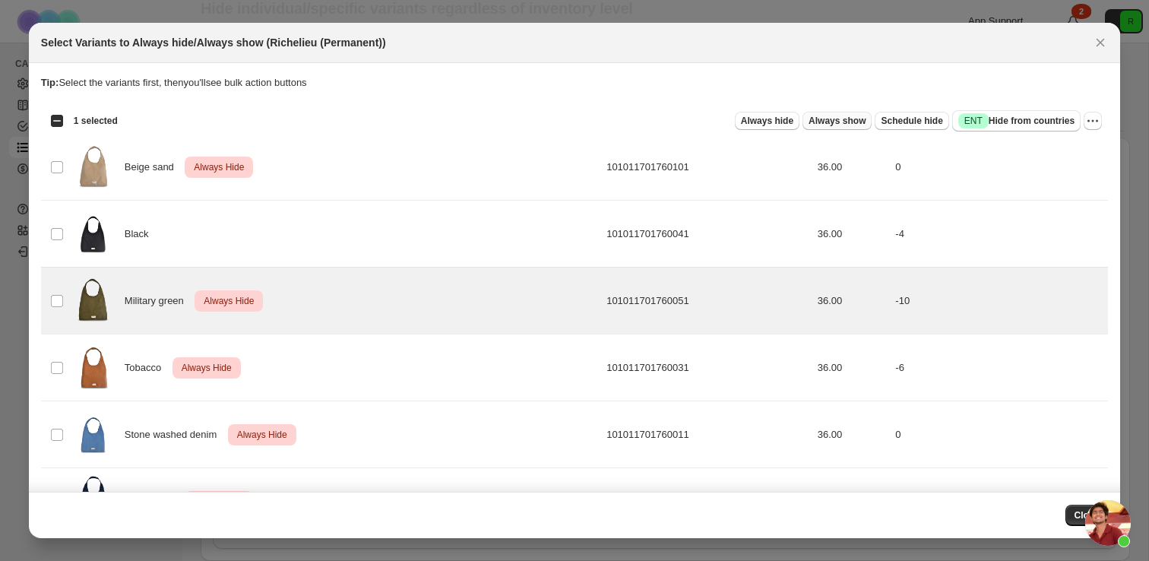
click at [839, 123] on span "Always show" at bounding box center [836, 121] width 57 height 12
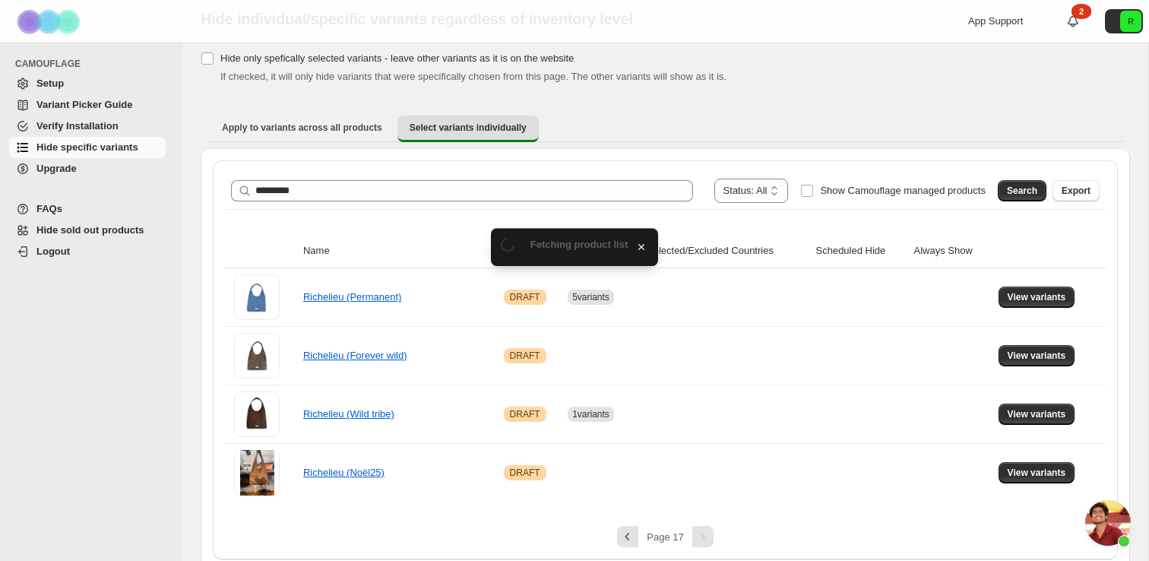
scroll to position [63, 0]
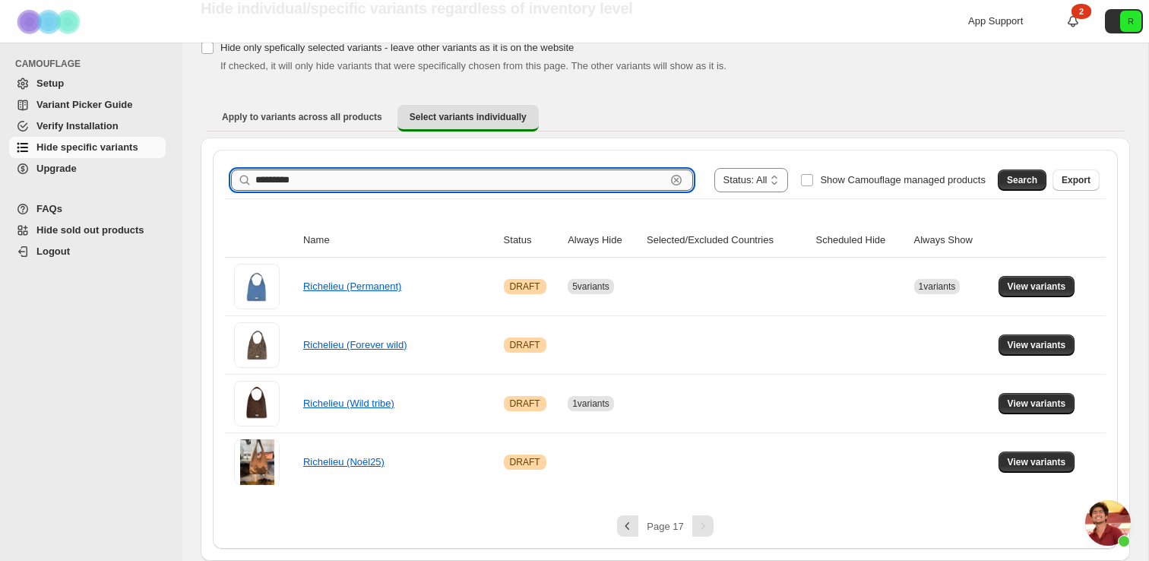
click at [583, 176] on input "*********" at bounding box center [460, 179] width 410 height 21
click at [1023, 174] on span "Search" at bounding box center [1022, 180] width 30 height 12
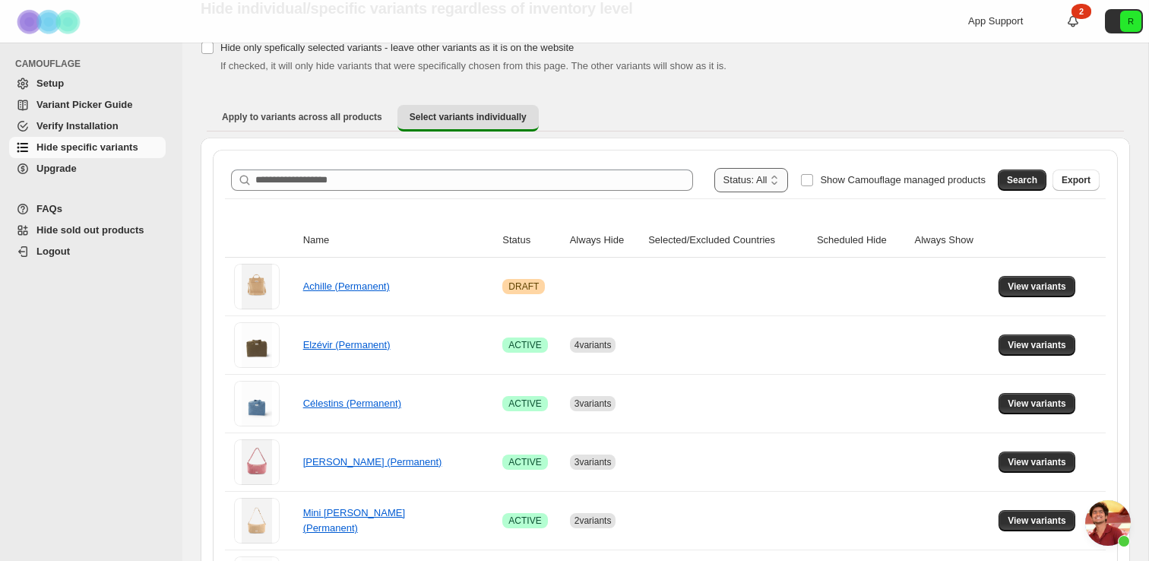
click at [756, 179] on select "**********" at bounding box center [751, 180] width 74 height 24
click at [714, 168] on select "**********" at bounding box center [751, 180] width 74 height 24
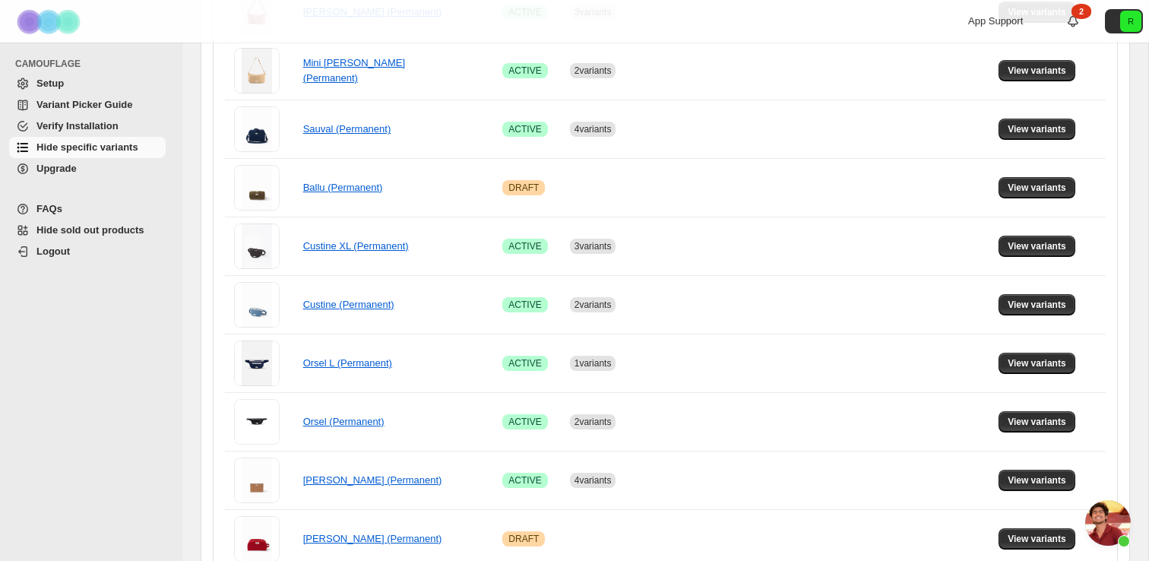
scroll to position [999, 0]
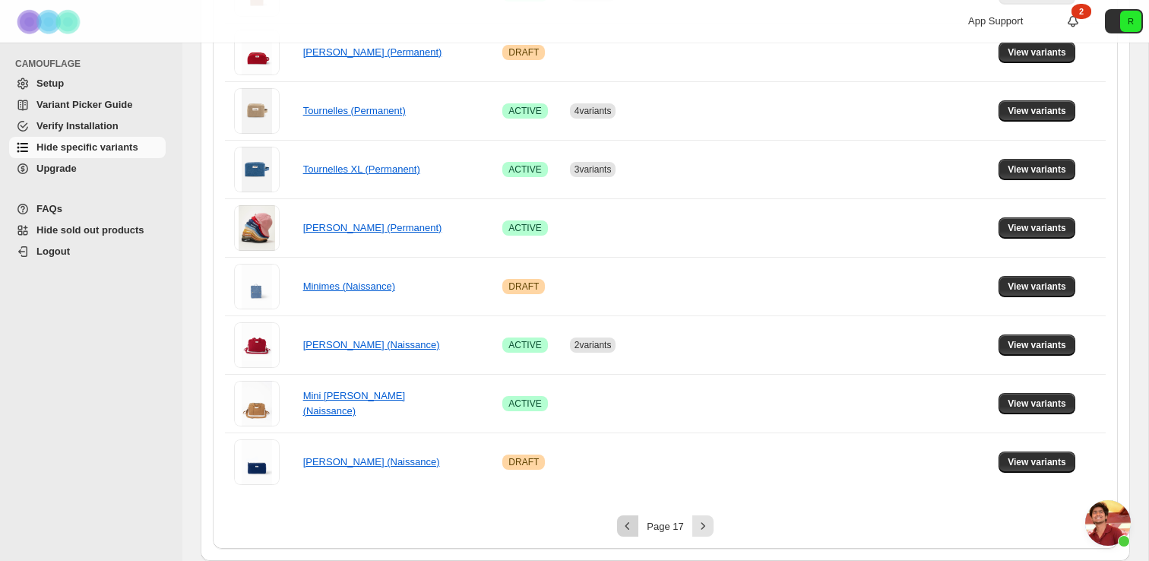
click at [623, 521] on icon "Previous" at bounding box center [627, 525] width 15 height 15
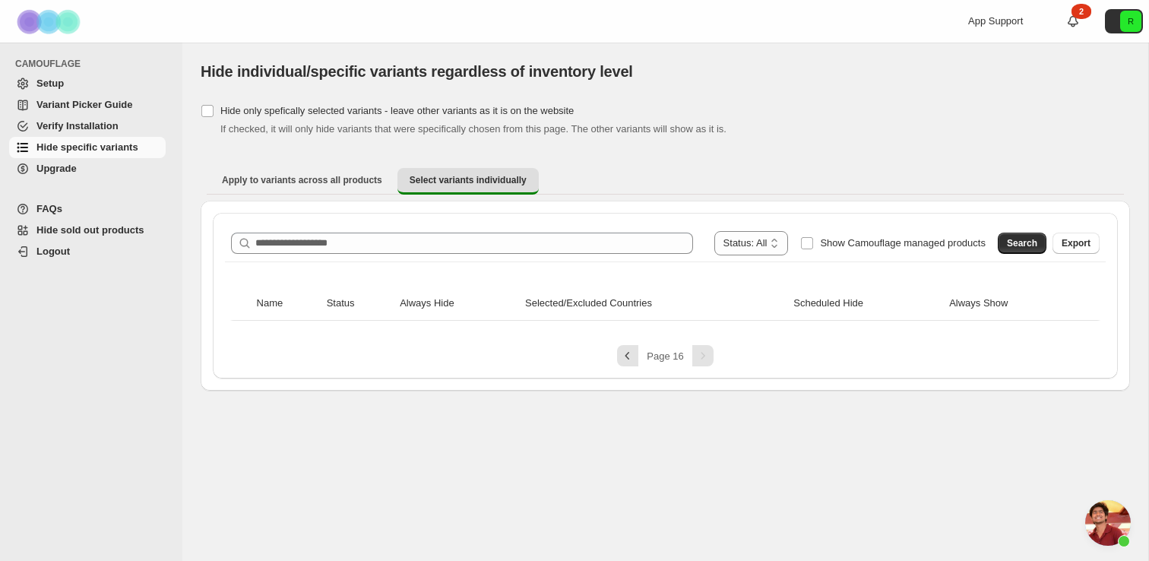
scroll to position [0, 0]
click at [625, 358] on icon "Previous" at bounding box center [627, 355] width 15 height 15
click at [628, 360] on icon "Previous" at bounding box center [627, 355] width 15 height 15
click at [708, 349] on div "Pagination" at bounding box center [702, 355] width 21 height 21
click at [707, 361] on div "Pagination" at bounding box center [702, 355] width 21 height 21
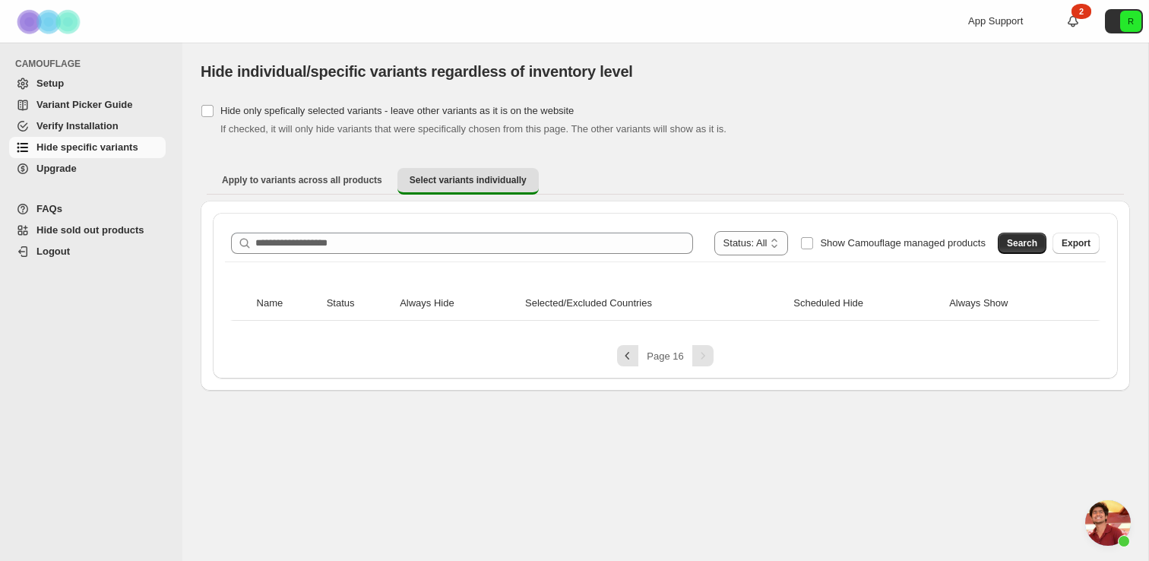
click at [607, 361] on div "Page 16" at bounding box center [665, 355] width 881 height 21
click at [631, 361] on icon "Previous" at bounding box center [627, 355] width 15 height 15
click at [1014, 230] on div "Search Export" at bounding box center [1046, 240] width 108 height 30
click at [1014, 240] on span "Search" at bounding box center [1022, 243] width 30 height 12
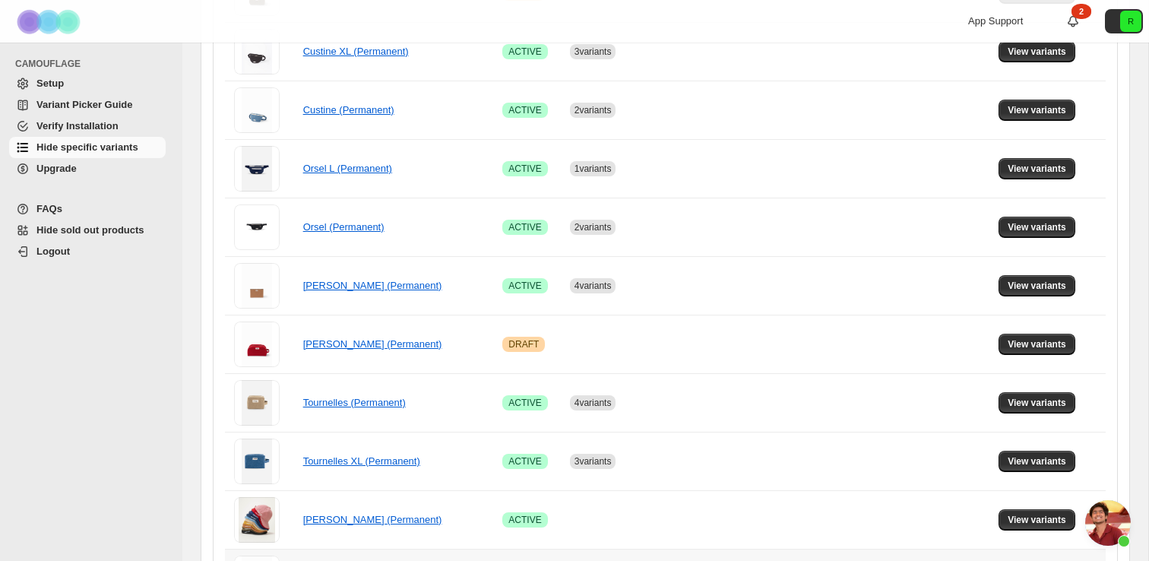
scroll to position [999, 0]
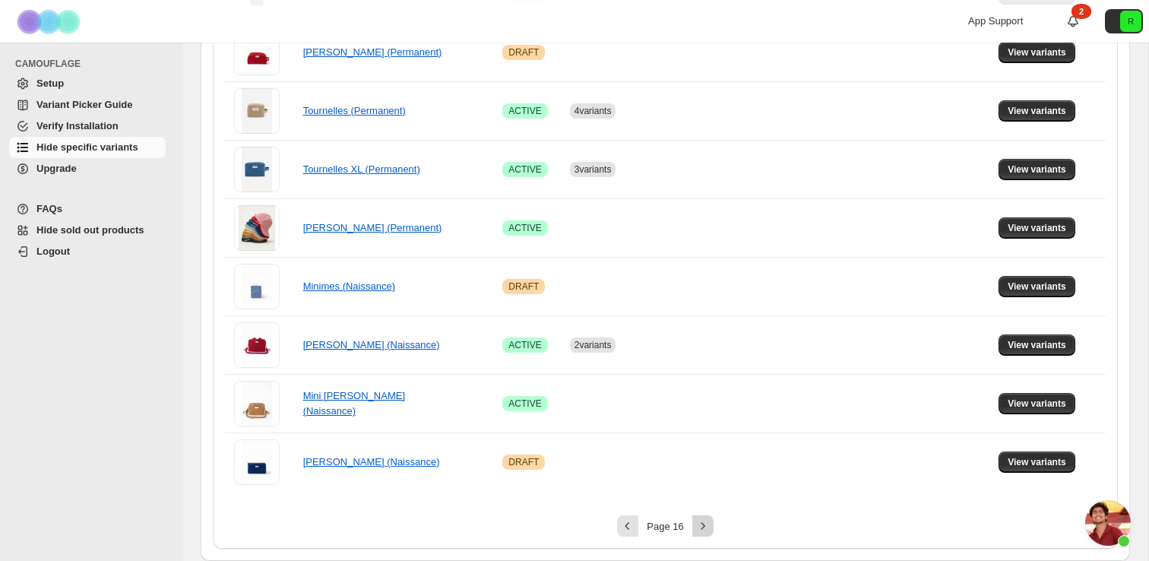
click at [704, 524] on icon "Next" at bounding box center [702, 525] width 15 height 15
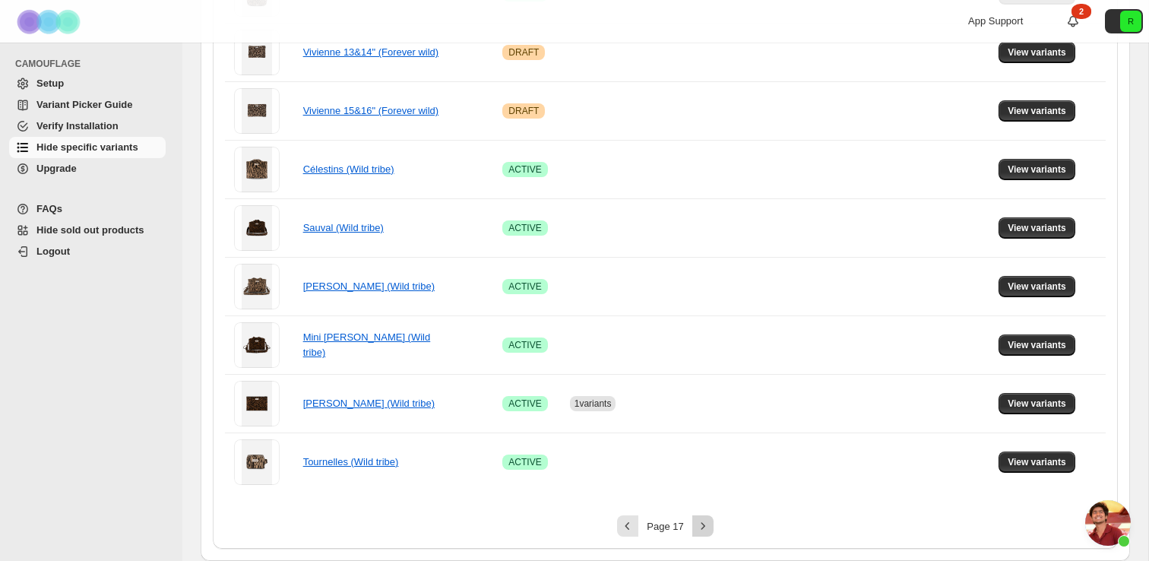
click at [704, 524] on icon "Next" at bounding box center [702, 525] width 15 height 15
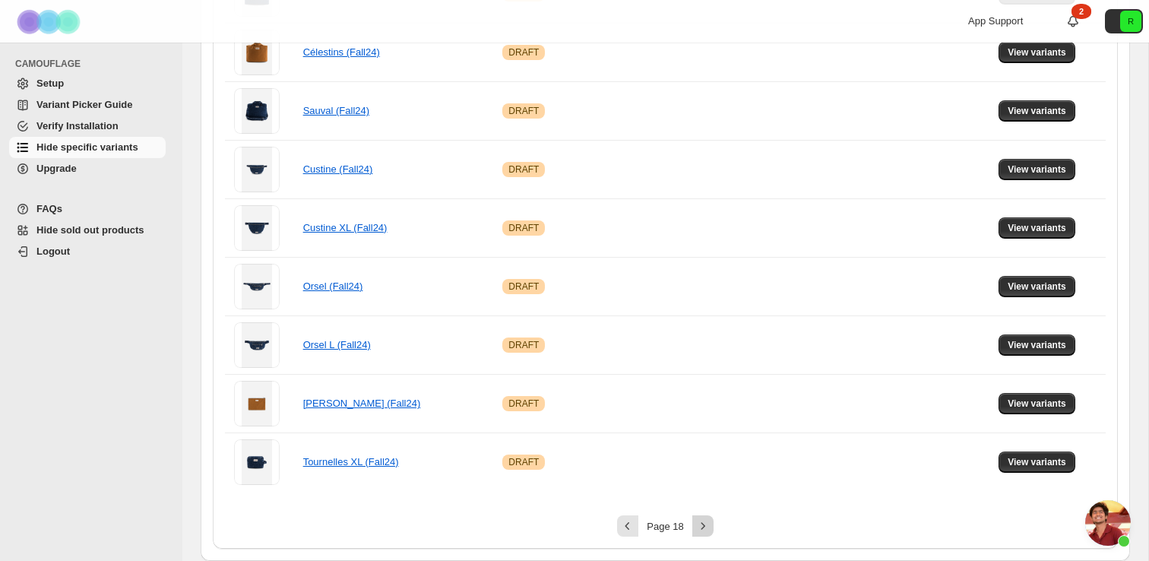
click at [704, 525] on icon "Next" at bounding box center [702, 525] width 15 height 15
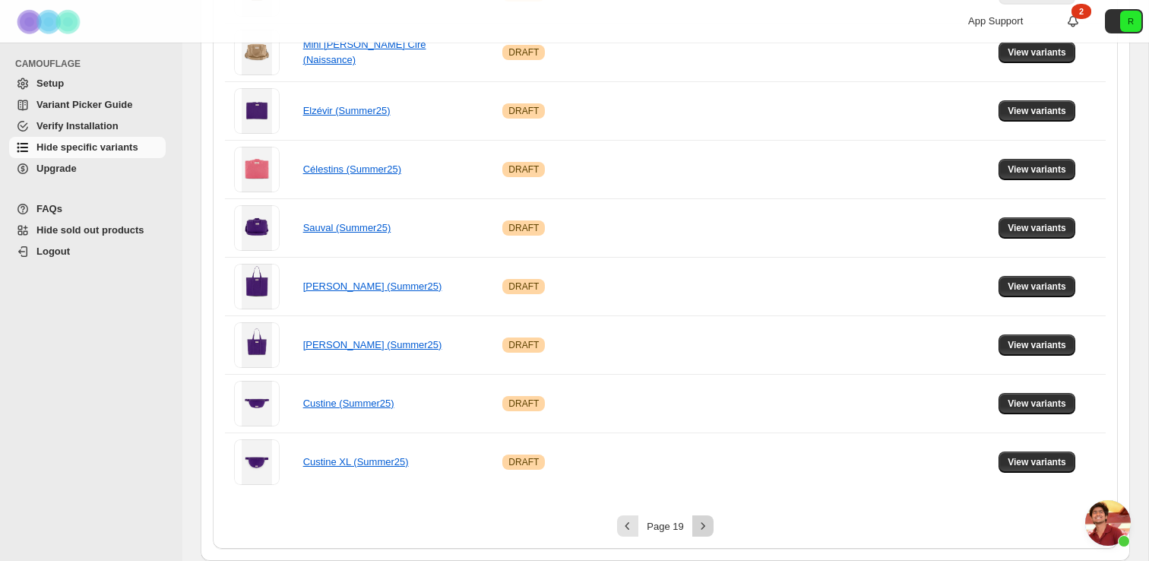
click at [704, 525] on icon "Next" at bounding box center [702, 525] width 15 height 15
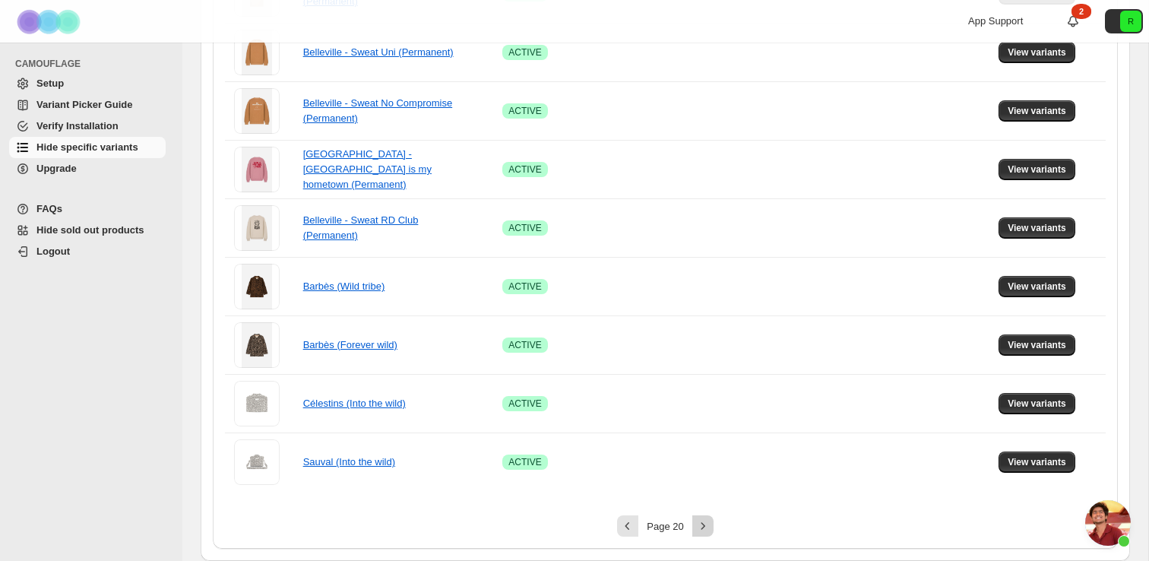
click at [704, 525] on icon "Next" at bounding box center [702, 525] width 15 height 15
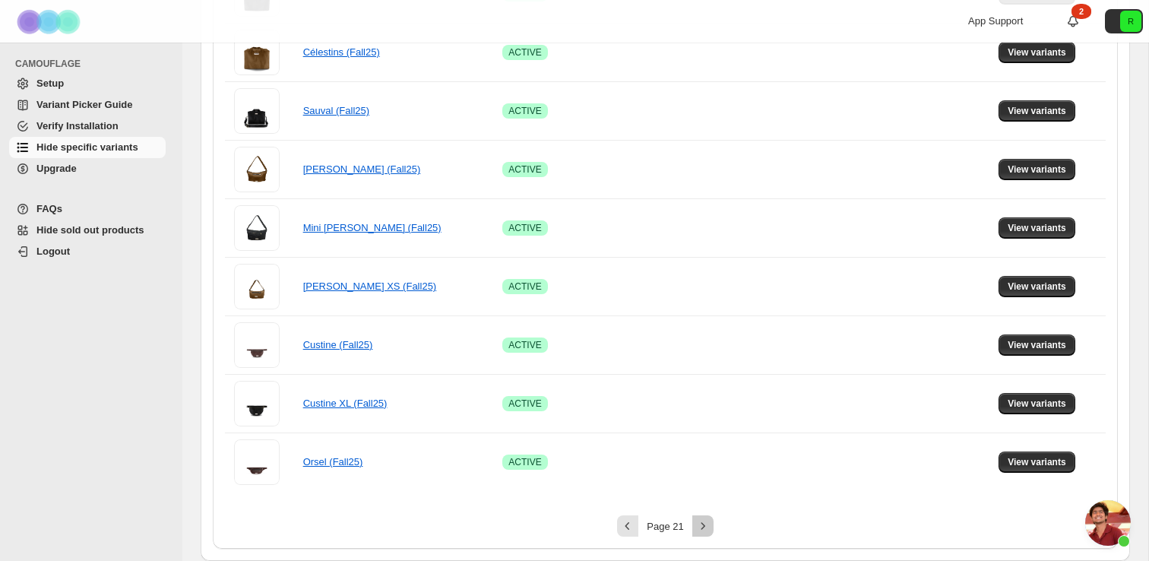
click at [704, 525] on icon "Next" at bounding box center [702, 525] width 15 height 15
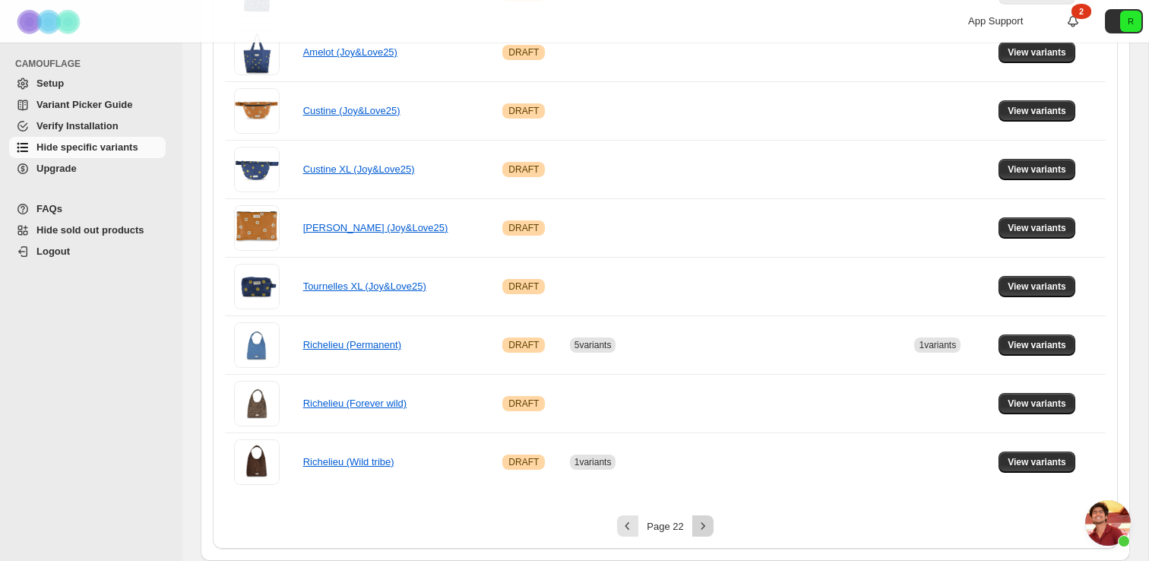
click at [700, 524] on icon "Next" at bounding box center [702, 525] width 15 height 15
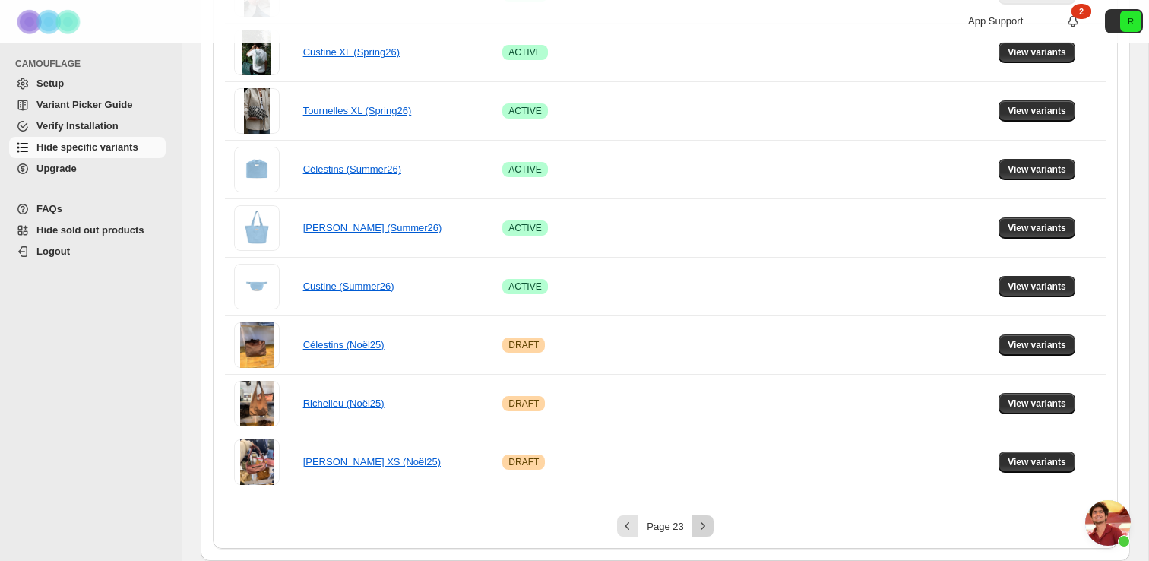
click at [705, 522] on icon "Next" at bounding box center [702, 525] width 15 height 15
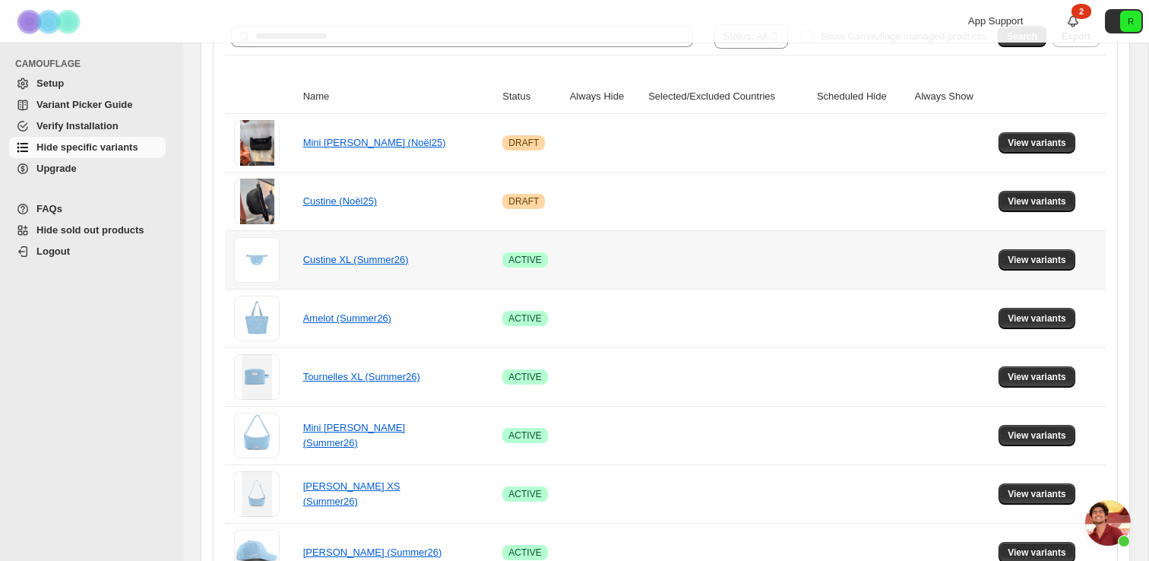
scroll to position [0, 0]
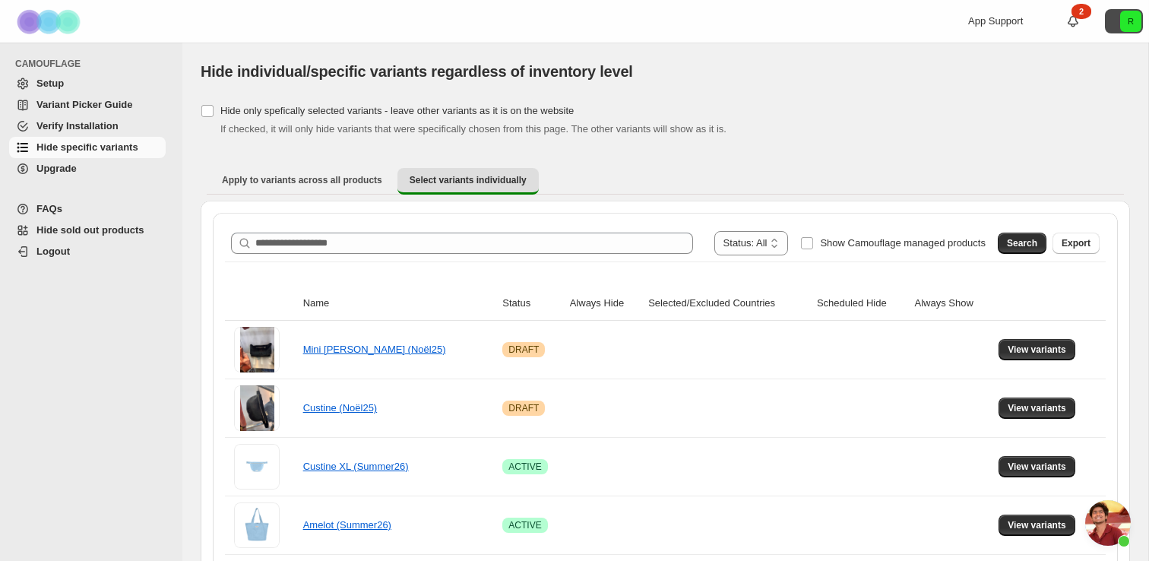
click at [1132, 22] on text "R" at bounding box center [1131, 21] width 6 height 9
click at [779, 28] on div "App Support 2 R" at bounding box center [953, 21] width 392 height 43
